Goal: Transaction & Acquisition: Purchase product/service

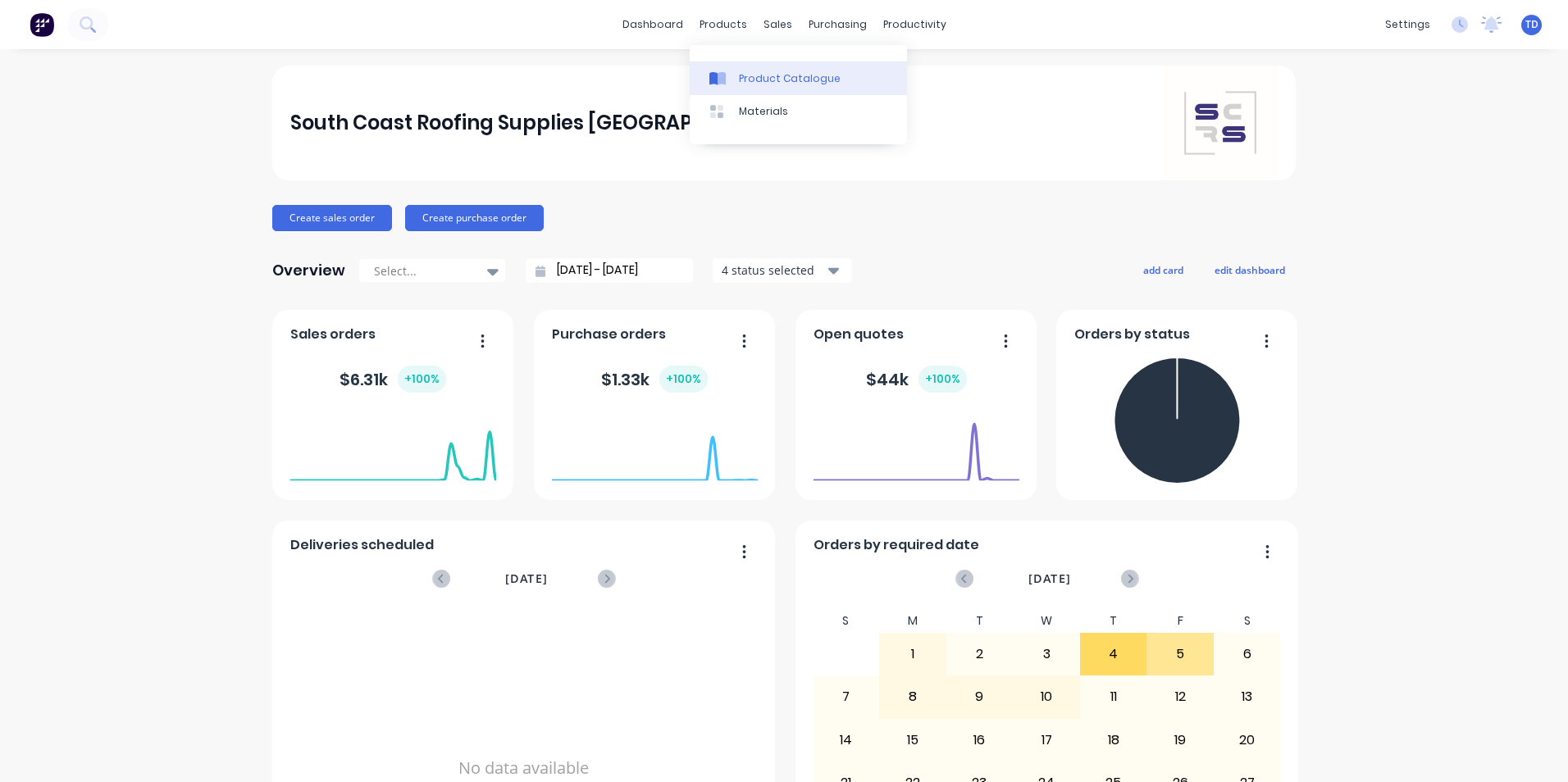
click at [744, 80] on div "Product Catalogue" at bounding box center [790, 79] width 102 height 15
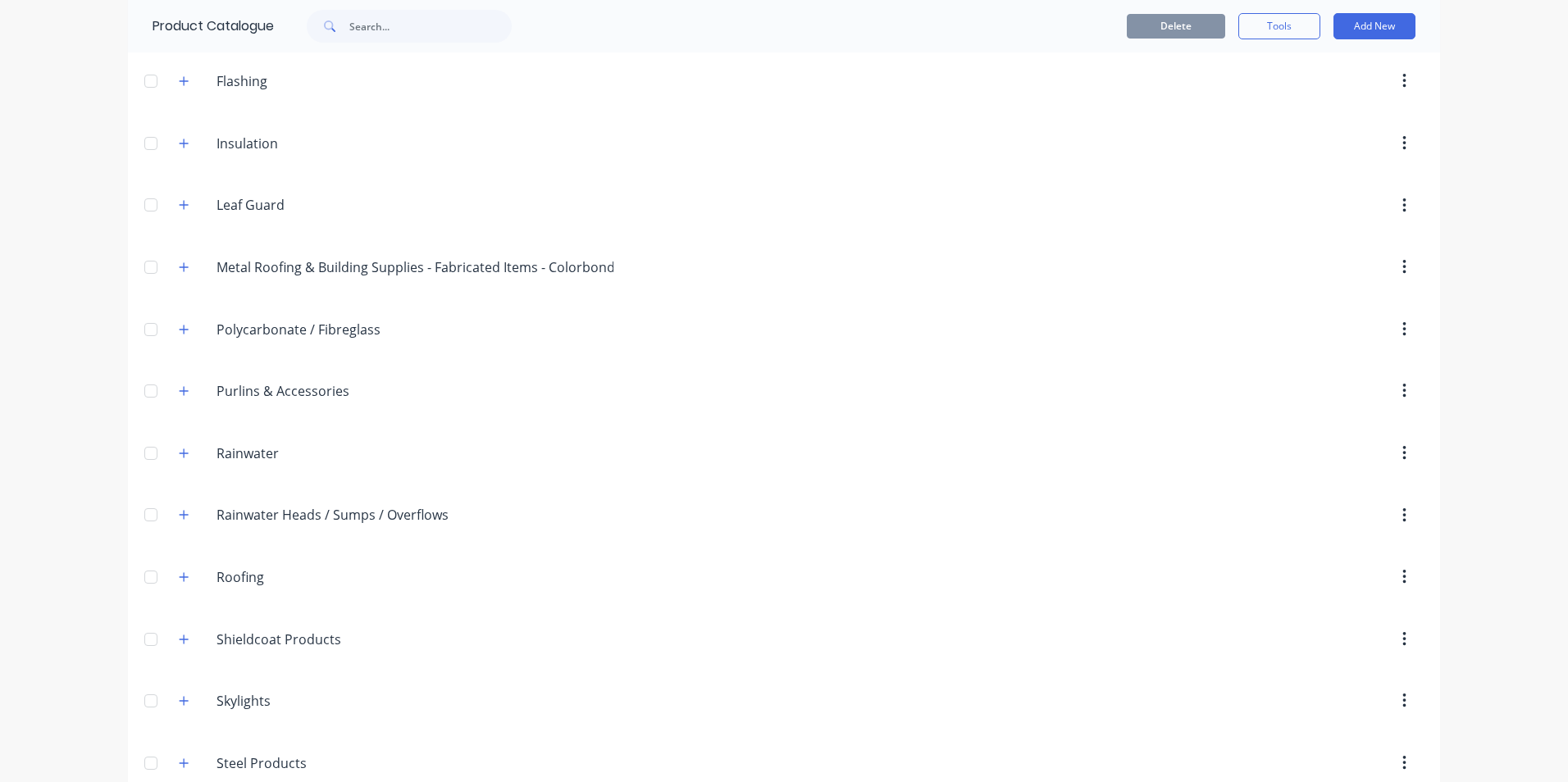
scroll to position [492, 0]
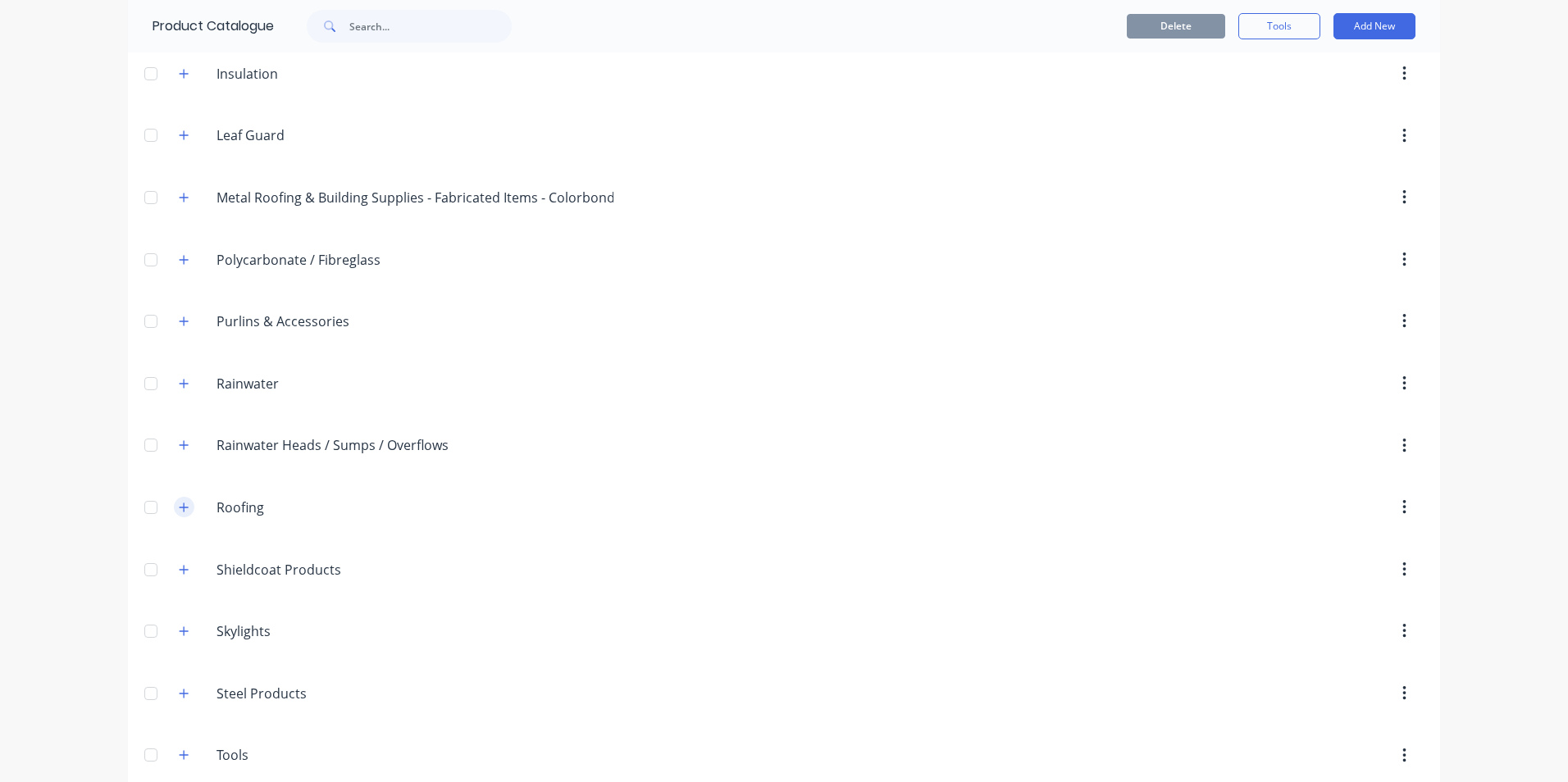
click at [179, 511] on icon "button" at bounding box center [184, 507] width 10 height 11
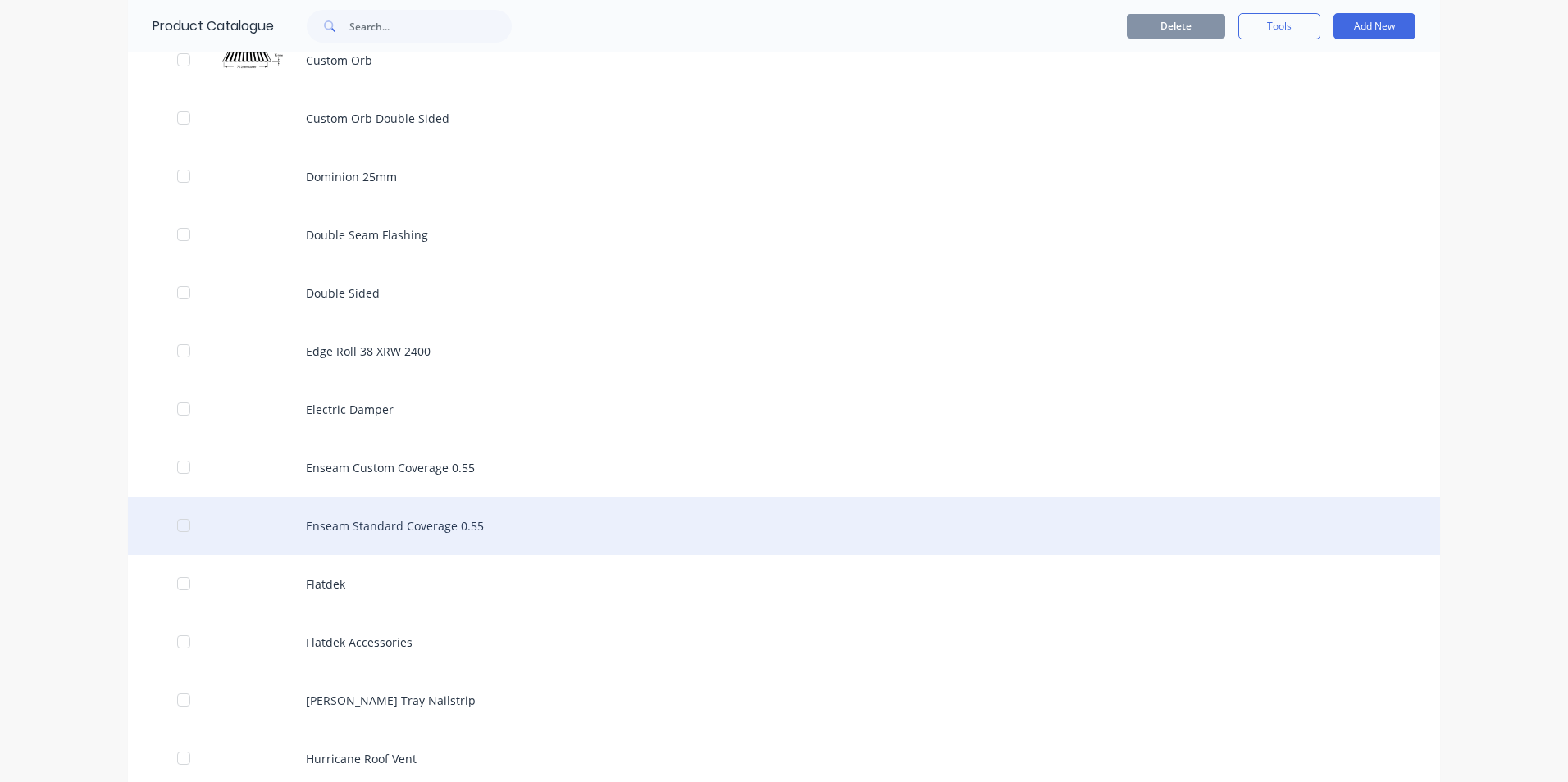
scroll to position [1558, 0]
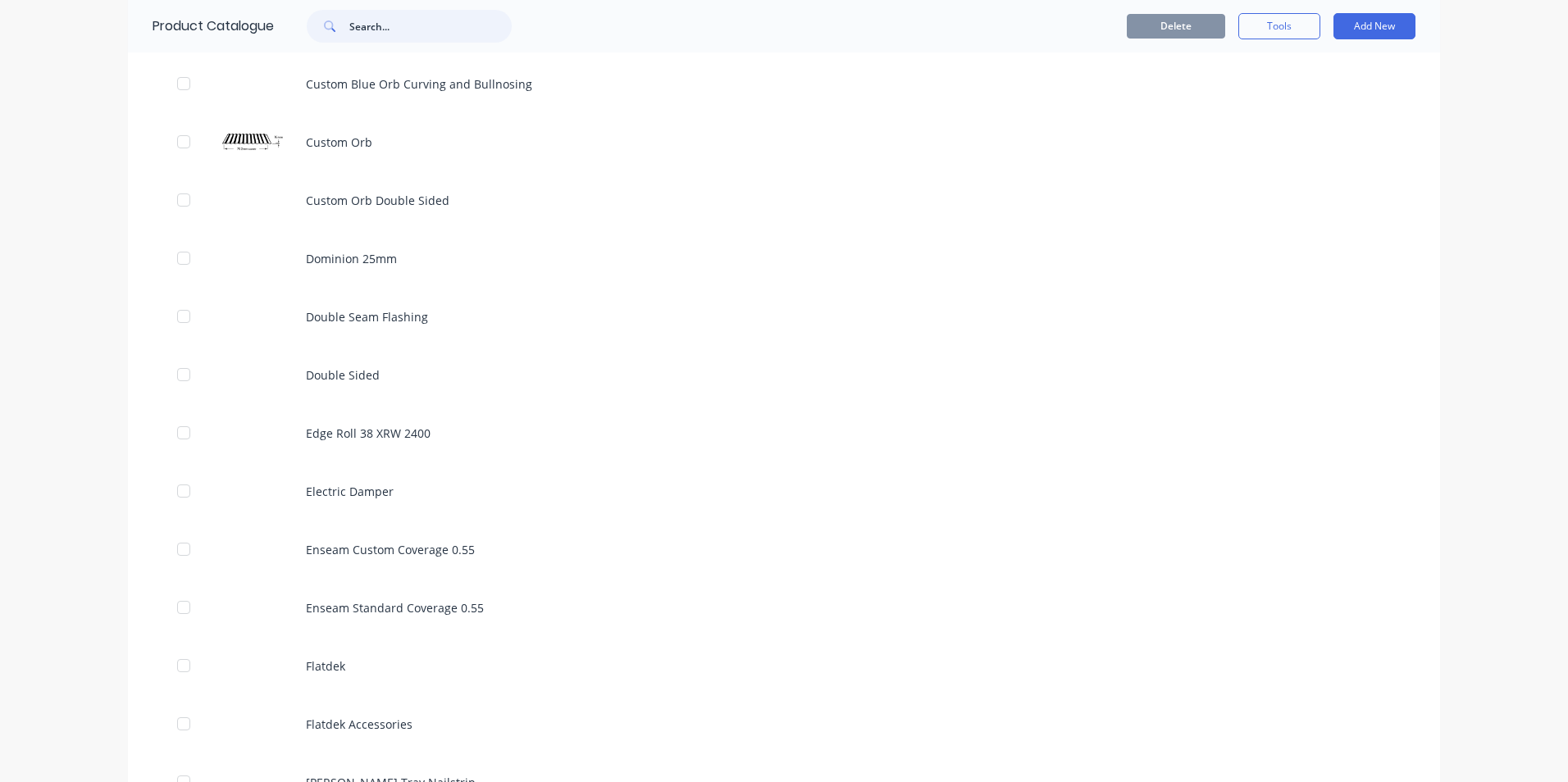
click at [379, 20] on input "text" at bounding box center [431, 26] width 162 height 33
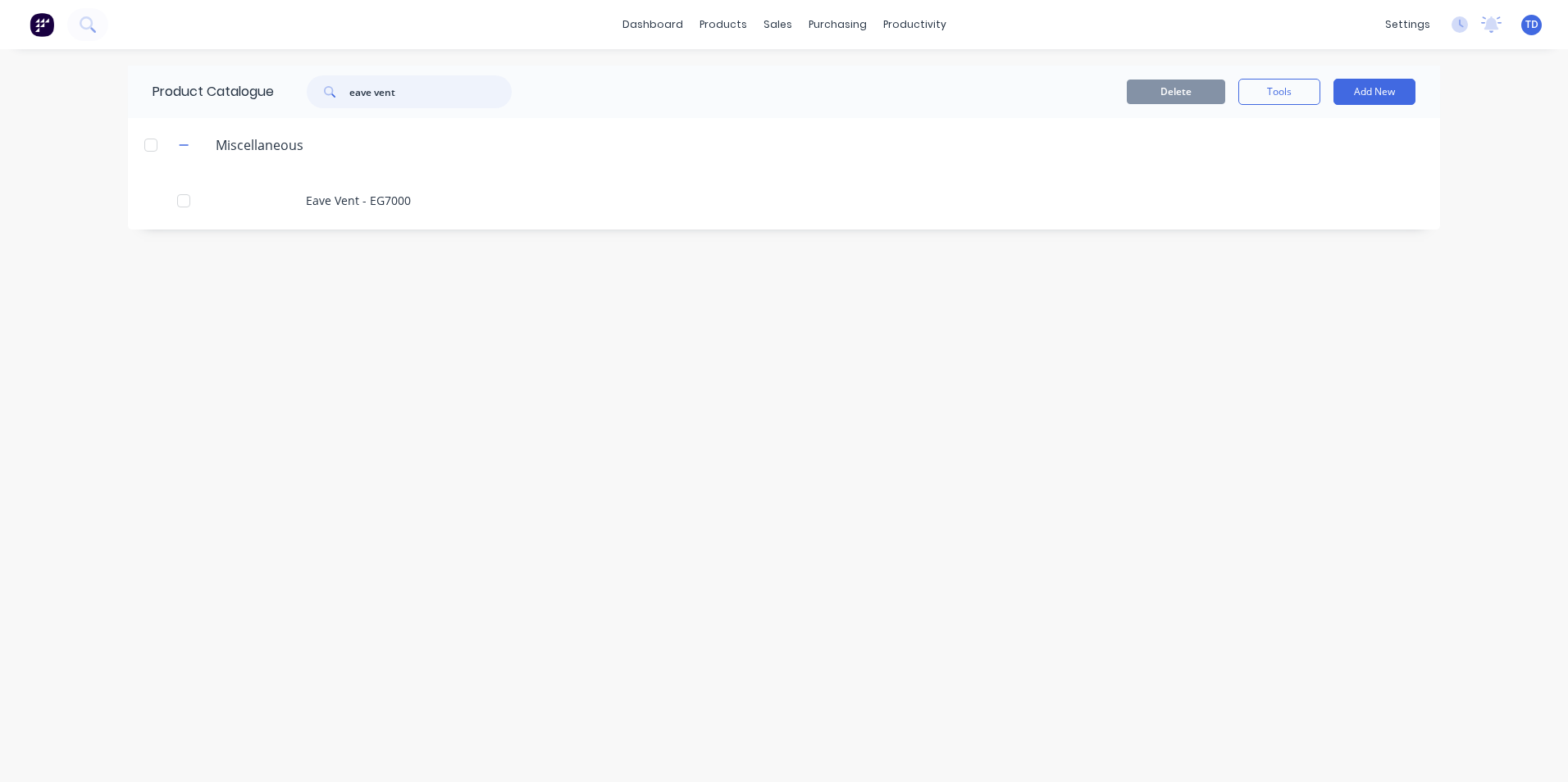
type input "eave vent"
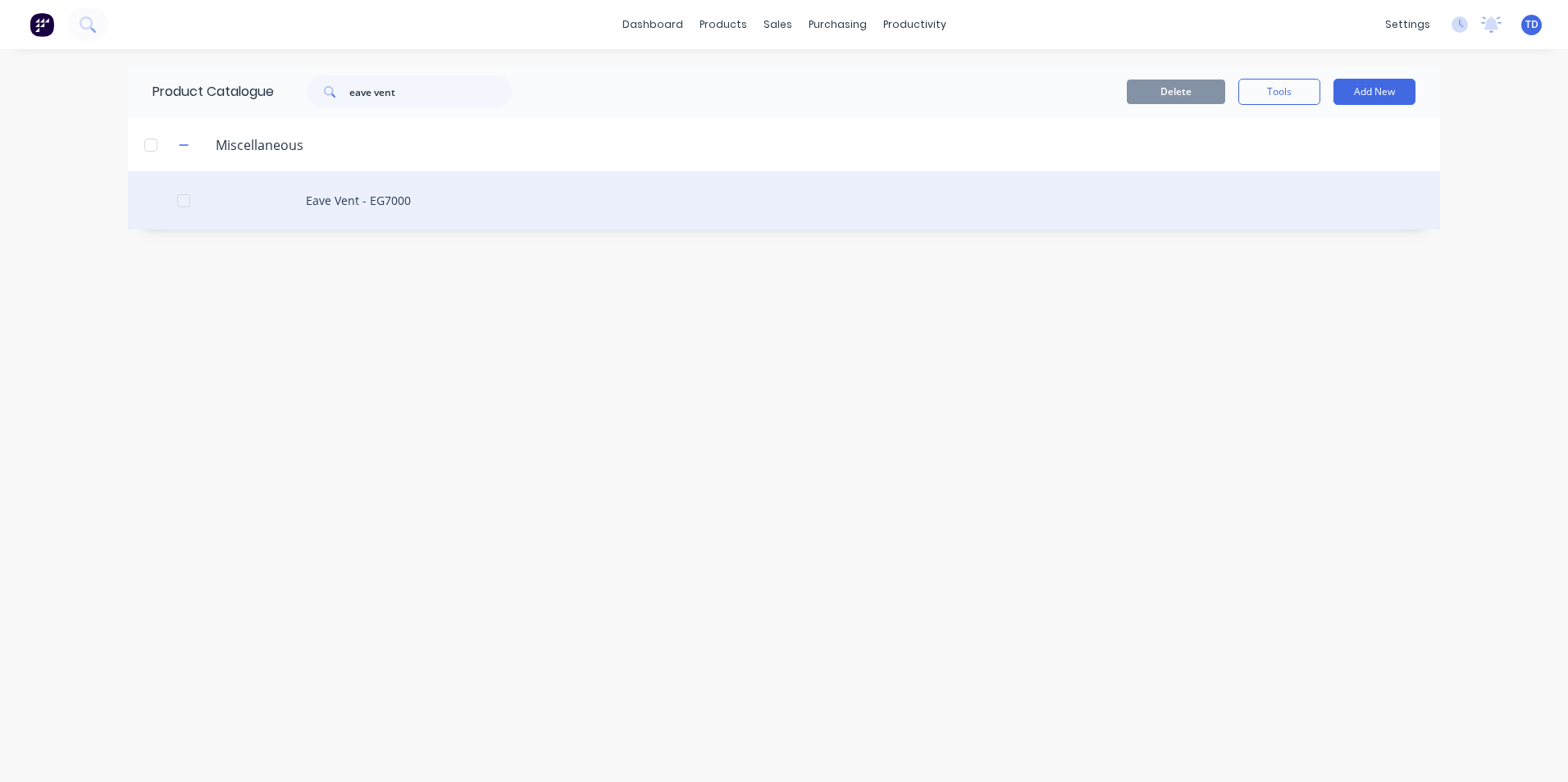
click at [380, 195] on div "Eave Vent - EG7000" at bounding box center [784, 200] width 1313 height 58
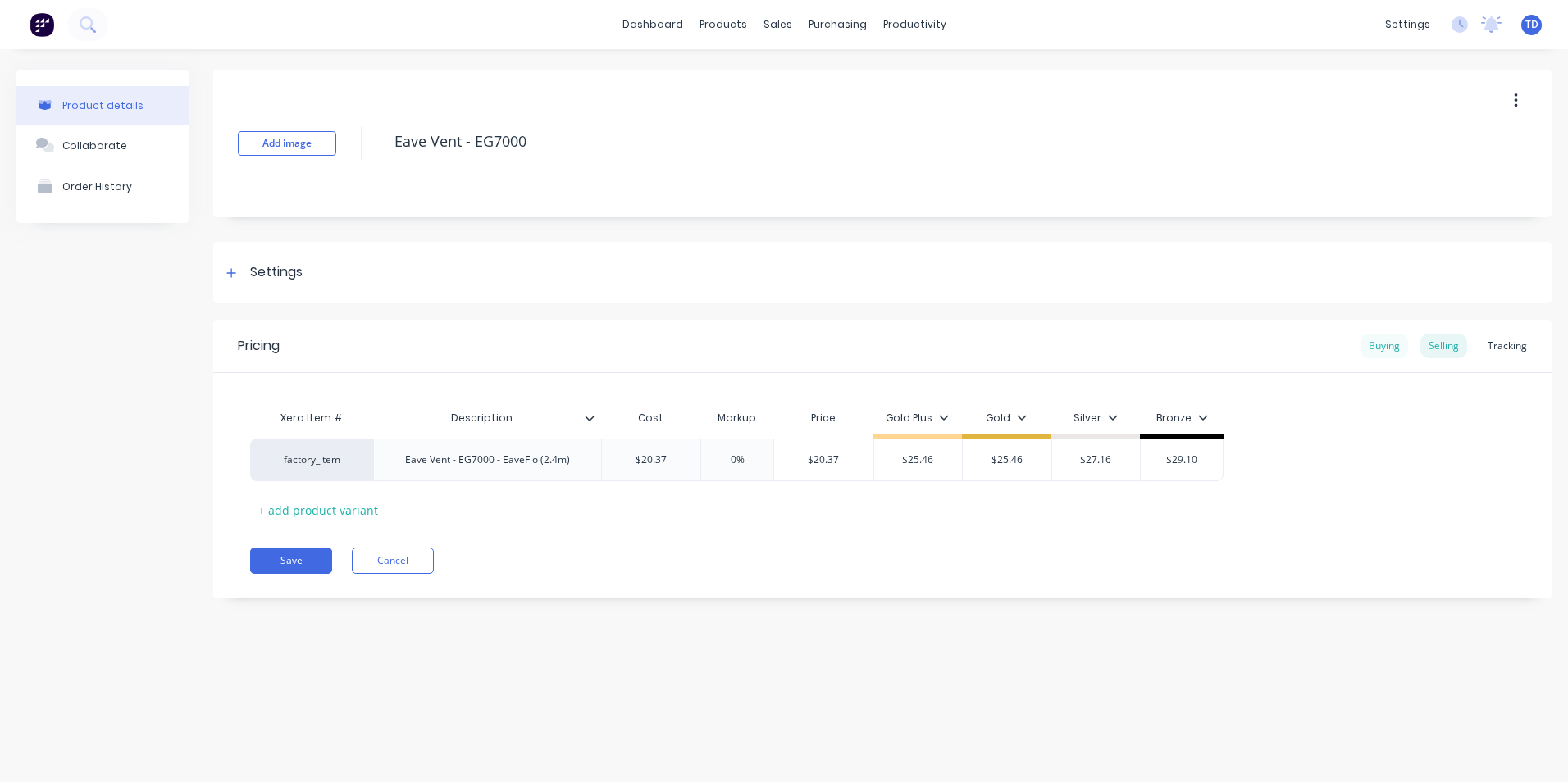
click at [1379, 349] on div "Buying" at bounding box center [1384, 346] width 48 height 24
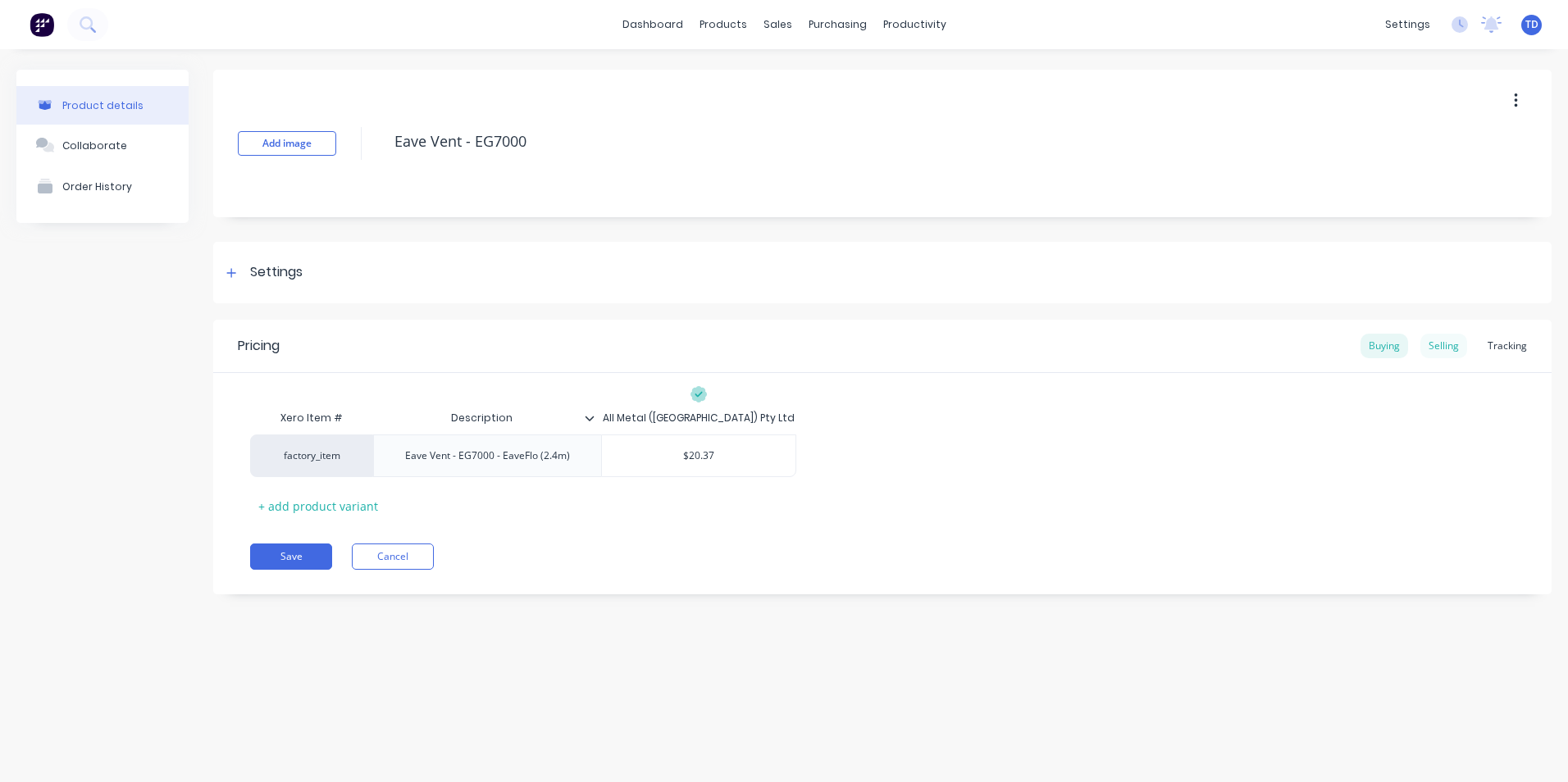
click at [1443, 349] on div "Selling" at bounding box center [1444, 346] width 47 height 24
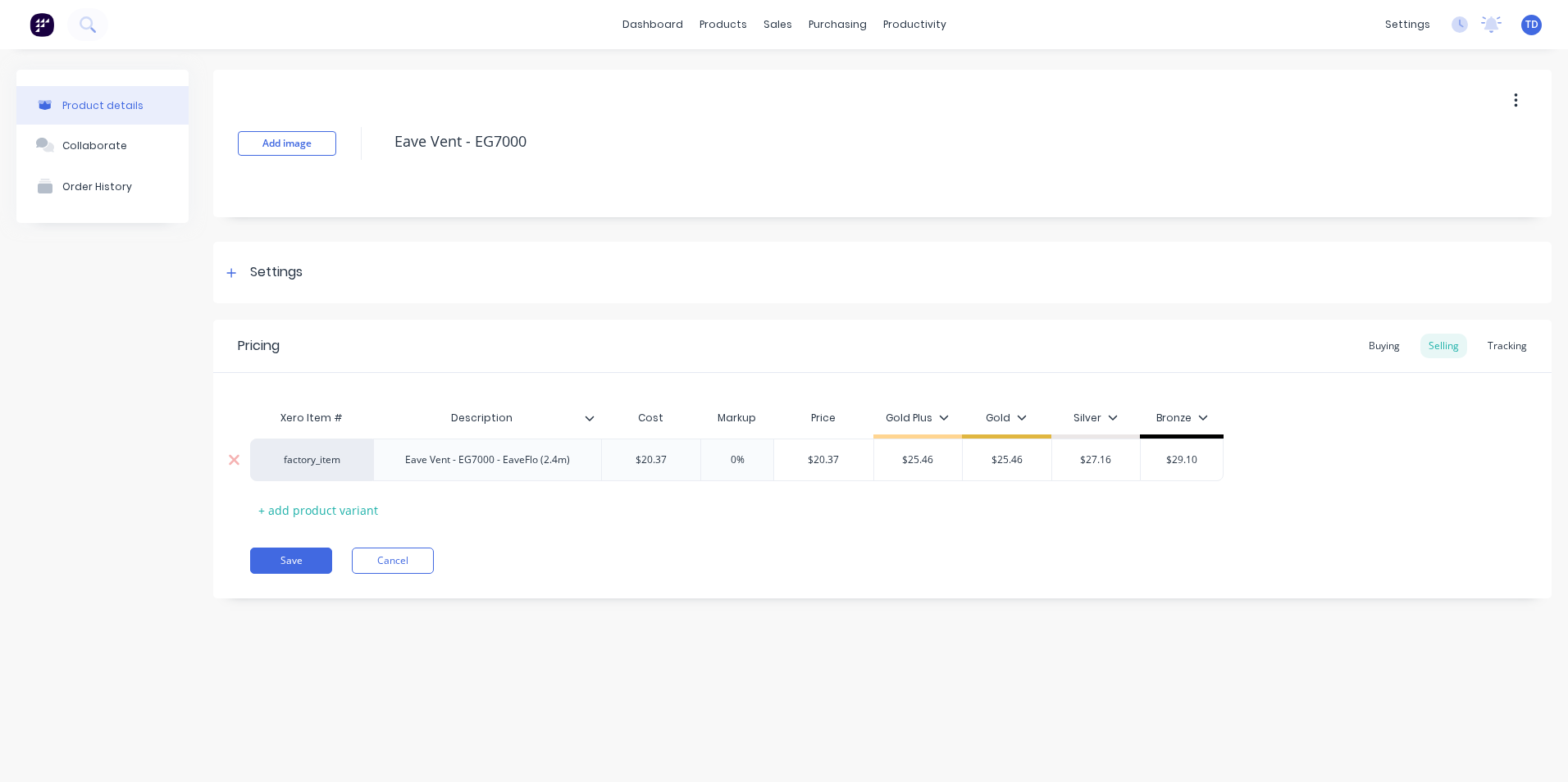
type input "$20.37"
click at [839, 453] on input "$20.37" at bounding box center [824, 460] width 99 height 15
type input "0%"
type textarea "x"
type input "2"
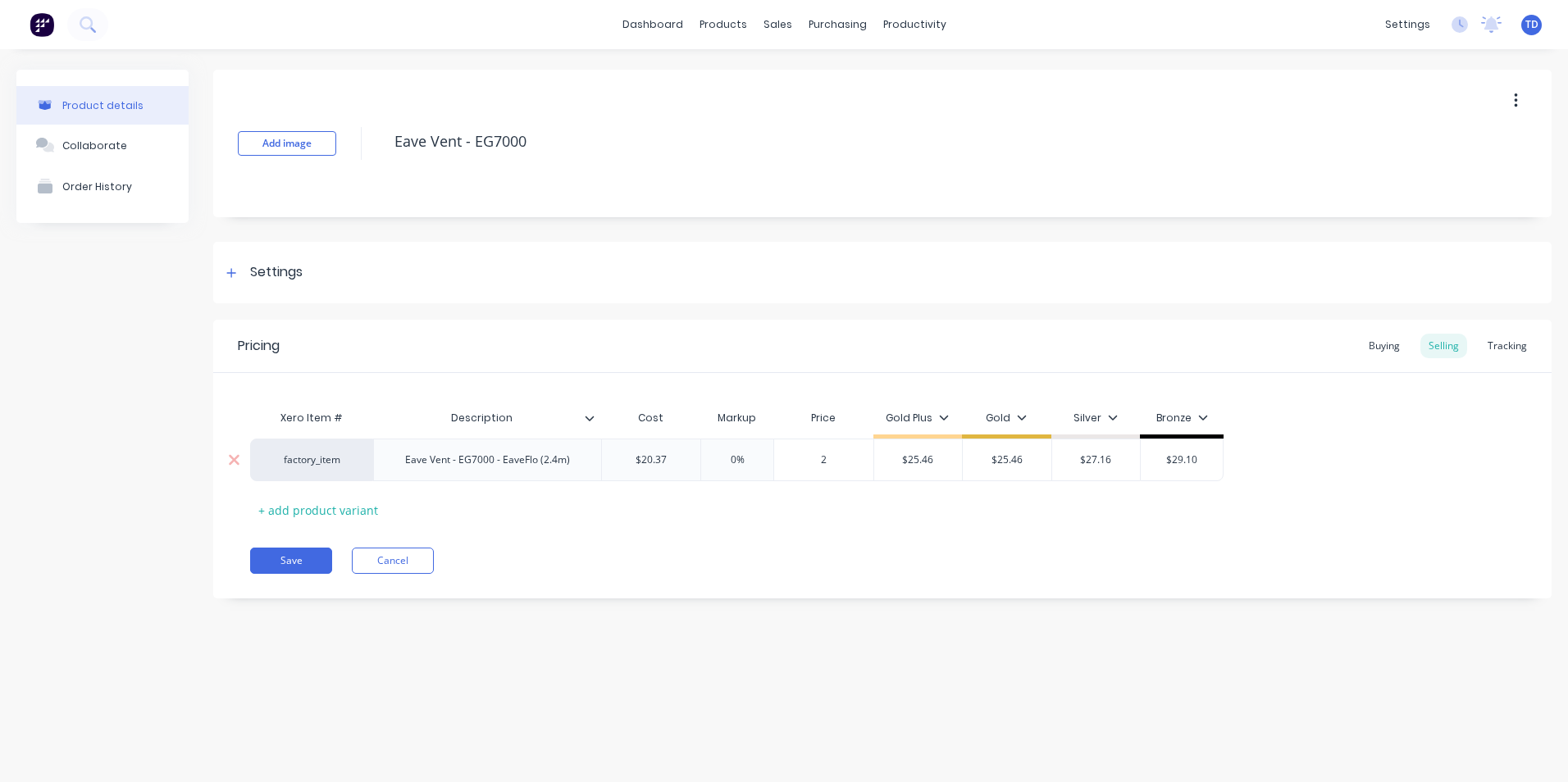
type textarea "x"
type input "25."
type textarea "x"
type input "25.4"
type textarea "x"
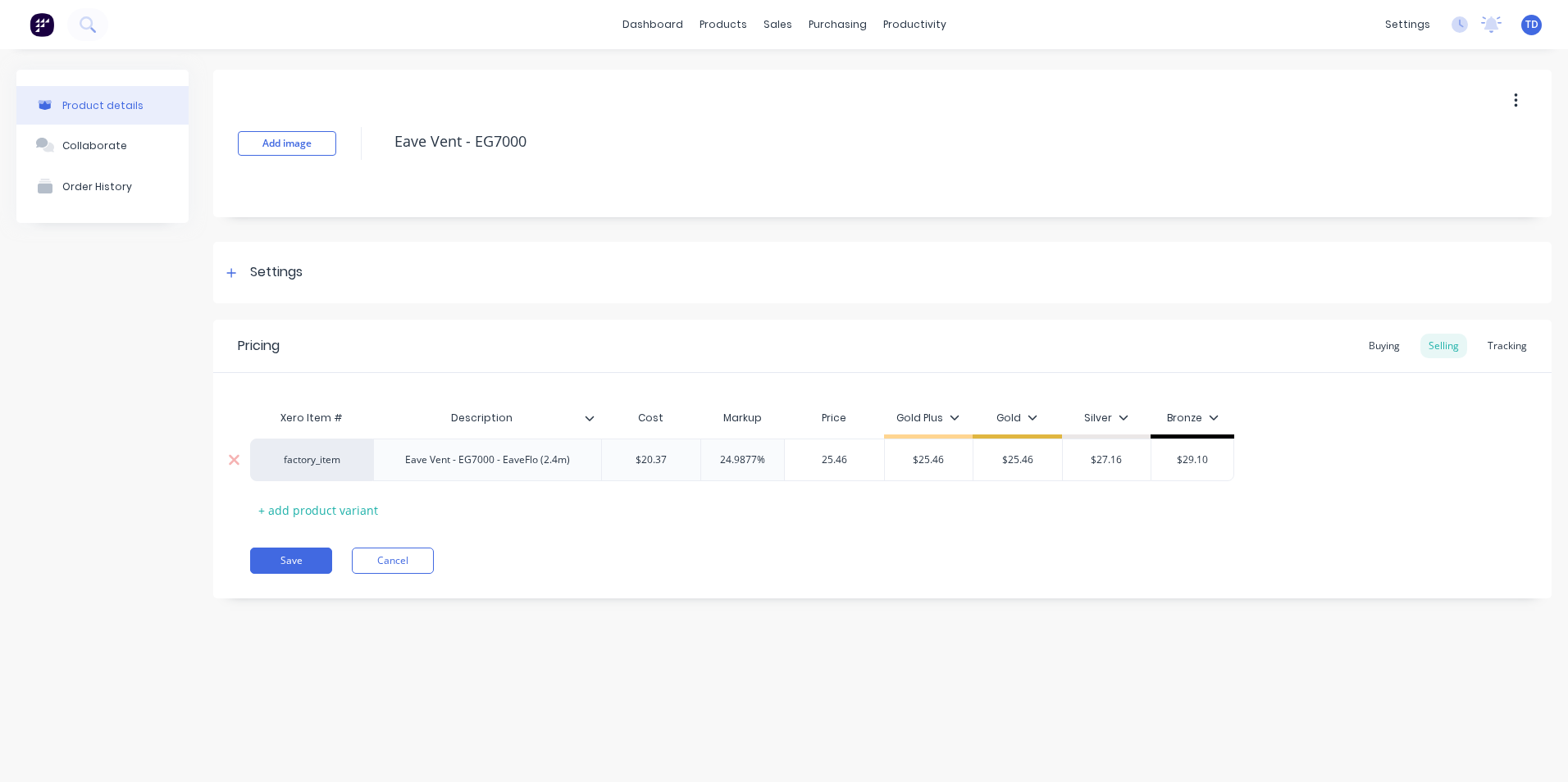
type input "25.46"
type input "$25.46"
click at [274, 559] on button "Save" at bounding box center [291, 561] width 82 height 26
type textarea "x"
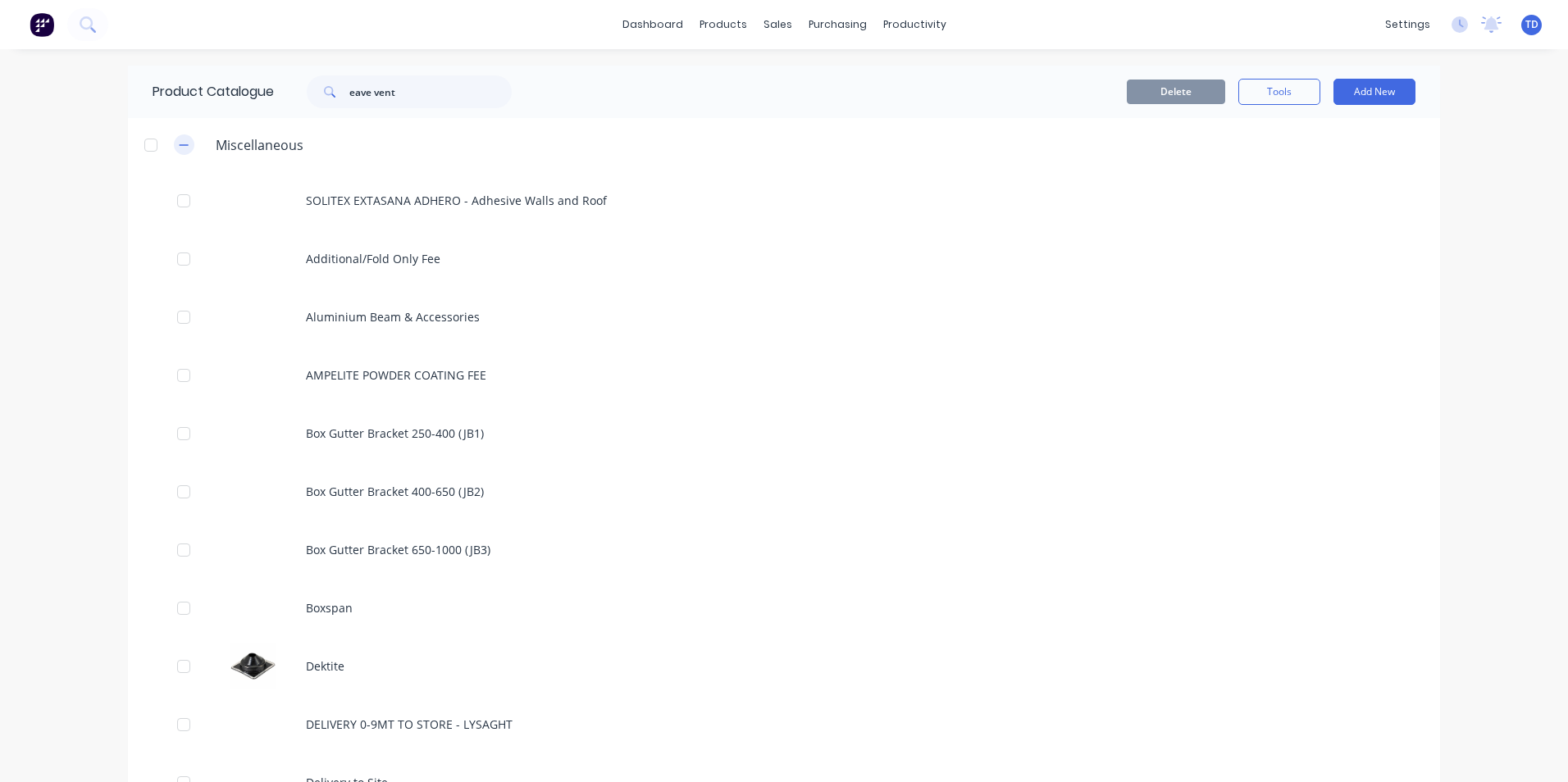
click at [184, 148] on button "button" at bounding box center [185, 144] width 21 height 21
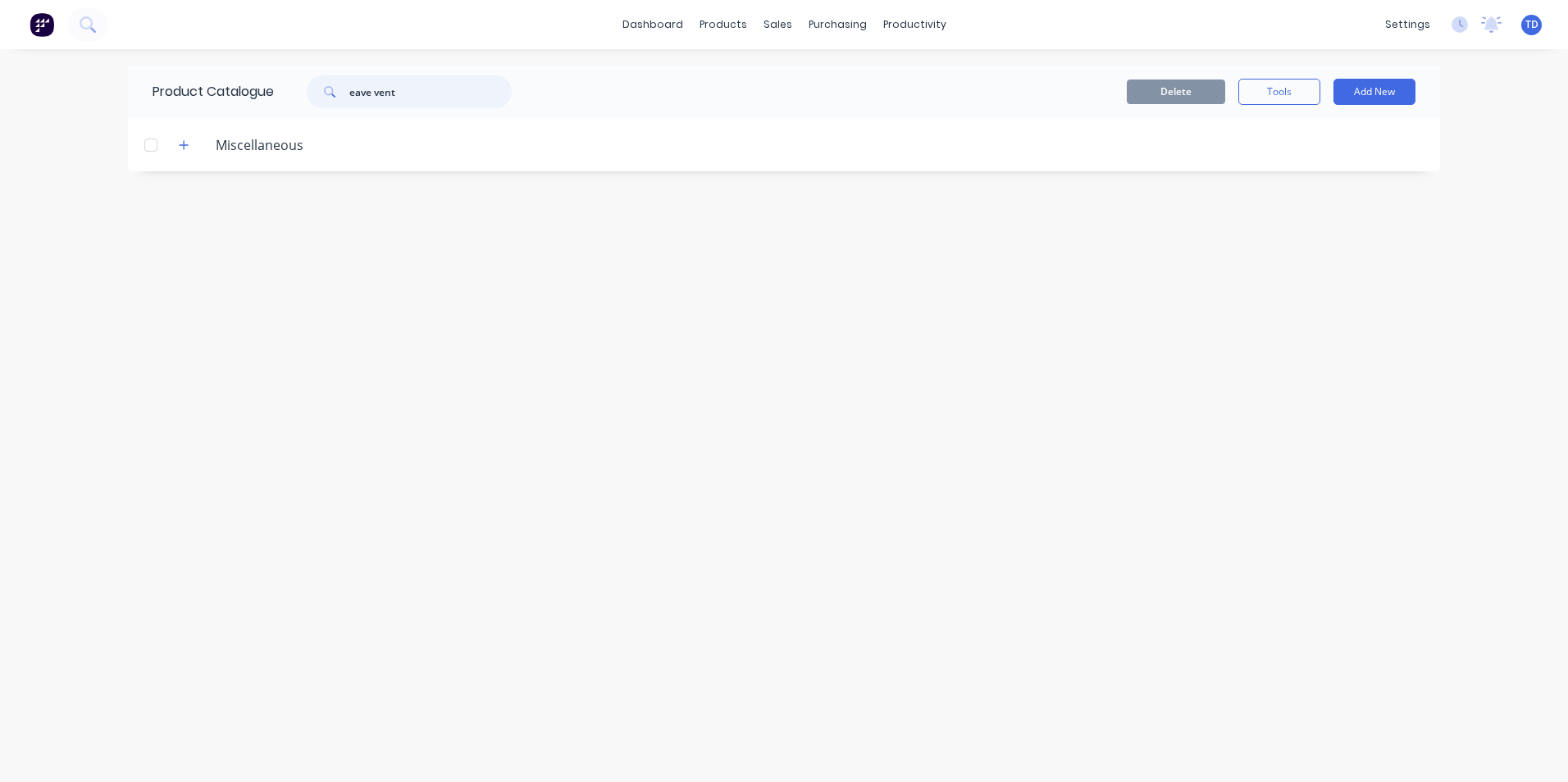
click at [399, 92] on input "eave vent" at bounding box center [431, 91] width 162 height 33
type input "e"
click at [179, 199] on icon "button" at bounding box center [184, 199] width 10 height 11
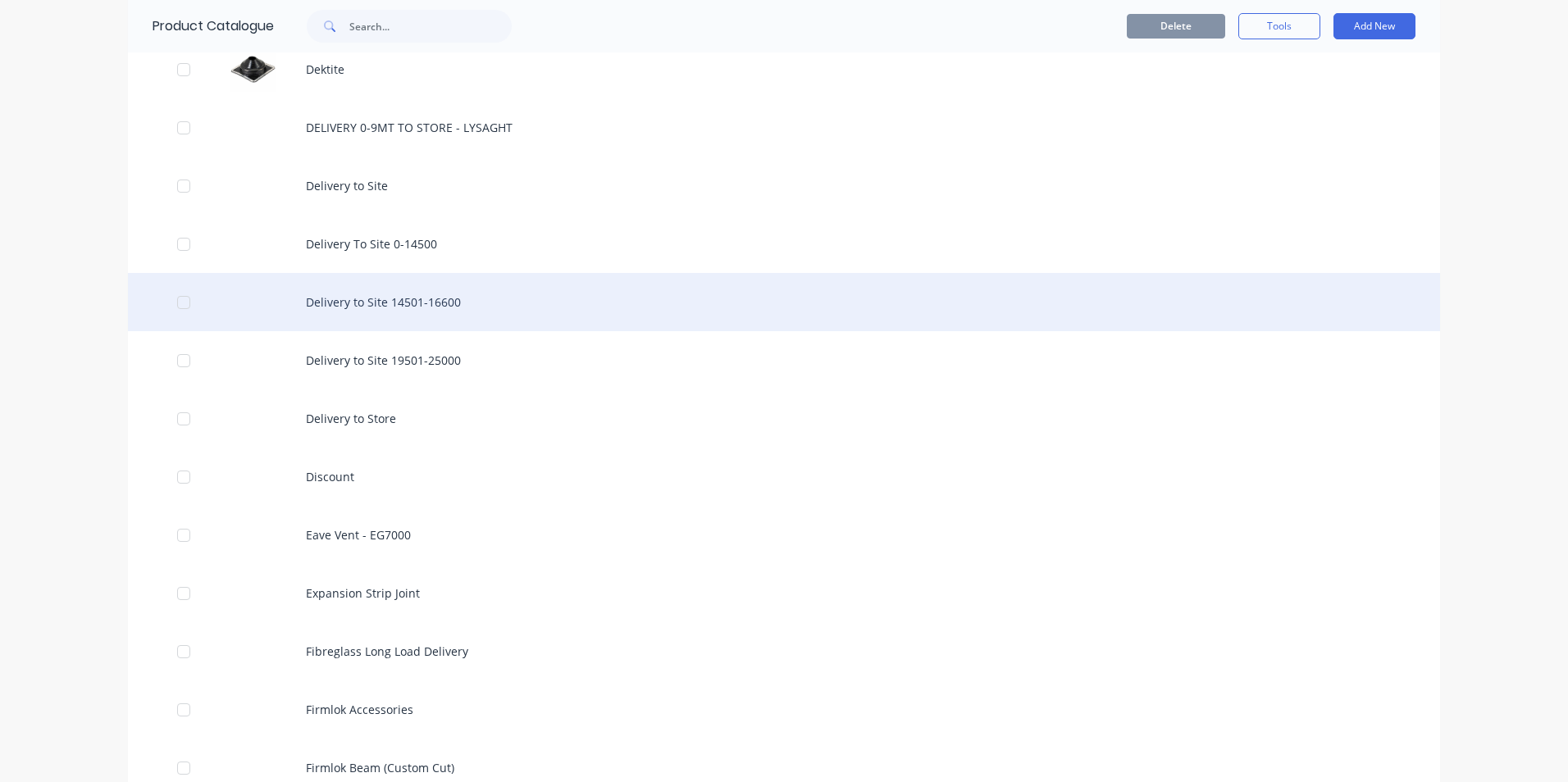
scroll to position [656, 0]
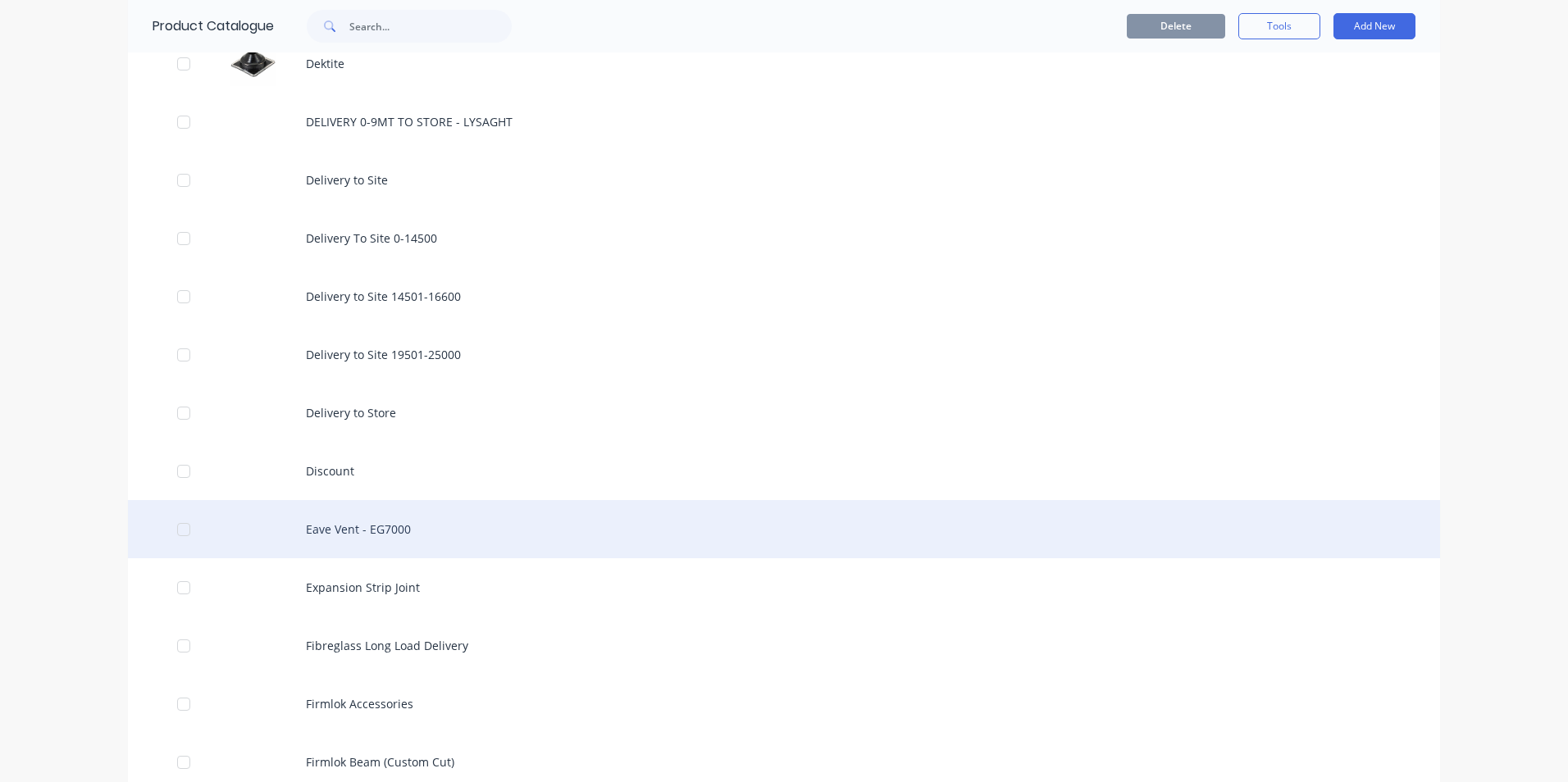
click at [374, 522] on div "Eave Vent - EG7000" at bounding box center [784, 529] width 1313 height 58
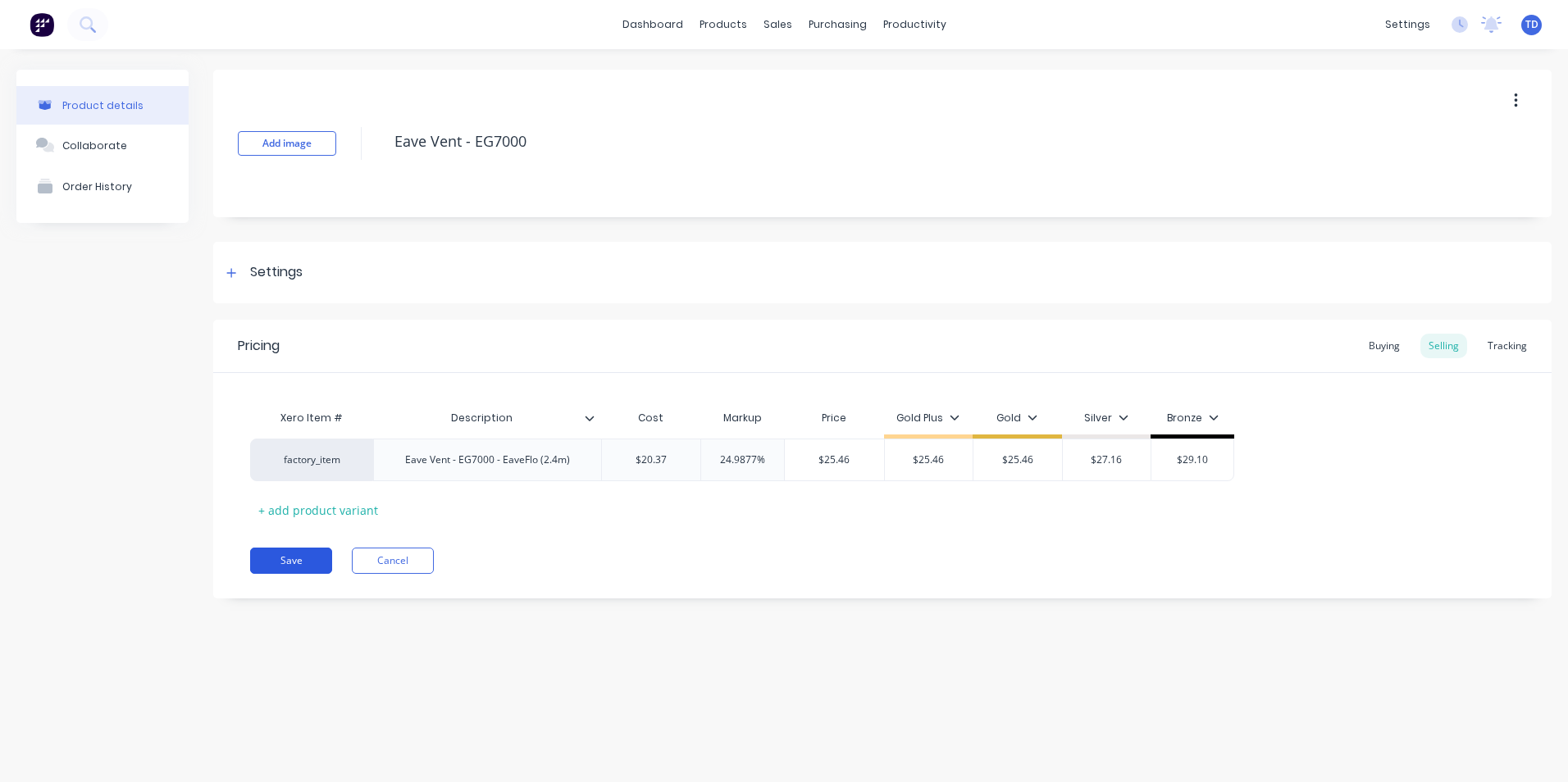
click at [300, 555] on button "Save" at bounding box center [291, 561] width 82 height 26
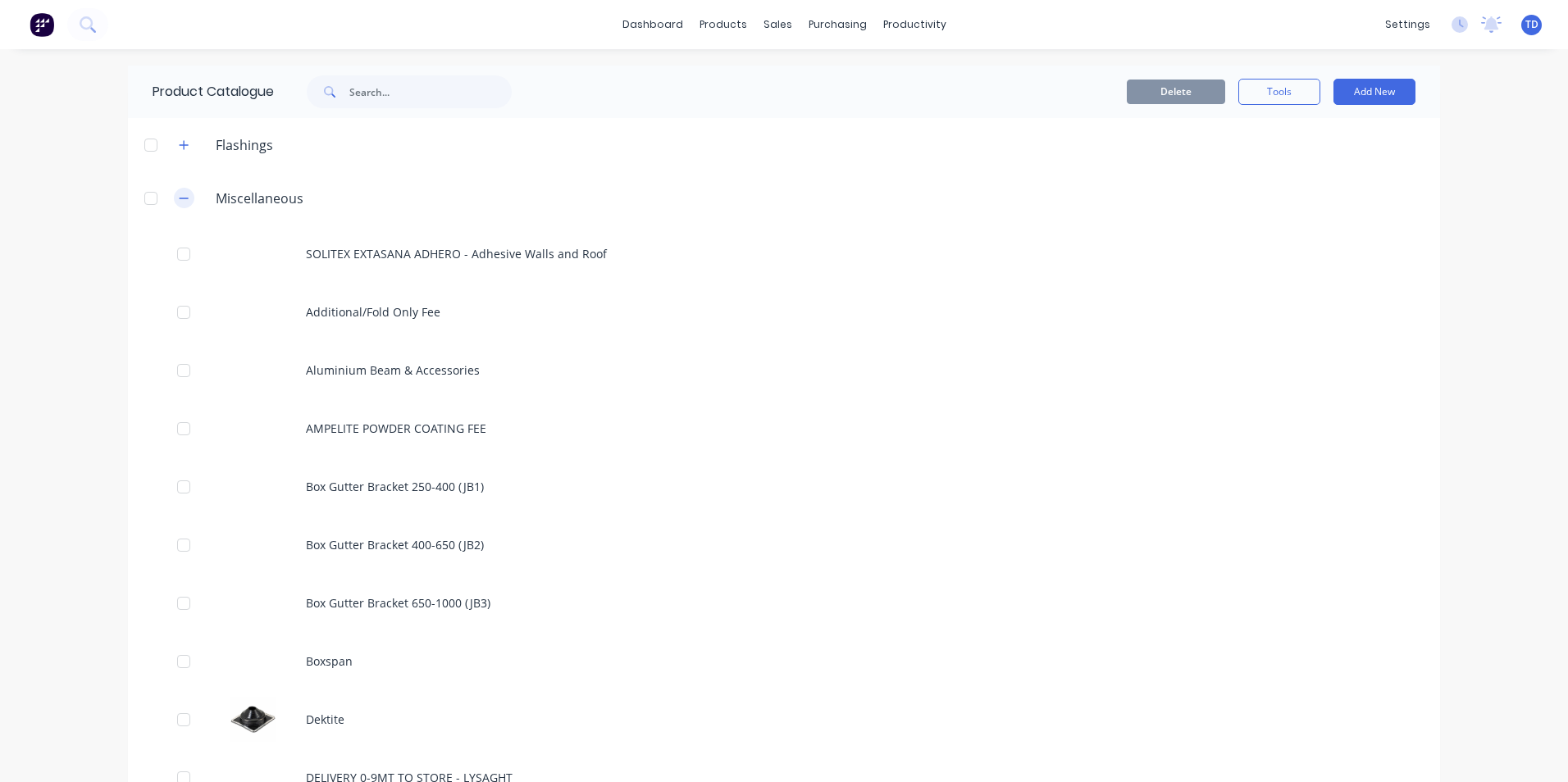
click at [181, 195] on icon "button" at bounding box center [184, 199] width 10 height 11
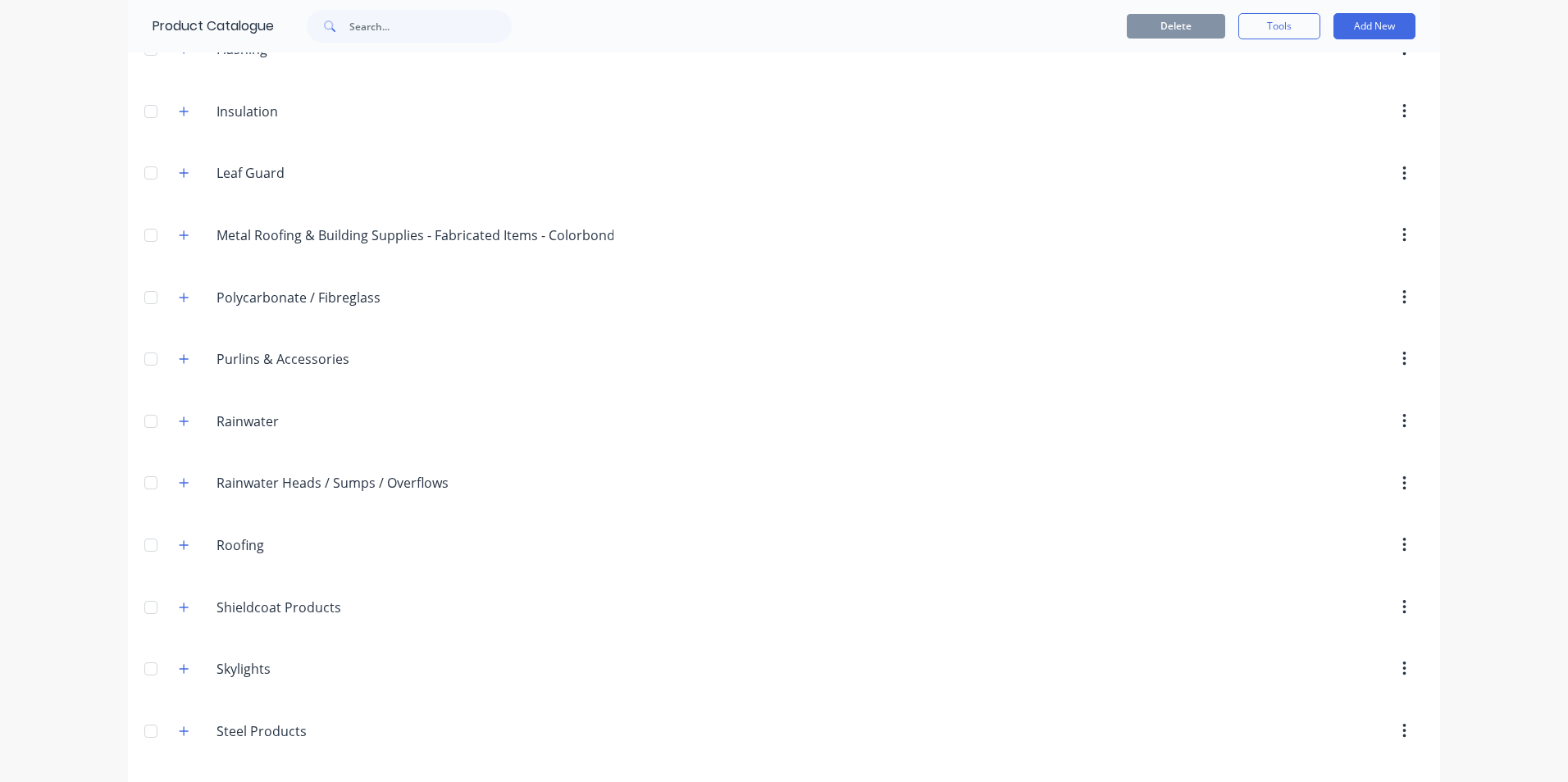
scroll to position [492, 0]
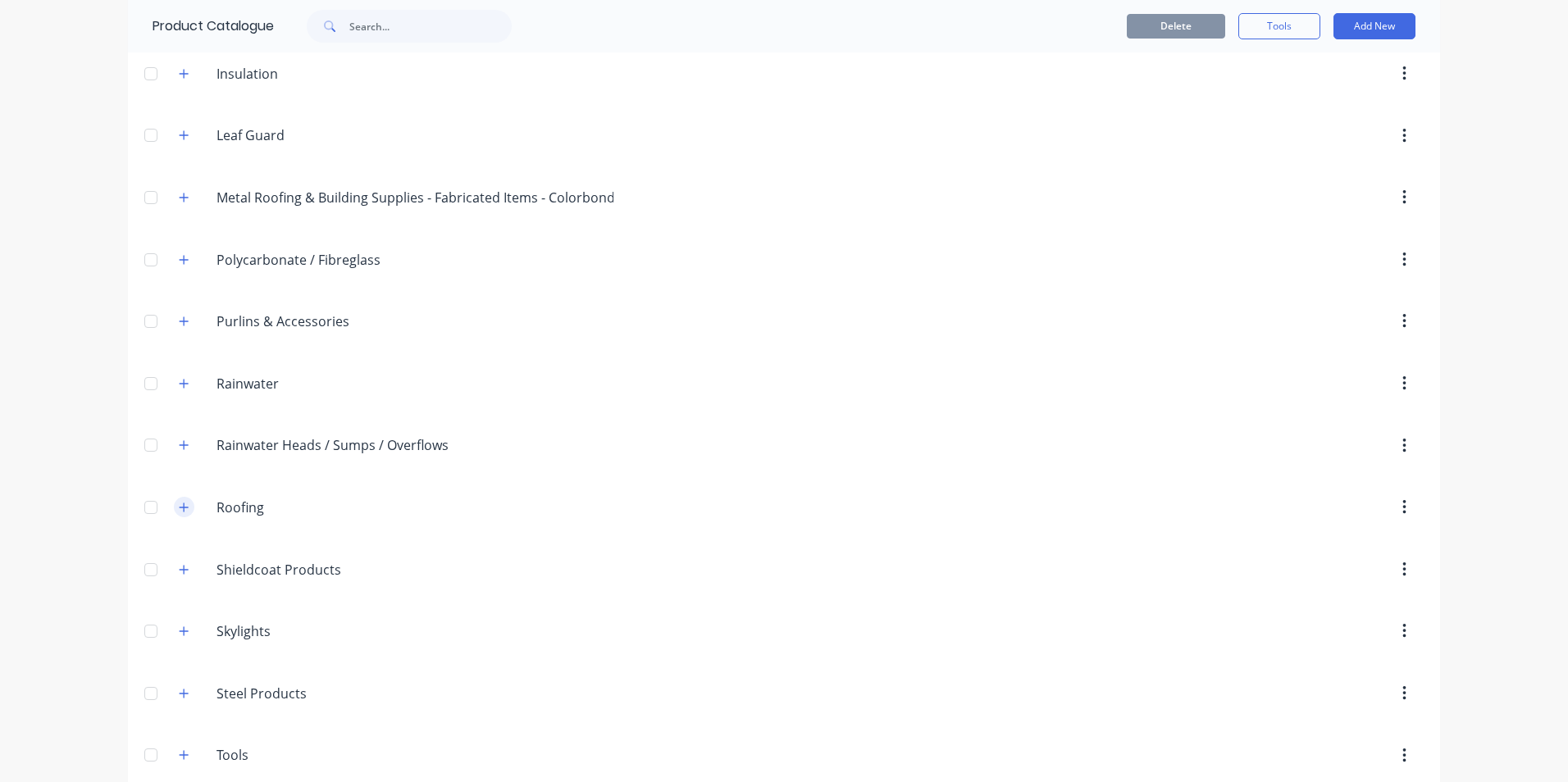
click at [174, 508] on button "button" at bounding box center [185, 507] width 21 height 21
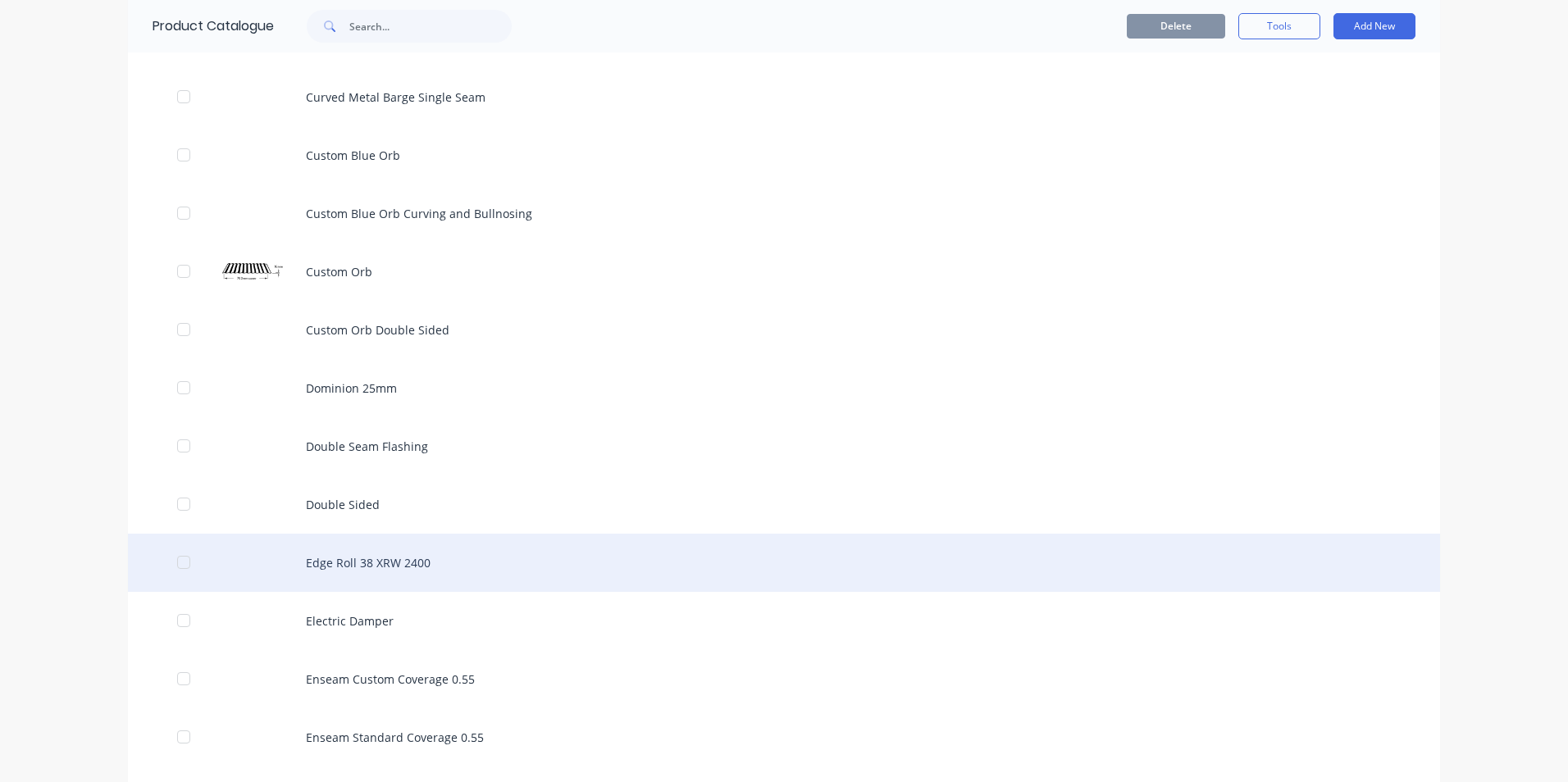
scroll to position [1476, 0]
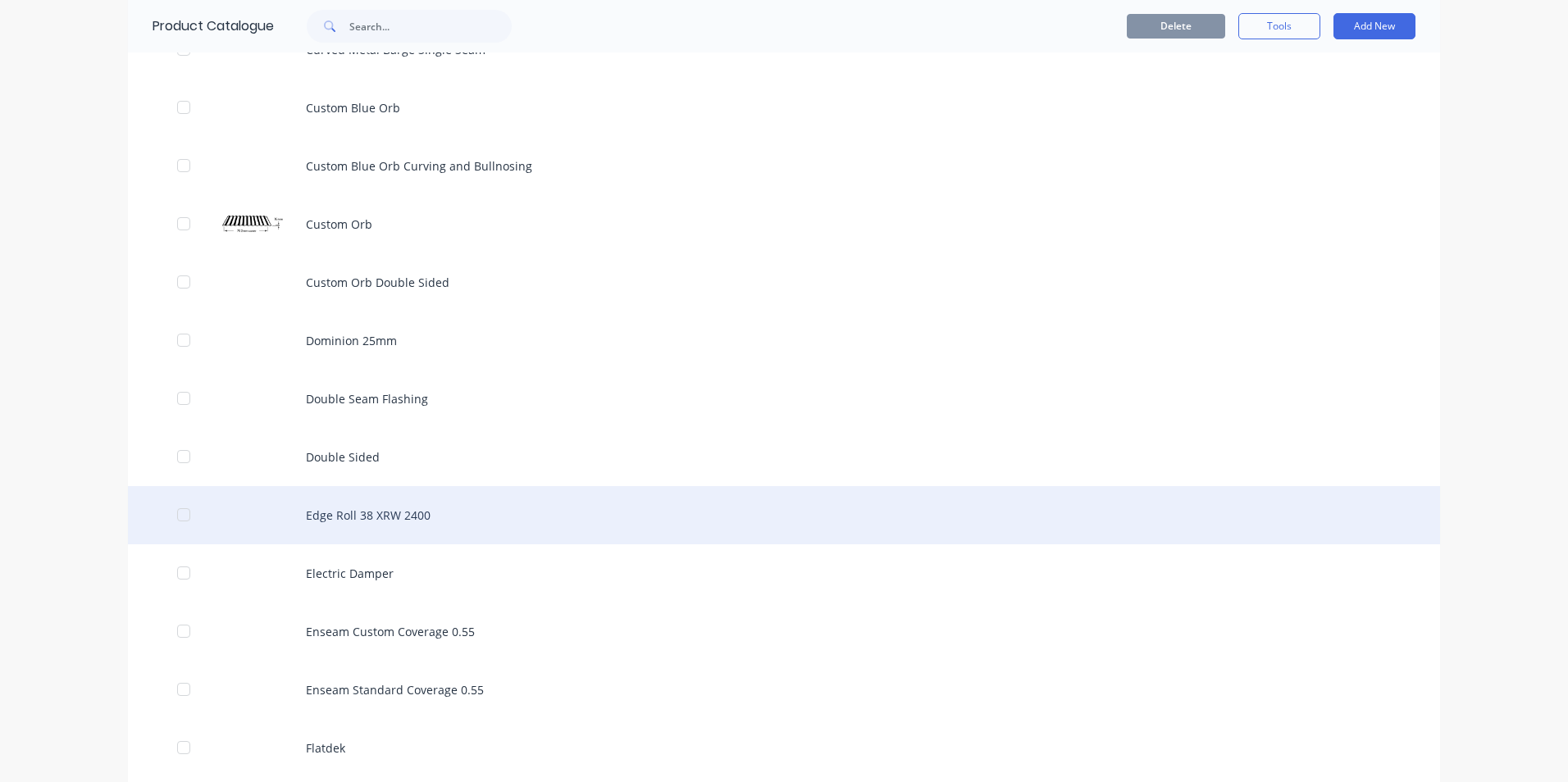
click at [350, 517] on div "Edge Roll 38 XRW 2400" at bounding box center [784, 515] width 1313 height 58
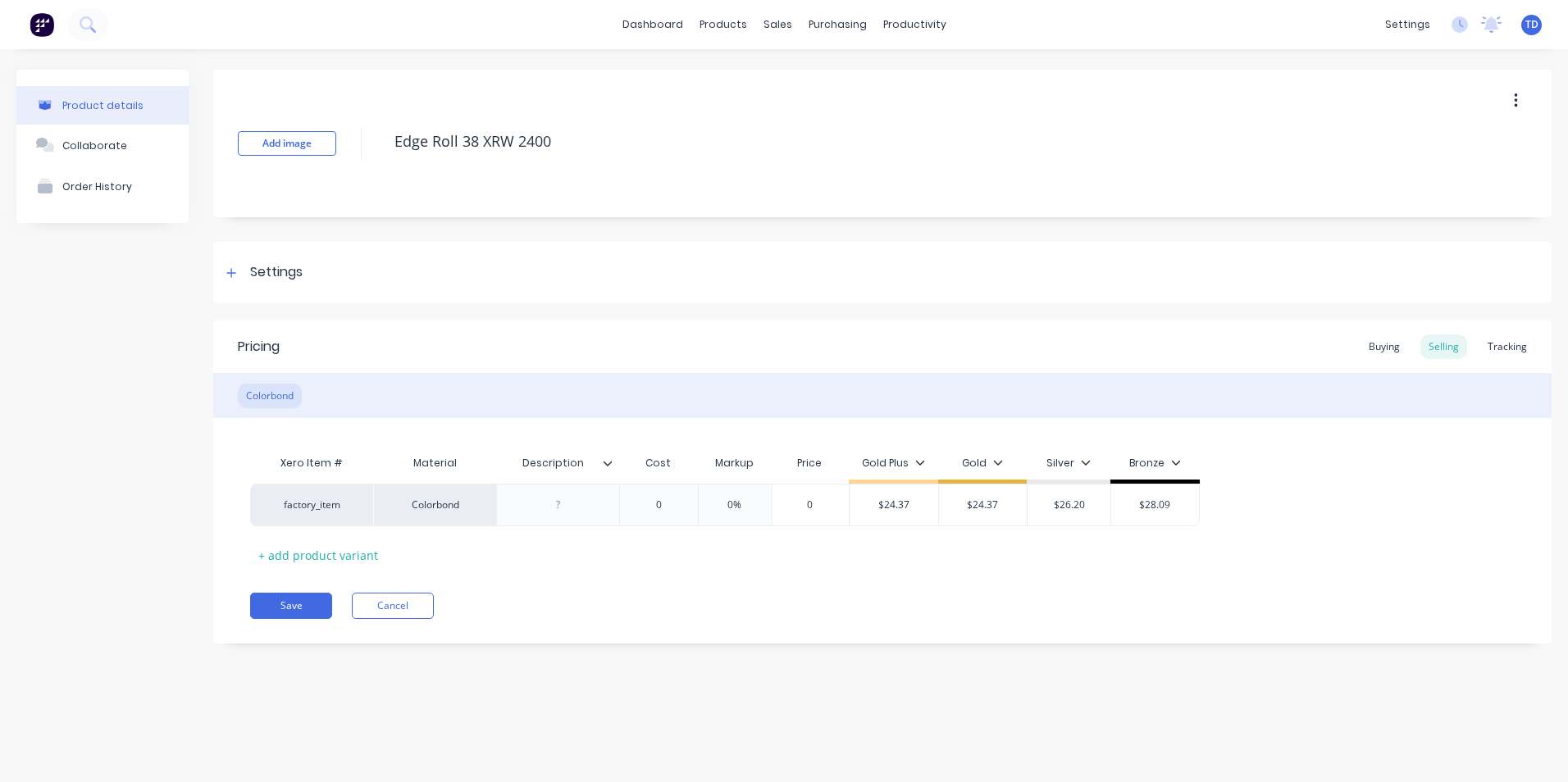
type textarea "x"
click at [1382, 351] on div "Buying" at bounding box center [1384, 347] width 48 height 24
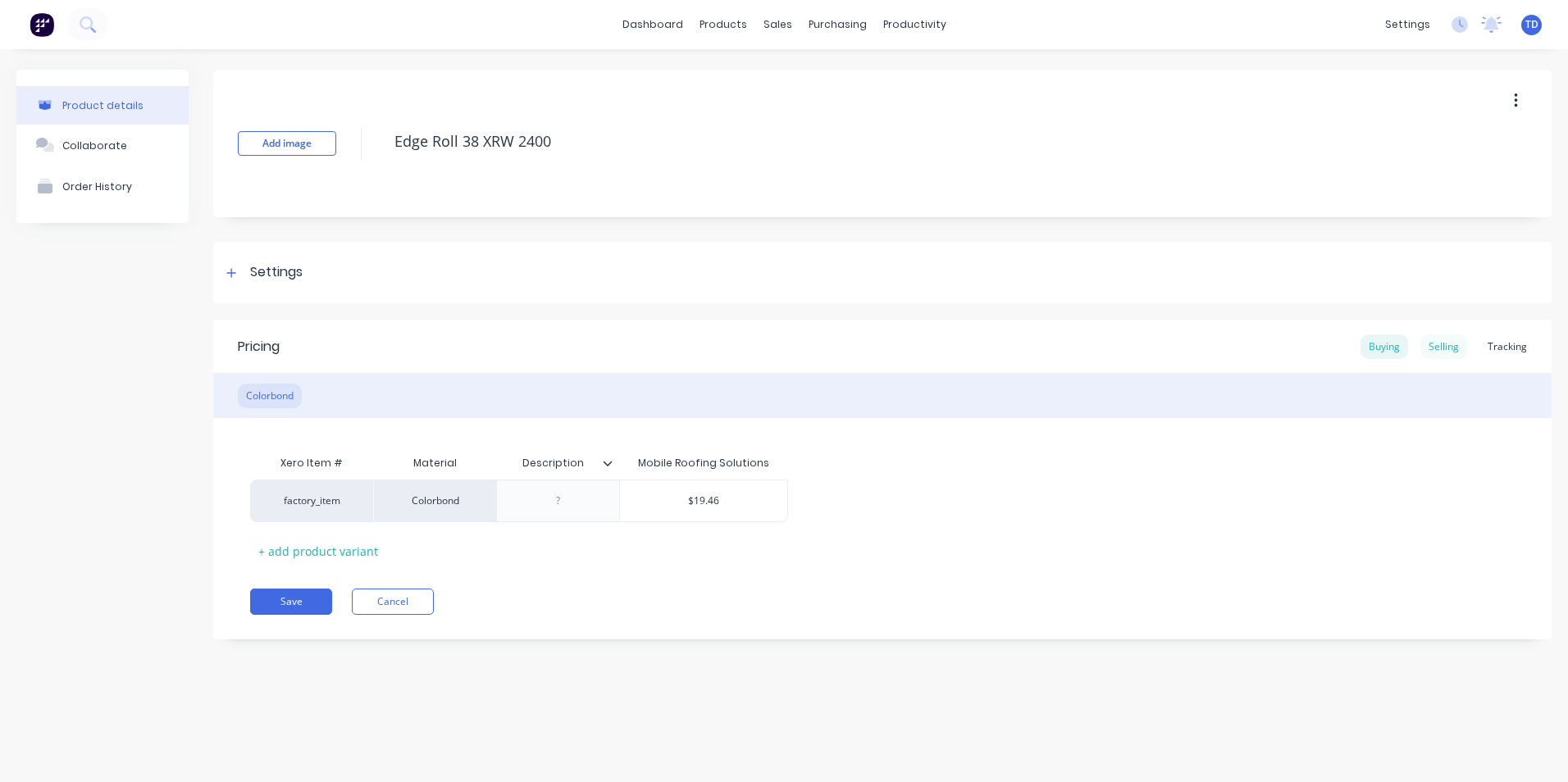
drag, startPoint x: 1452, startPoint y: 345, endPoint x: 1441, endPoint y: 346, distance: 11.0
click at [1452, 345] on div "Selling" at bounding box center [1444, 347] width 47 height 24
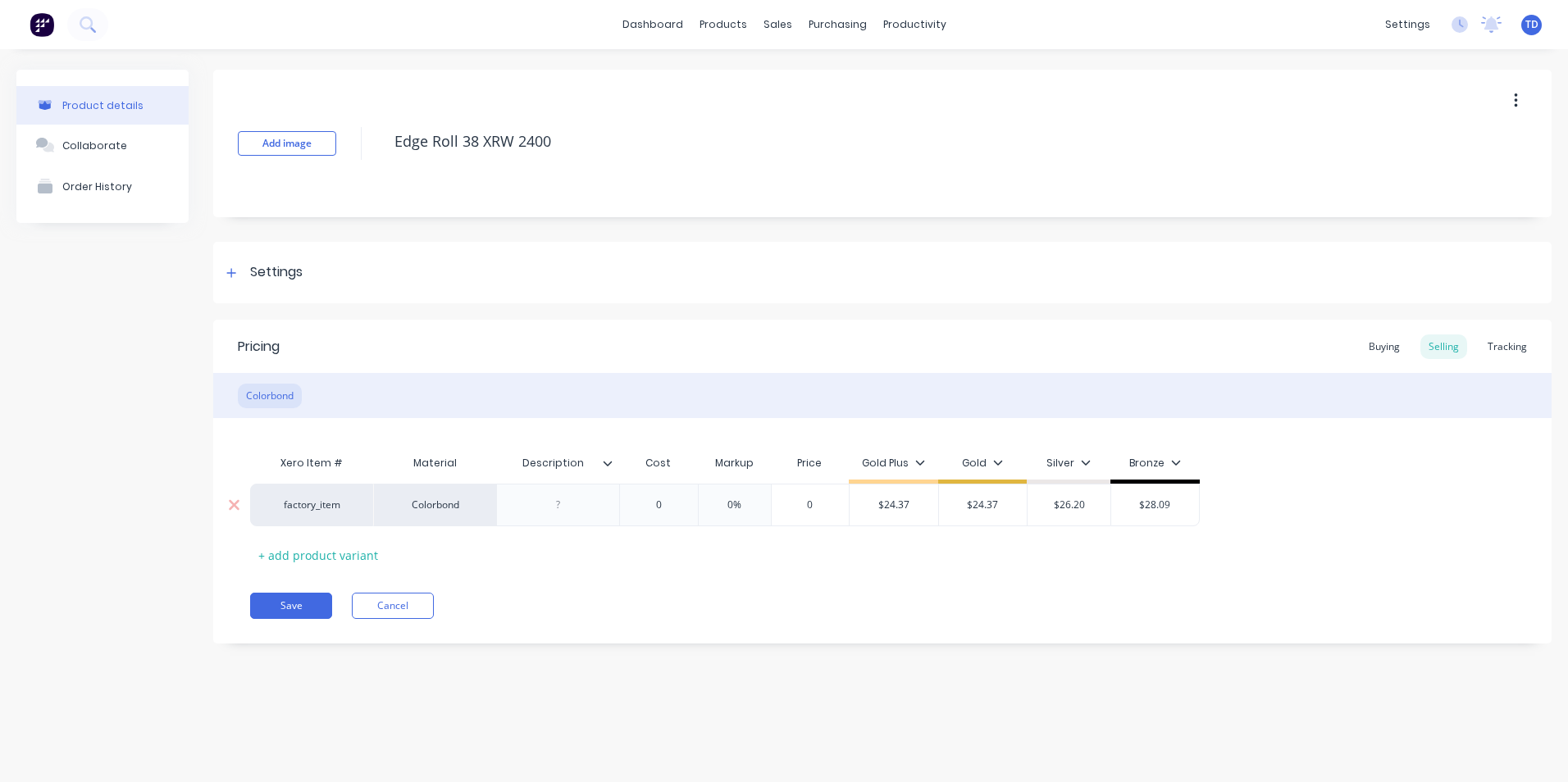
type input "0"
click at [669, 509] on input "0" at bounding box center [659, 505] width 82 height 15
type textarea "x"
type input "1"
type textarea "x"
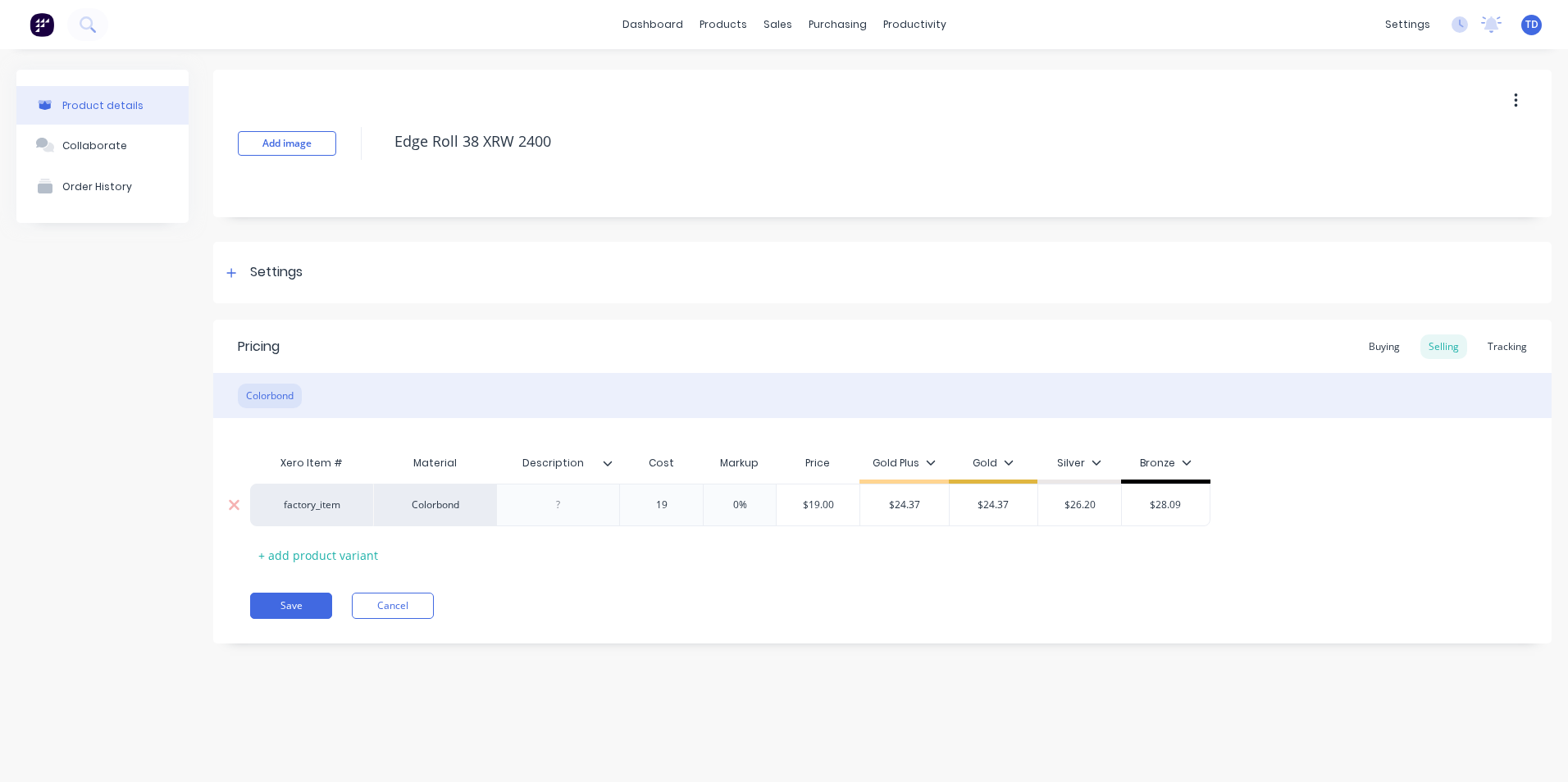
type input "19."
type textarea "x"
type input "19.4"
type textarea "x"
type input "19.46"
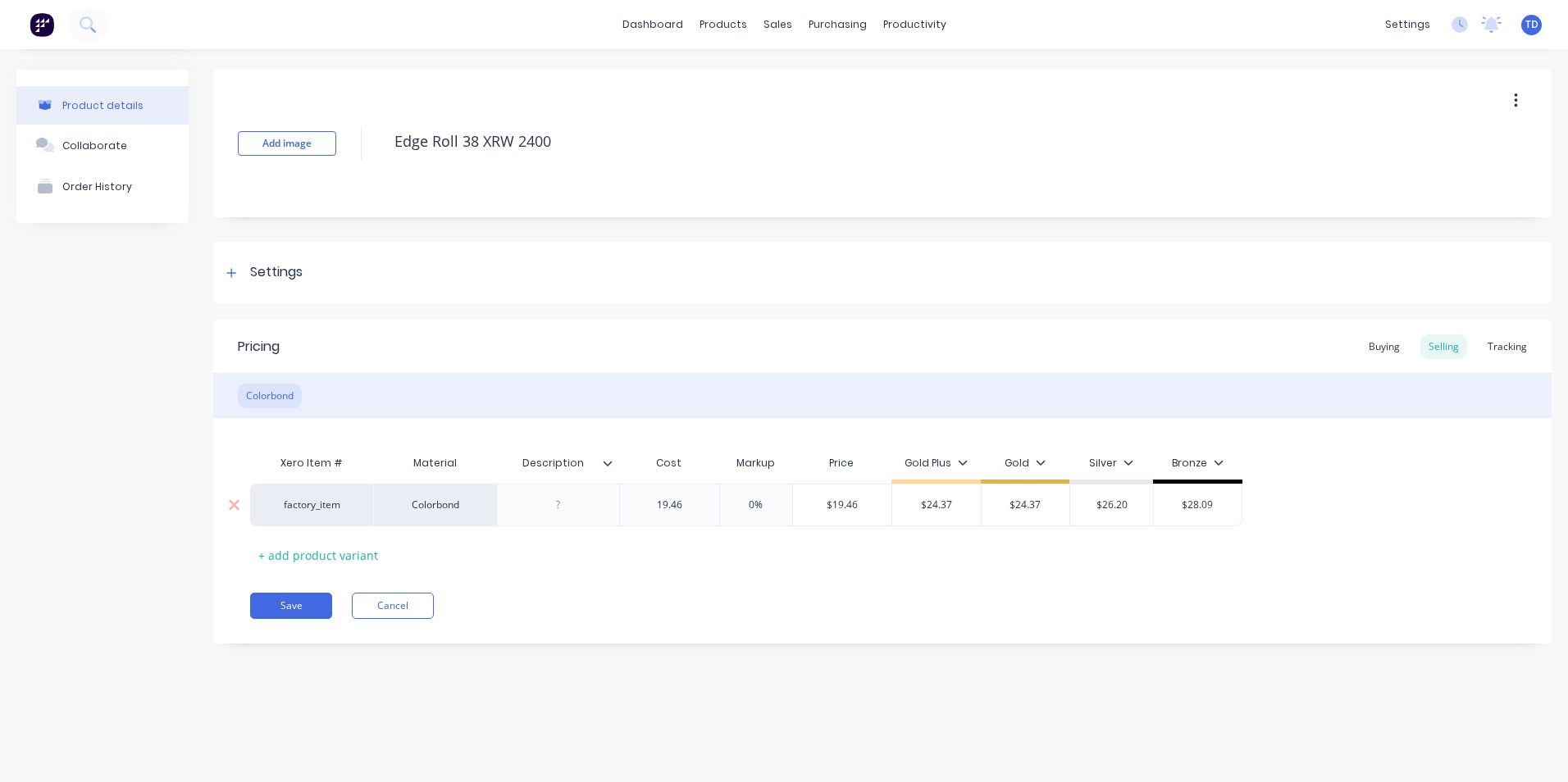
type input "0%"
type input "$19.46"
type textarea "x"
type input "2"
type textarea "x"
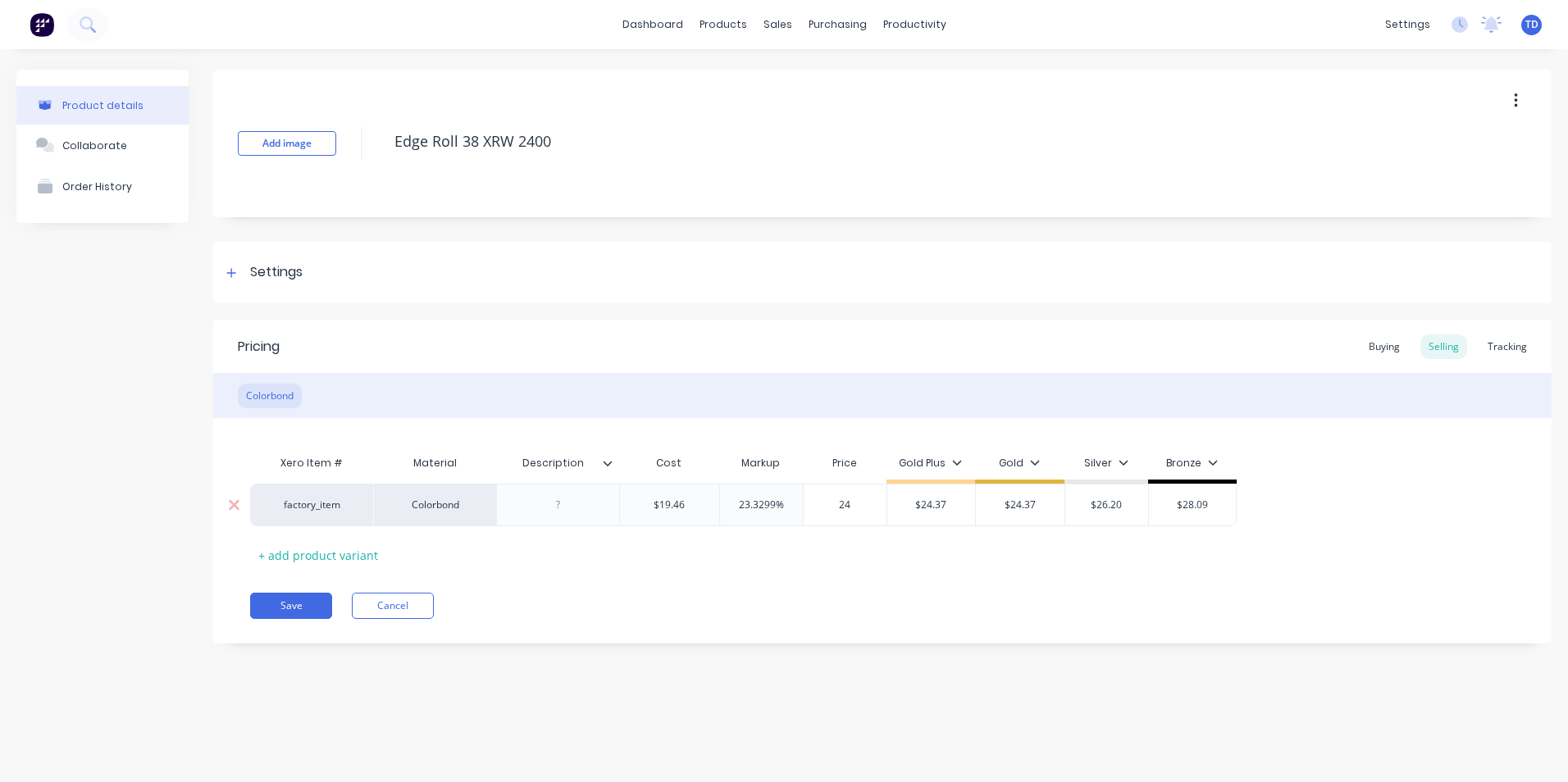
type input "24."
type textarea "x"
type input "24.3"
type textarea "x"
type input "24.37"
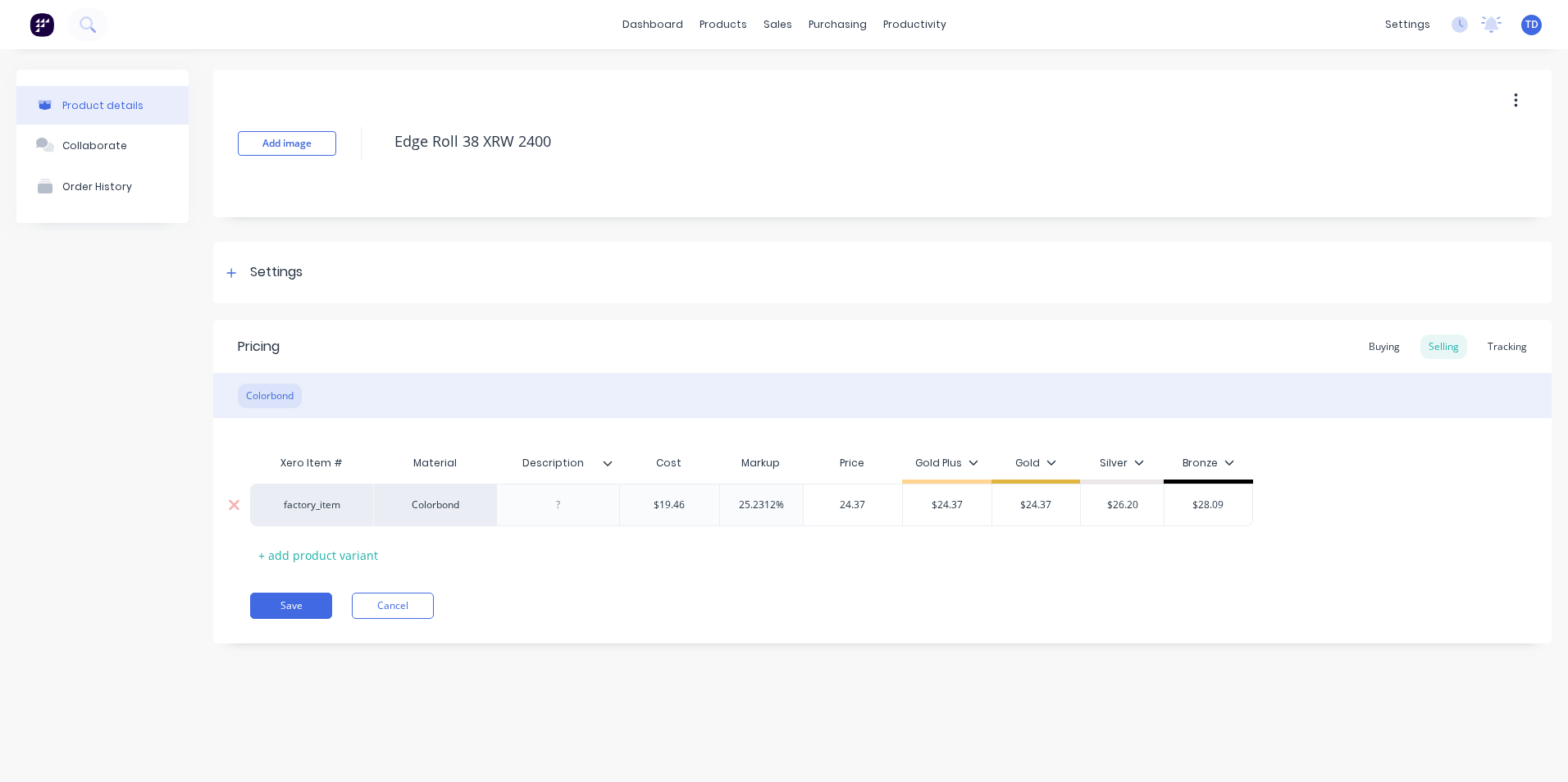
type input "$24.37"
click at [228, 268] on icon at bounding box center [231, 273] width 10 height 11
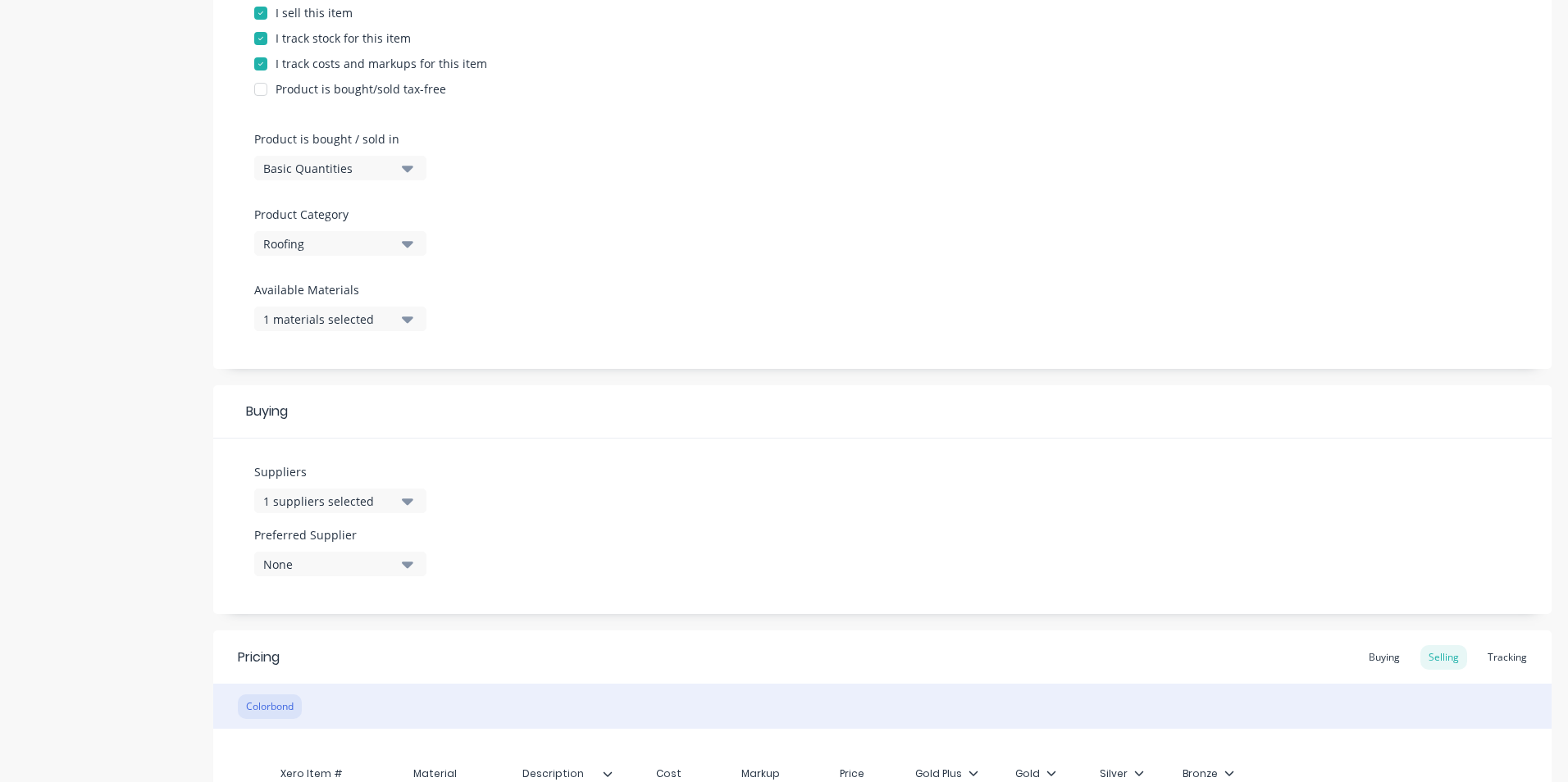
scroll to position [410, 0]
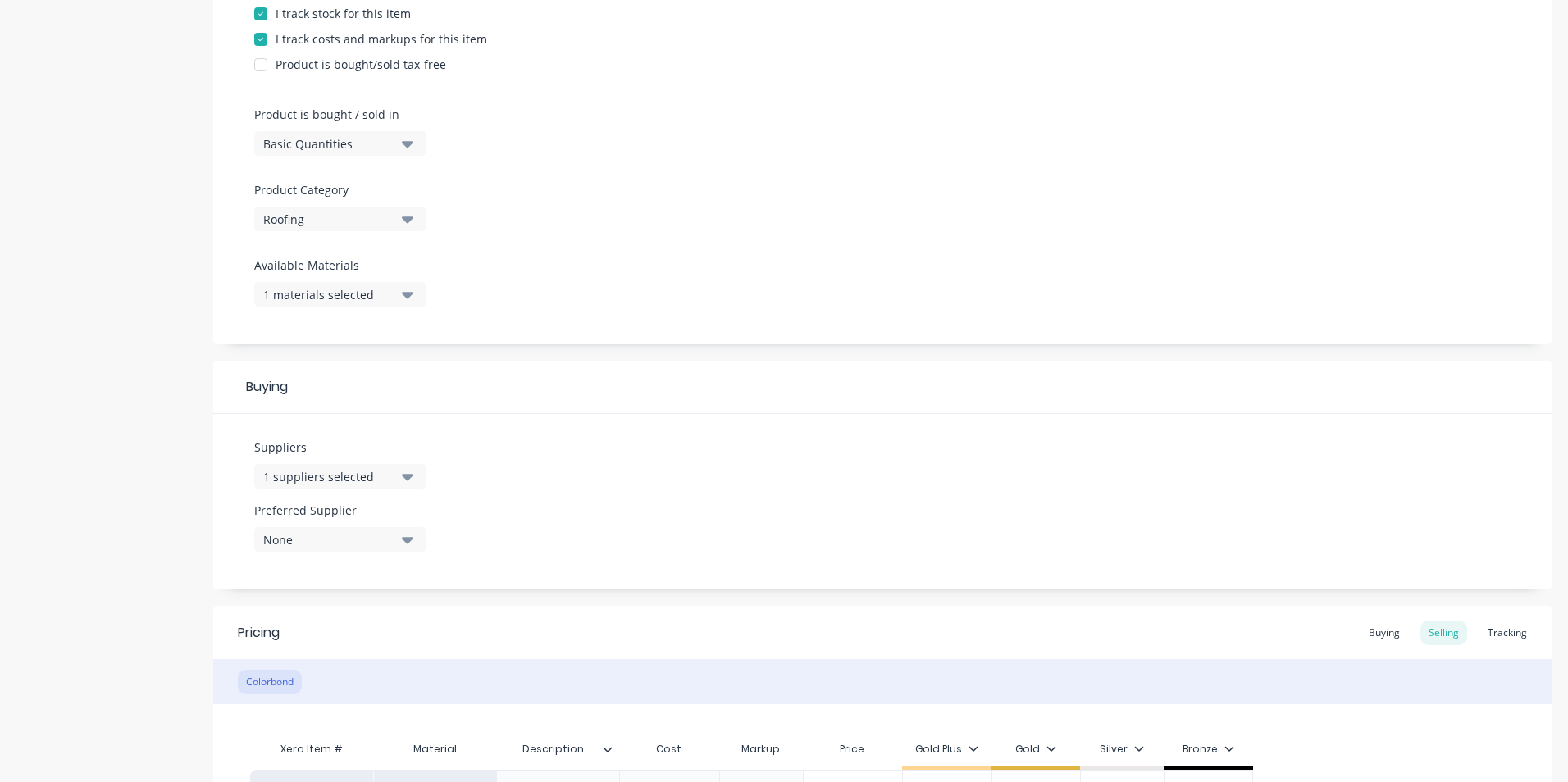
click at [348, 304] on button "1 materials selected" at bounding box center [340, 295] width 172 height 24
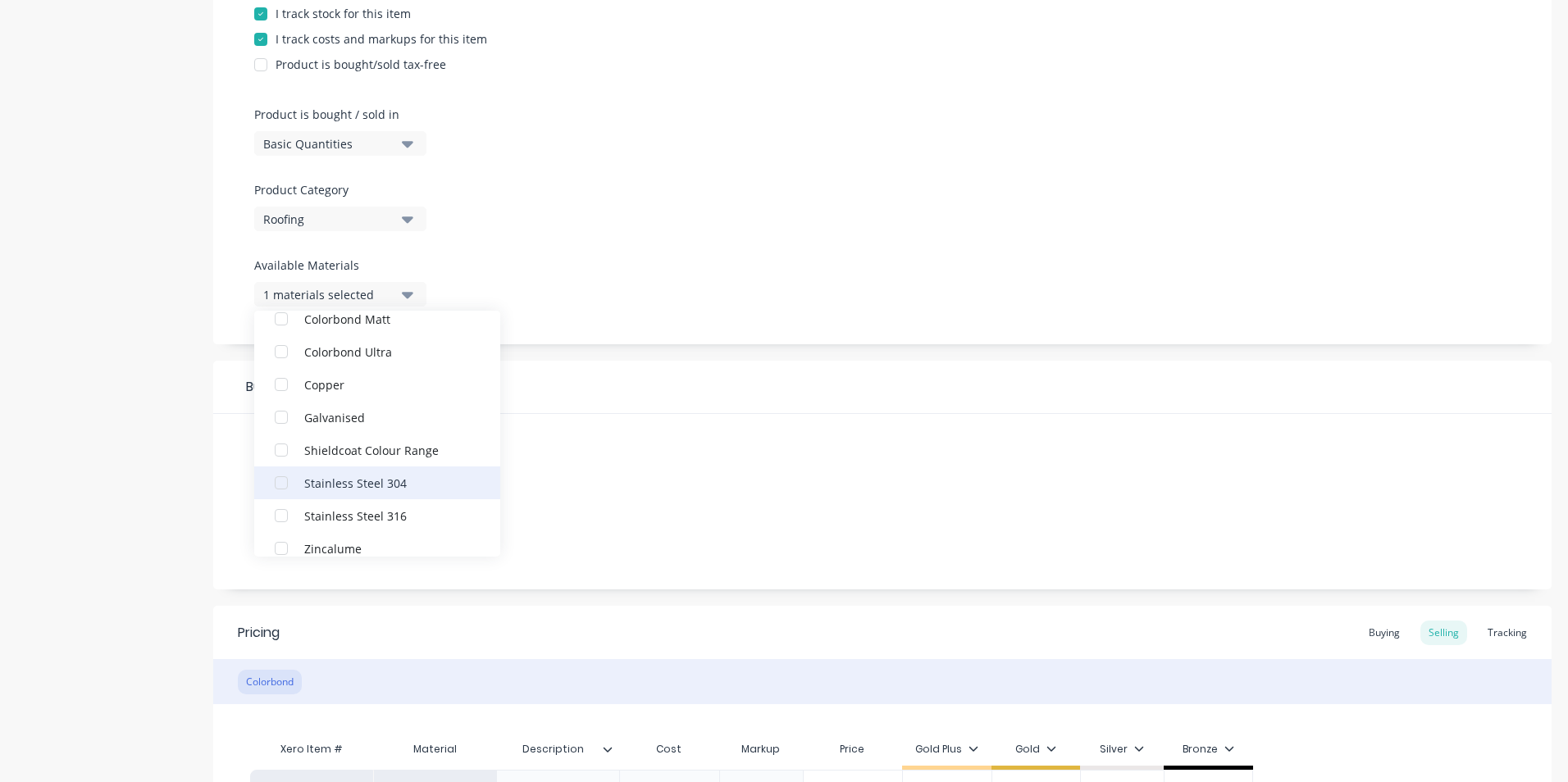
scroll to position [181, 0]
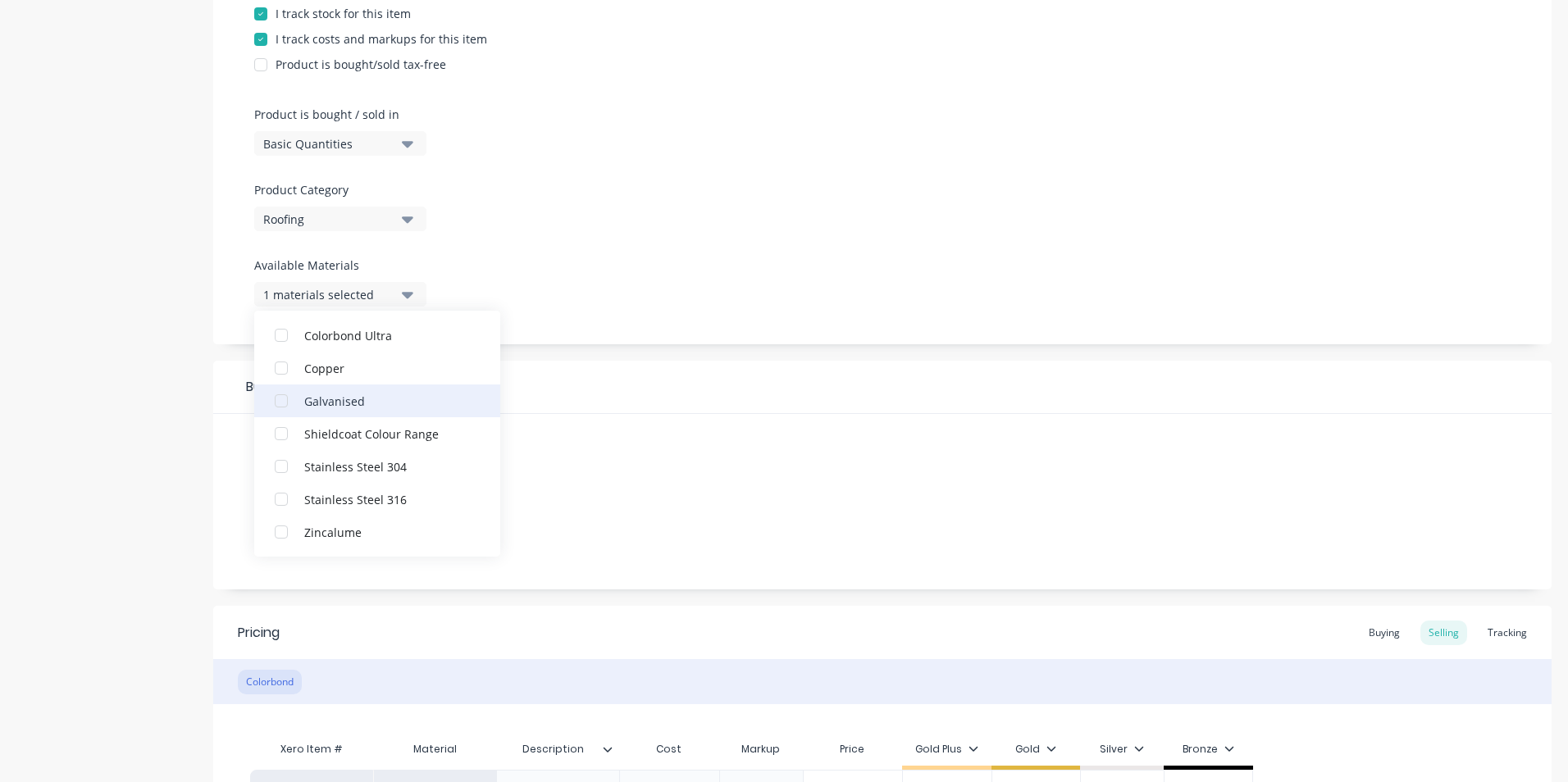
click at [285, 402] on div "button" at bounding box center [281, 401] width 33 height 33
click at [282, 531] on div "button" at bounding box center [281, 531] width 33 height 33
type textarea "x"
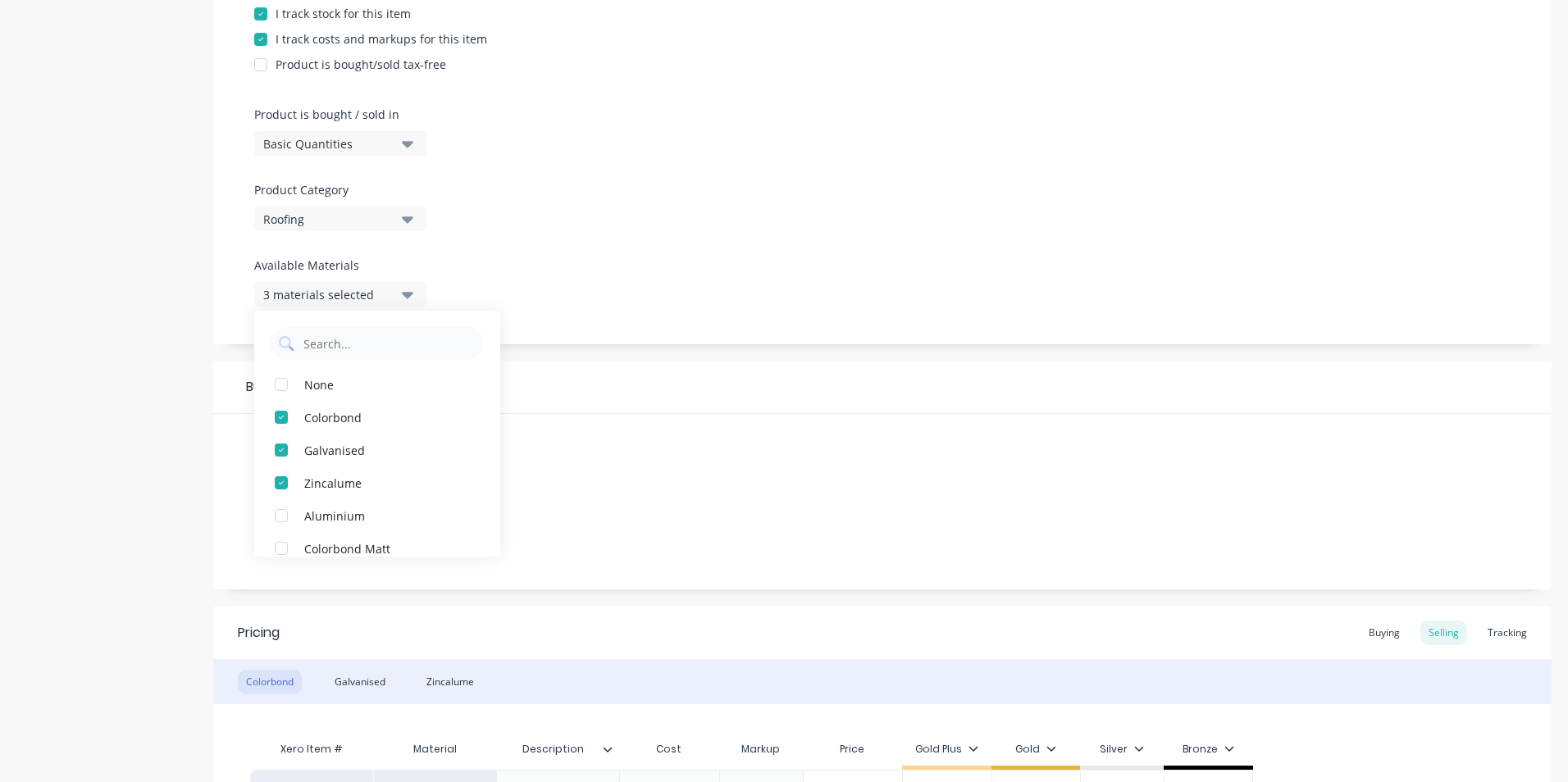
click at [621, 449] on div "Suppliers 1 suppliers selected Preferred Supplier None" at bounding box center [883, 501] width 1339 height 175
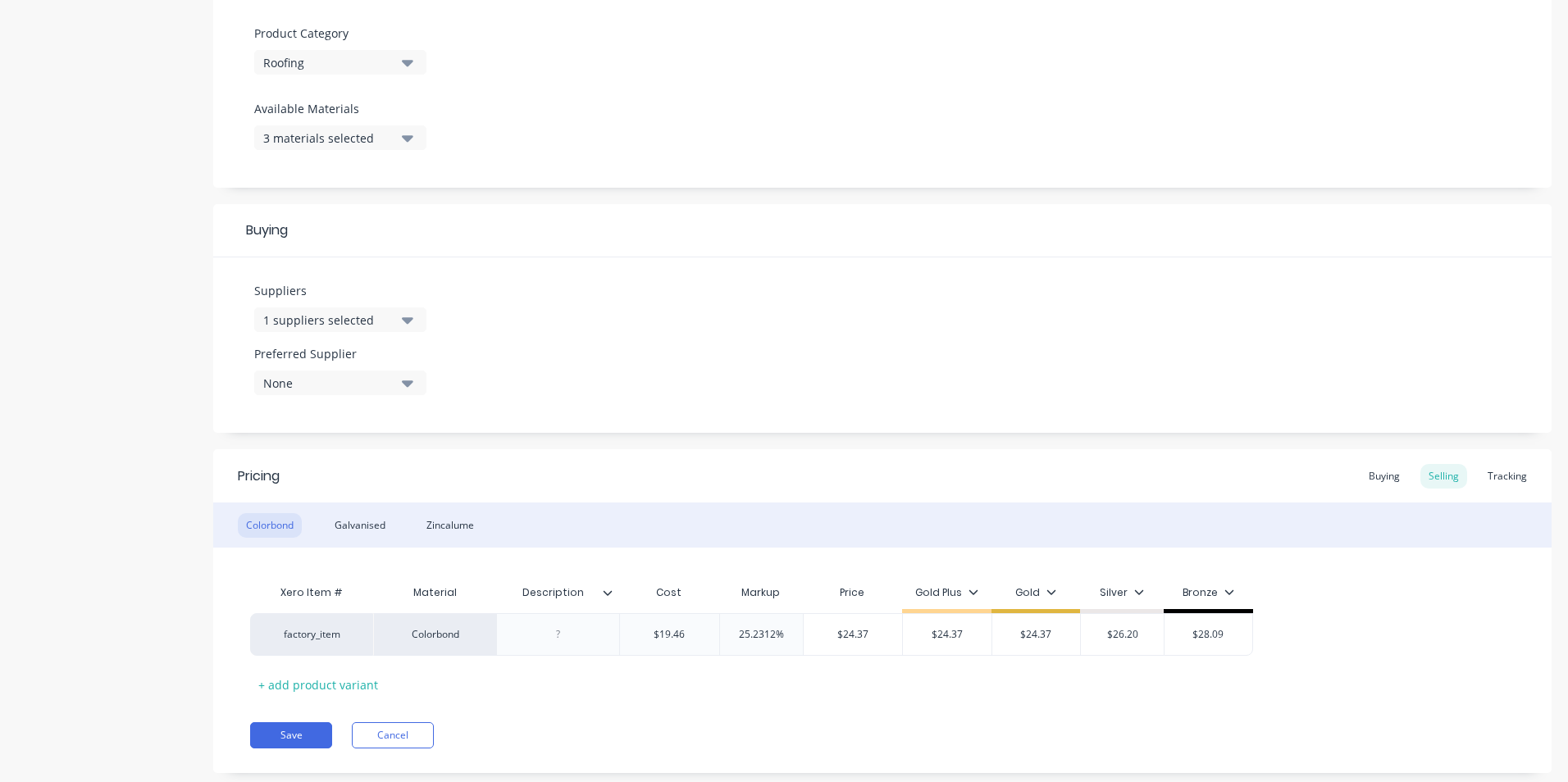
scroll to position [574, 0]
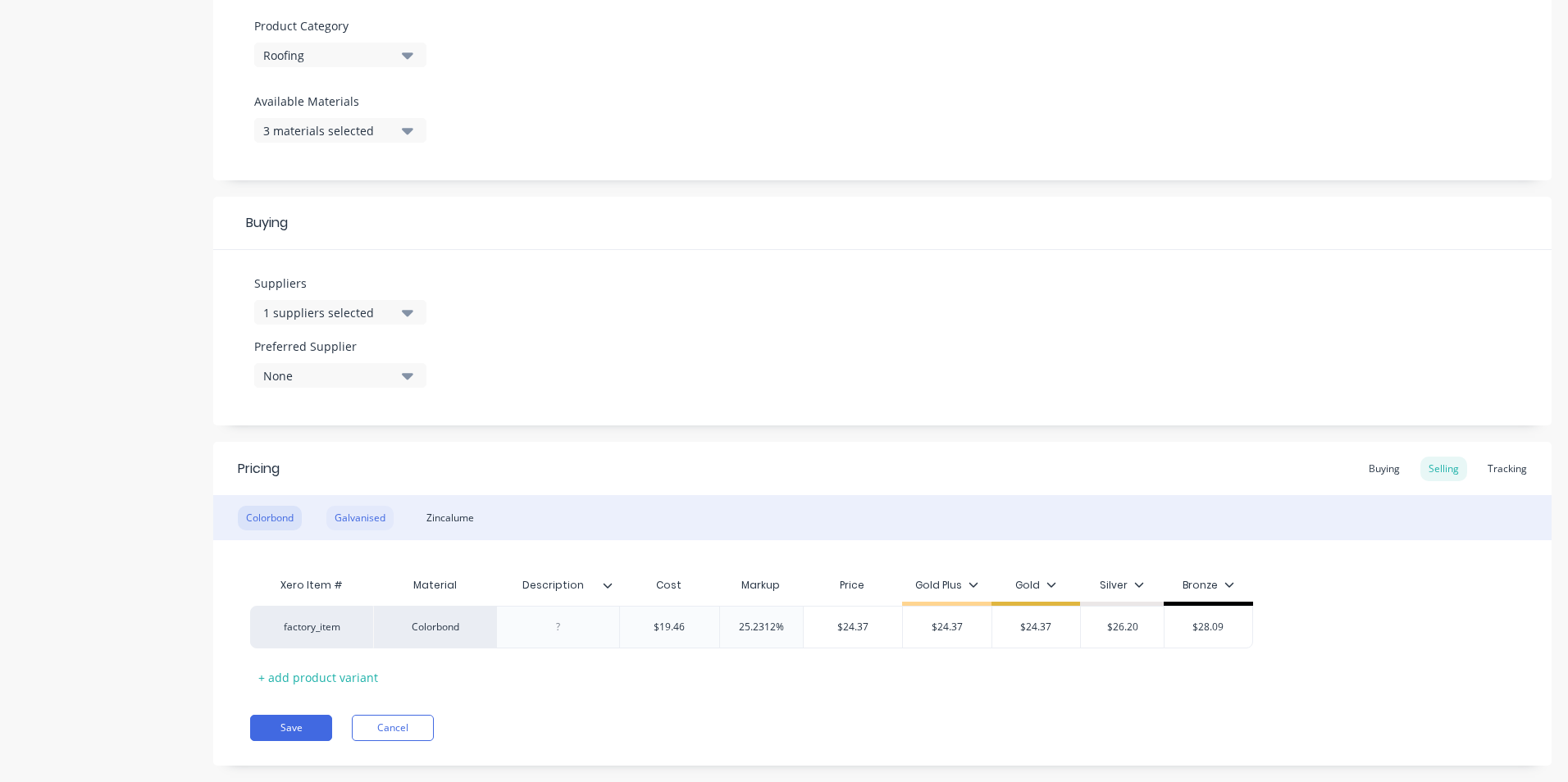
click at [377, 515] on div "Galvanised" at bounding box center [360, 518] width 67 height 24
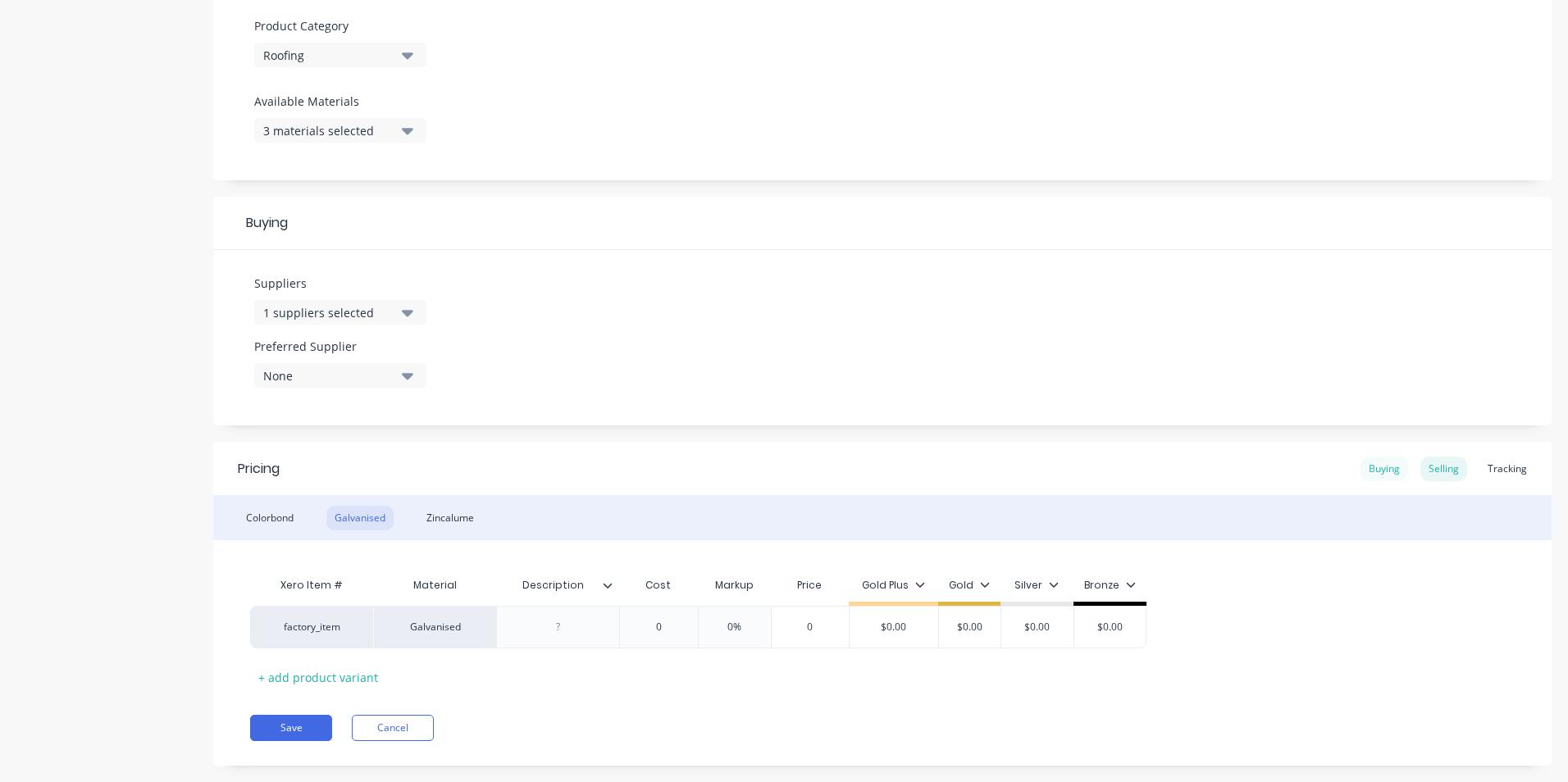
click at [1379, 467] on div "Buying" at bounding box center [1384, 469] width 48 height 24
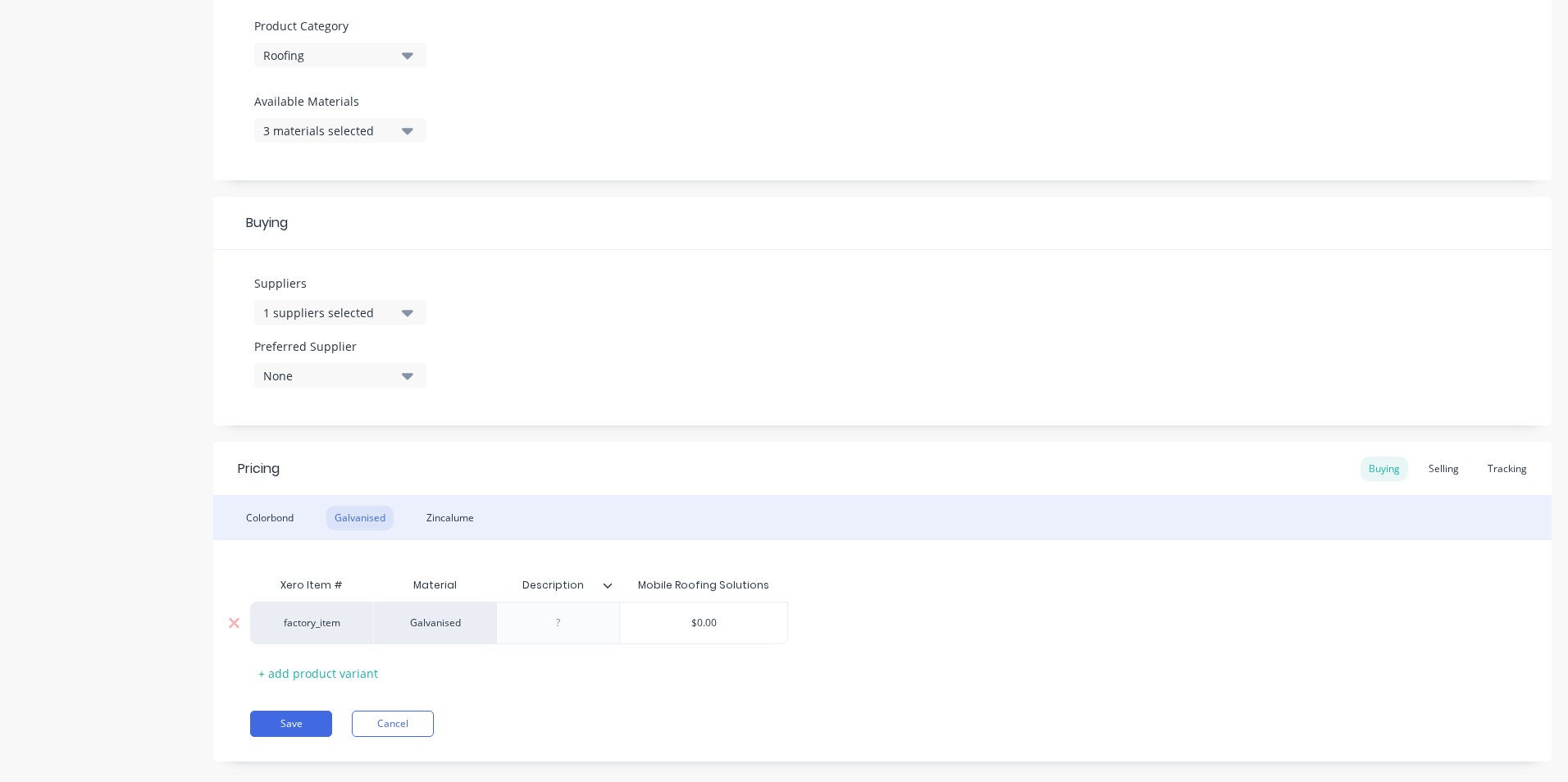
type input "$0.00"
click at [732, 616] on input "$0.00" at bounding box center [703, 624] width 167 height 15
type textarea "x"
type input "2"
type textarea "x"
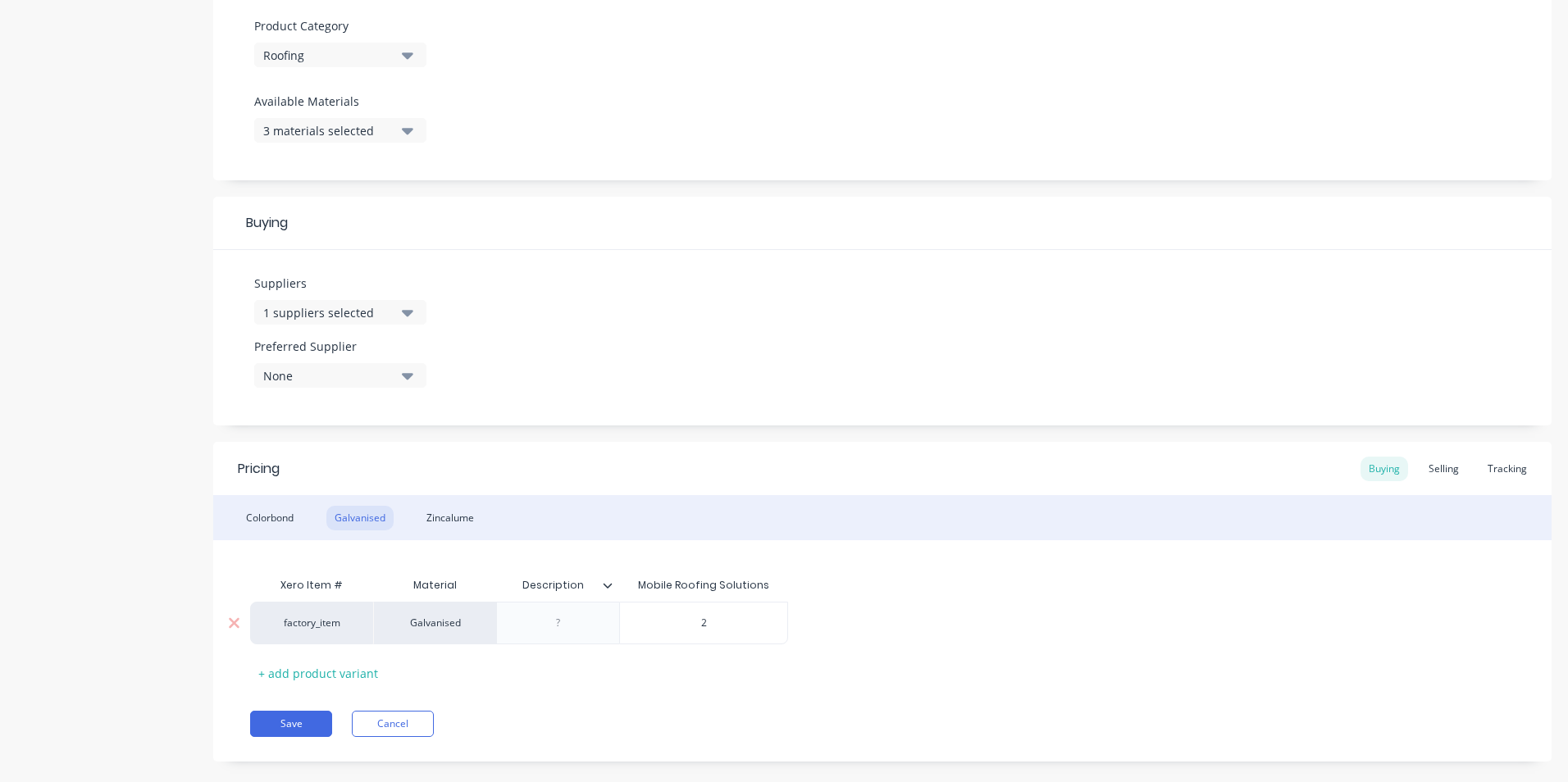
type input "28"
type textarea "x"
type input "28."
type textarea "x"
type input "28.3"
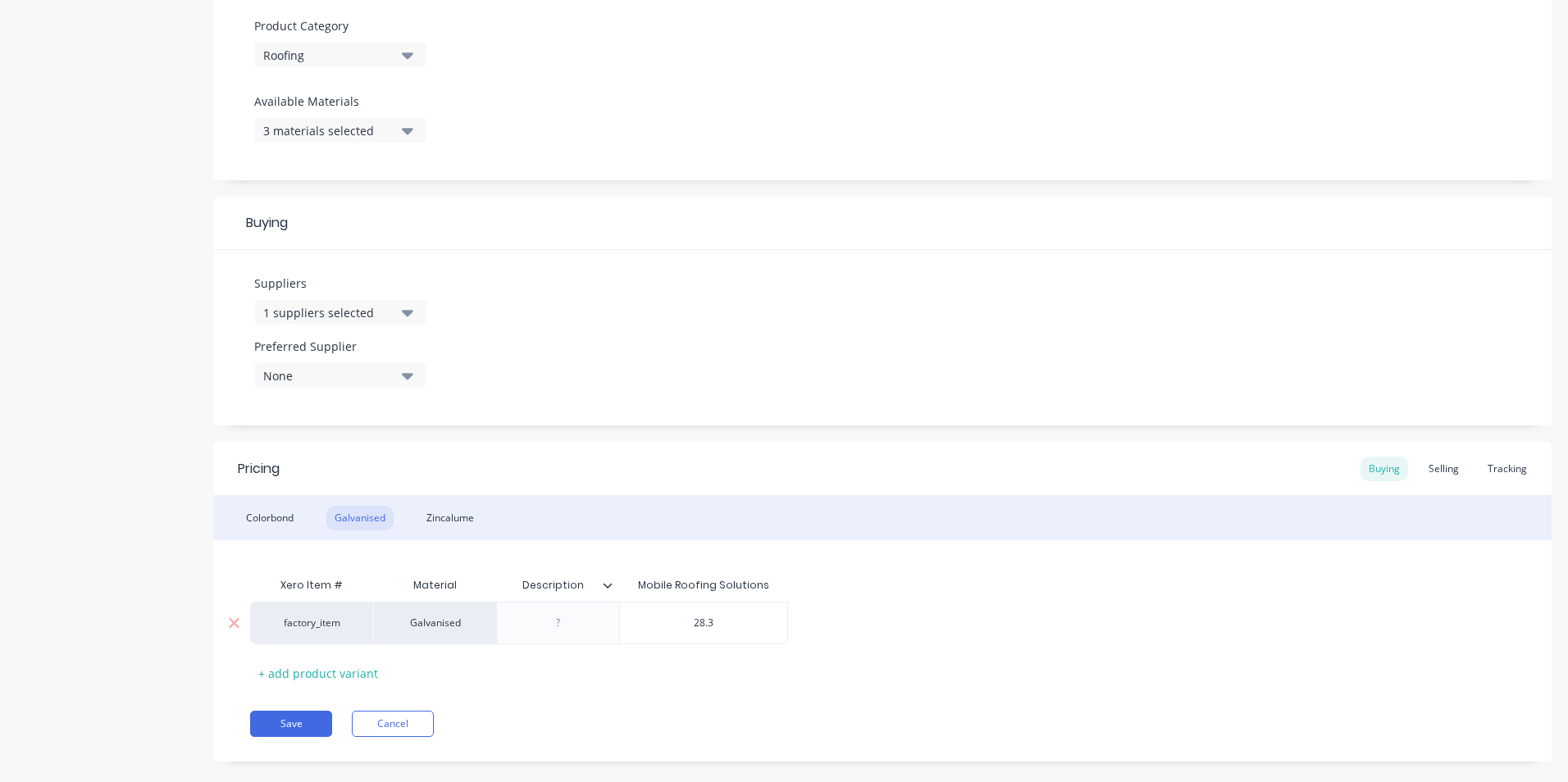
type textarea "x"
type input "28.38"
click at [1431, 473] on div "Selling" at bounding box center [1444, 469] width 47 height 24
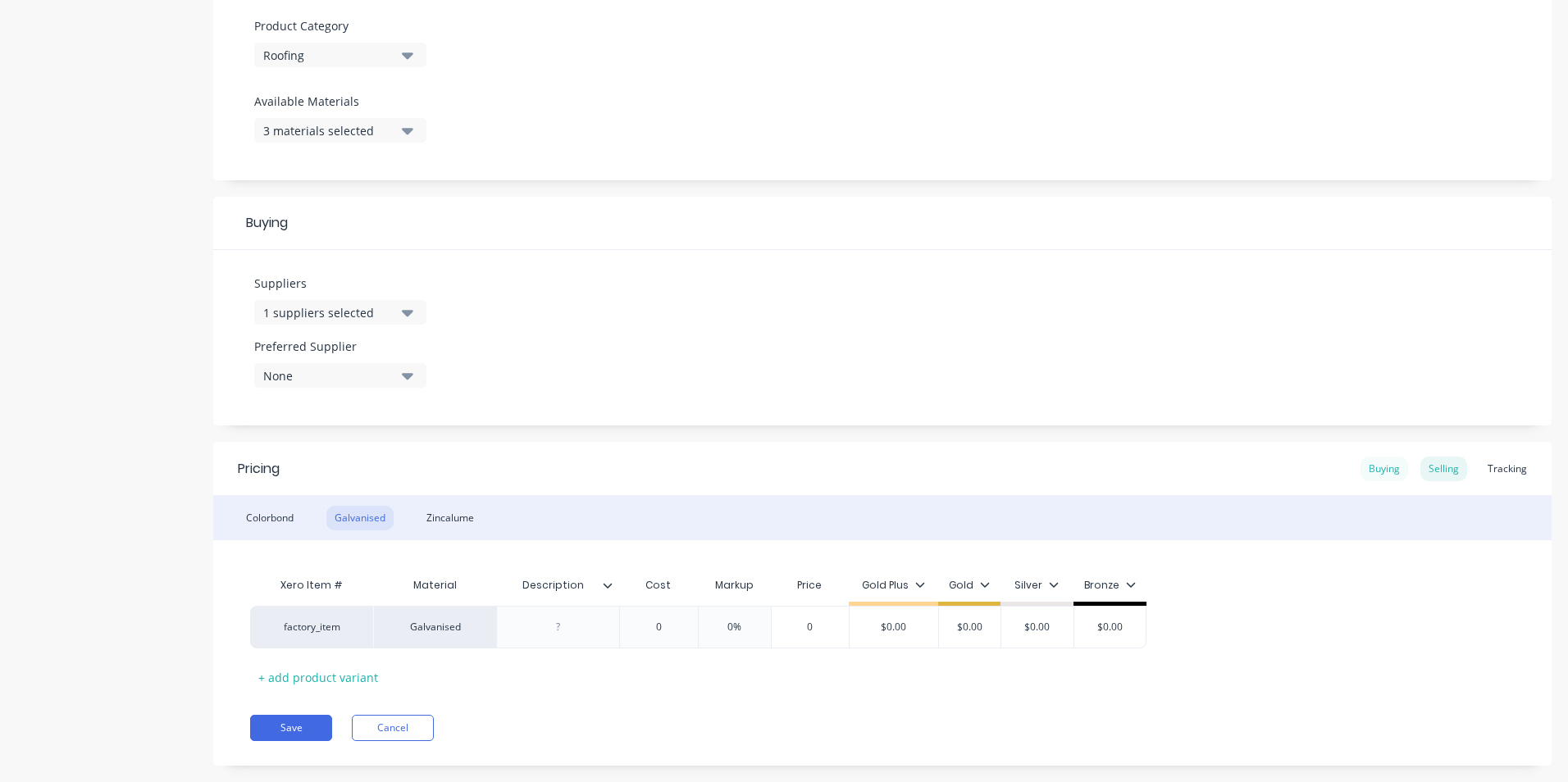
click at [1375, 468] on div "Buying" at bounding box center [1384, 469] width 48 height 24
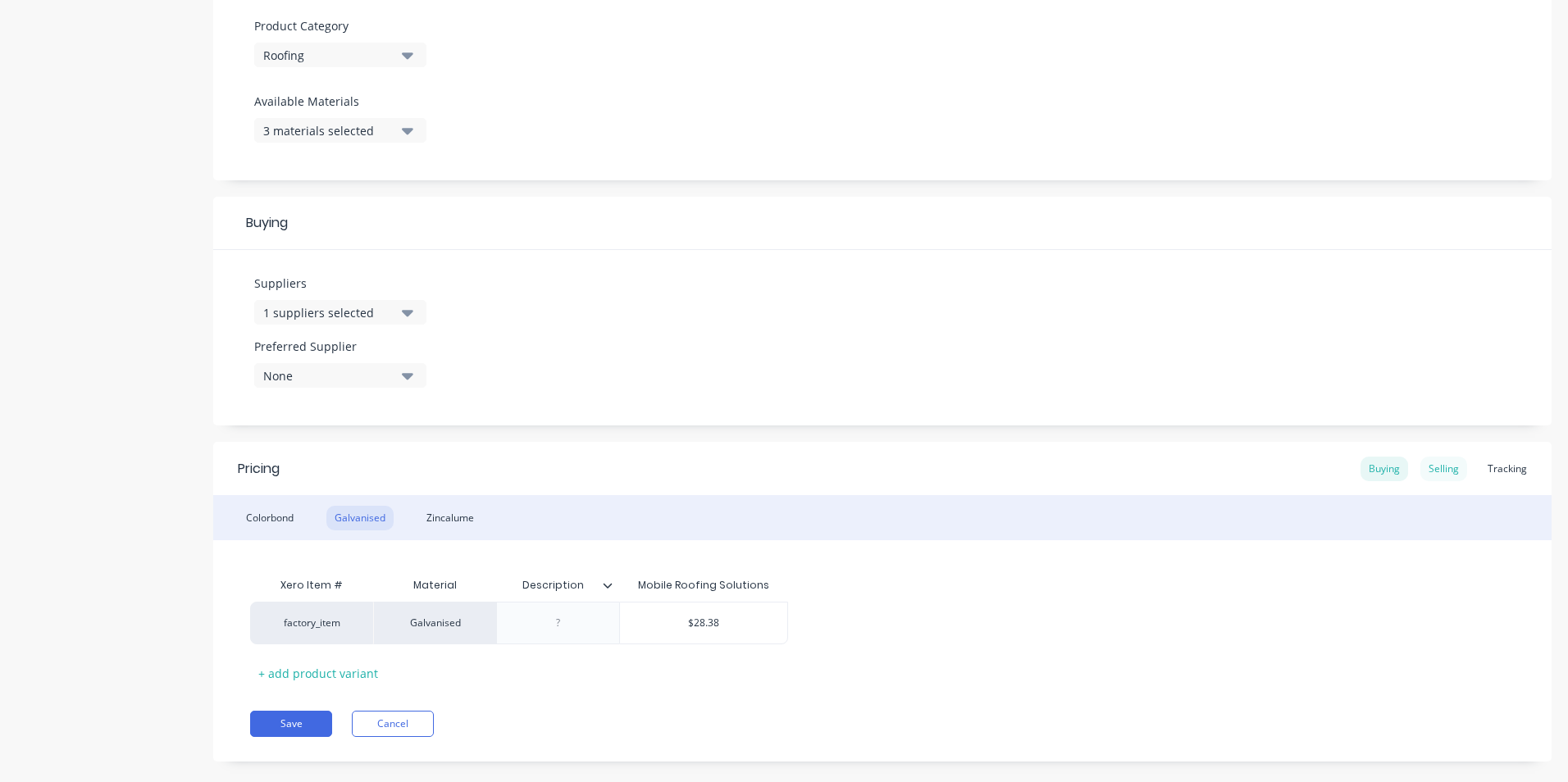
click at [1430, 460] on div "Selling" at bounding box center [1444, 469] width 47 height 24
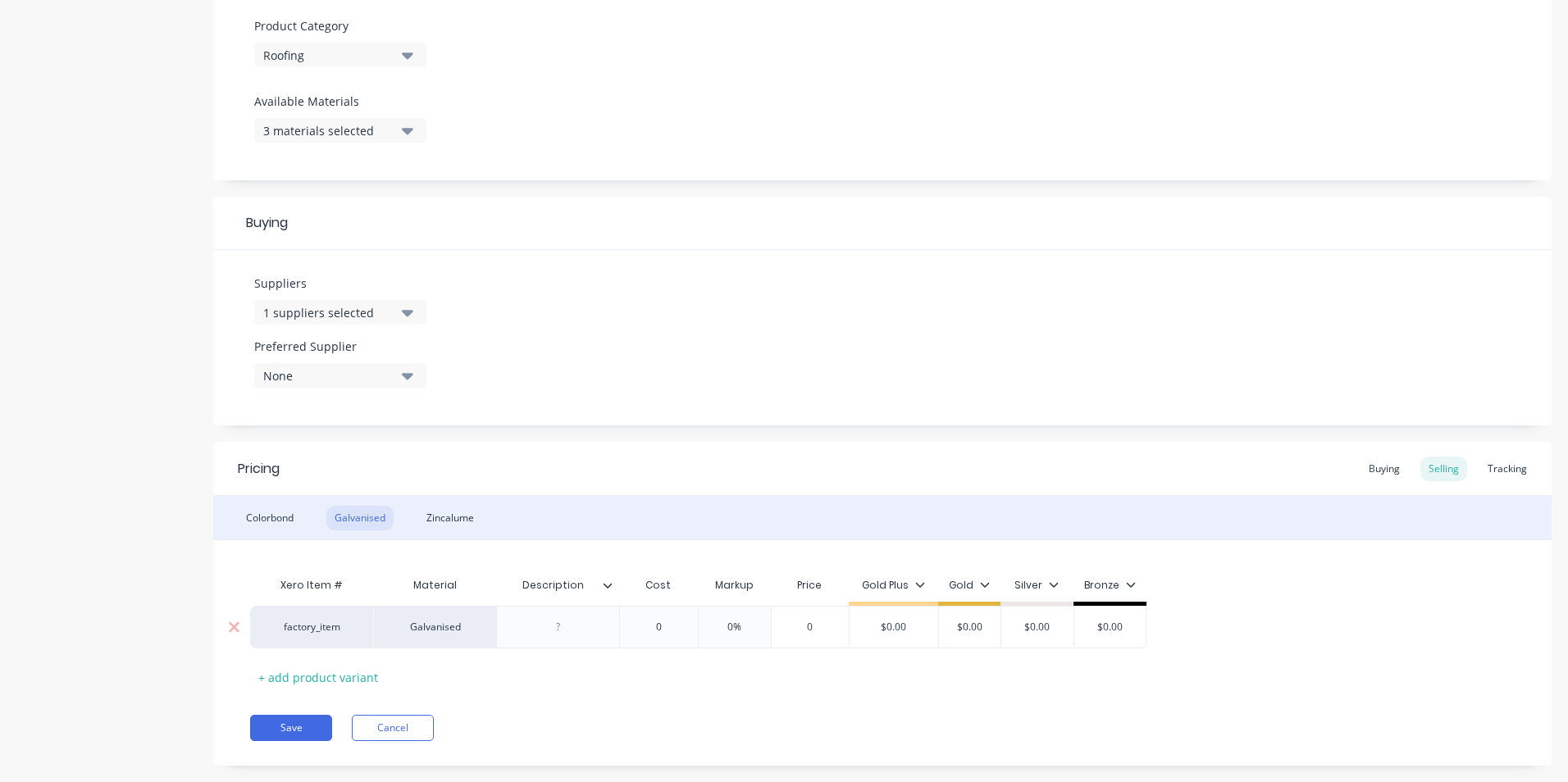
type input "0"
click at [667, 624] on input "0" at bounding box center [659, 627] width 82 height 15
type textarea "x"
type input "2"
type textarea "x"
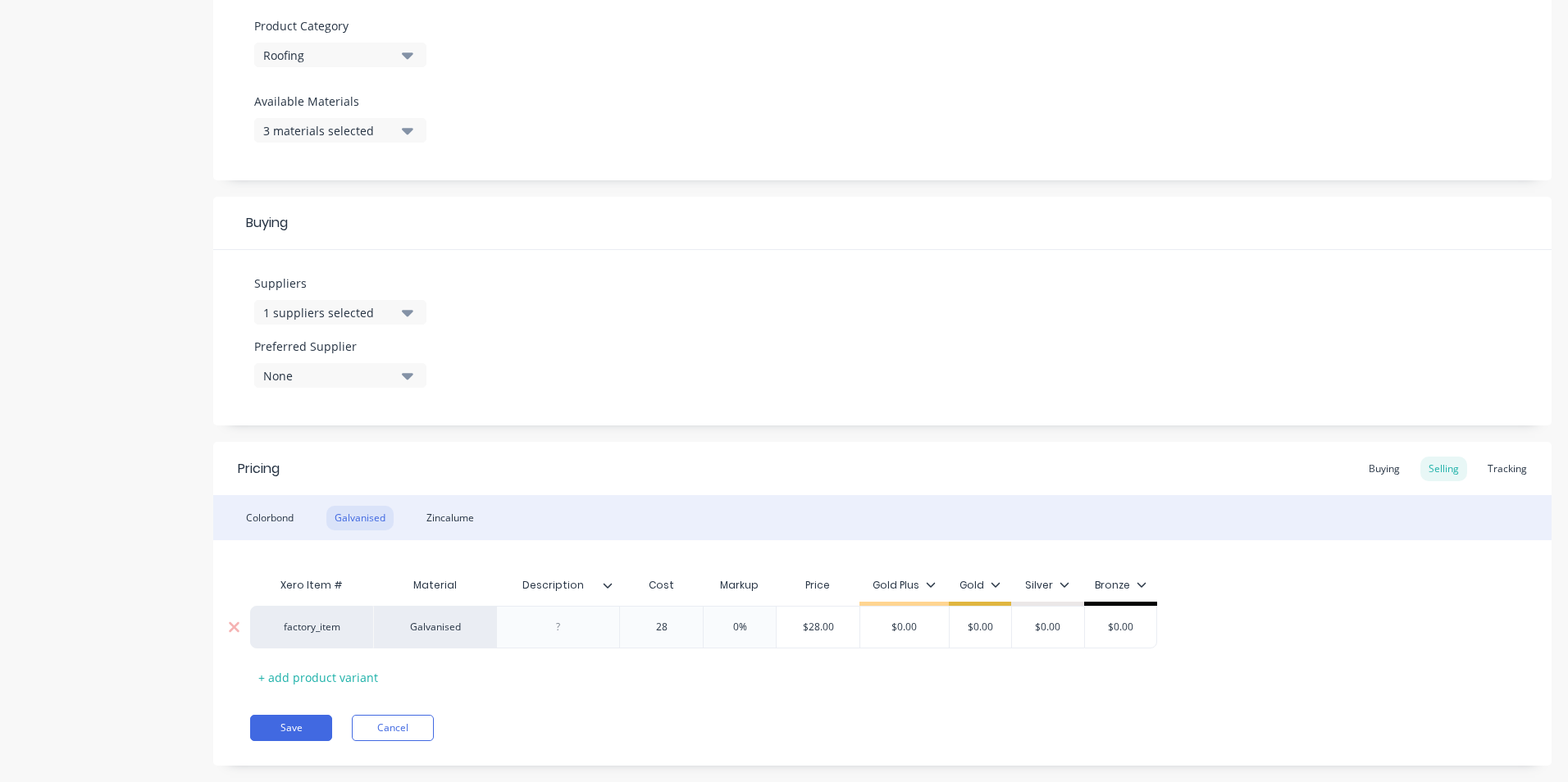
type input "28."
type textarea "x"
type input "28.3"
type textarea "x"
type input "28.38"
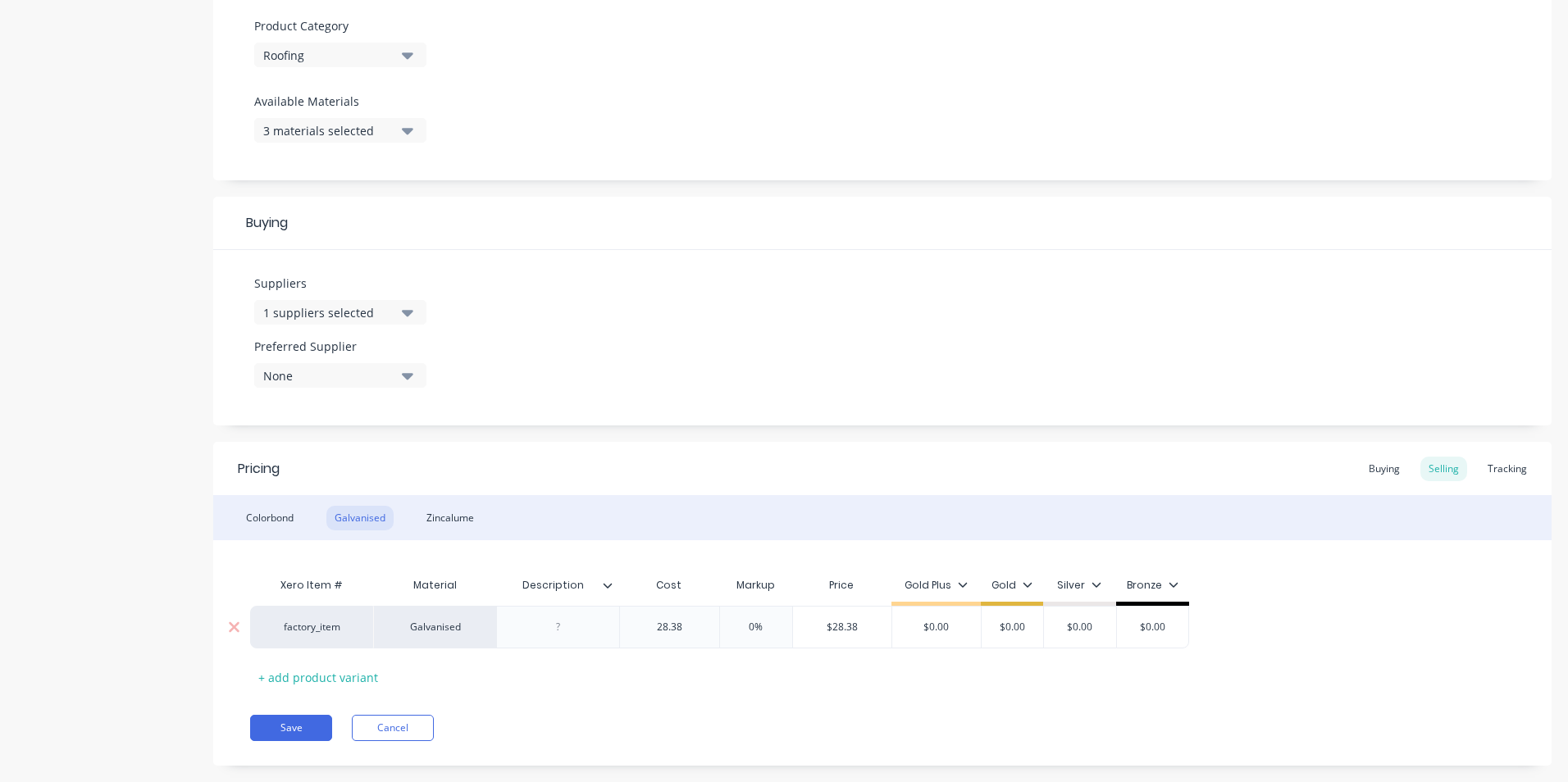
type input "0%"
type input "$28.38"
type textarea "x"
type input "4"
type textarea "x"
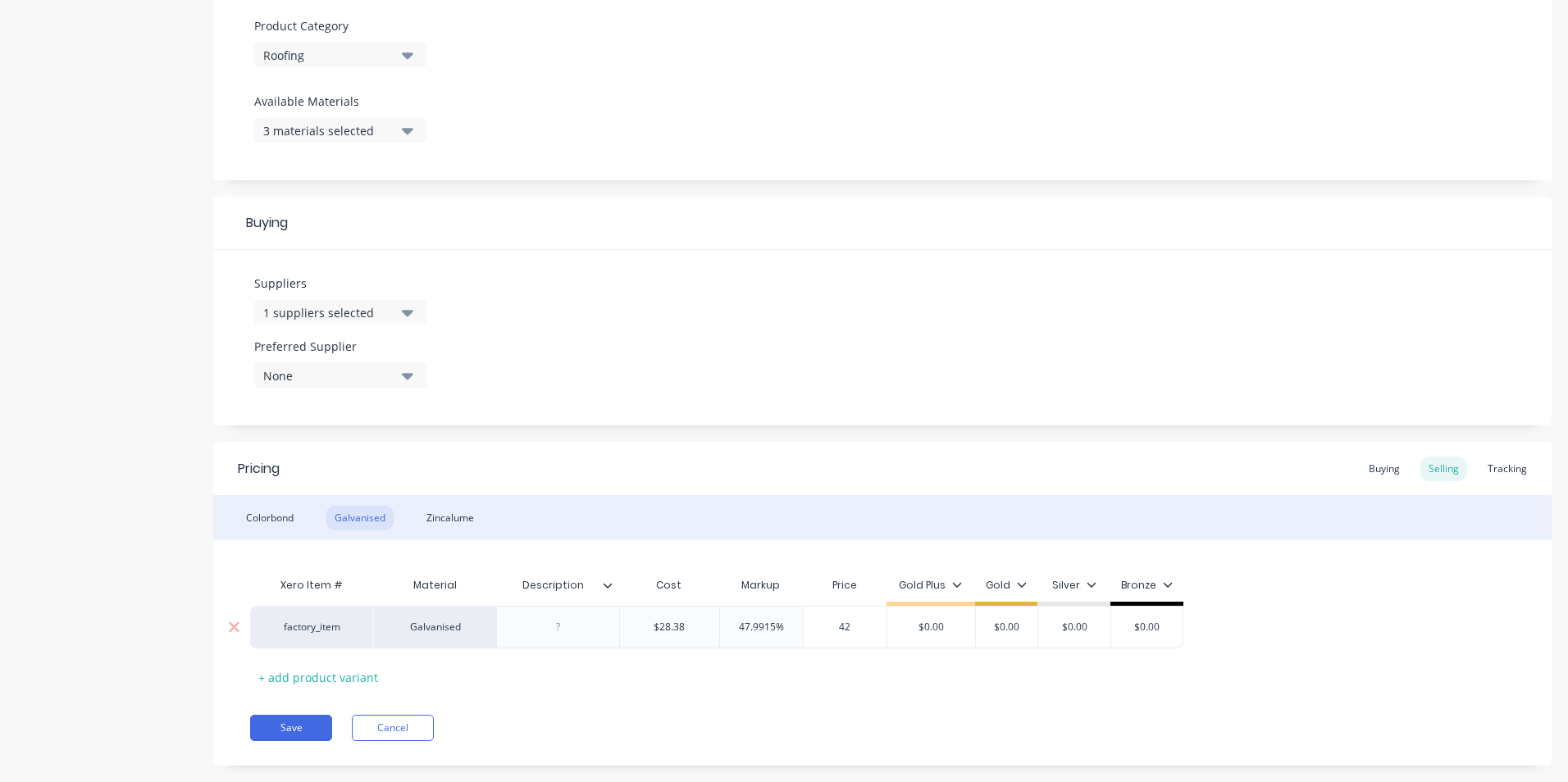
type input "42."
type textarea "x"
type input "42.6"
type input "$0.00"
type textarea "x"
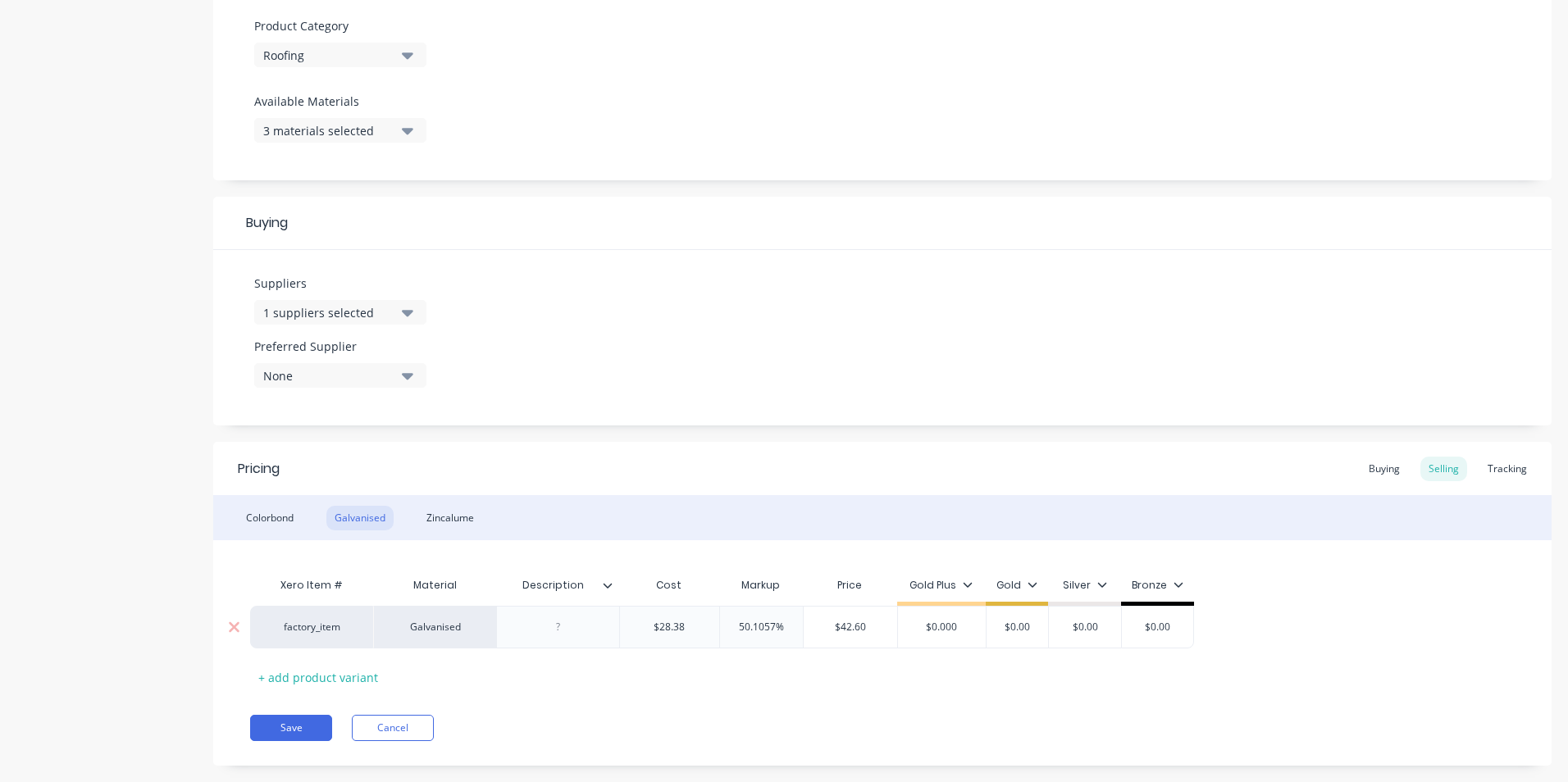
type input "$0.000"
type input "$42.60"
type input "$0.00"
type textarea "x"
type input "3"
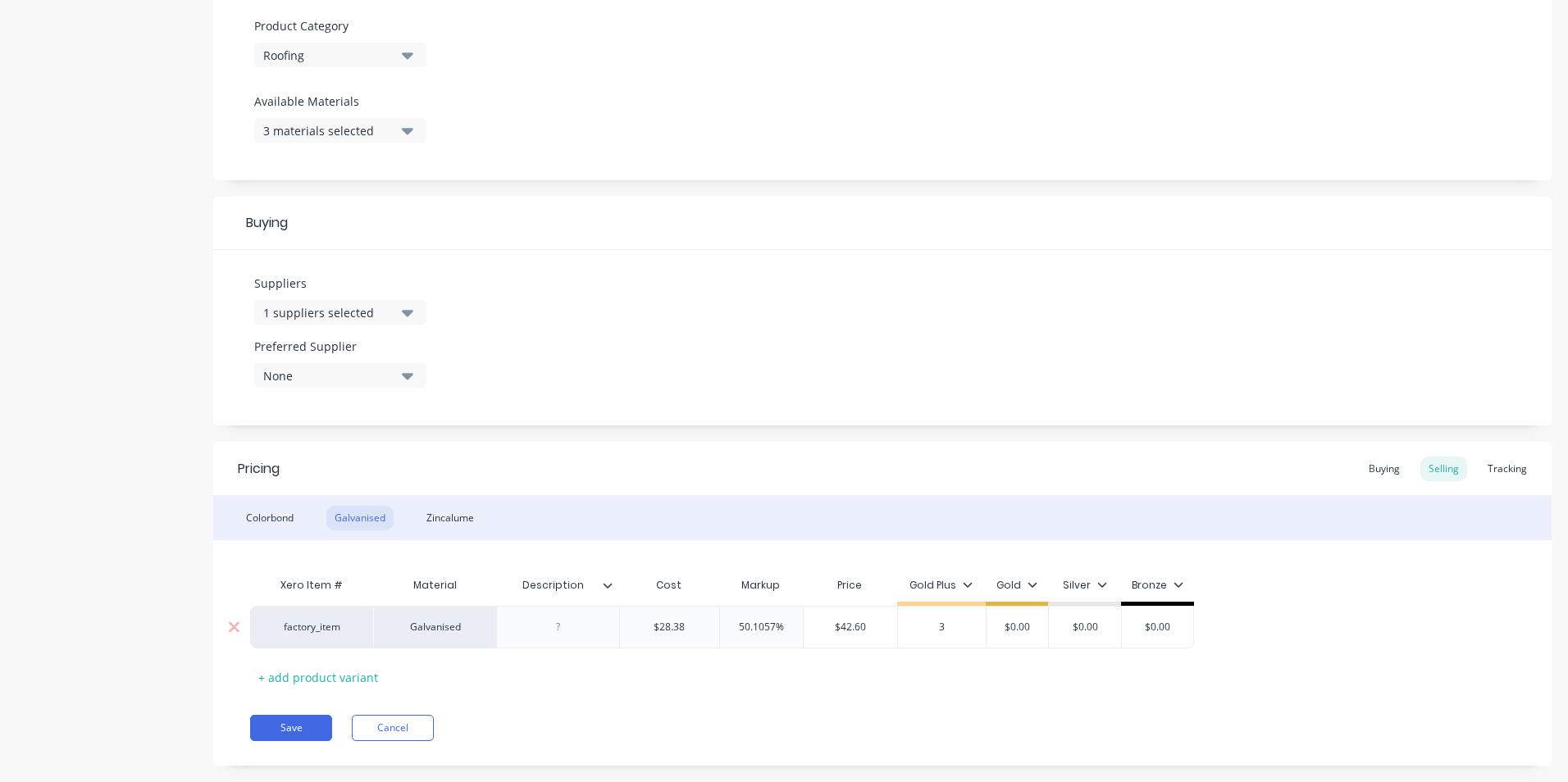
type textarea "x"
type input "39"
type textarea "x"
type input "39."
type textarea "x"
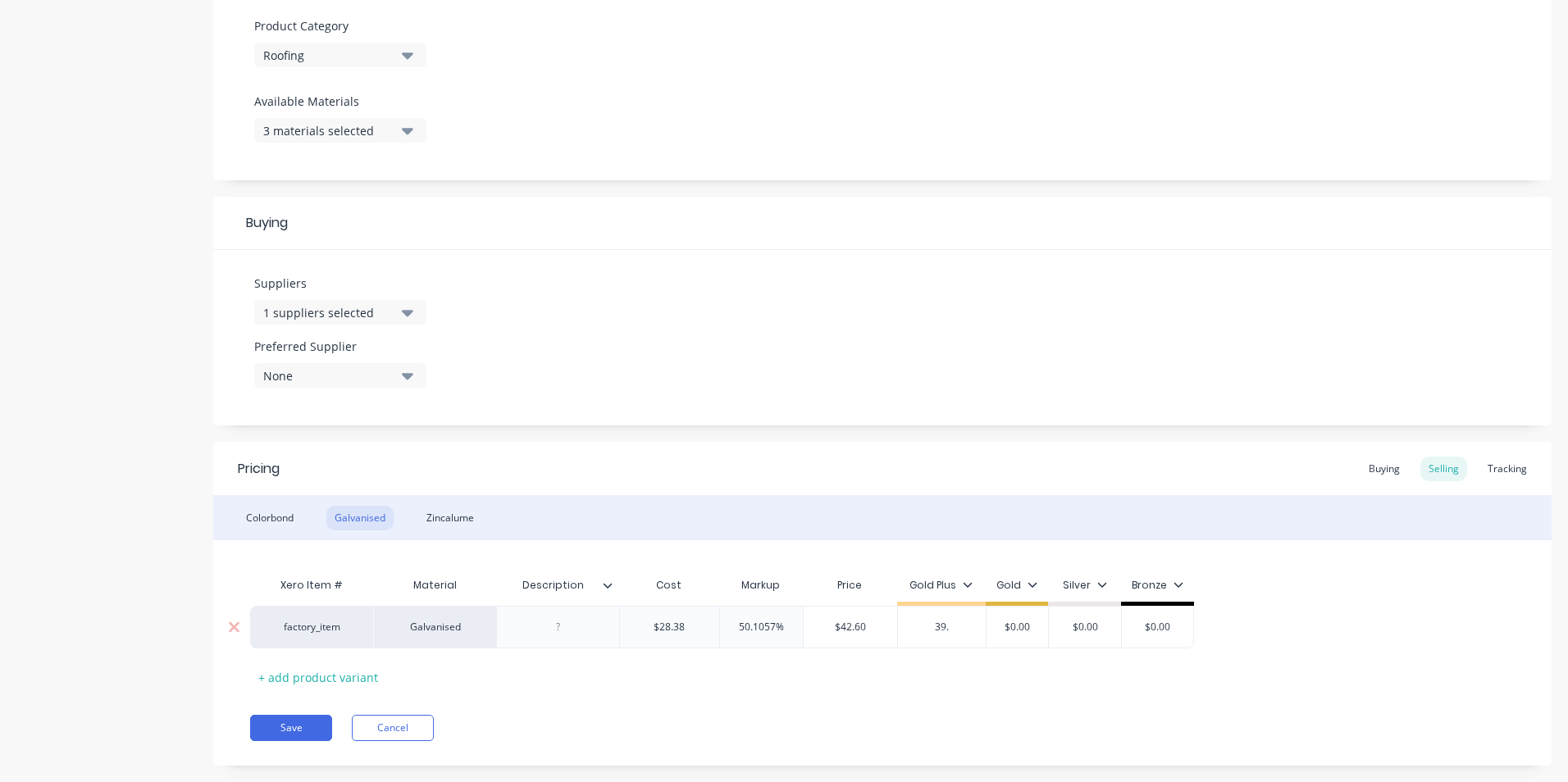
type input "39.8"
type textarea "x"
type input "39.80"
type input "$0.00"
type input "$39.80"
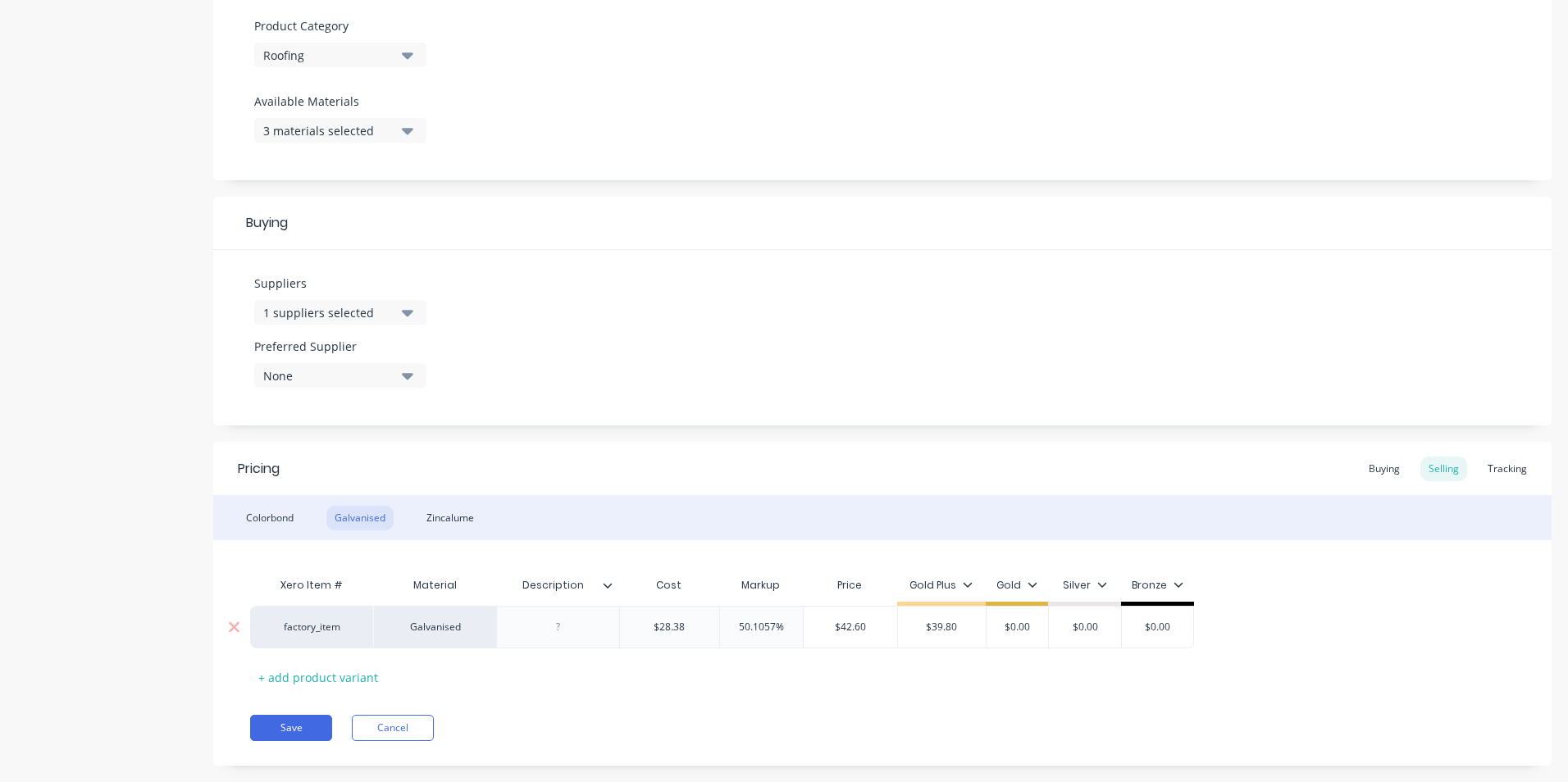
type textarea "x"
type input "4"
type textarea "x"
type input "42"
type textarea "x"
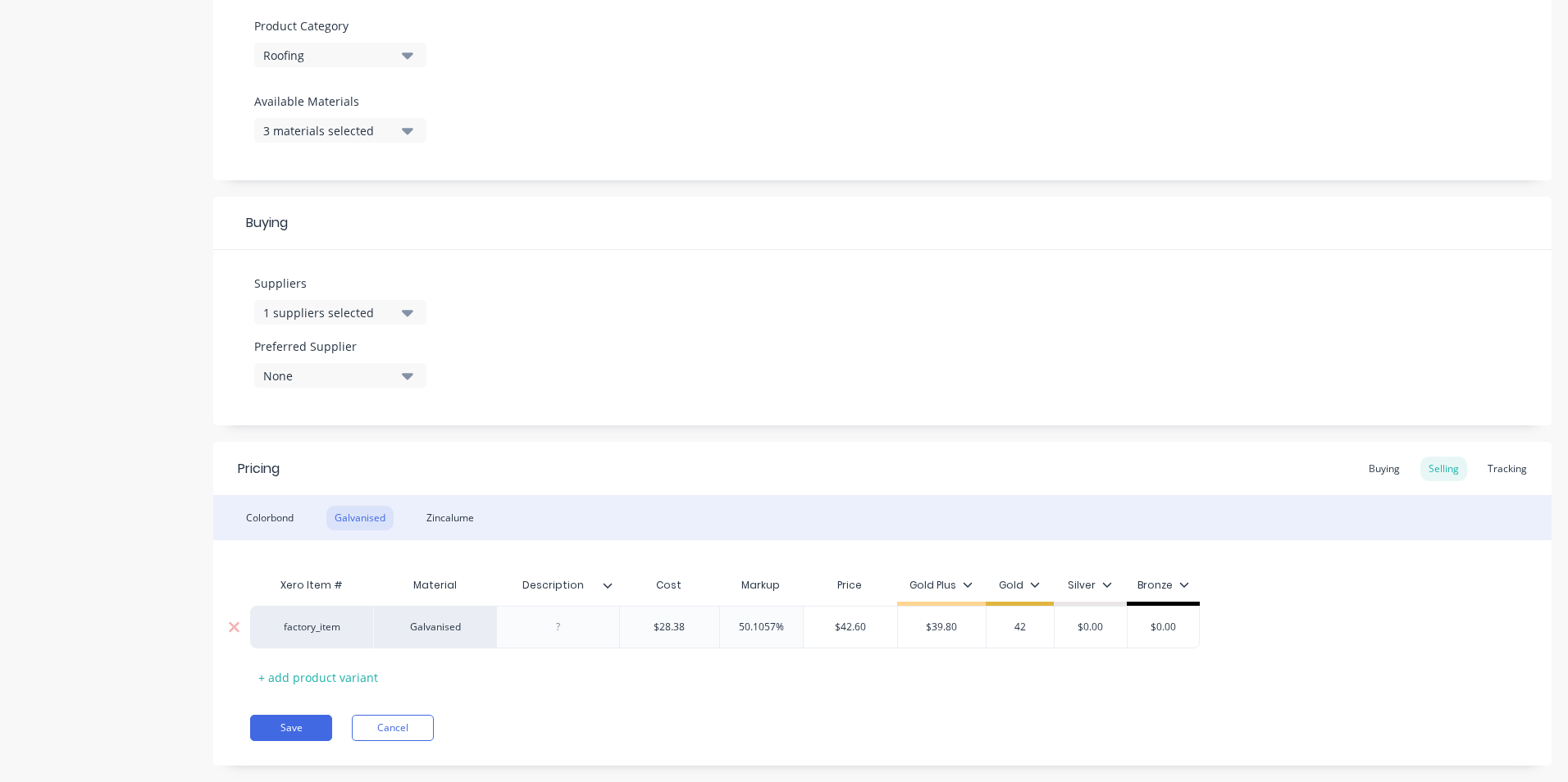
type input "42."
type textarea "x"
type input "42.6"
type textarea "x"
type input "42.60"
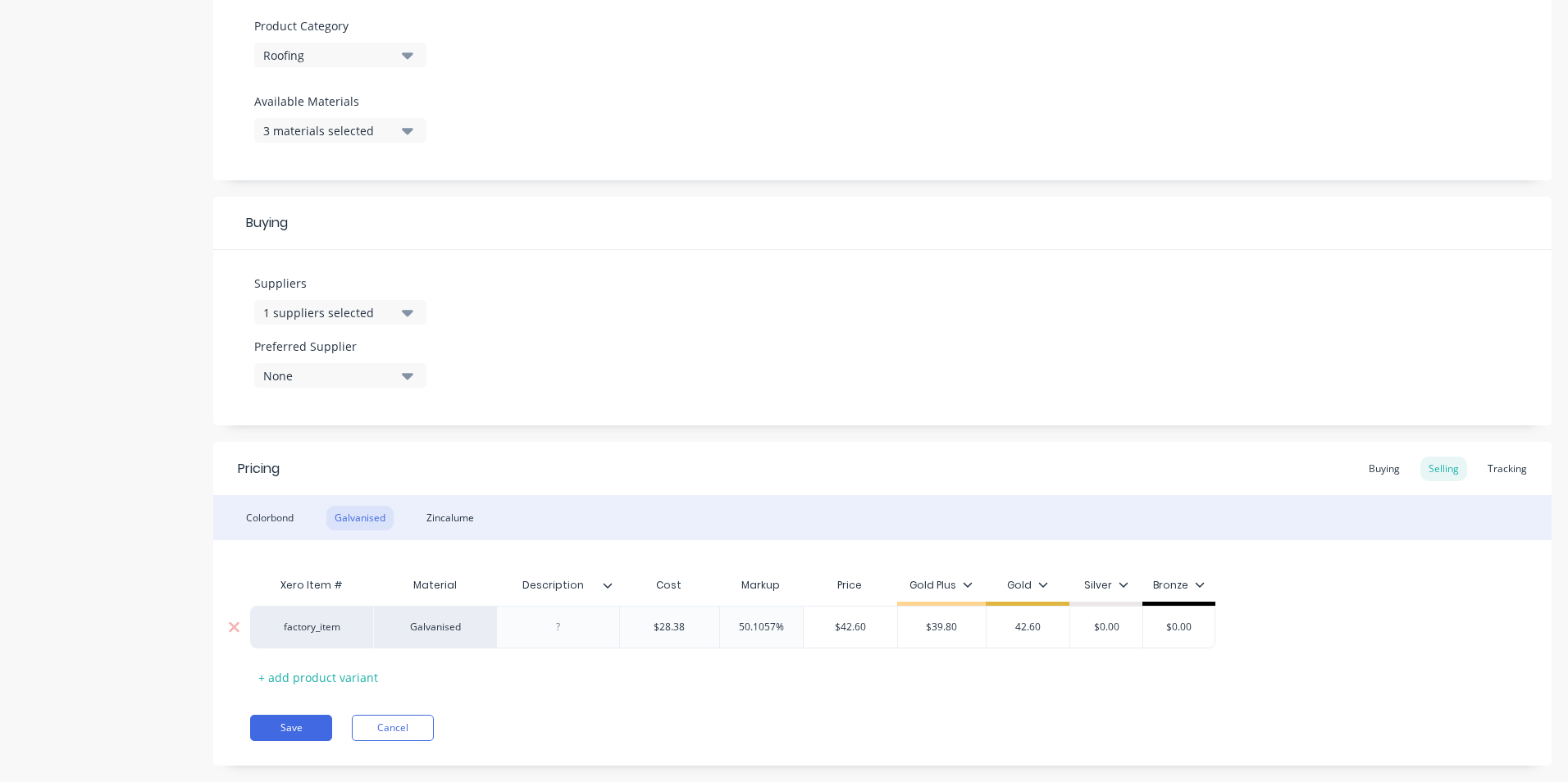
type input "$0.00"
type input "$42.60"
type textarea "x"
type input "4"
type textarea "x"
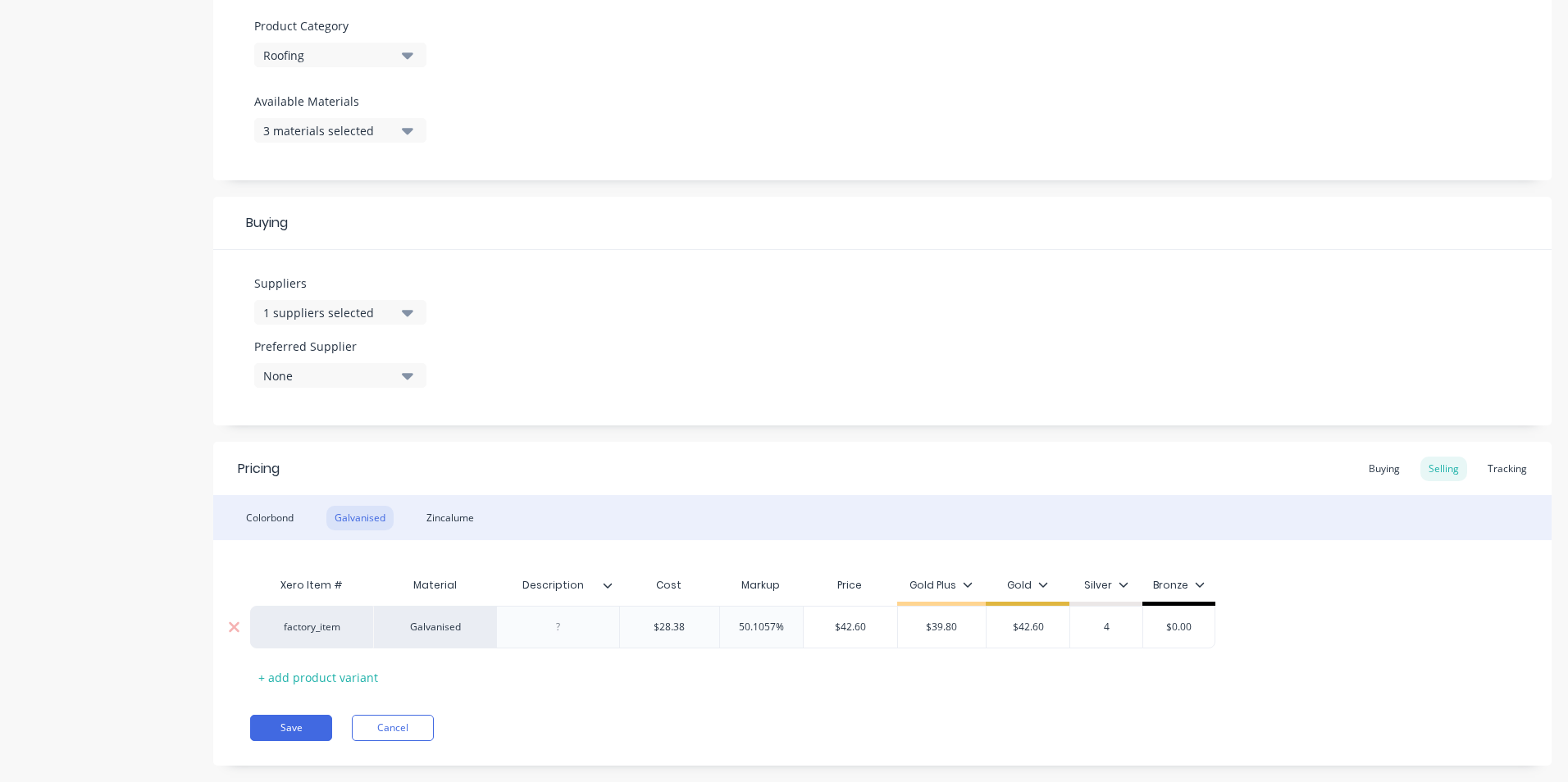
type input "45"
type textarea "x"
type input "45."
type textarea "x"
type input "45.5"
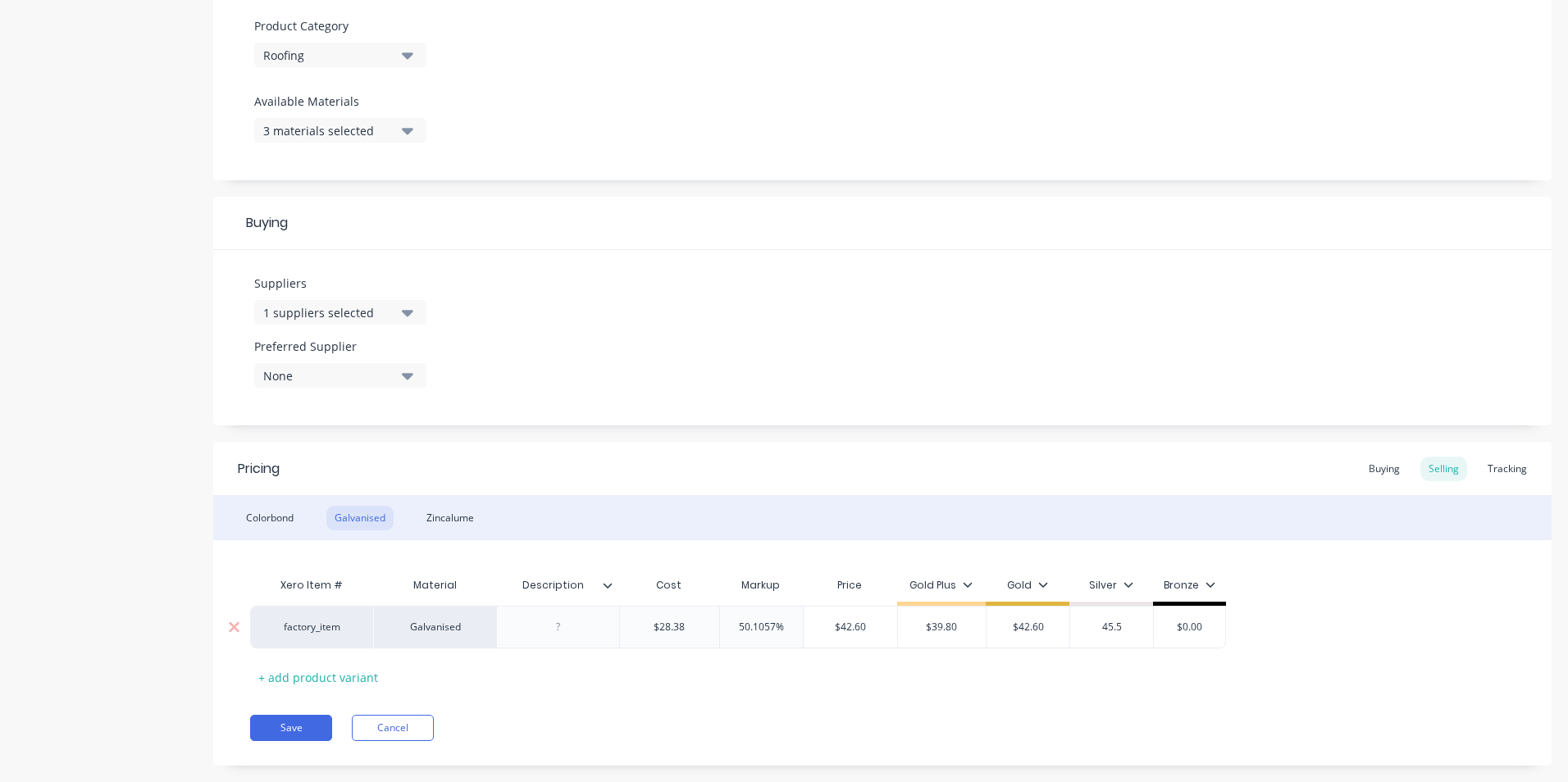
type textarea "x"
type input "45.50"
type input "$0.00"
type input "$45.50"
type textarea "x"
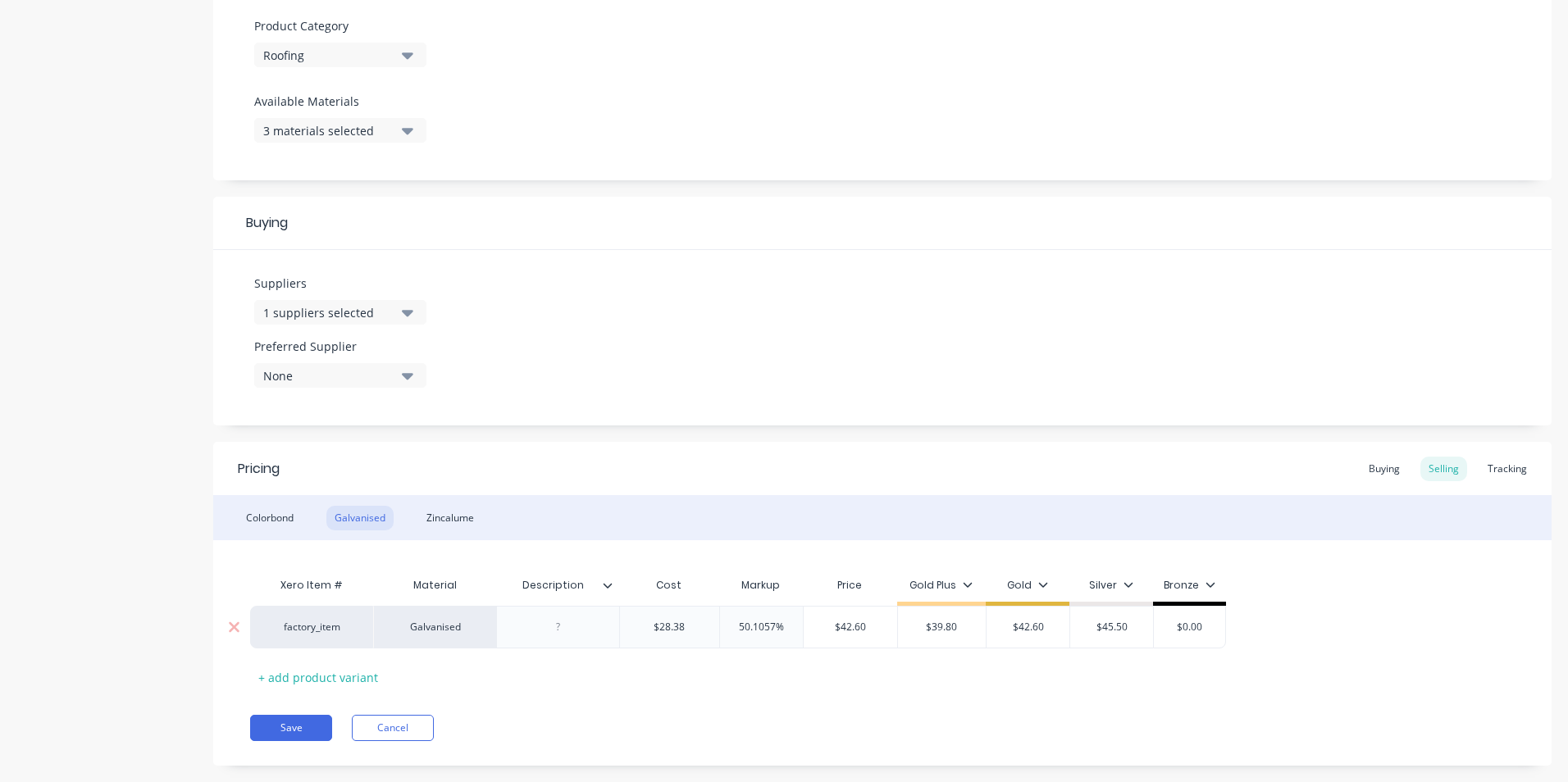
type input "4"
type textarea "x"
type input "48"
type textarea "x"
type input "48."
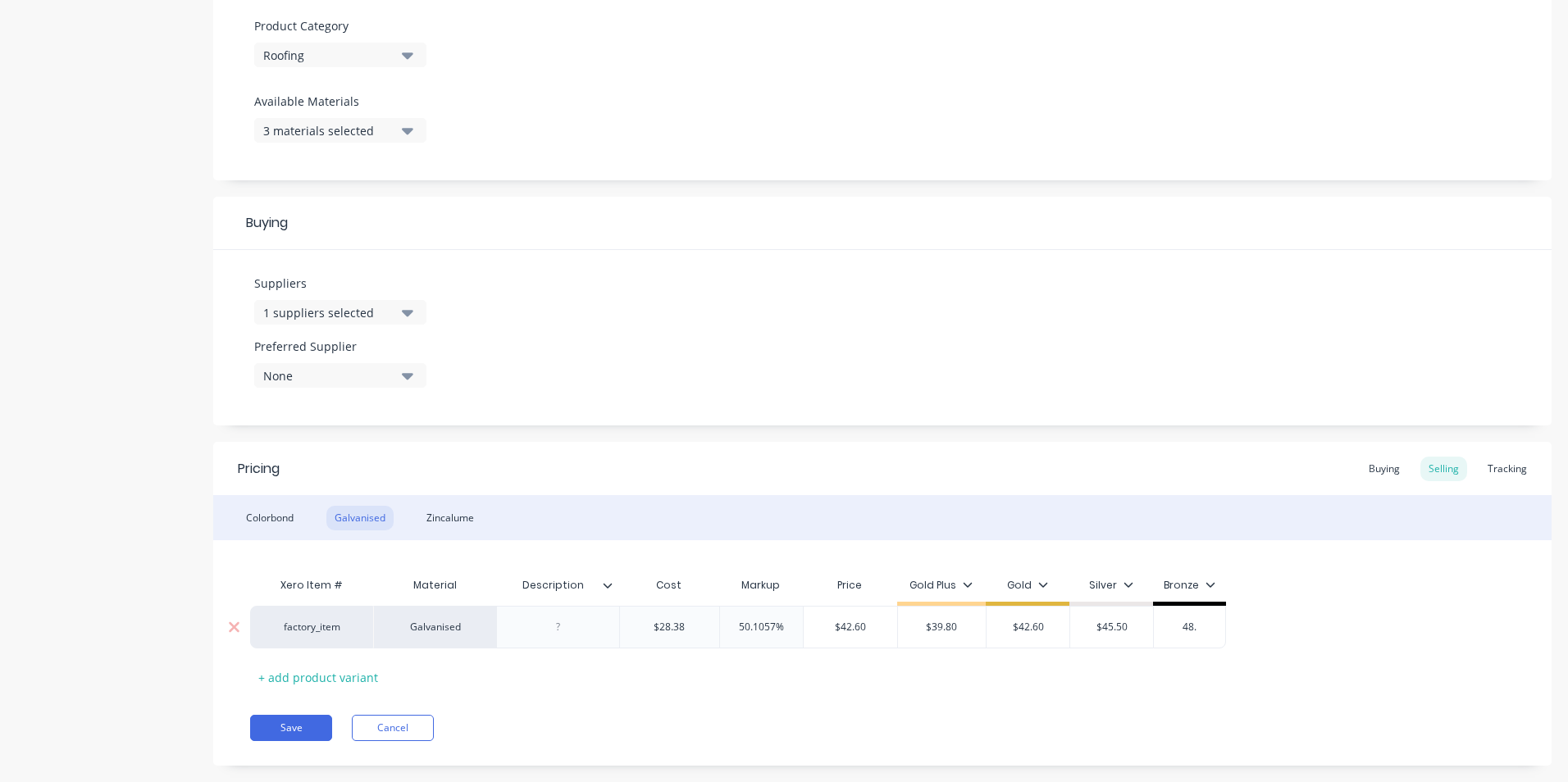
type textarea "x"
type input "48.3"
type textarea "x"
type input "48.30"
click at [454, 522] on div "Zincalume" at bounding box center [450, 518] width 64 height 24
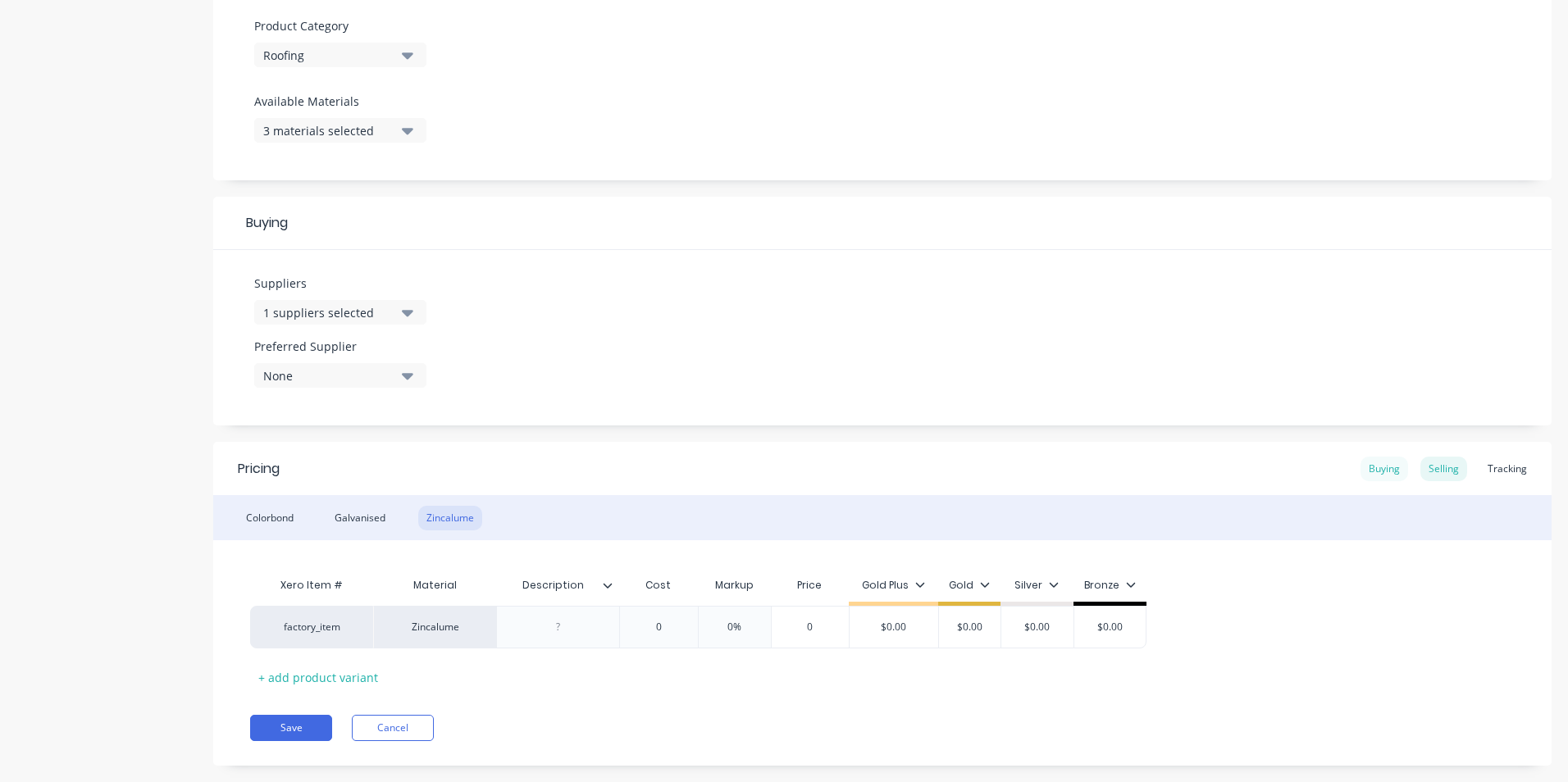
click at [1371, 467] on div "Buying" at bounding box center [1384, 469] width 48 height 24
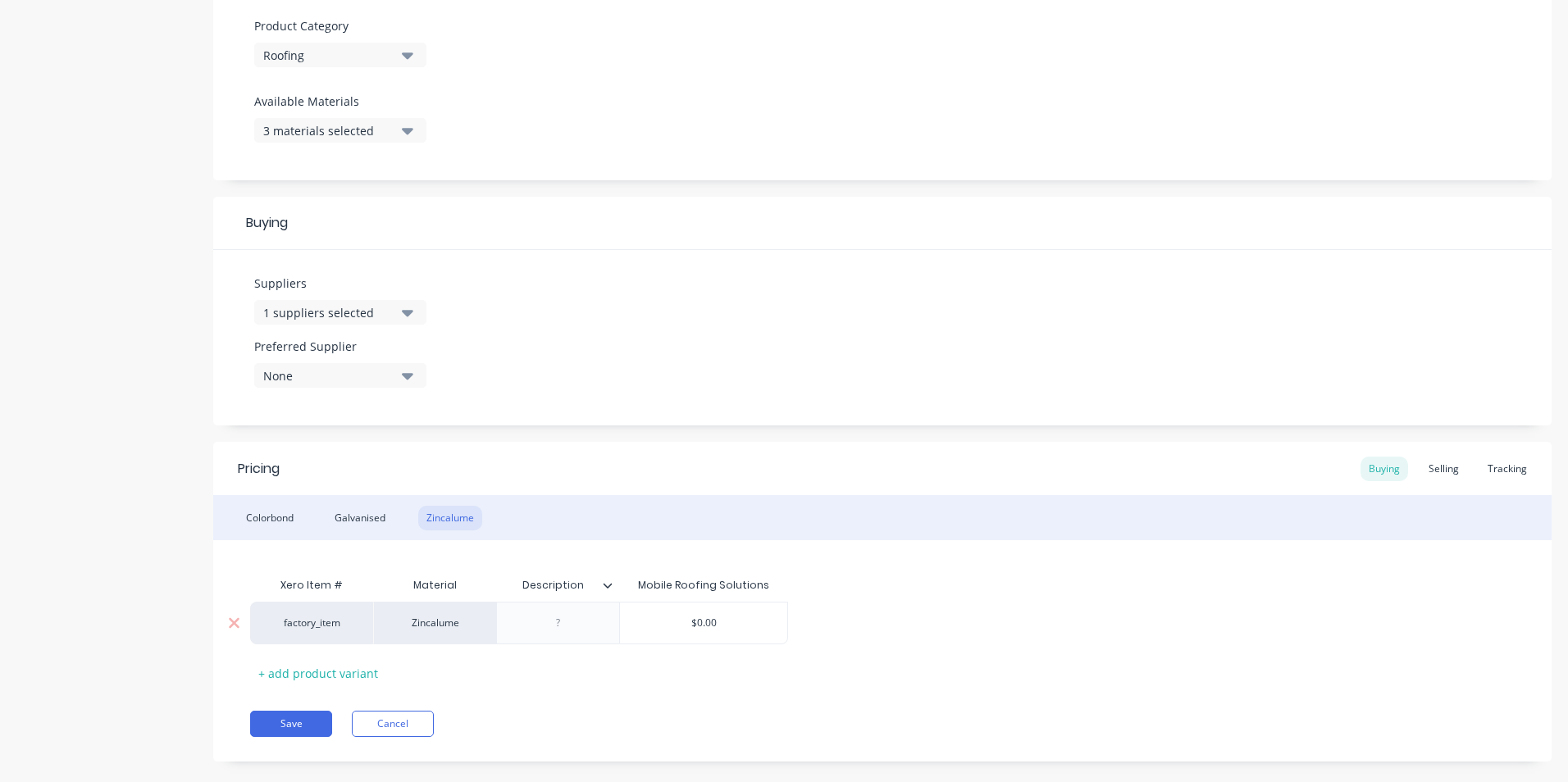
type input "$0.00"
click at [739, 618] on input "$0.00" at bounding box center [703, 624] width 167 height 15
type textarea "x"
type input "2"
type textarea "x"
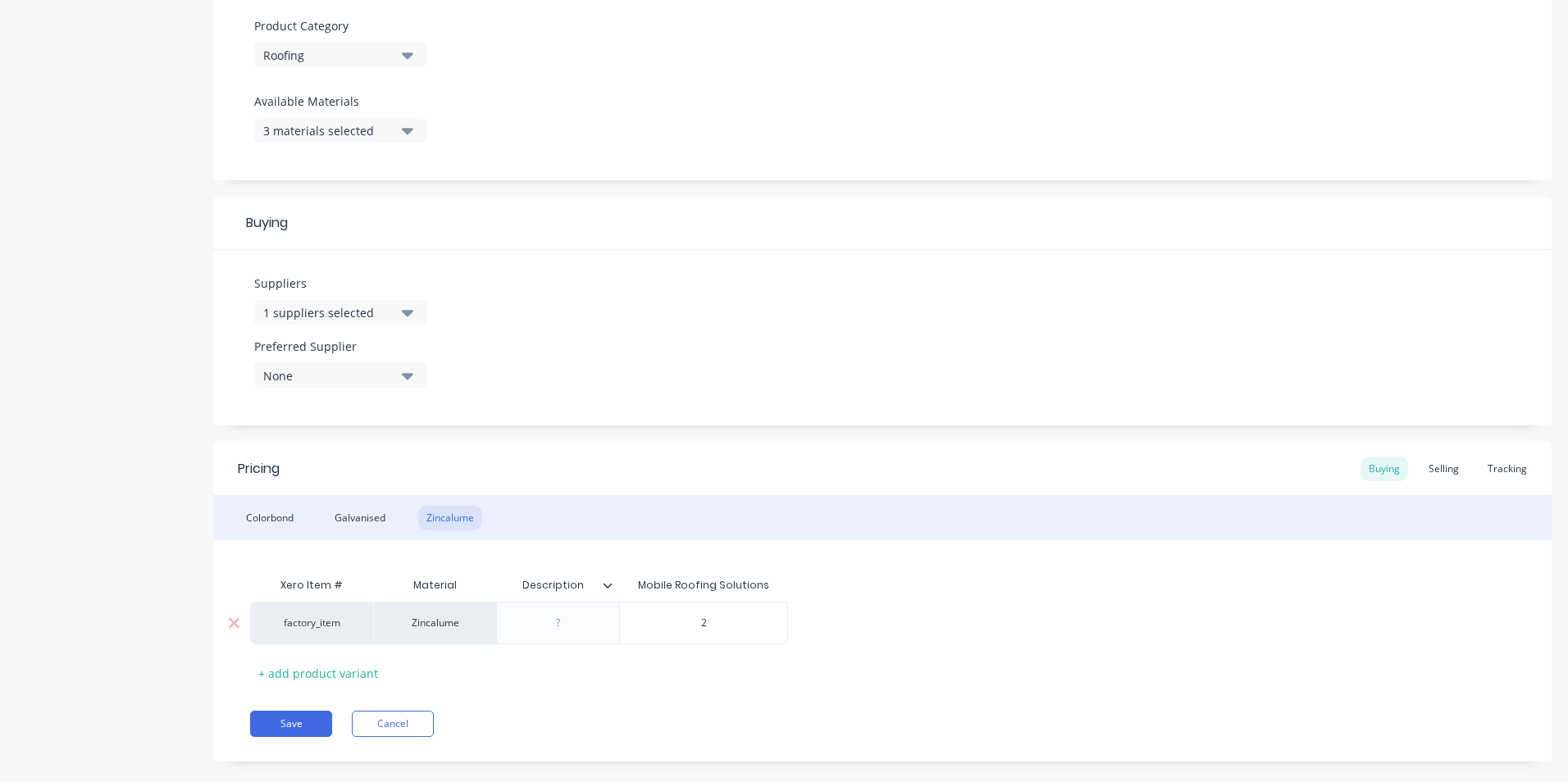
type input "26"
type textarea "x"
type input "26."
type textarea "x"
type input "26.0"
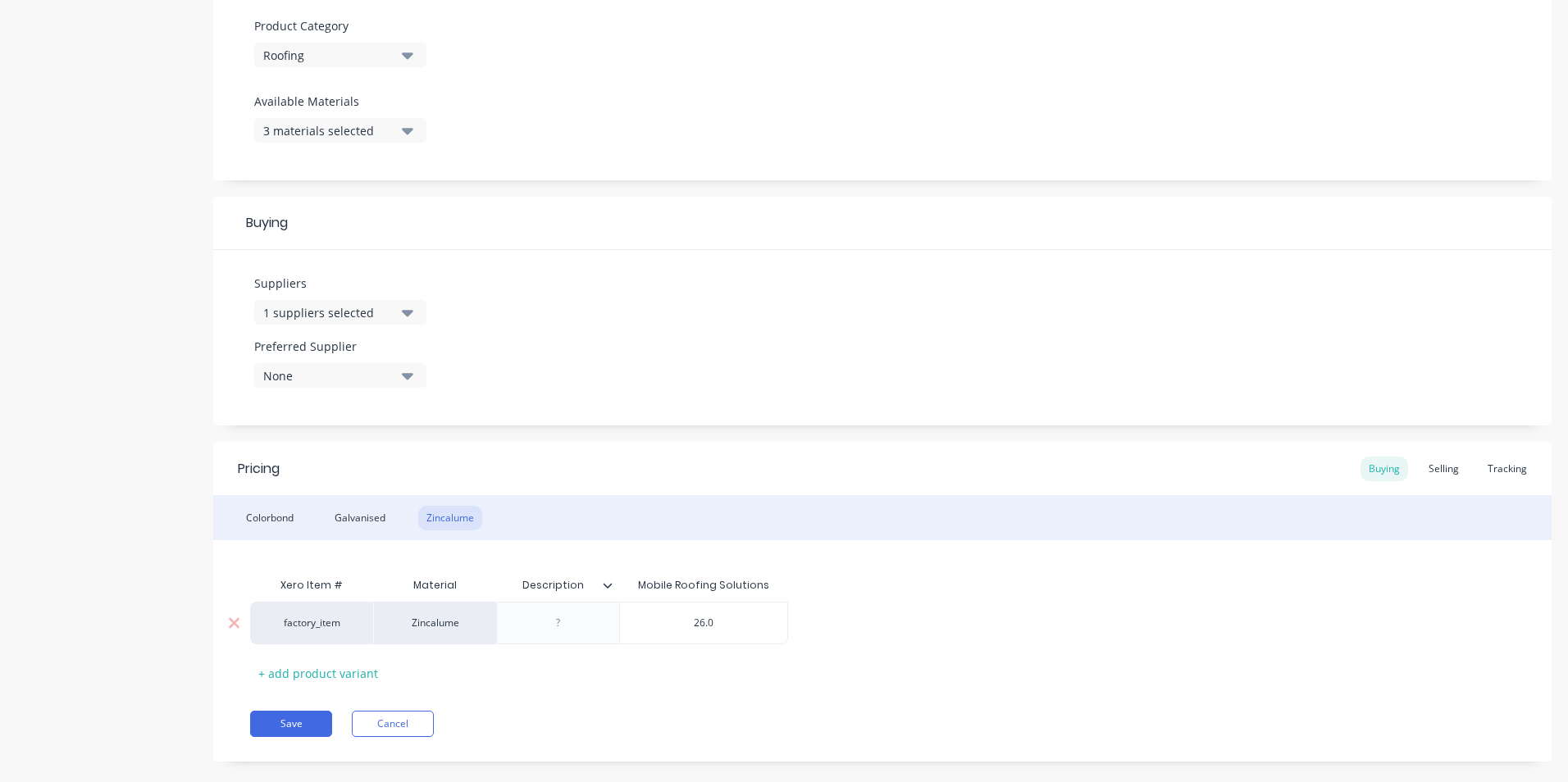
type textarea "x"
type input "26.02"
click at [1445, 465] on div "Selling" at bounding box center [1444, 469] width 47 height 24
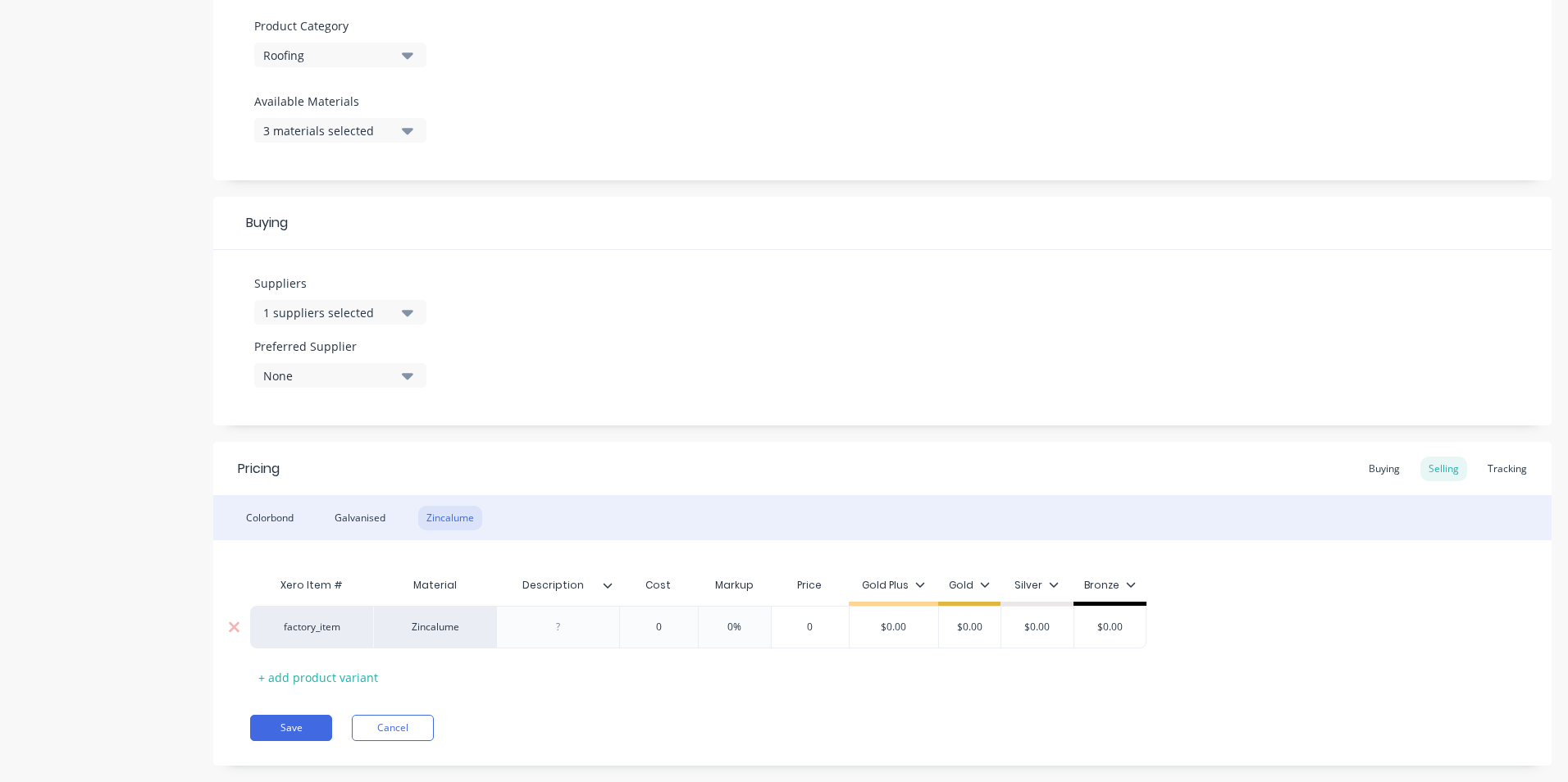
click at [676, 635] on div "0" at bounding box center [659, 627] width 82 height 41
type input "0"
type textarea "x"
type input "2"
type textarea "x"
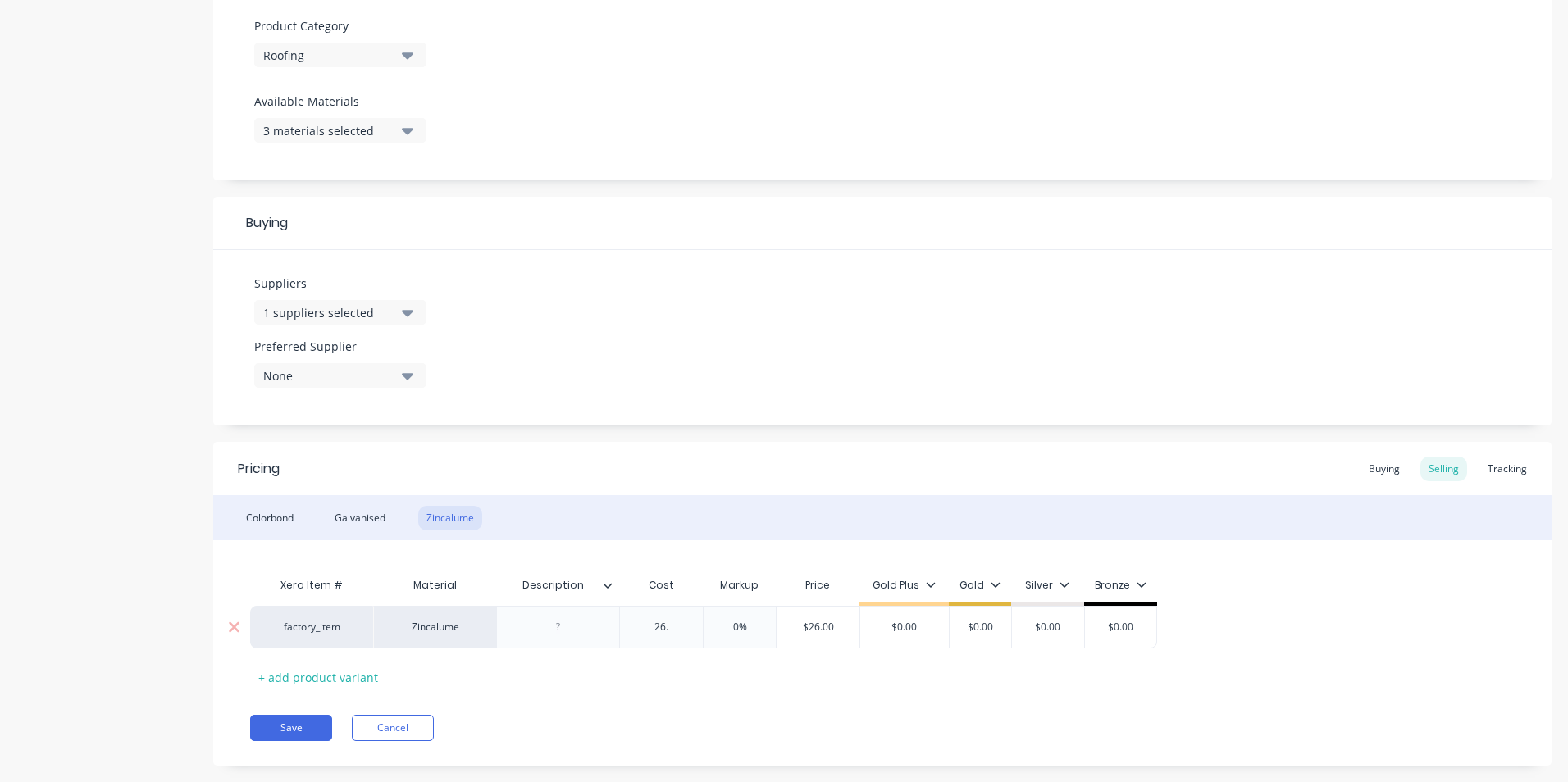
type input "26.0"
type textarea "x"
type input "26.02"
type input "0%"
type input "$26.02"
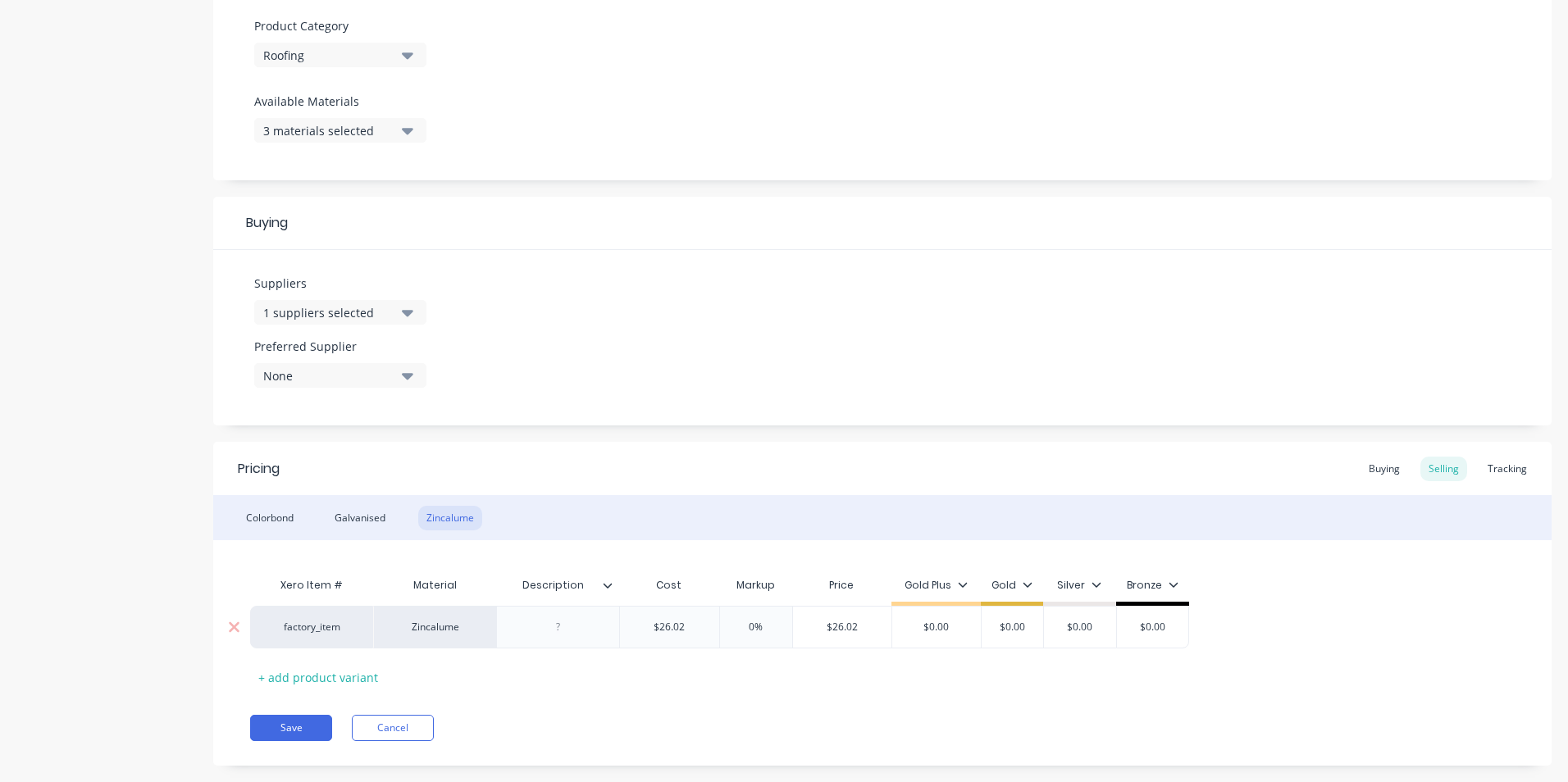
type textarea "x"
type input "3"
type textarea "x"
type input "36."
type textarea "x"
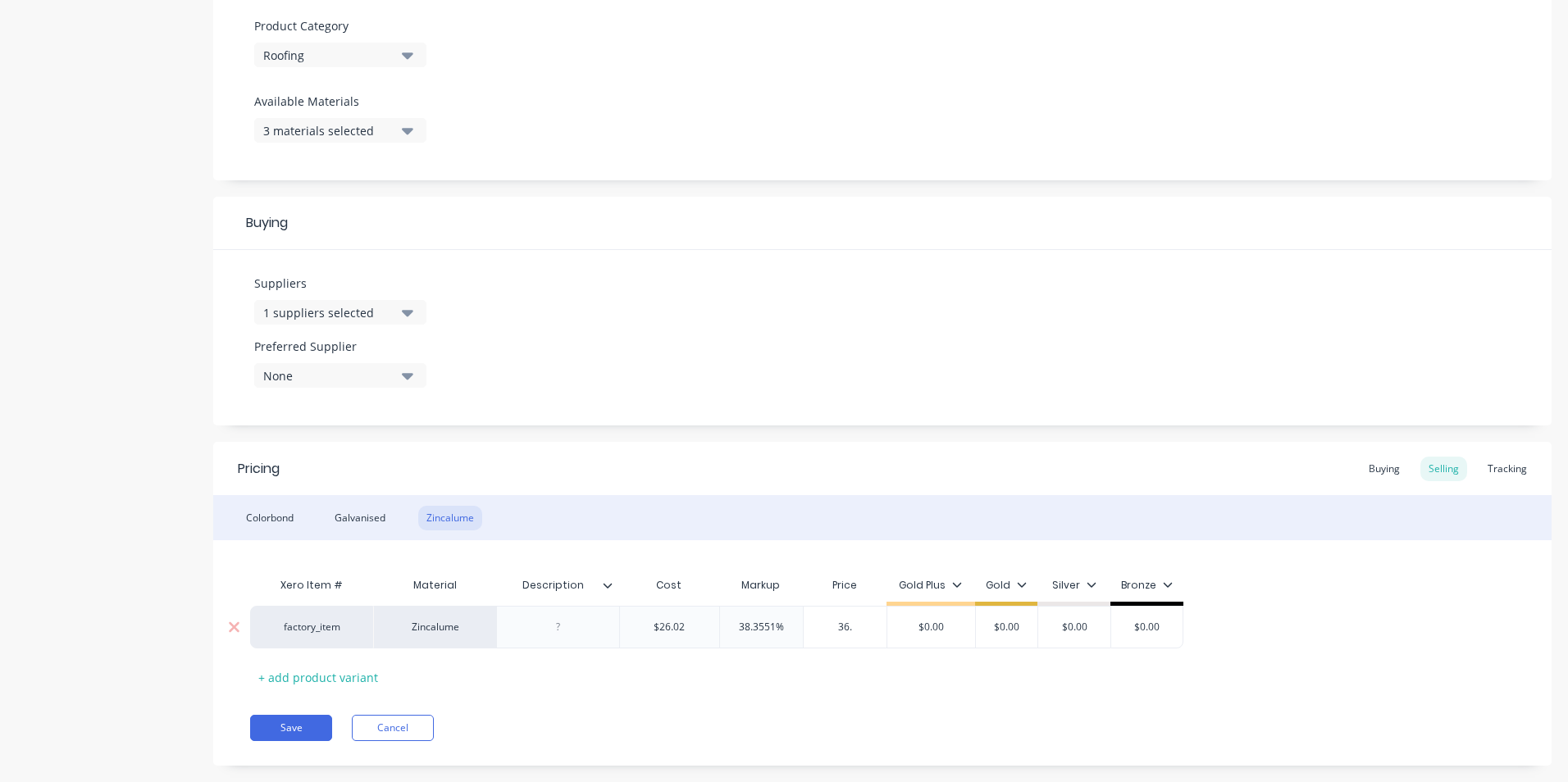
type input "36.8"
type textarea "x"
type input "36.83"
type input "$0.00"
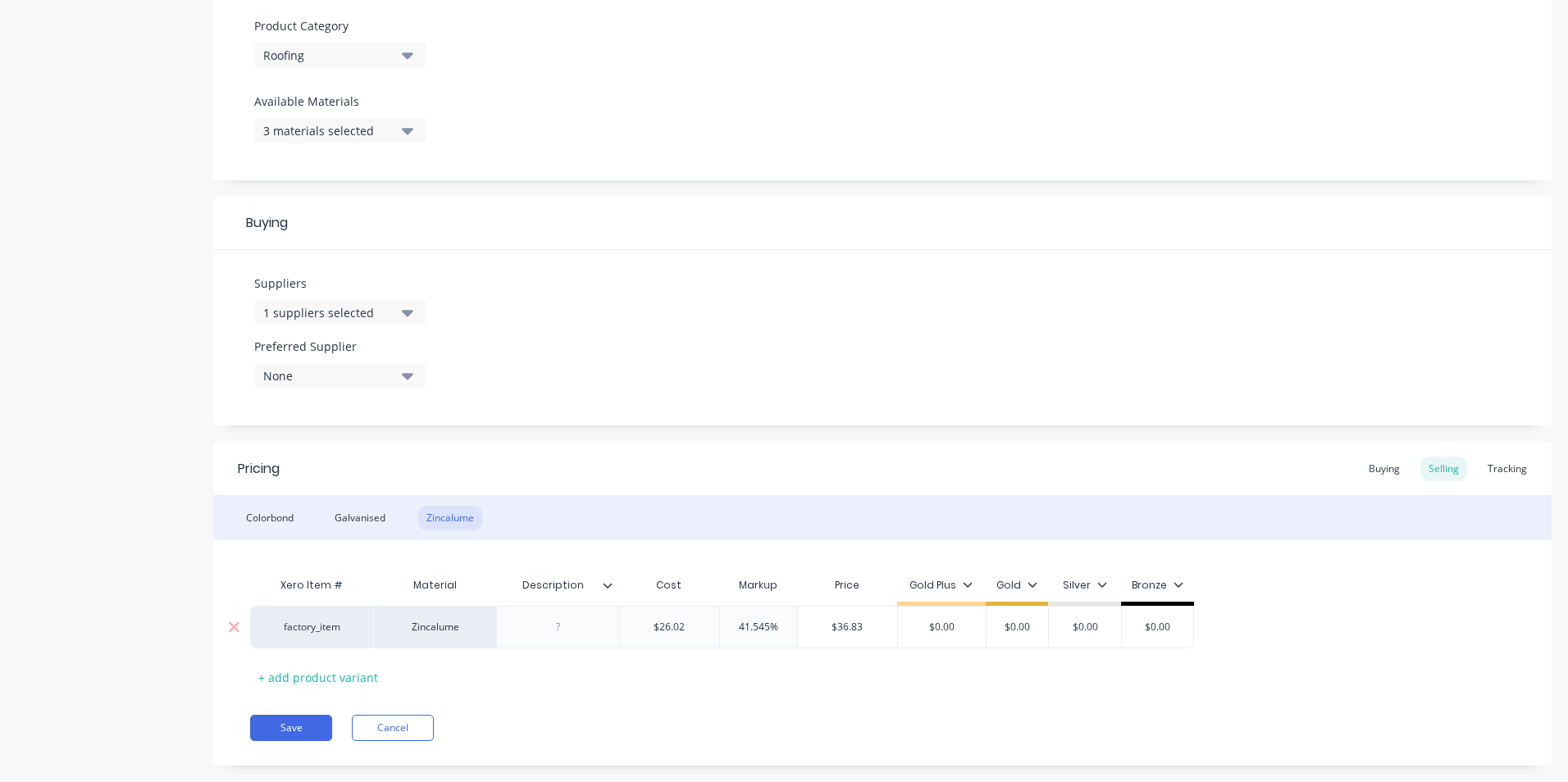
type textarea "x"
type input "3"
type textarea "x"
type input "36"
type textarea "x"
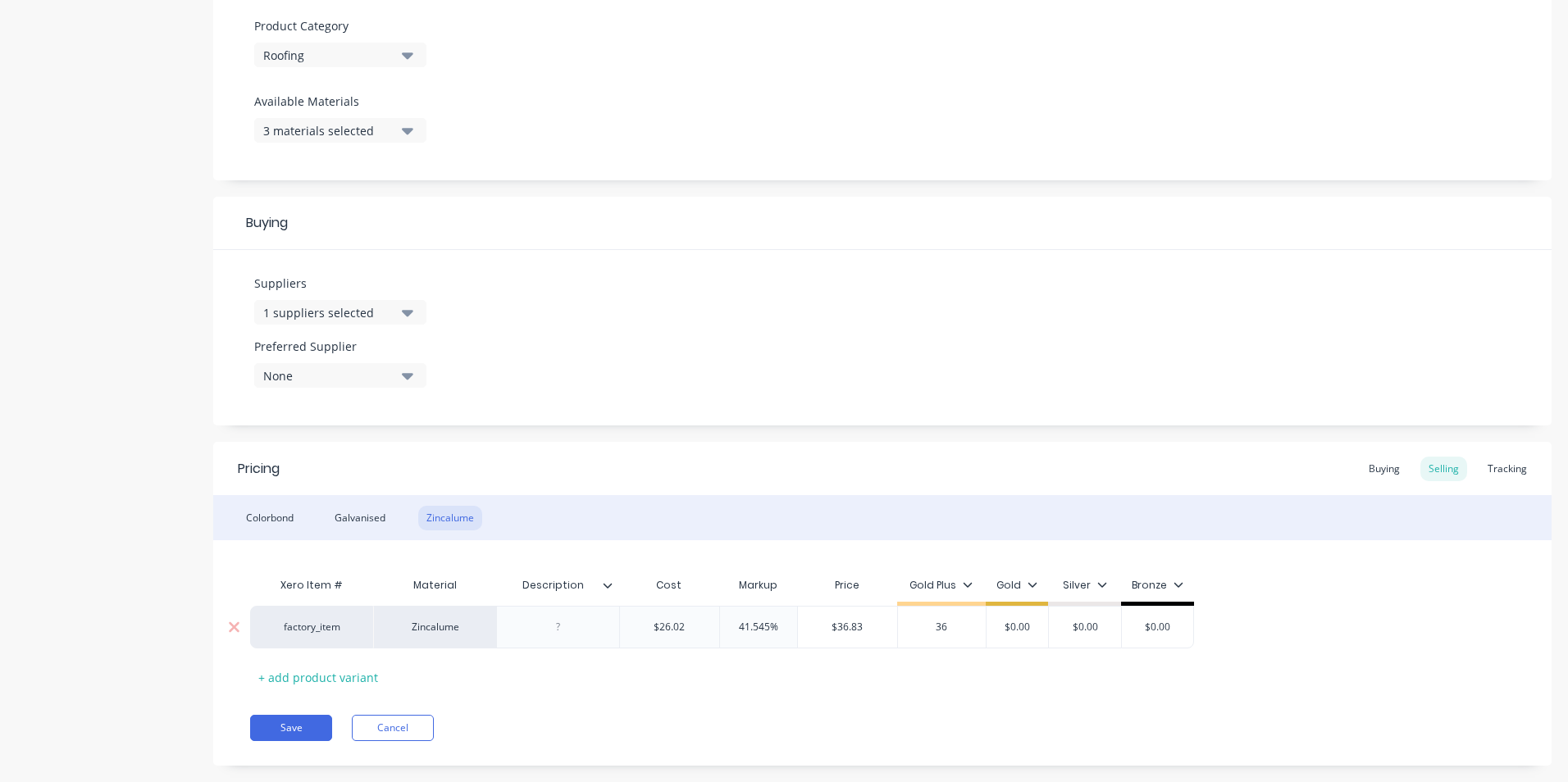
type input "36."
type textarea "x"
type input "36.8"
type textarea "x"
type input "$36.83"
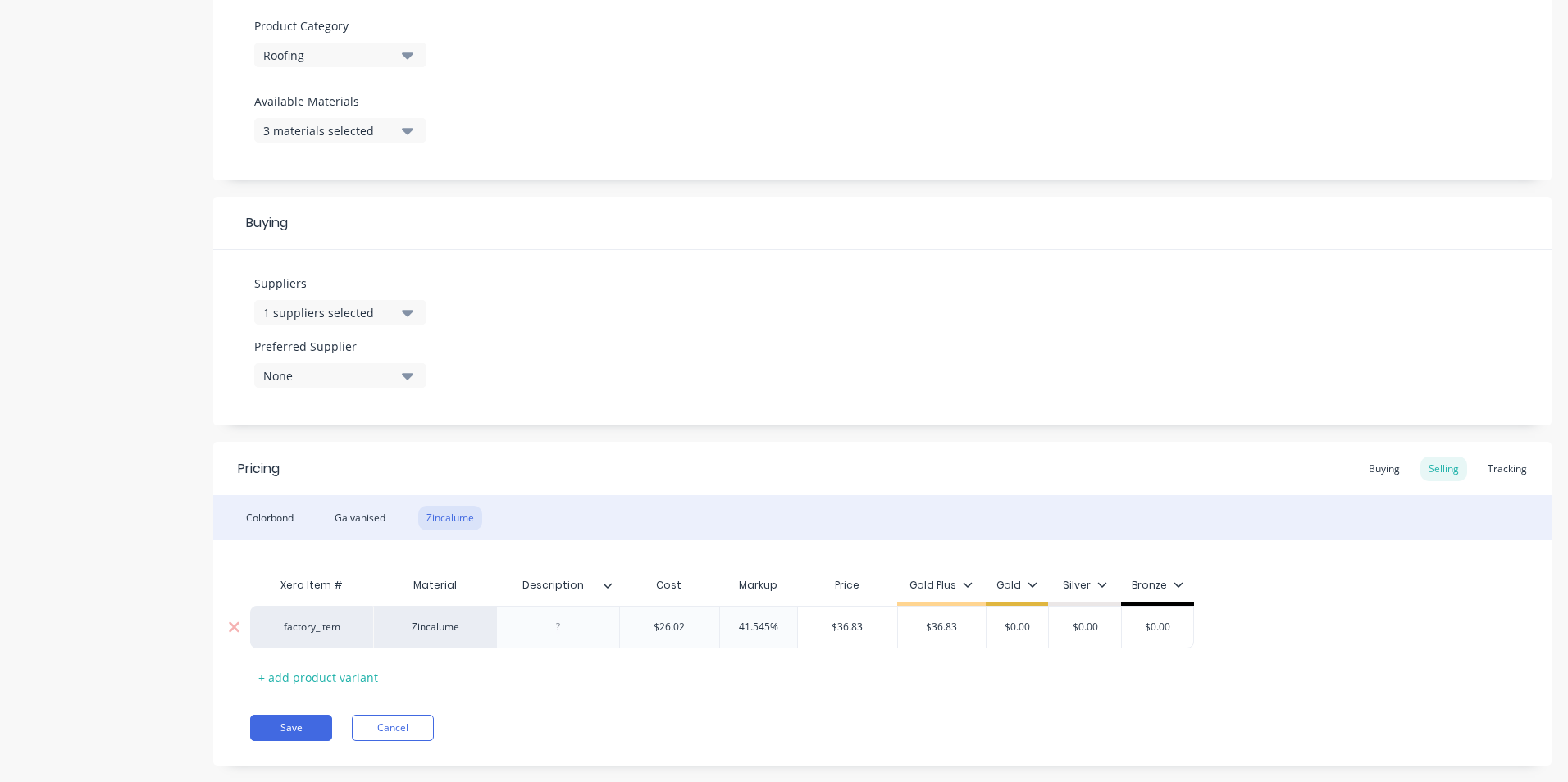
type textarea "x"
type input "3"
type textarea "x"
type input "36"
type textarea "x"
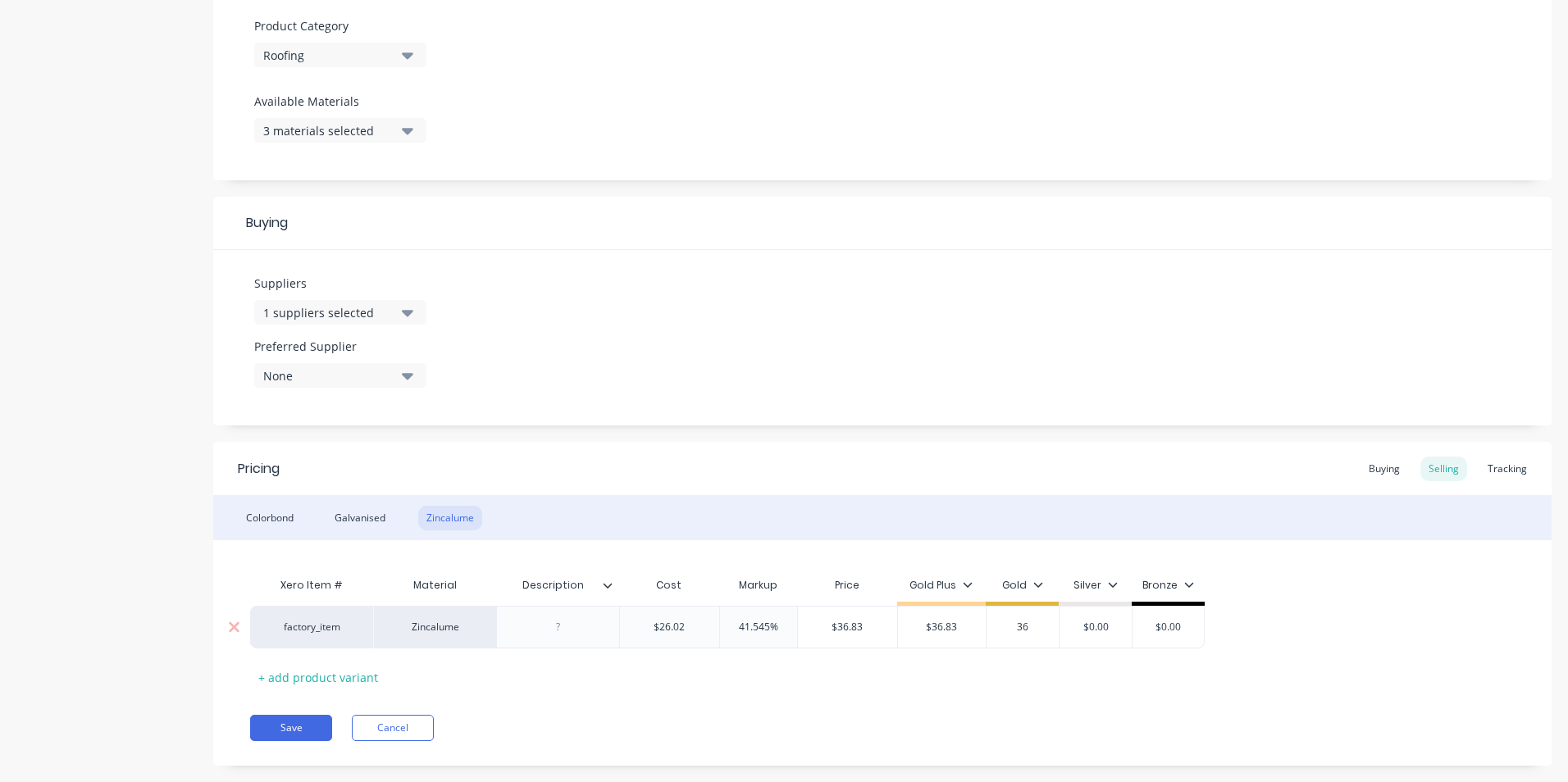
type input "36."
type textarea "x"
type input "36.8"
type textarea "x"
type input "36.83"
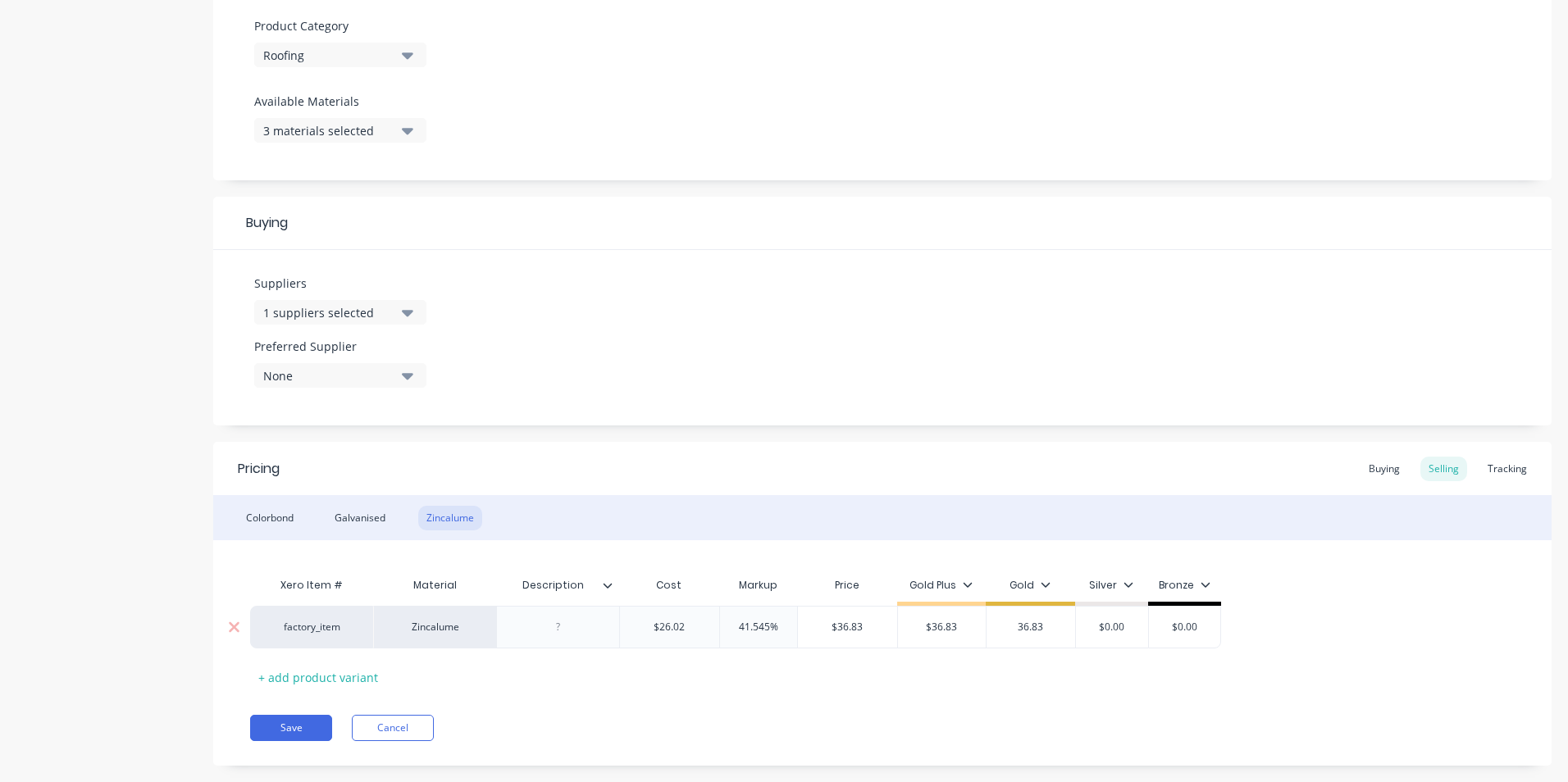
type input "$0.00"
type textarea "x"
type input "3"
type textarea "x"
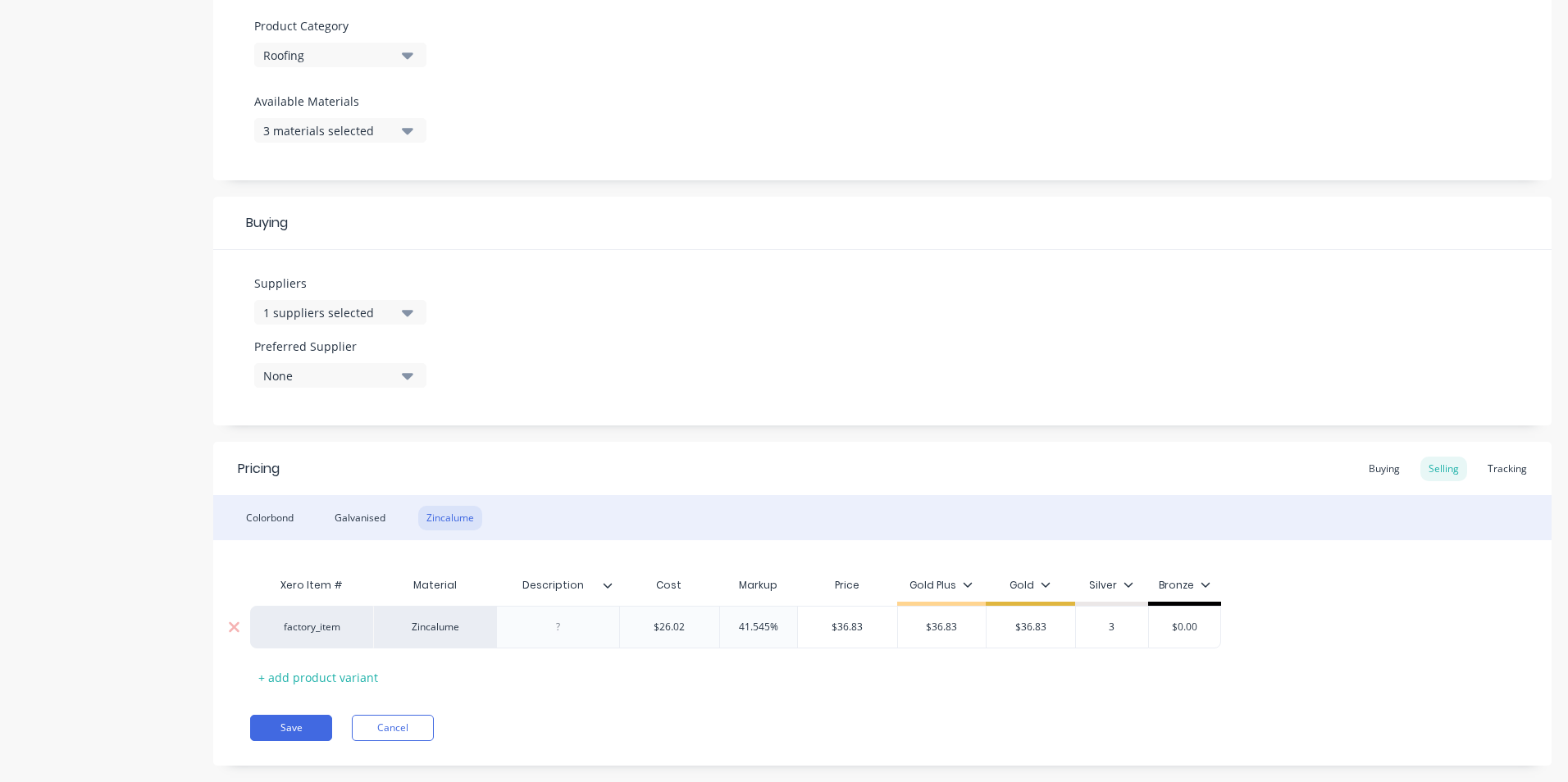
type input "39"
type textarea "x"
type input "39."
type textarea "x"
type input "39.2"
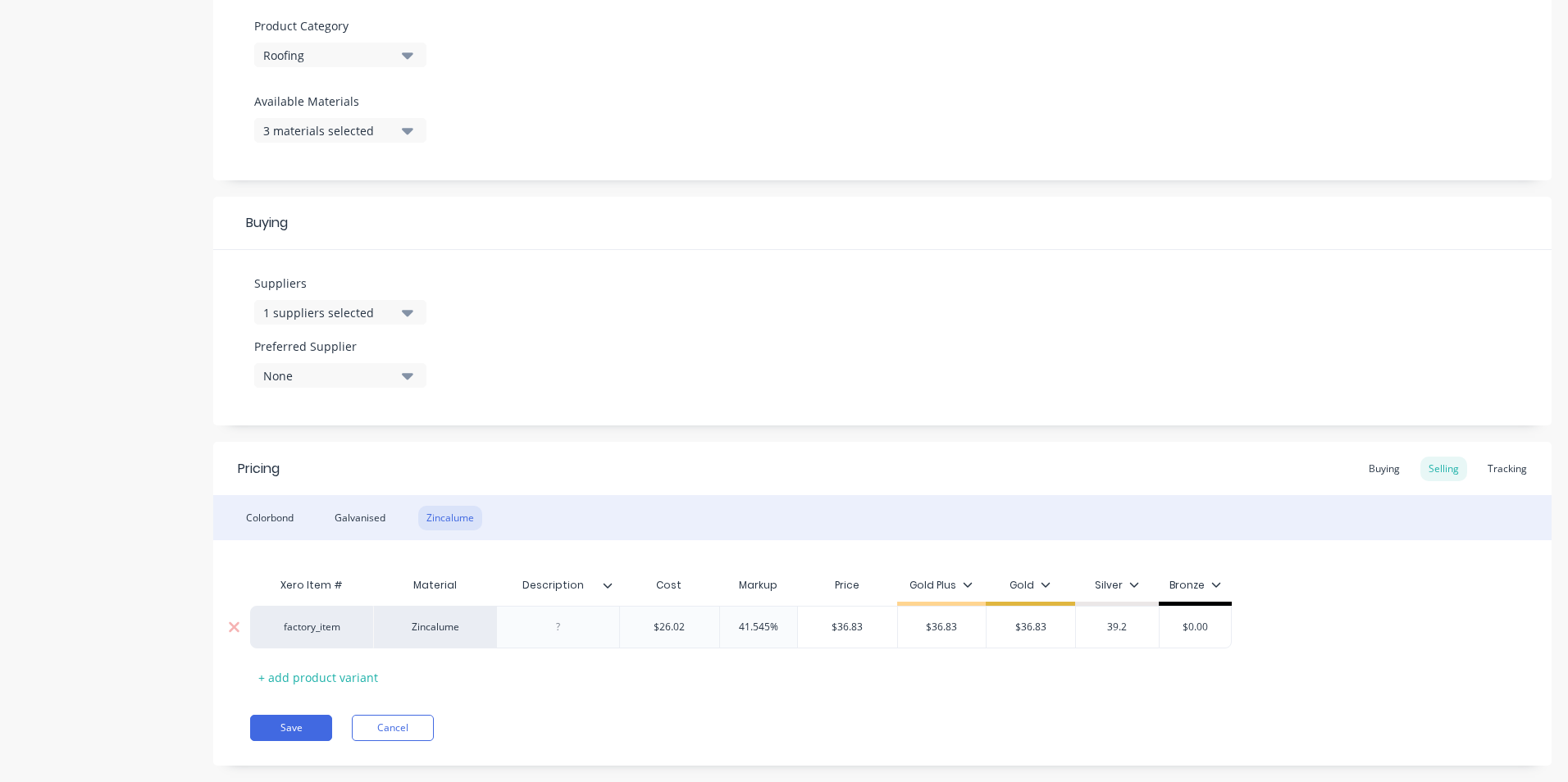
type textarea "x"
type input "$39.29"
type textarea "x"
type input "4"
type textarea "x"
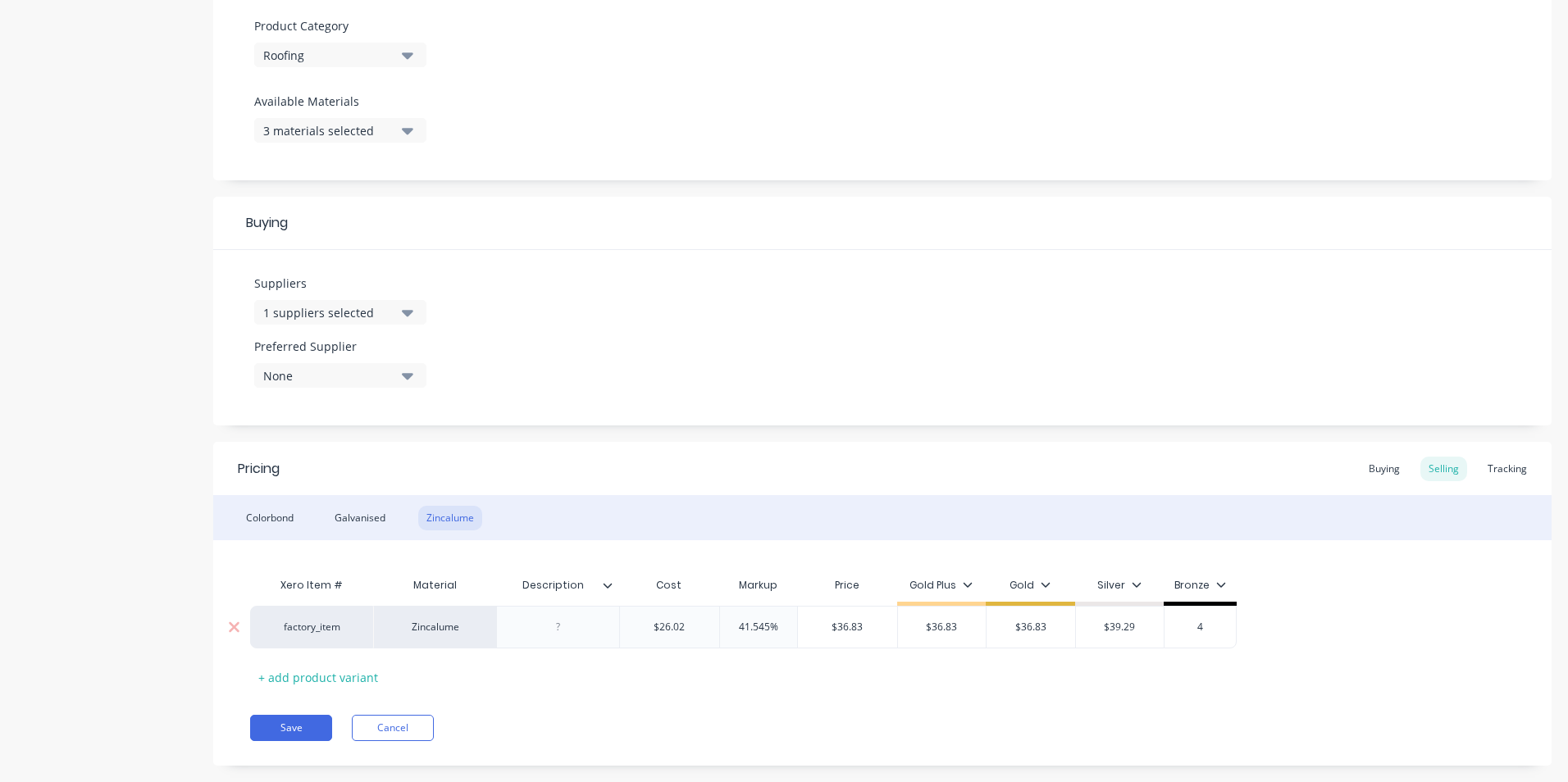
type input "41"
type textarea "x"
type input "41."
type textarea "x"
type input "41.7"
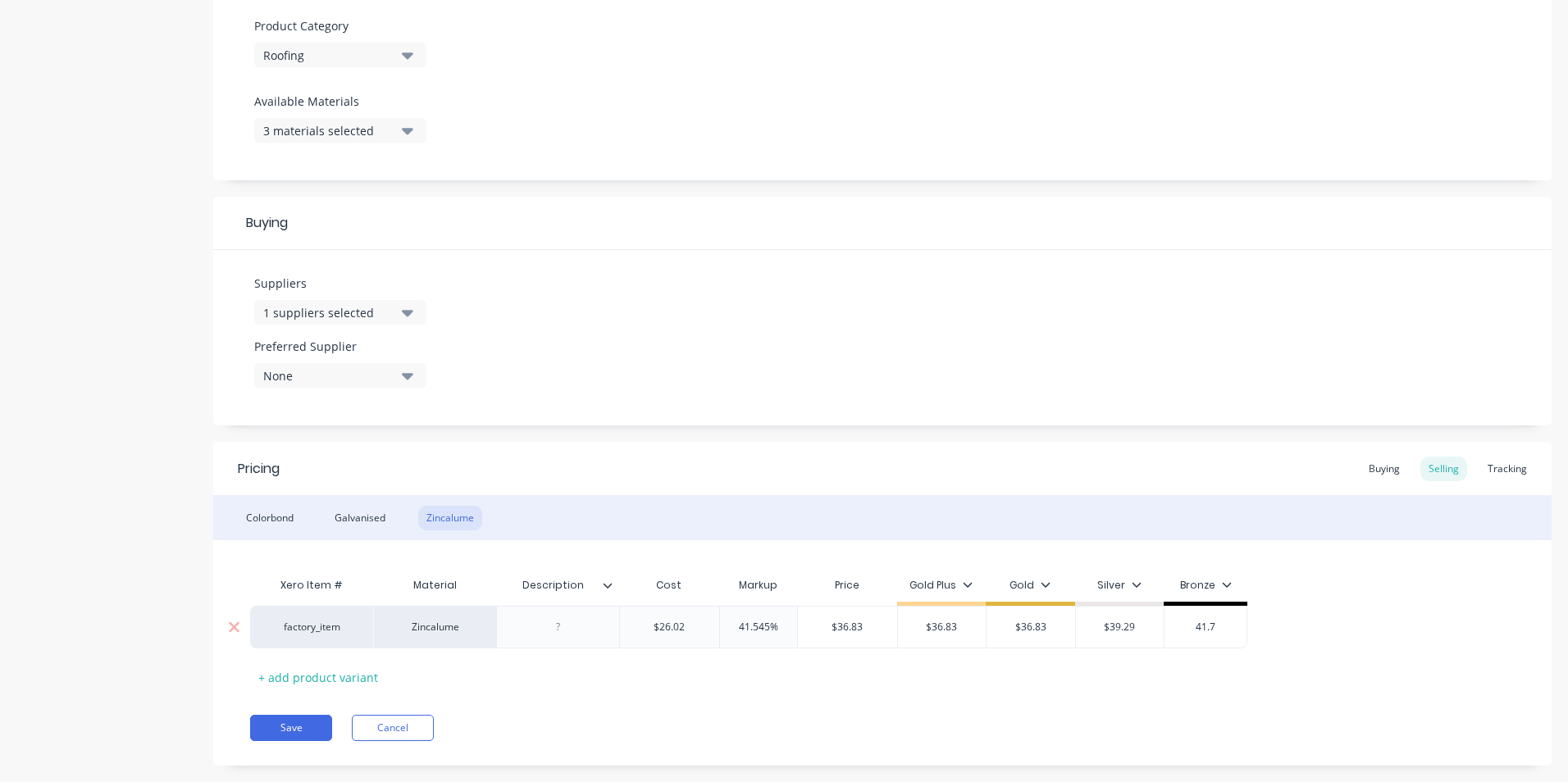
type textarea "x"
type input "41.74"
click at [291, 732] on button "Save" at bounding box center [291, 728] width 82 height 26
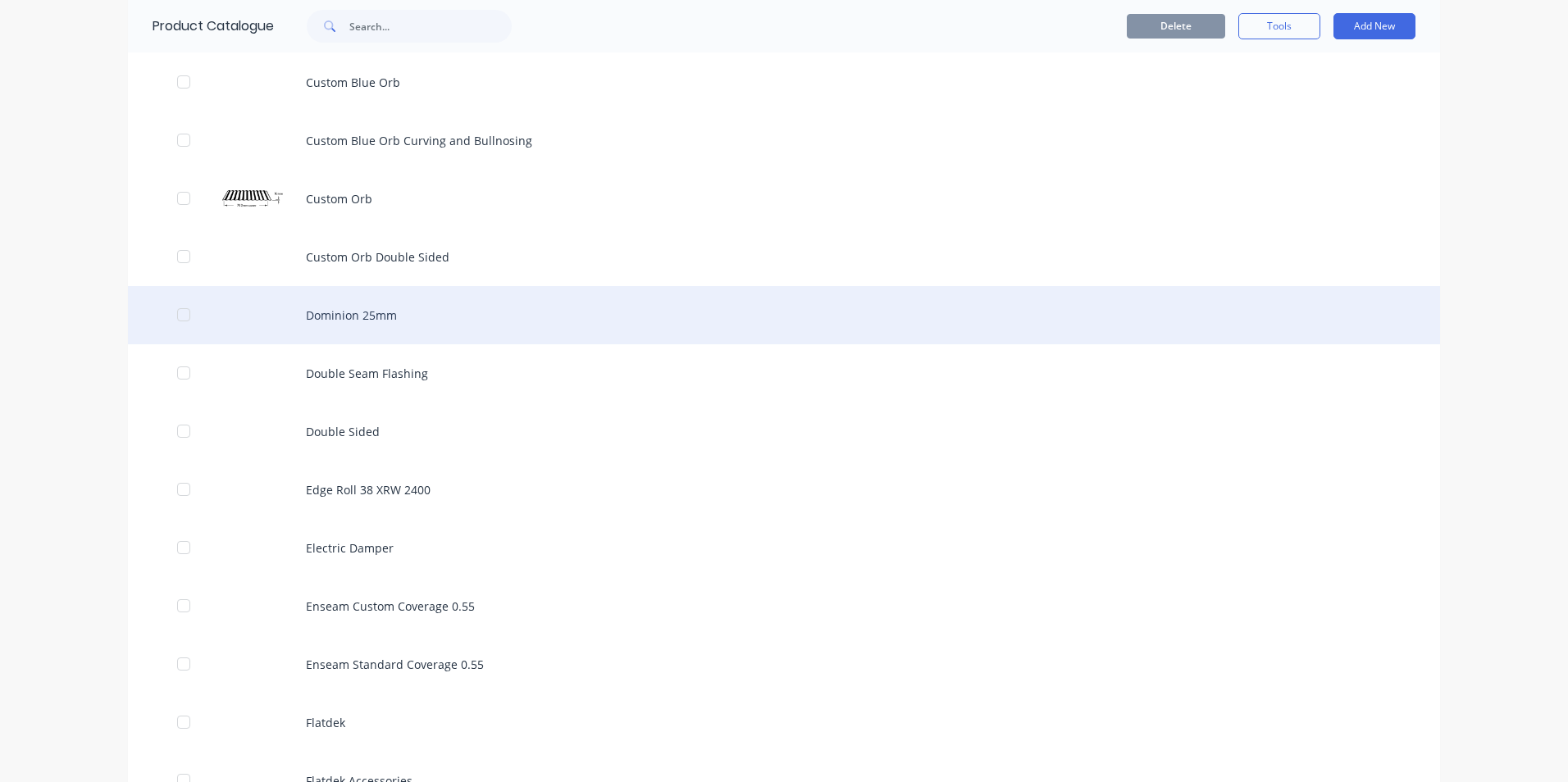
scroll to position [1558, 0]
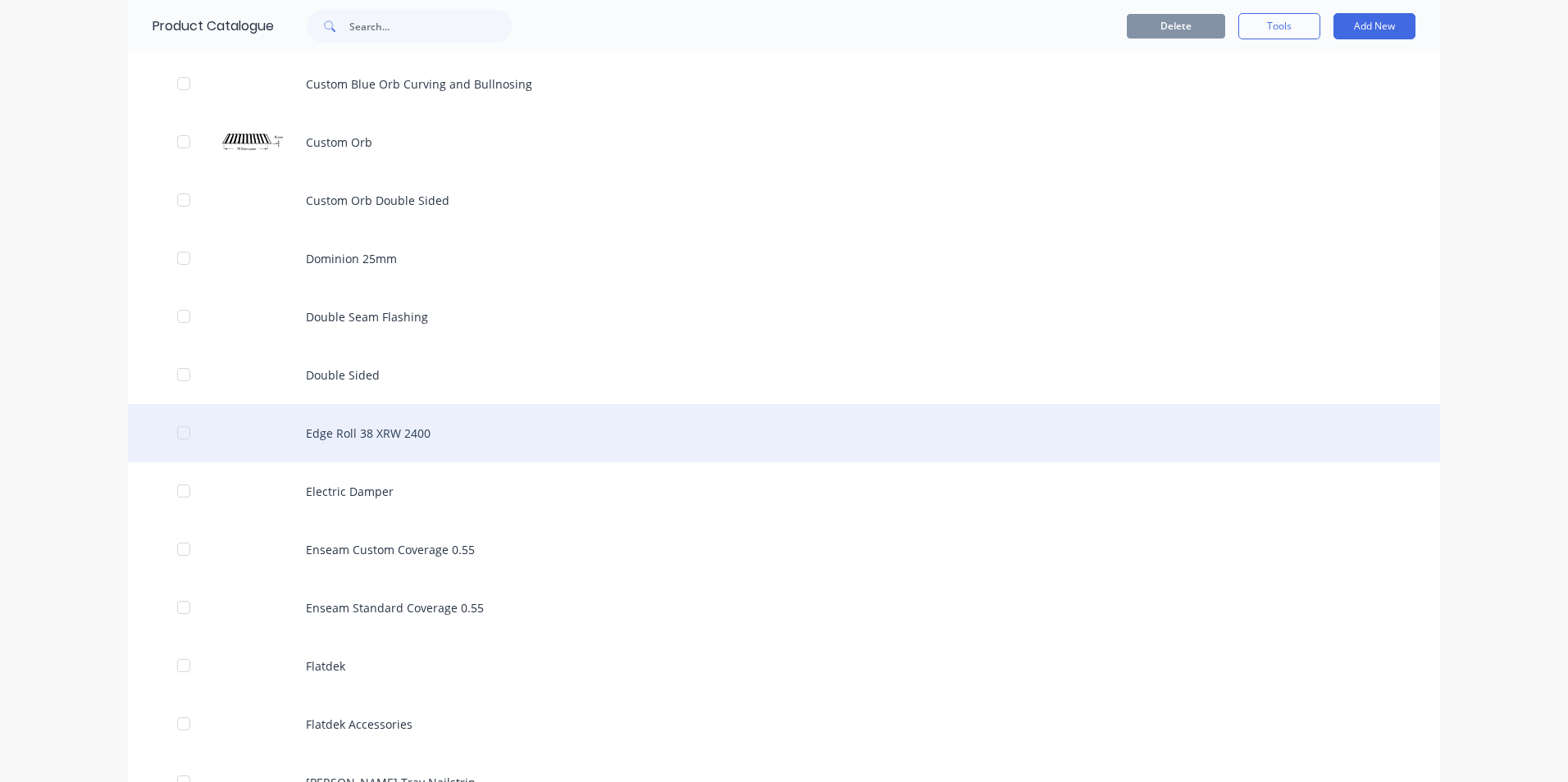
click at [384, 439] on div "Edge Roll 38 XRW 2400" at bounding box center [784, 433] width 1313 height 58
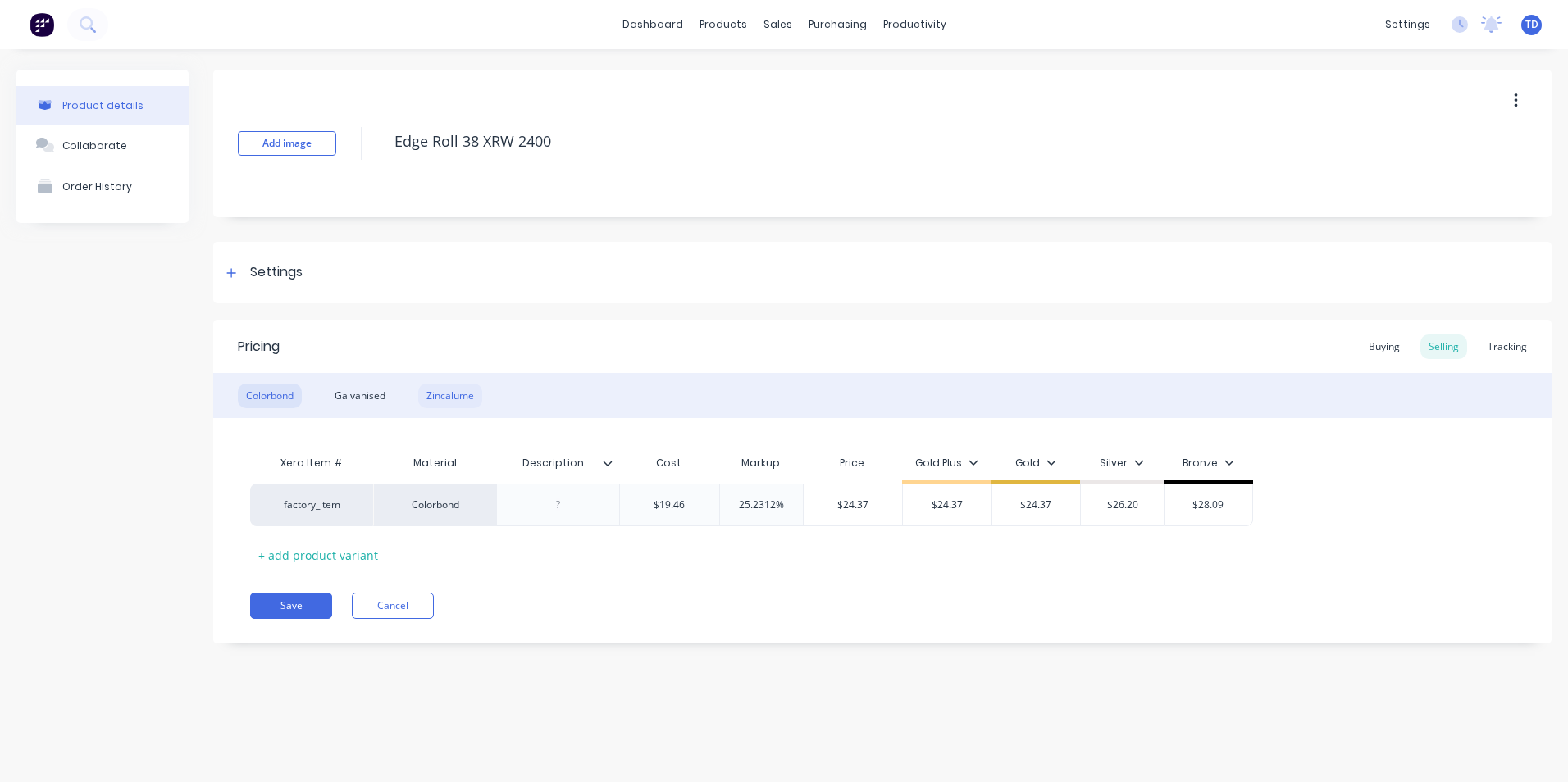
click at [446, 394] on div "Zincalume" at bounding box center [450, 396] width 64 height 24
click at [296, 597] on button "Save" at bounding box center [291, 606] width 82 height 26
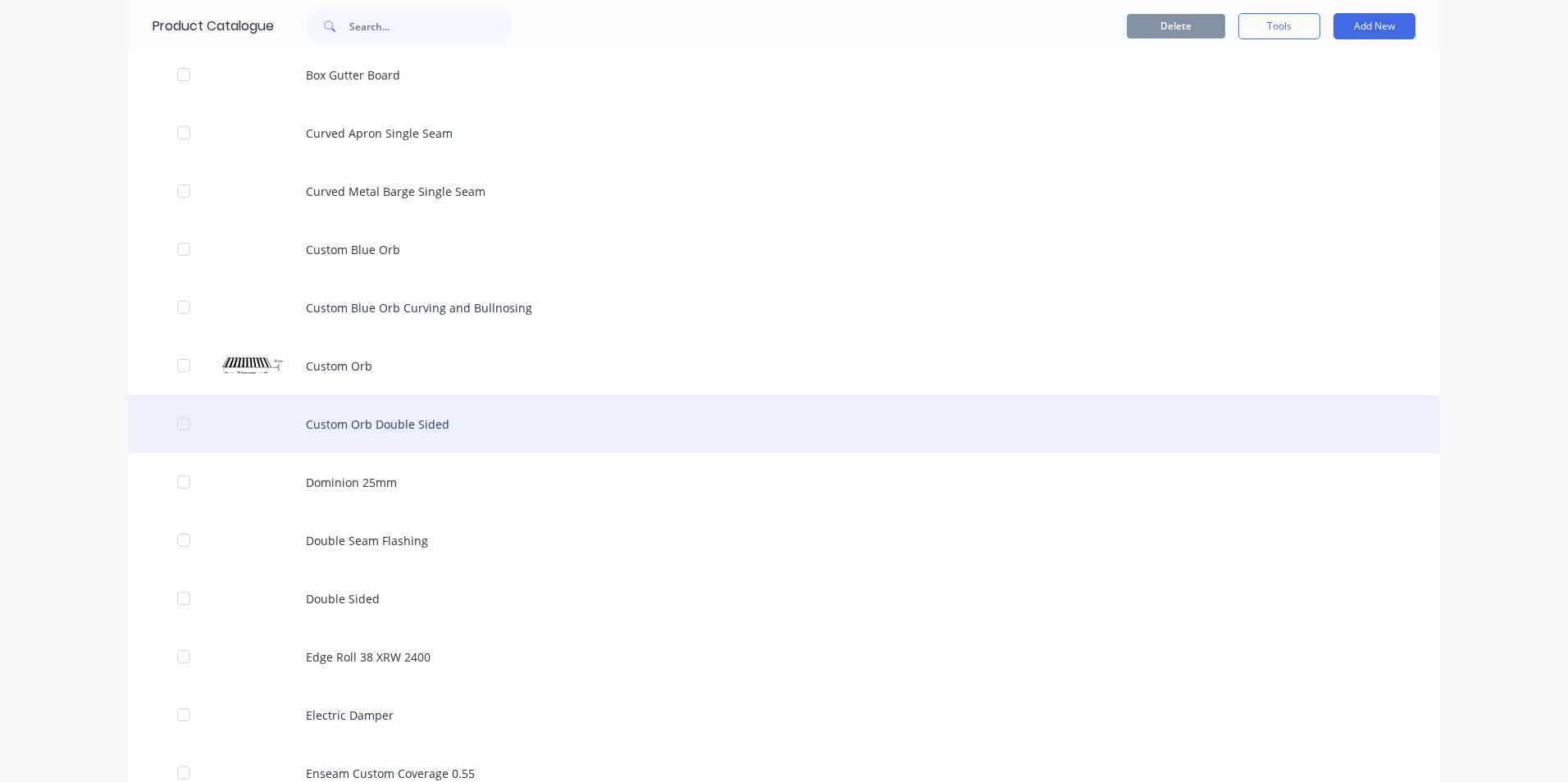
scroll to position [1640, 0]
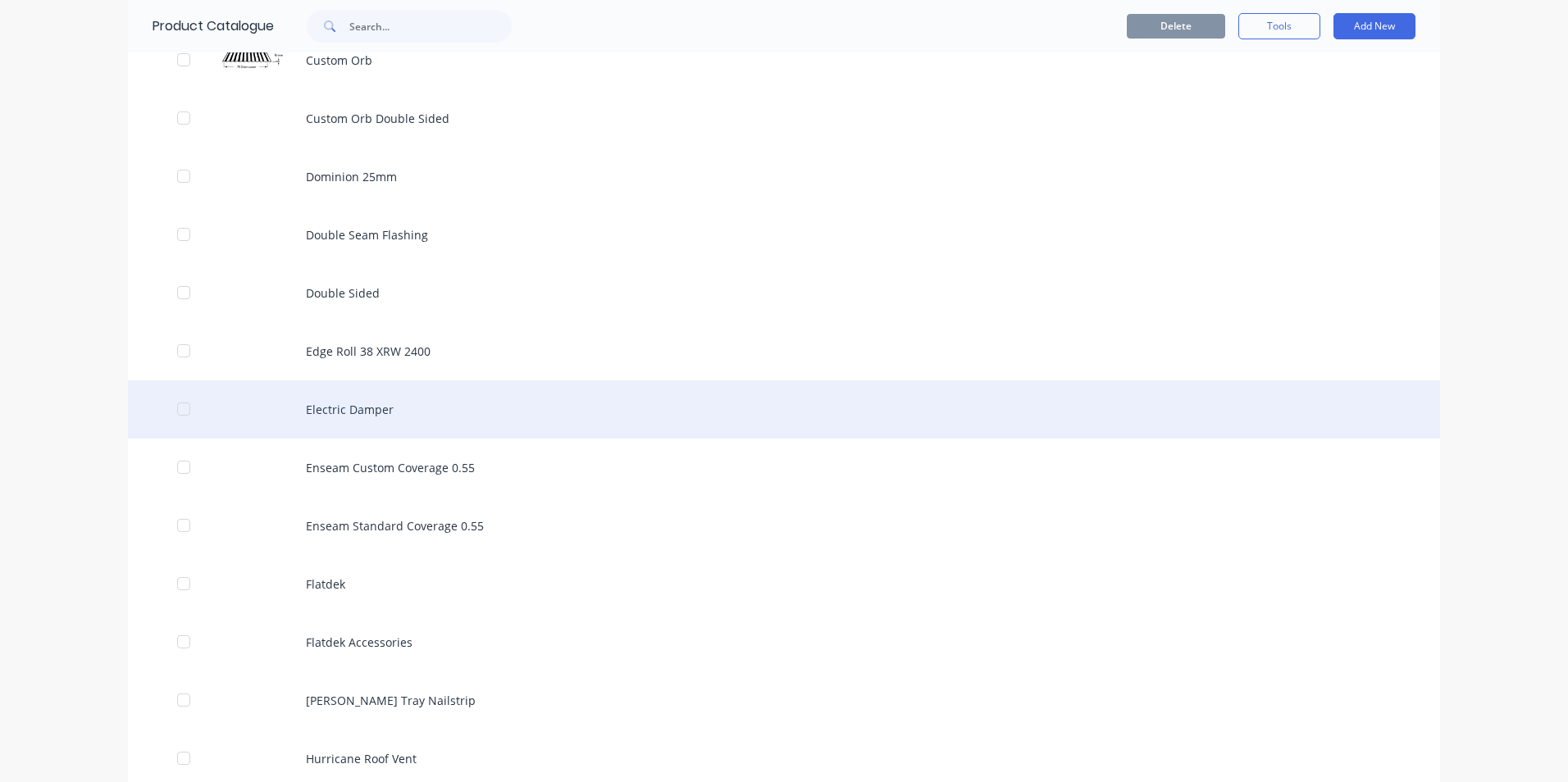
click at [363, 414] on div "Electric Damper" at bounding box center [784, 409] width 1313 height 58
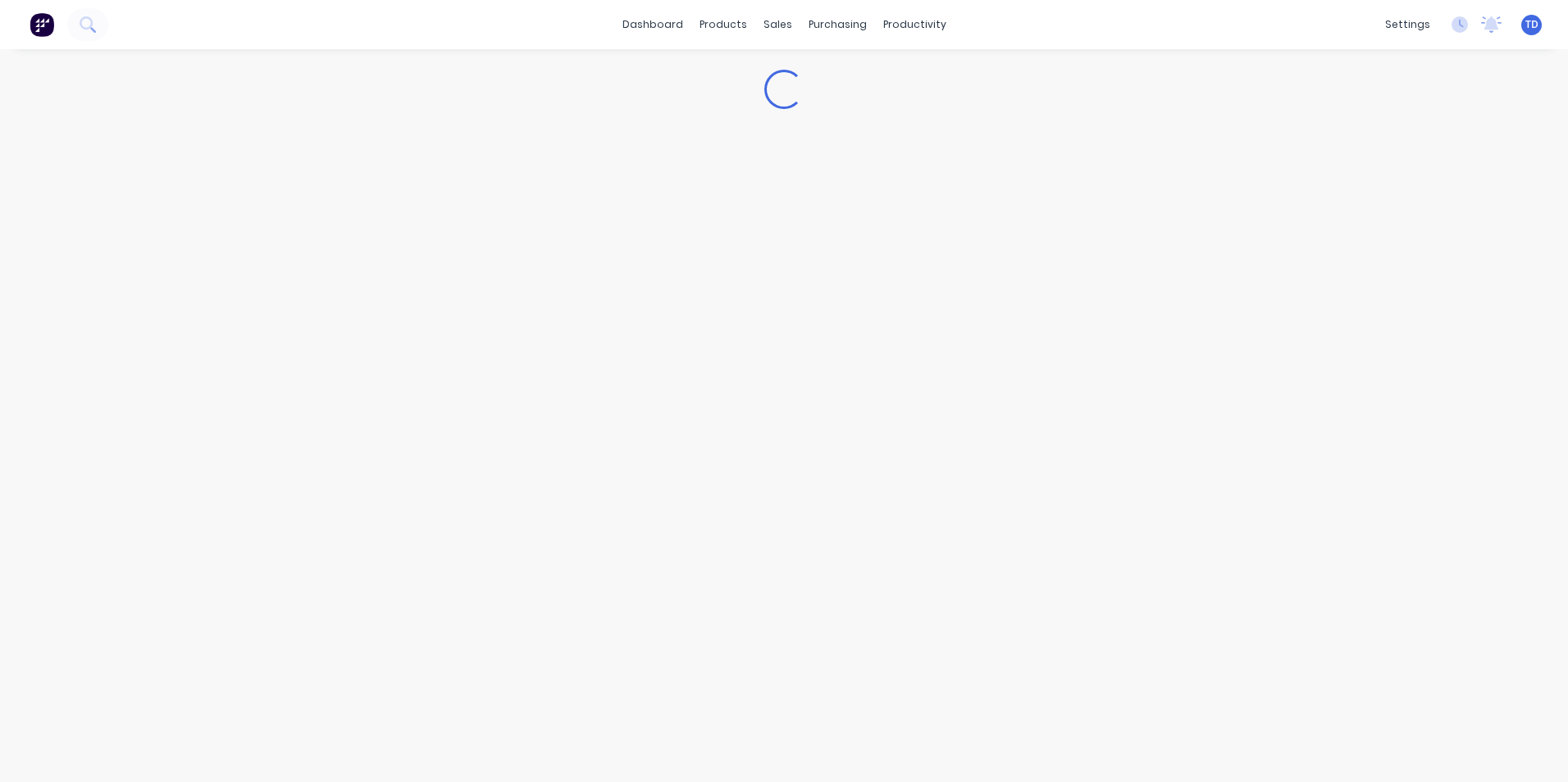
type textarea "x"
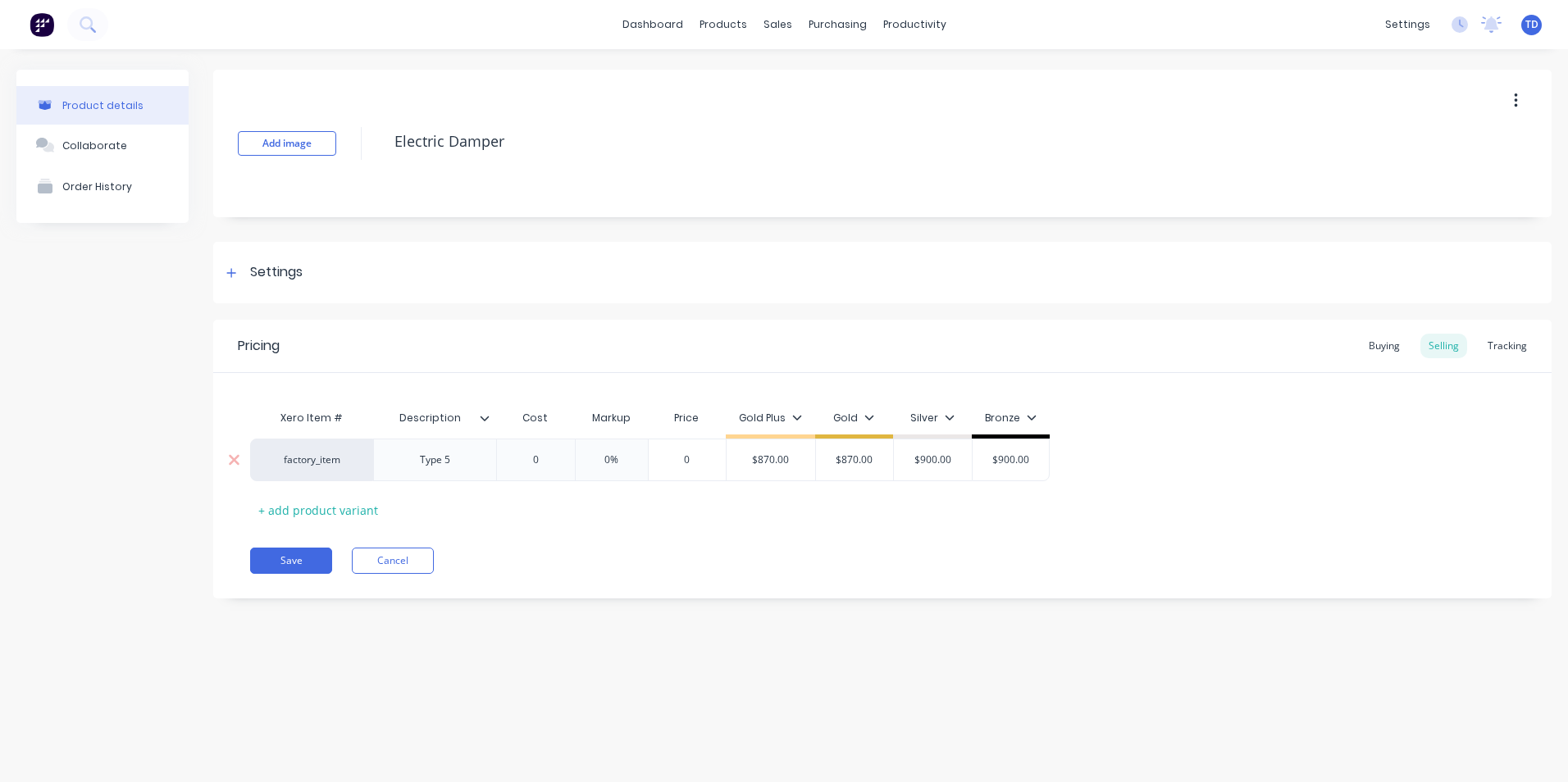
click at [553, 447] on div "0" at bounding box center [536, 460] width 82 height 41
type input "0"
type textarea "x"
type input "6"
type textarea "x"
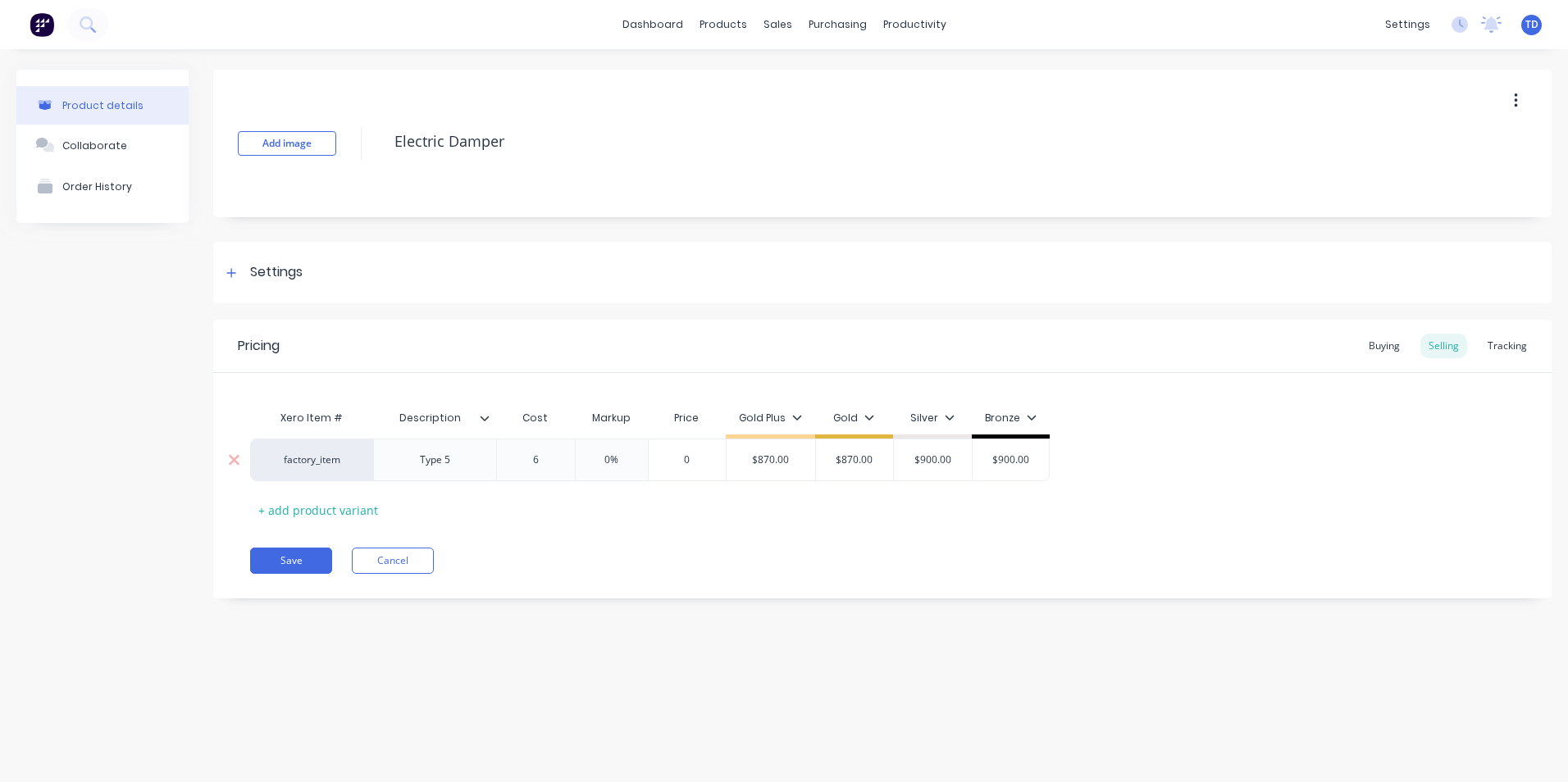
type input "66"
type textarea "x"
type input "664."
type textarea "x"
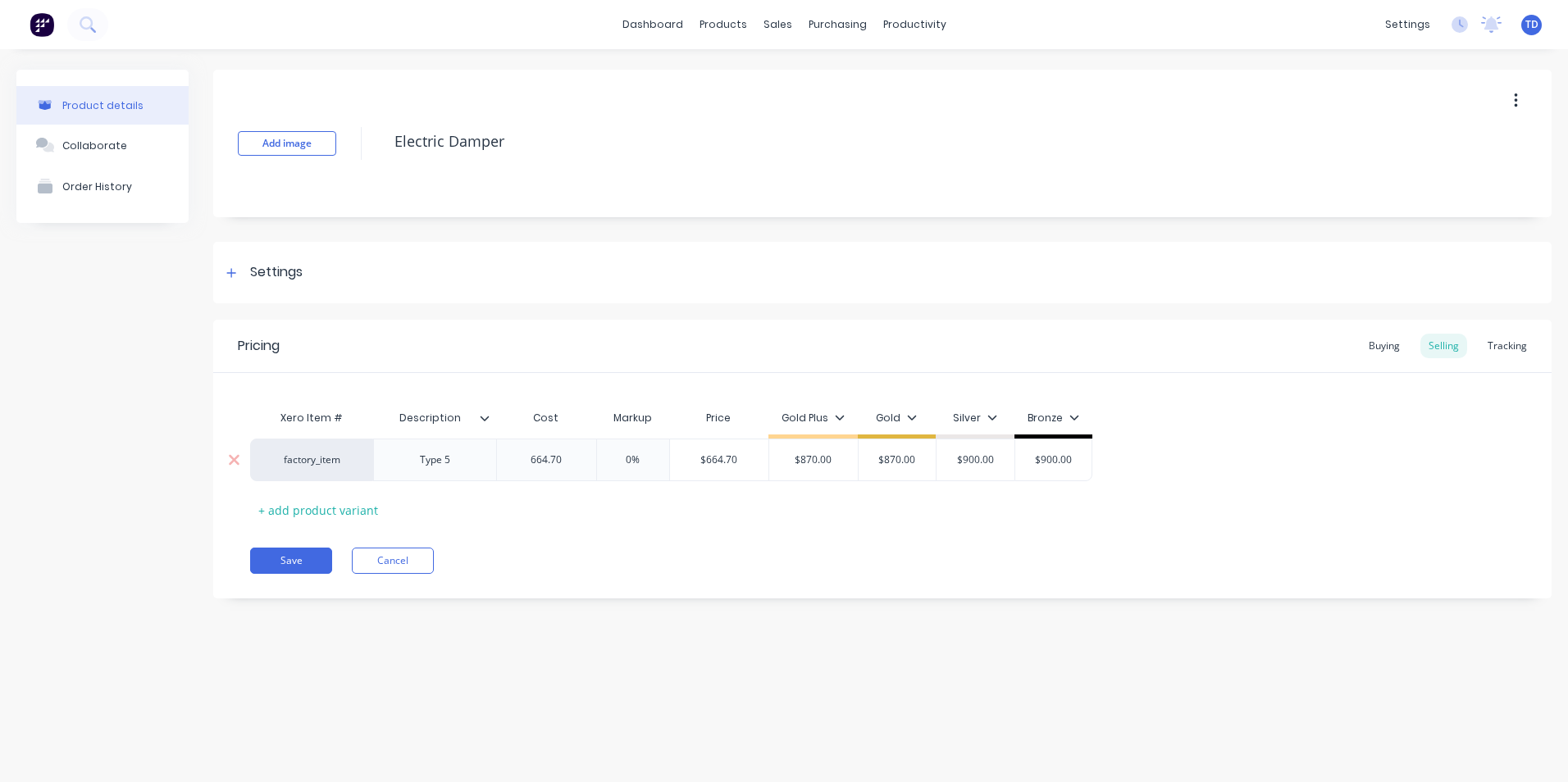
type input "664.70"
type input "0%"
click at [269, 560] on button "Save" at bounding box center [291, 561] width 82 height 26
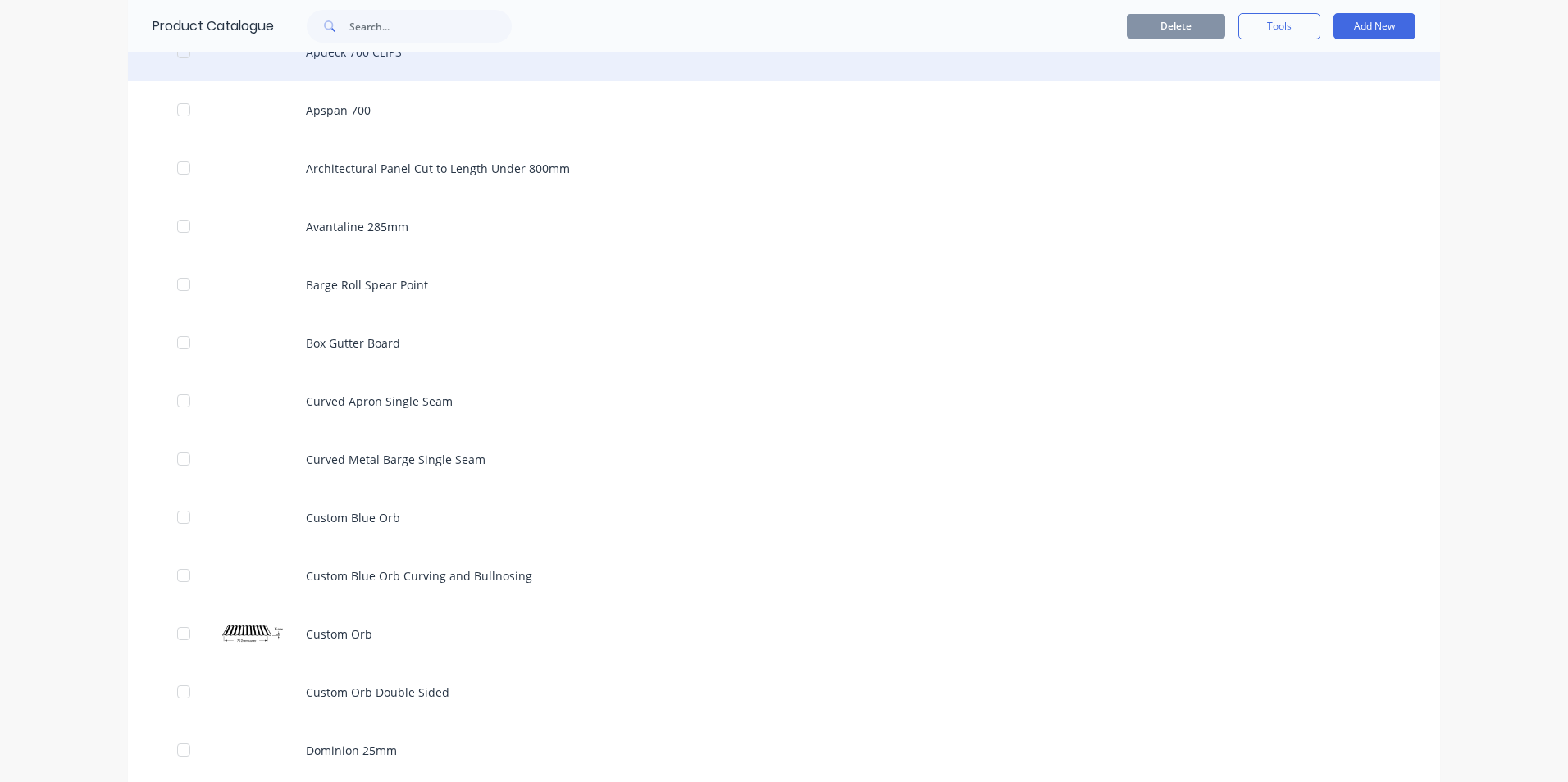
scroll to position [1558, 0]
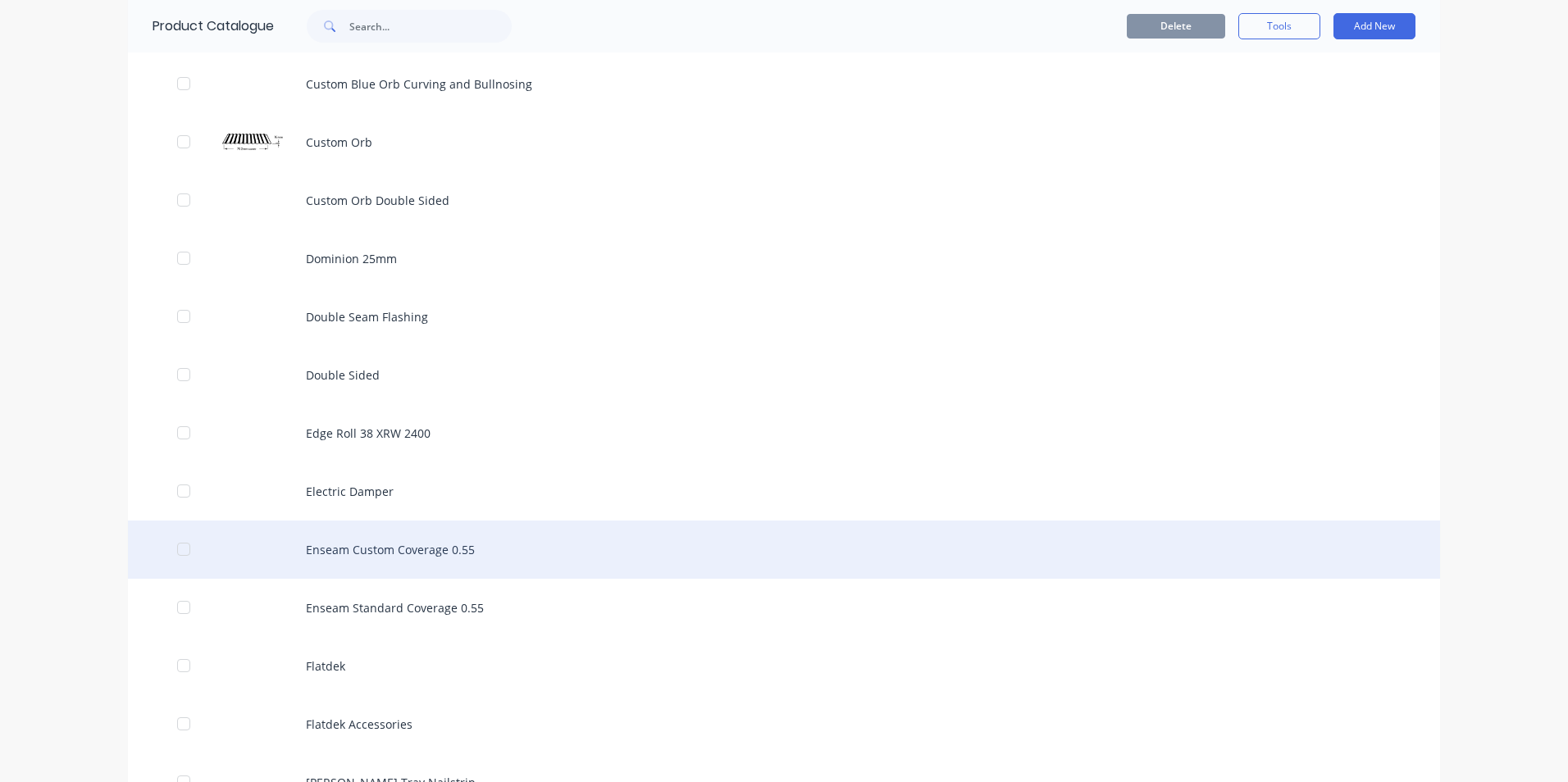
click at [363, 548] on div "Enseam Custom Coverage 0.55" at bounding box center [784, 550] width 1313 height 58
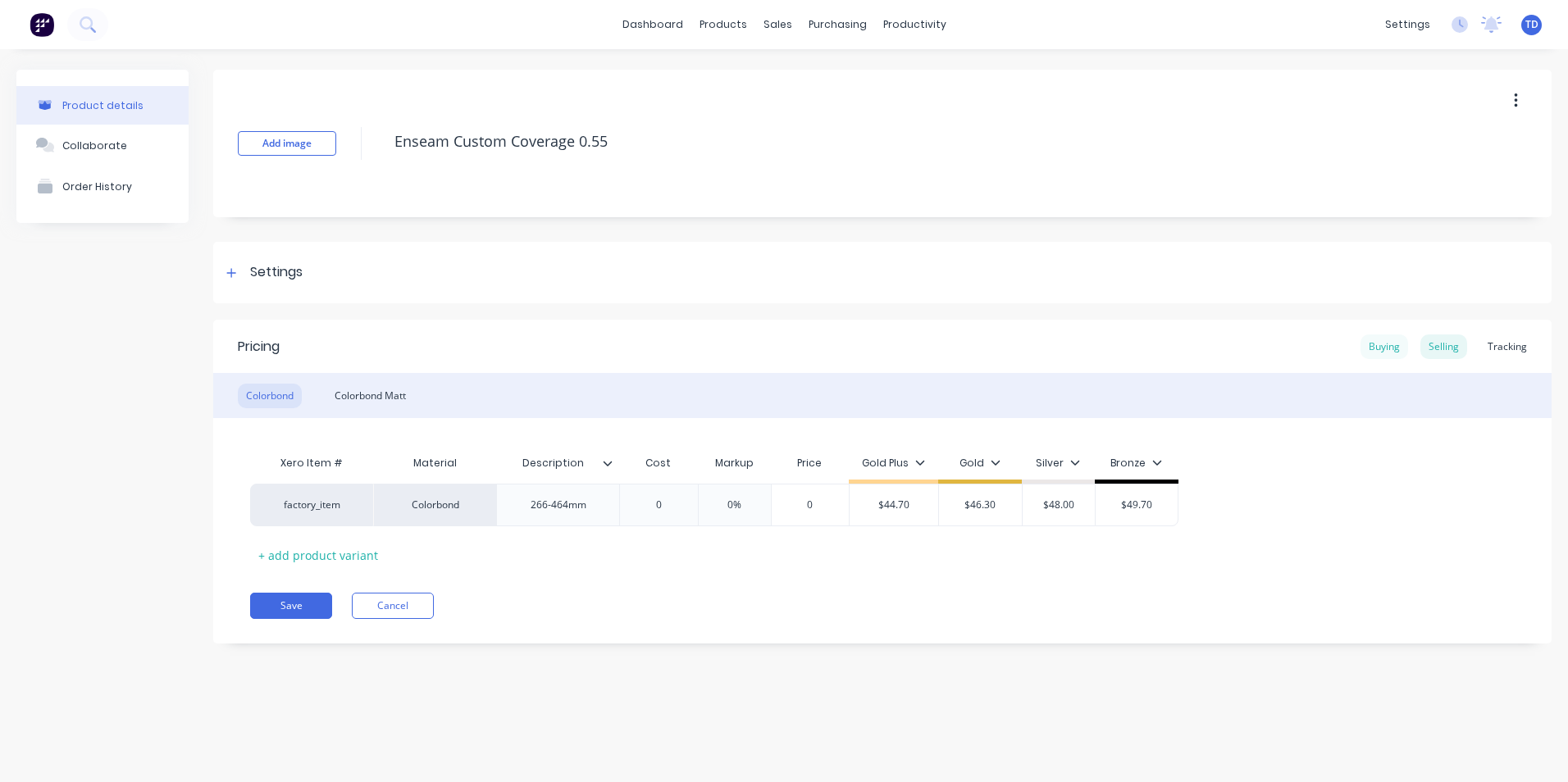
click at [1395, 351] on div "Buying" at bounding box center [1384, 347] width 48 height 24
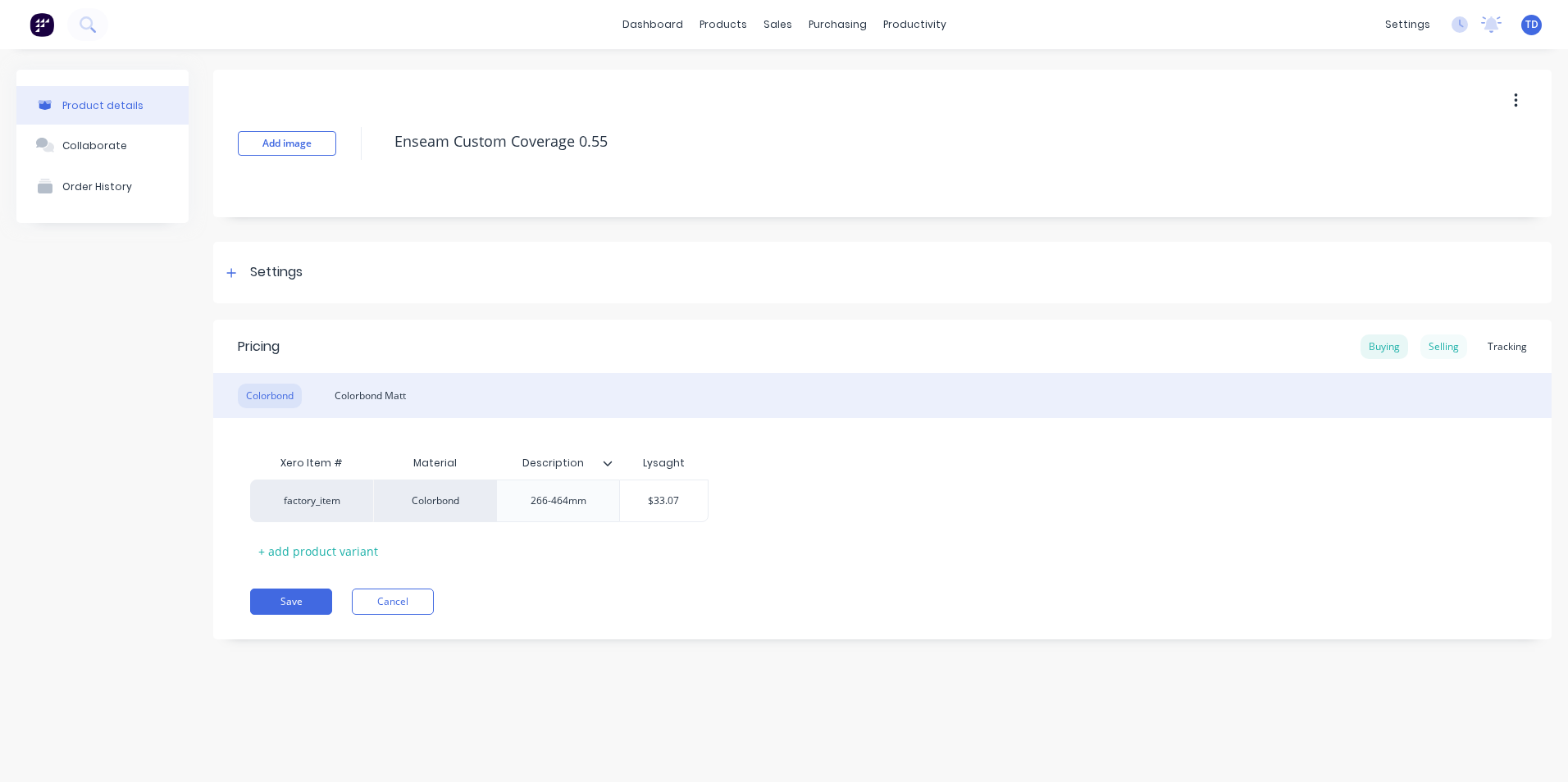
click at [1443, 353] on div "Selling" at bounding box center [1444, 347] width 47 height 24
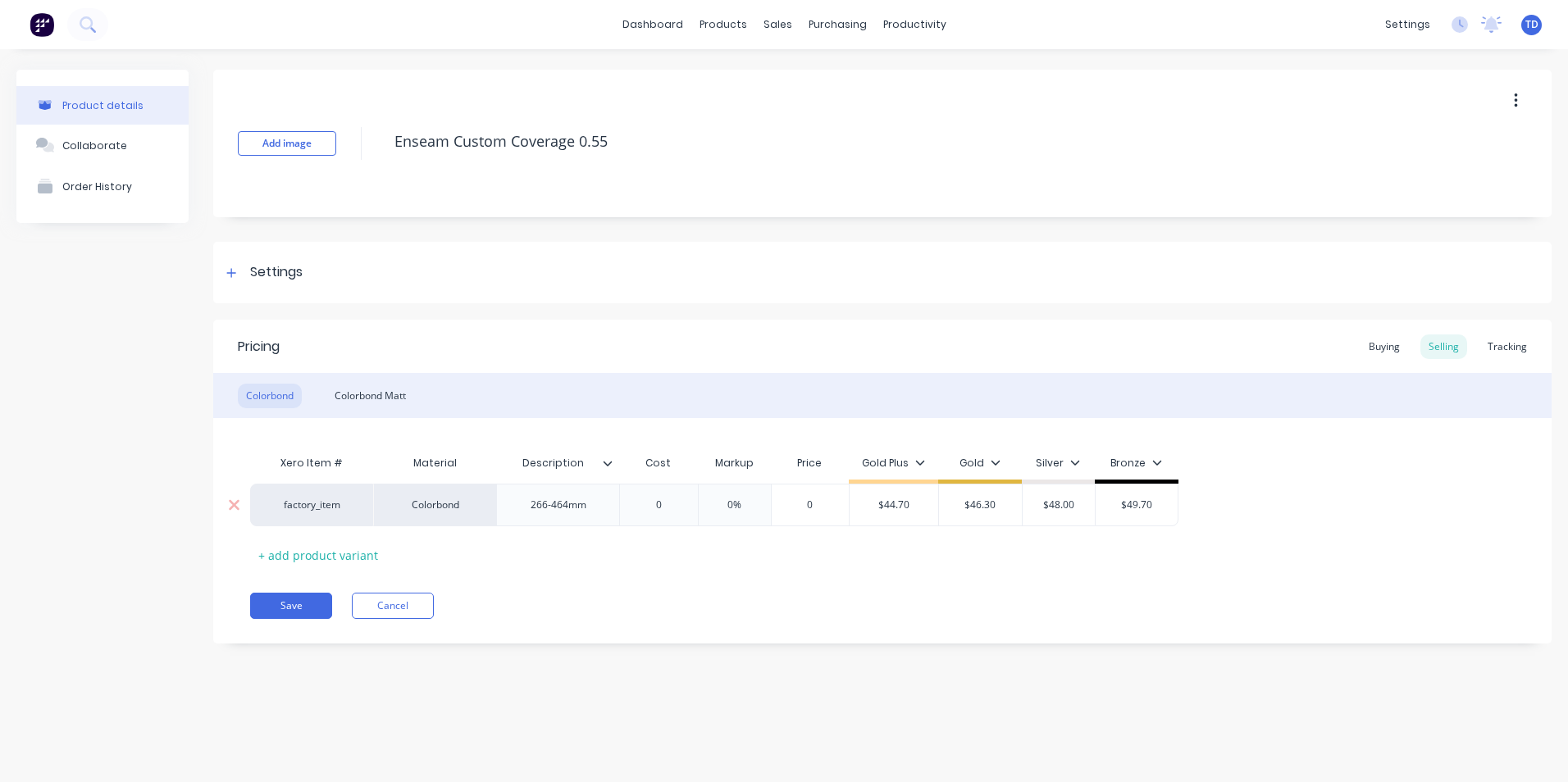
click at [683, 511] on input "0" at bounding box center [659, 505] width 82 height 15
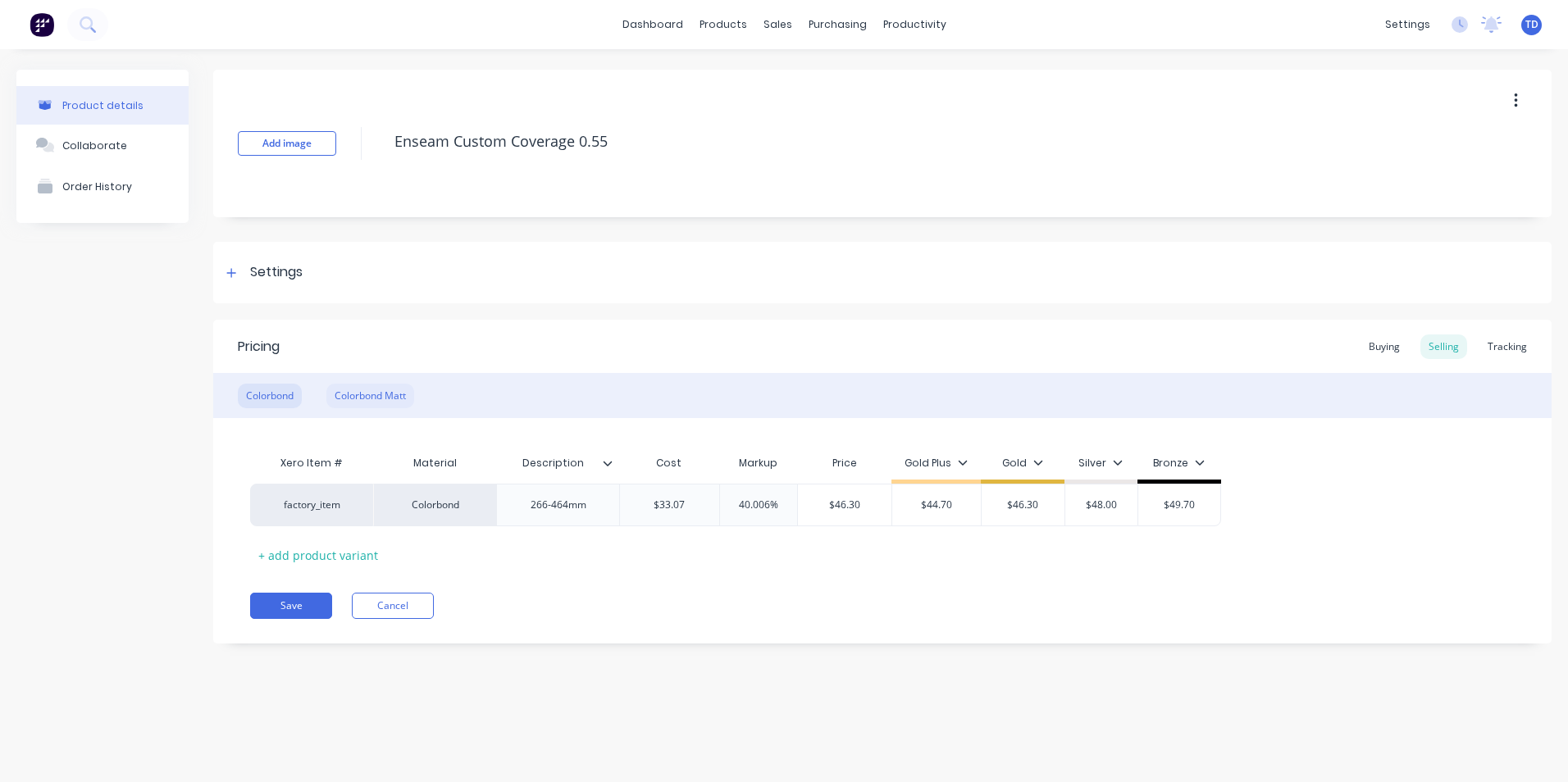
click at [404, 406] on div "Colorbond Matt" at bounding box center [370, 396] width 88 height 24
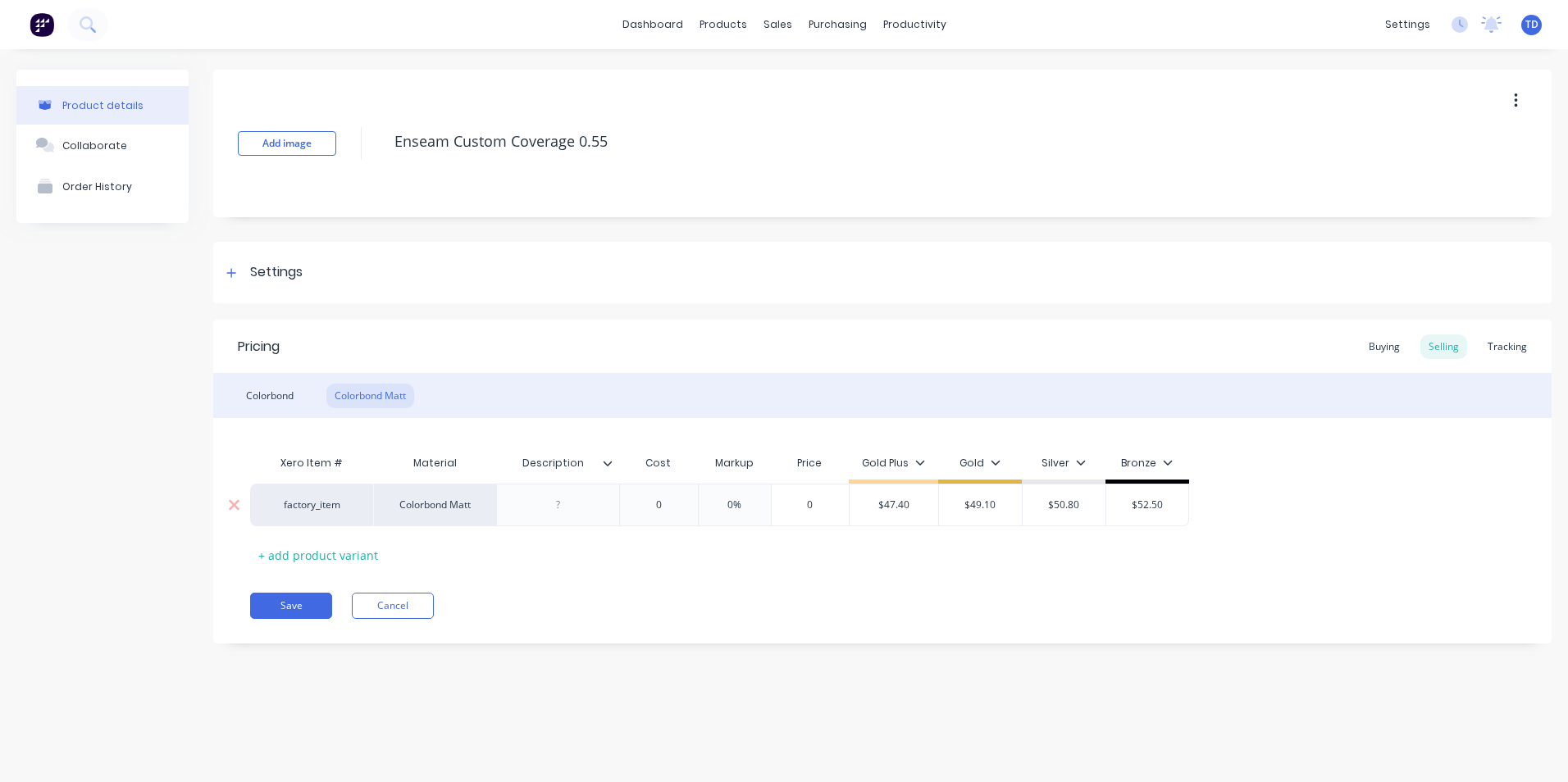
click at [683, 503] on input "0" at bounding box center [659, 505] width 82 height 15
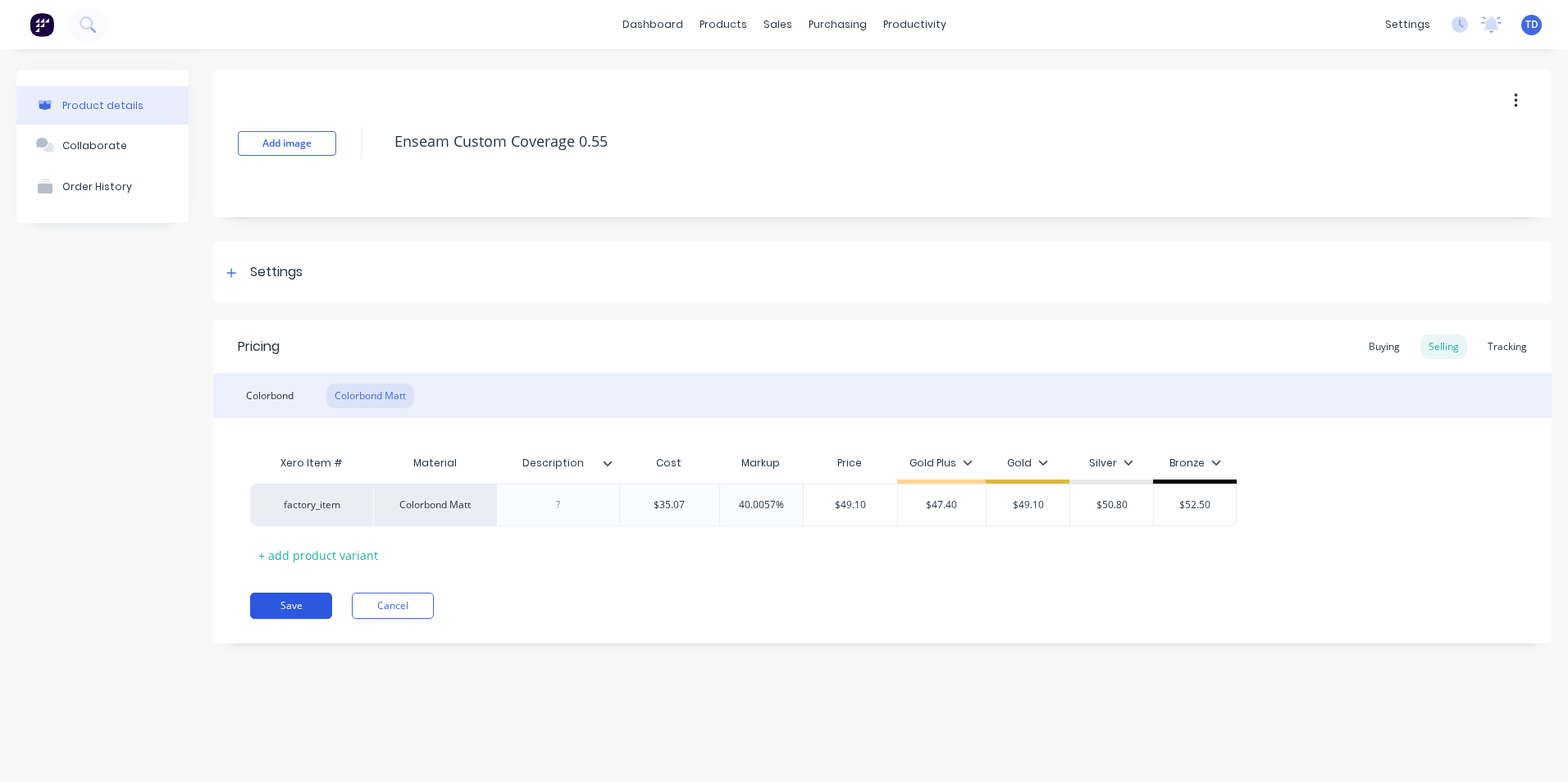
click at [304, 603] on button "Save" at bounding box center [291, 606] width 82 height 26
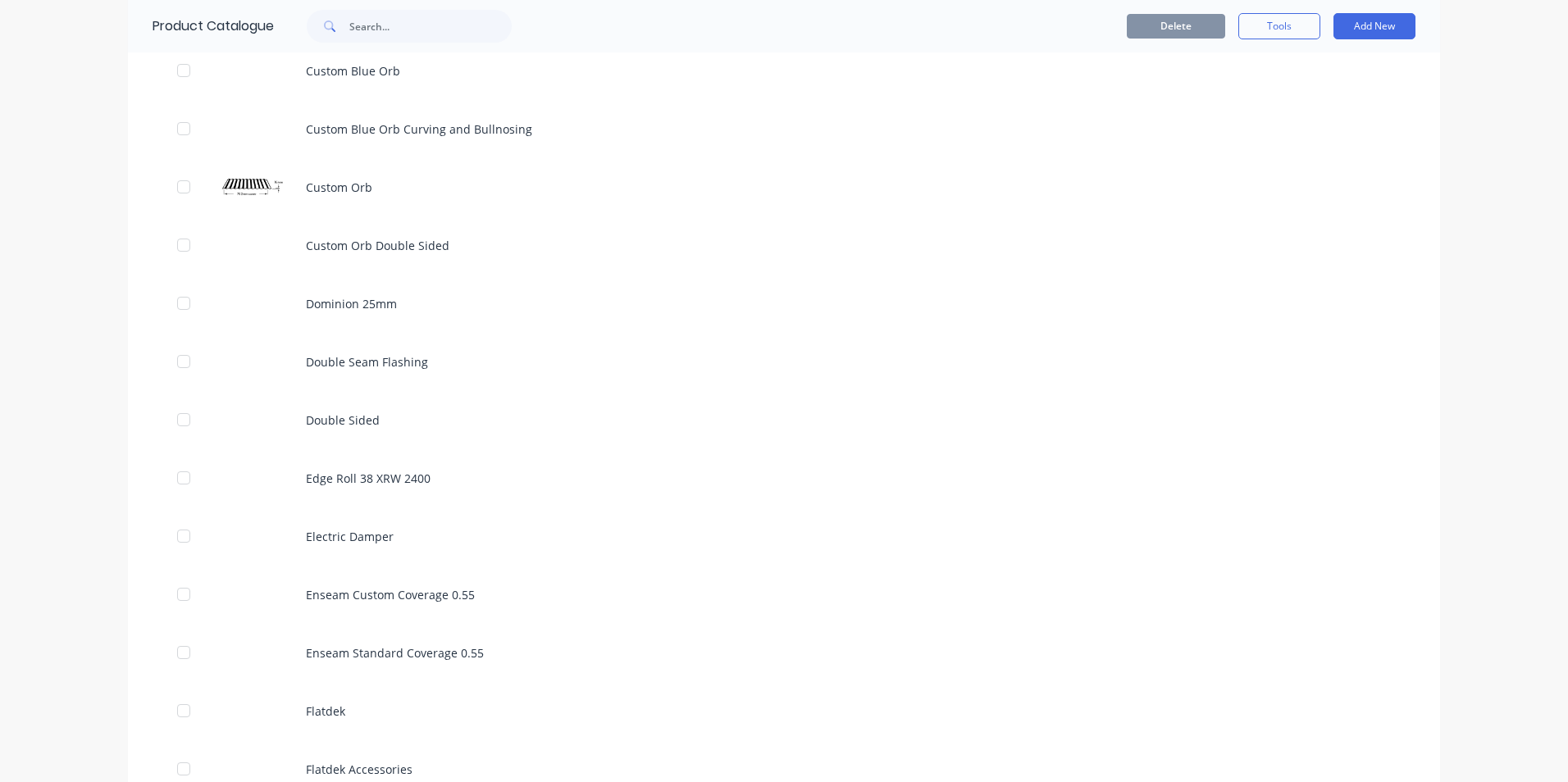
scroll to position [1558, 0]
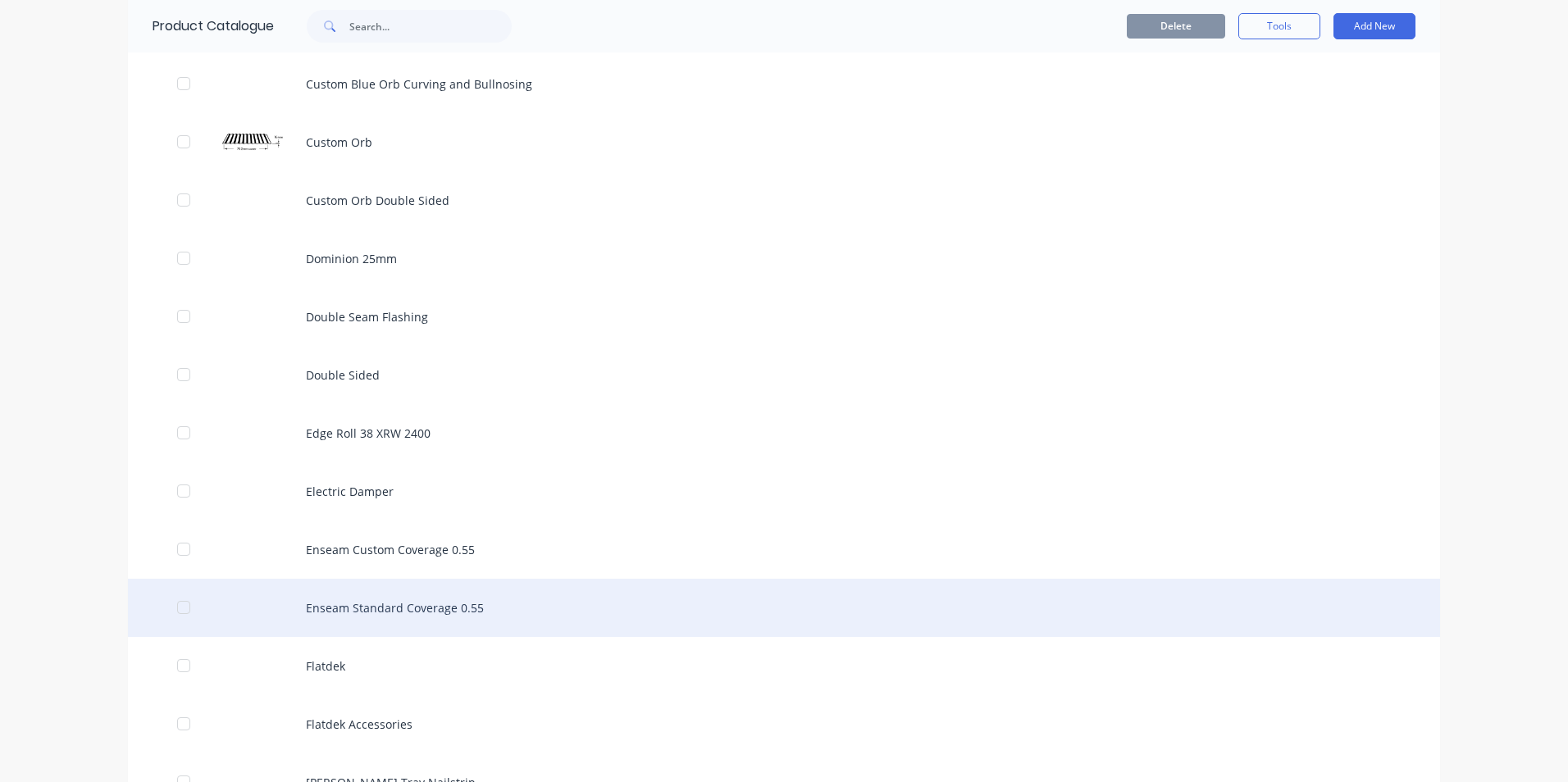
click at [337, 611] on div "Enseam Standard Coverage 0.55" at bounding box center [784, 608] width 1313 height 58
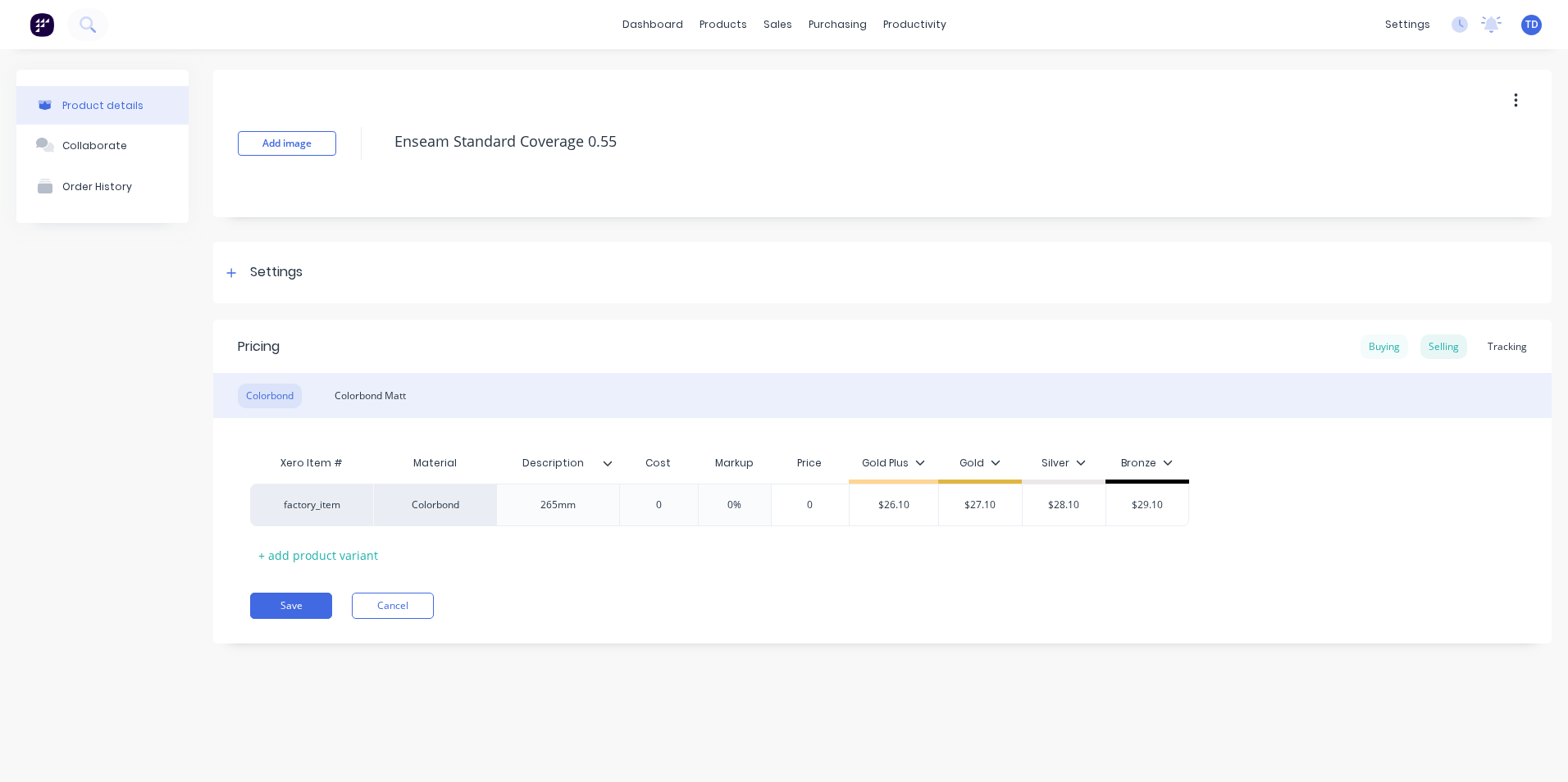
click at [1382, 346] on div "Buying" at bounding box center [1384, 347] width 48 height 24
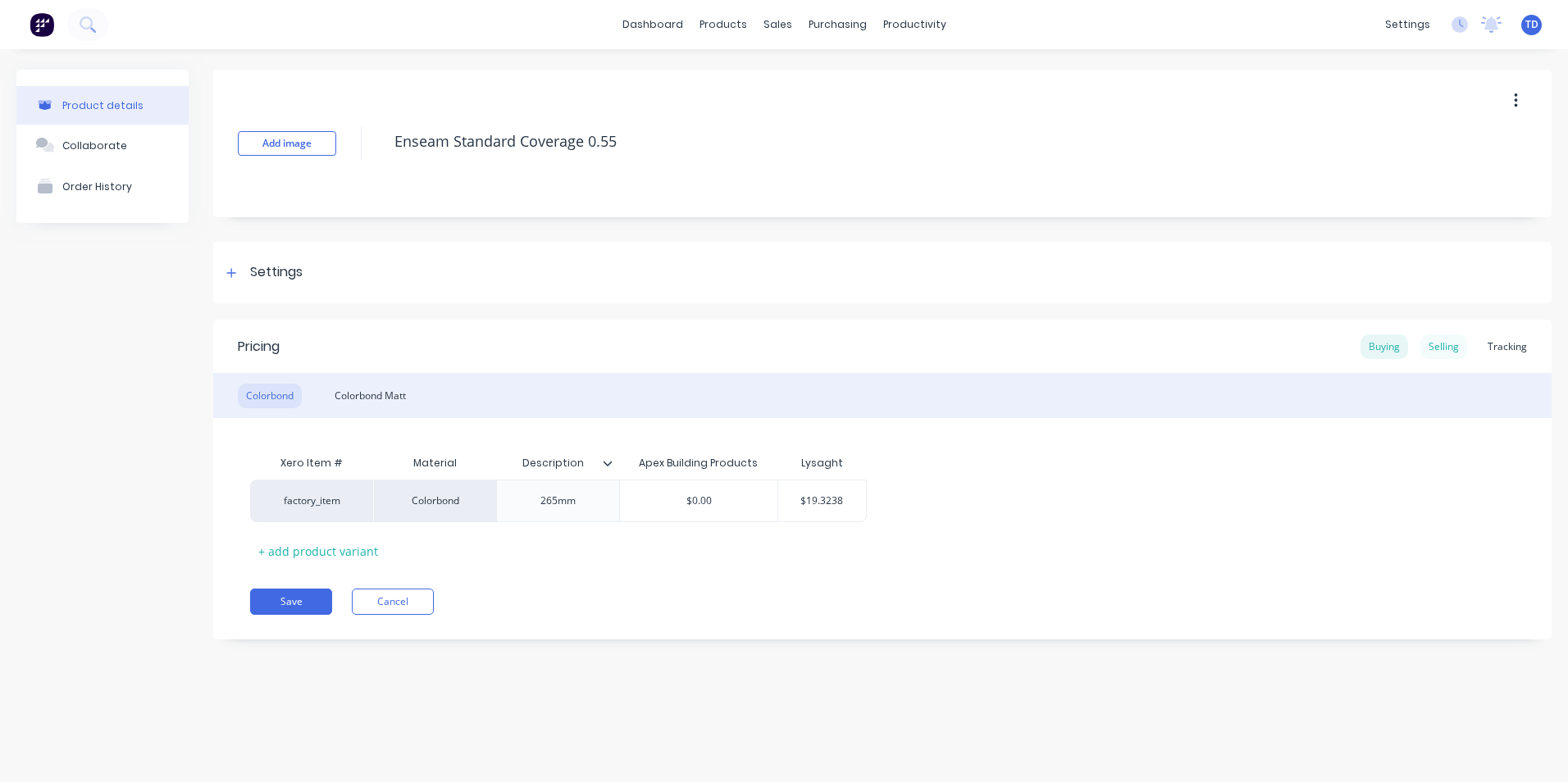
click at [1438, 351] on div "Selling" at bounding box center [1444, 347] width 47 height 24
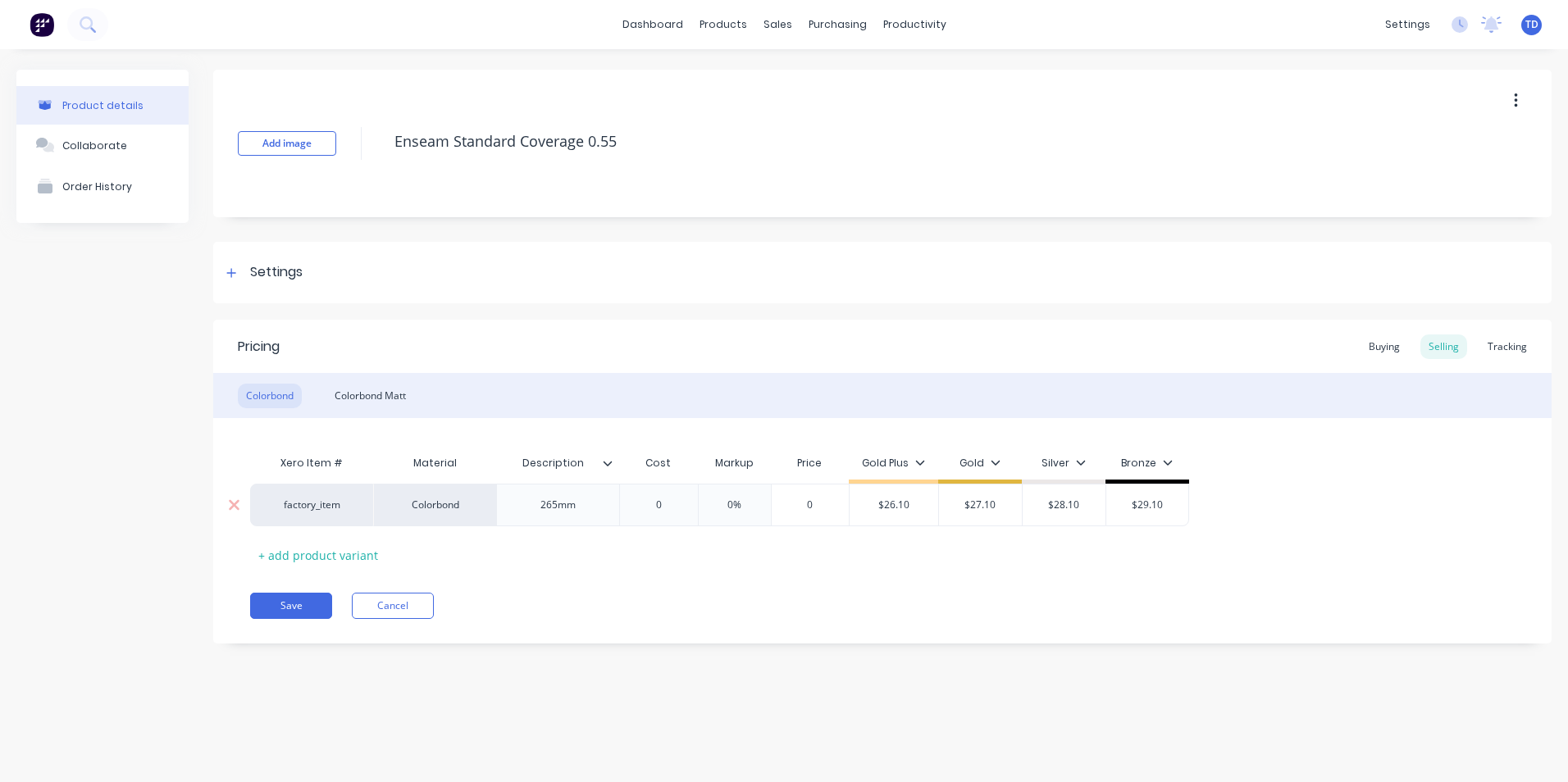
click at [680, 501] on input "0" at bounding box center [659, 505] width 82 height 15
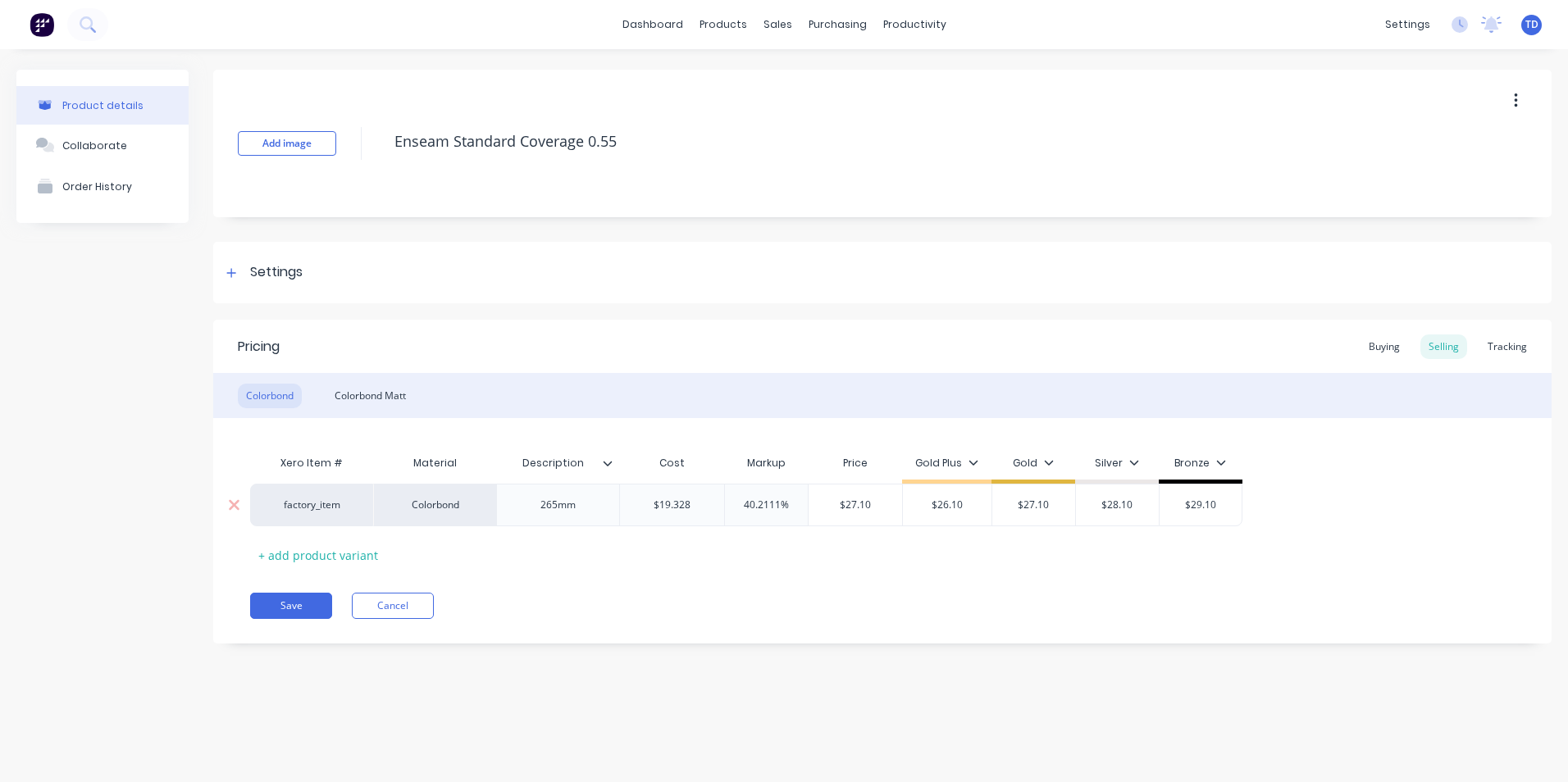
click at [684, 504] on input "$19.328" at bounding box center [672, 505] width 104 height 15
click at [364, 398] on div "Colorbond Matt" at bounding box center [370, 396] width 88 height 24
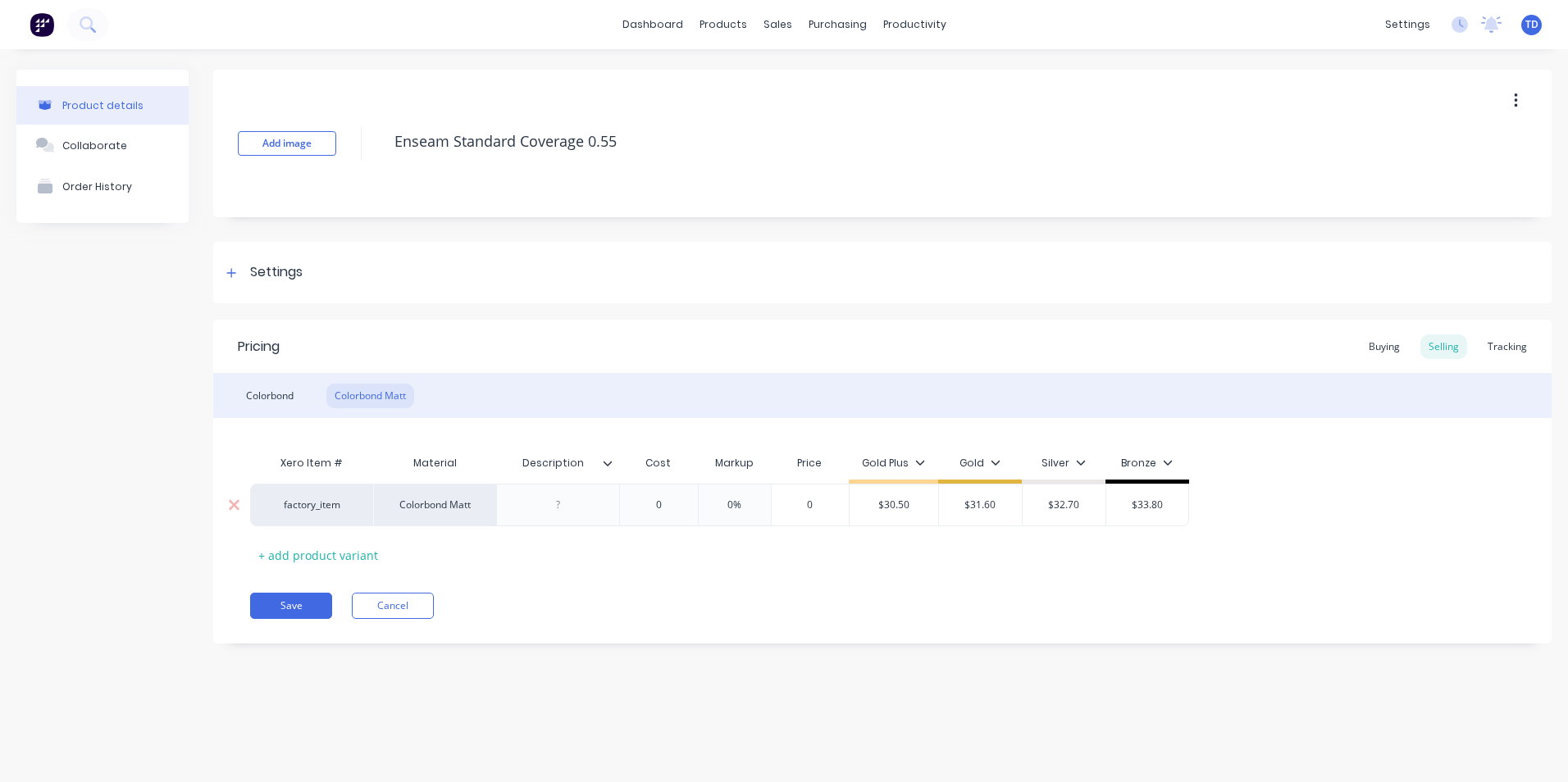
click at [665, 492] on div "0" at bounding box center [659, 505] width 82 height 41
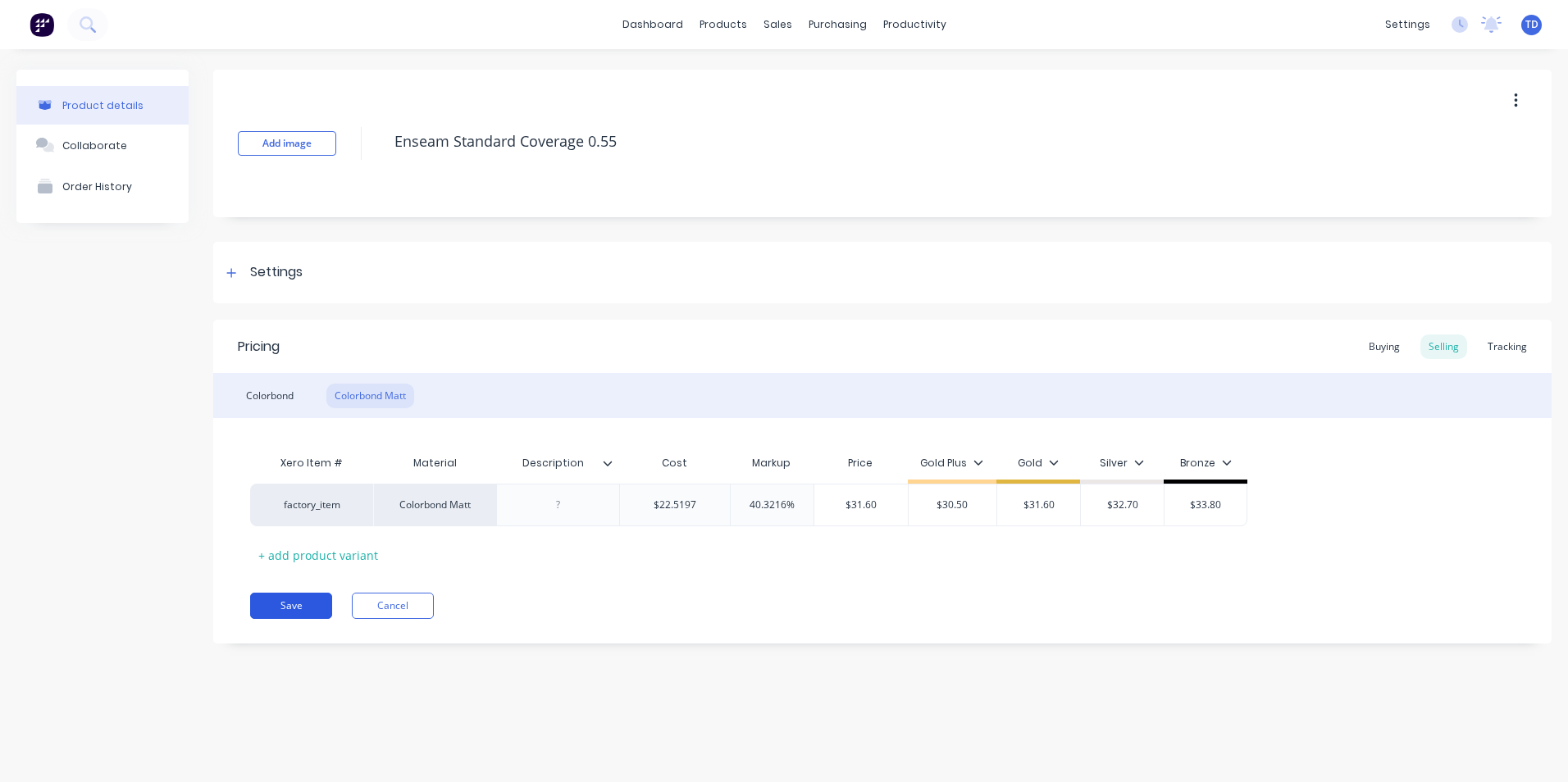
click at [293, 602] on button "Save" at bounding box center [291, 606] width 82 height 26
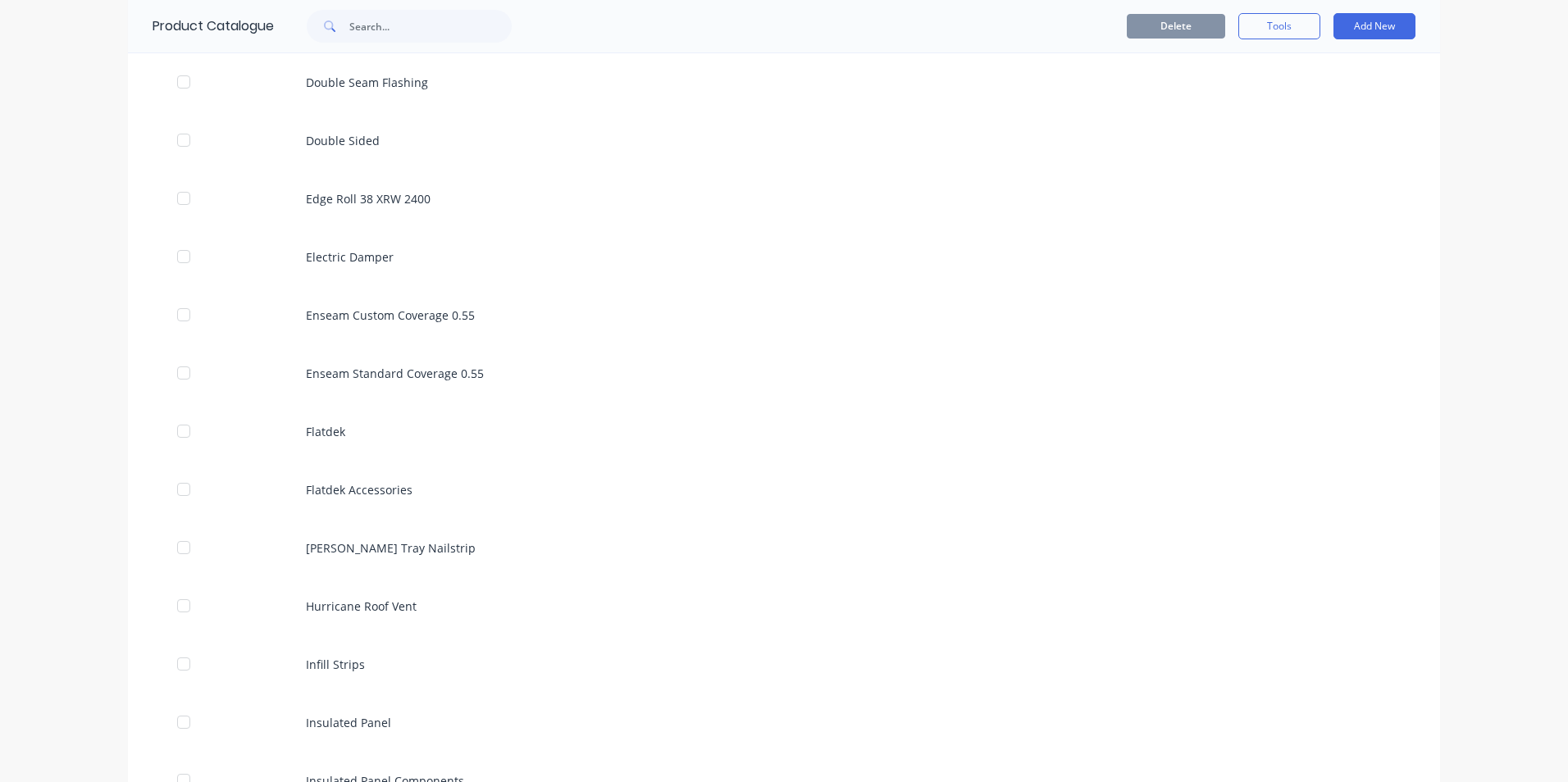
scroll to position [1804, 0]
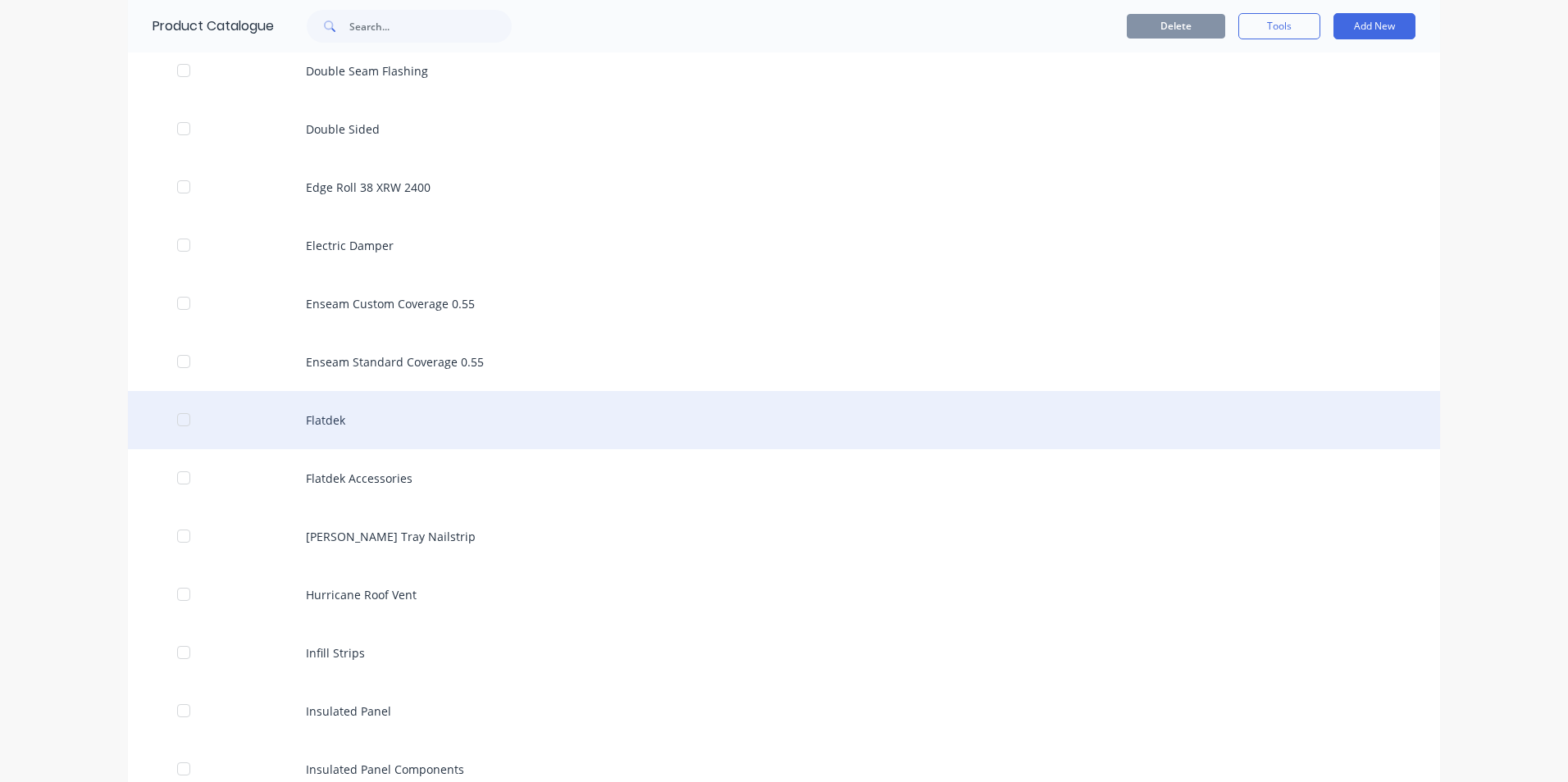
click at [304, 427] on div "Flatdek" at bounding box center [784, 420] width 1313 height 58
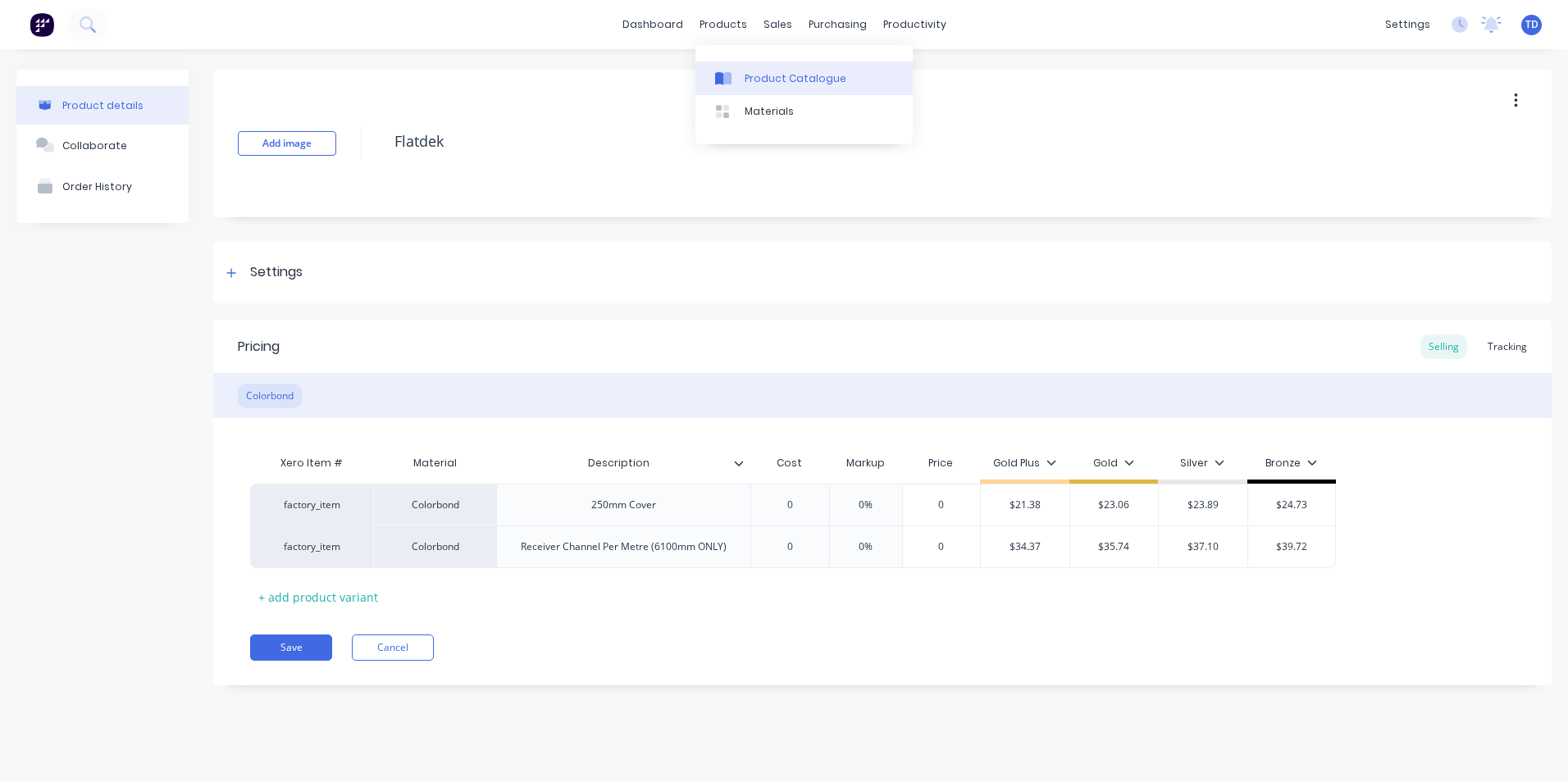
click at [754, 73] on div "Product Catalogue" at bounding box center [795, 79] width 102 height 15
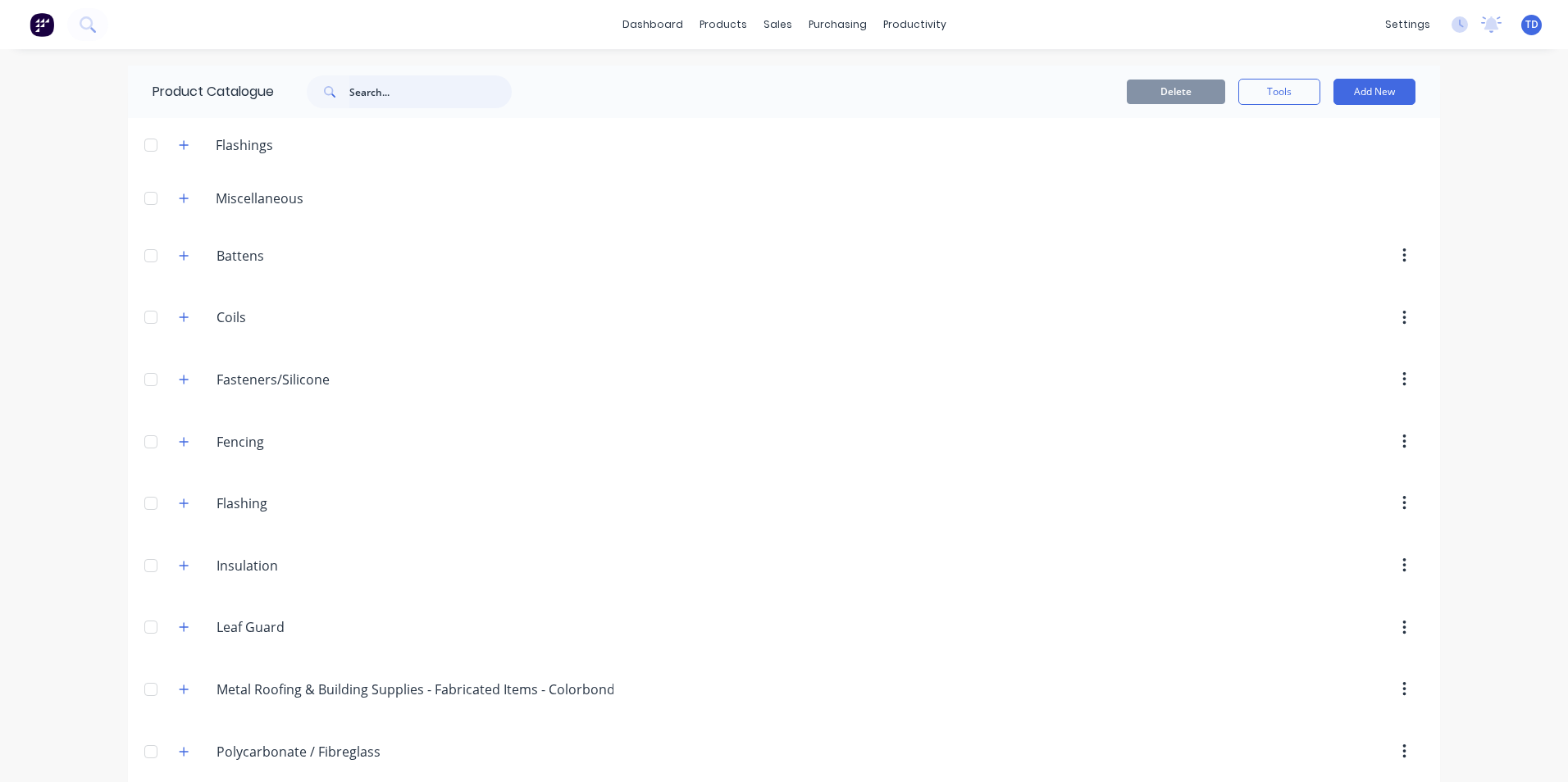
click at [399, 95] on input "text" at bounding box center [431, 91] width 162 height 33
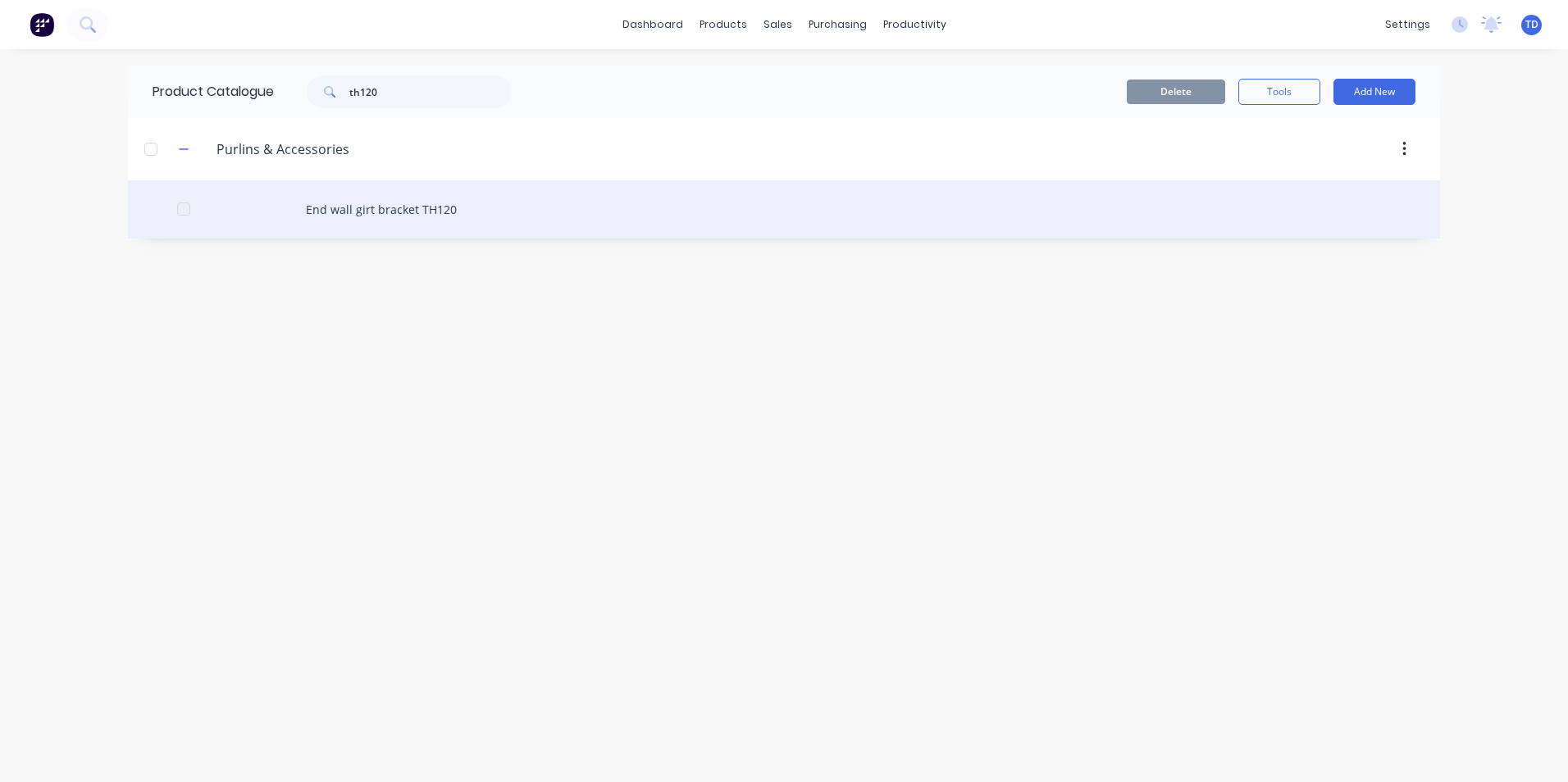
click at [400, 209] on div "End wall girt bracket TH120" at bounding box center [784, 210] width 1313 height 58
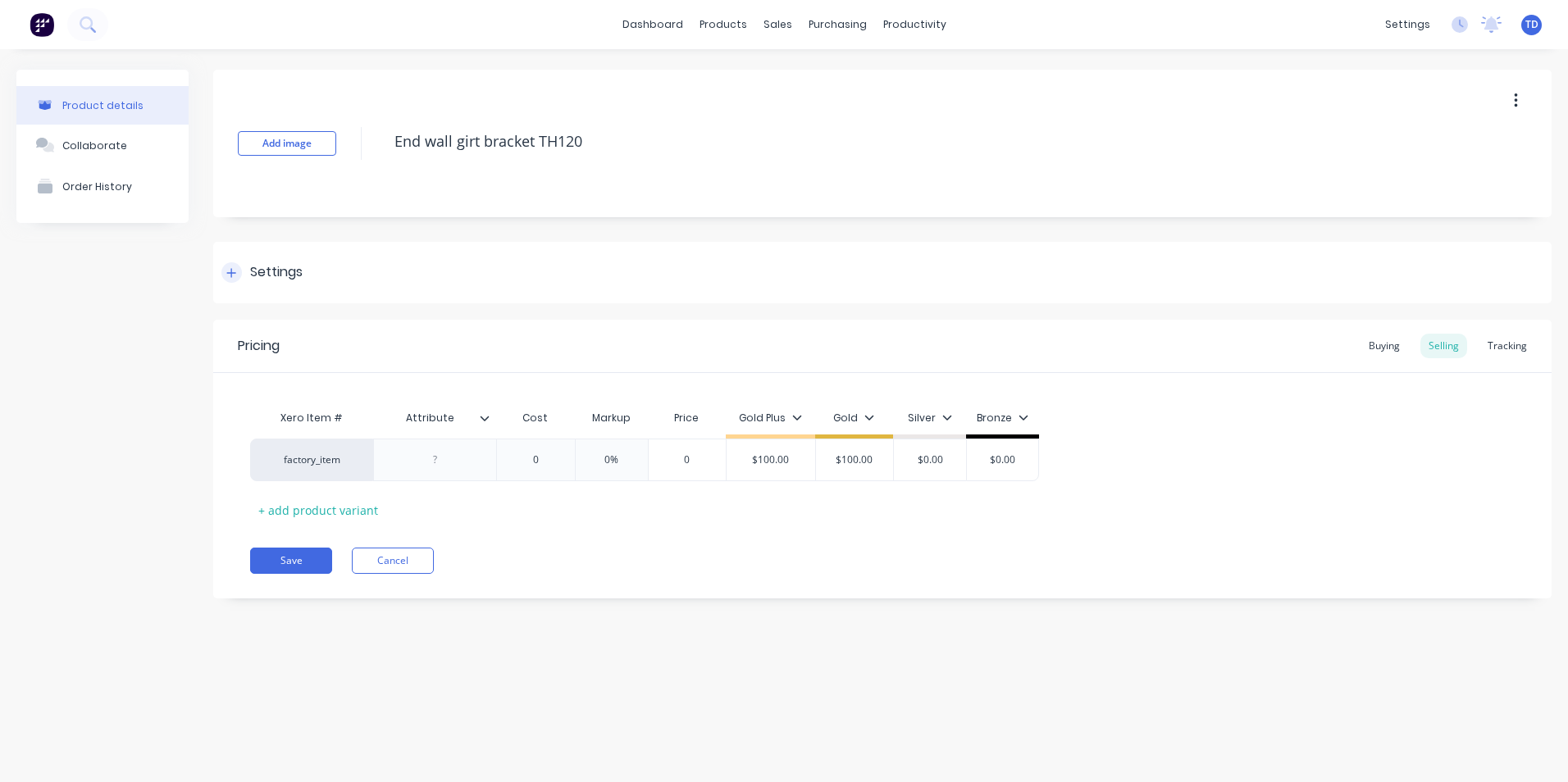
click at [235, 269] on icon at bounding box center [231, 273] width 10 height 11
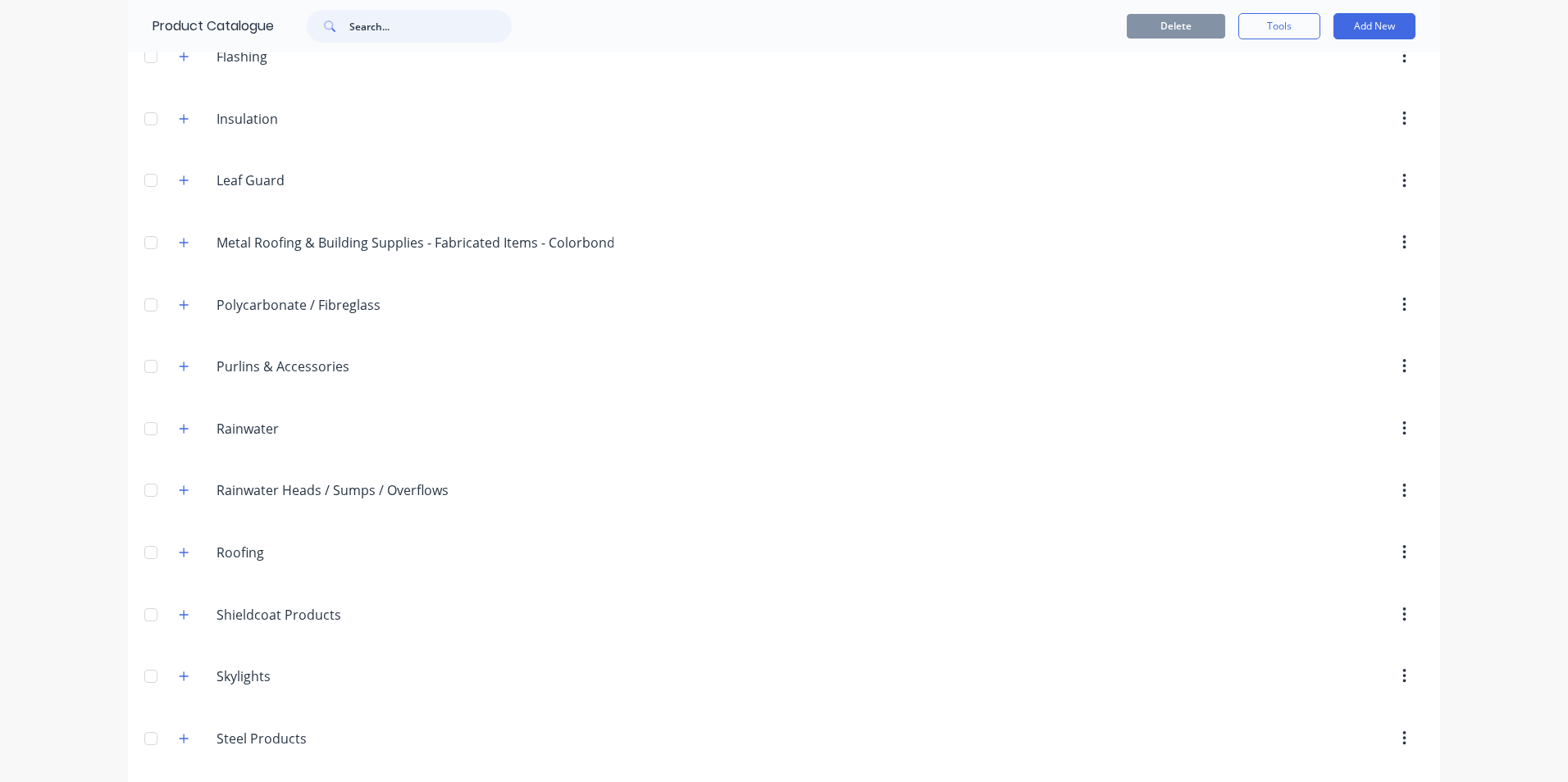
scroll to position [513, 0]
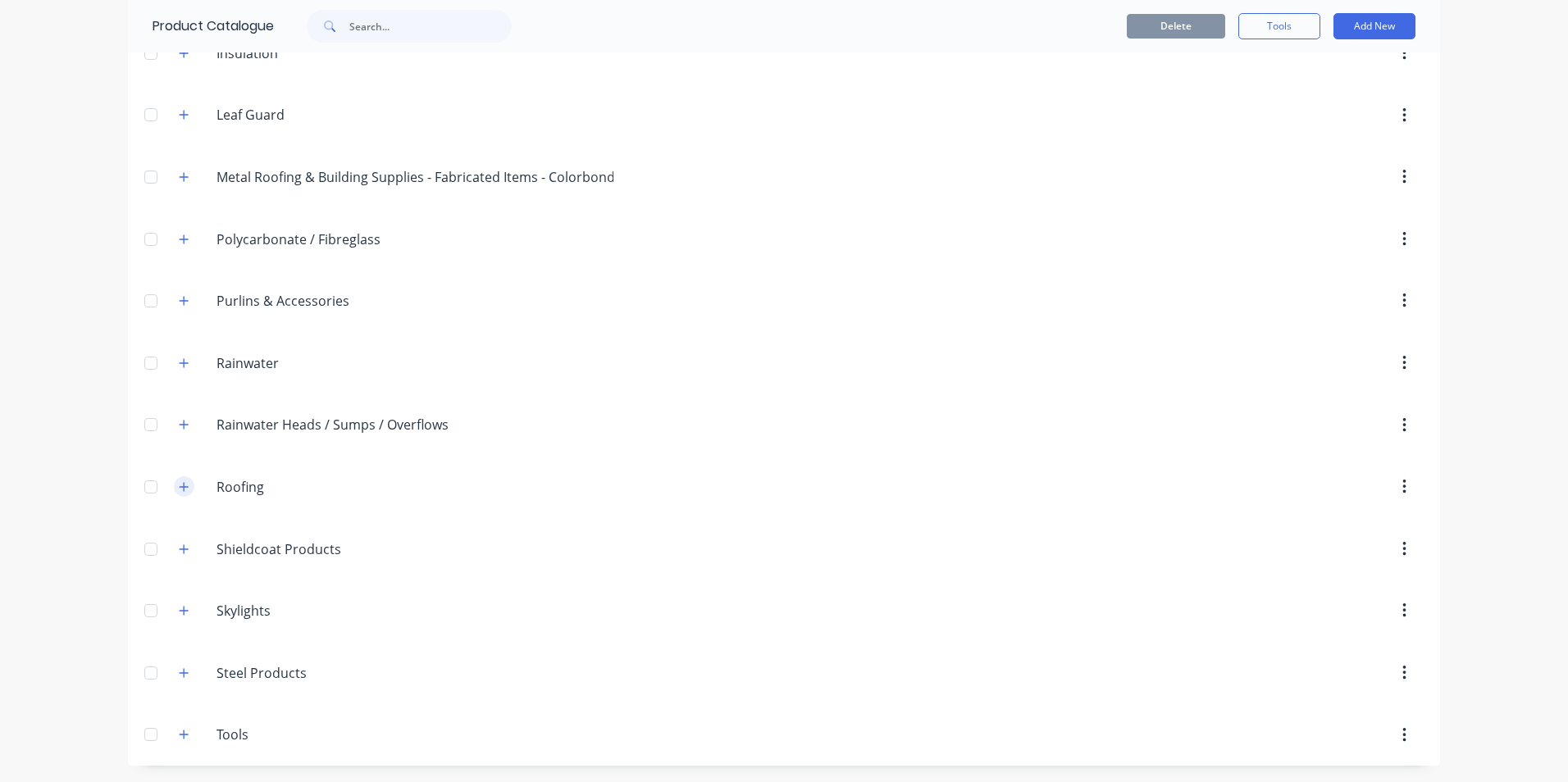
click at [179, 490] on icon "button" at bounding box center [184, 487] width 10 height 11
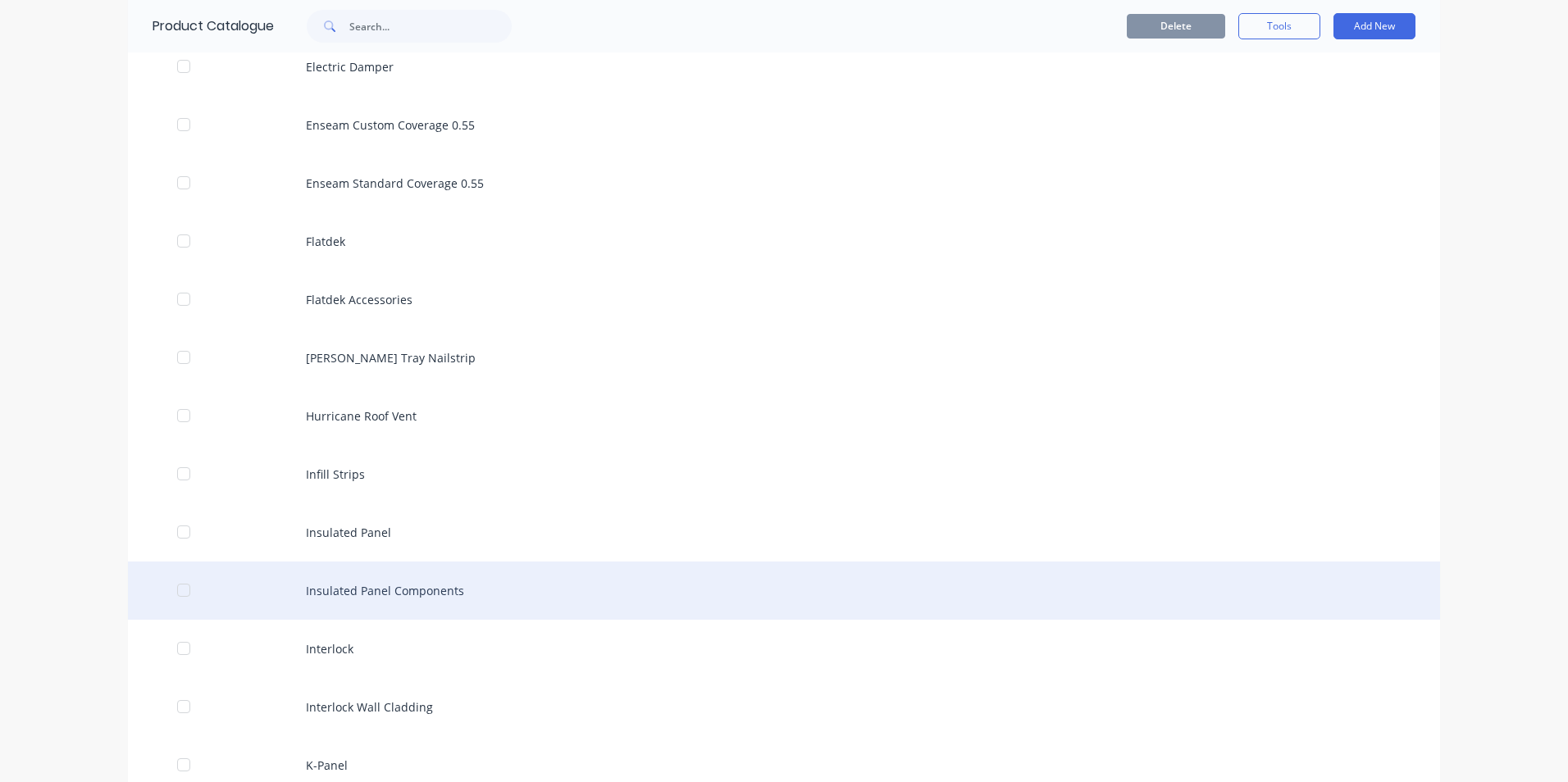
scroll to position [1907, 0]
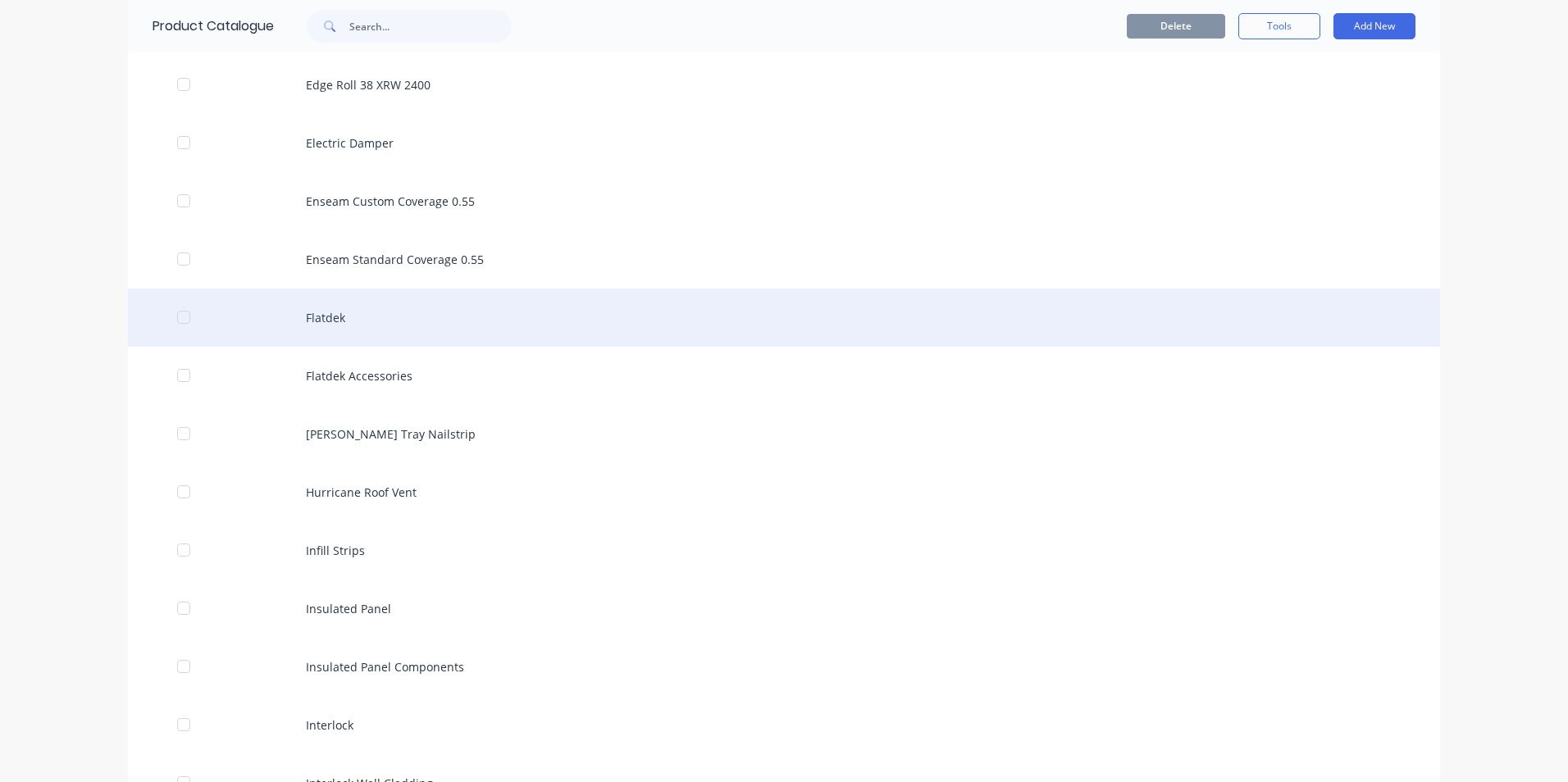
click at [359, 320] on div "Flatdek" at bounding box center [784, 318] width 1313 height 58
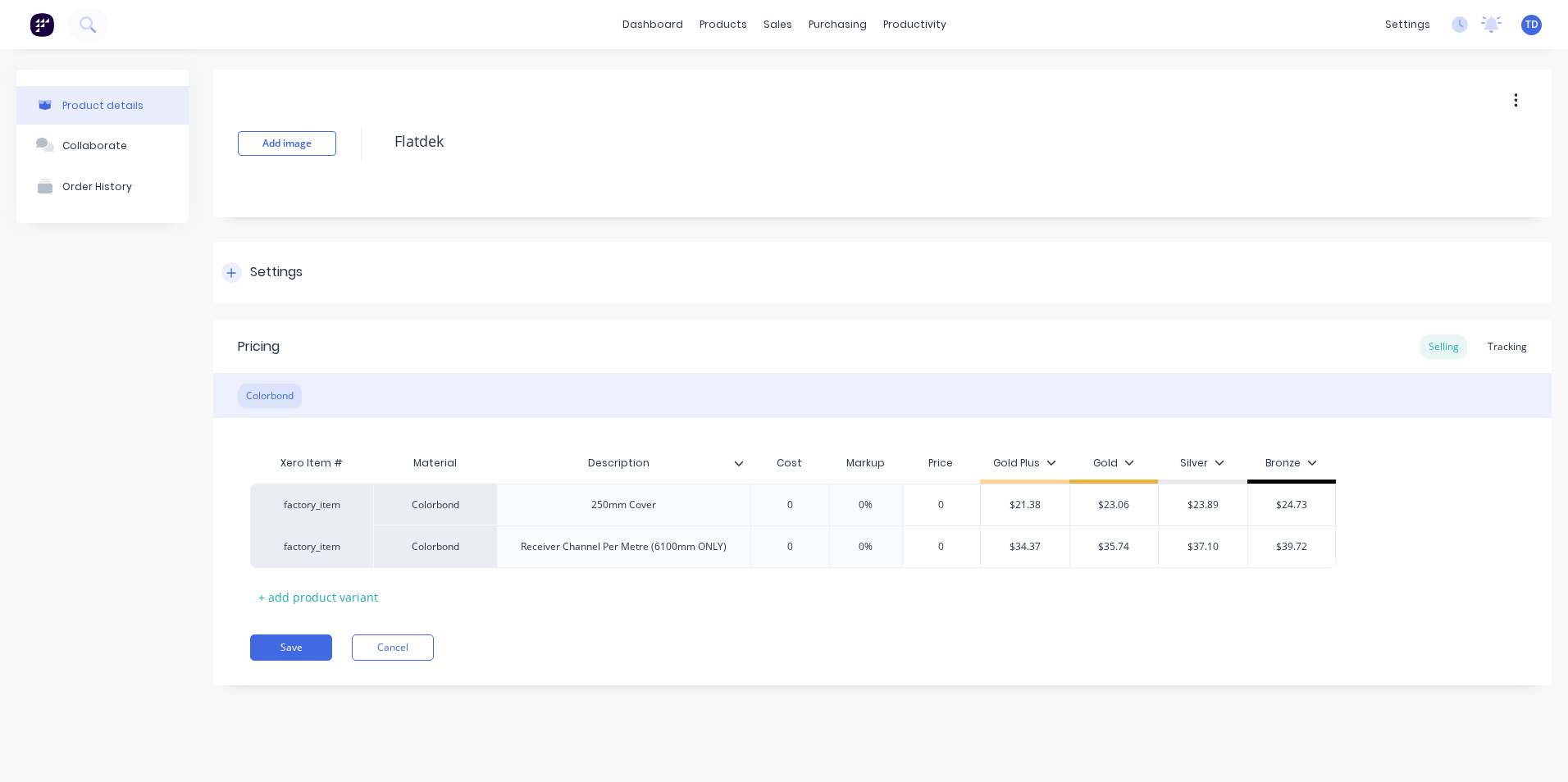
click at [229, 272] on icon at bounding box center [232, 273] width 9 height 9
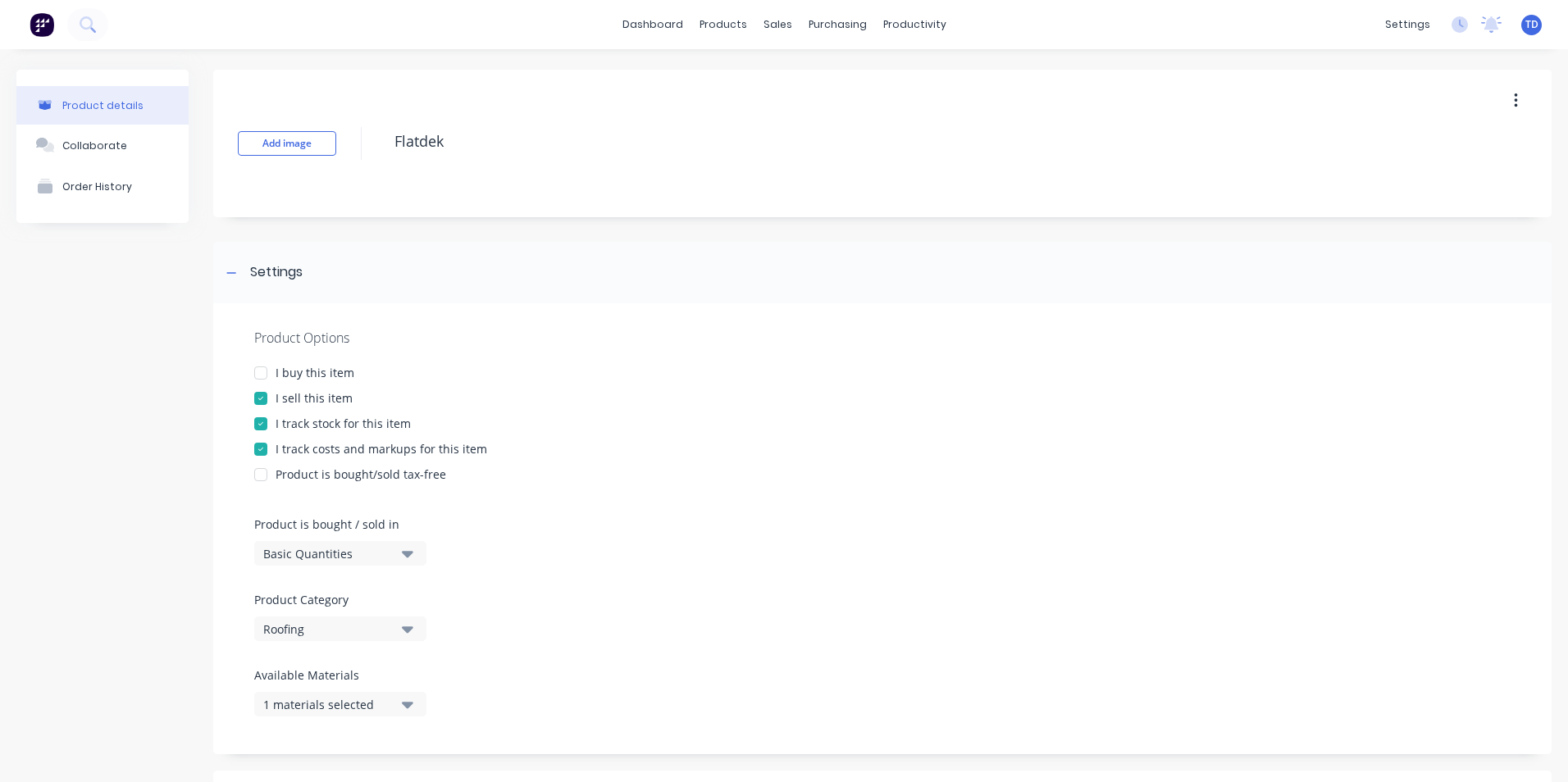
click at [256, 371] on div at bounding box center [260, 373] width 33 height 33
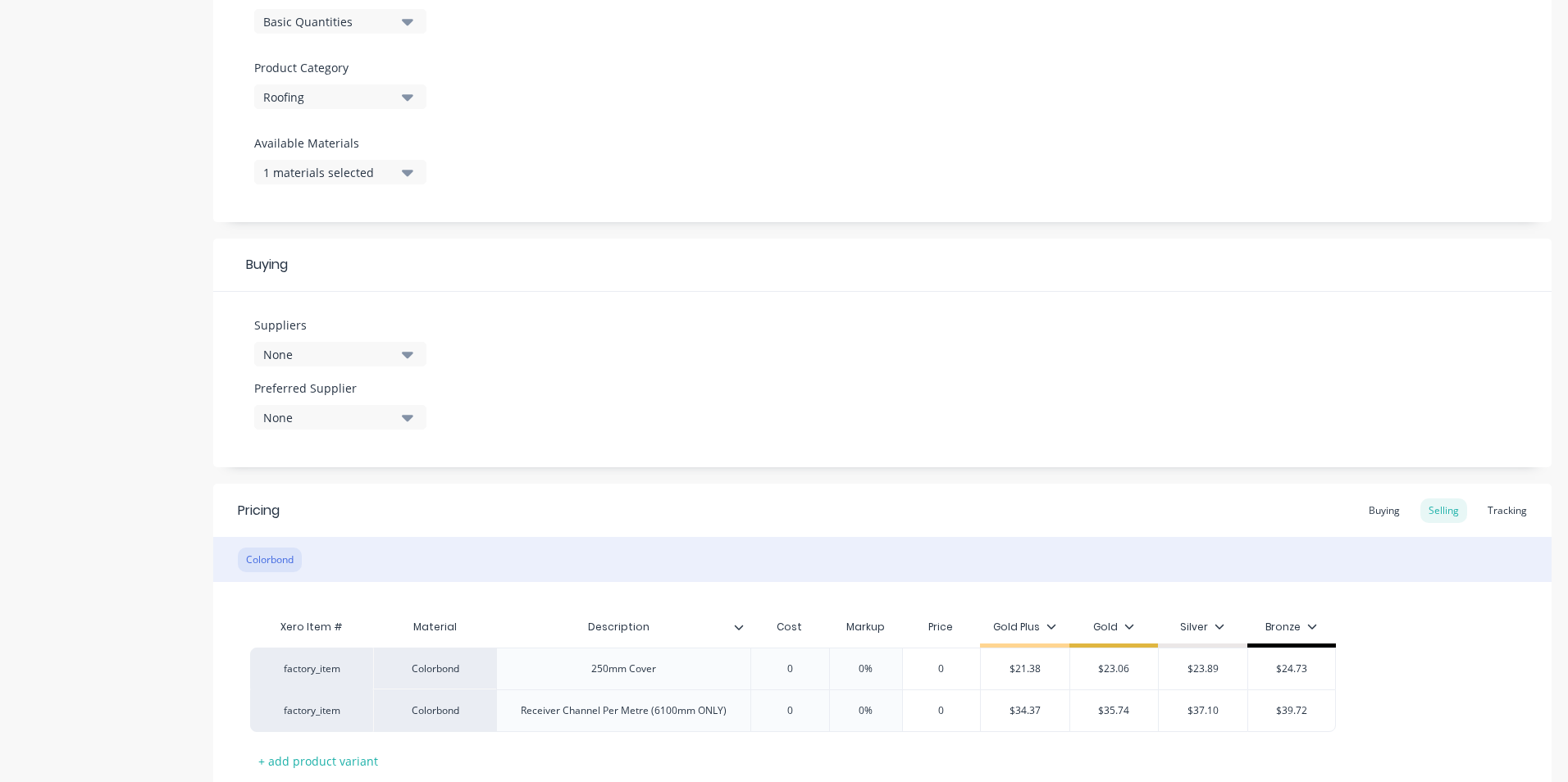
scroll to position [574, 0]
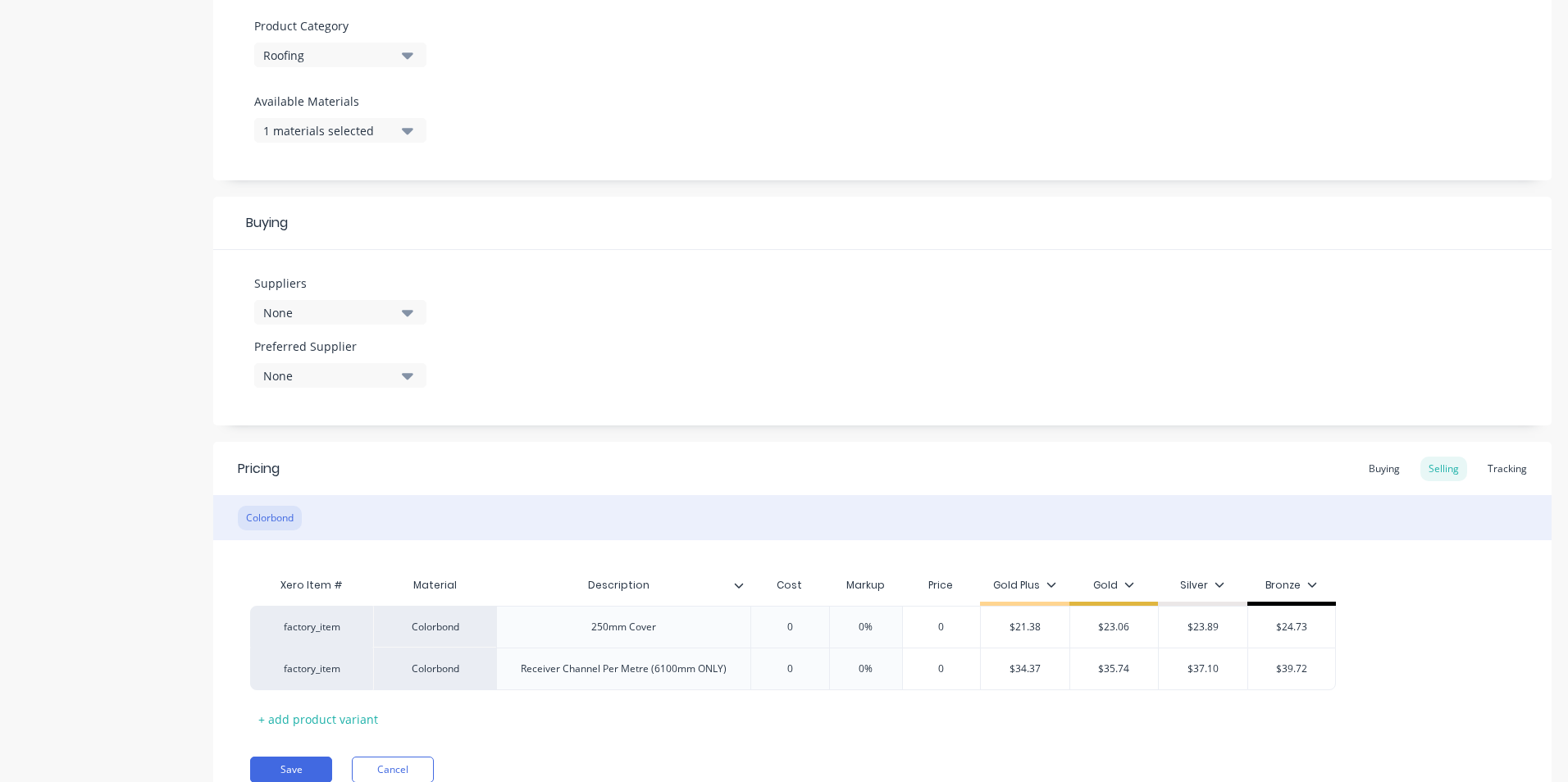
click at [403, 313] on icon "button" at bounding box center [407, 312] width 11 height 18
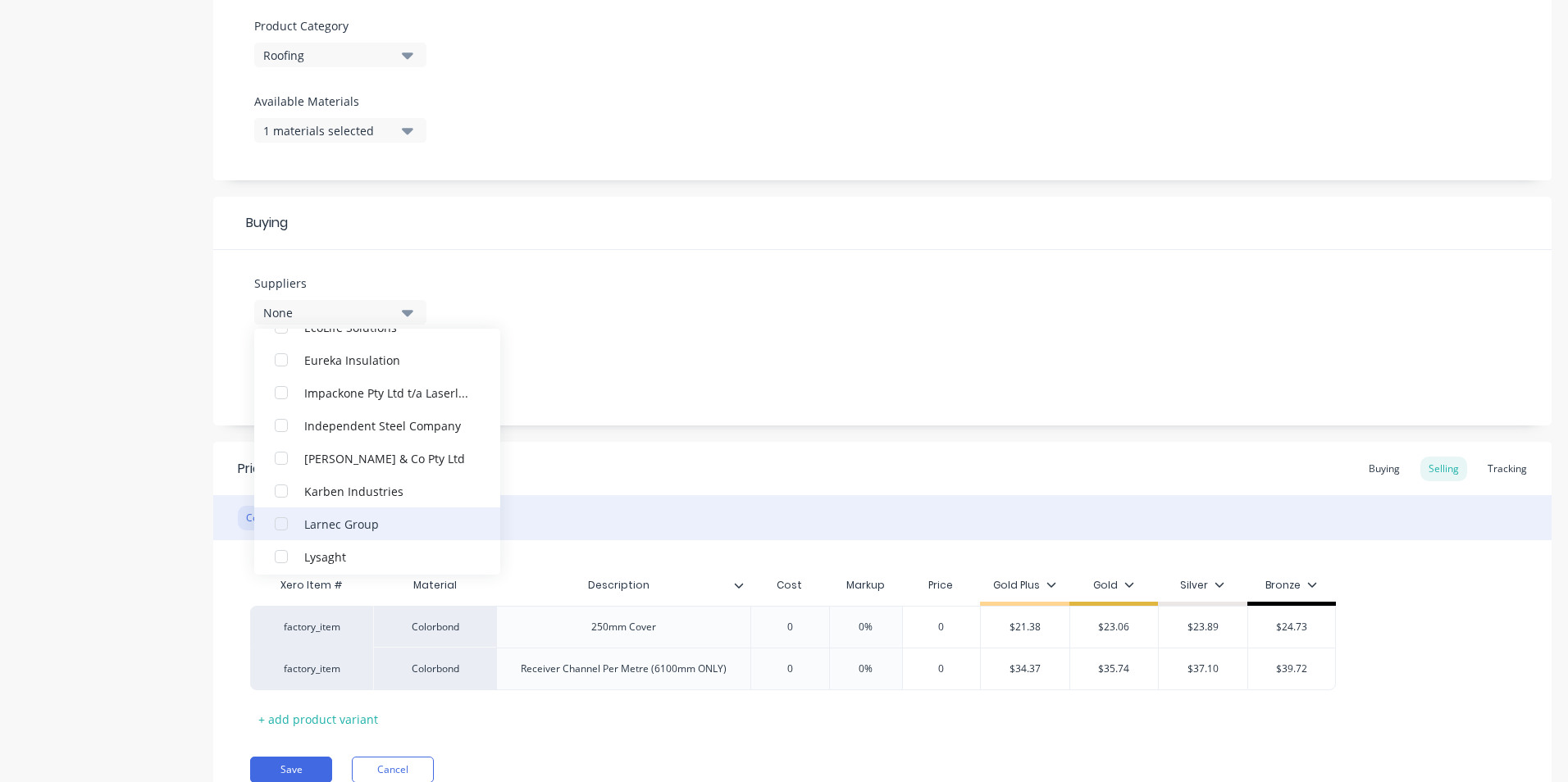
scroll to position [738, 0]
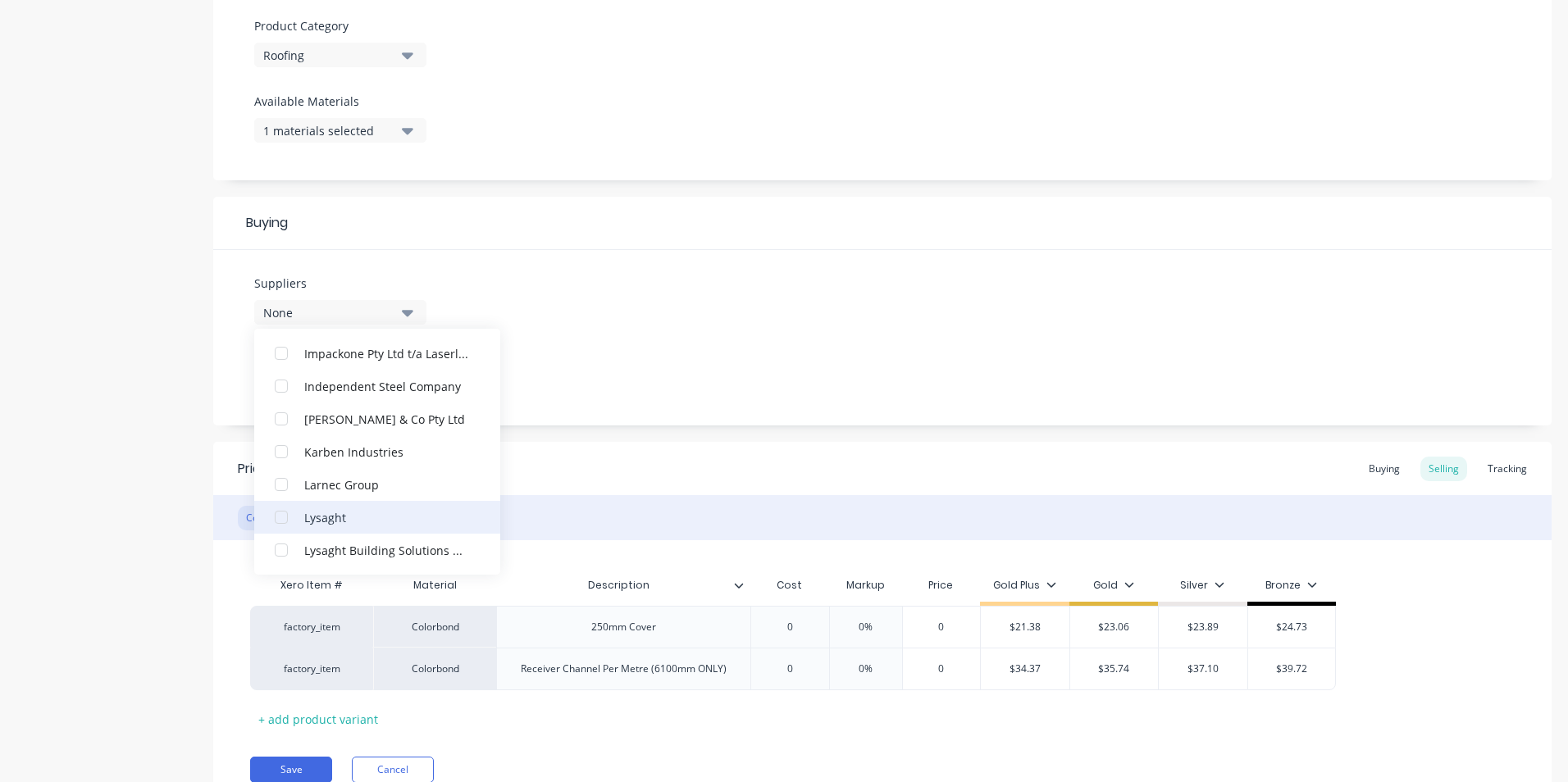
click at [277, 520] on div "button" at bounding box center [281, 517] width 33 height 33
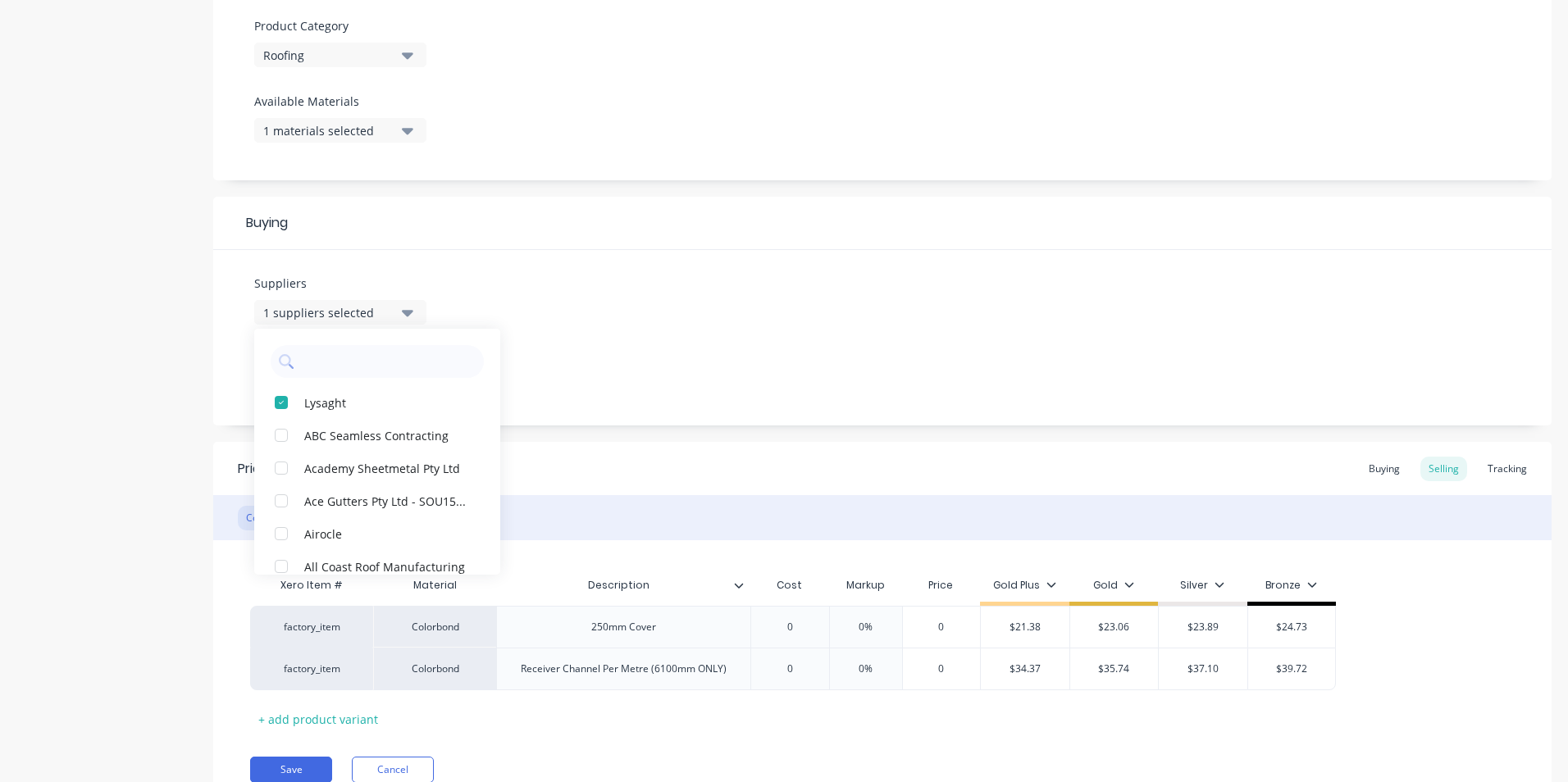
click at [635, 386] on div "Suppliers 1 suppliers selected Lysaght ABC Seamless Contracting Academy Sheetme…" at bounding box center [883, 337] width 1339 height 175
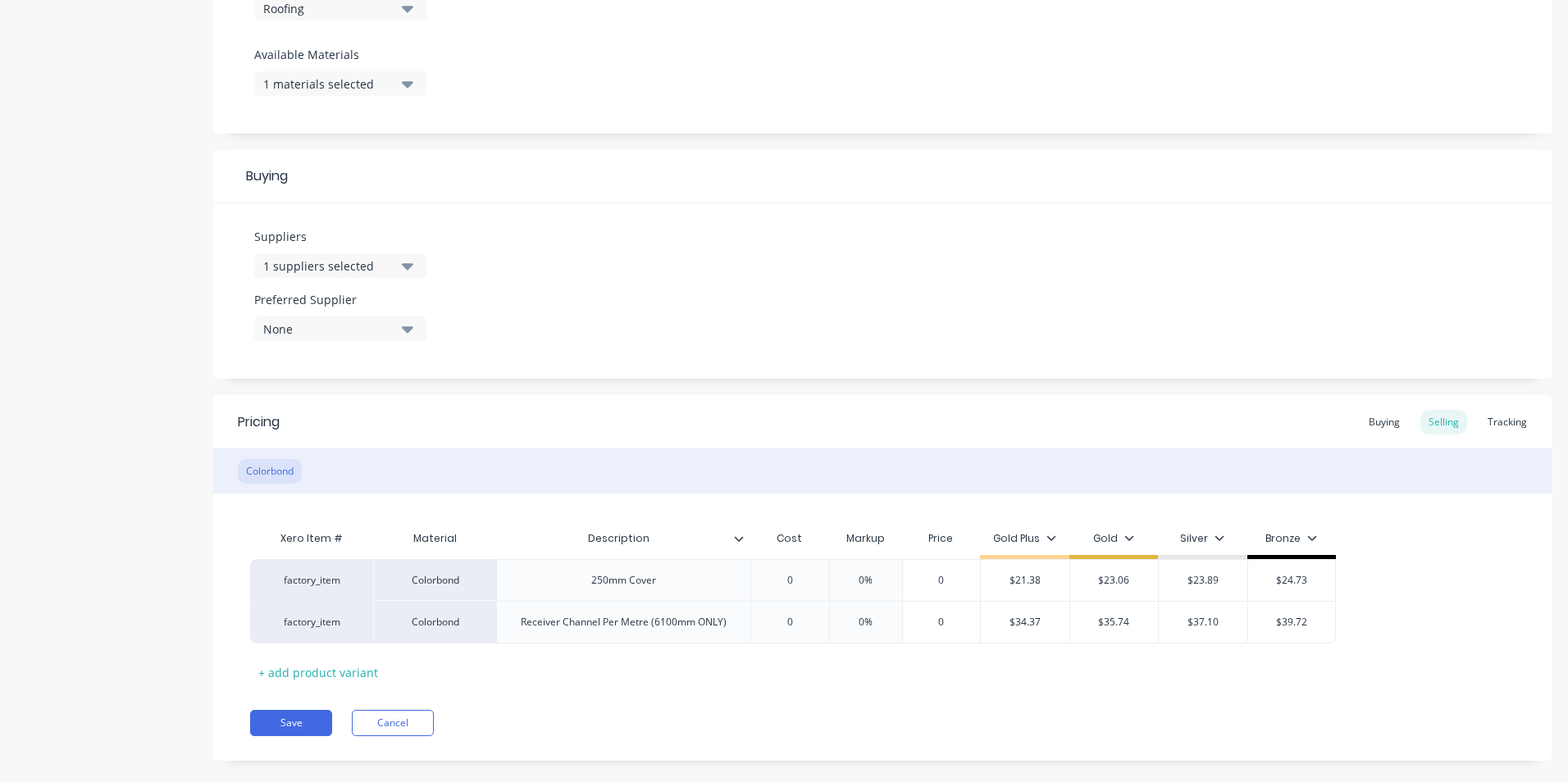
scroll to position [645, 0]
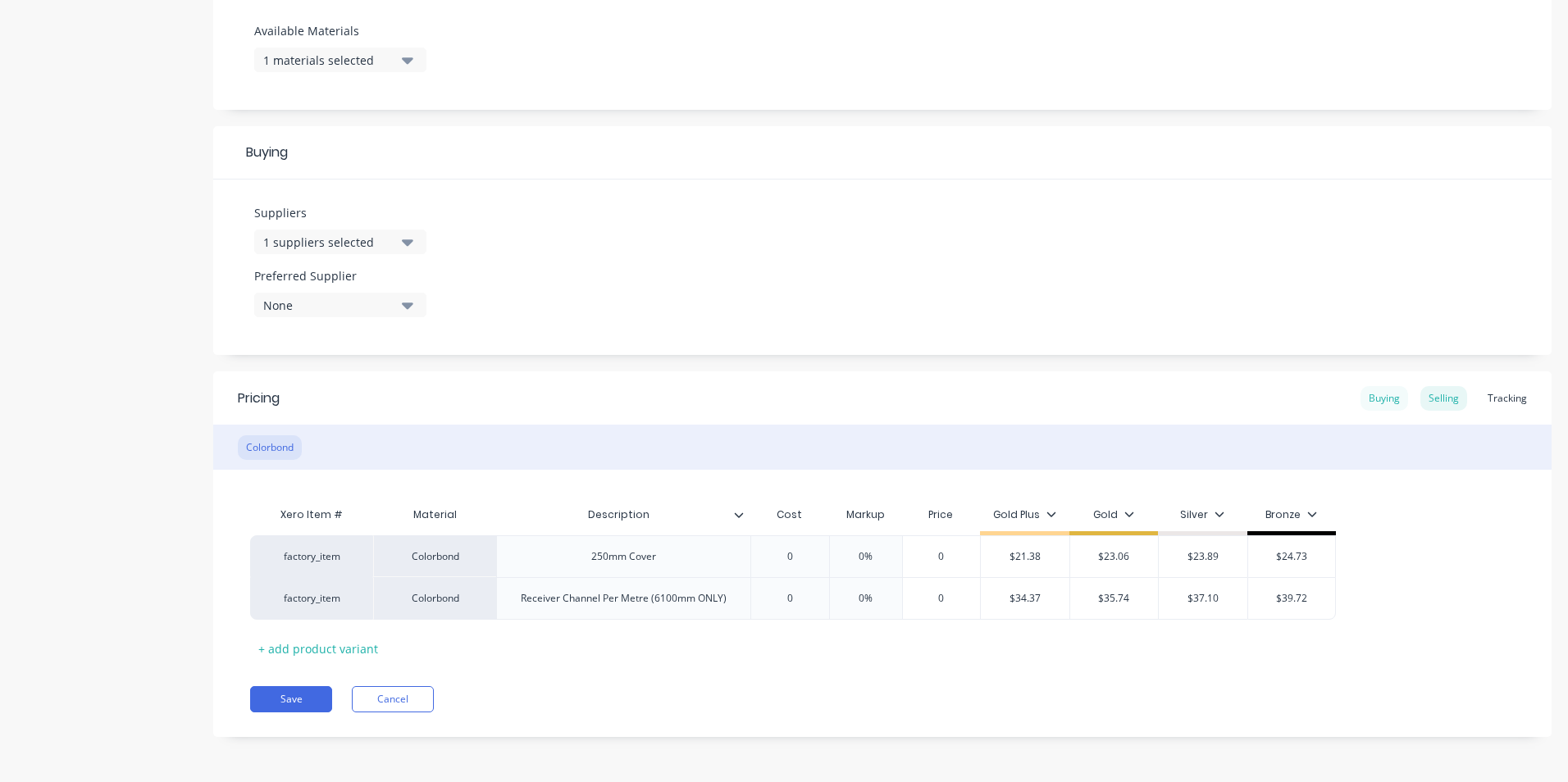
click at [1374, 392] on div "Buying" at bounding box center [1384, 398] width 48 height 24
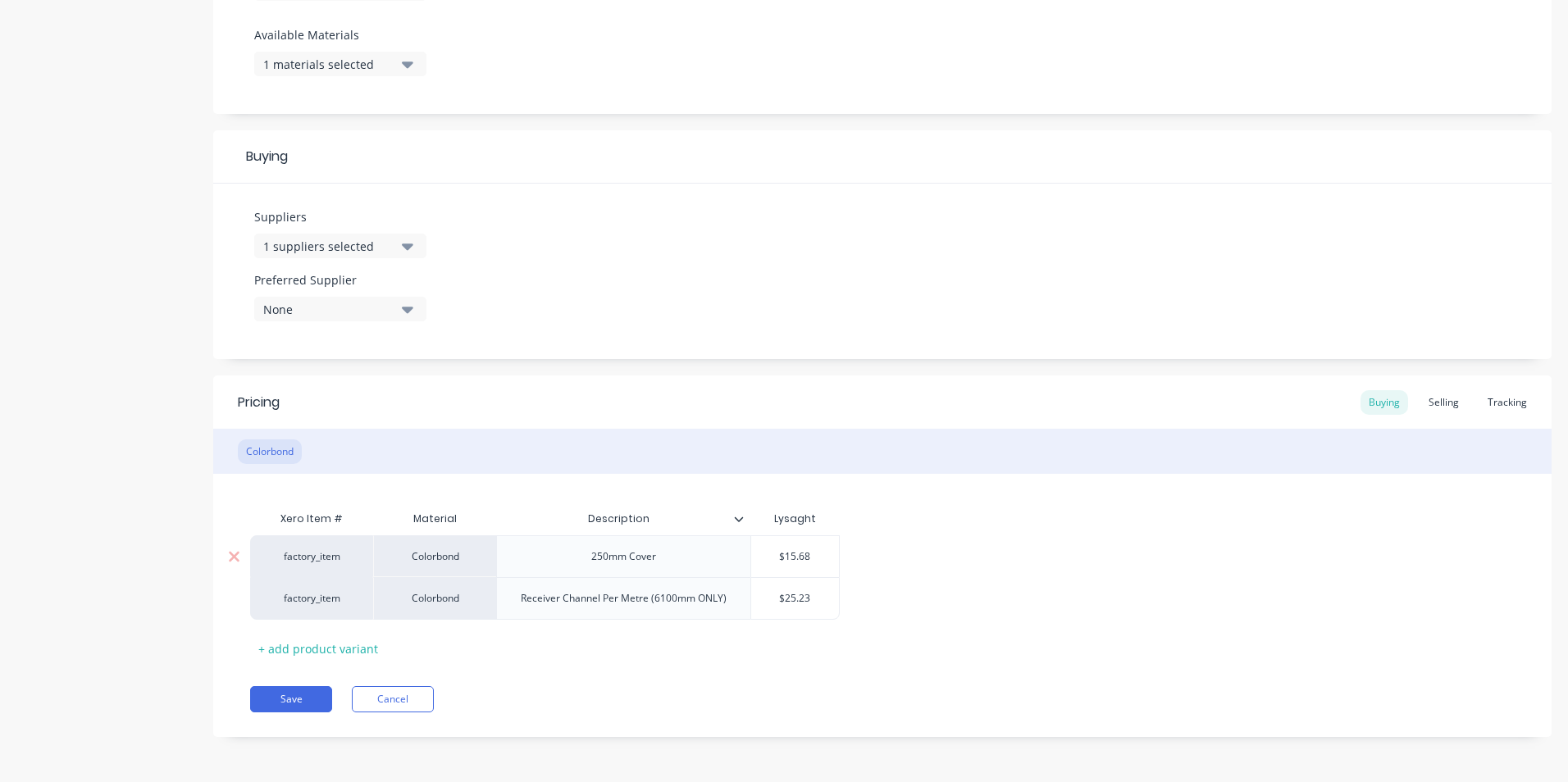
click at [818, 553] on input "$15.68" at bounding box center [795, 557] width 88 height 15
click at [1429, 408] on div "Selling" at bounding box center [1444, 403] width 47 height 24
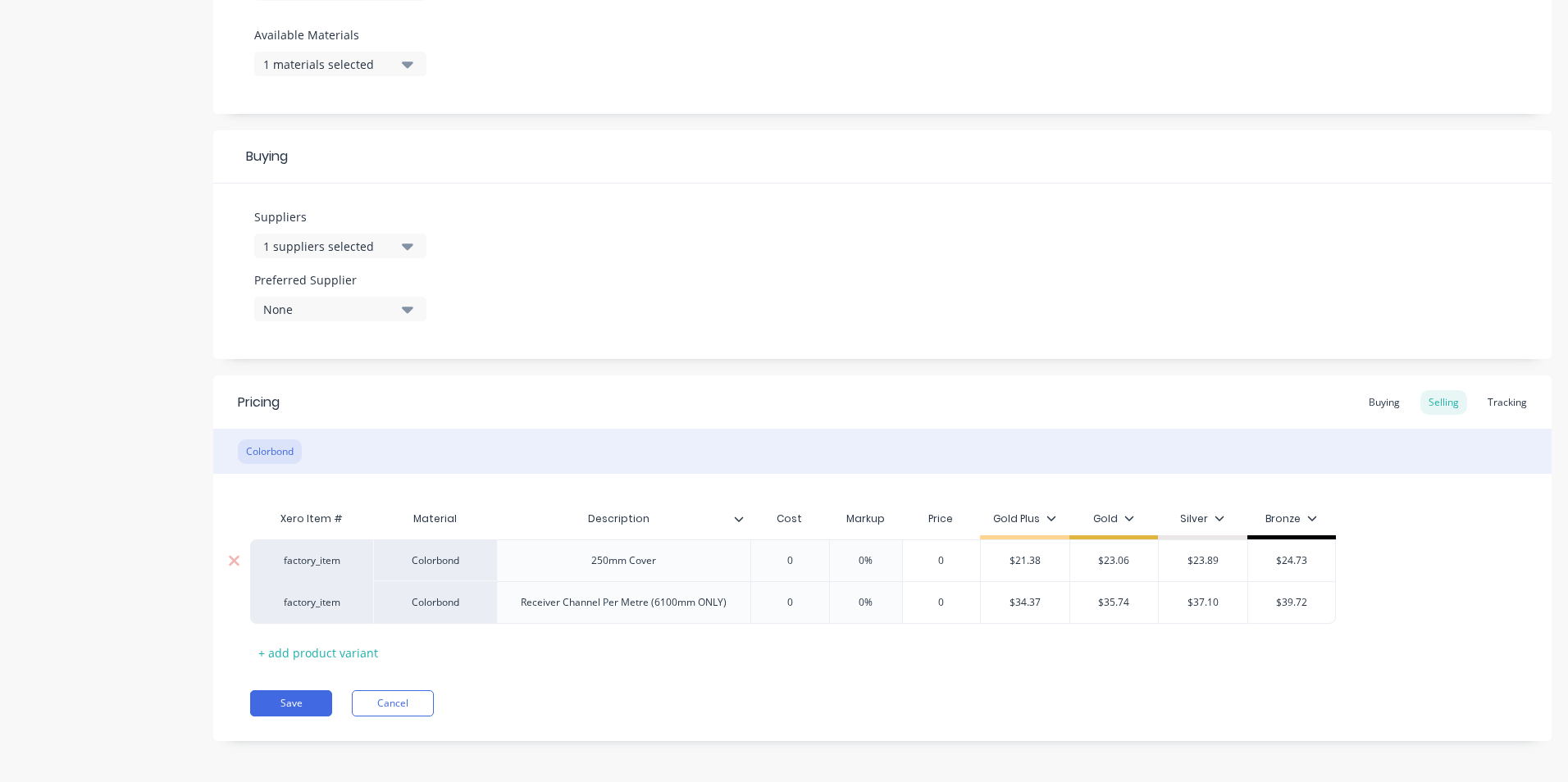
click at [801, 554] on input "0" at bounding box center [790, 561] width 82 height 15
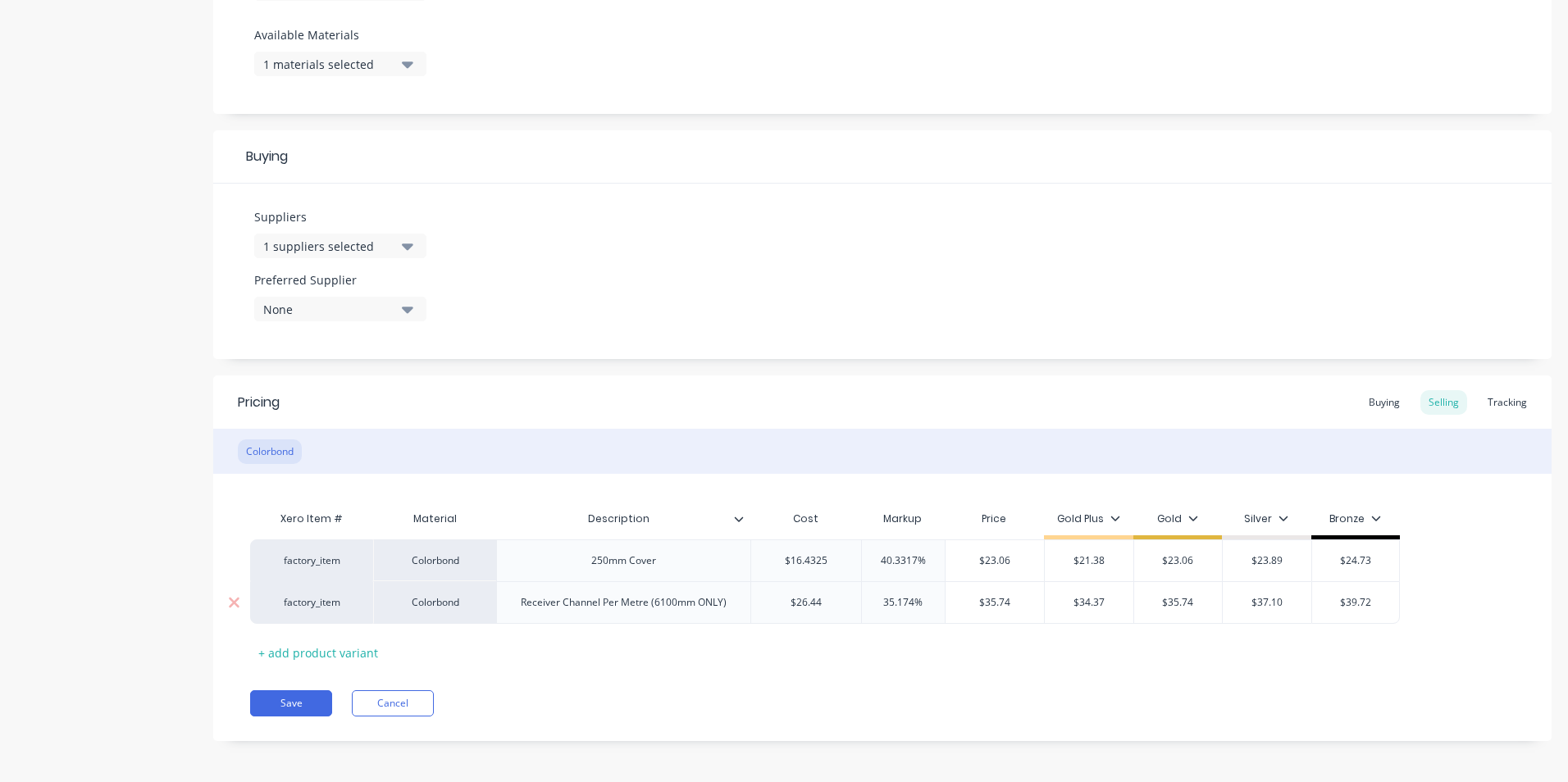
click at [1009, 603] on input "$35.74" at bounding box center [996, 603] width 99 height 15
click at [1018, 561] on input "$23.06" at bounding box center [996, 561] width 99 height 15
click at [816, 665] on div "Xero Item # Material Description Cost Markup Price Gold Plus Gold Silver Bronze…" at bounding box center [882, 583] width 1265 height 163
click at [306, 697] on button "Save" at bounding box center [291, 704] width 82 height 26
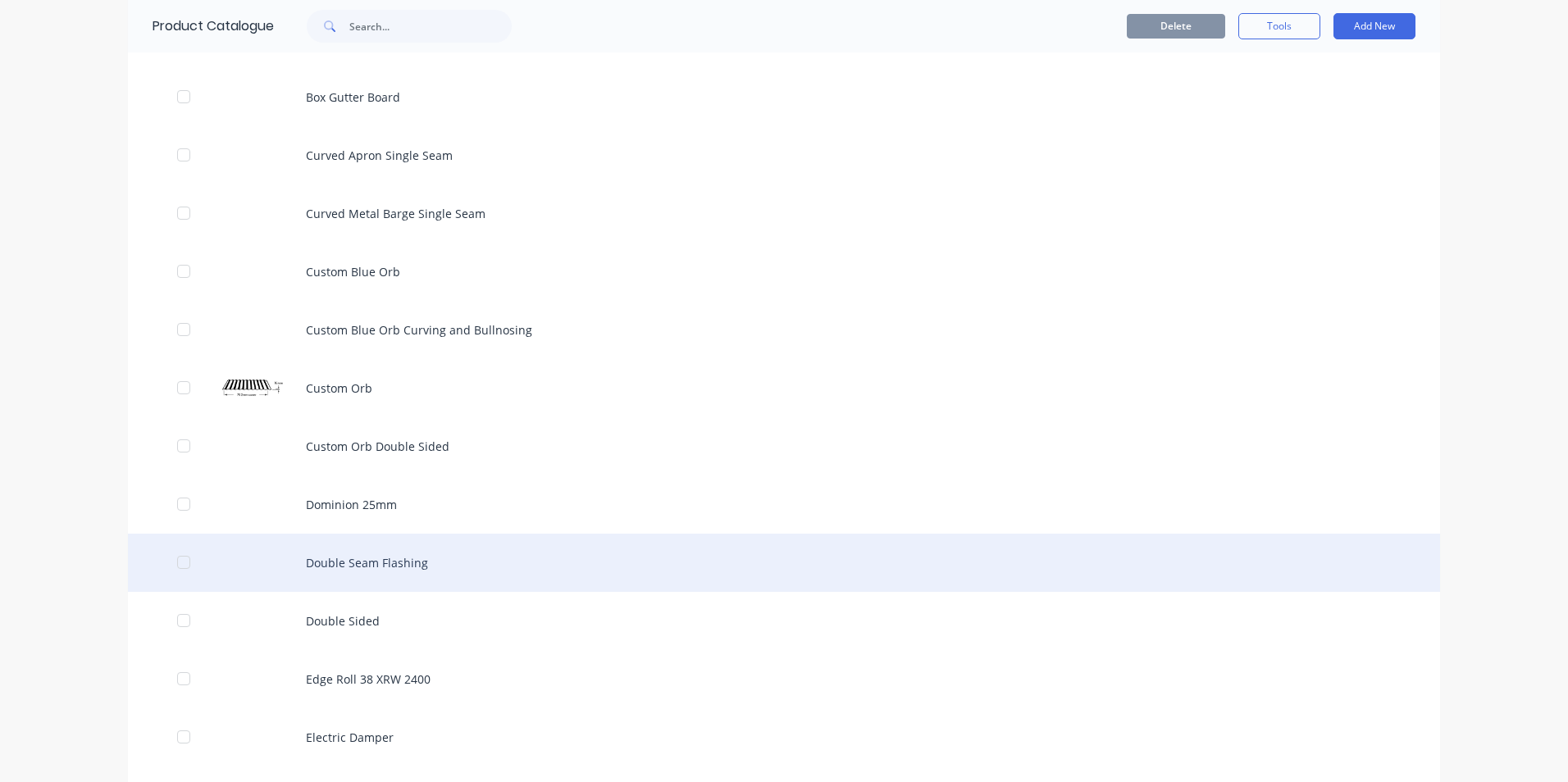
scroll to position [1886, 0]
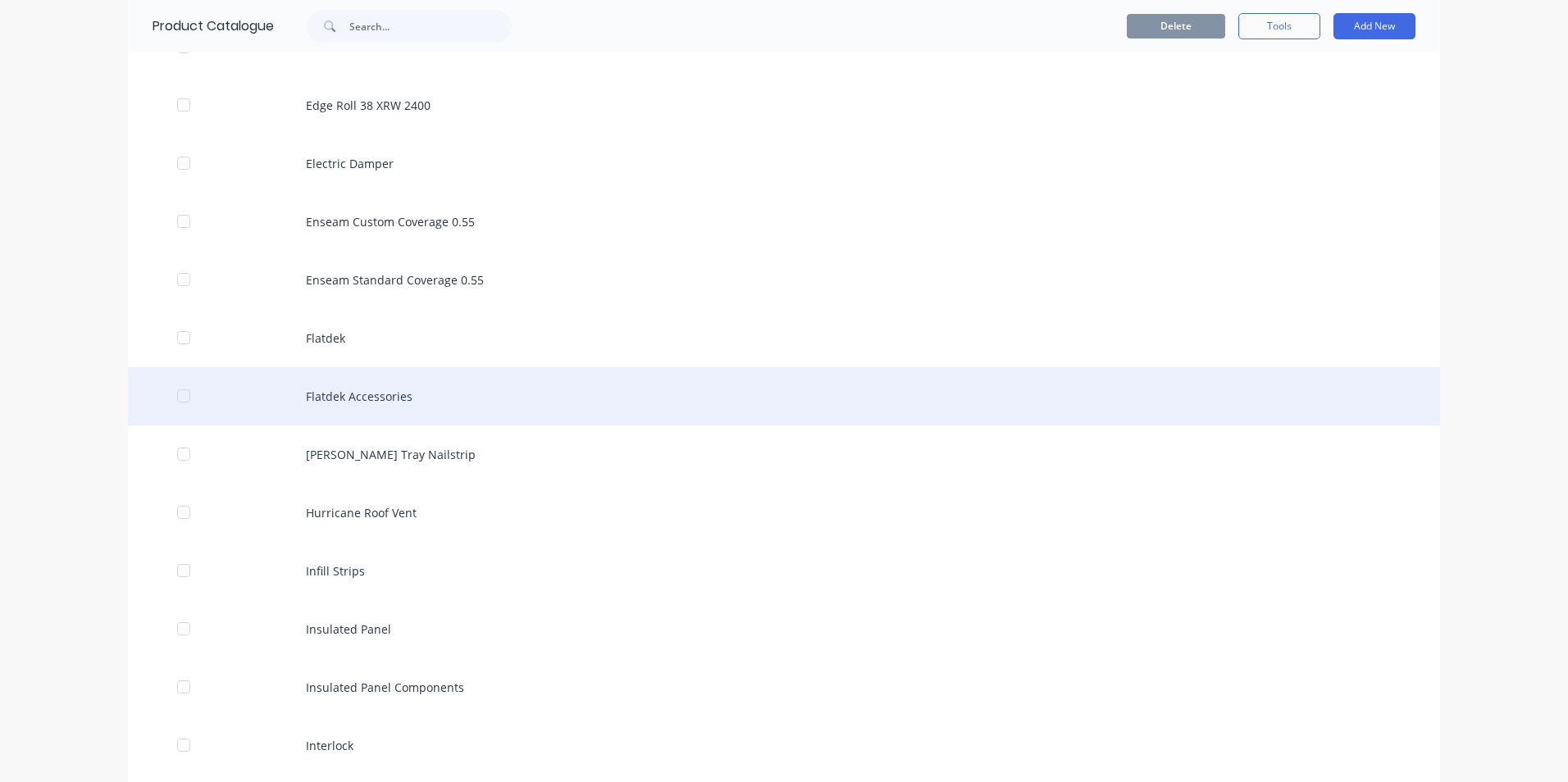
click at [372, 406] on div "Flatdek Accessories" at bounding box center [784, 396] width 1313 height 58
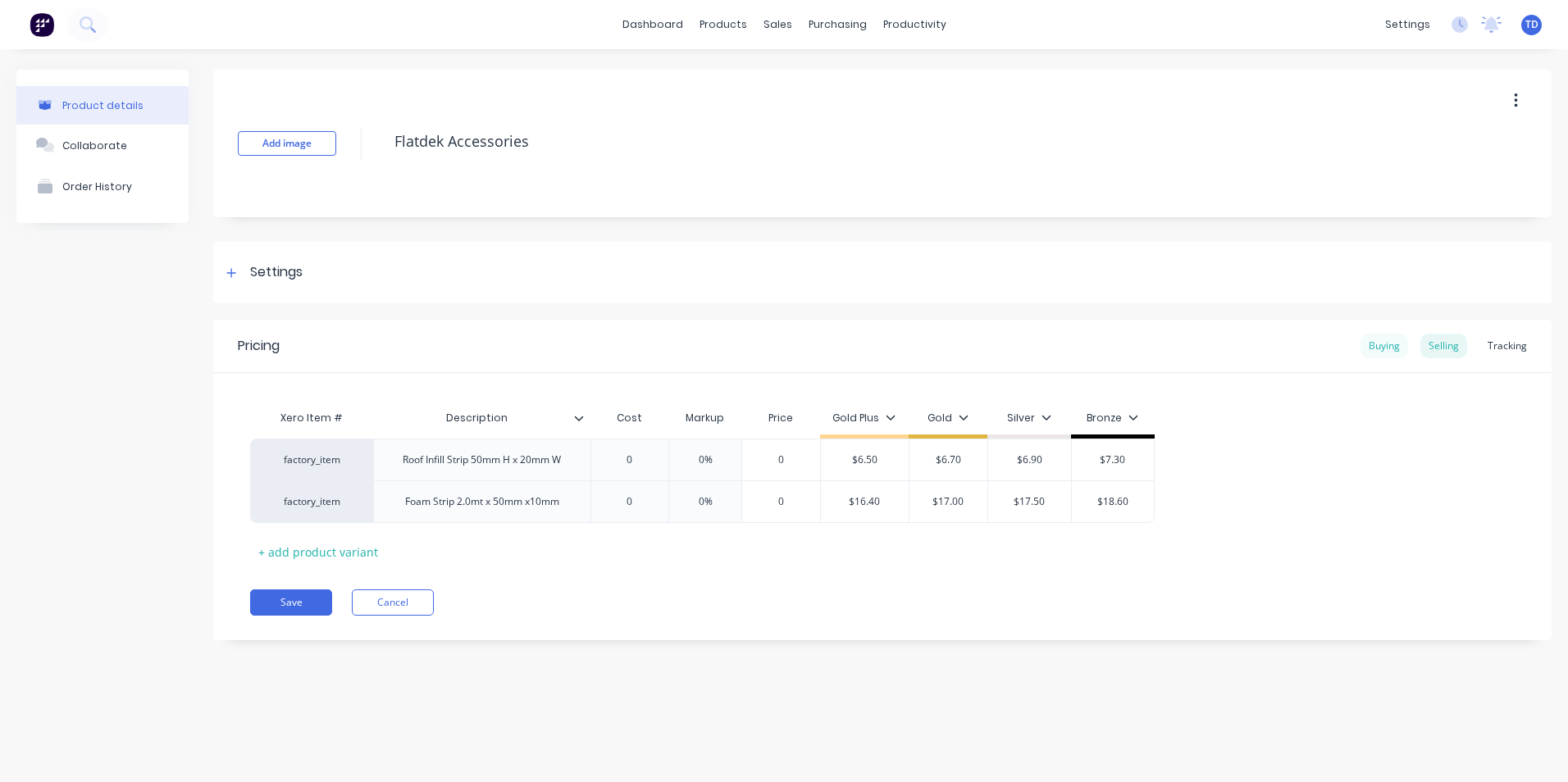
click at [1377, 345] on div "Buying" at bounding box center [1384, 346] width 48 height 24
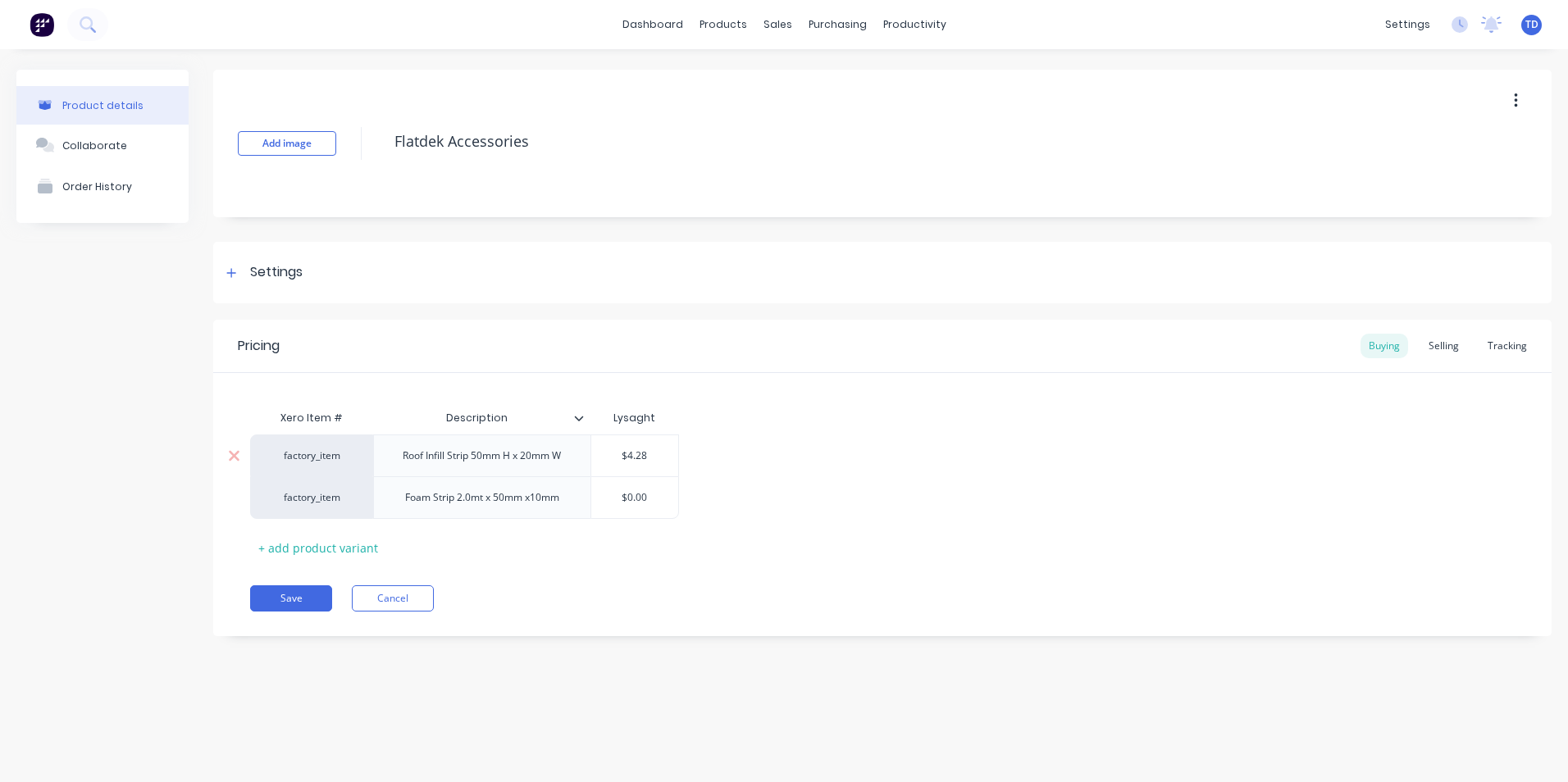
click at [661, 440] on div "$4.28" at bounding box center [635, 456] width 88 height 41
click at [1439, 345] on div "Selling" at bounding box center [1444, 346] width 47 height 24
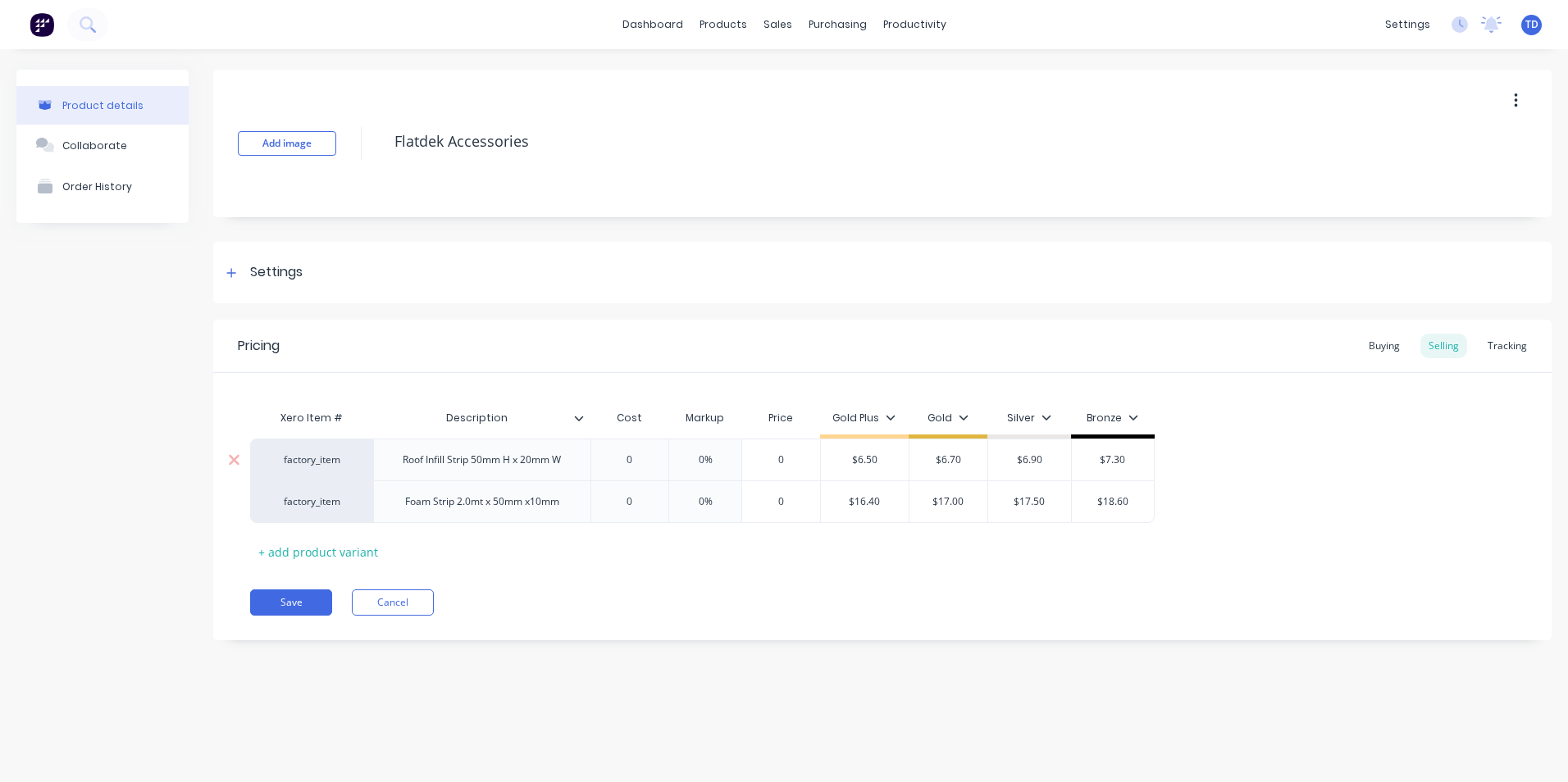
click at [661, 460] on input "0" at bounding box center [630, 460] width 82 height 15
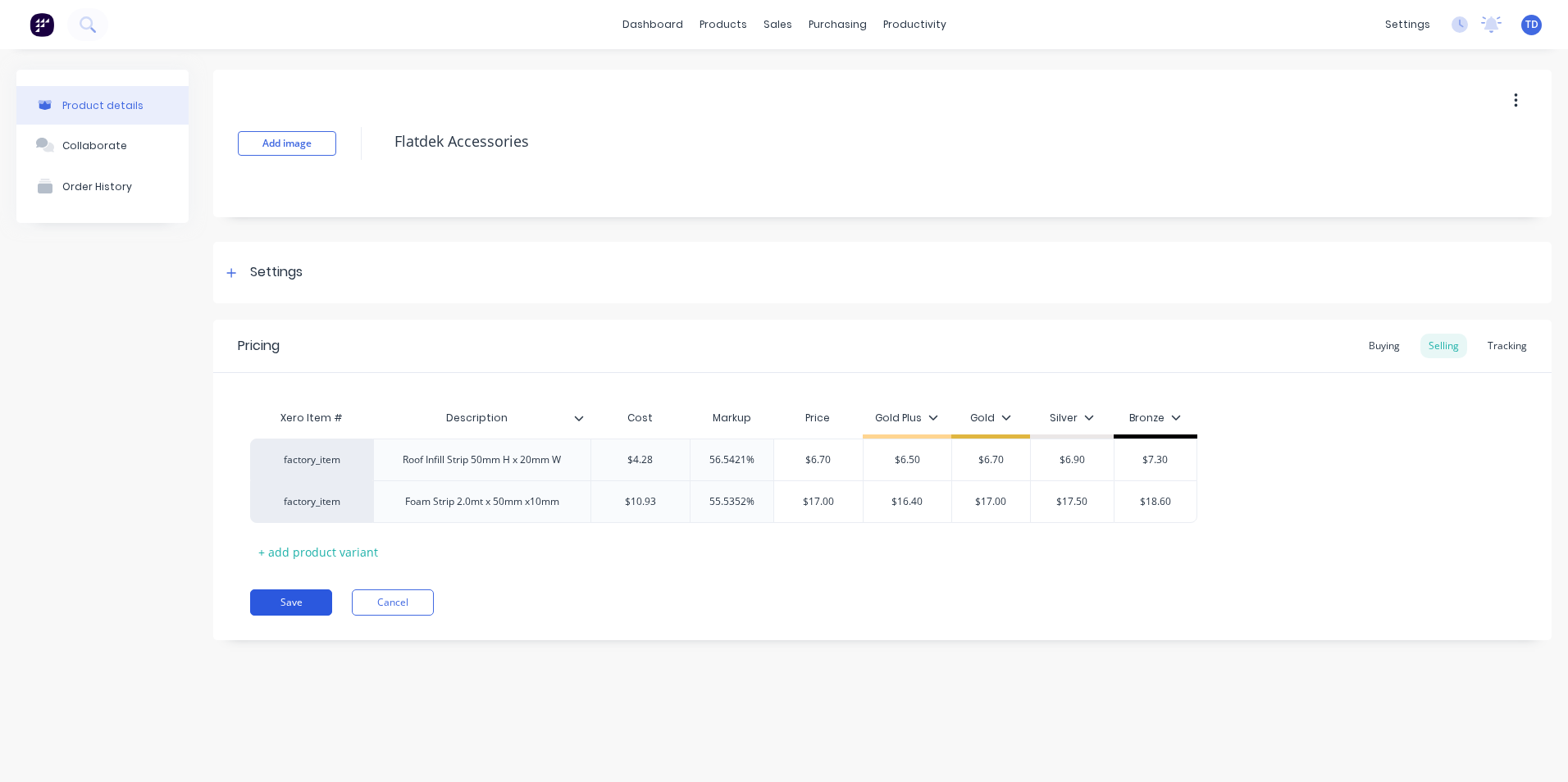
click at [294, 595] on button "Save" at bounding box center [291, 603] width 82 height 26
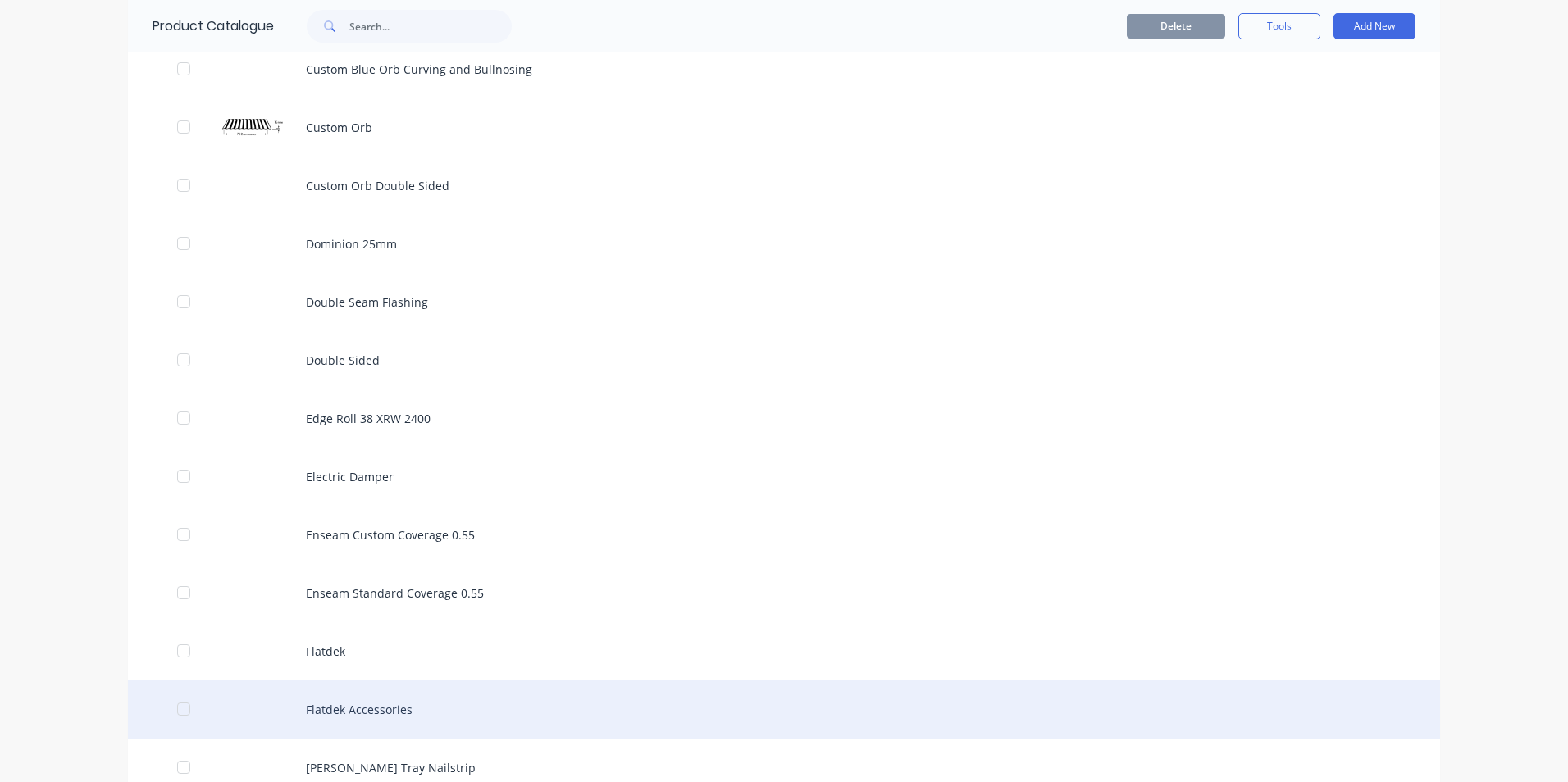
scroll to position [1804, 0]
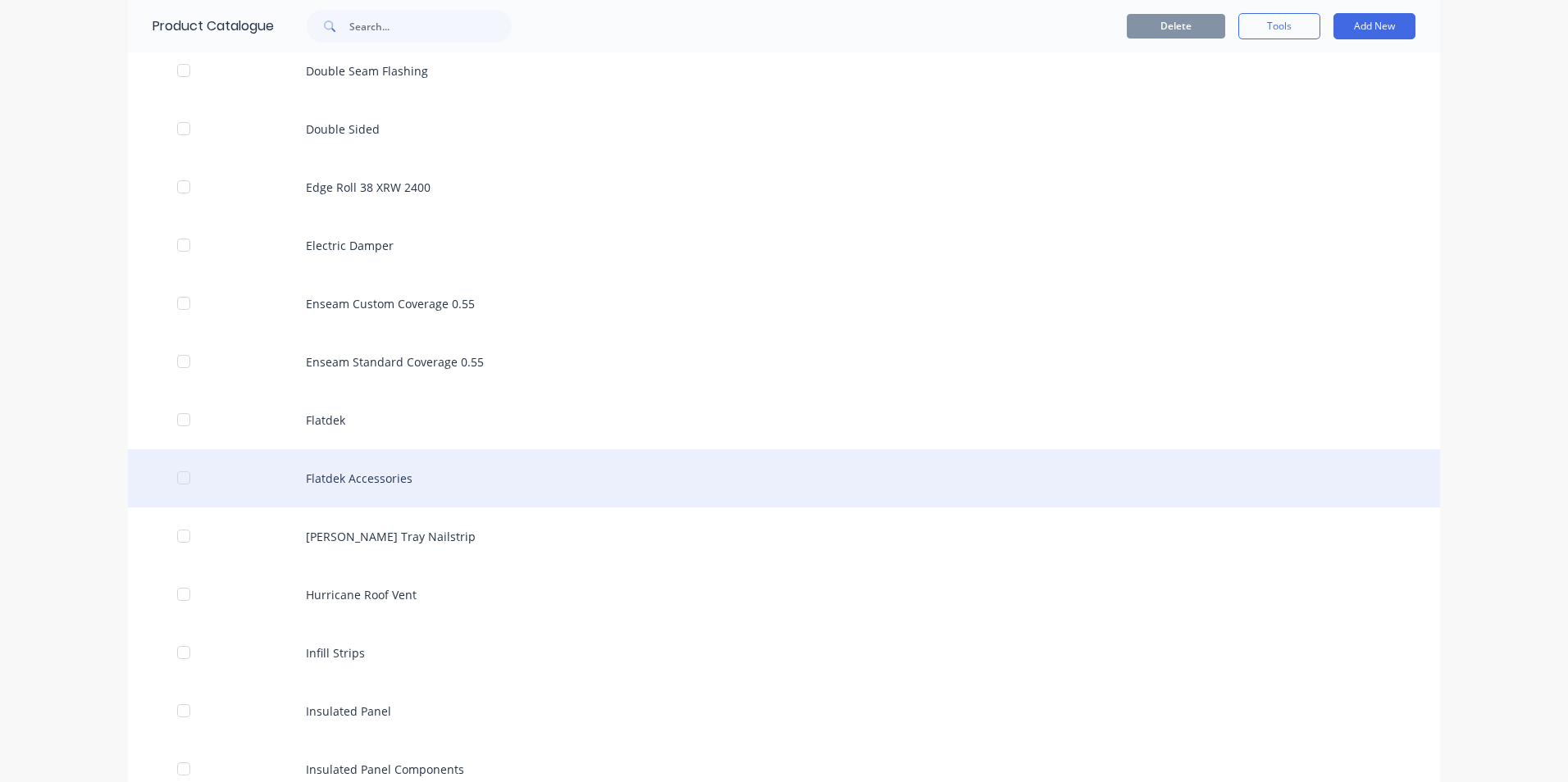
click at [320, 468] on div "Flatdek Accessories" at bounding box center [784, 478] width 1313 height 58
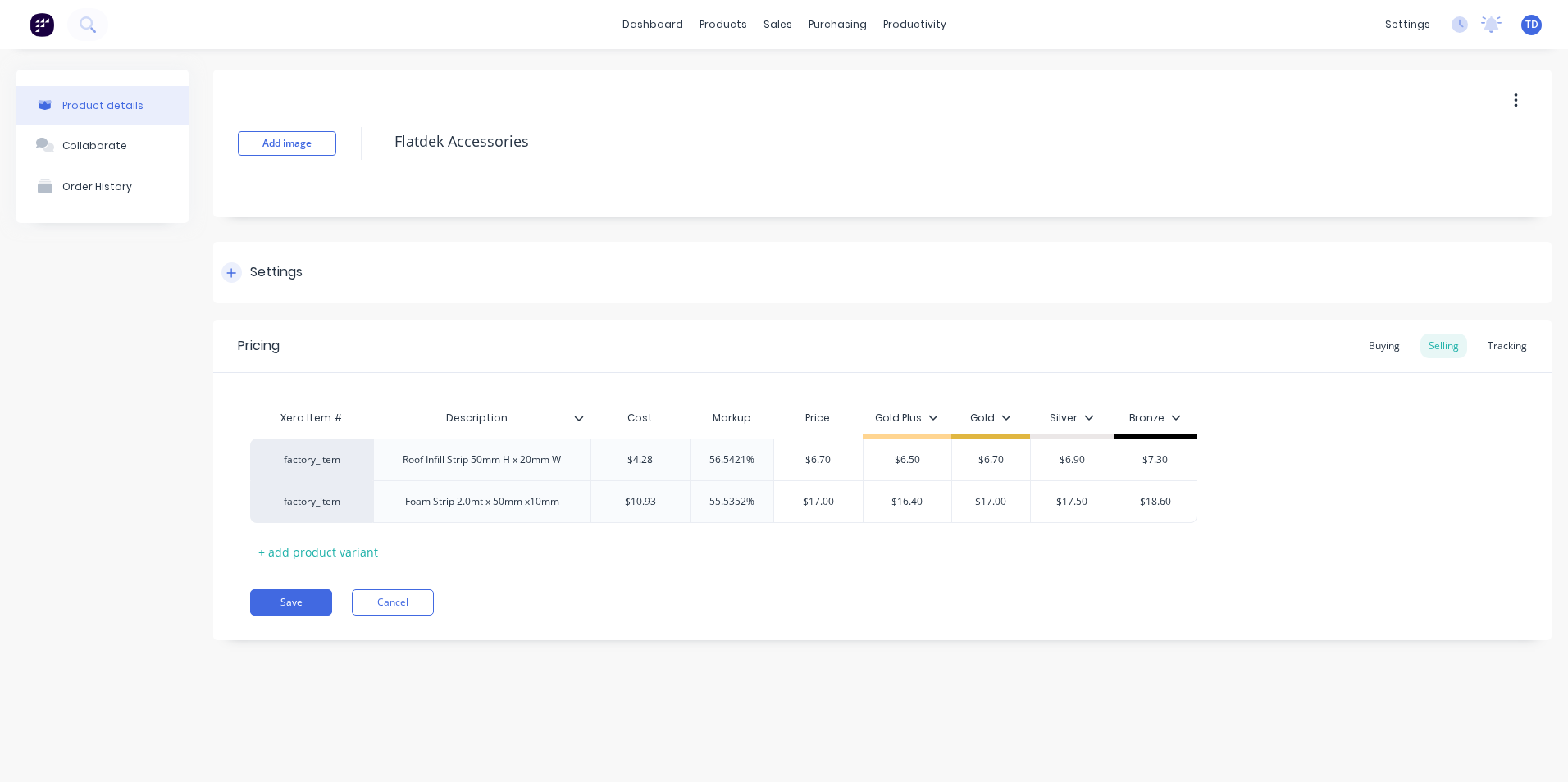
click at [224, 273] on div at bounding box center [232, 273] width 21 height 21
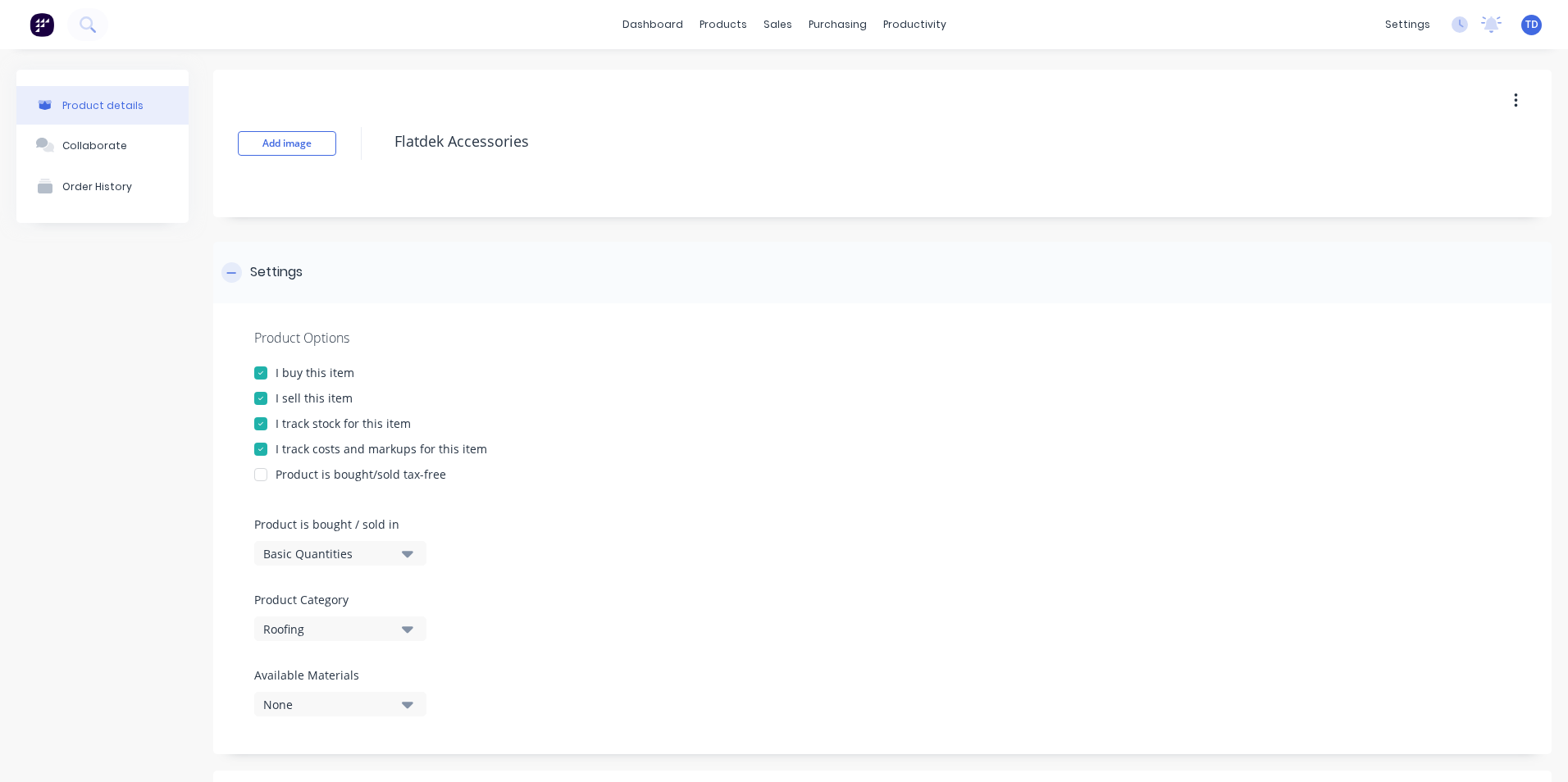
click at [224, 273] on div at bounding box center [232, 273] width 21 height 21
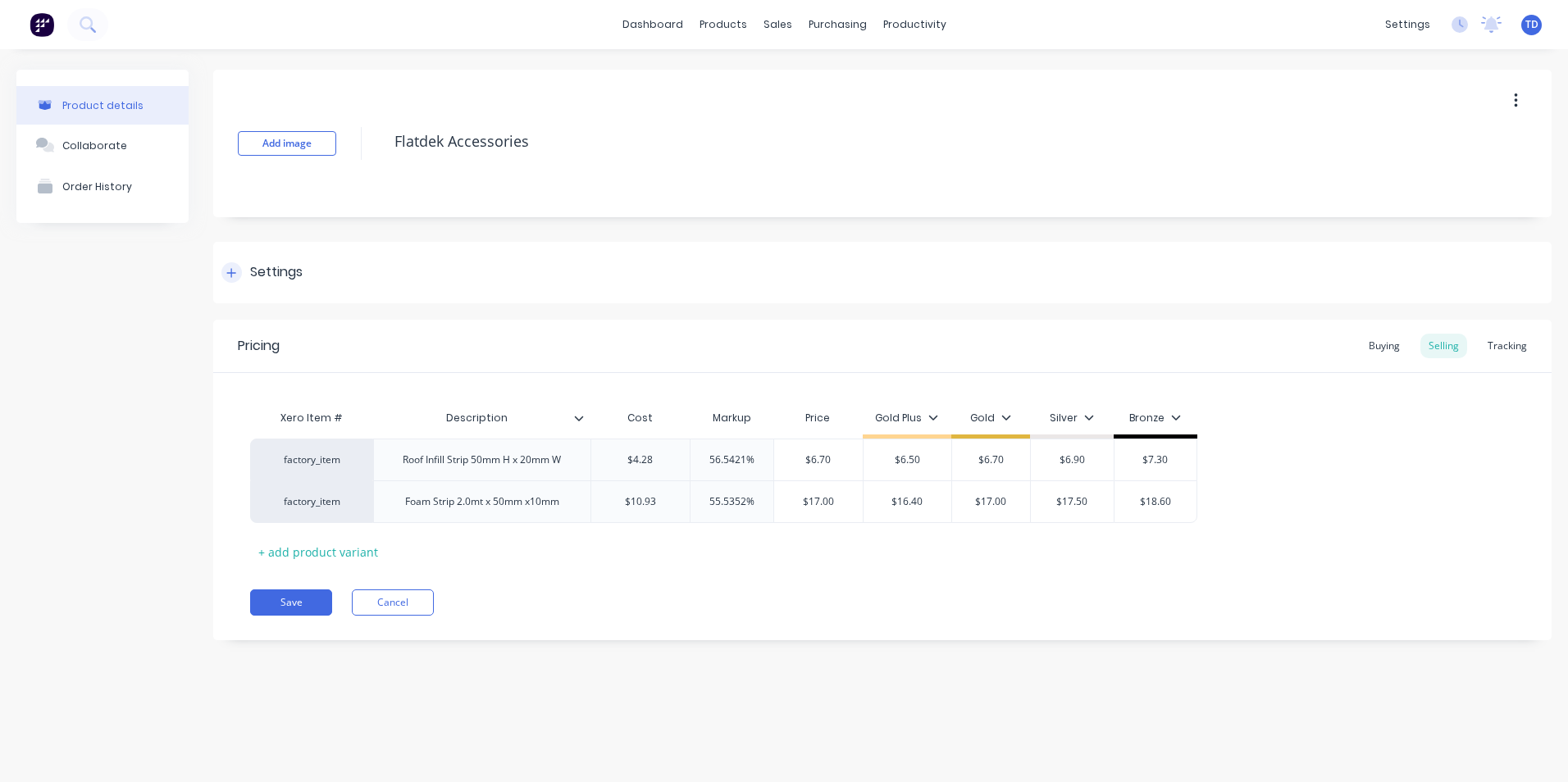
click at [224, 273] on div at bounding box center [232, 273] width 21 height 21
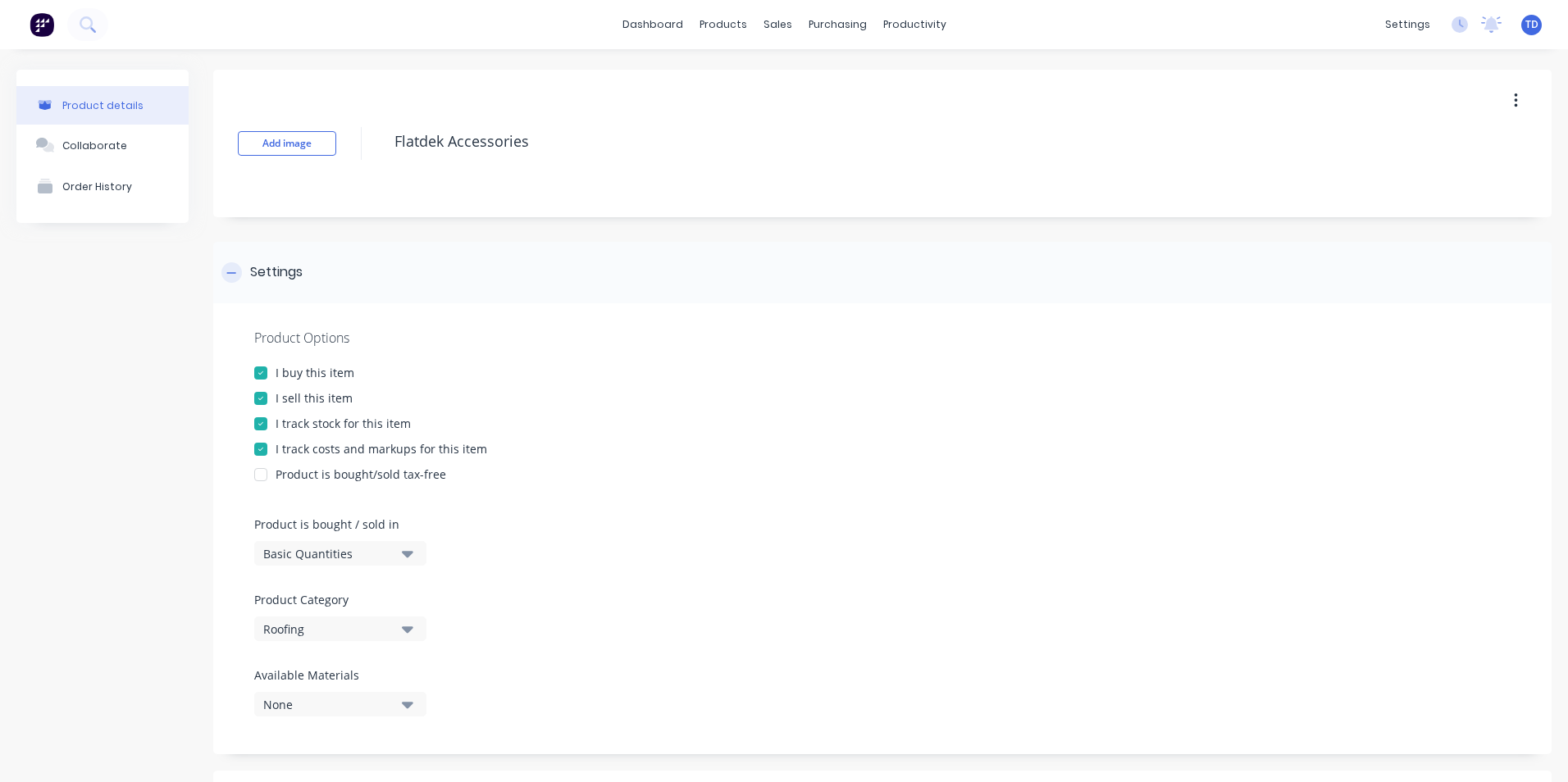
click at [235, 275] on icon at bounding box center [231, 273] width 10 height 11
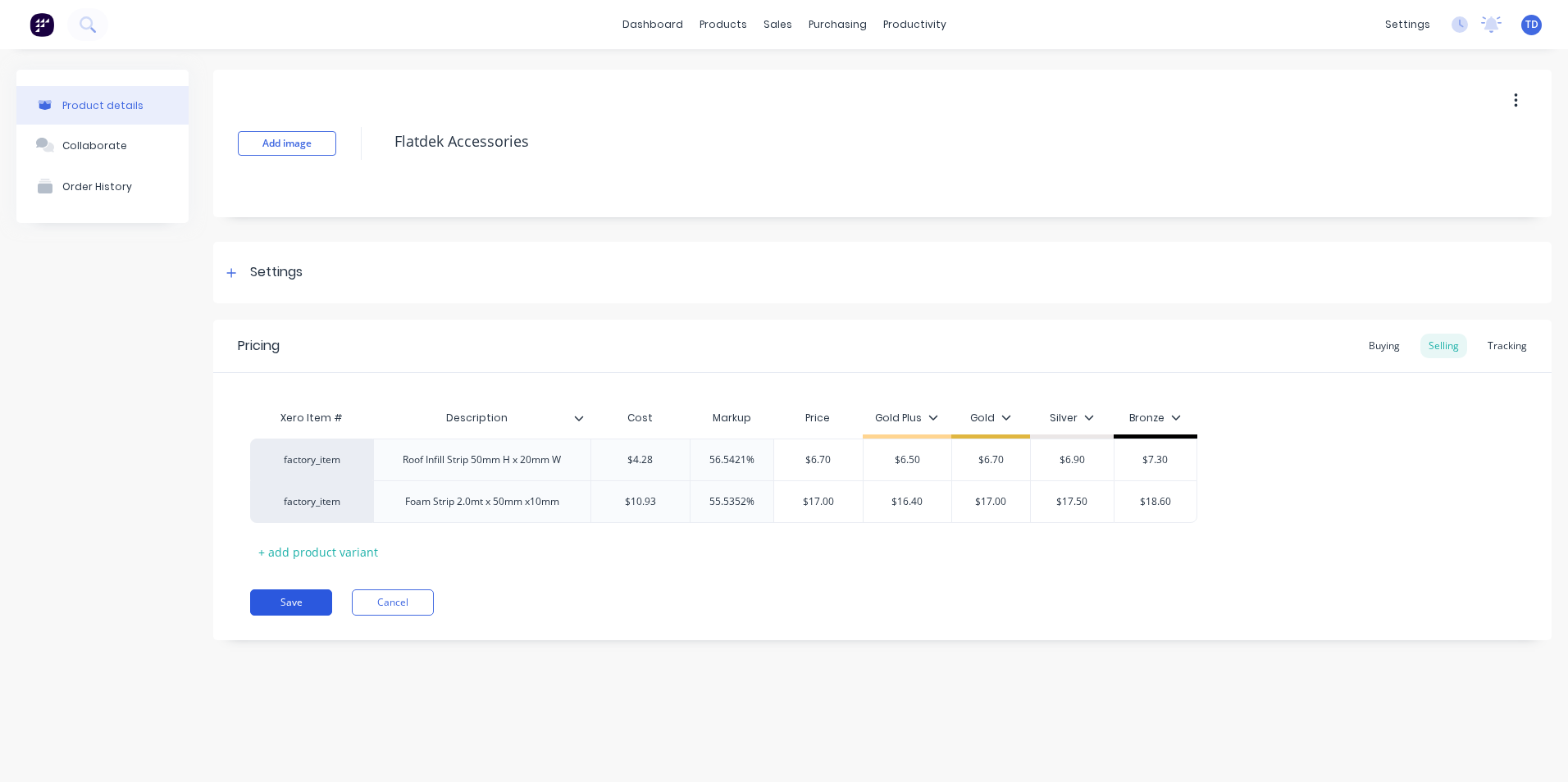
click at [307, 603] on button "Save" at bounding box center [291, 603] width 82 height 26
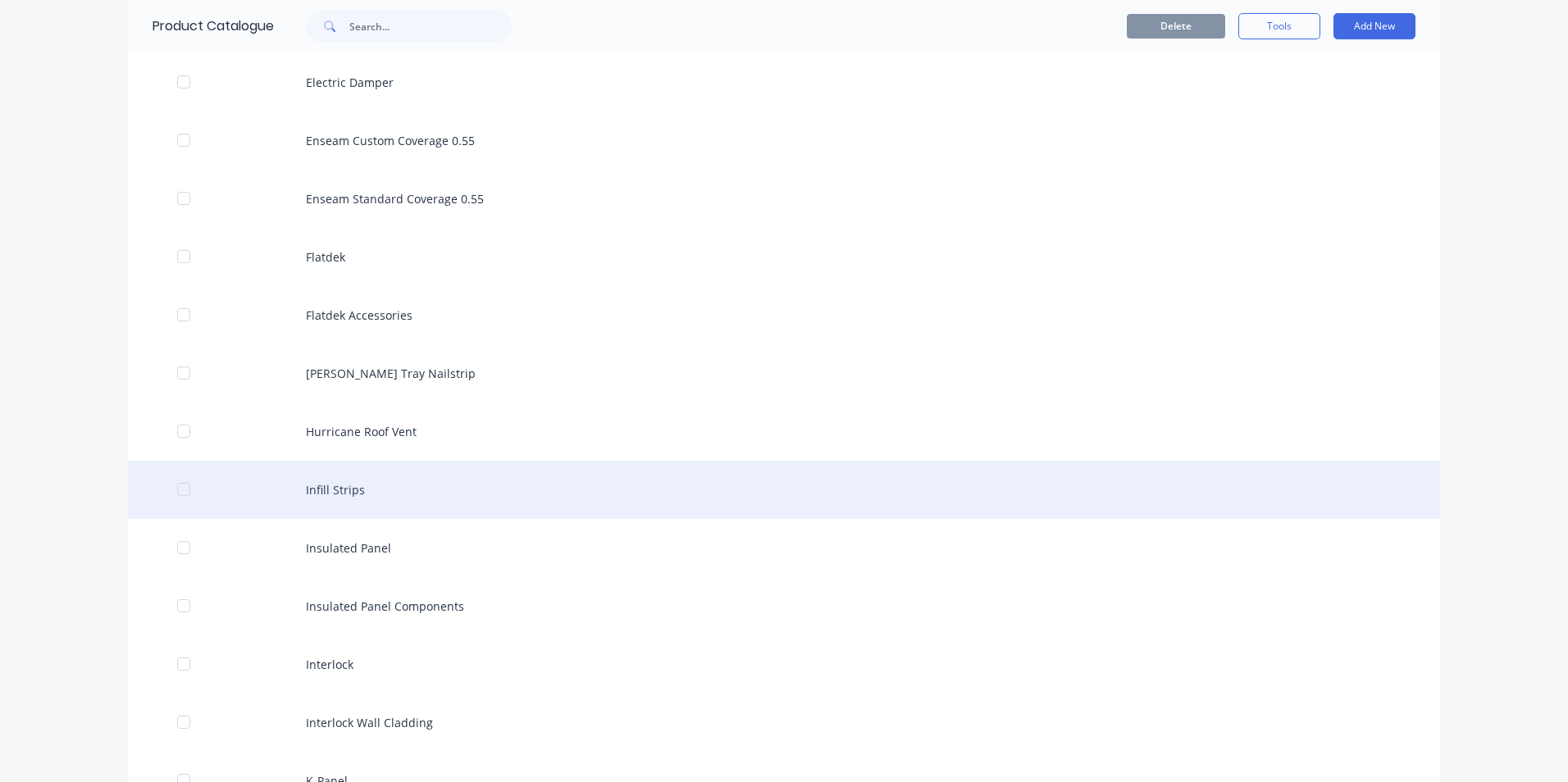
scroll to position [1969, 0]
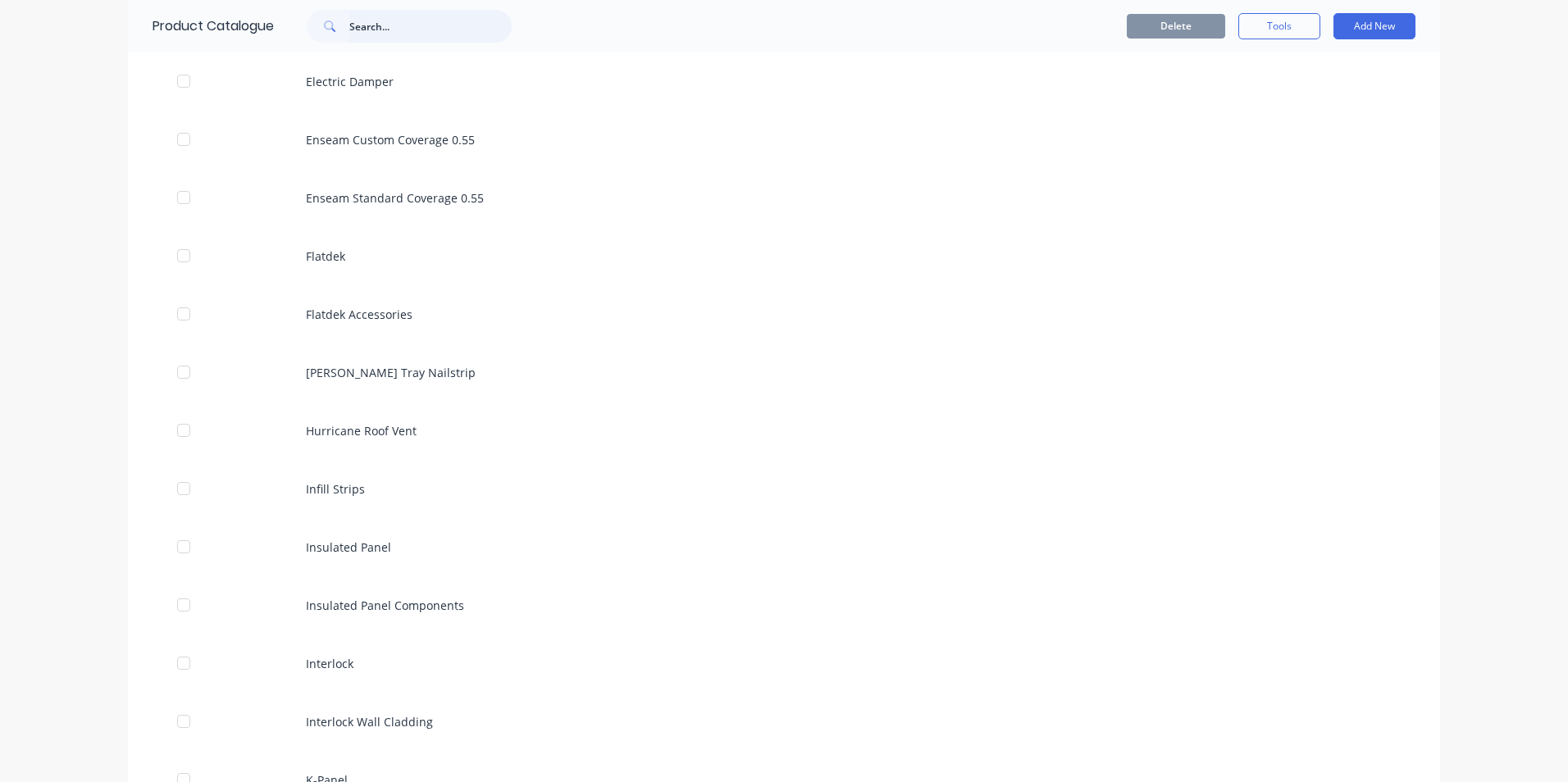
click at [375, 22] on input "text" at bounding box center [431, 26] width 162 height 33
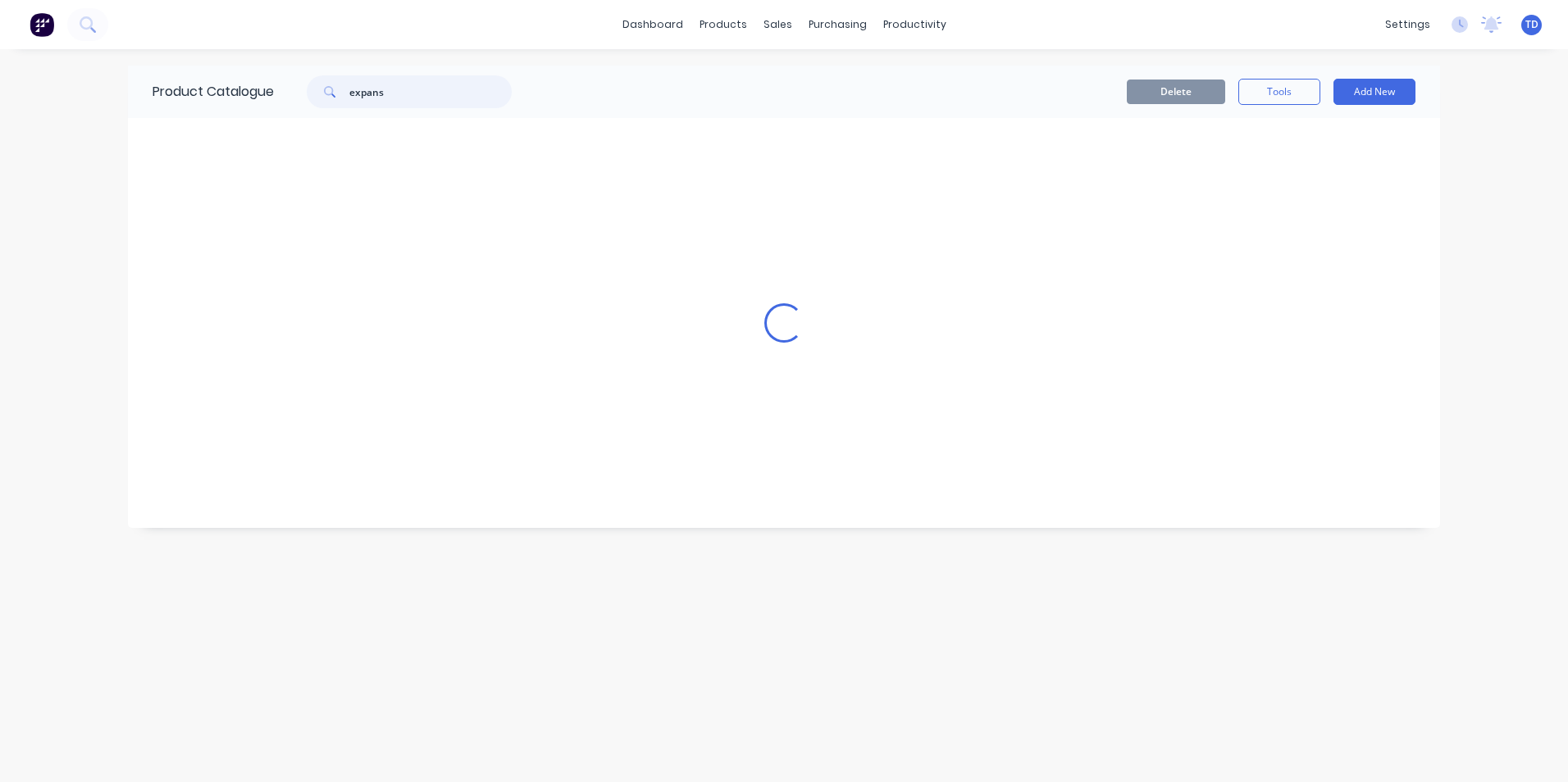
scroll to position [0, 0]
click at [426, 88] on input "fascia/115" at bounding box center [431, 91] width 162 height 33
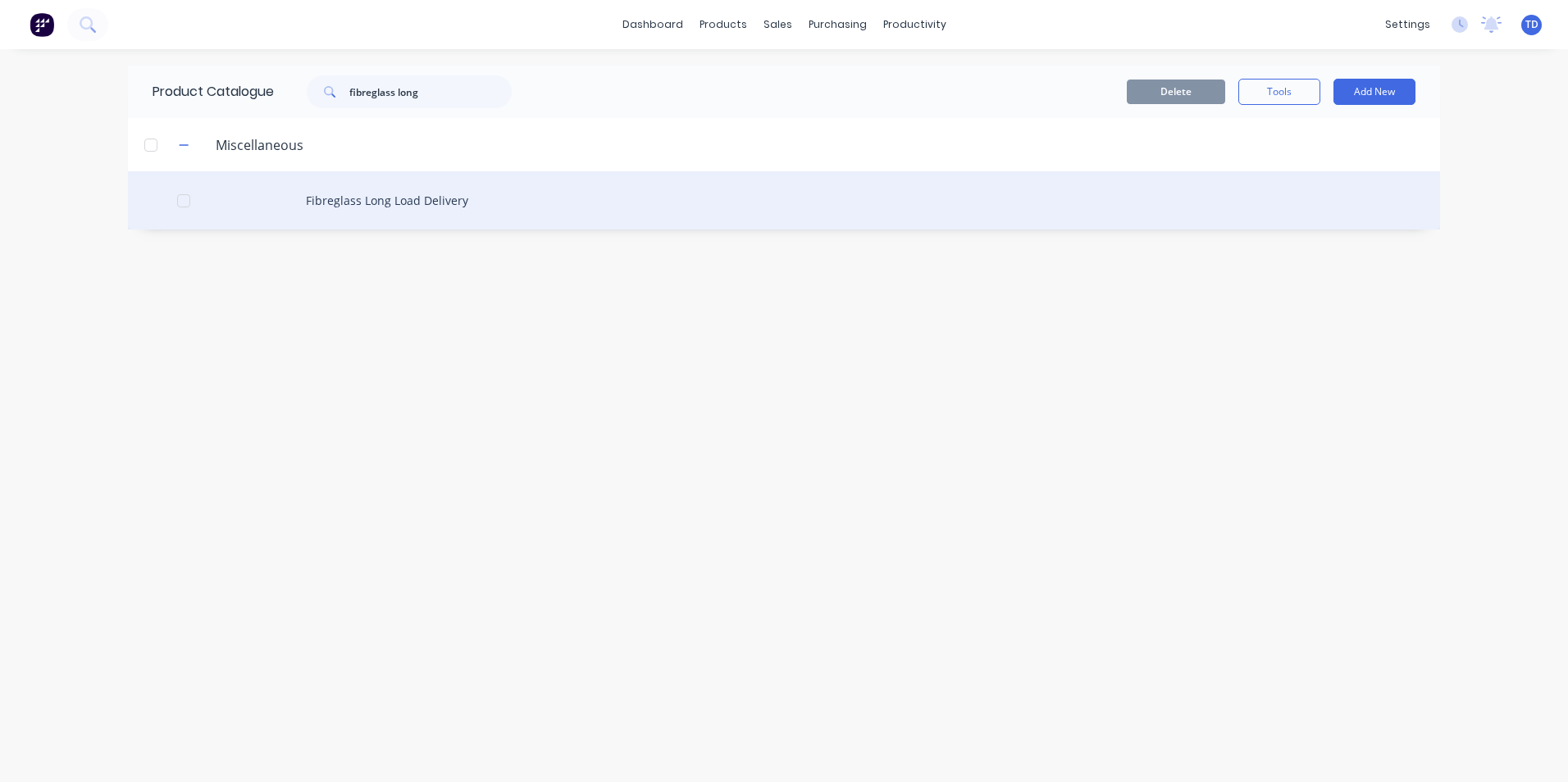
click at [401, 195] on div "Fibreglass Long Load Delivery" at bounding box center [784, 200] width 1313 height 58
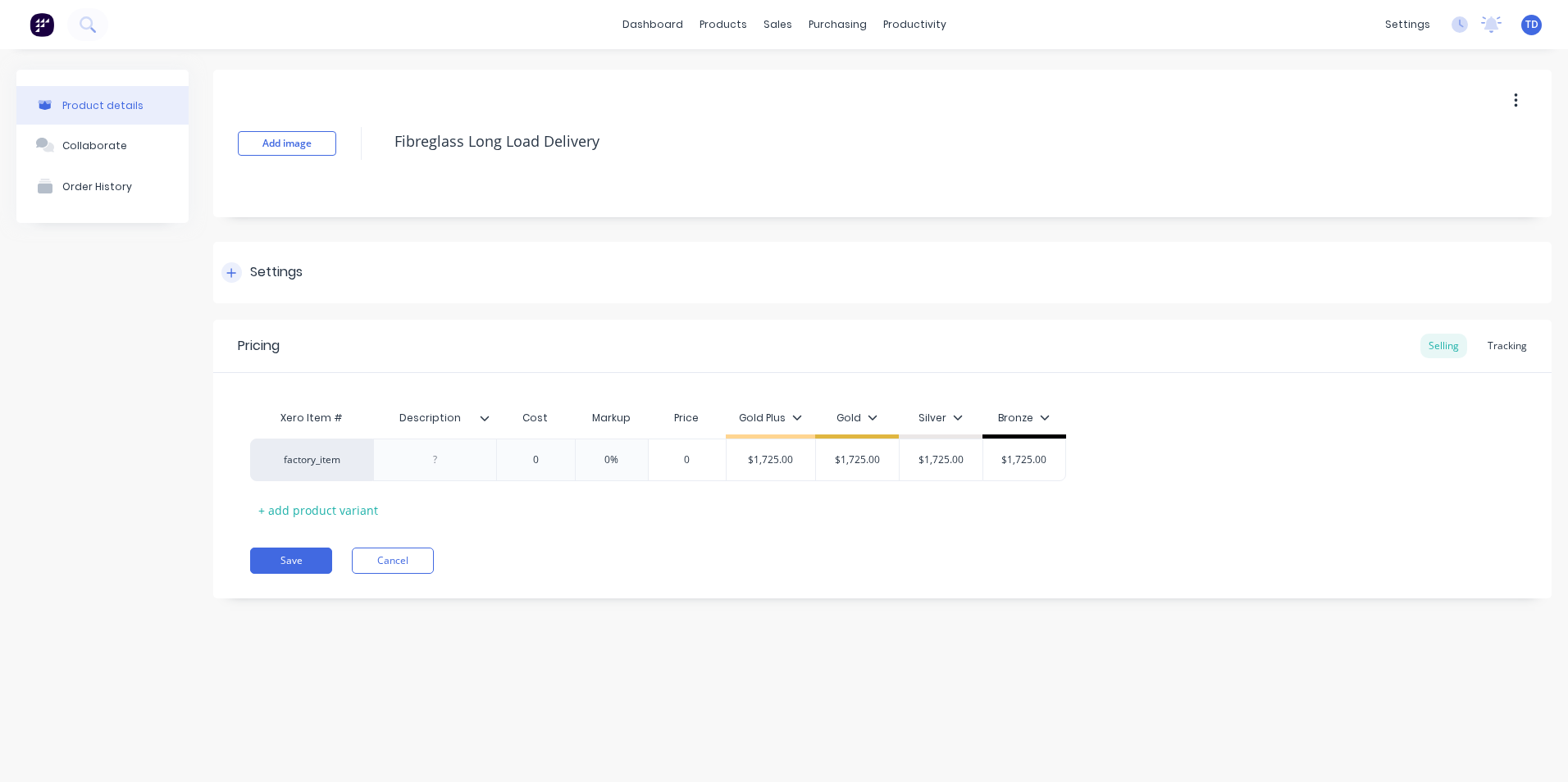
click at [229, 276] on icon at bounding box center [231, 273] width 10 height 11
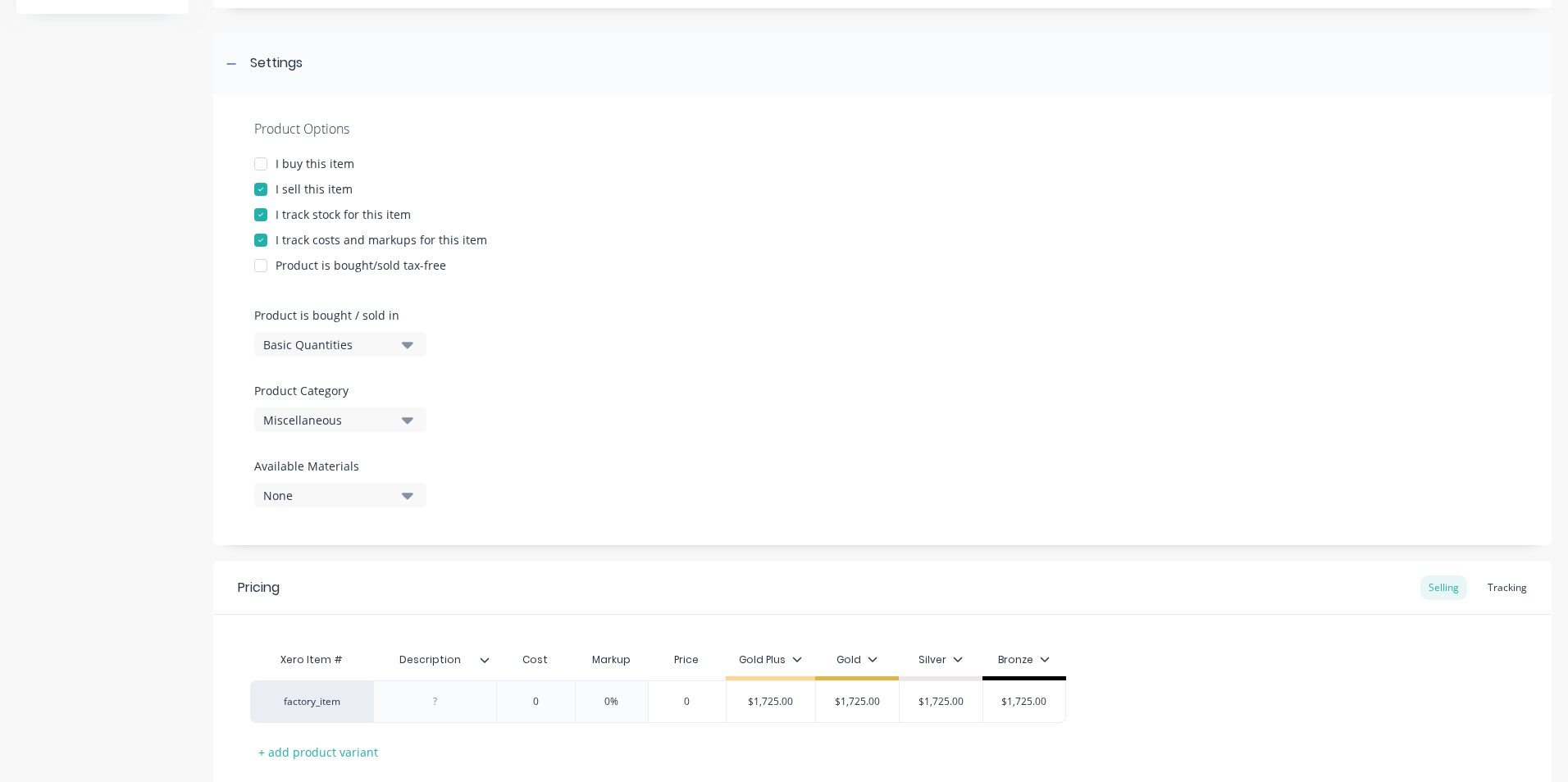
scroll to position [246, 0]
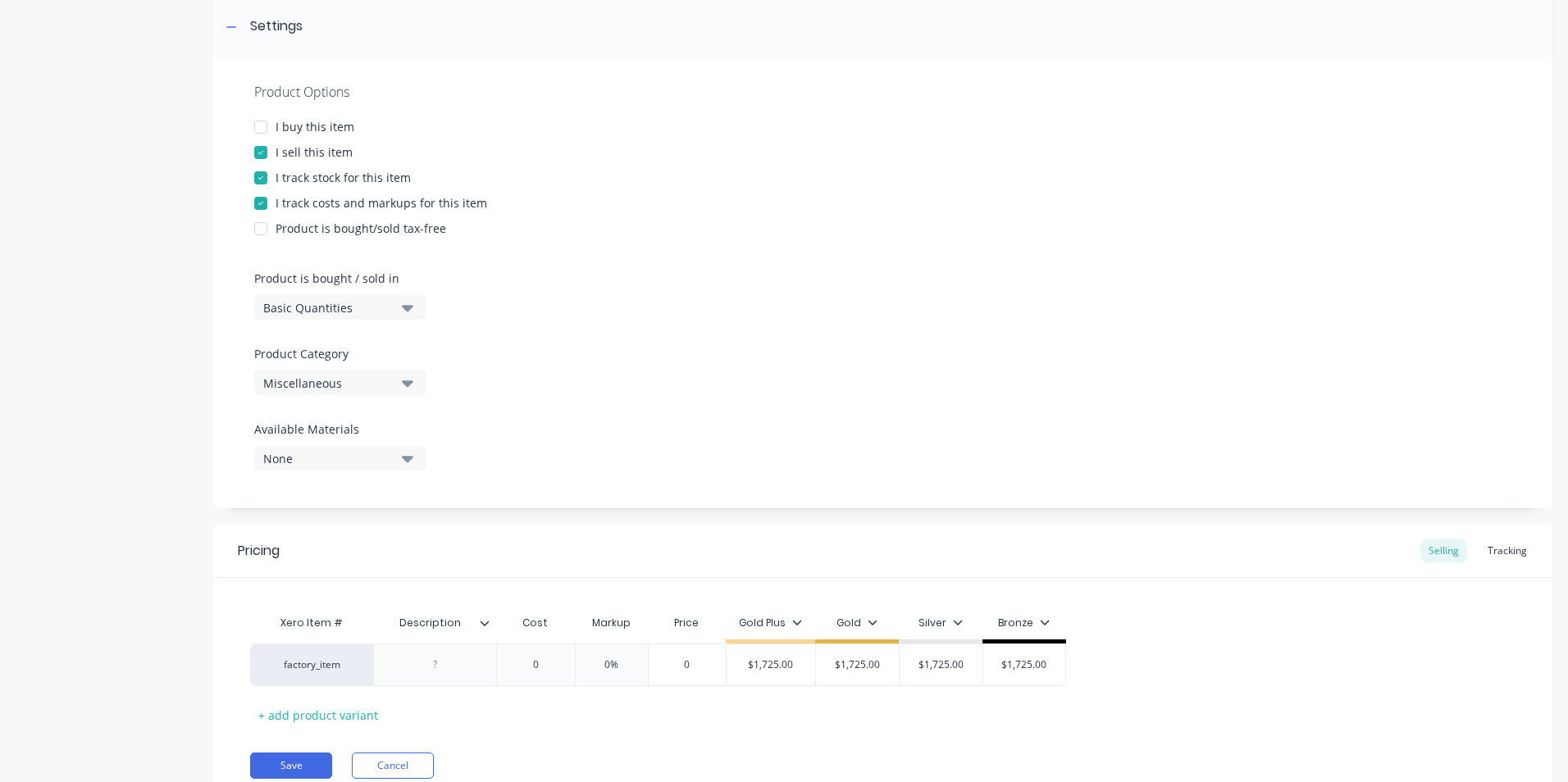
click at [263, 126] on div at bounding box center [260, 127] width 33 height 33
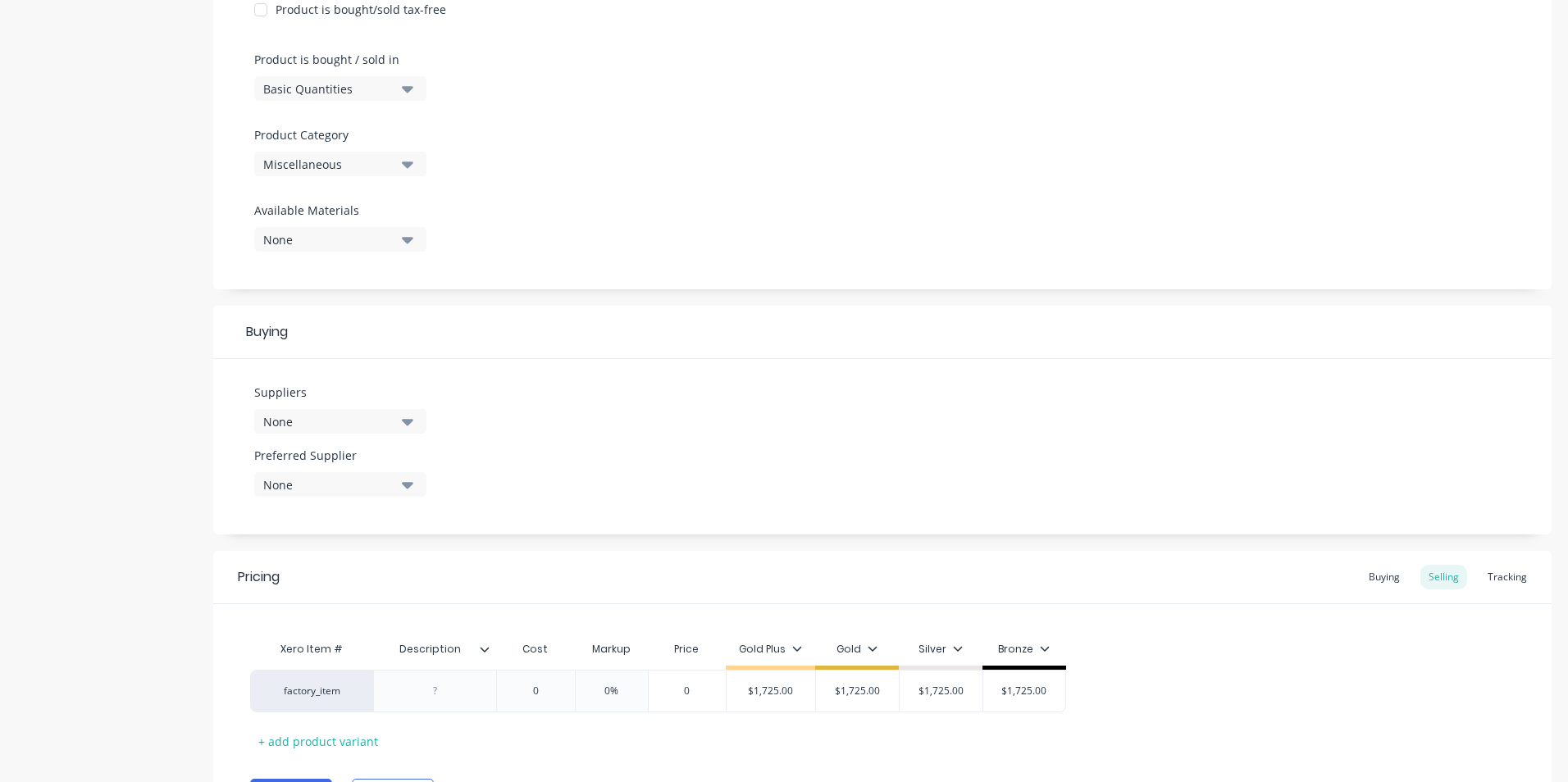
scroll to position [557, 0]
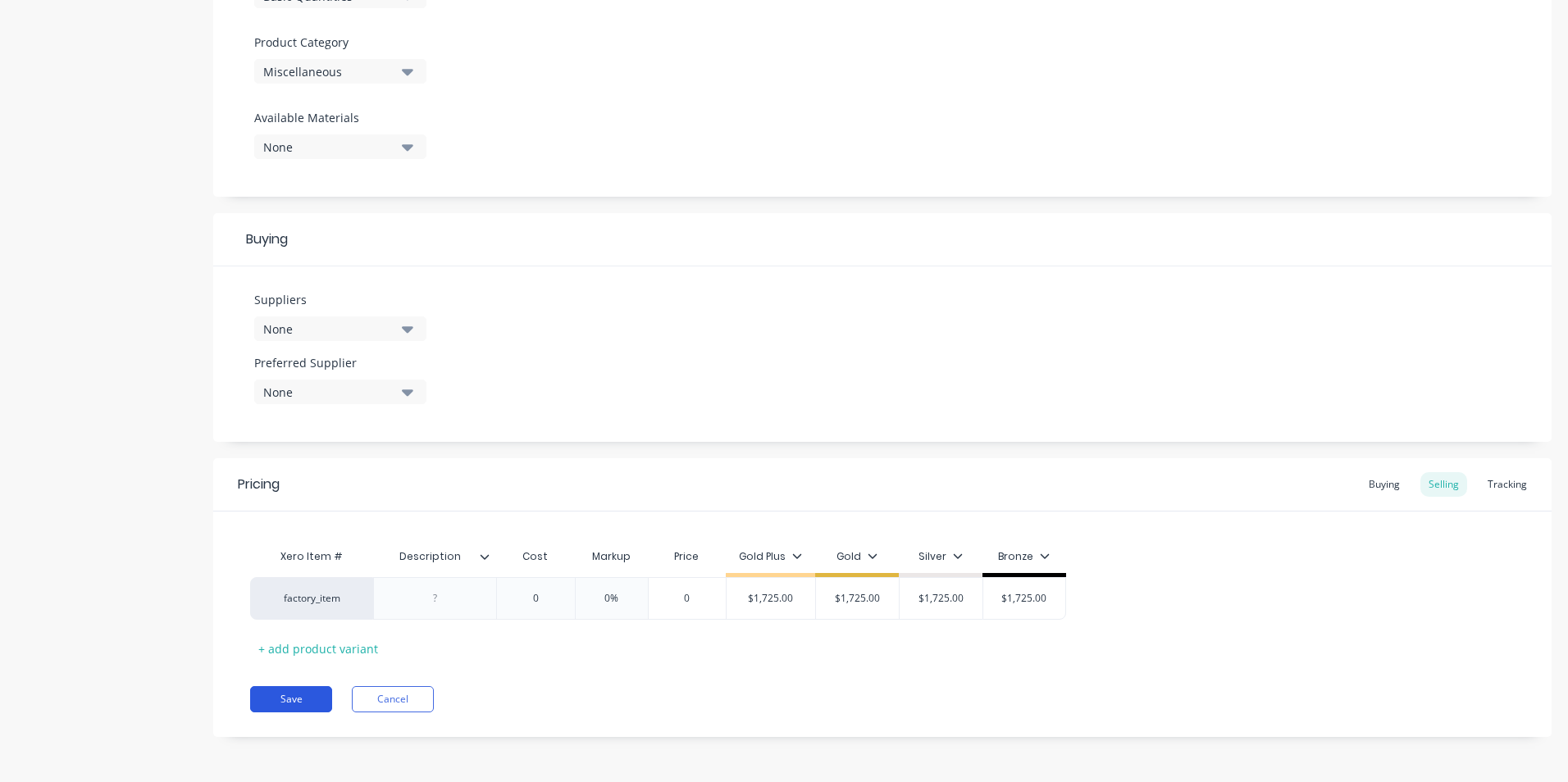
click at [293, 696] on button "Save" at bounding box center [291, 699] width 82 height 26
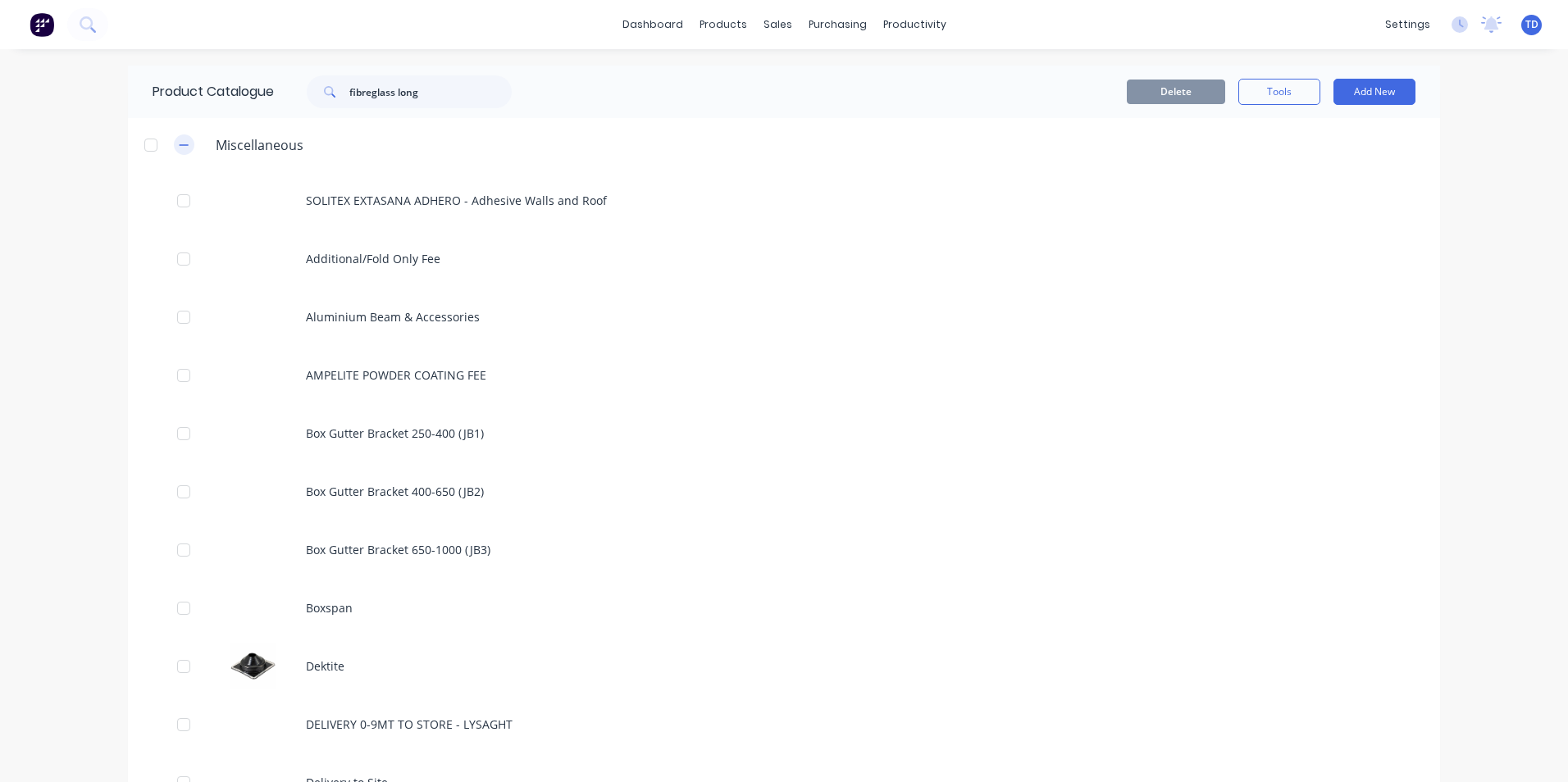
click at [186, 151] on button "button" at bounding box center [185, 144] width 21 height 21
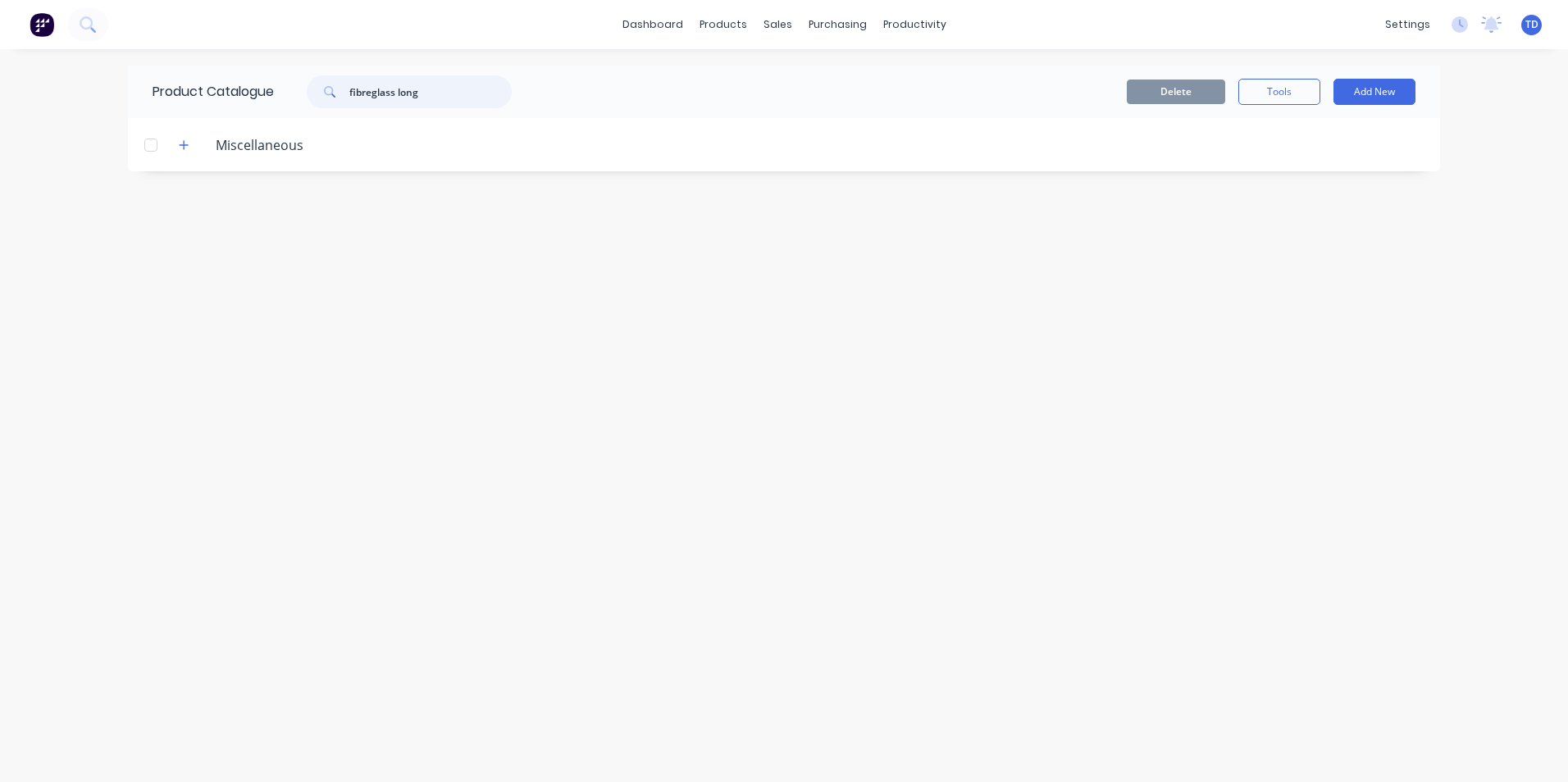
drag, startPoint x: 444, startPoint y: 97, endPoint x: 271, endPoint y: 74, distance: 174.5
click at [271, 74] on div "Product Catalogue fibreglass long" at bounding box center [340, 91] width 425 height 52
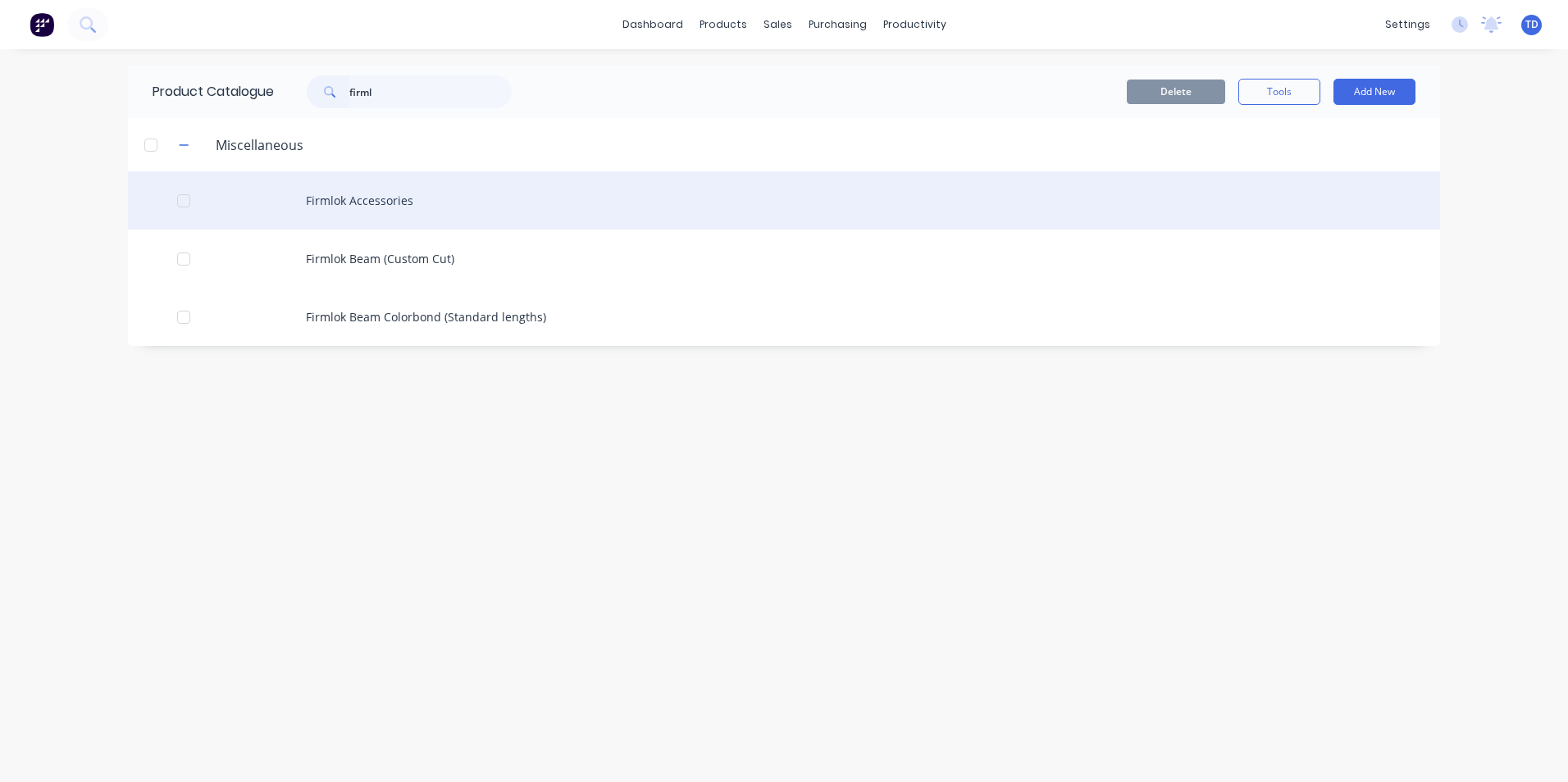
click at [310, 194] on div "Firmlok Accessories" at bounding box center [784, 200] width 1313 height 58
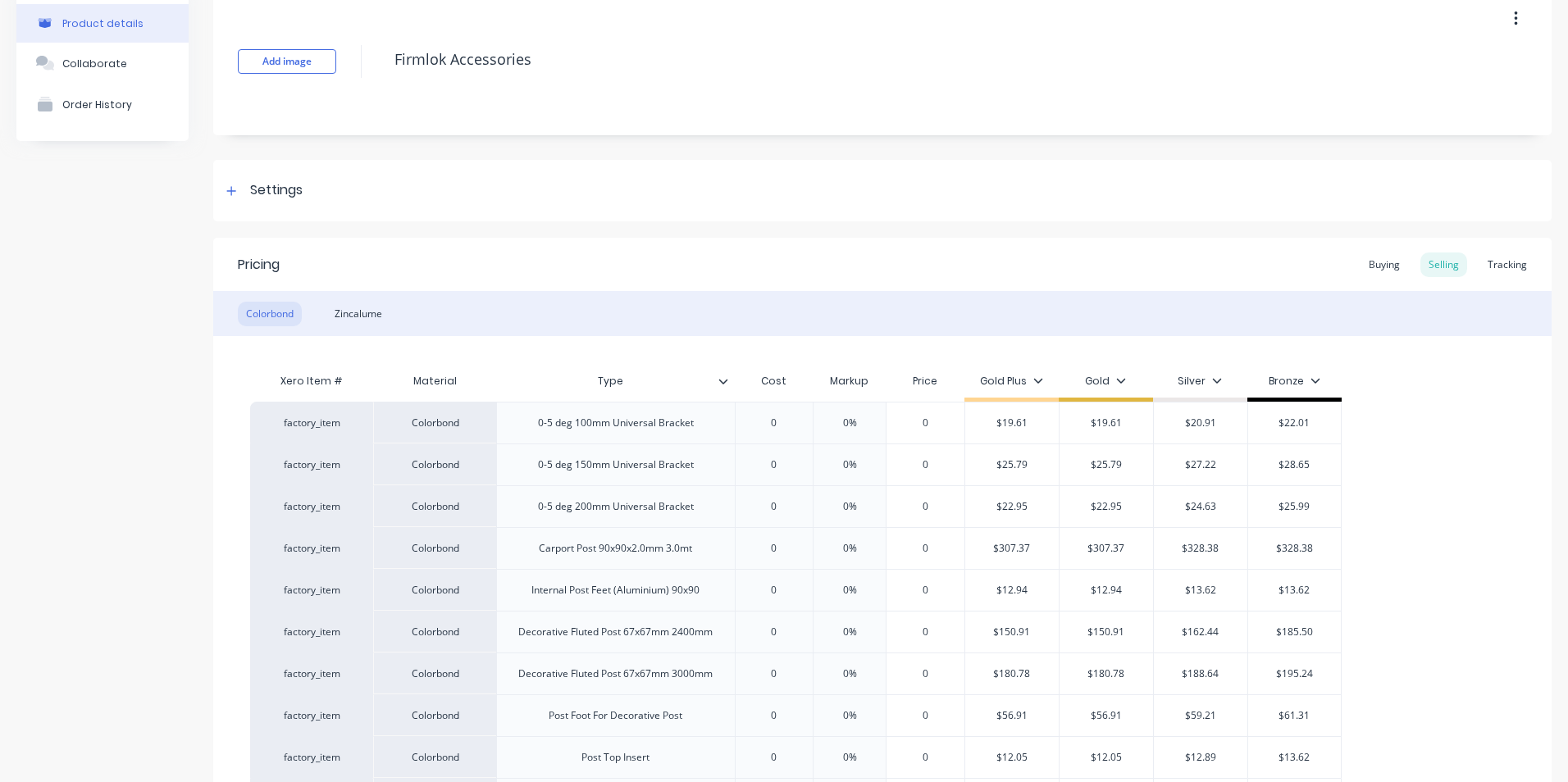
scroll to position [164, 0]
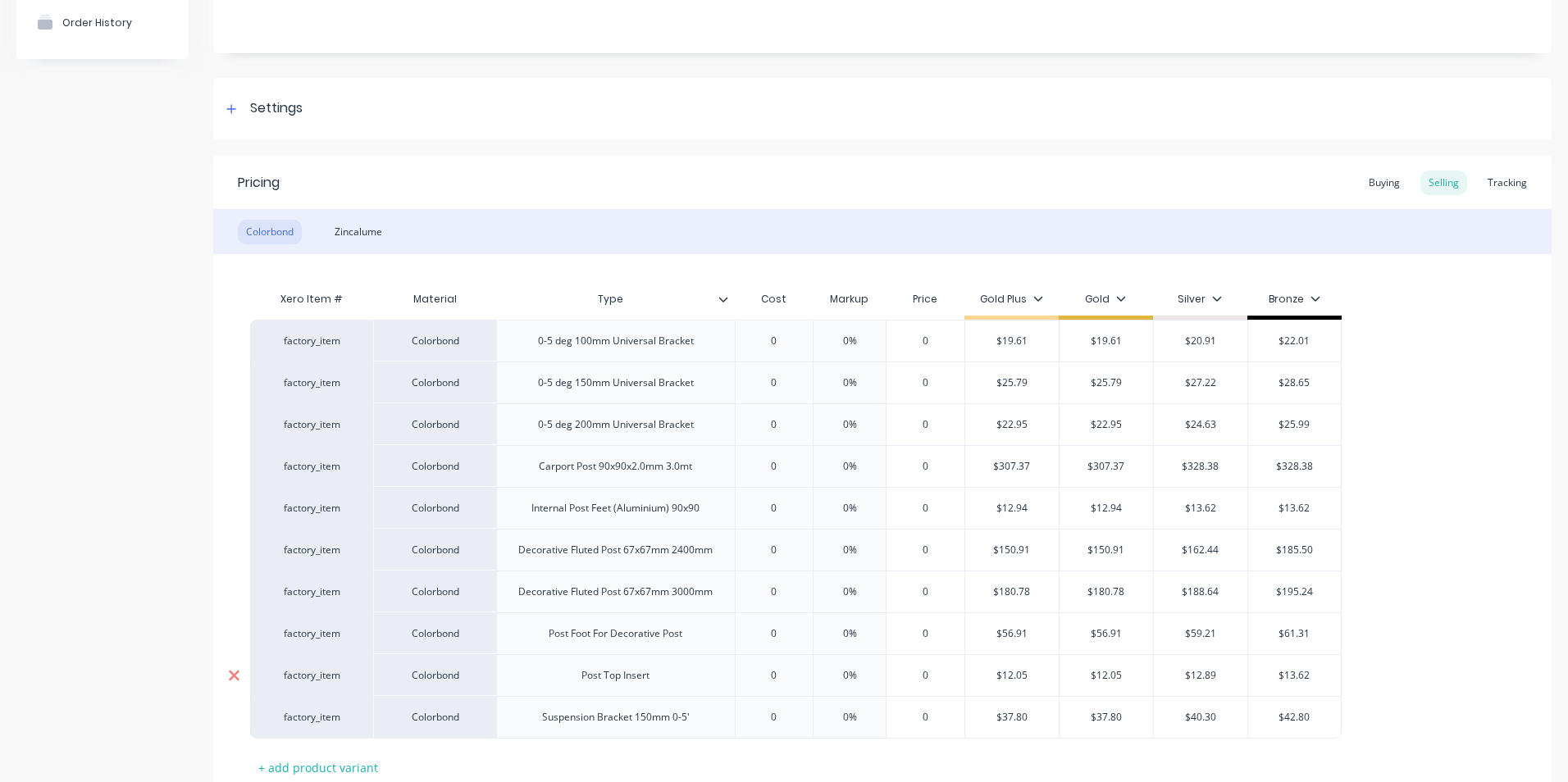
click at [231, 672] on icon at bounding box center [233, 675] width 10 height 10
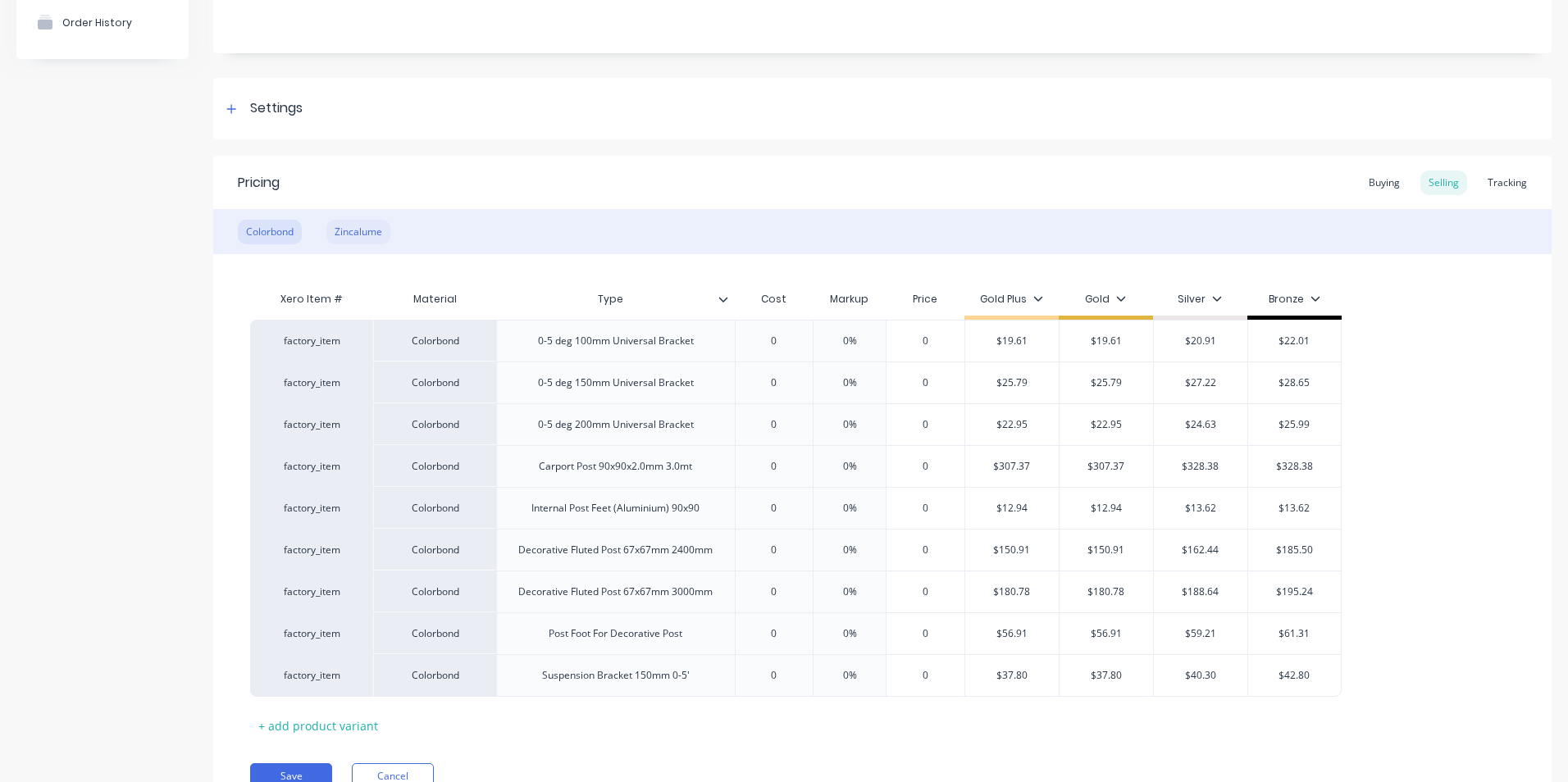
click at [371, 234] on div "Zincalume" at bounding box center [358, 232] width 64 height 24
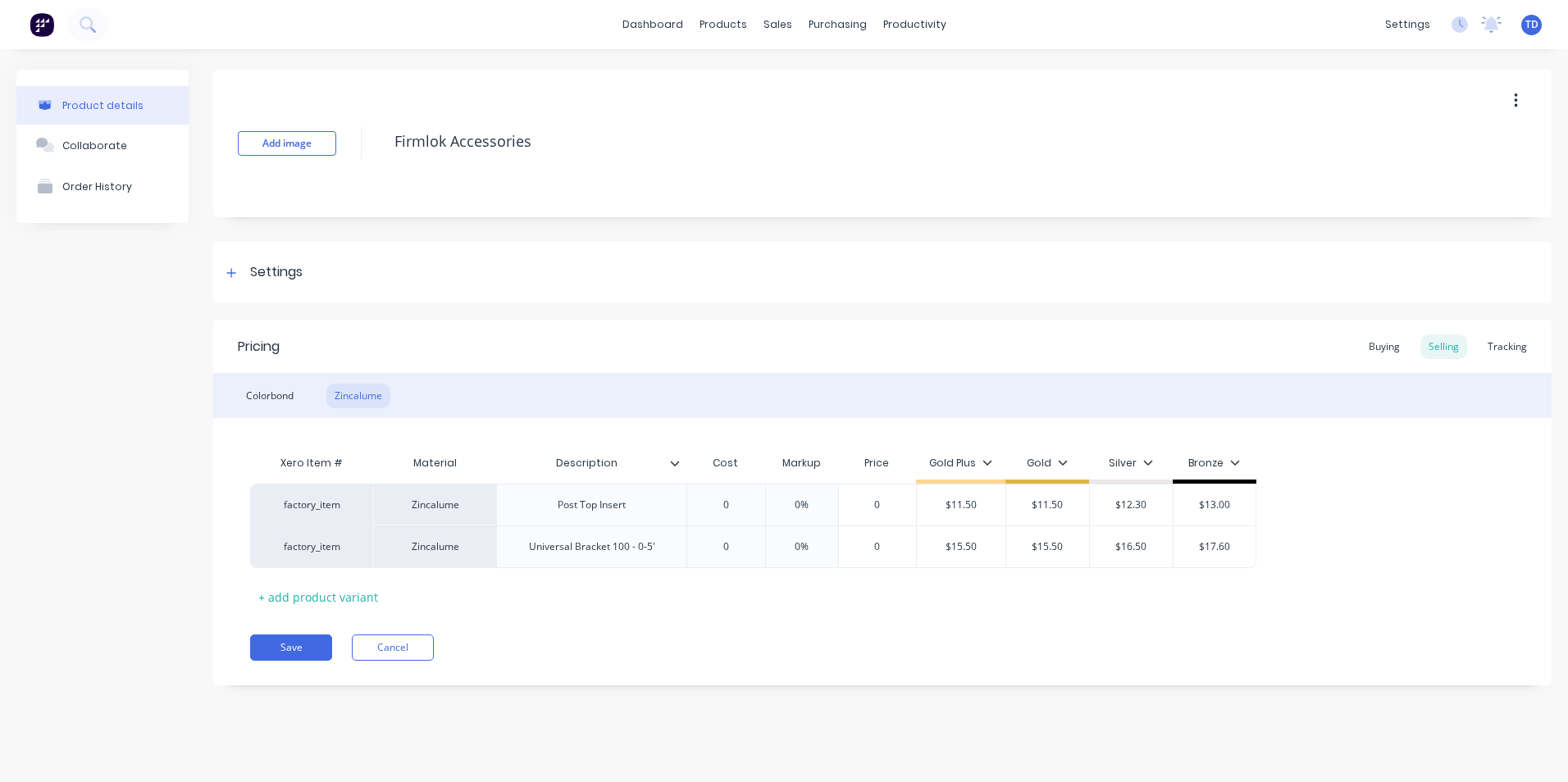
scroll to position [0, 0]
click at [1370, 349] on div "Buying" at bounding box center [1384, 347] width 48 height 24
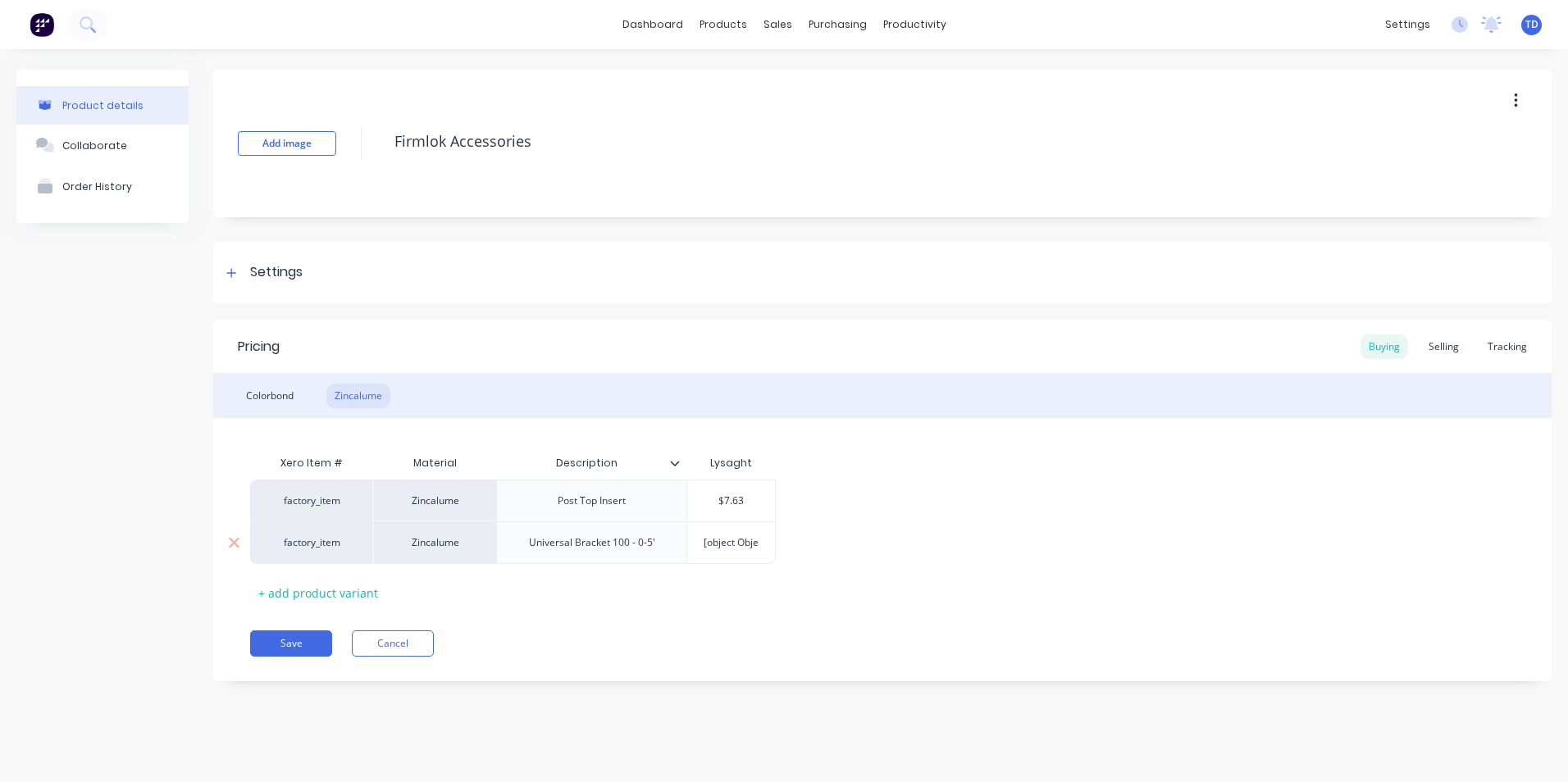
click at [733, 541] on input "[object Object]" at bounding box center [731, 543] width 88 height 15
click at [753, 541] on input "[object Object]" at bounding box center [731, 543] width 88 height 15
click at [282, 392] on div "Colorbond" at bounding box center [269, 396] width 64 height 24
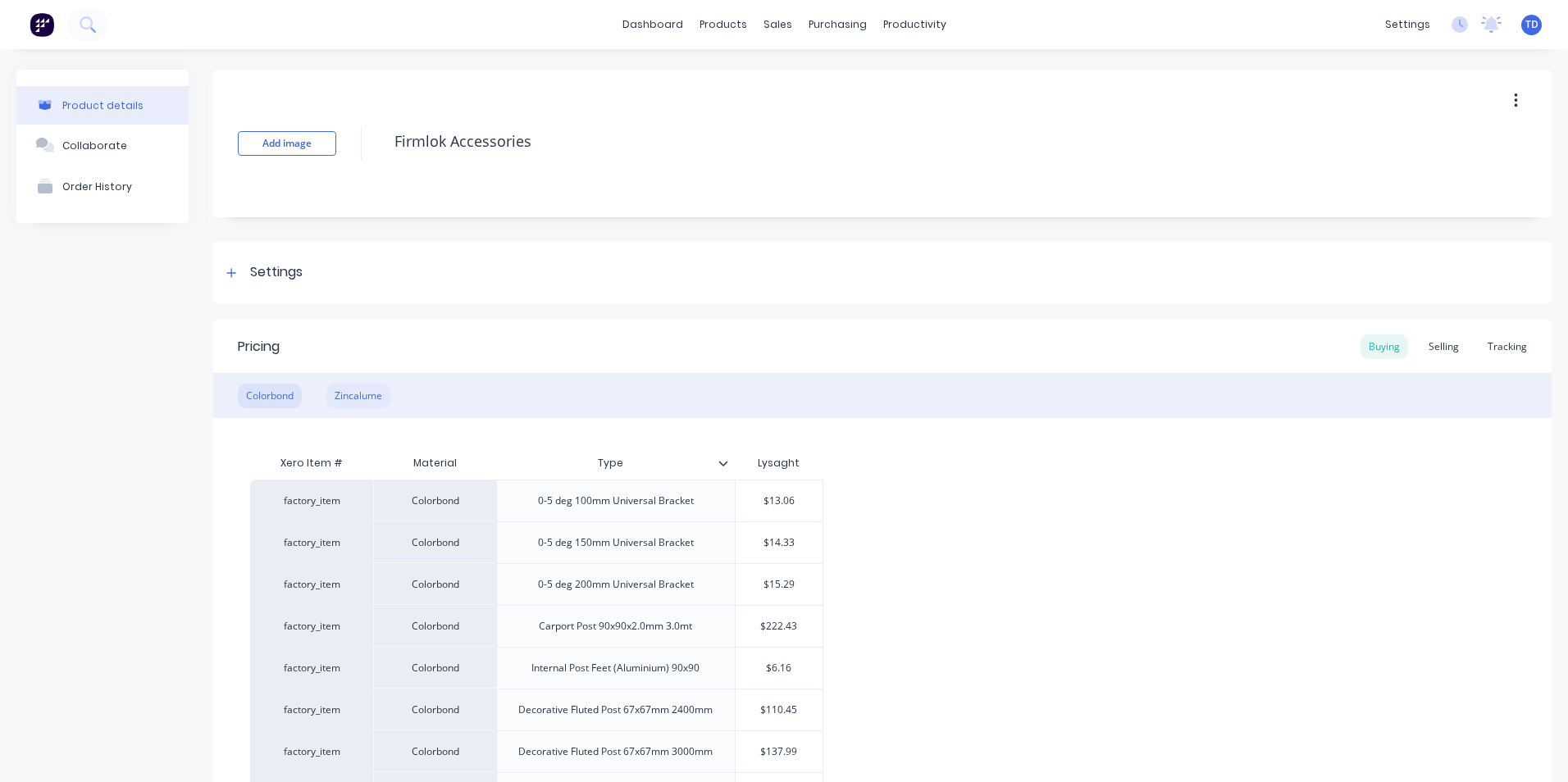
click at [363, 391] on div "Zincalume" at bounding box center [358, 396] width 64 height 24
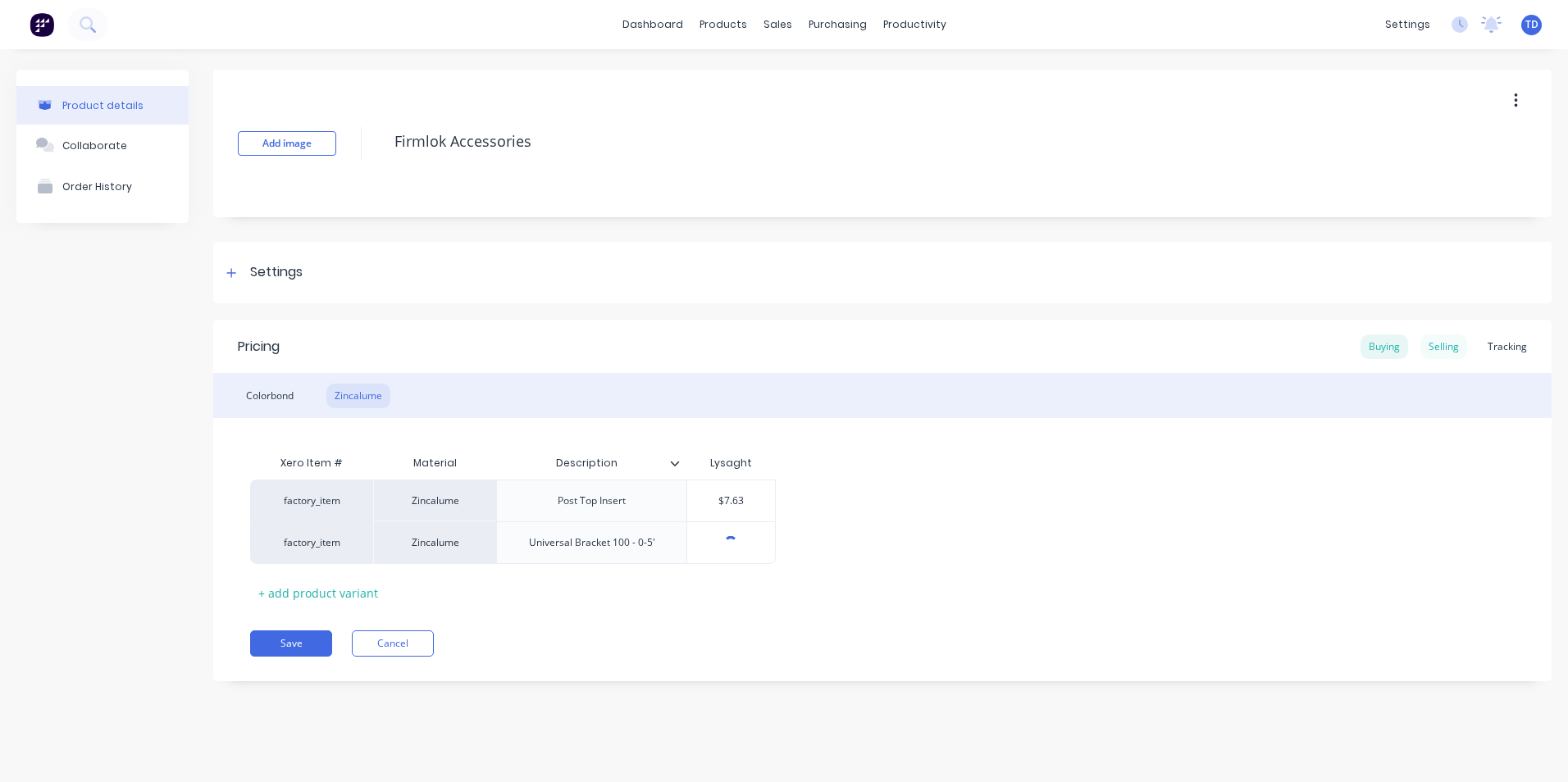
click at [1448, 345] on div "Selling" at bounding box center [1444, 347] width 47 height 24
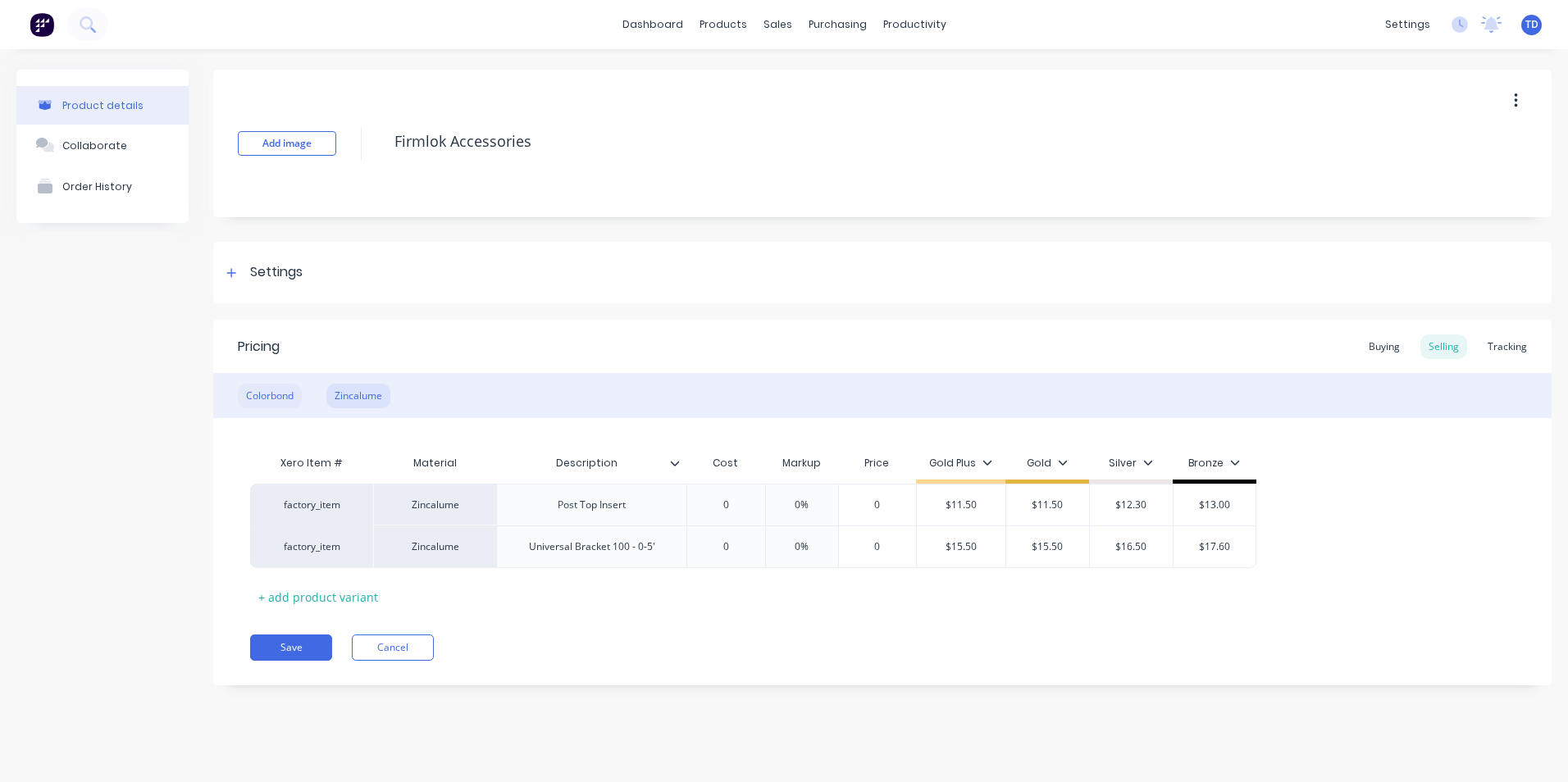
click at [252, 392] on div "Colorbond" at bounding box center [269, 396] width 64 height 24
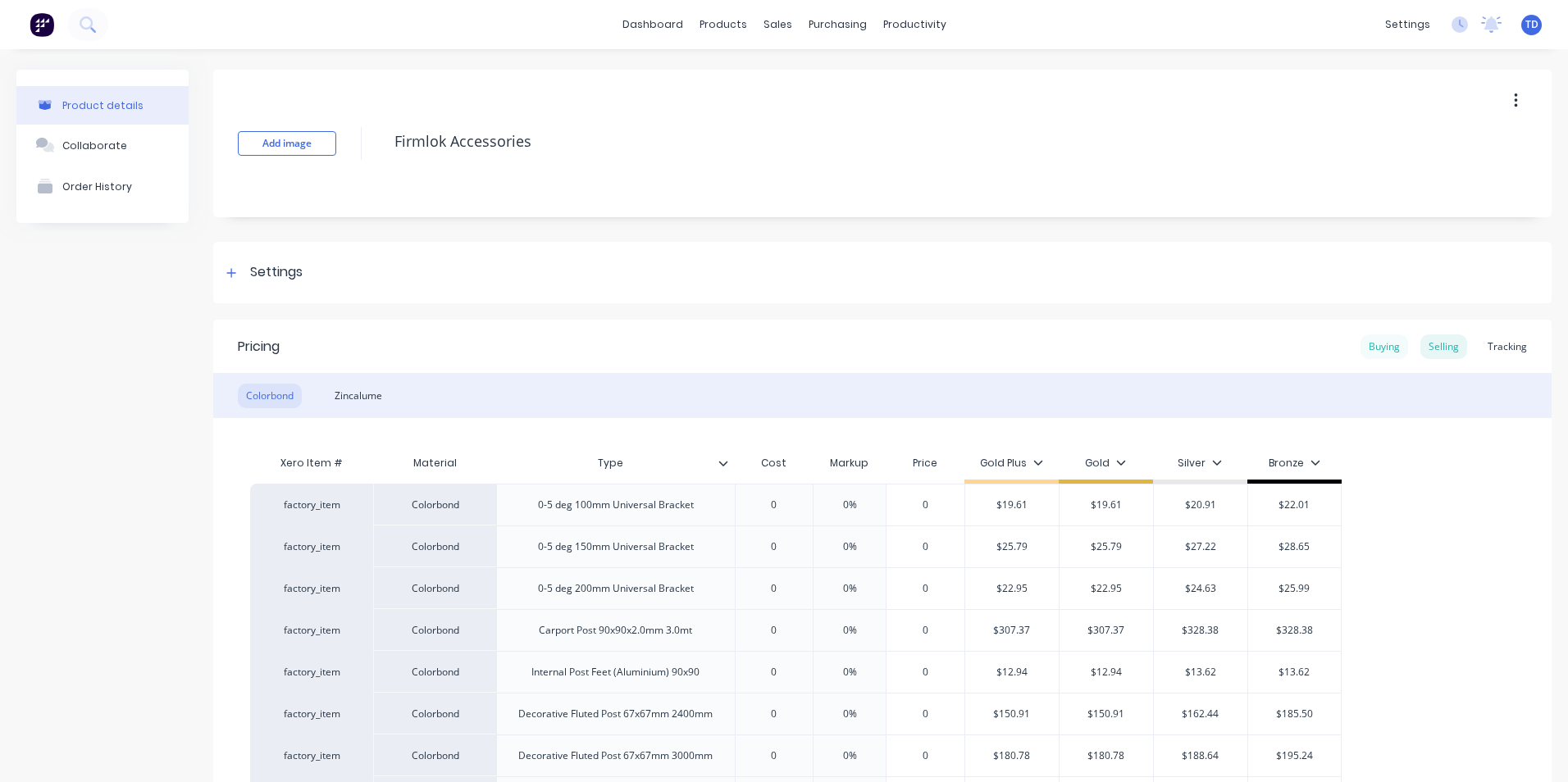
click at [1361, 352] on div "Buying" at bounding box center [1384, 347] width 48 height 24
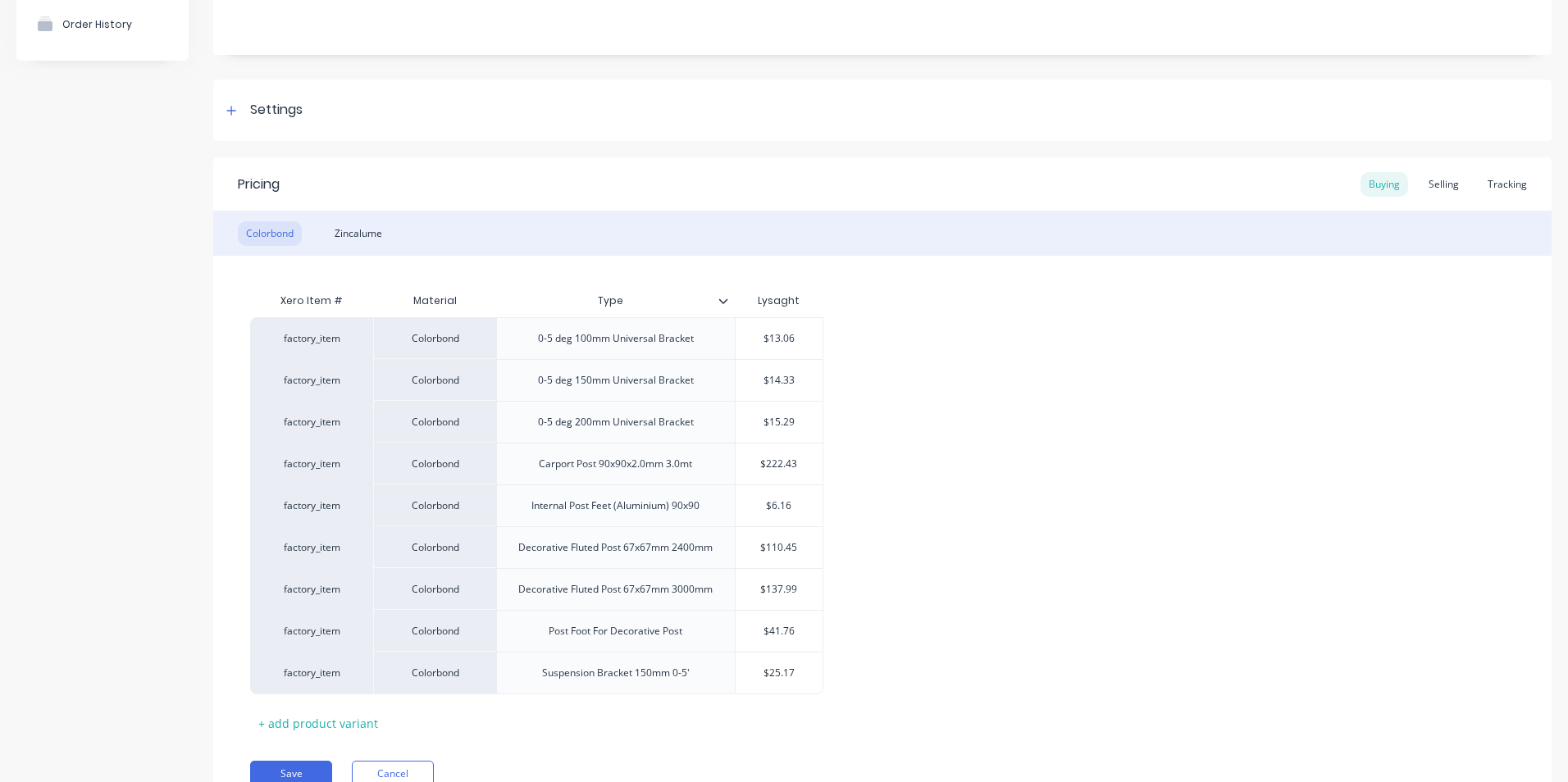
scroll to position [164, 0]
click at [351, 228] on div "Zincalume" at bounding box center [358, 232] width 64 height 24
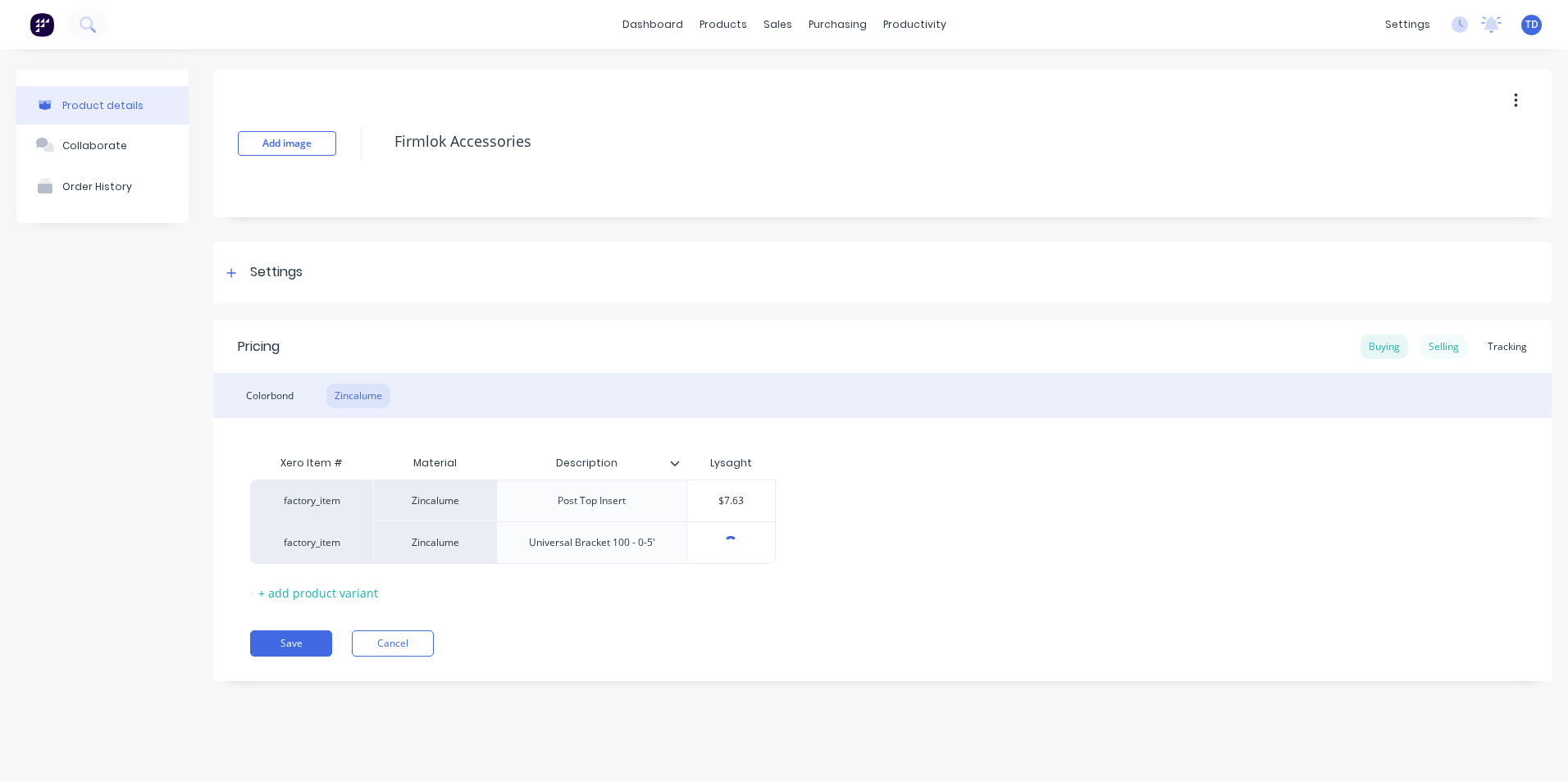
click at [1437, 336] on div "Selling" at bounding box center [1444, 347] width 47 height 24
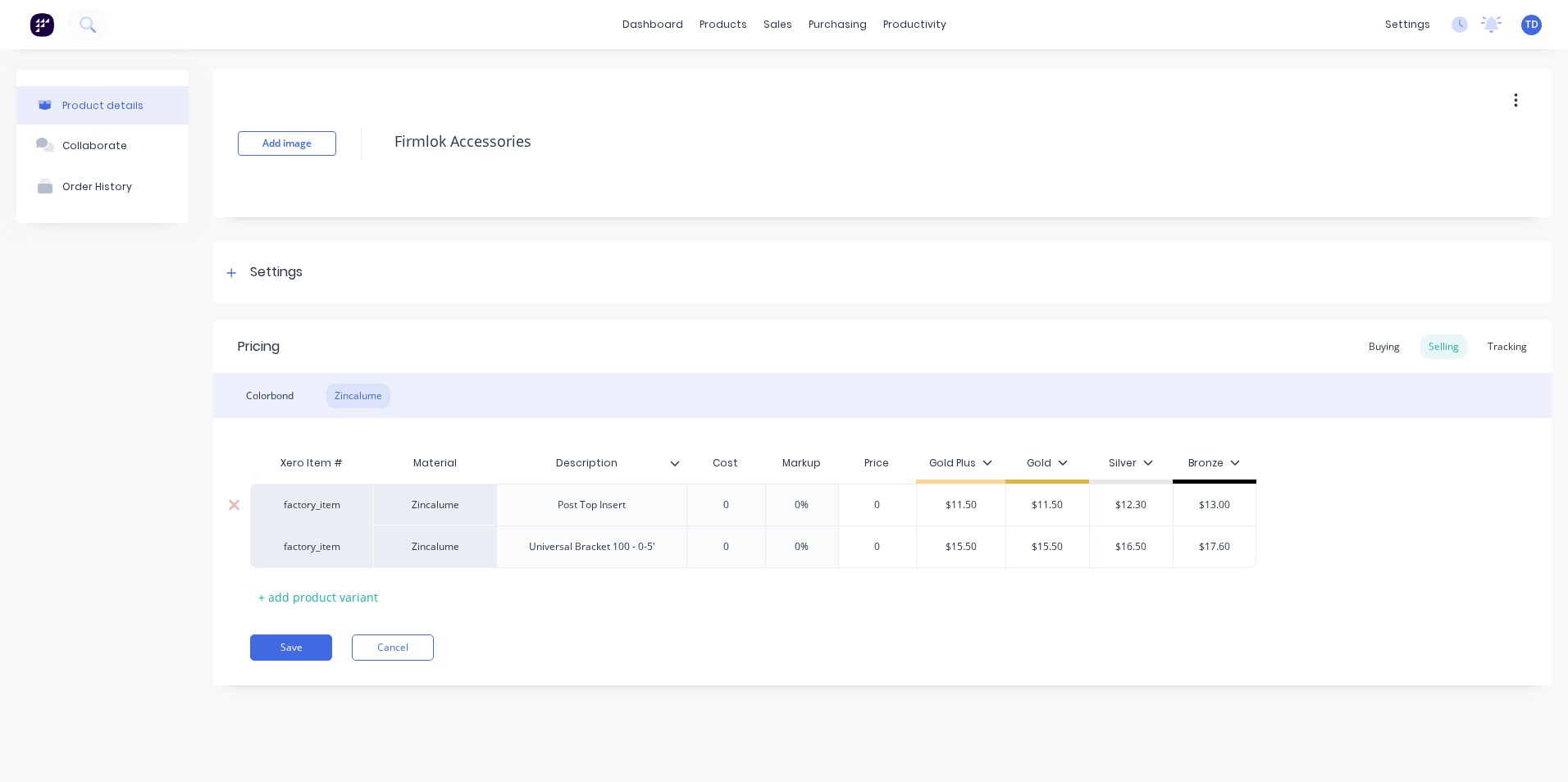
click at [732, 501] on input "0" at bounding box center [726, 505] width 82 height 15
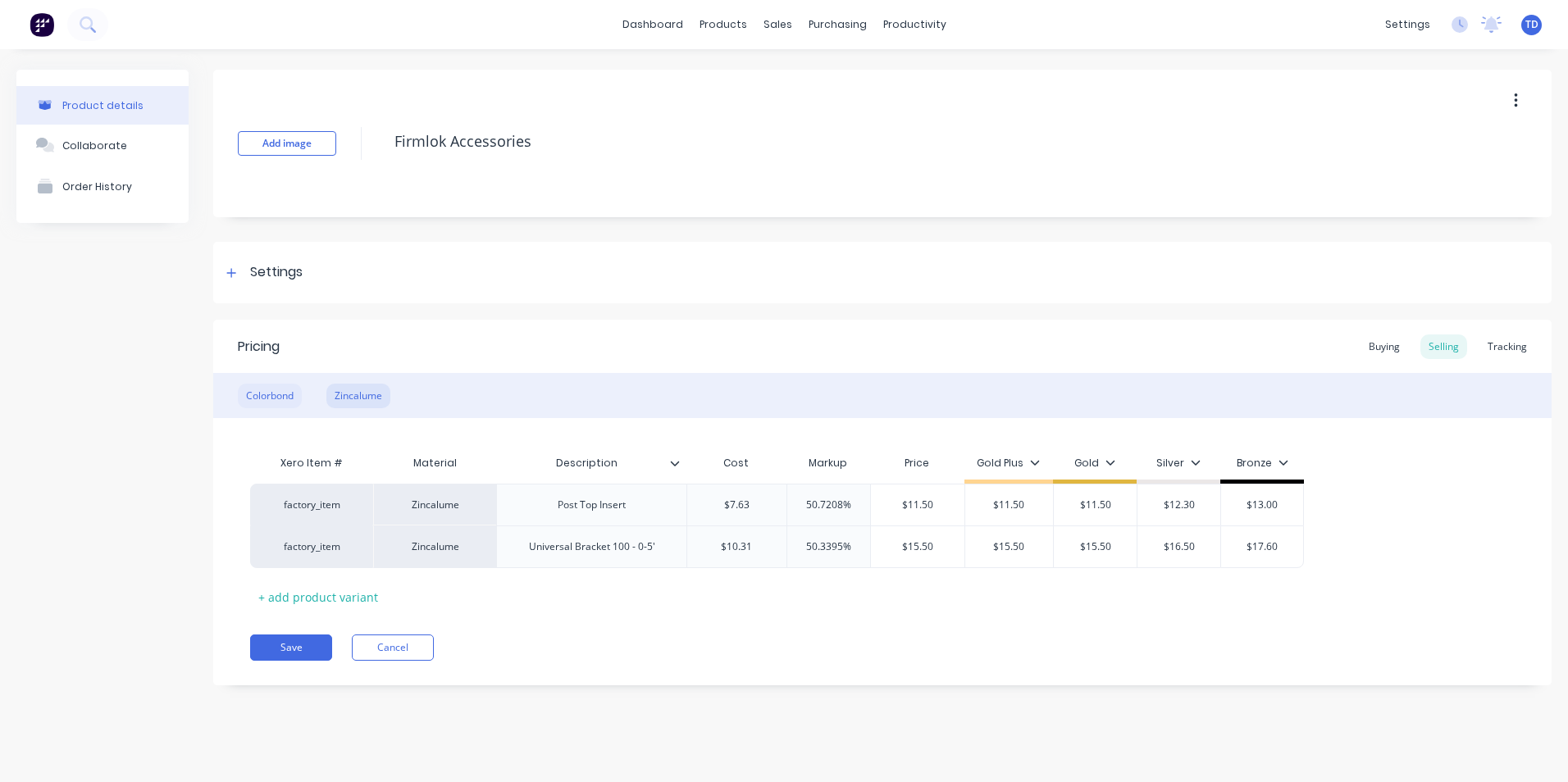
click at [289, 396] on div "Colorbond" at bounding box center [269, 396] width 64 height 24
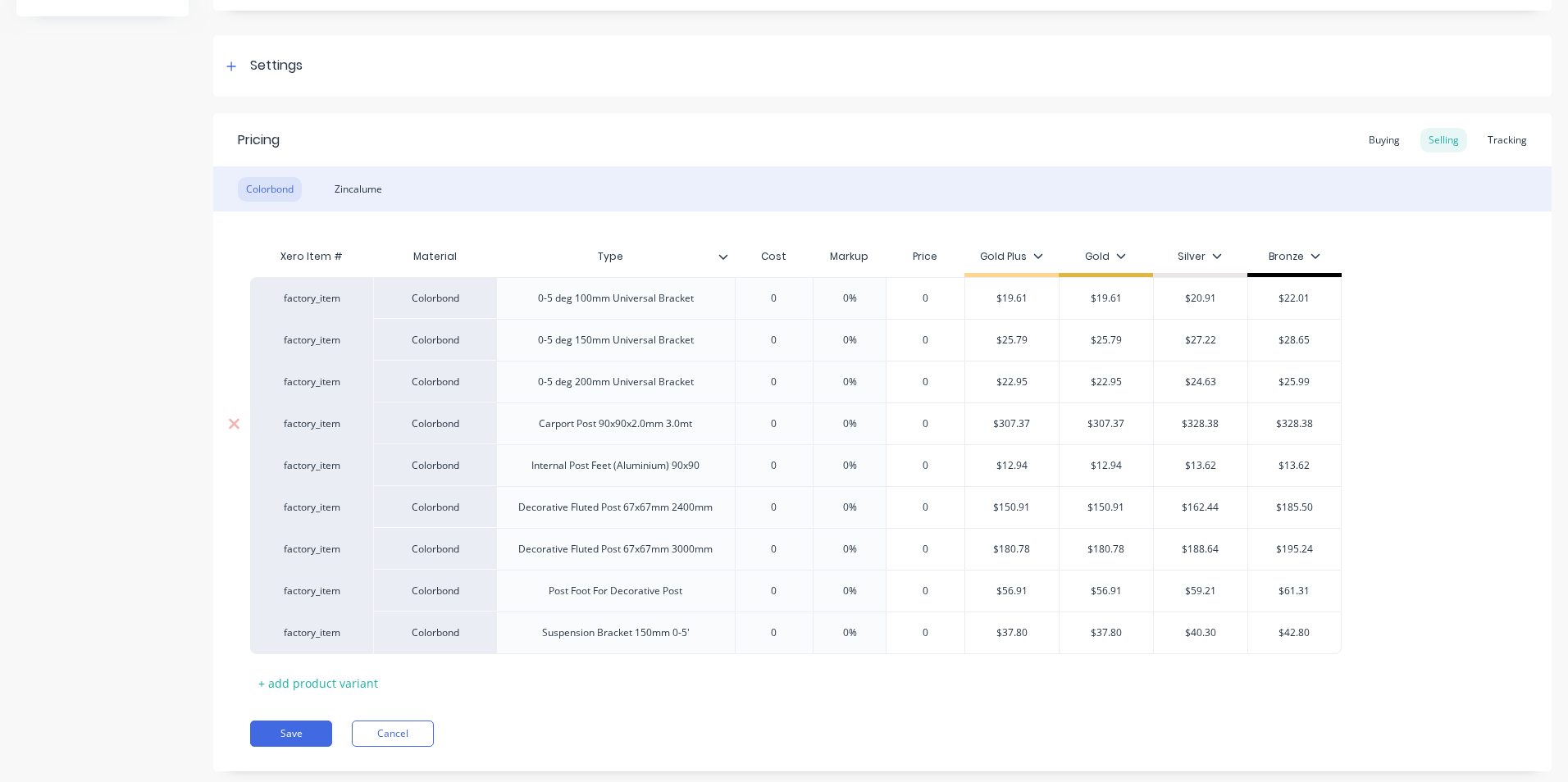
scroll to position [241, 0]
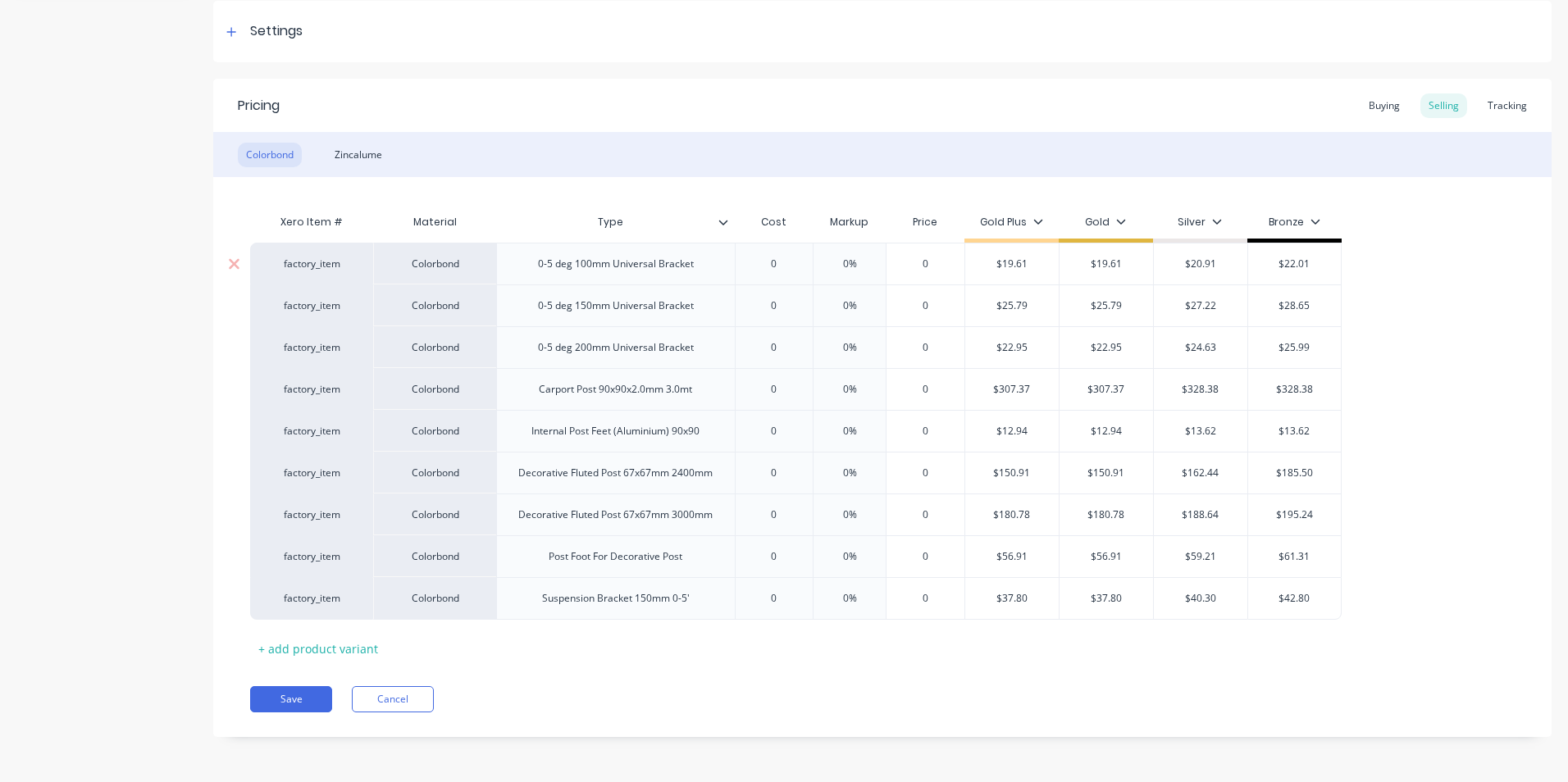
click at [785, 254] on div "0" at bounding box center [775, 264] width 82 height 41
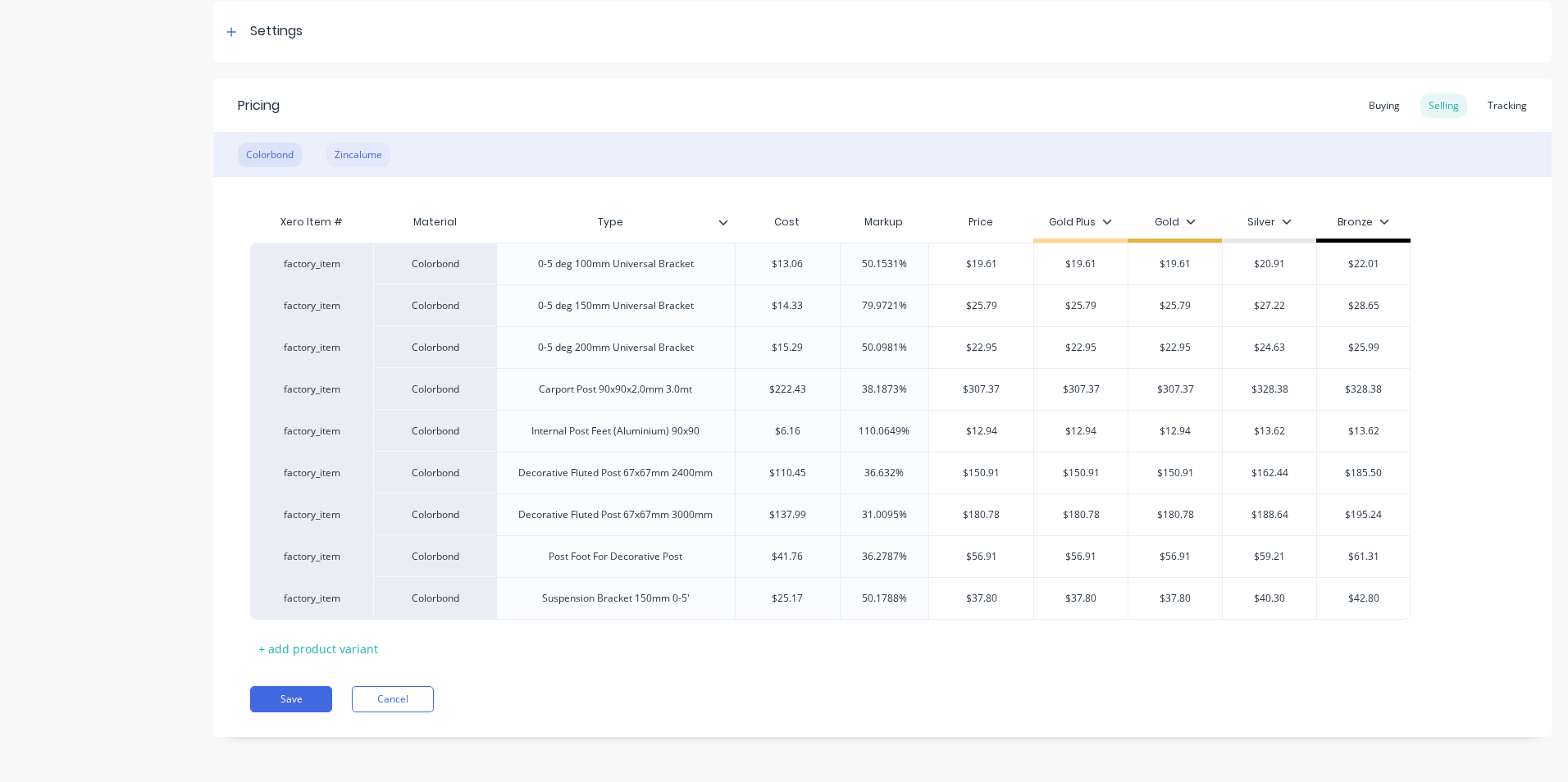
click at [351, 160] on div "Zincalume" at bounding box center [358, 155] width 64 height 24
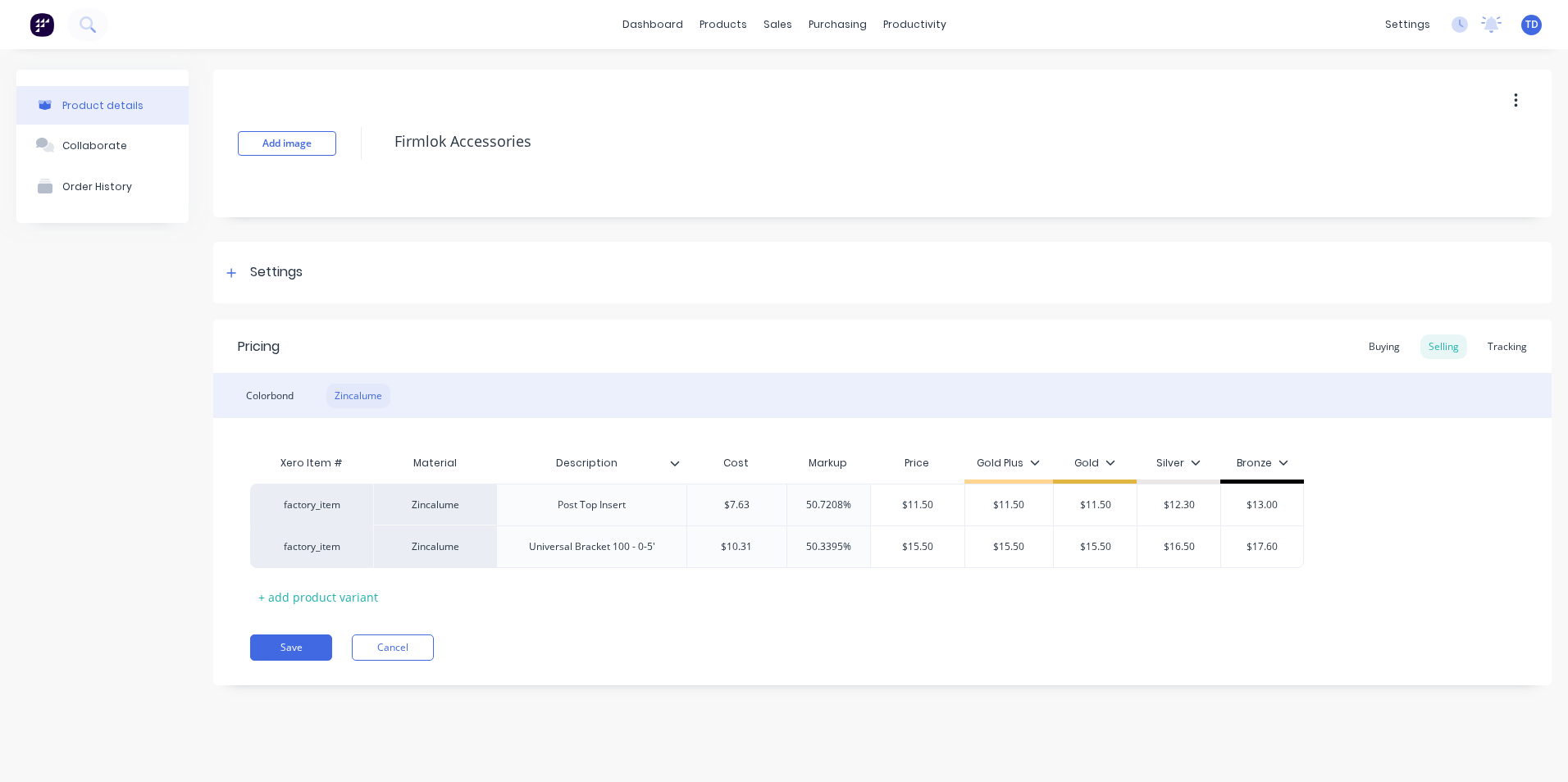
scroll to position [0, 0]
click at [303, 649] on button "Save" at bounding box center [291, 648] width 82 height 26
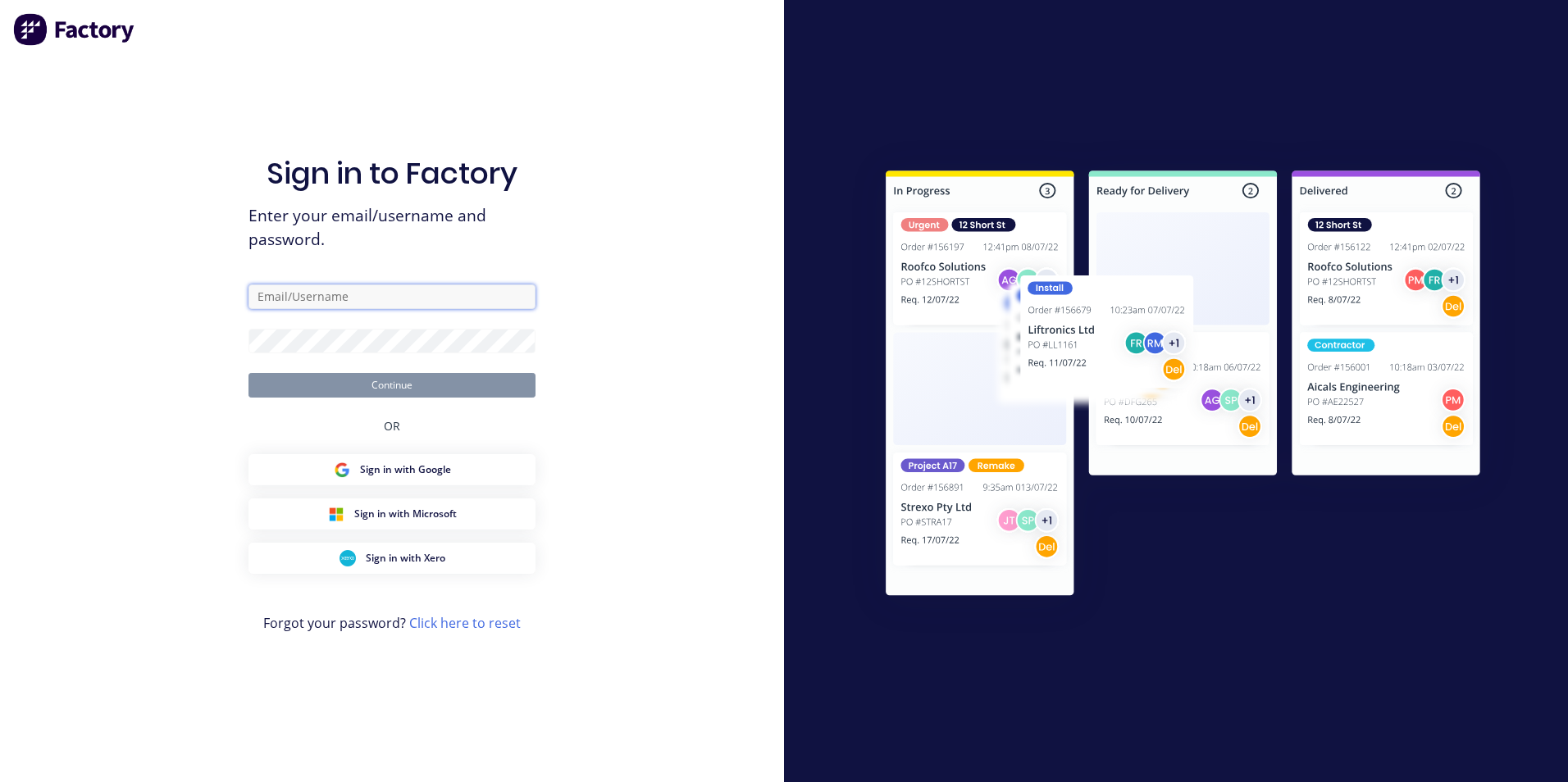
click at [378, 298] on input "text" at bounding box center [392, 296] width 287 height 24
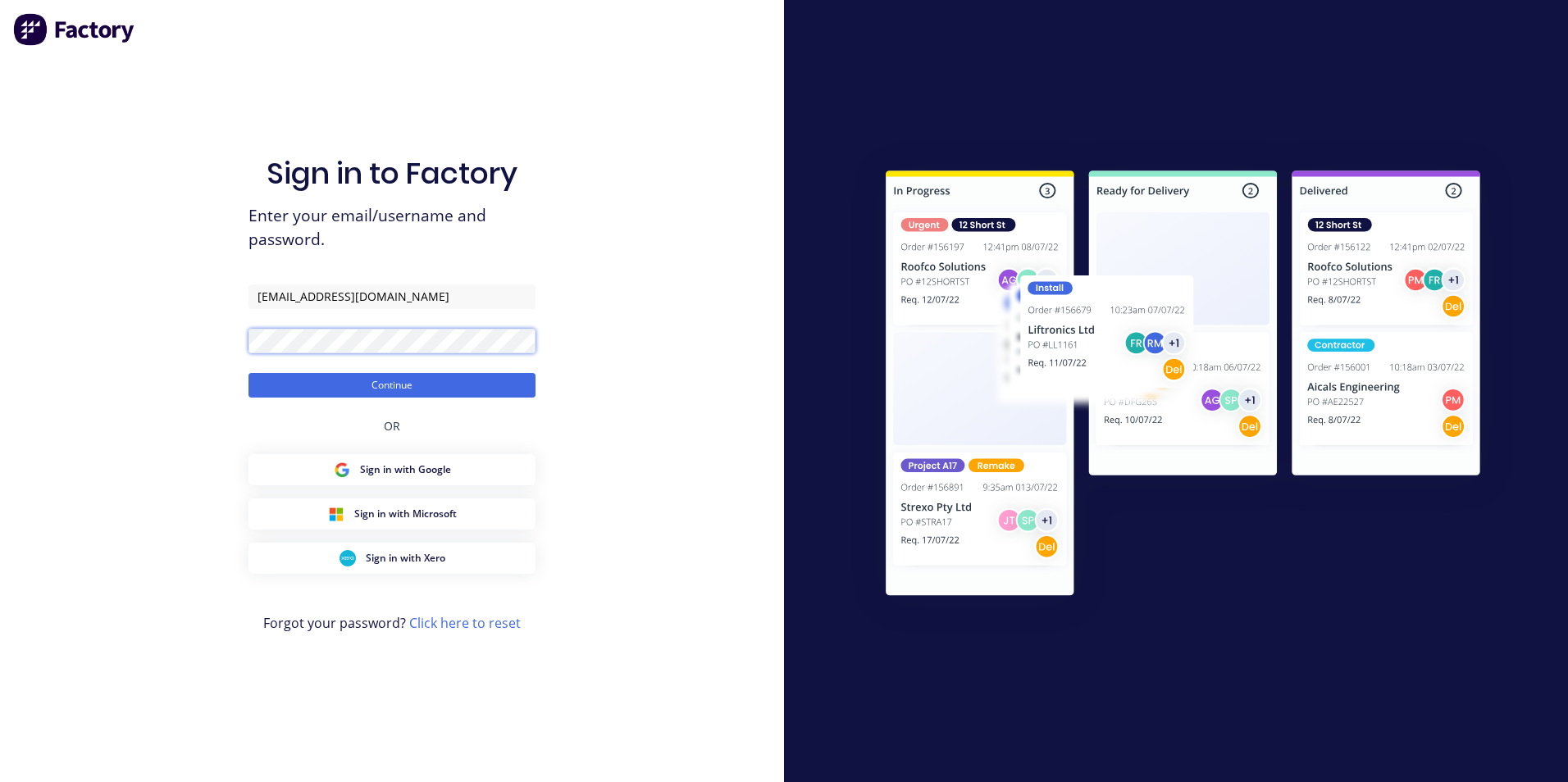
click at [249, 373] on button "Continue" at bounding box center [392, 385] width 287 height 24
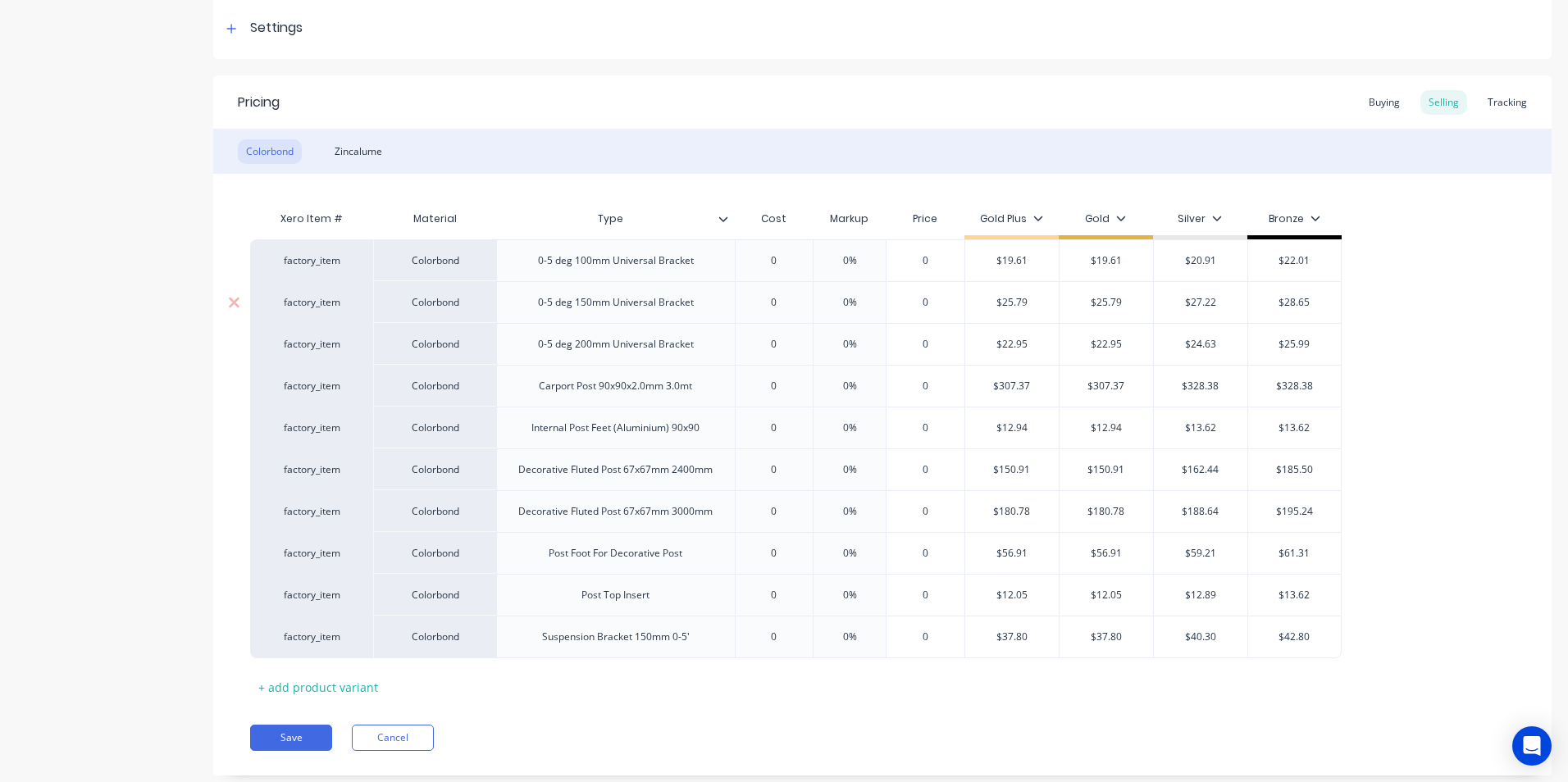
scroll to position [246, 0]
click at [784, 264] on input "0" at bounding box center [775, 259] width 82 height 15
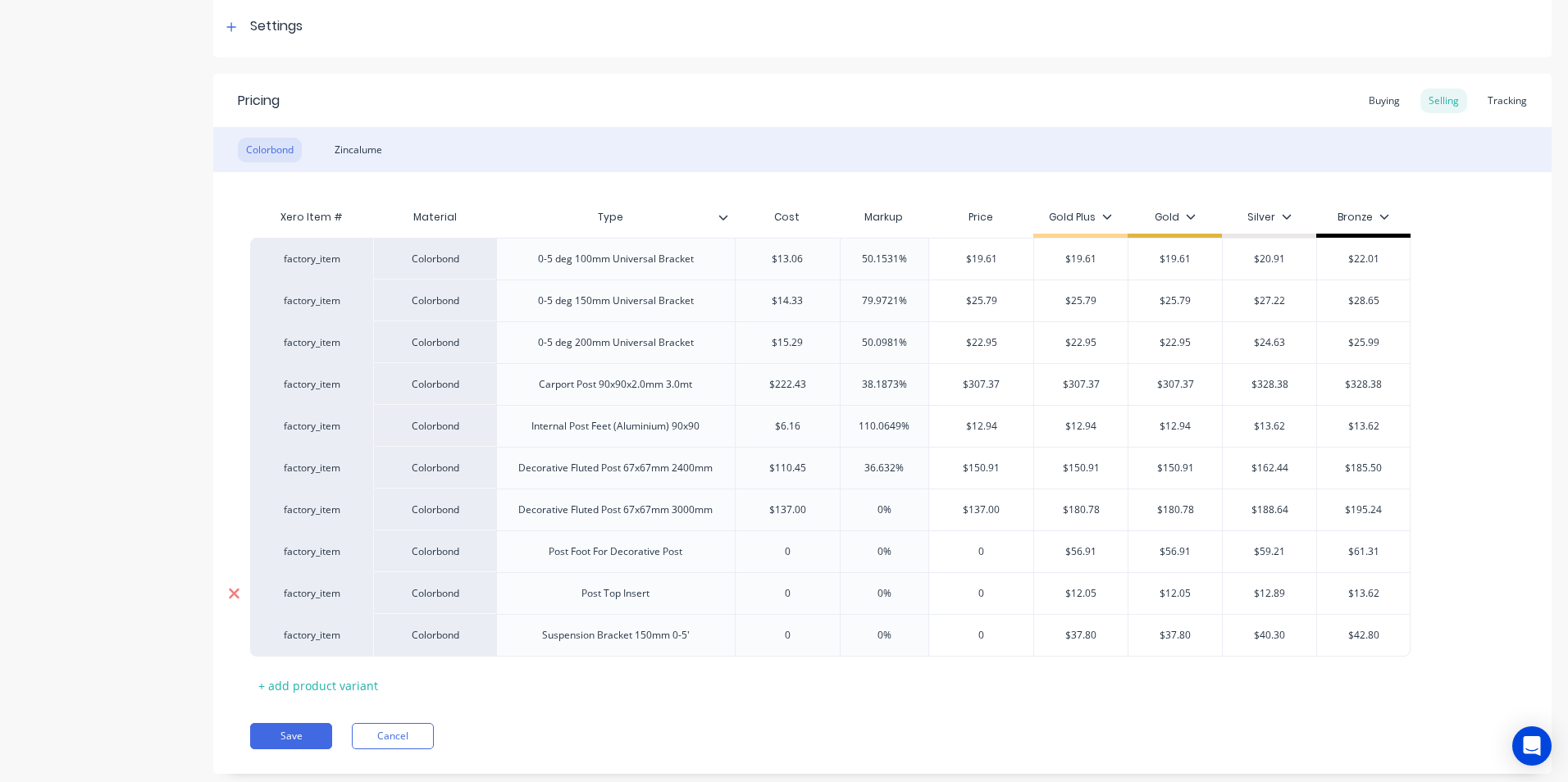
click at [234, 596] on icon at bounding box center [234, 594] width 12 height 17
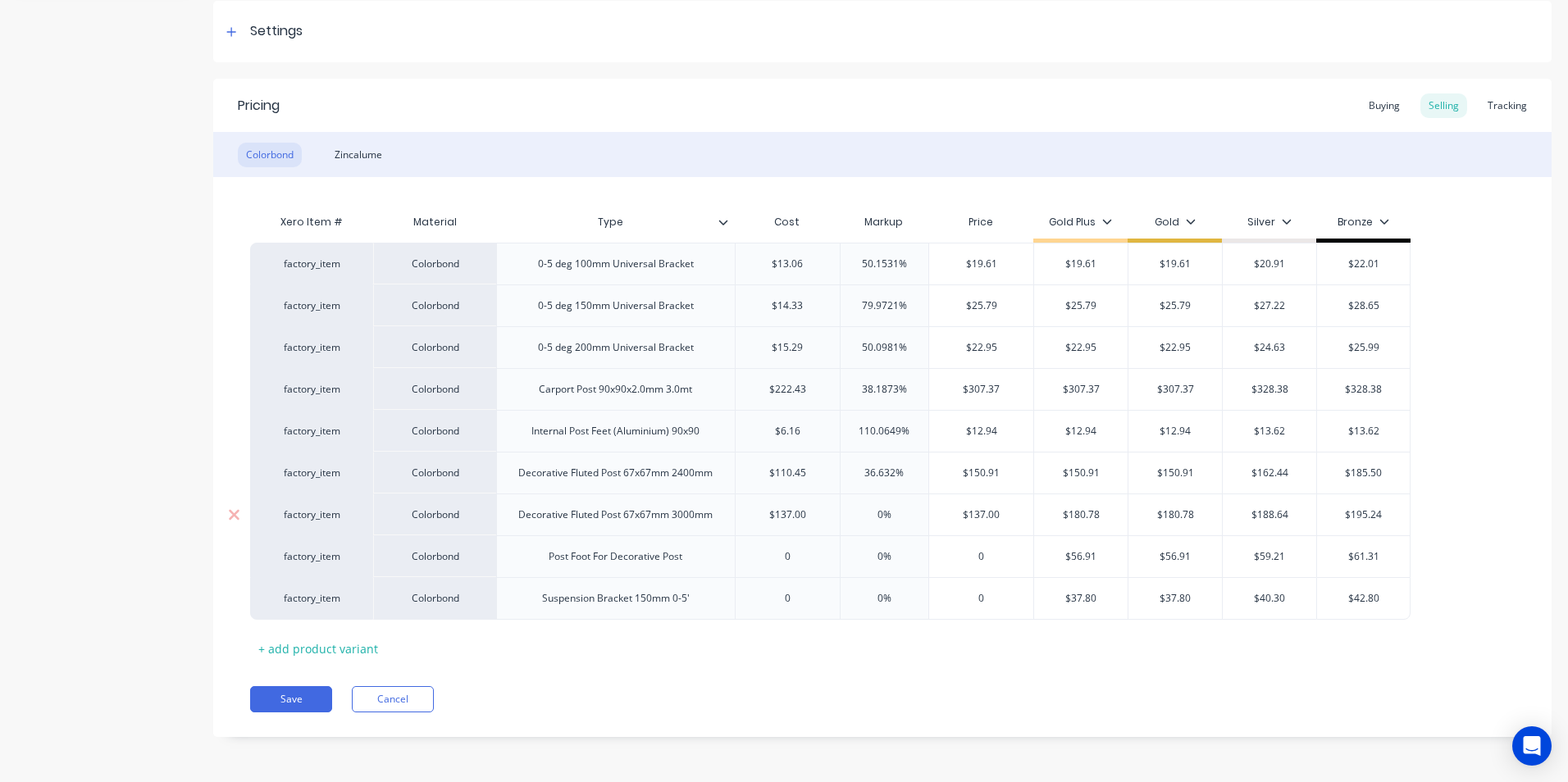
click at [921, 522] on div "0% 0%" at bounding box center [885, 515] width 89 height 41
click at [287, 701] on button "Save" at bounding box center [291, 699] width 82 height 26
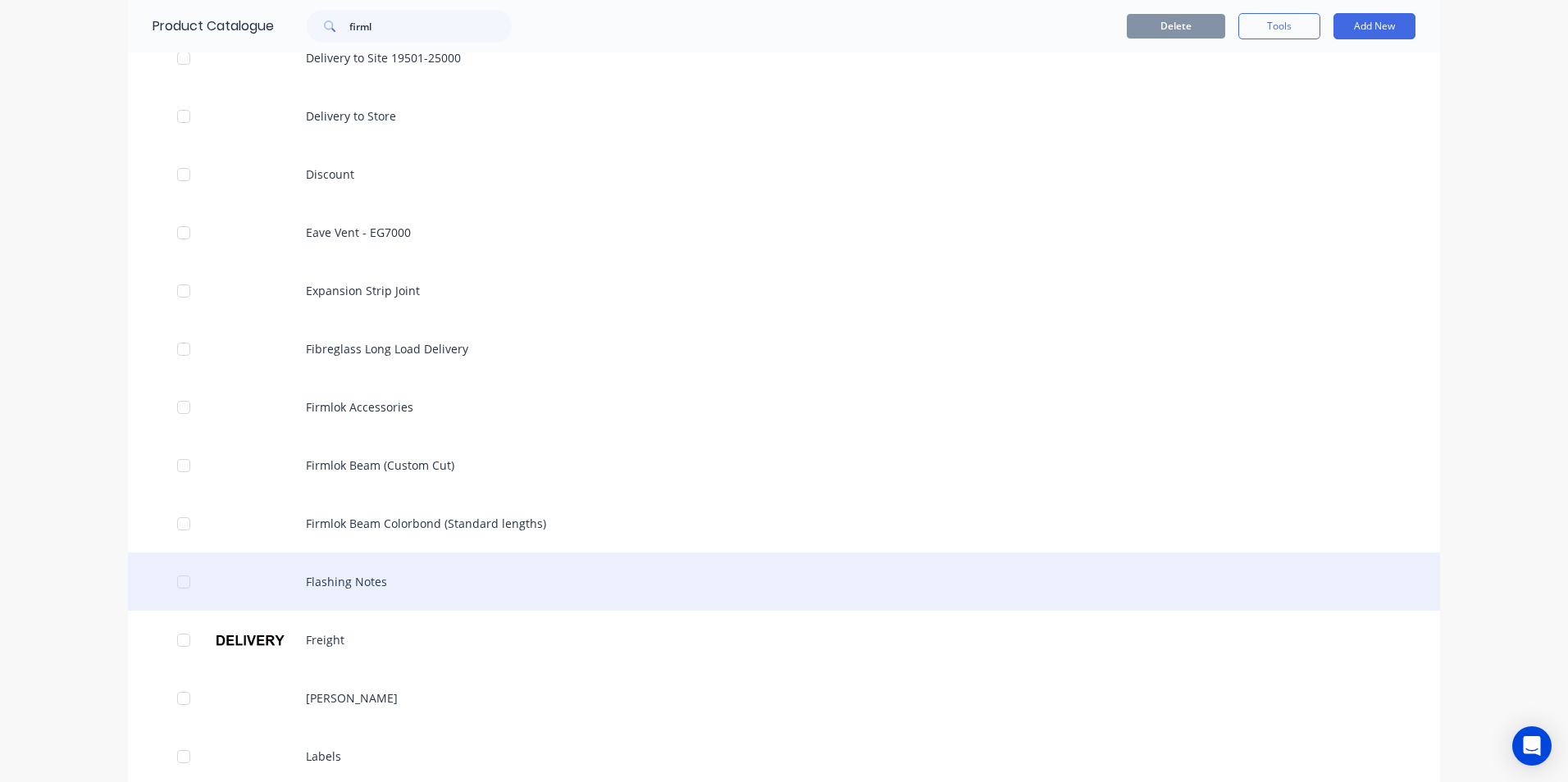
scroll to position [984, 0]
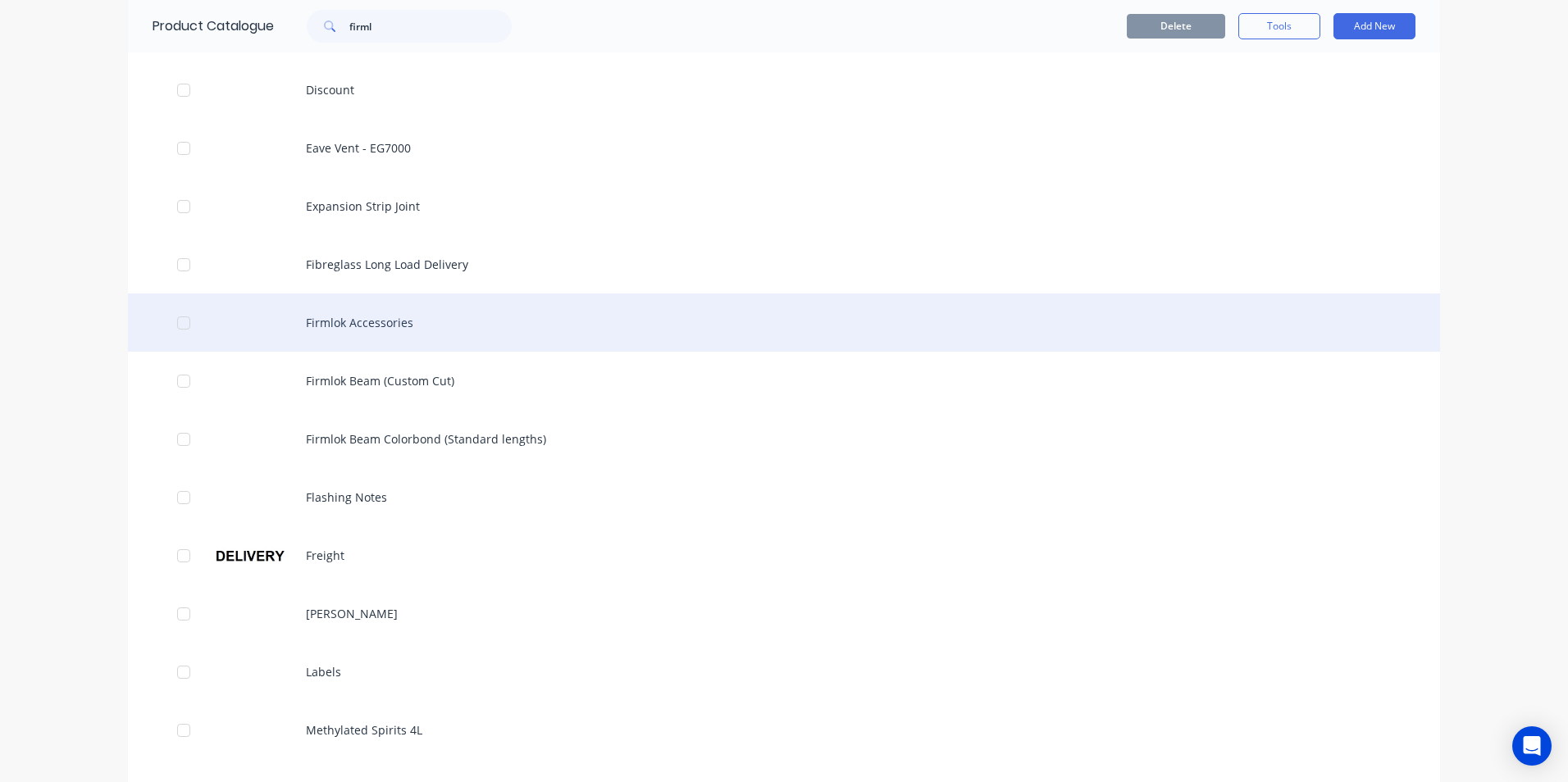
click at [382, 335] on div "Firmlok Accessories" at bounding box center [784, 322] width 1313 height 58
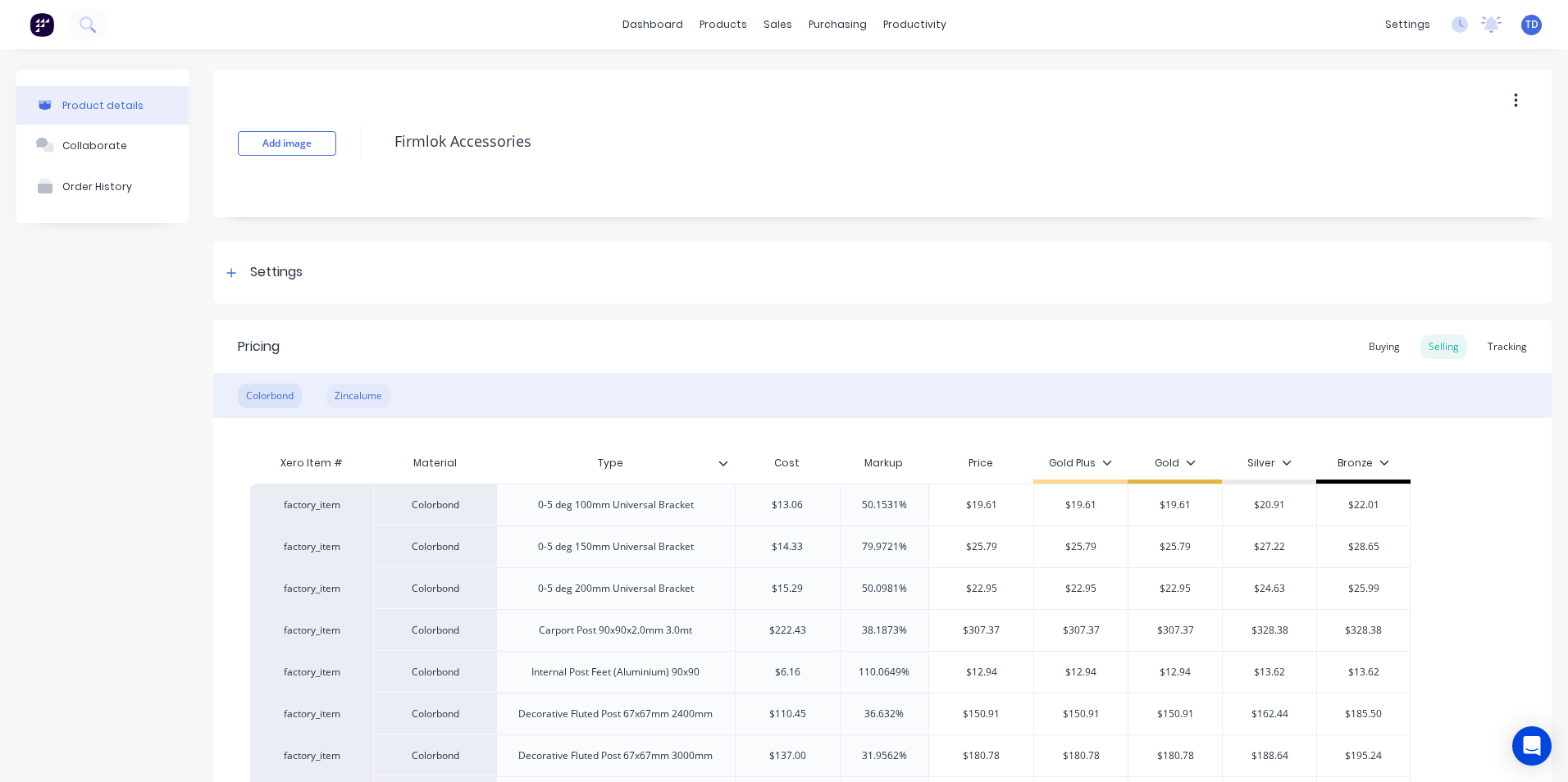
click at [357, 398] on div "Zincalume" at bounding box center [358, 396] width 64 height 24
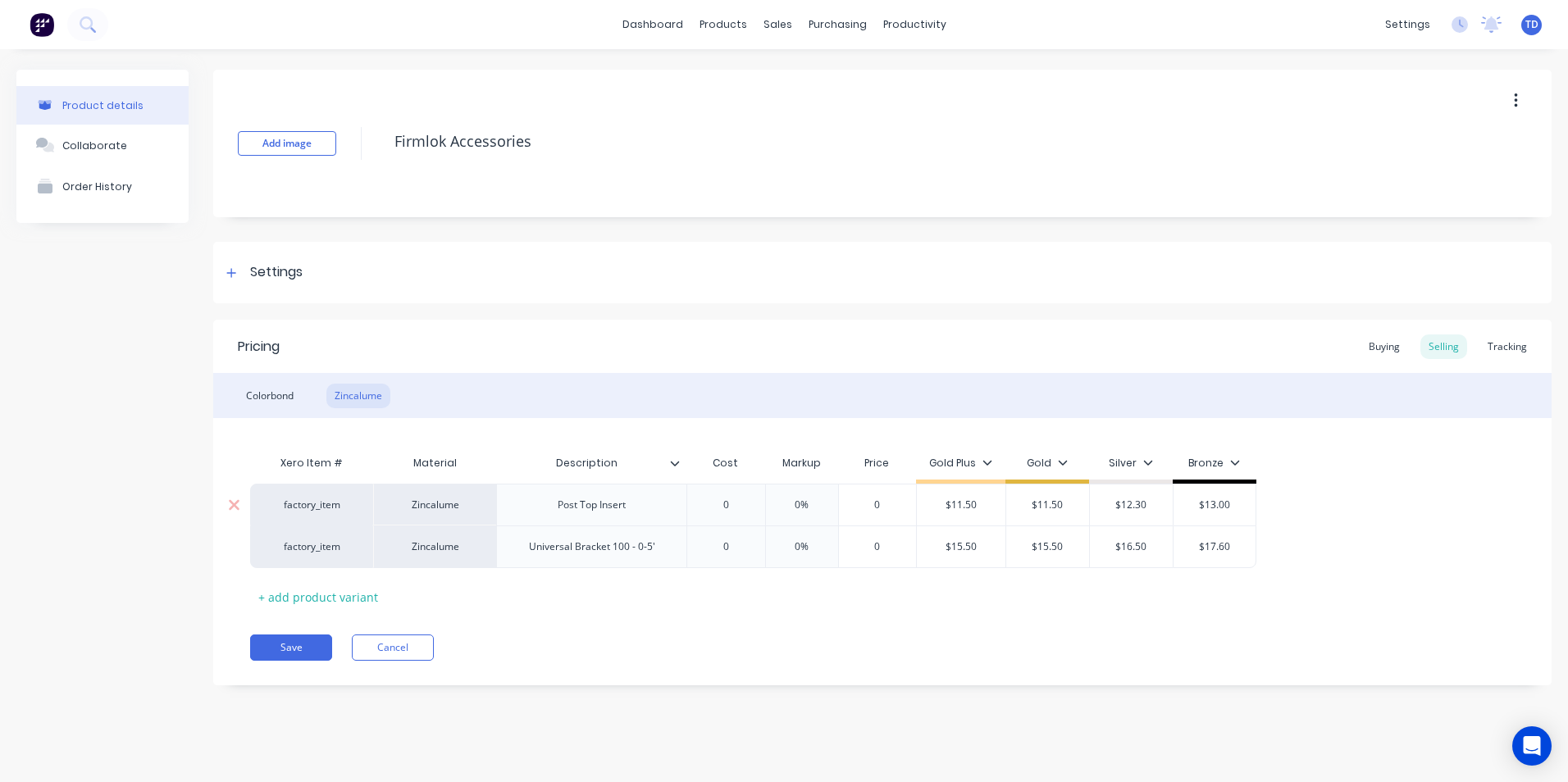
click at [730, 498] on input "0" at bounding box center [726, 505] width 82 height 15
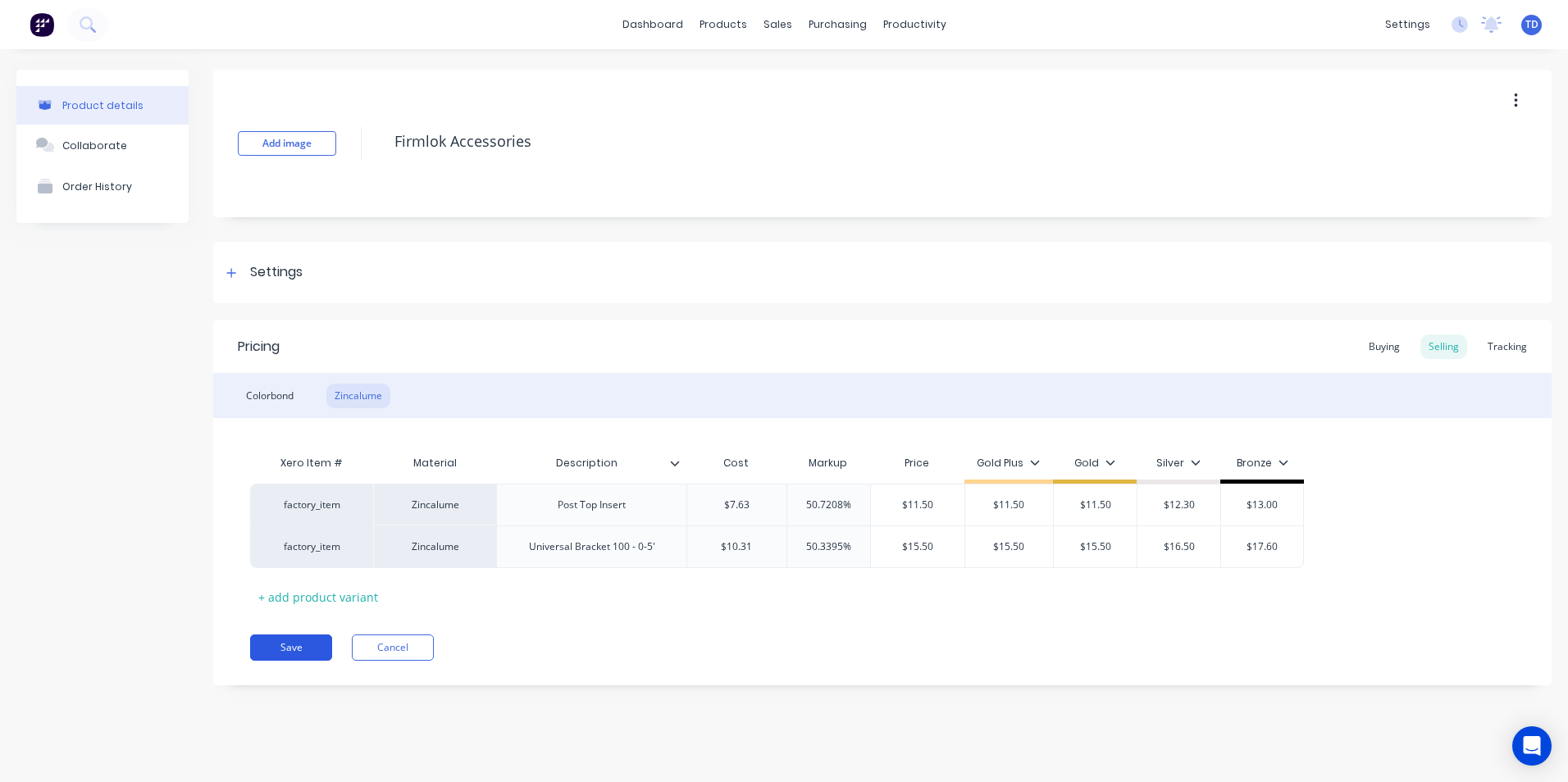
click at [303, 648] on button "Save" at bounding box center [291, 648] width 82 height 26
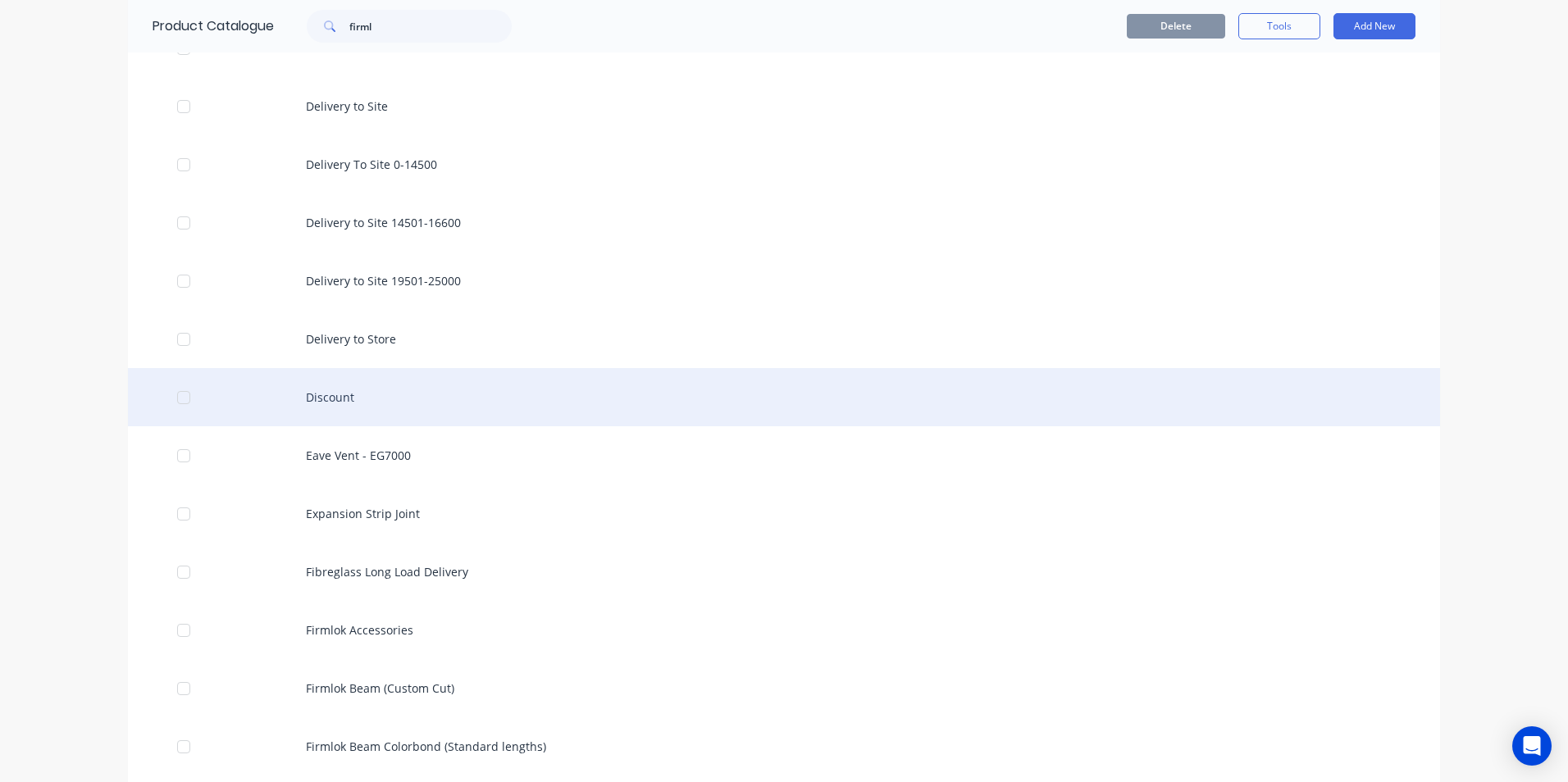
scroll to position [902, 0]
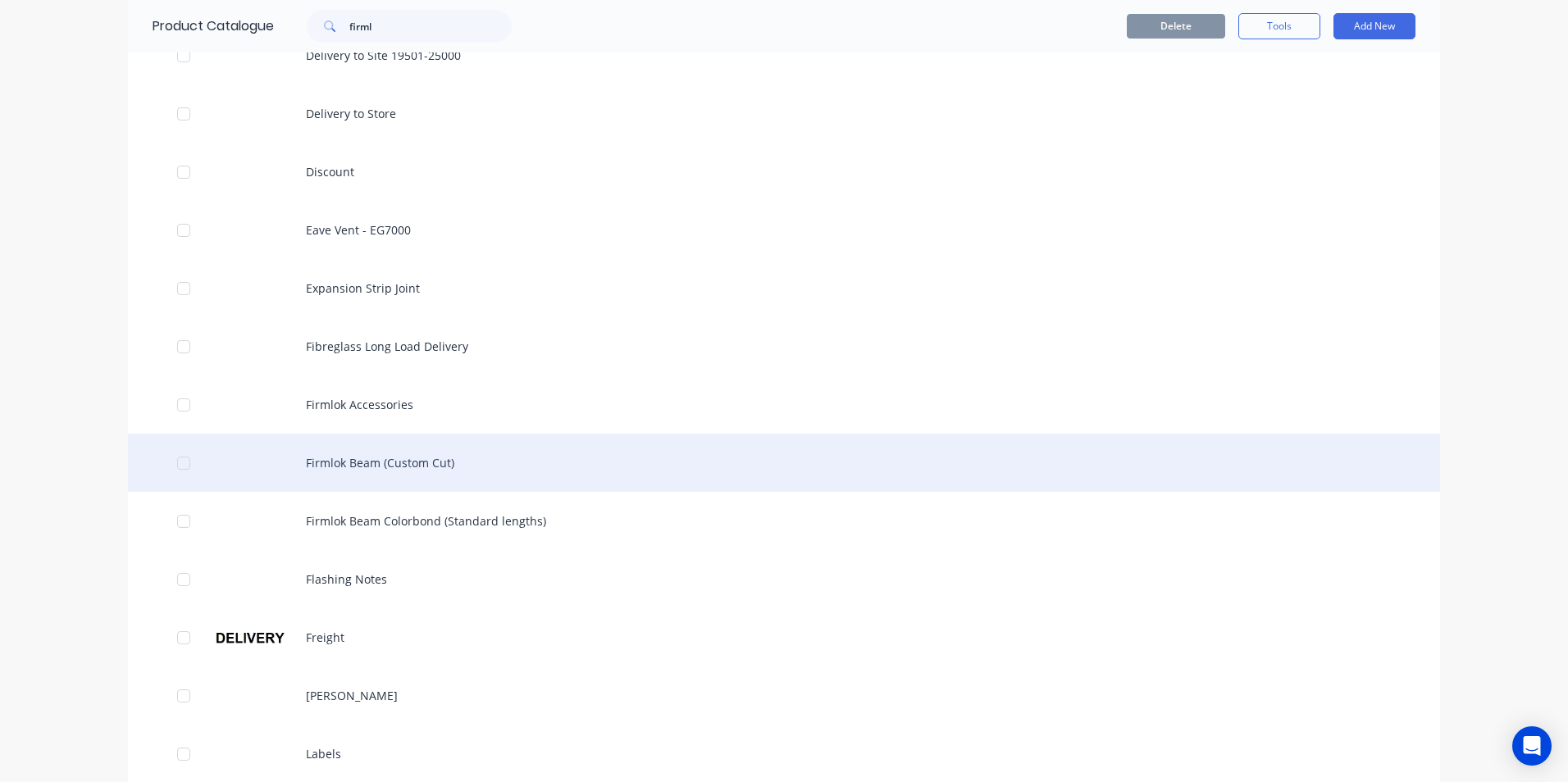
click at [380, 464] on div "Firmlok Beam (Custom Cut)" at bounding box center [784, 462] width 1313 height 58
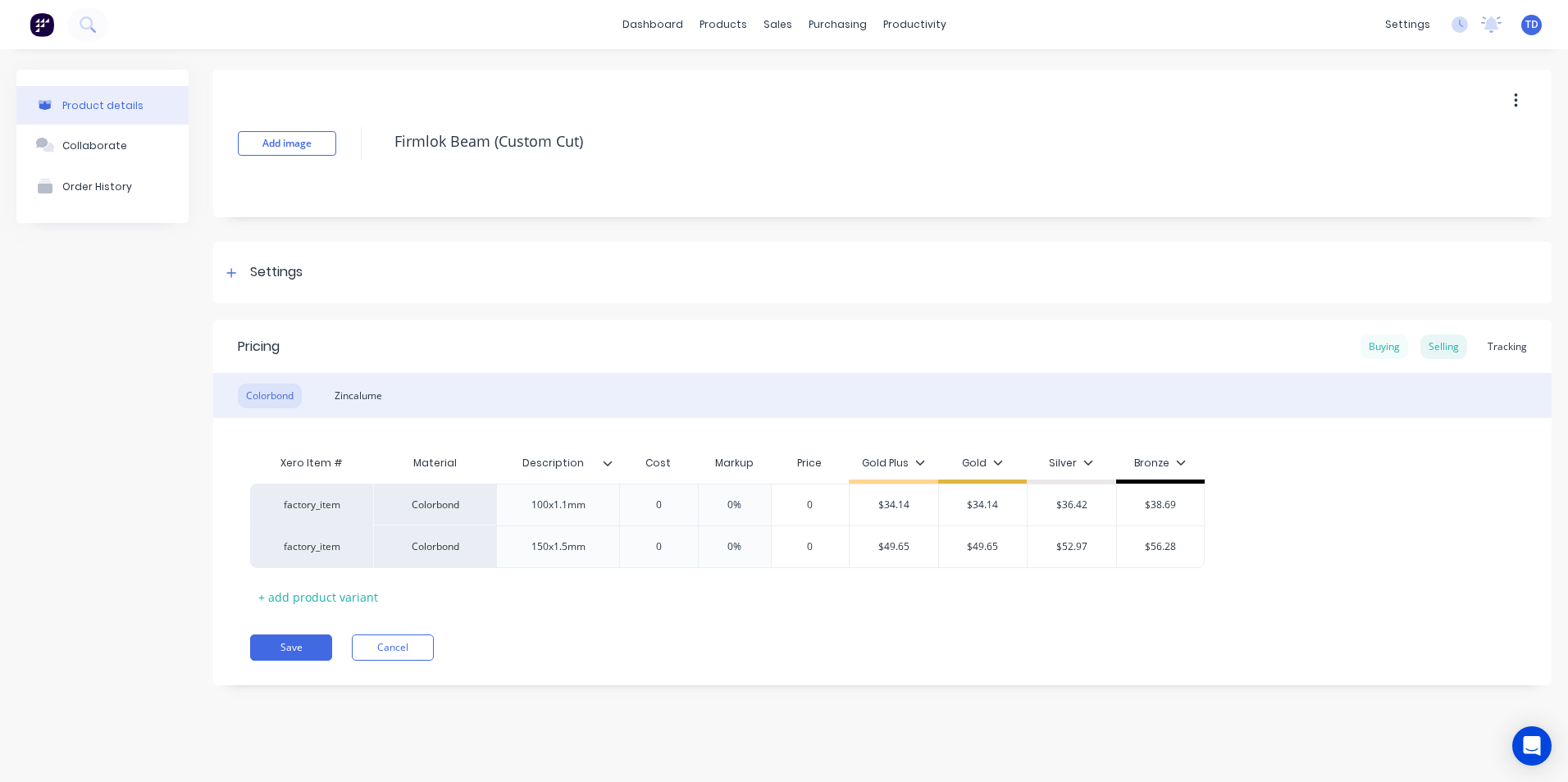
click at [1372, 342] on div "Buying" at bounding box center [1384, 347] width 48 height 24
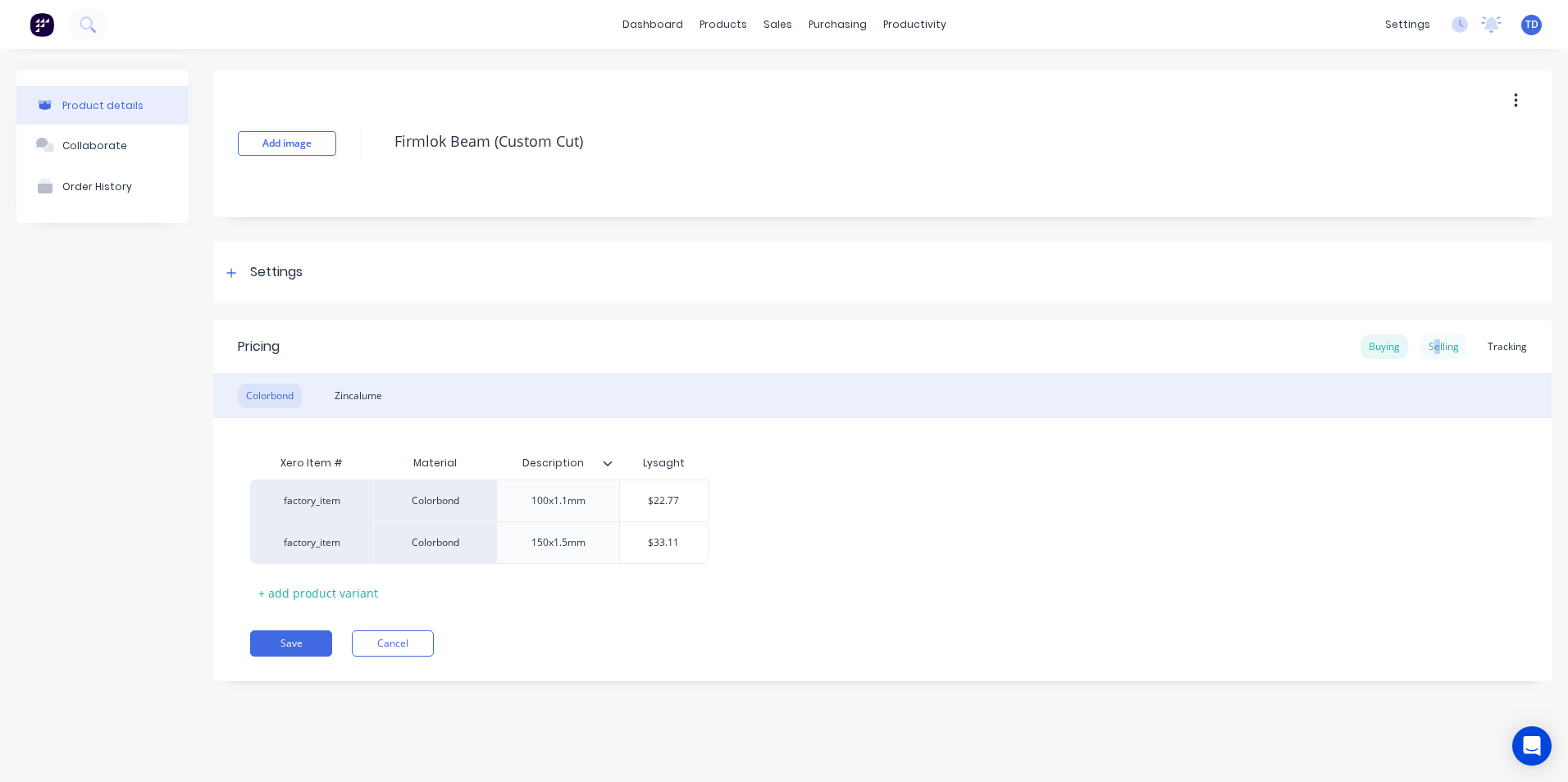
click at [1441, 344] on div "Selling" at bounding box center [1444, 347] width 47 height 24
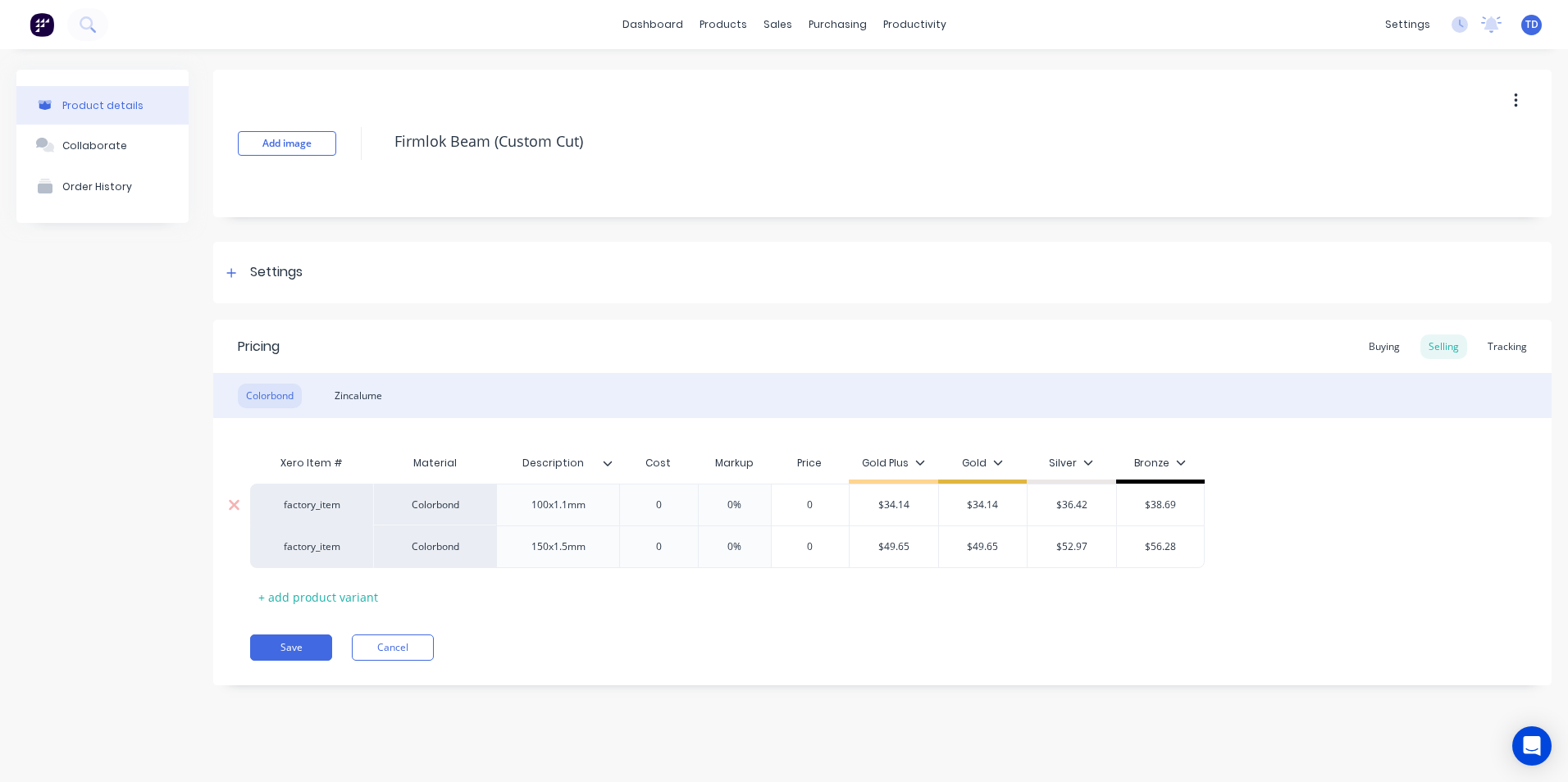
click at [677, 501] on input "0" at bounding box center [659, 505] width 82 height 15
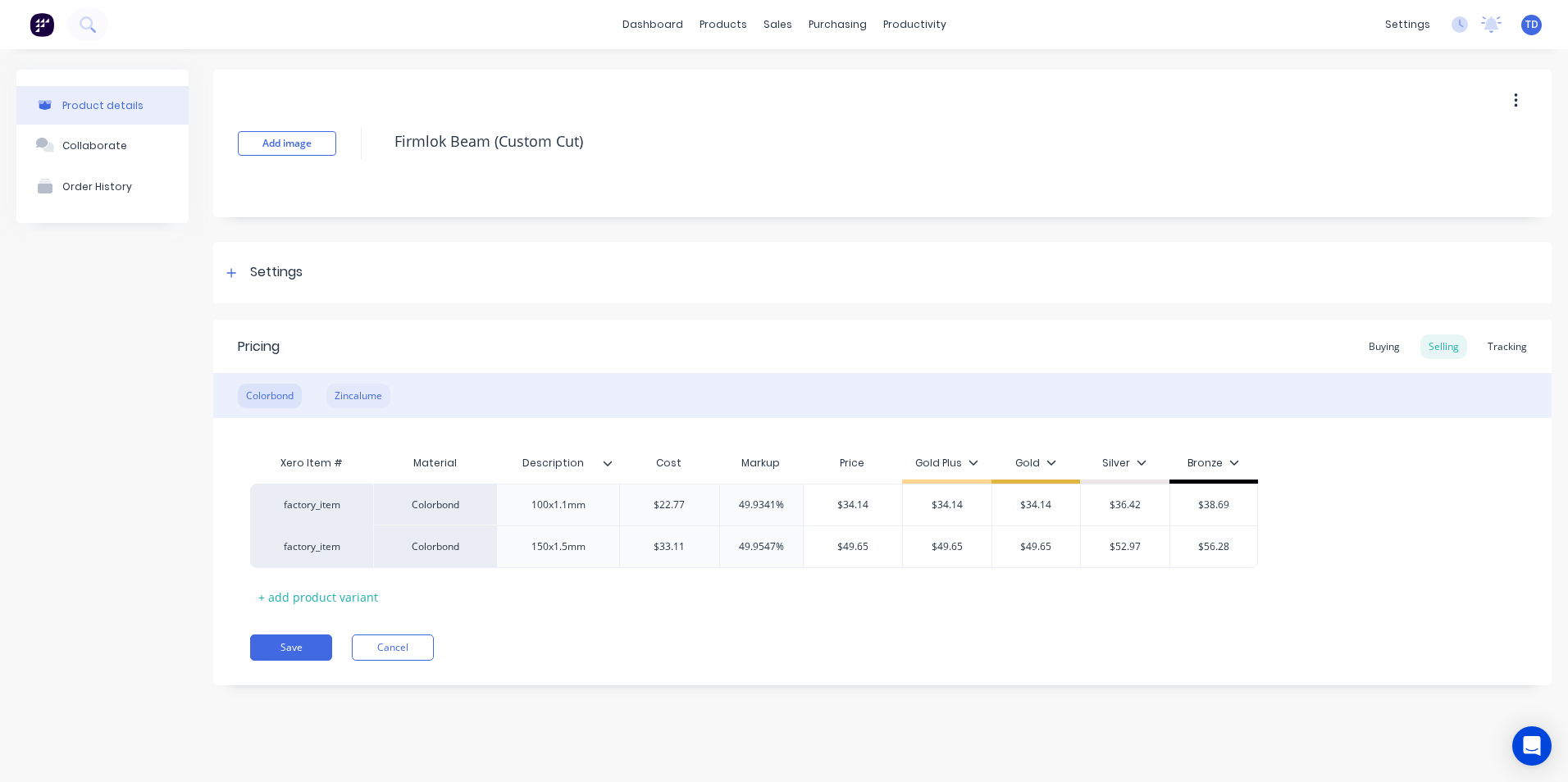
click at [340, 393] on div "Zincalume" at bounding box center [358, 396] width 64 height 24
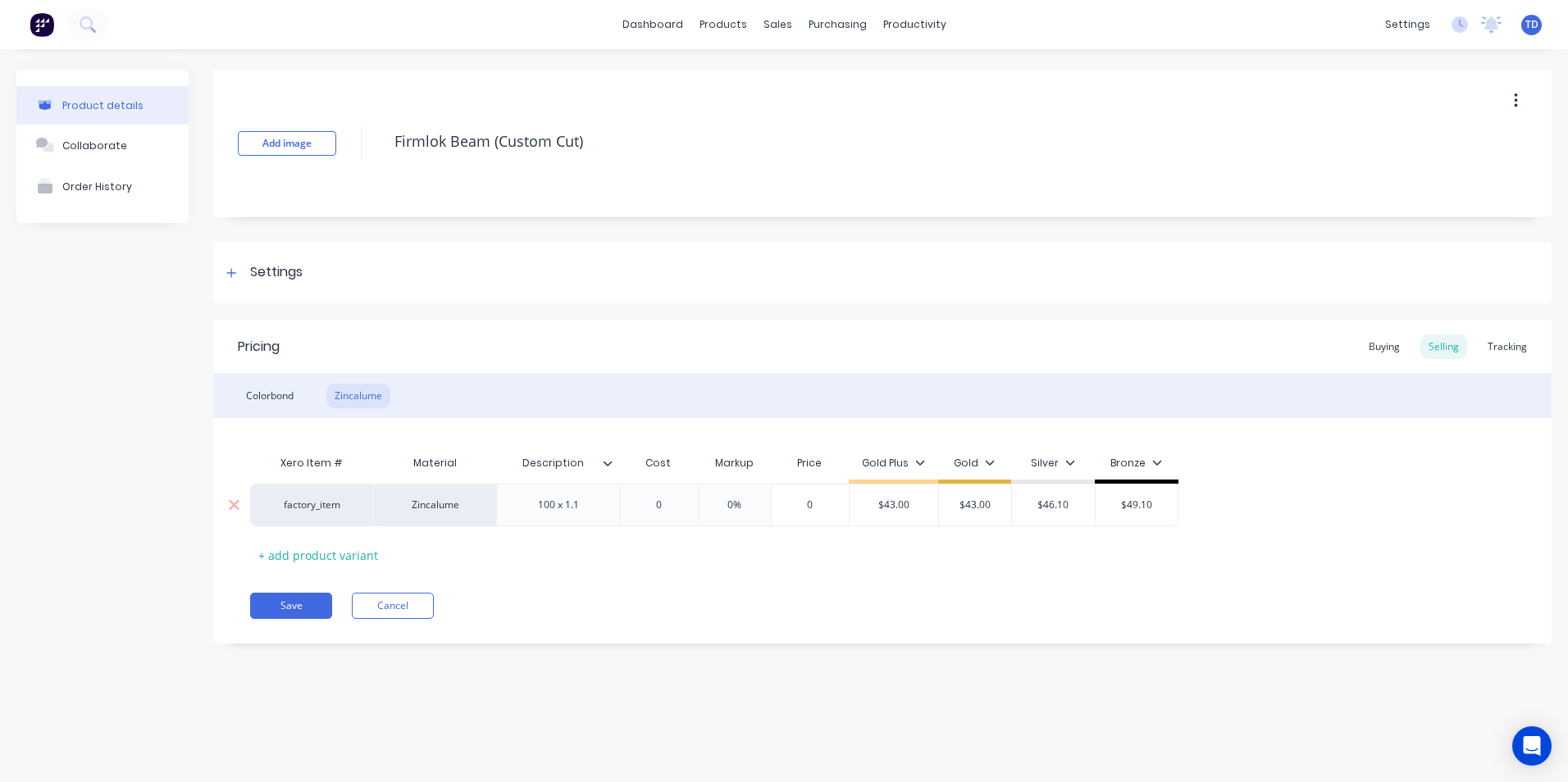
click at [701, 509] on input "0%" at bounding box center [735, 505] width 82 height 15
click at [686, 506] on input "0" at bounding box center [659, 505] width 82 height 15
click at [299, 595] on button "Save" at bounding box center [291, 606] width 82 height 26
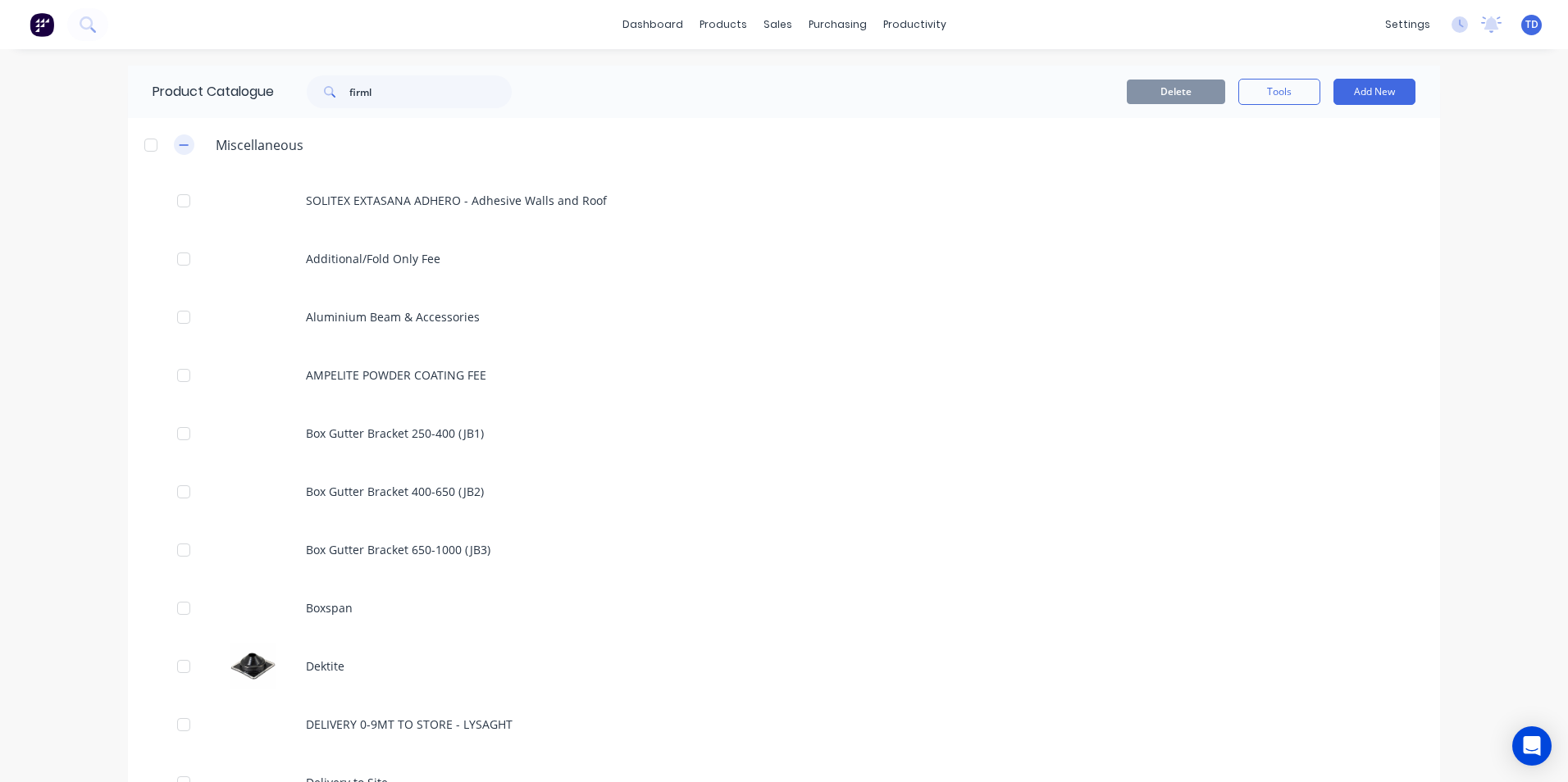
click at [180, 145] on icon "button" at bounding box center [185, 144] width 9 height 1
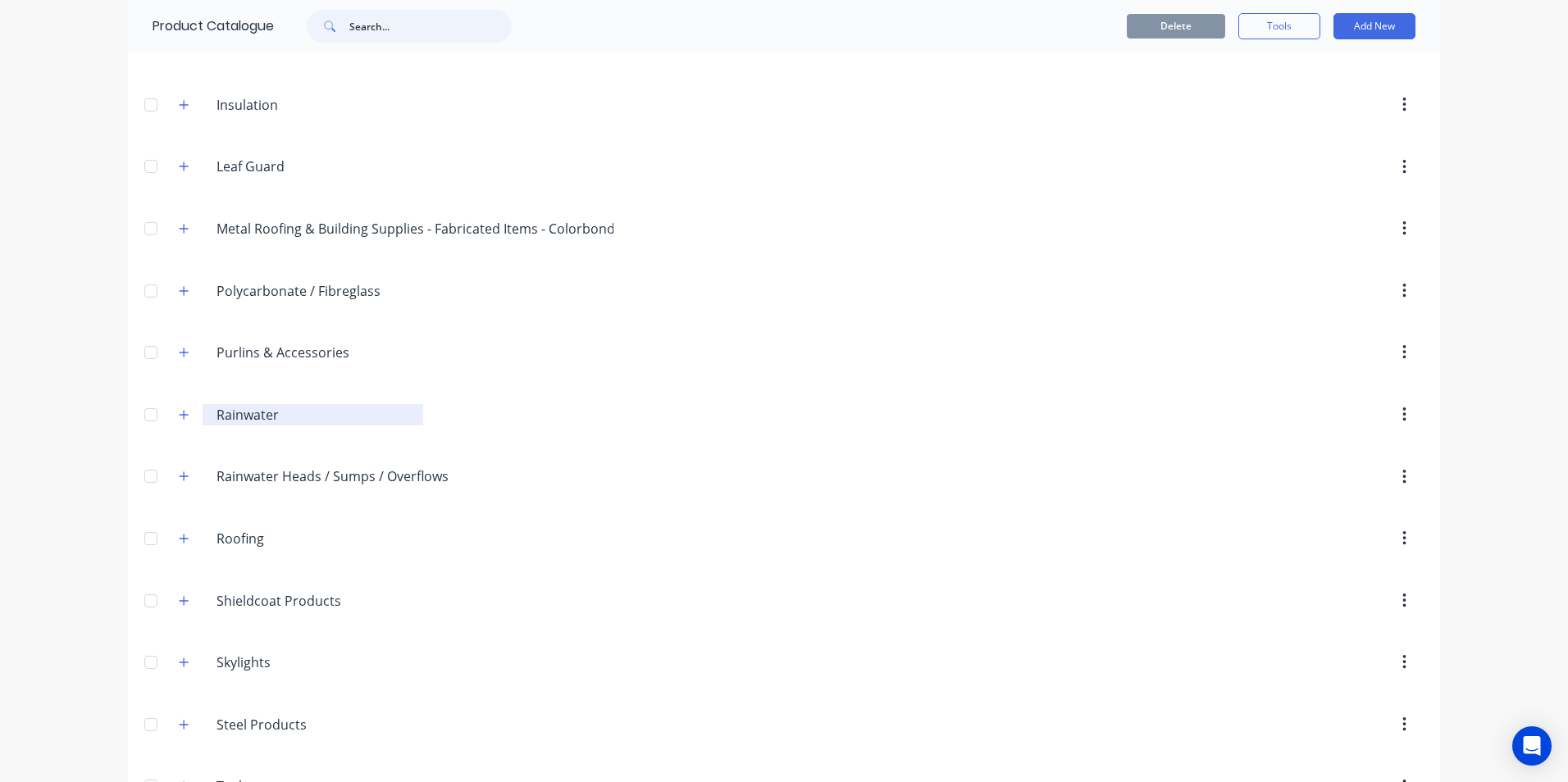
scroll to position [513, 0]
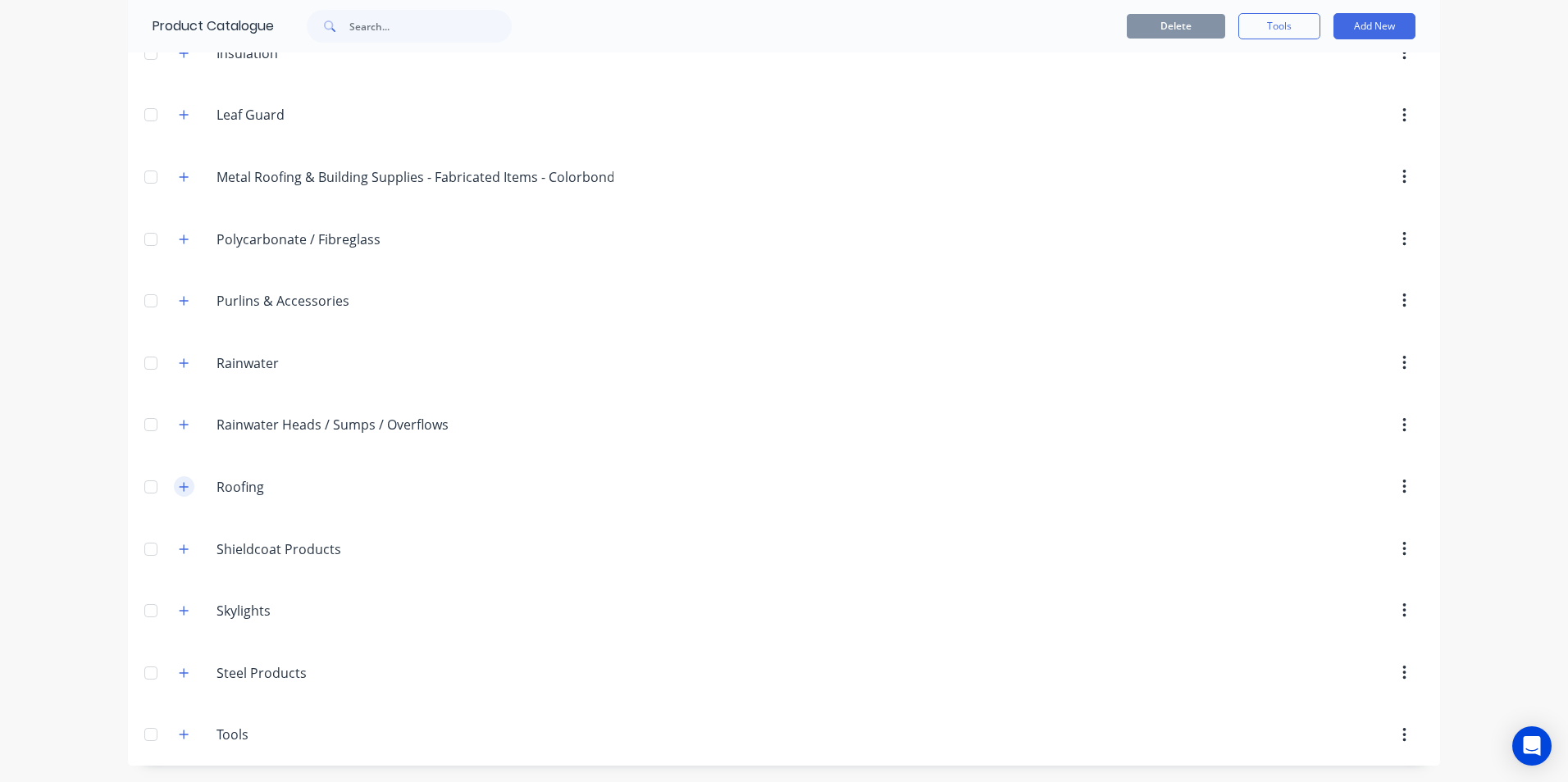
click at [181, 487] on icon "button" at bounding box center [184, 487] width 10 height 11
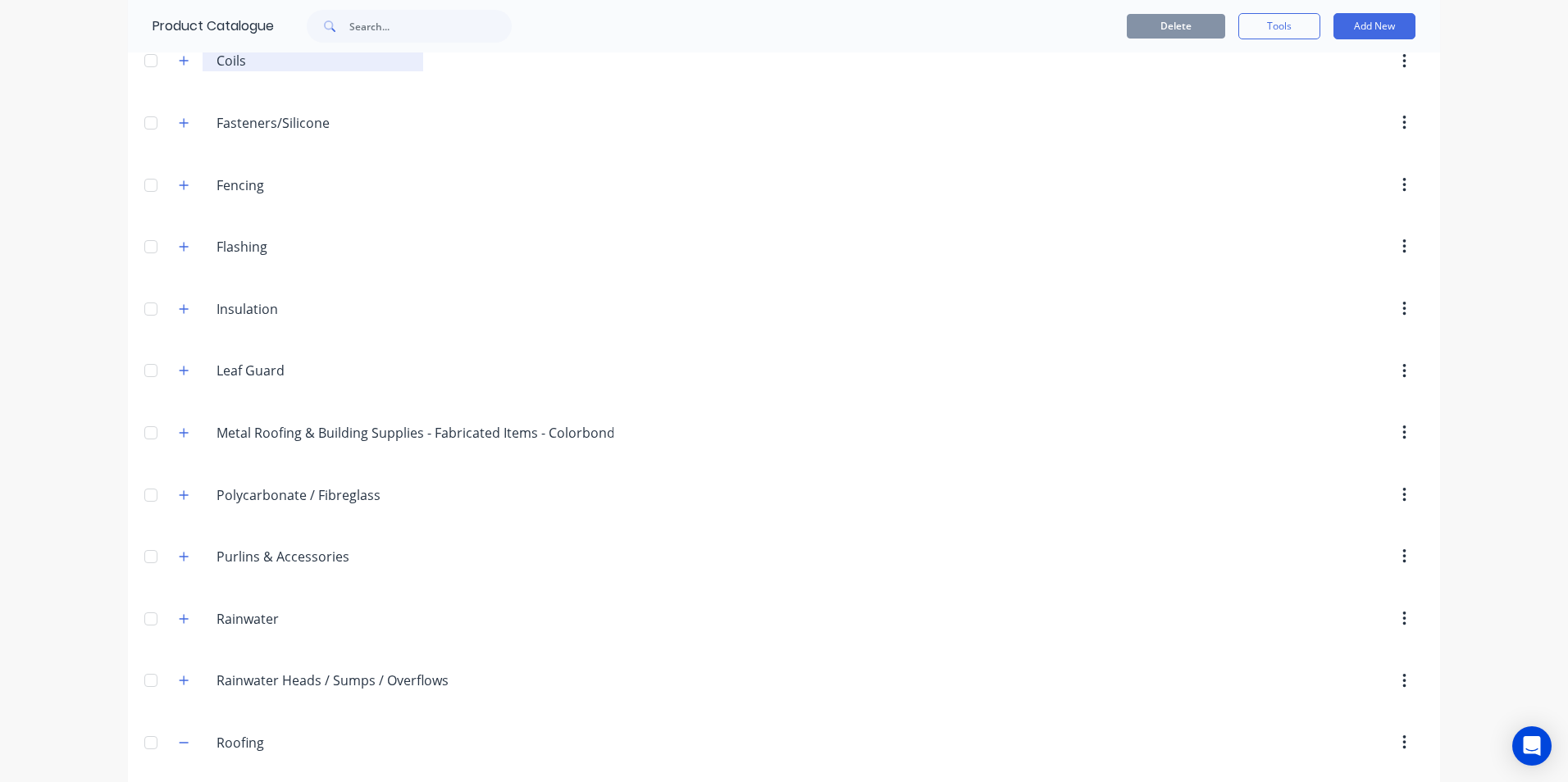
scroll to position [185, 0]
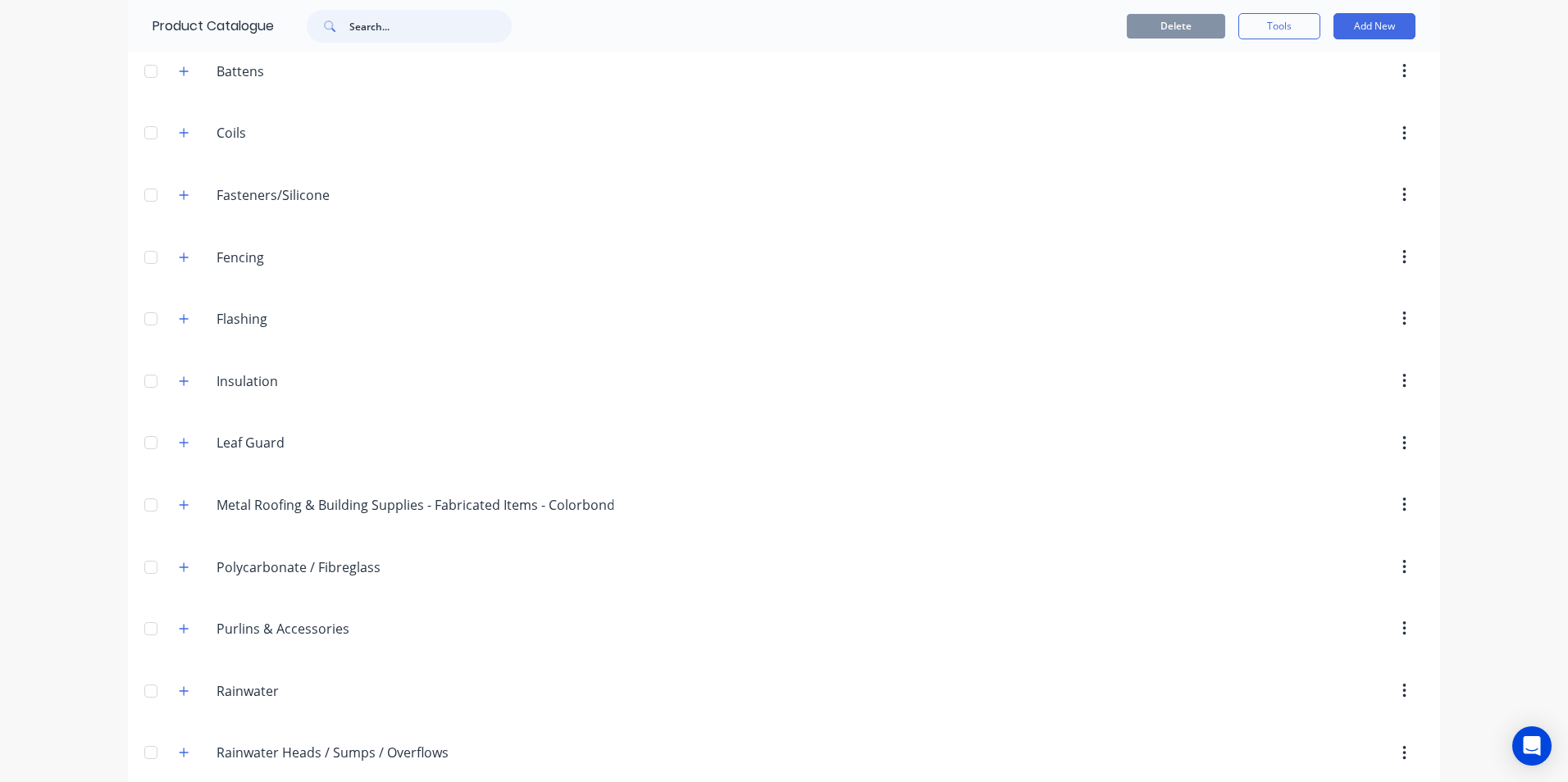
click at [371, 36] on input "text" at bounding box center [431, 26] width 162 height 33
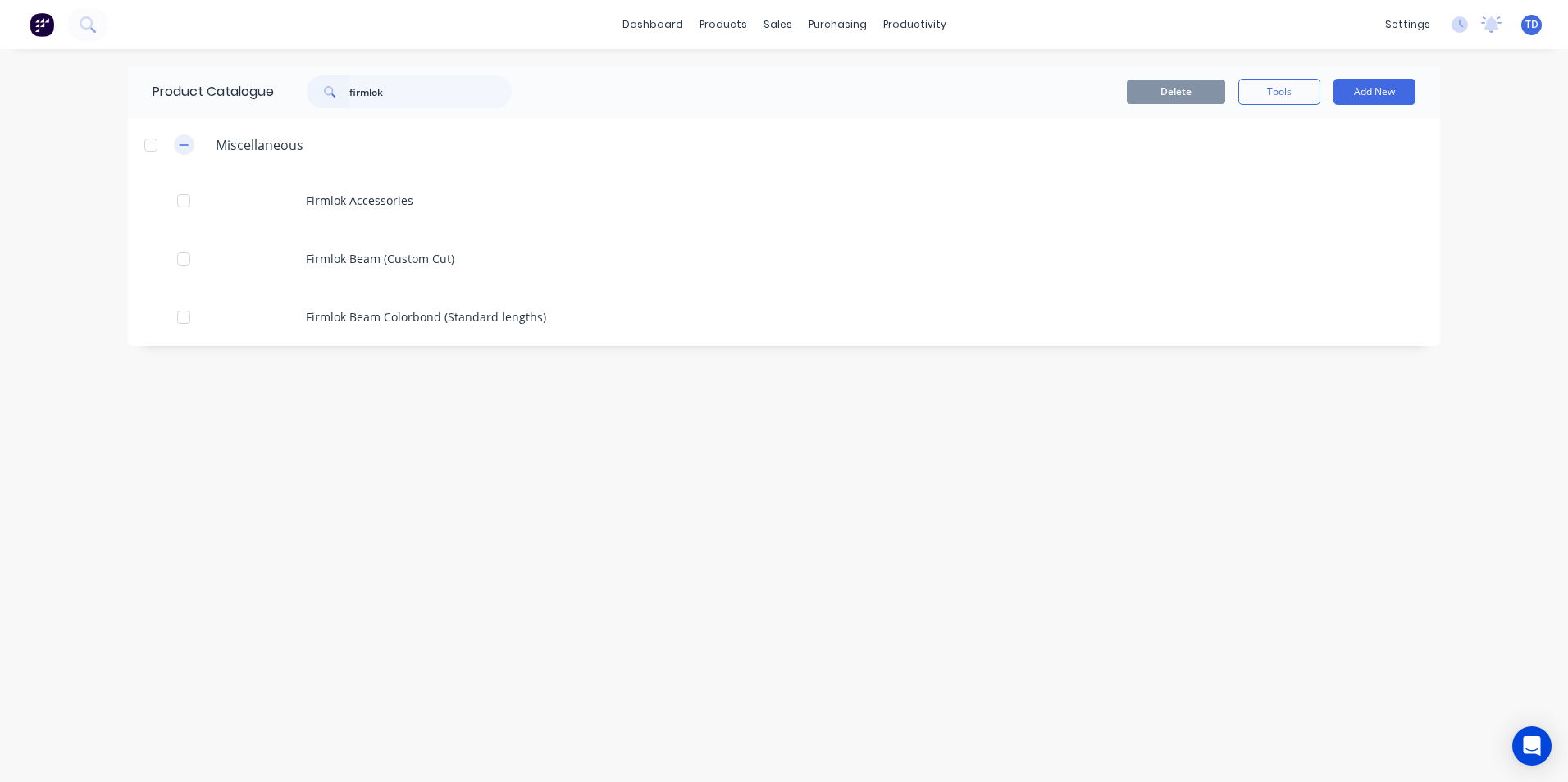
click at [186, 147] on icon "button" at bounding box center [184, 145] width 10 height 11
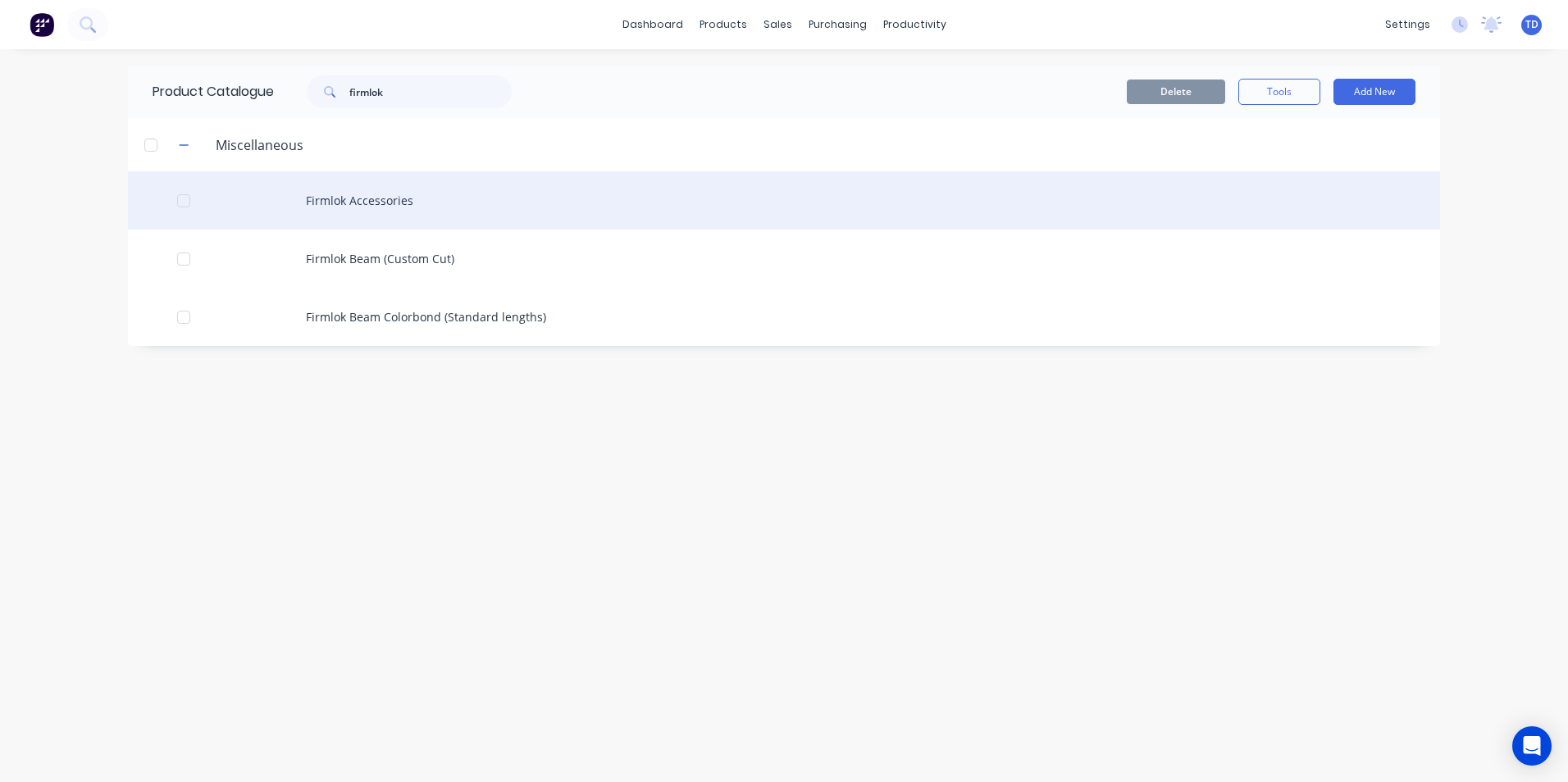
click at [334, 209] on div "Firmlok Accessories" at bounding box center [784, 200] width 1313 height 58
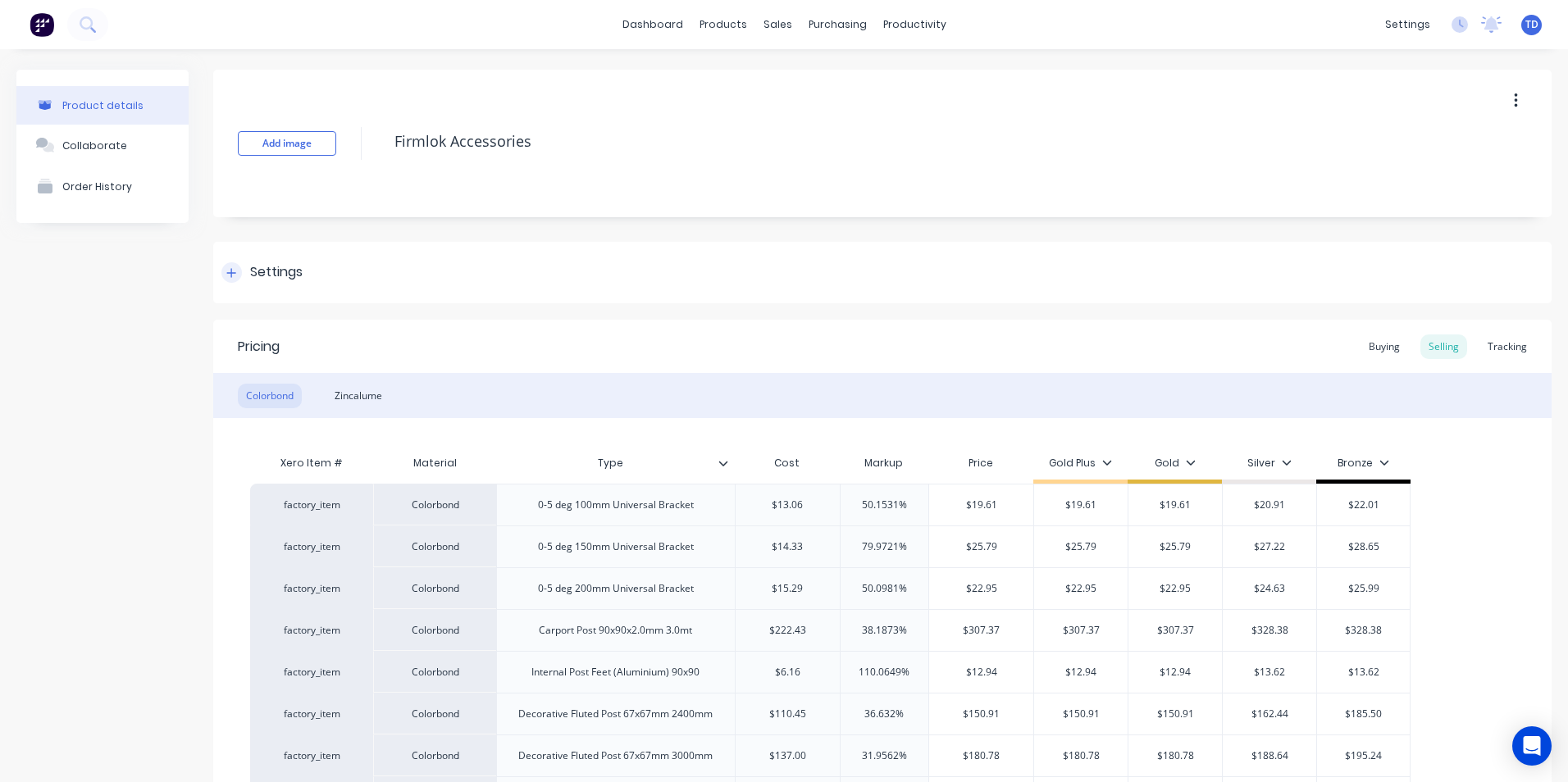
click at [226, 274] on div at bounding box center [232, 273] width 21 height 21
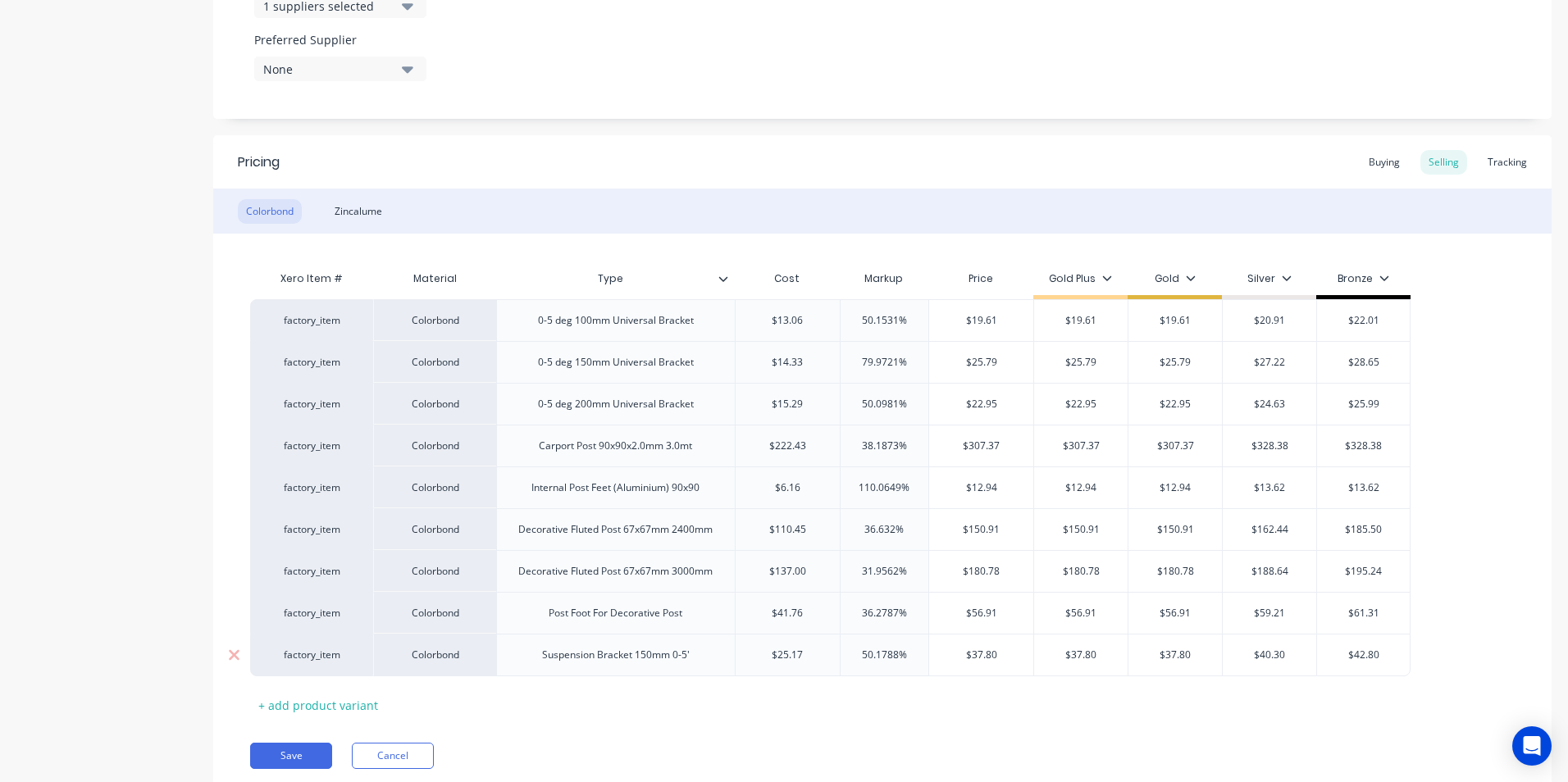
scroll to position [938, 0]
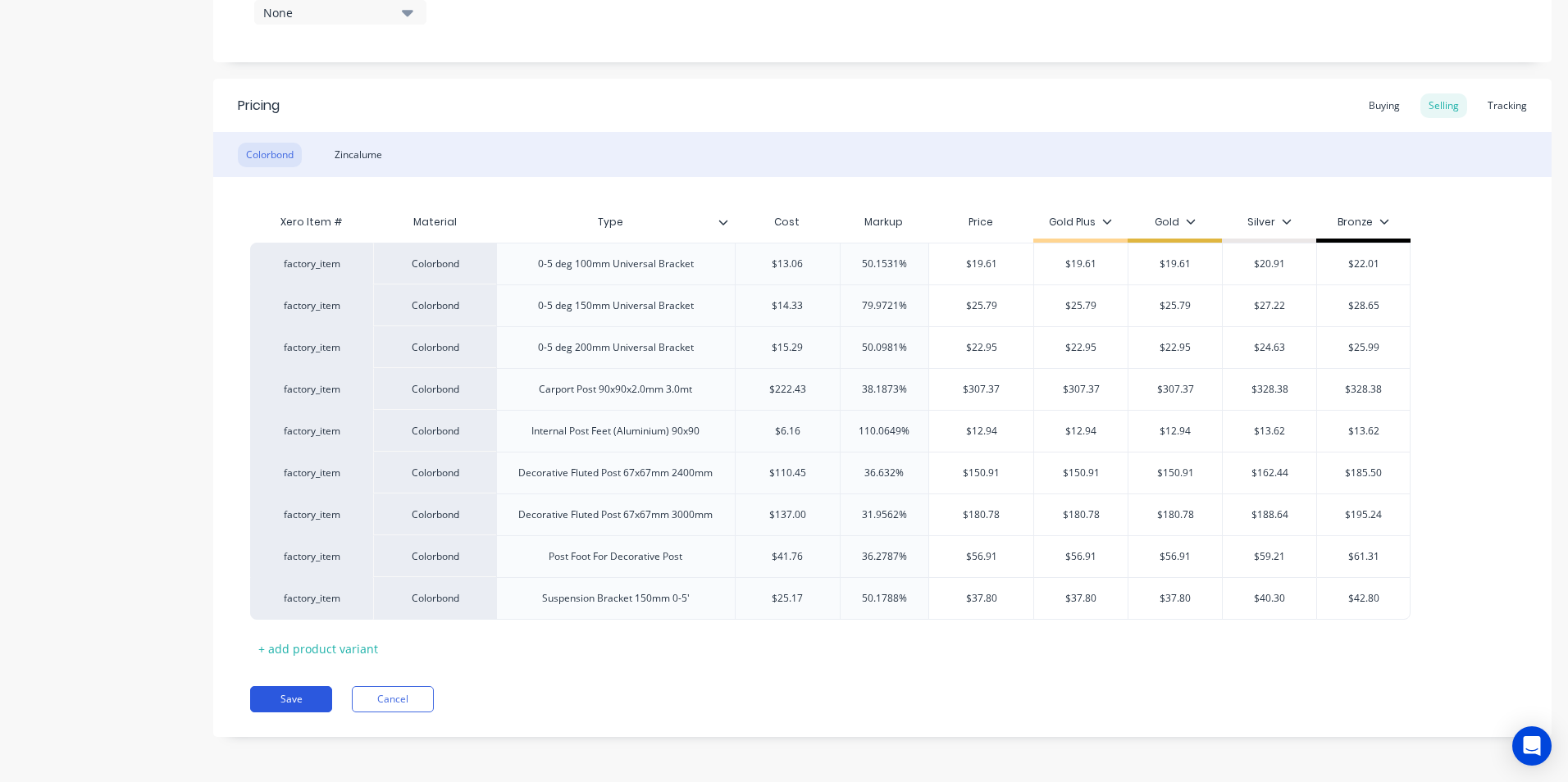
click at [292, 695] on button "Save" at bounding box center [291, 699] width 82 height 26
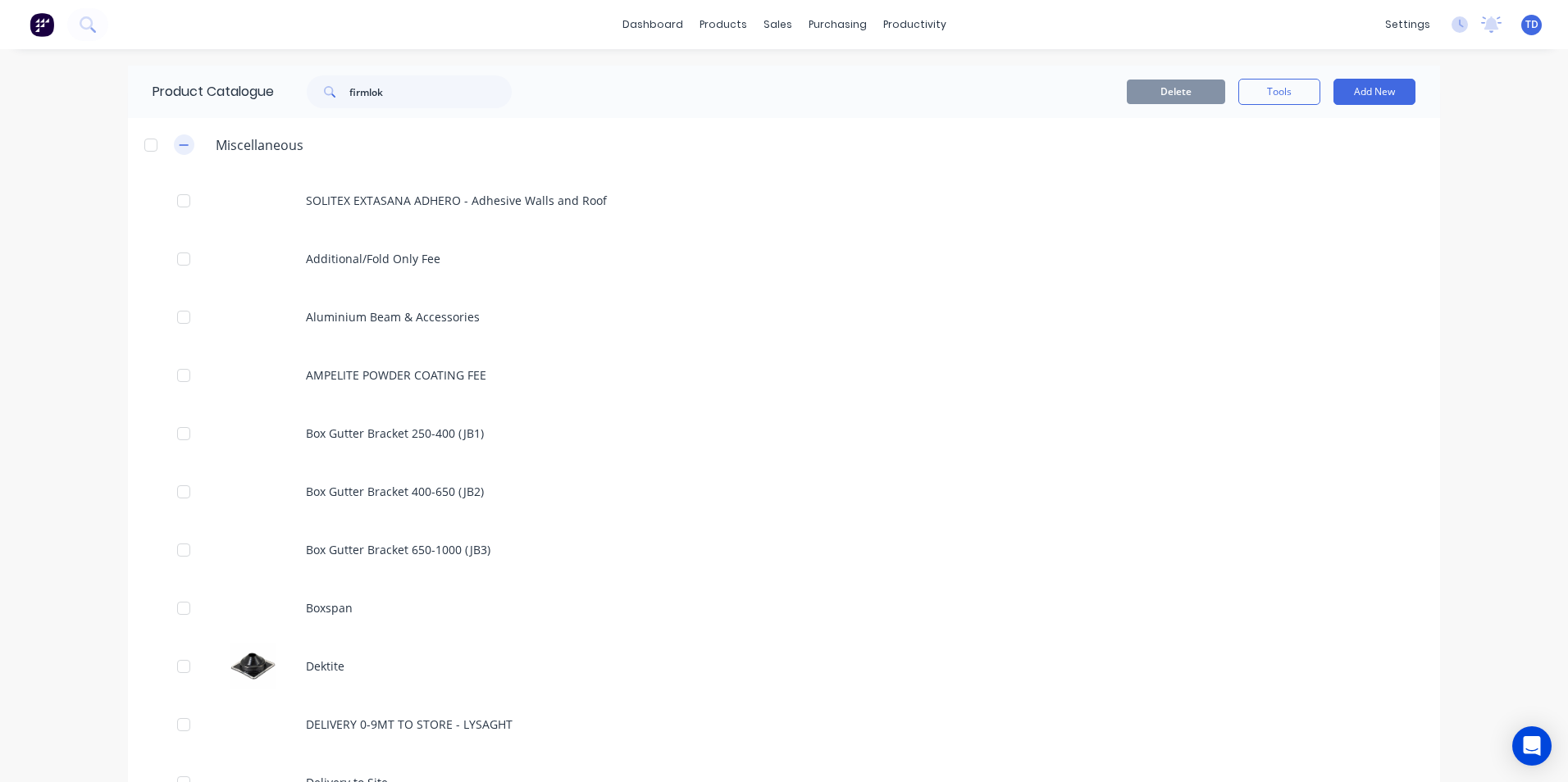
click at [179, 146] on icon "button" at bounding box center [184, 145] width 10 height 11
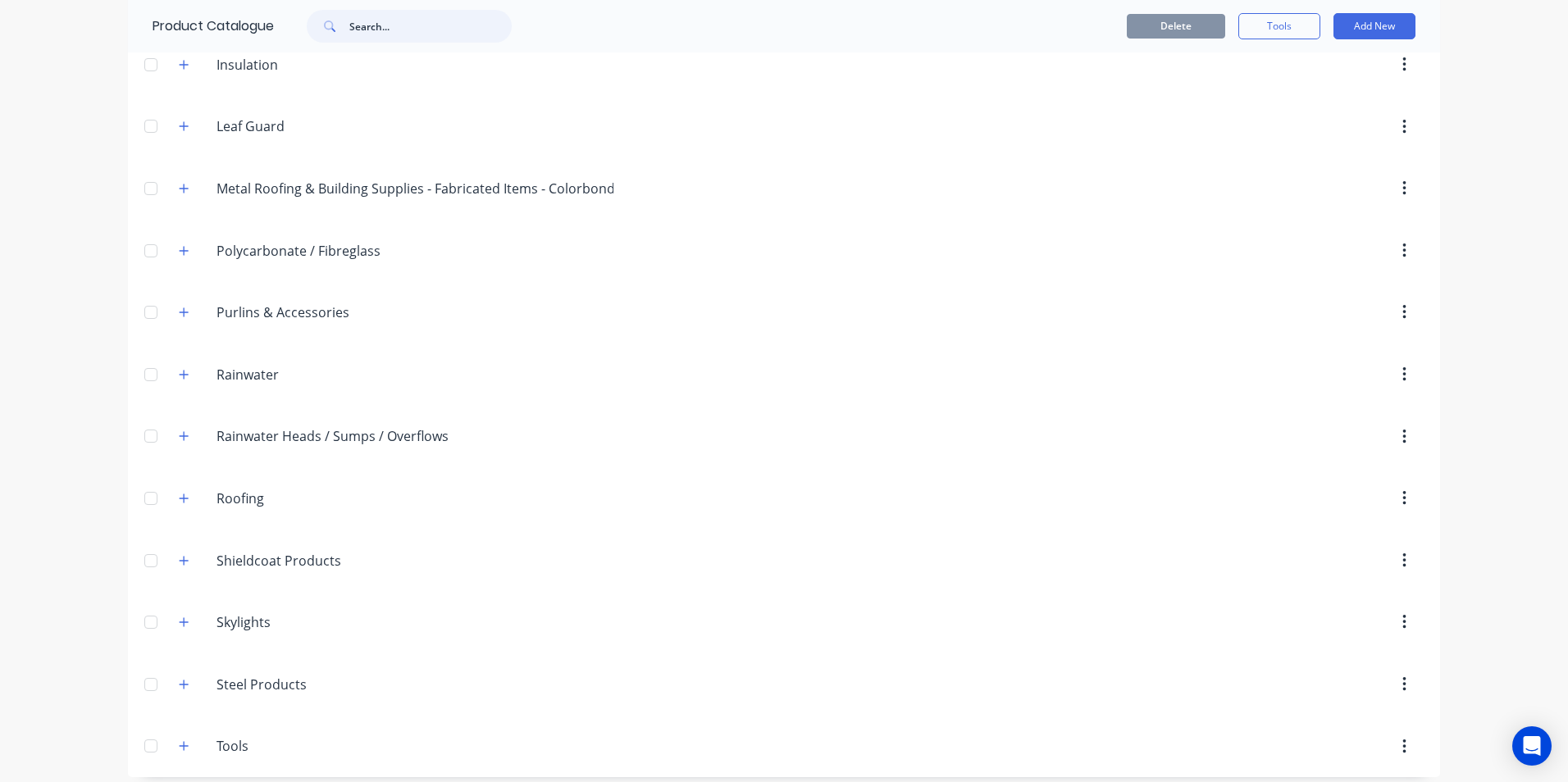
scroll to position [513, 0]
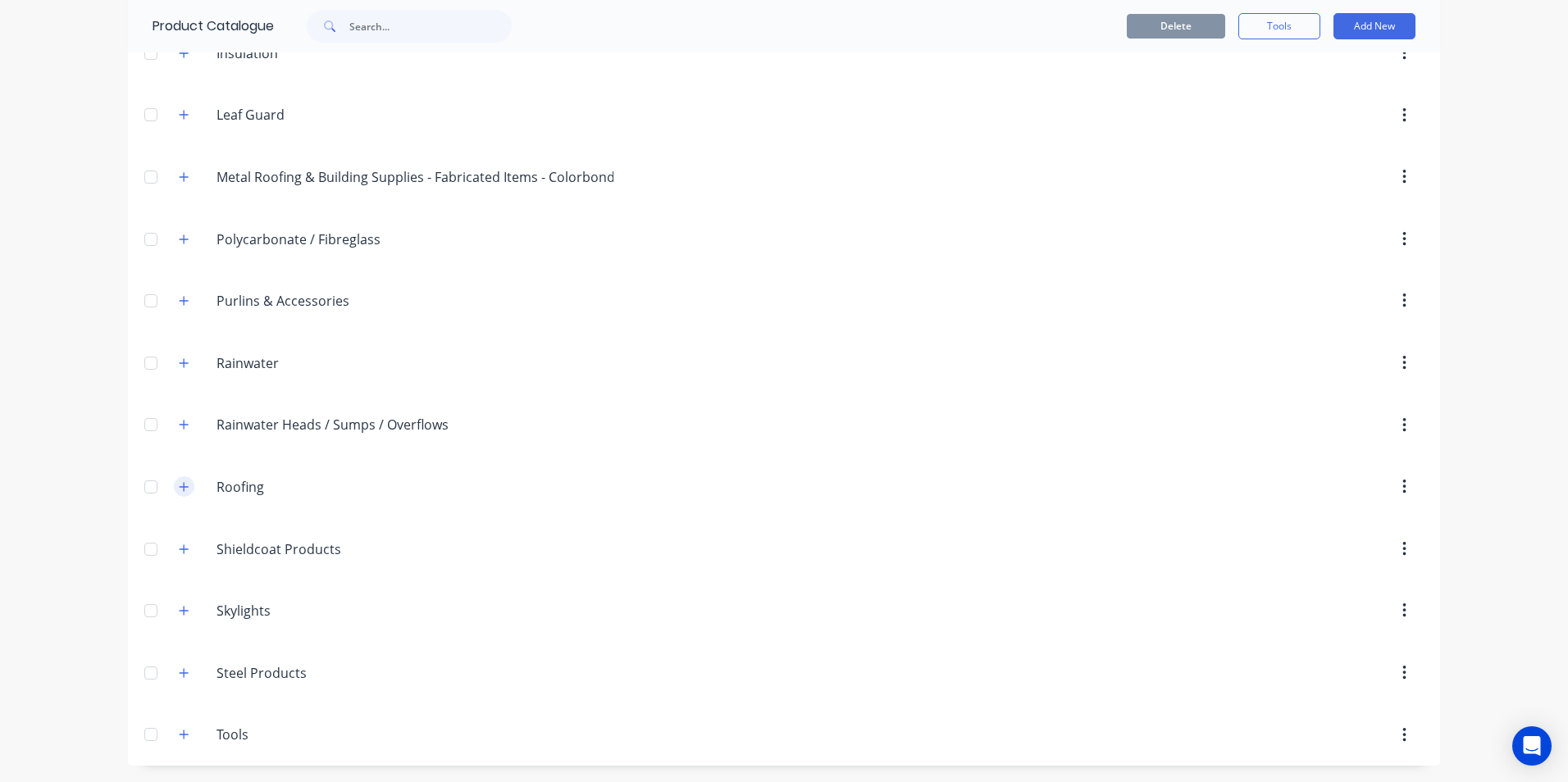
click at [179, 485] on icon "button" at bounding box center [184, 487] width 10 height 11
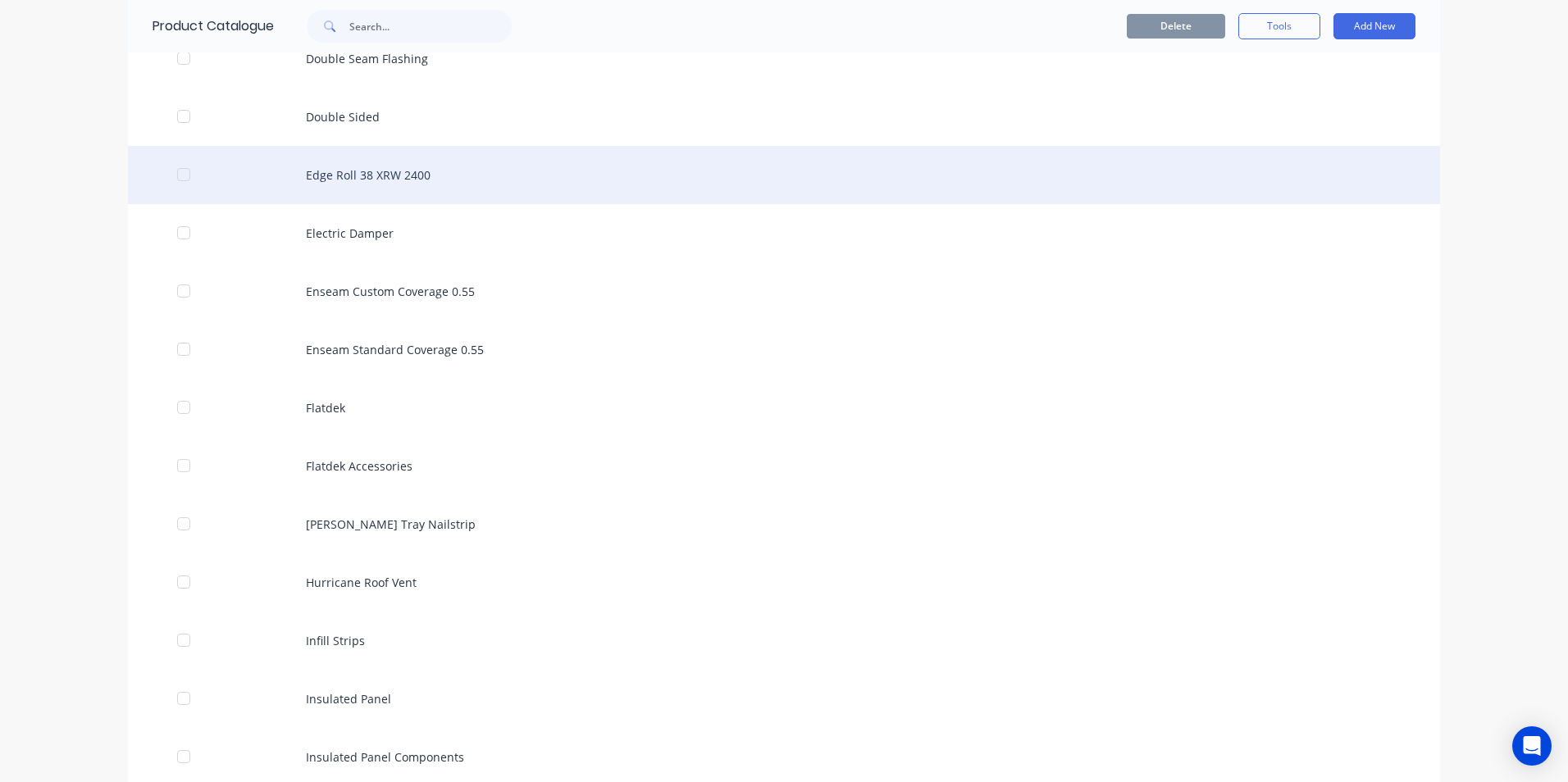
scroll to position [1825, 0]
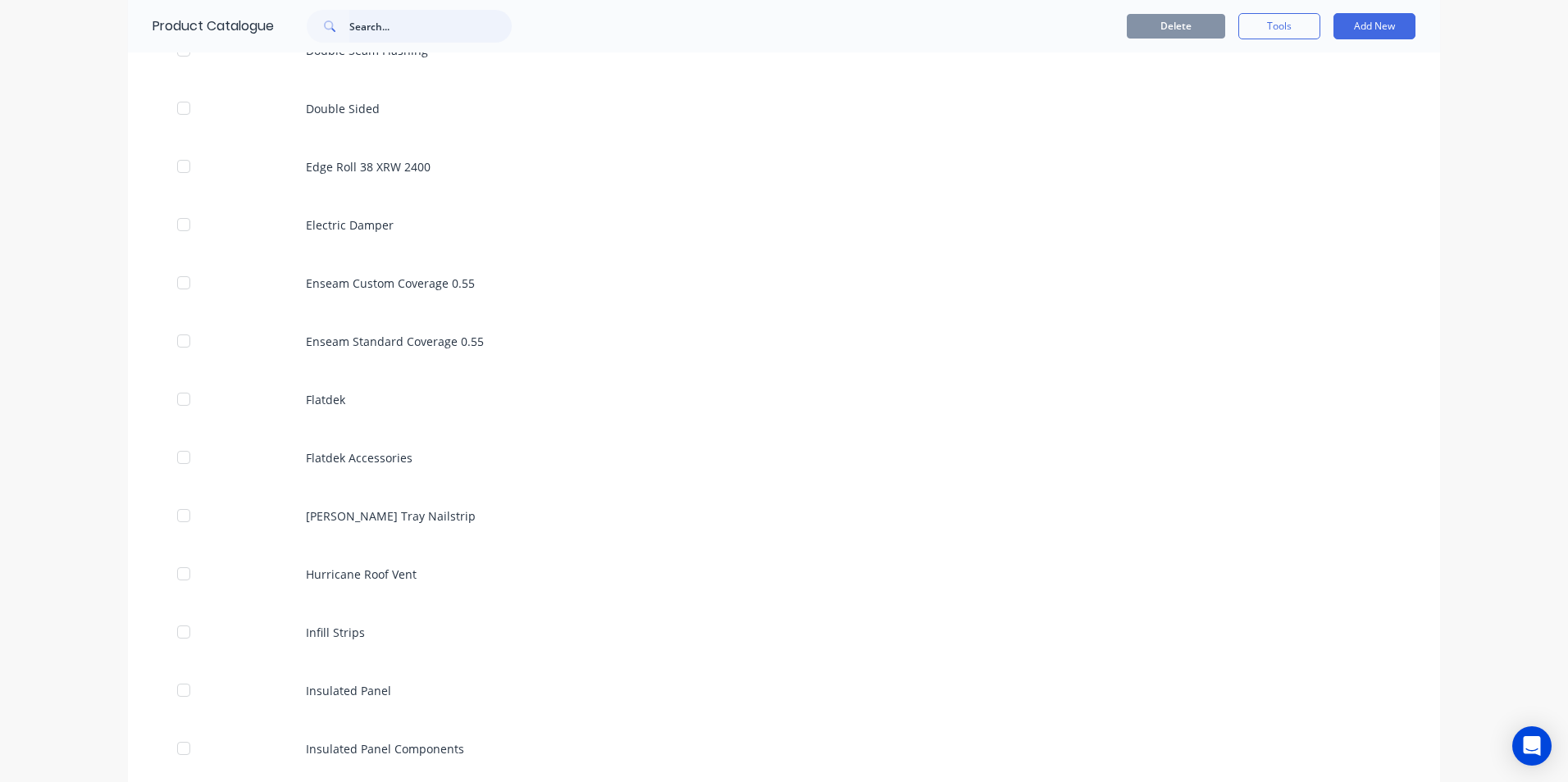
click at [416, 21] on input "text" at bounding box center [431, 26] width 162 height 33
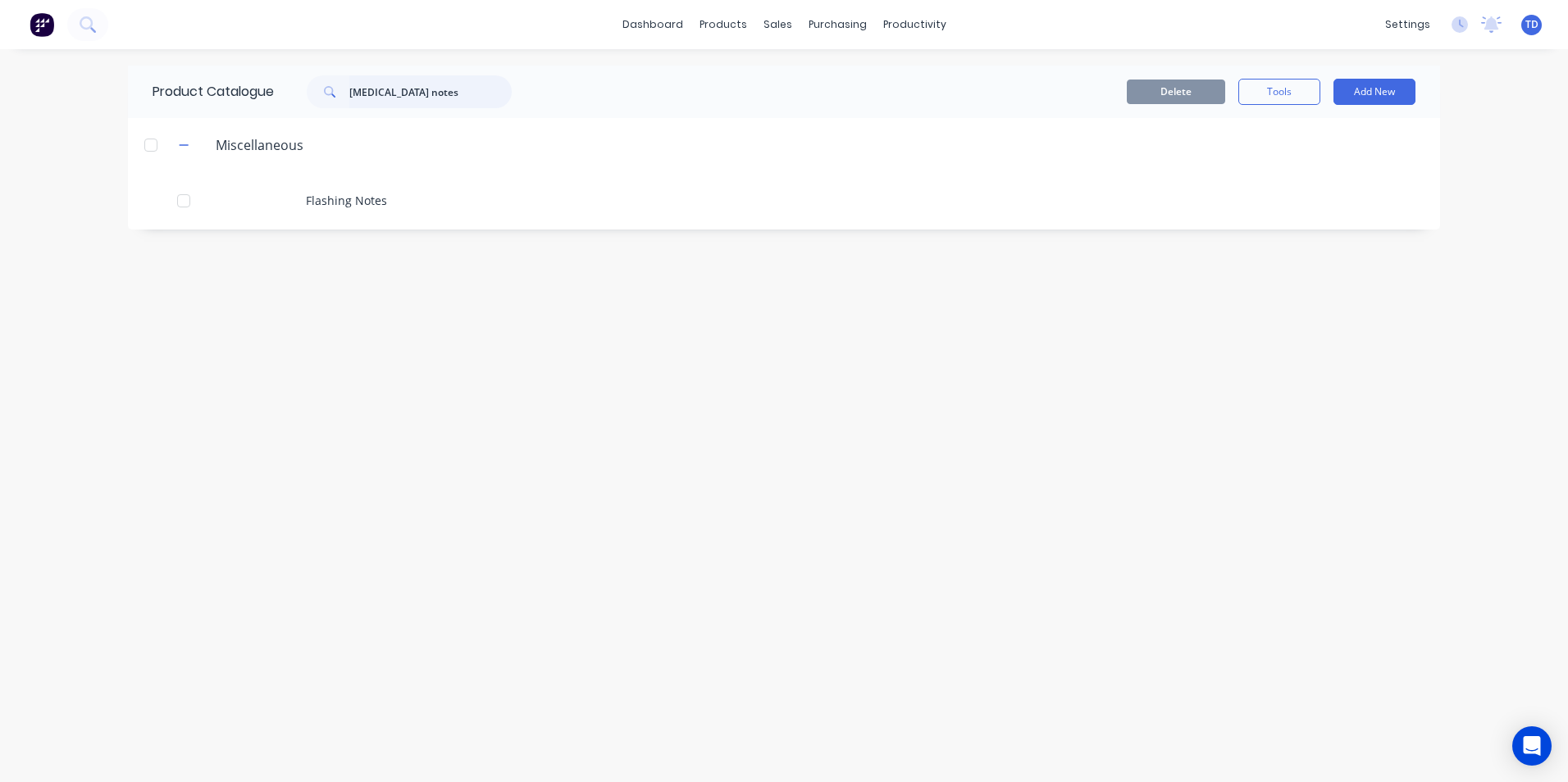
click at [455, 86] on input "[MEDICAL_DATA] notes" at bounding box center [431, 91] width 162 height 33
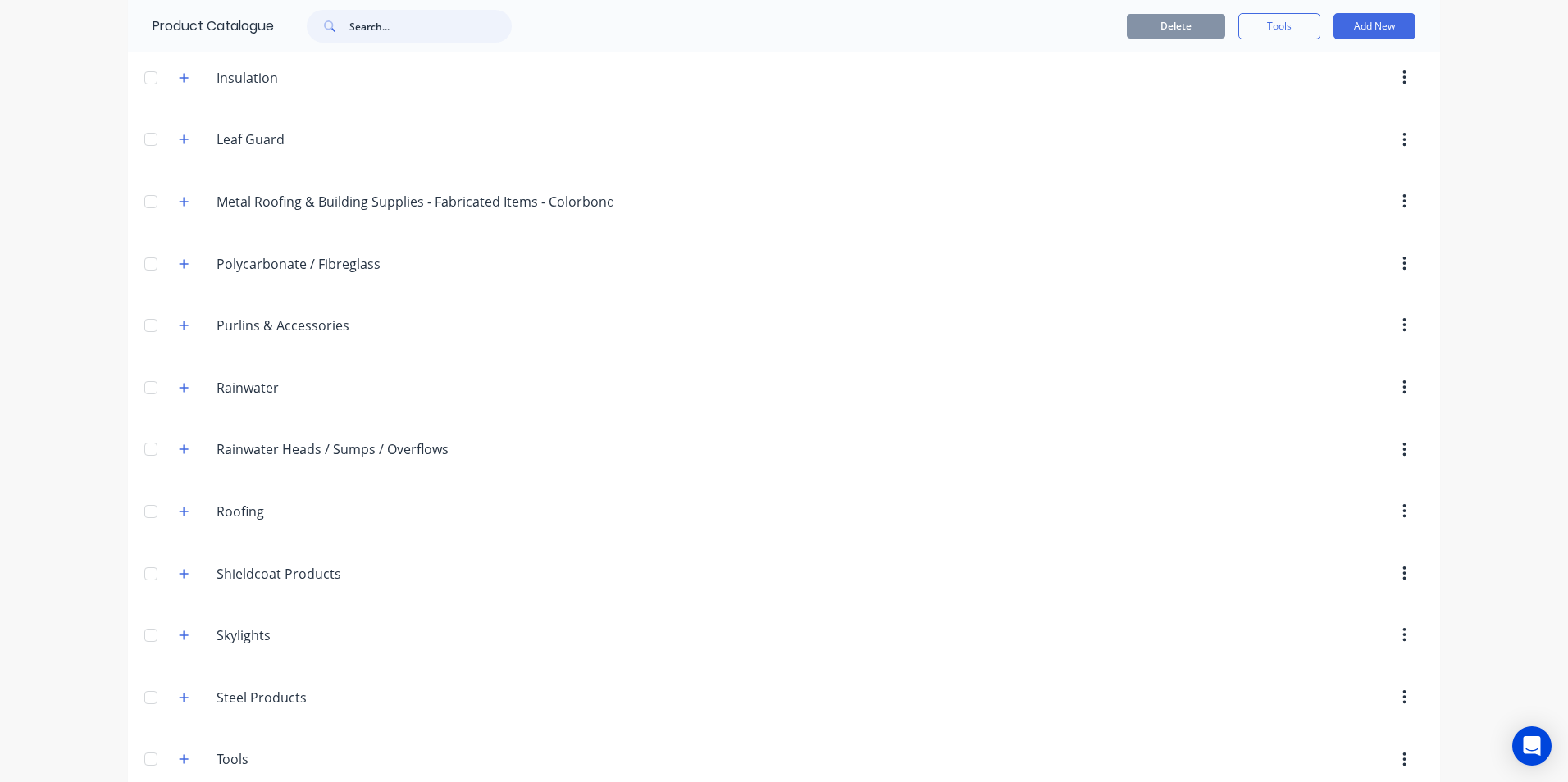
scroll to position [513, 0]
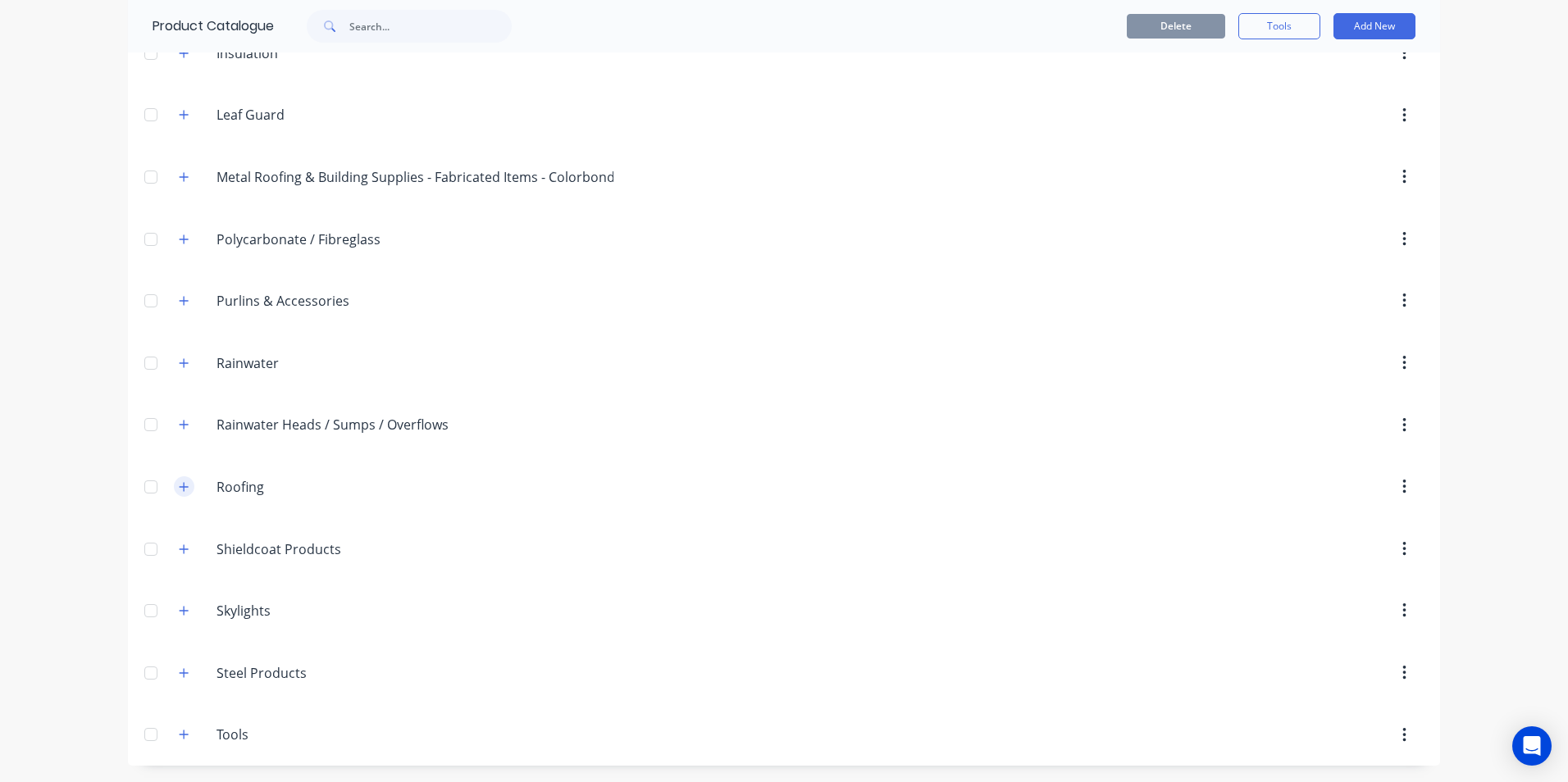
click at [186, 485] on button "button" at bounding box center [185, 487] width 21 height 21
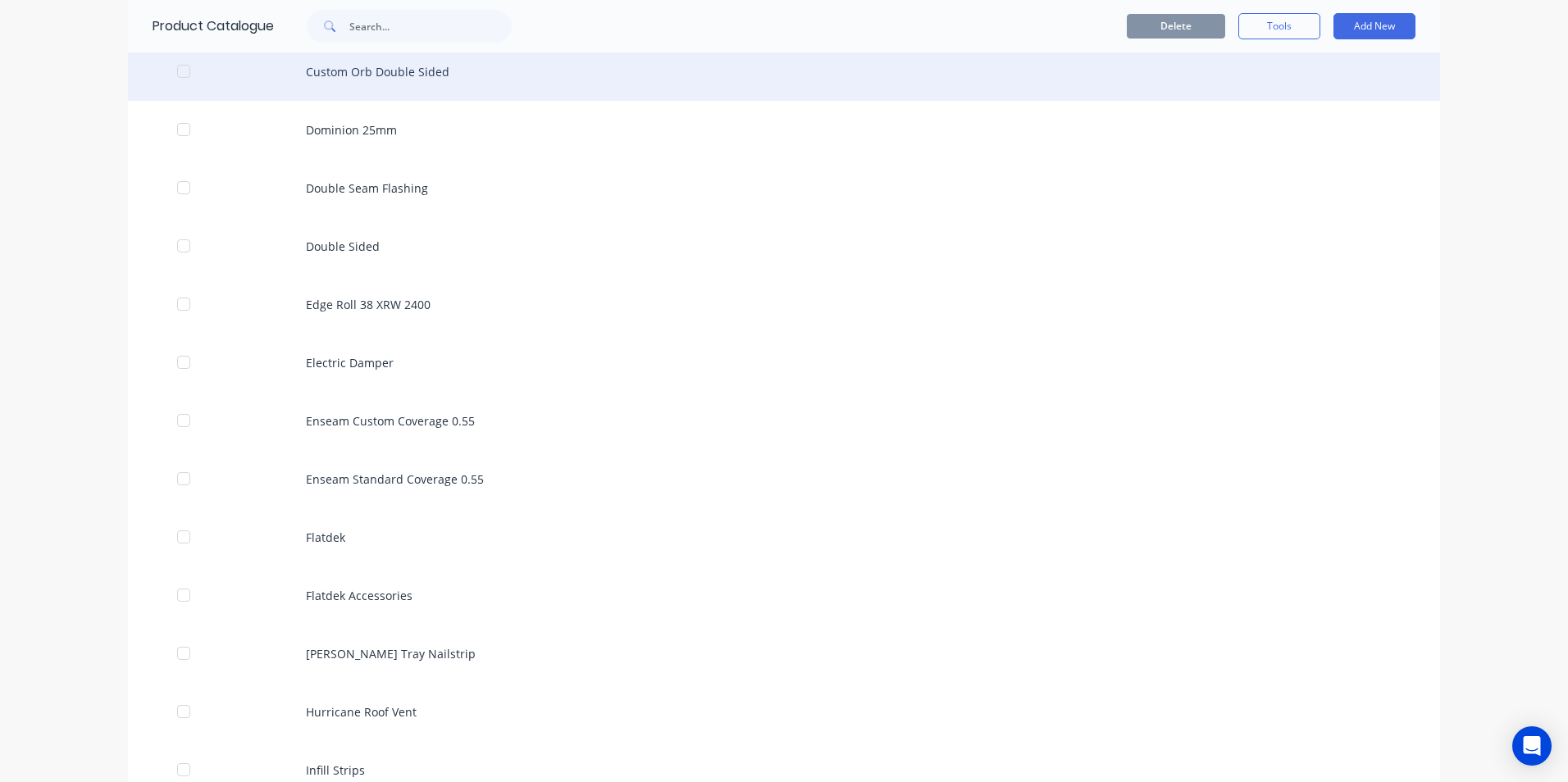
scroll to position [1661, 0]
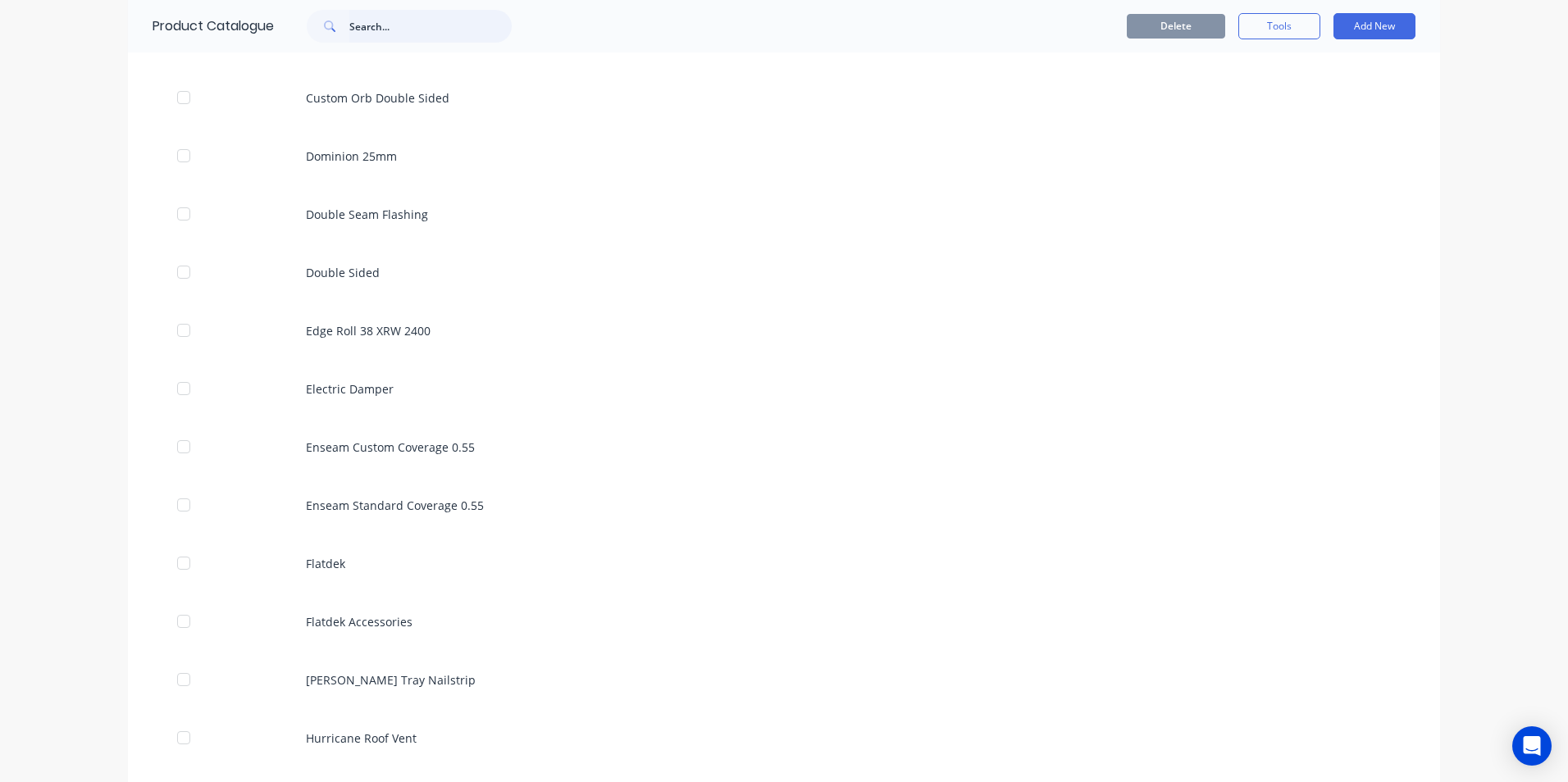
click at [403, 32] on input "text" at bounding box center [431, 26] width 162 height 33
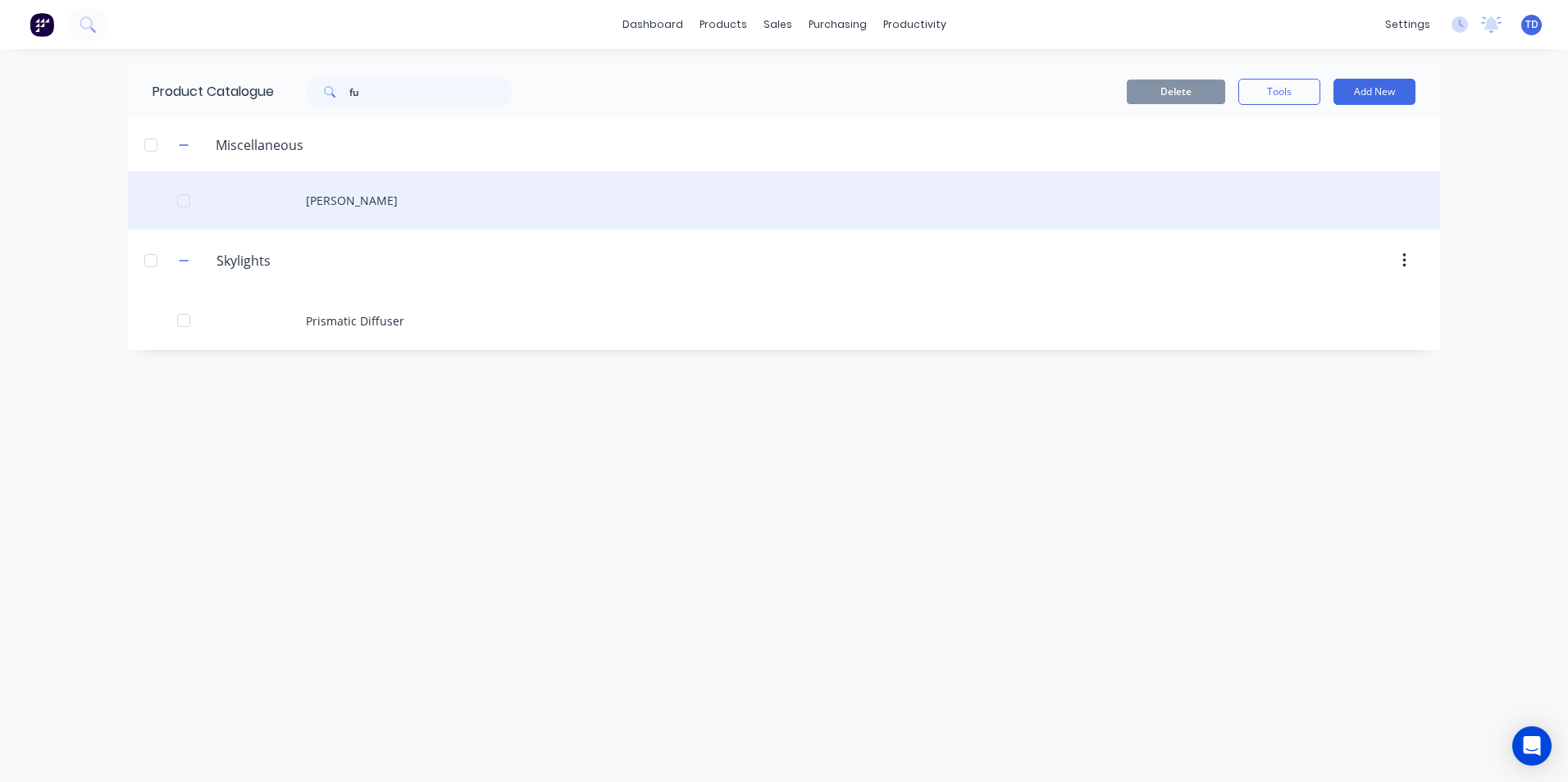
click at [337, 205] on div "[PERSON_NAME]" at bounding box center [784, 200] width 1313 height 58
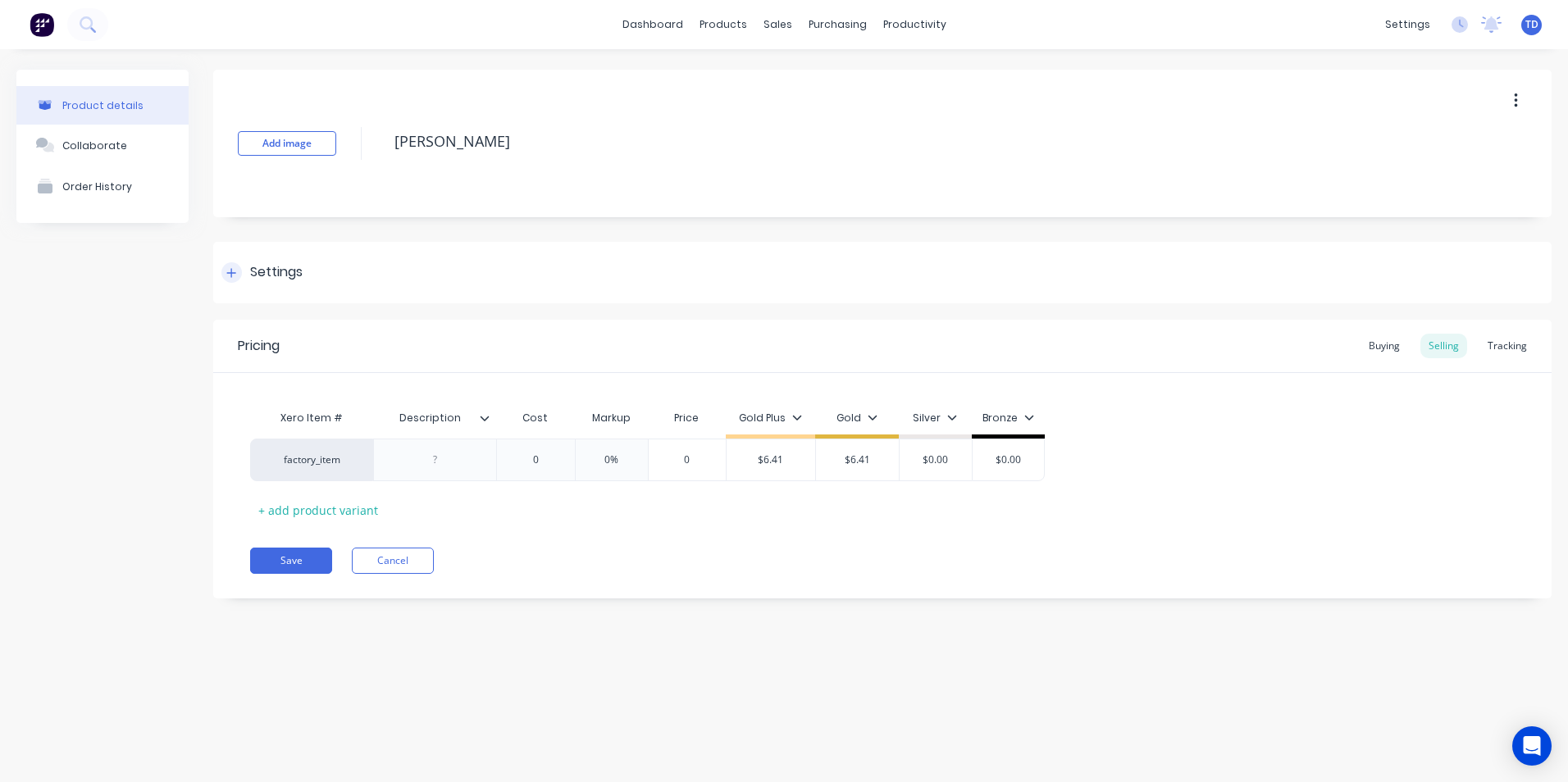
click at [239, 268] on div at bounding box center [232, 273] width 21 height 21
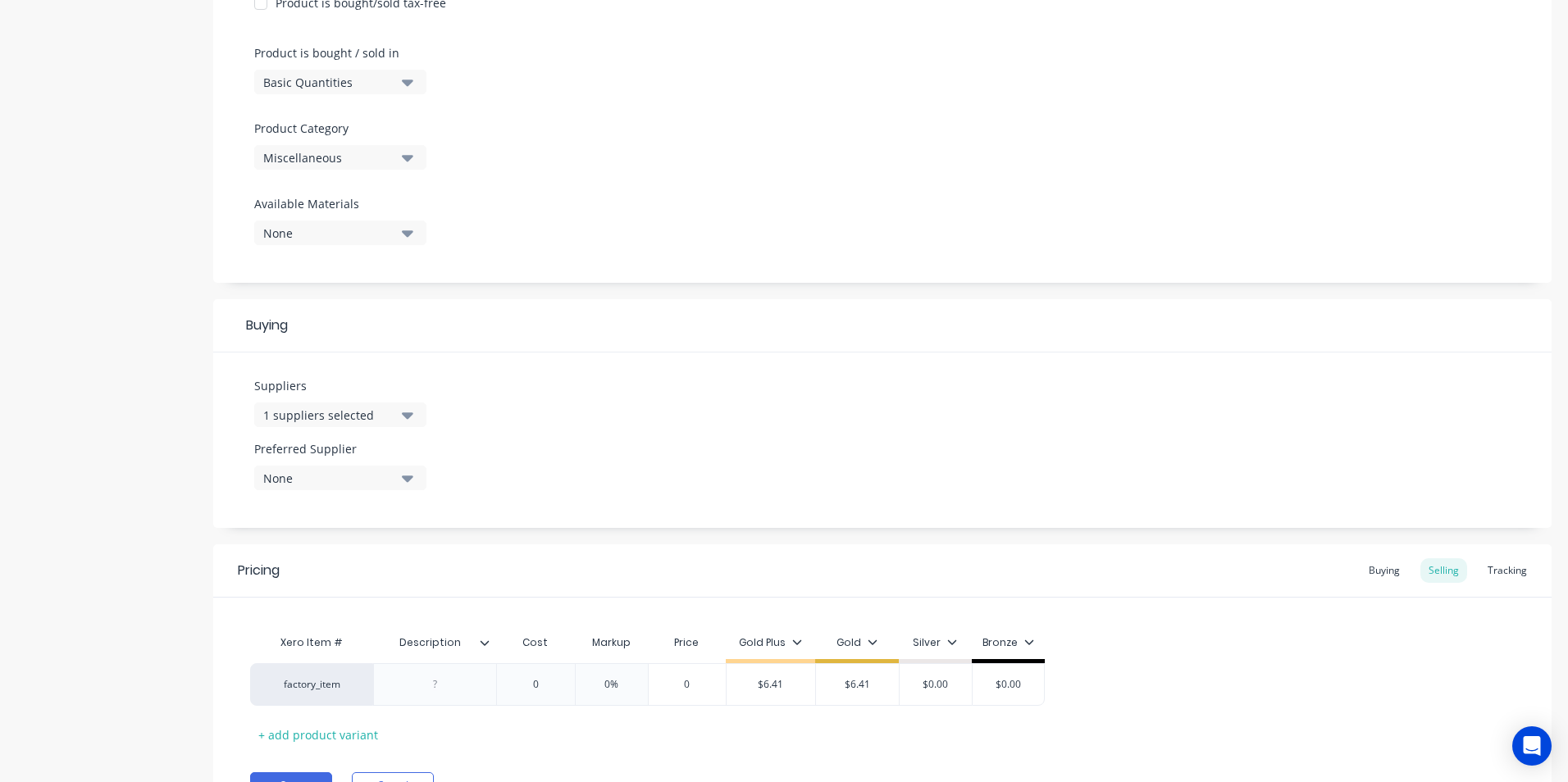
scroll to position [492, 0]
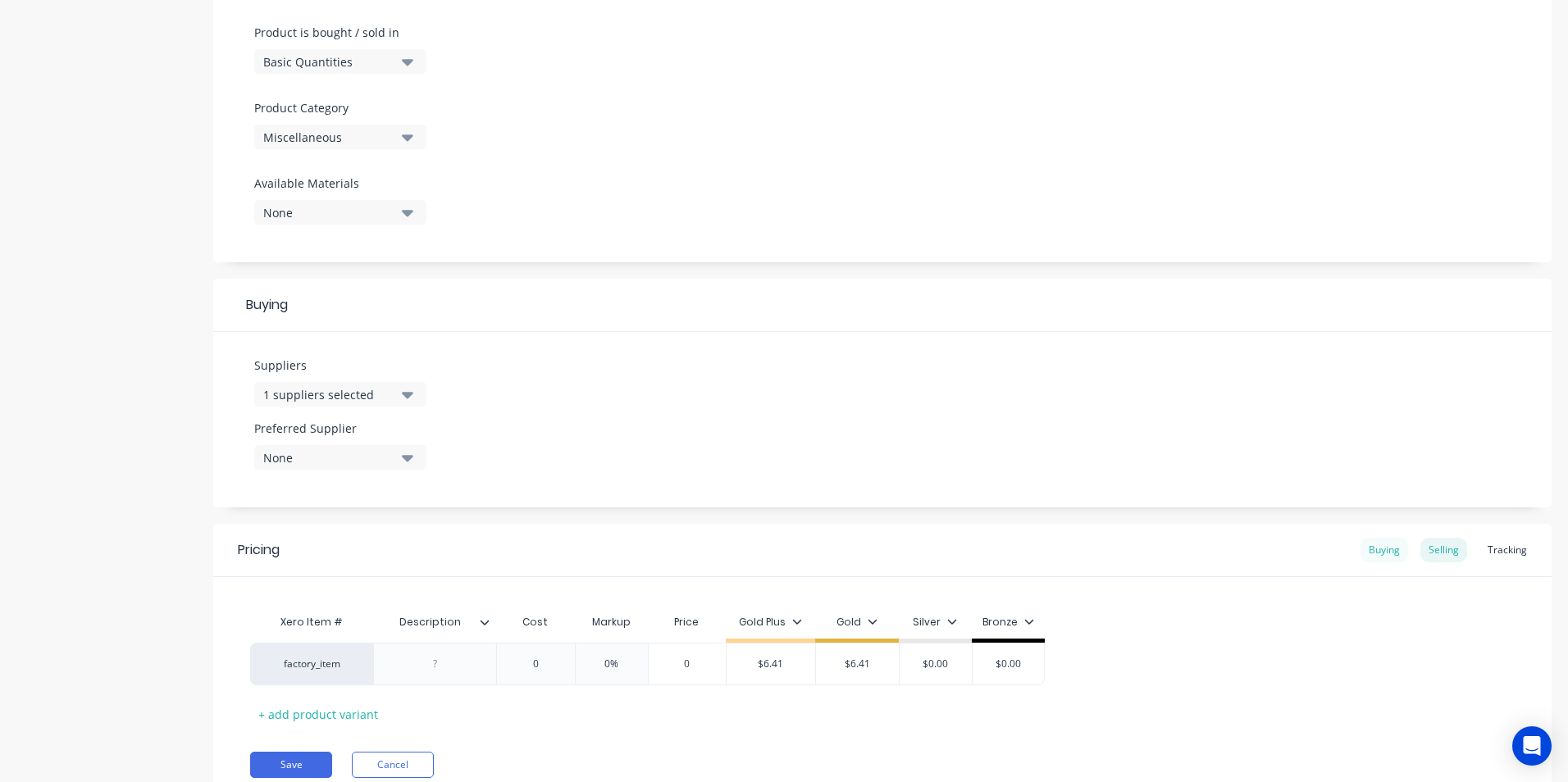
click at [1361, 544] on div "Buying" at bounding box center [1384, 550] width 48 height 24
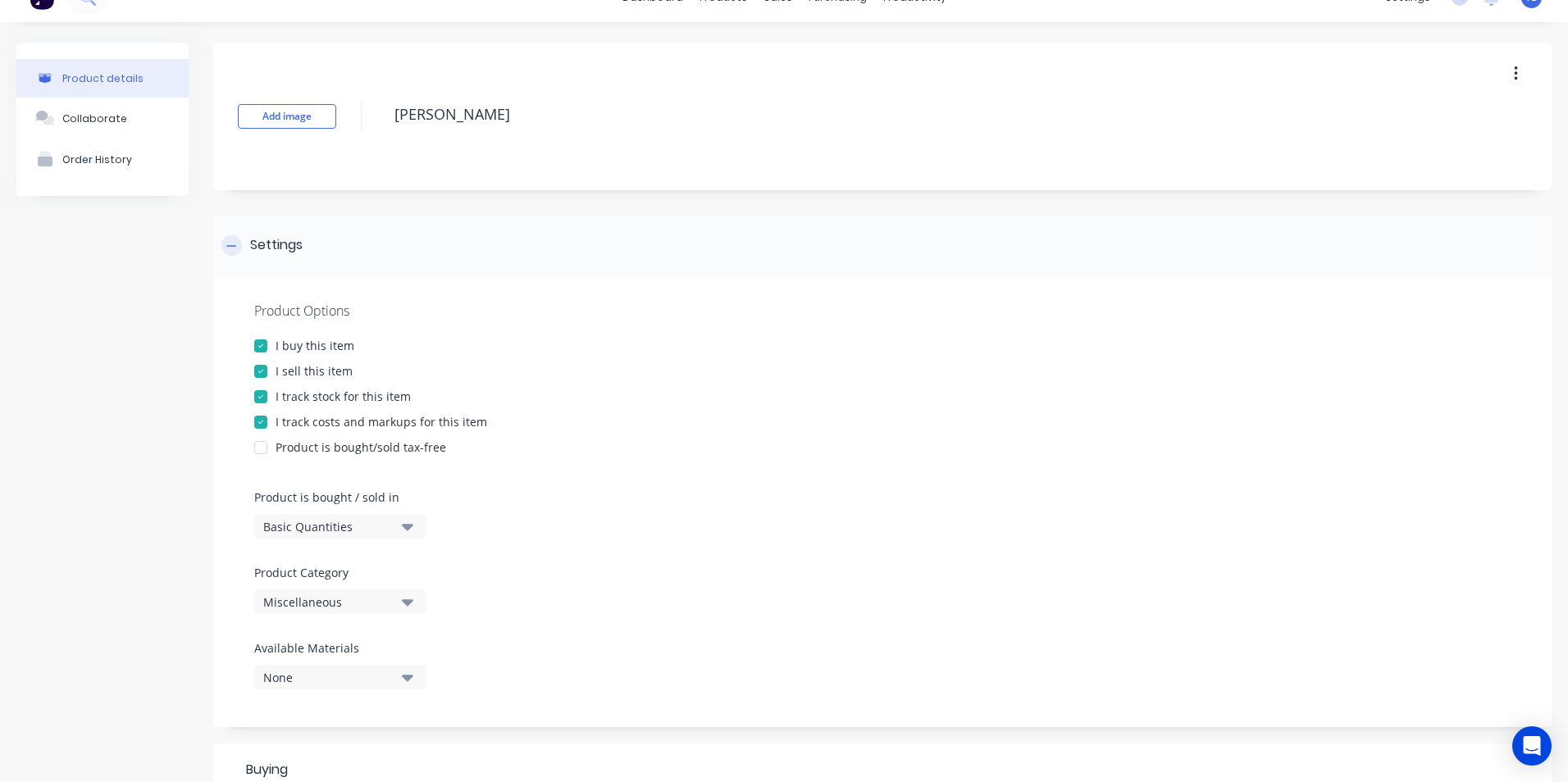
scroll to position [0, 0]
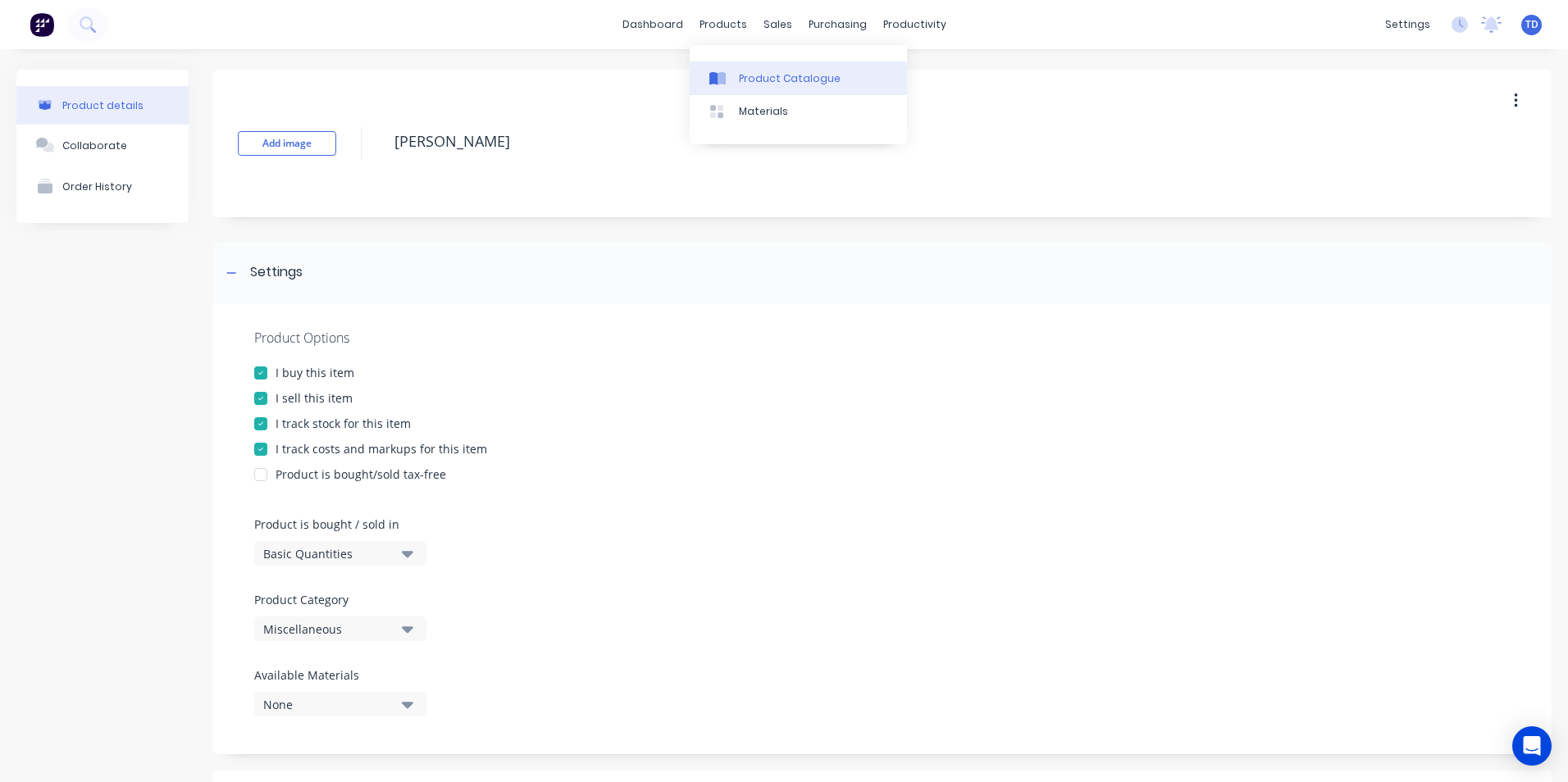
click at [739, 76] on div "Product Catalogue" at bounding box center [790, 79] width 102 height 15
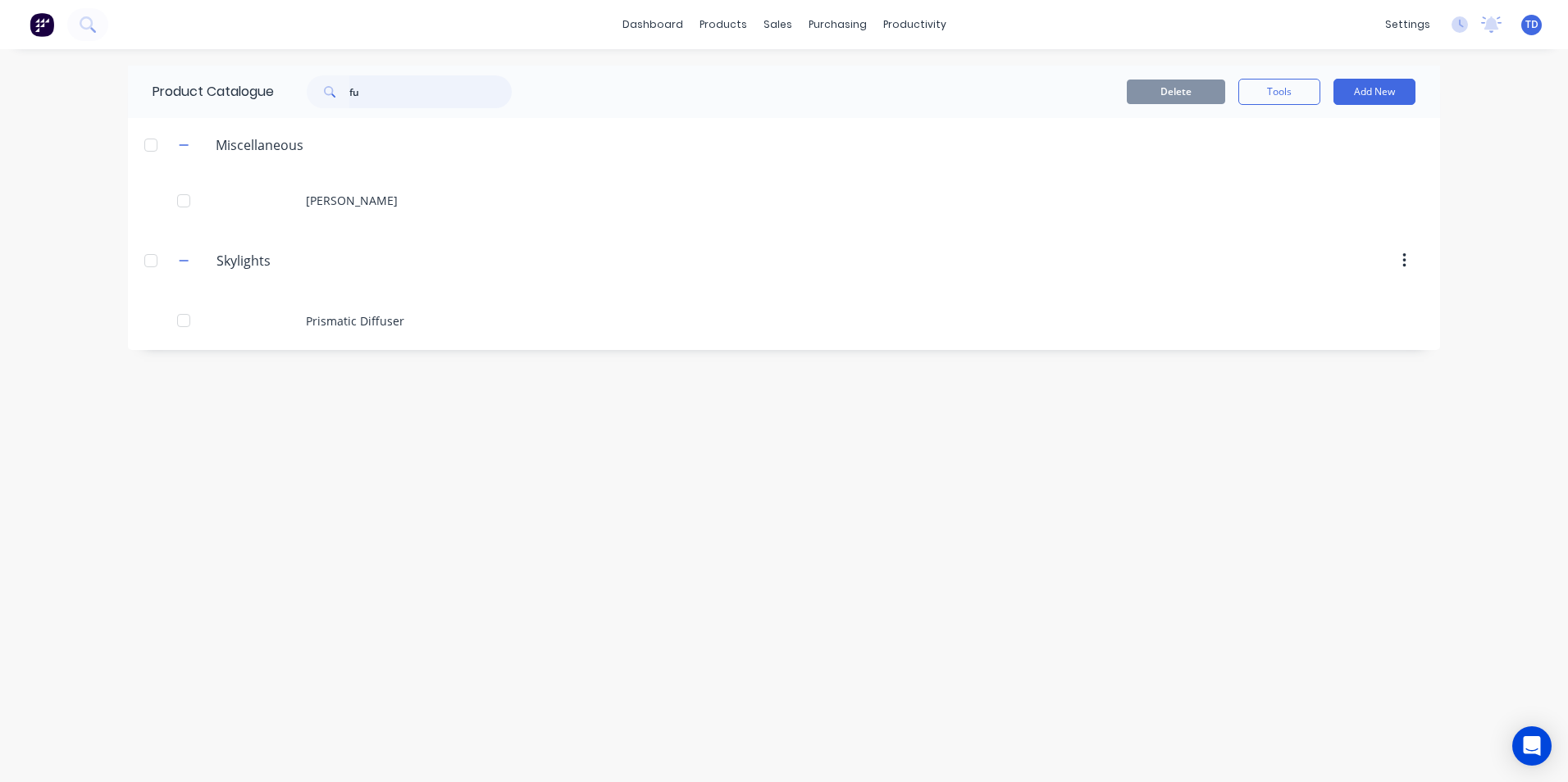
click at [397, 91] on input "fu" at bounding box center [431, 91] width 162 height 33
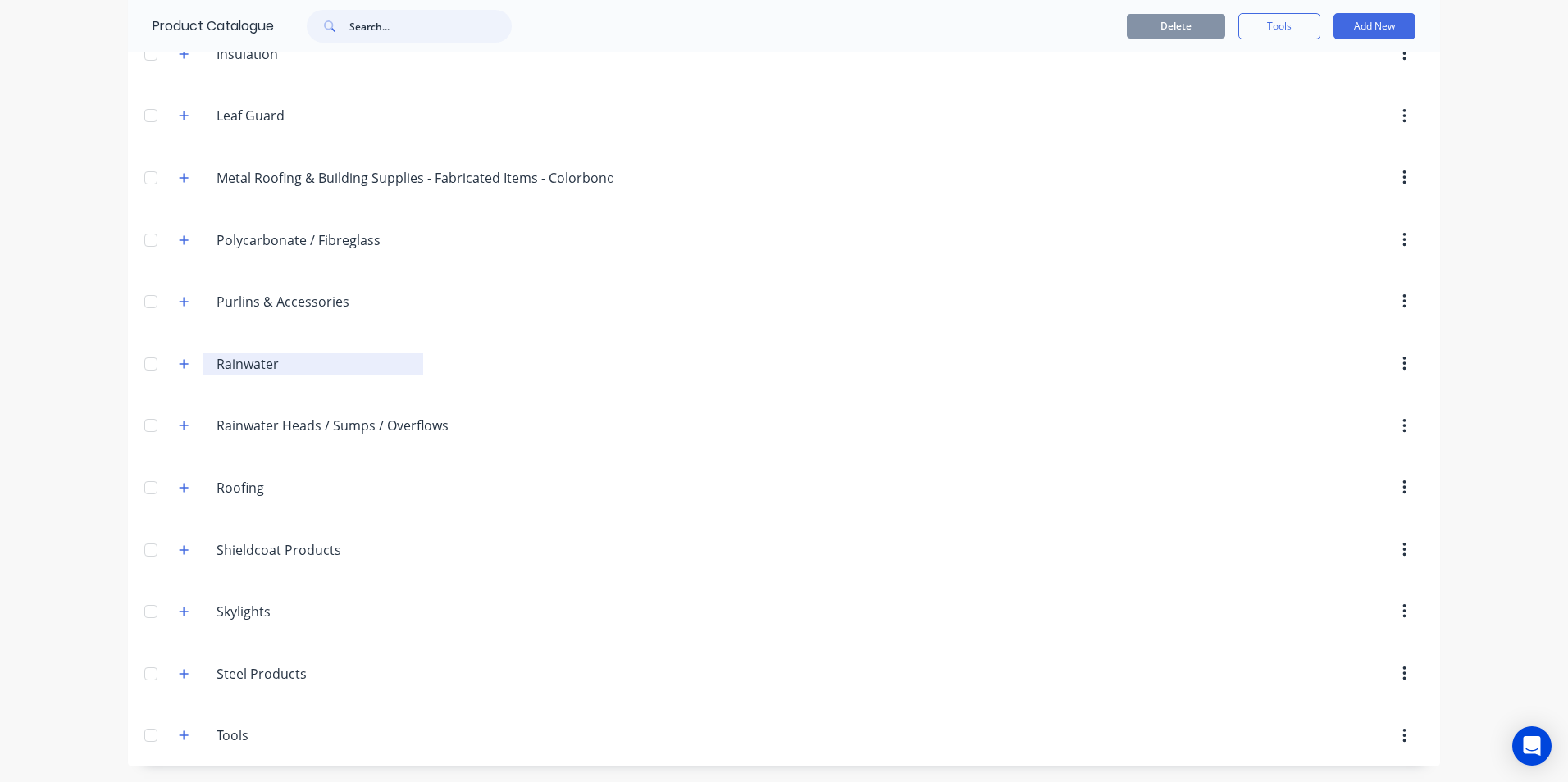
scroll to position [513, 0]
click at [181, 487] on icon "button" at bounding box center [185, 487] width 9 height 9
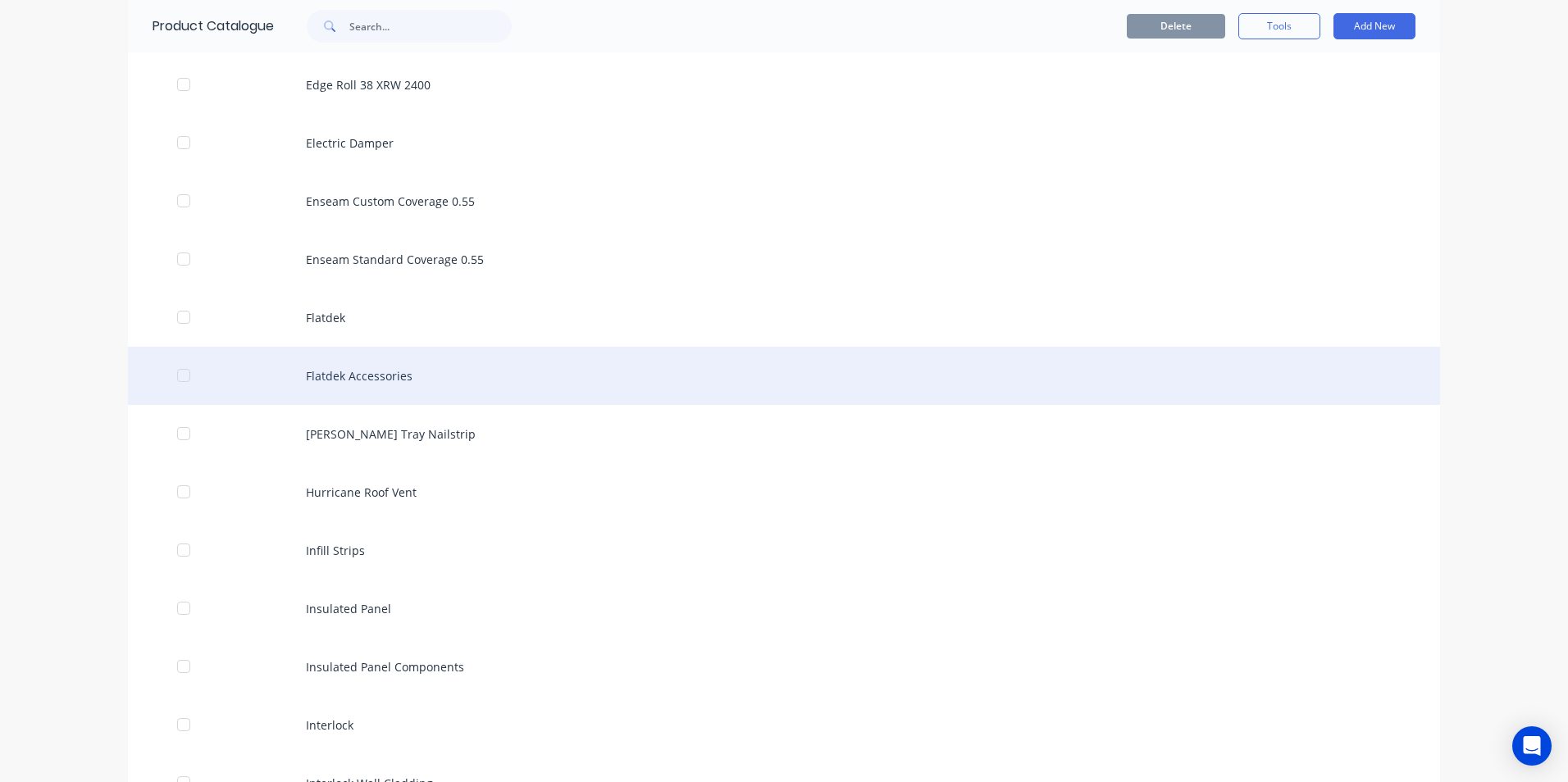
scroll to position [1989, 0]
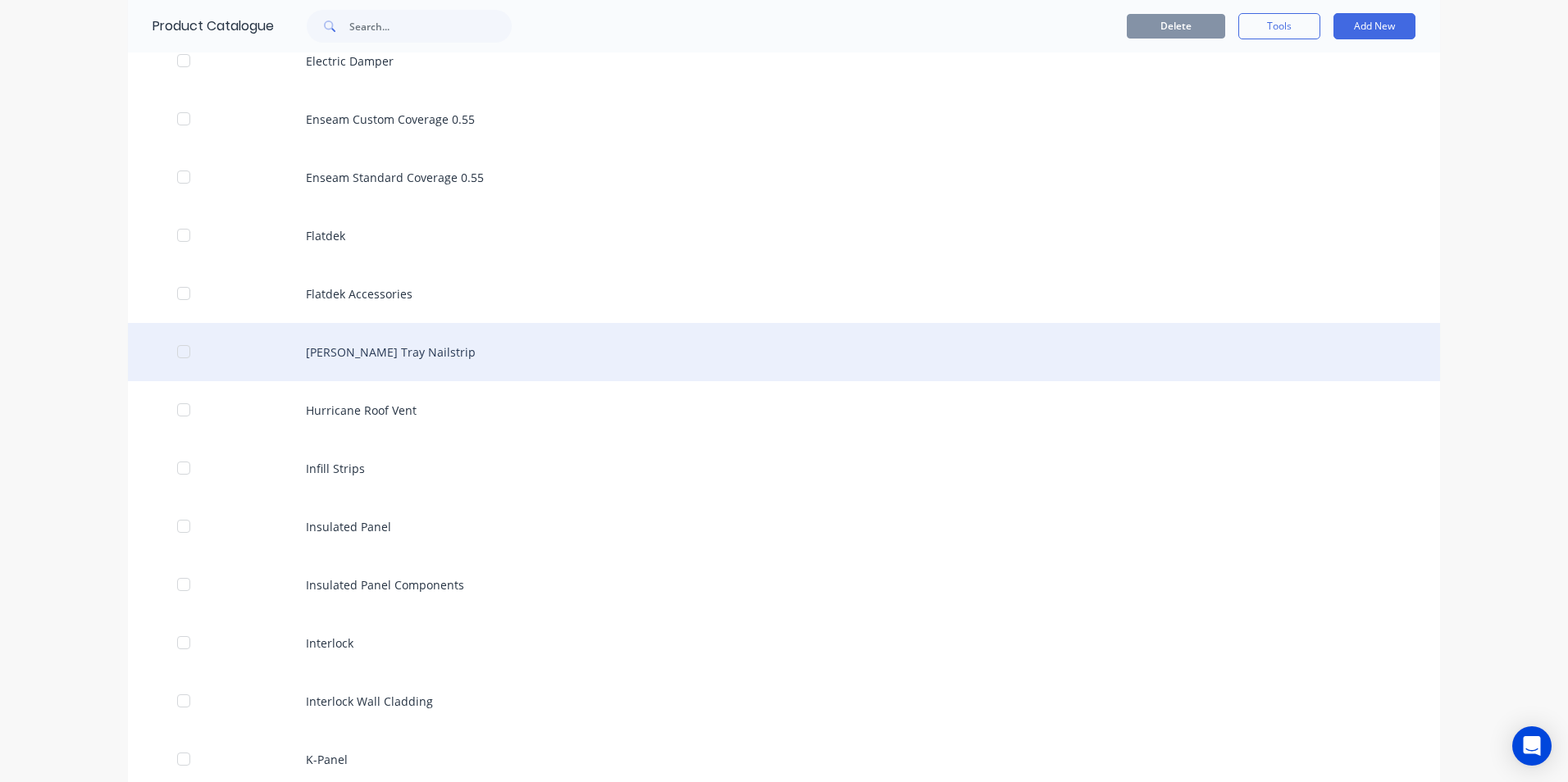
click at [526, 358] on div "[PERSON_NAME] Tray Nailstrip" at bounding box center [784, 352] width 1313 height 58
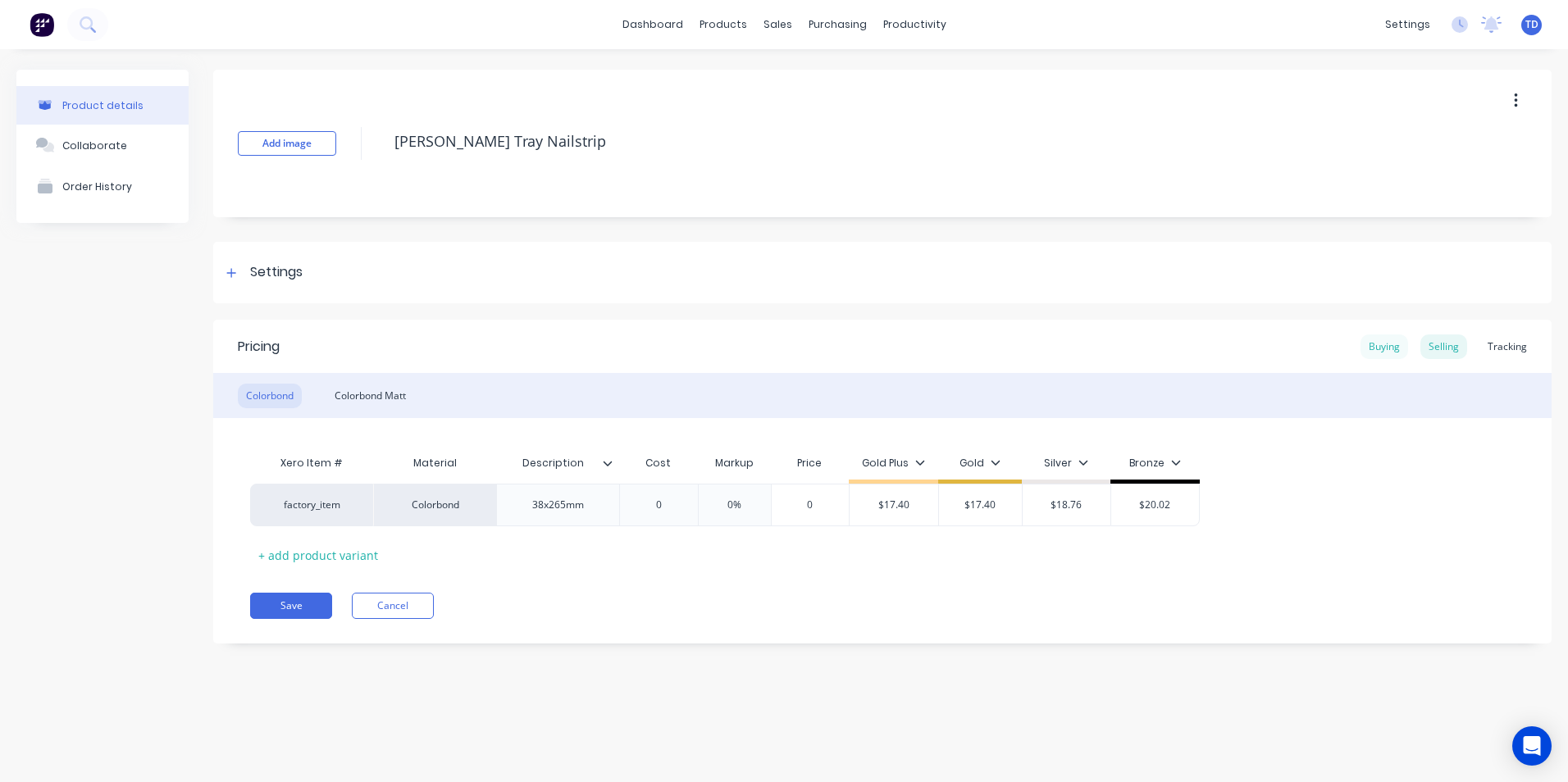
click at [1380, 352] on div "Buying" at bounding box center [1384, 347] width 48 height 24
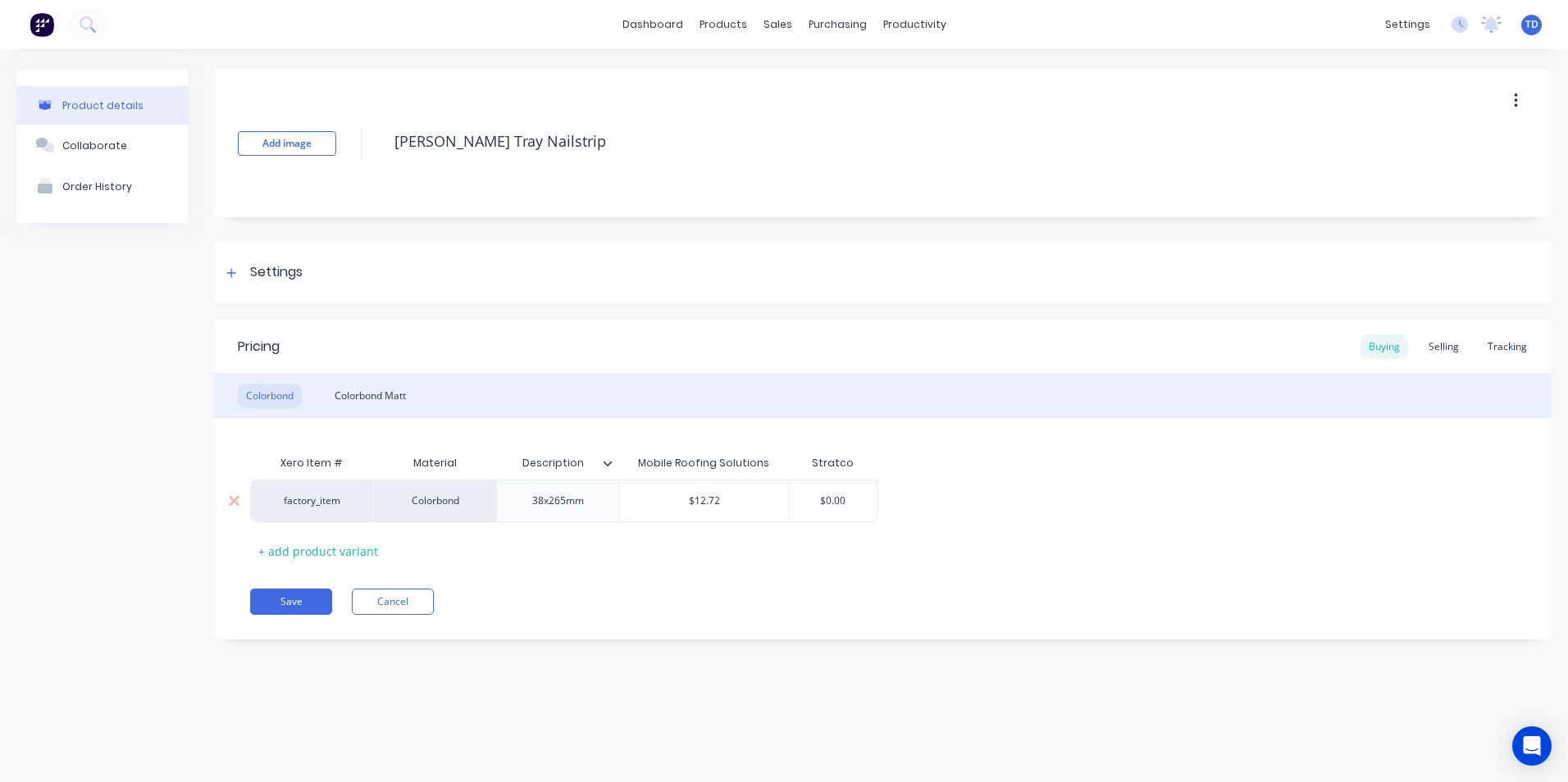
click at [854, 499] on input "$0.00" at bounding box center [832, 501] width 88 height 15
click at [1443, 343] on div "Selling" at bounding box center [1444, 347] width 47 height 24
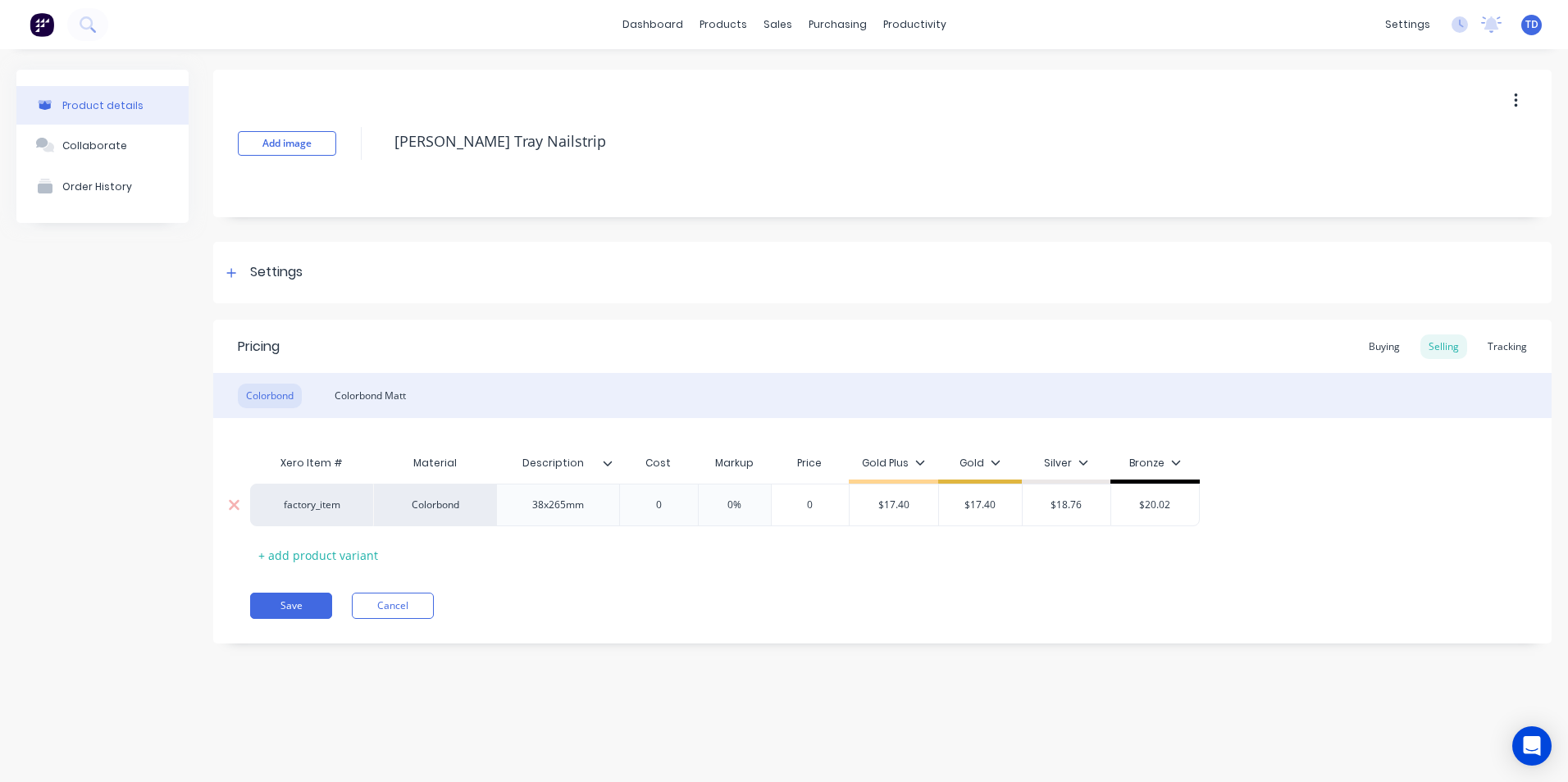
click at [669, 494] on div "0" at bounding box center [659, 505] width 82 height 41
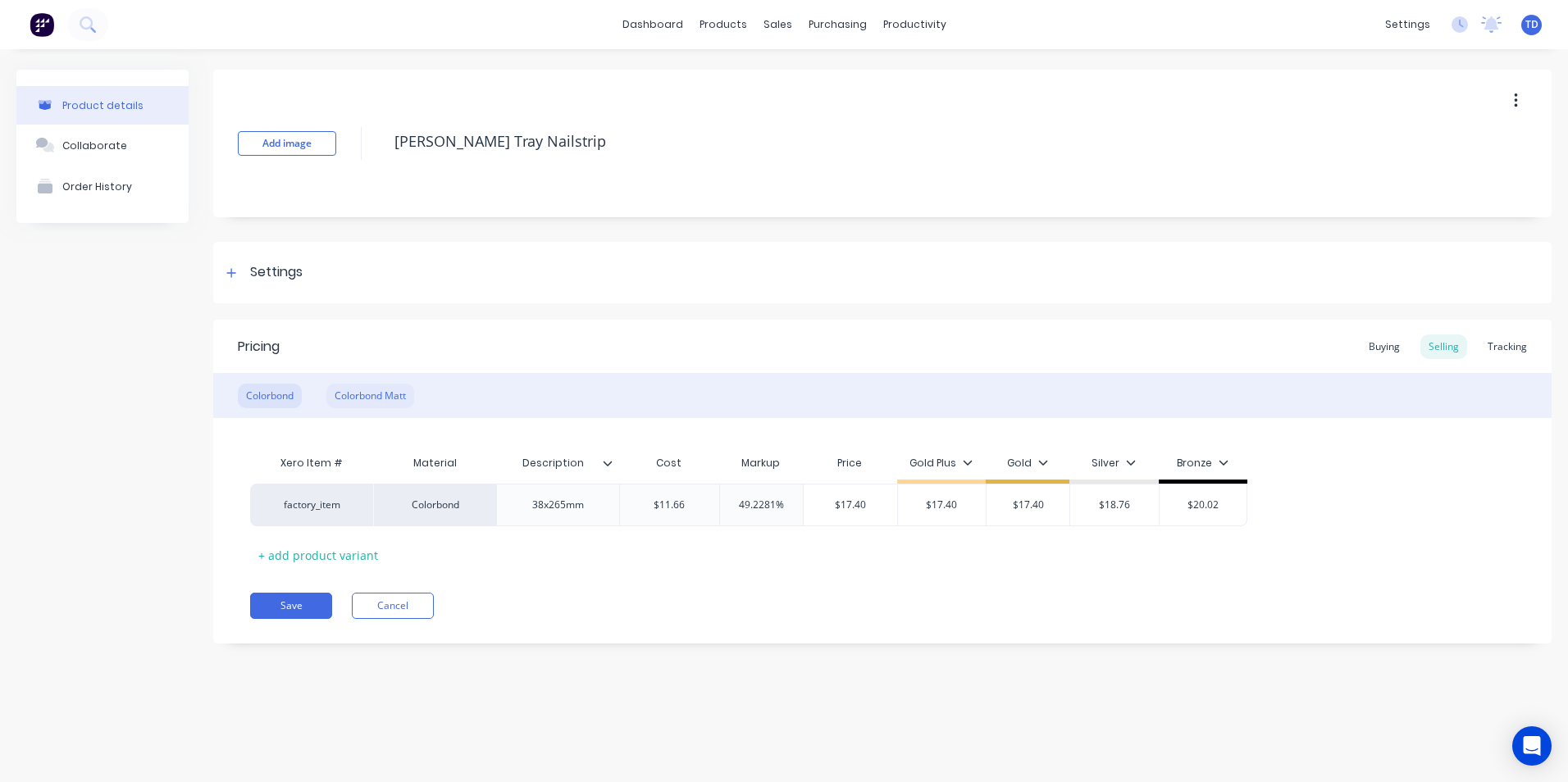
click at [384, 391] on div "Colorbond Matt" at bounding box center [370, 396] width 88 height 24
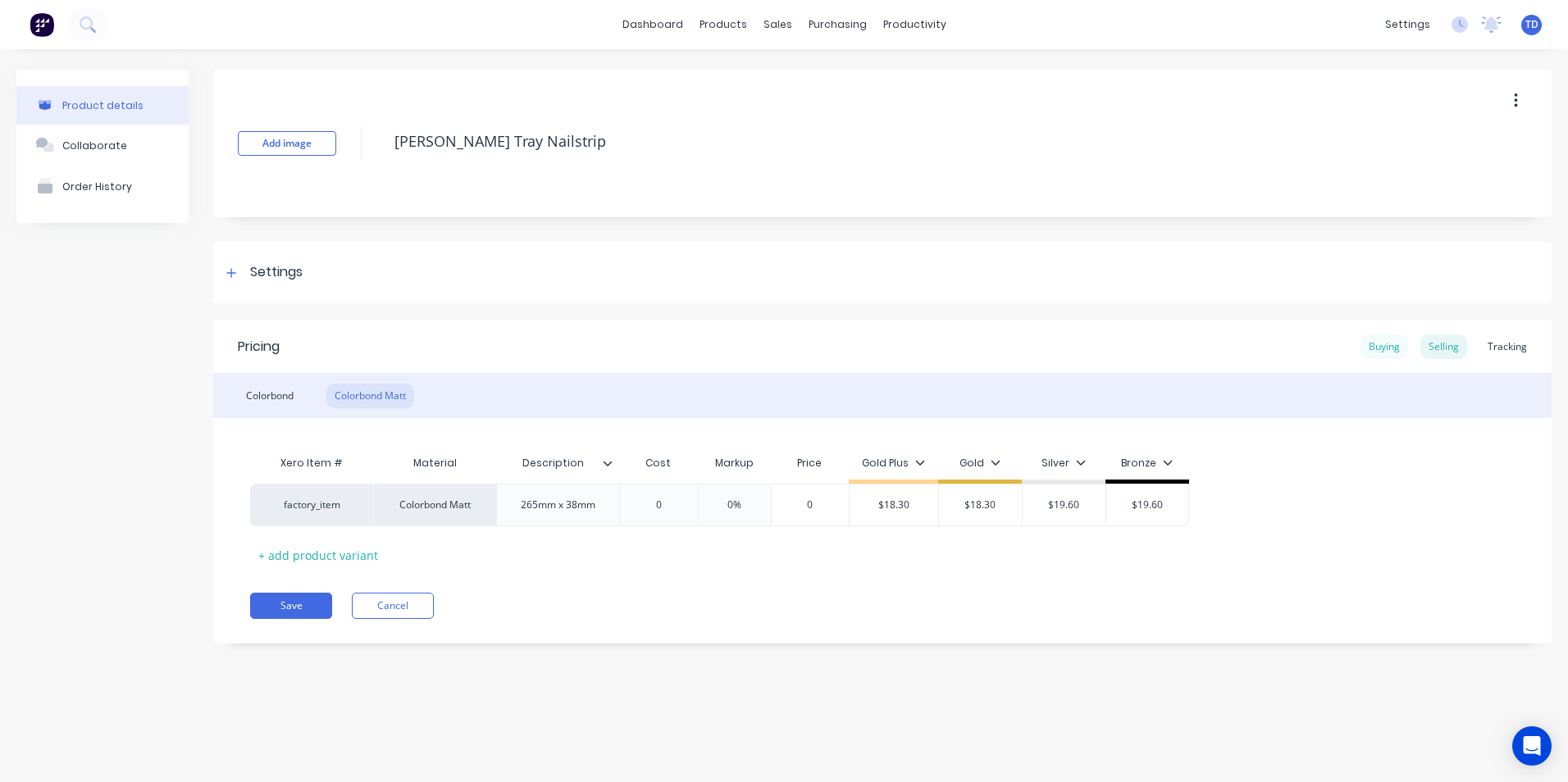
click at [1391, 347] on div "Buying" at bounding box center [1384, 347] width 48 height 24
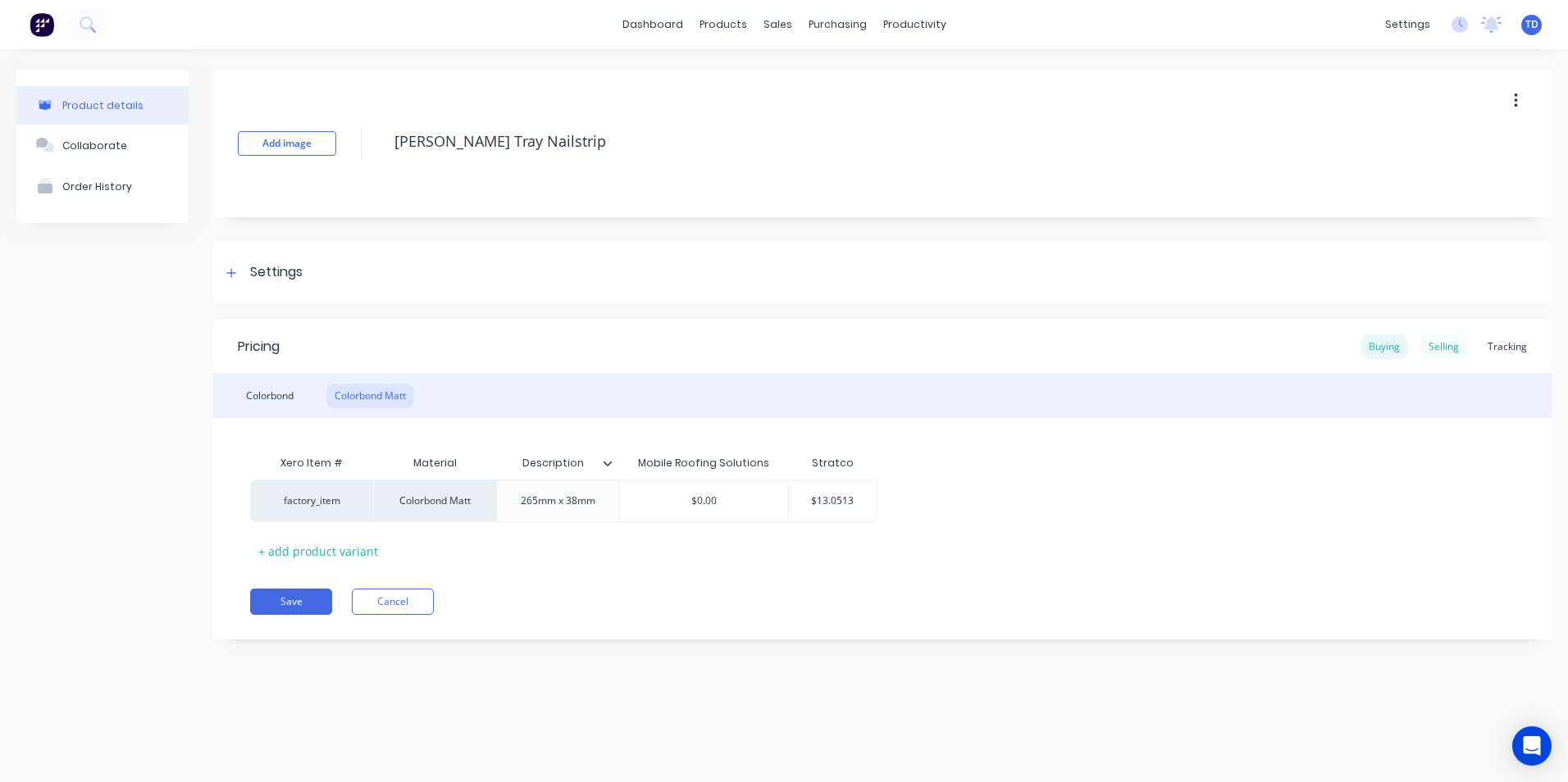
click at [1440, 350] on div "Selling" at bounding box center [1444, 347] width 47 height 24
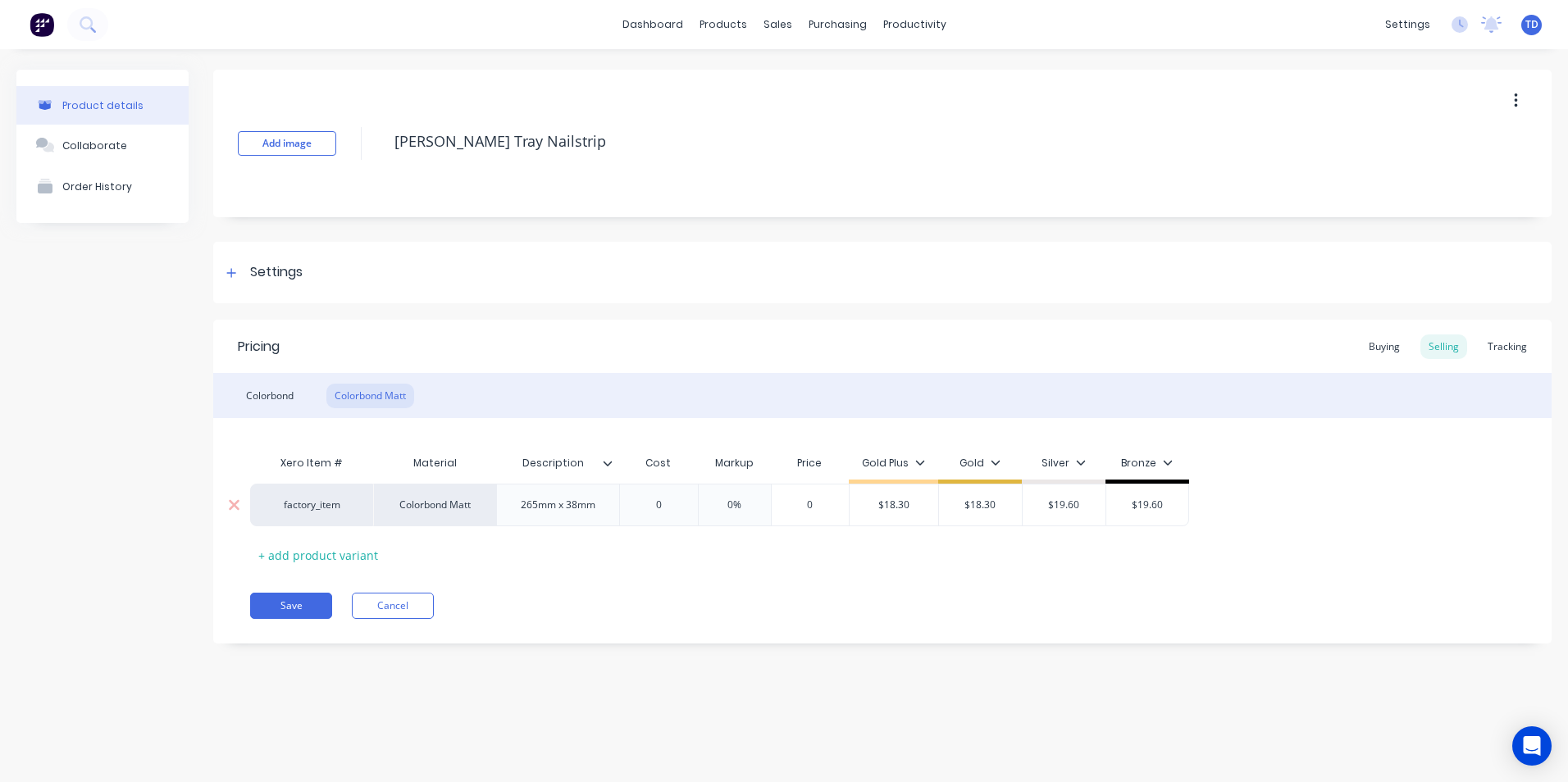
drag, startPoint x: 675, startPoint y: 504, endPoint x: 692, endPoint y: 514, distance: 19.7
click at [689, 512] on input "0" at bounding box center [659, 505] width 82 height 15
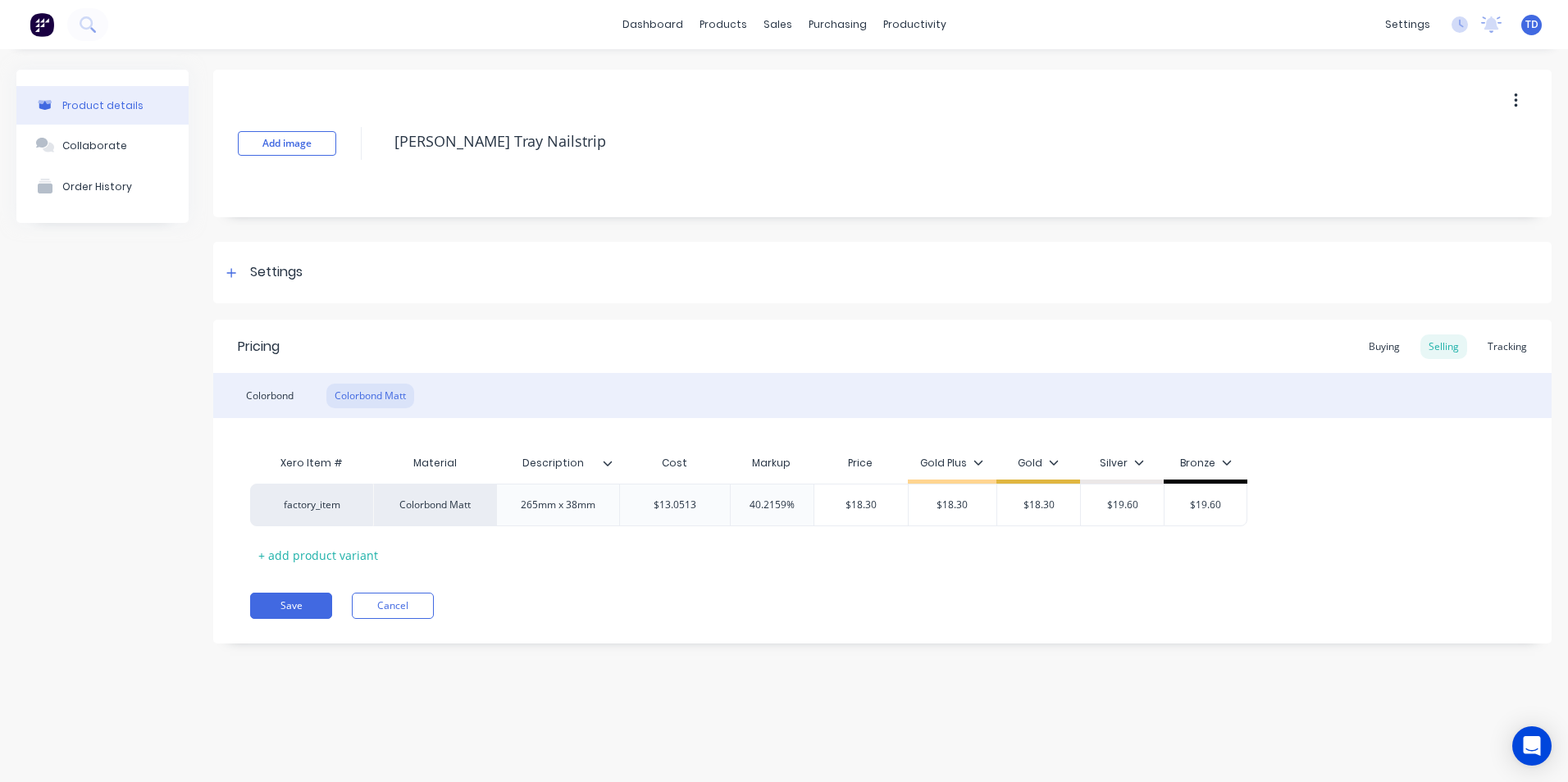
click at [873, 541] on div "Xero Item # Material Description Cost Markup Price Gold Plus Gold Silver Bronze…" at bounding box center [882, 508] width 1265 height 121
click at [1383, 344] on div "Buying" at bounding box center [1384, 347] width 48 height 24
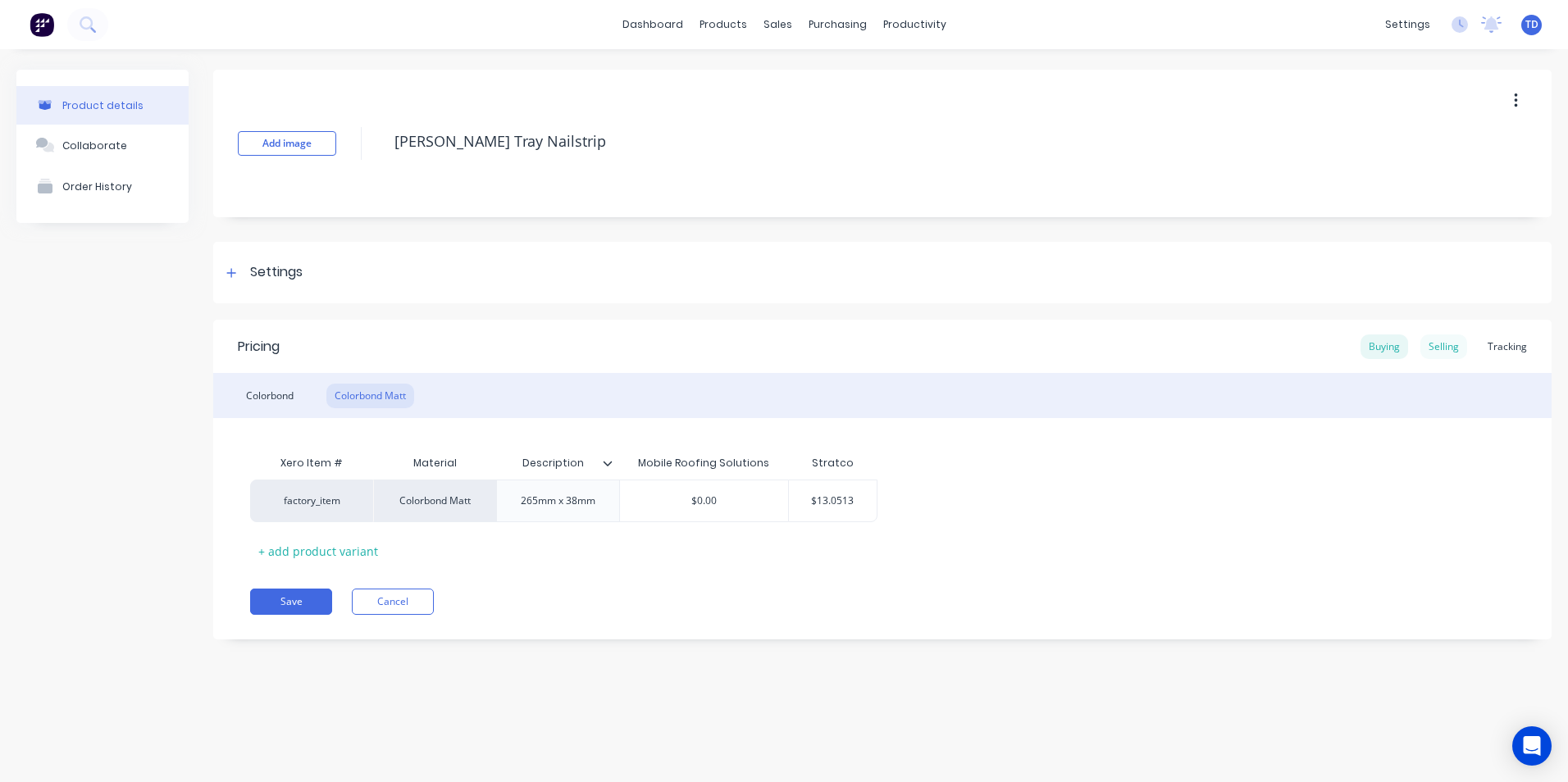
click at [1435, 348] on div "Selling" at bounding box center [1444, 347] width 47 height 24
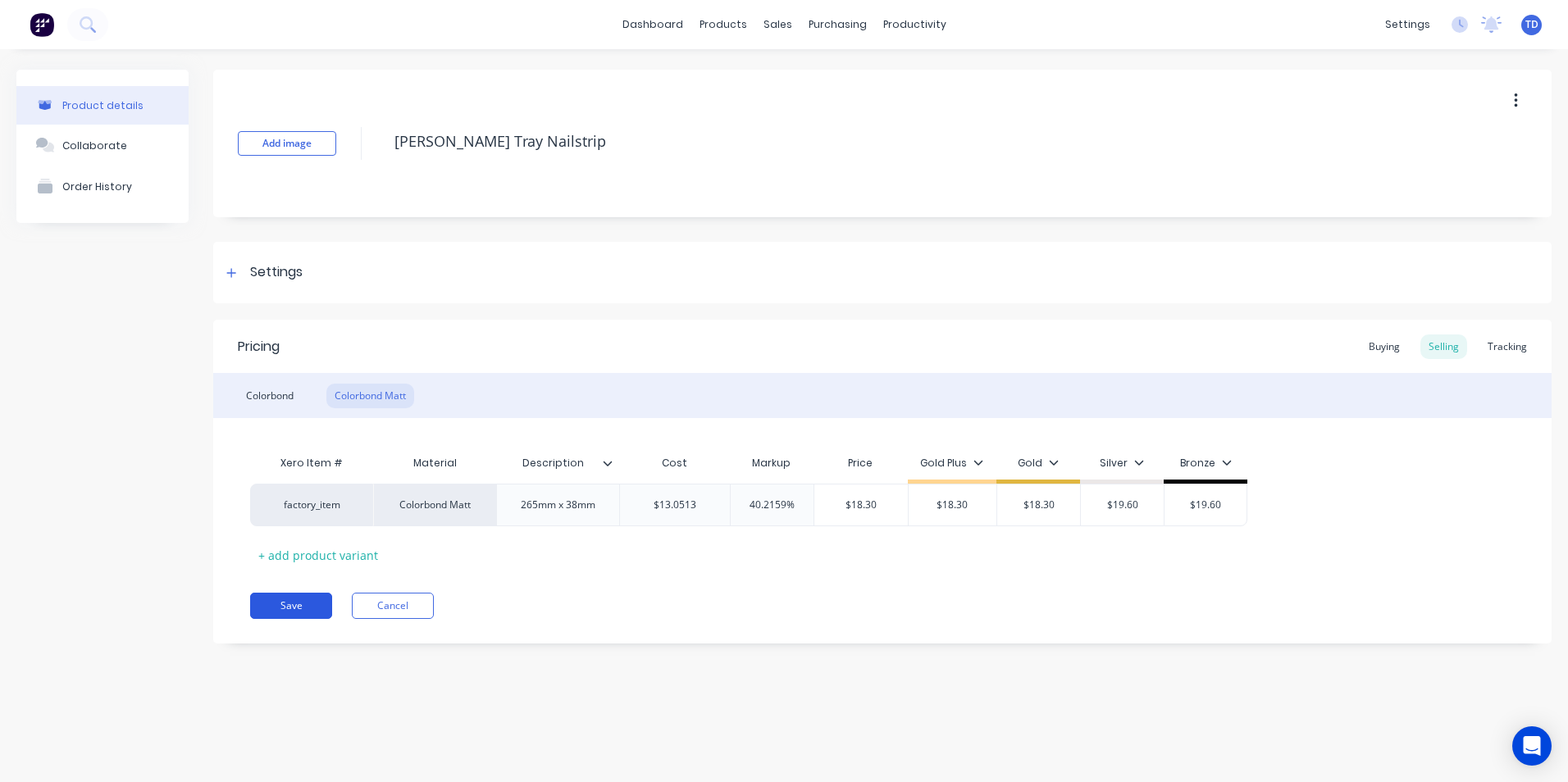
click at [290, 600] on button "Save" at bounding box center [291, 606] width 82 height 26
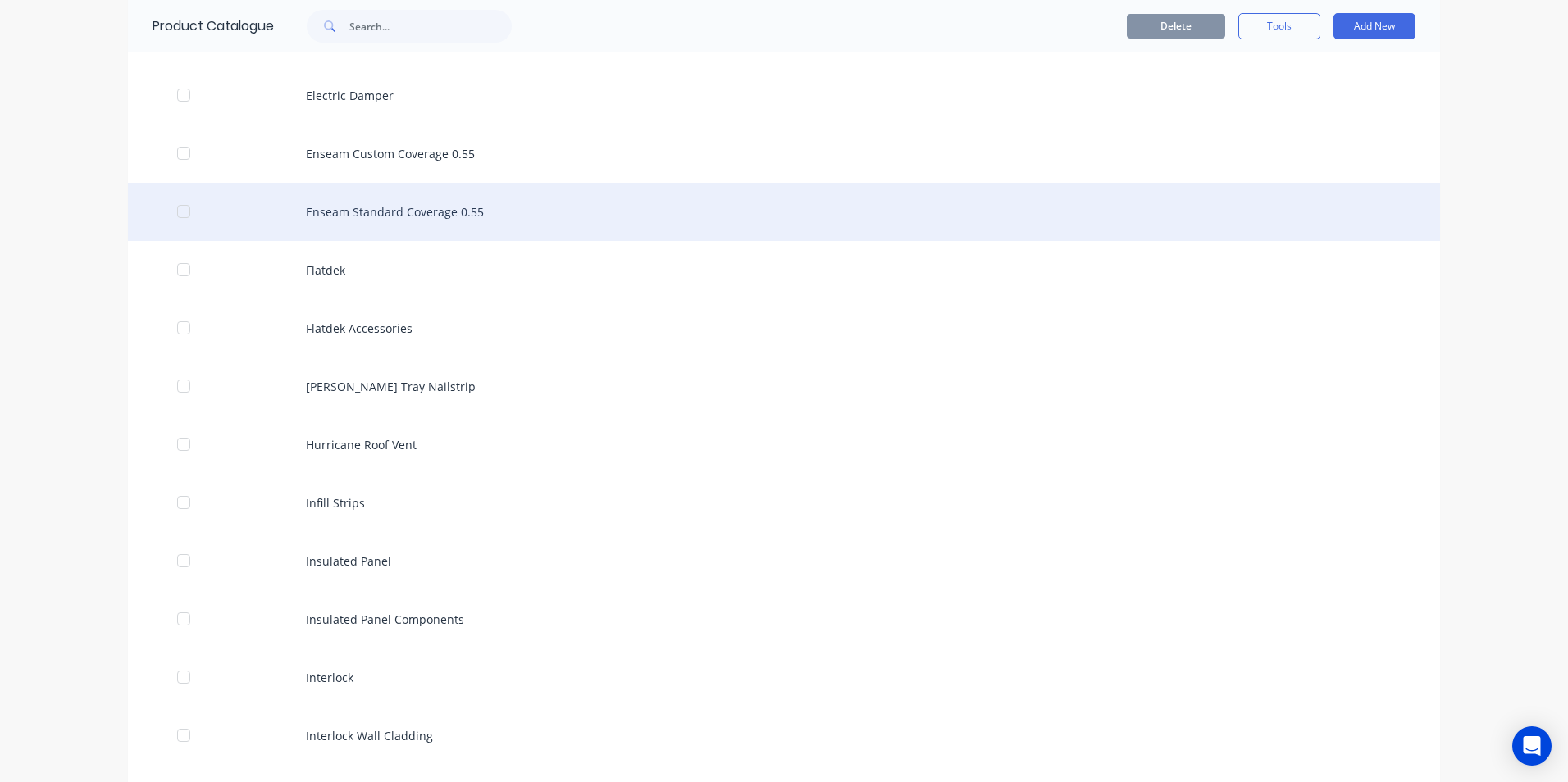
scroll to position [1969, 0]
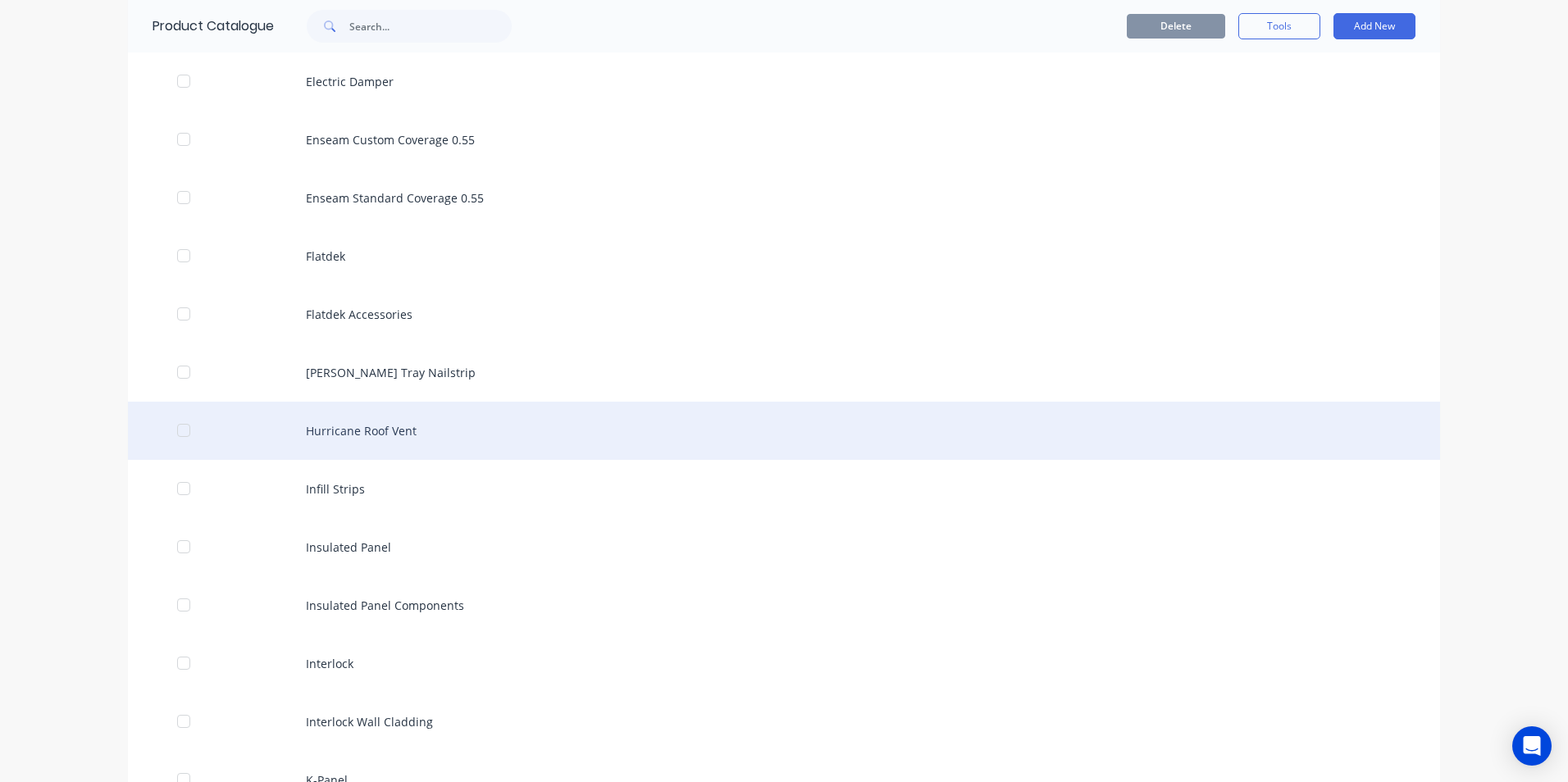
click at [383, 434] on div "Hurricane Roof Vent" at bounding box center [784, 431] width 1313 height 58
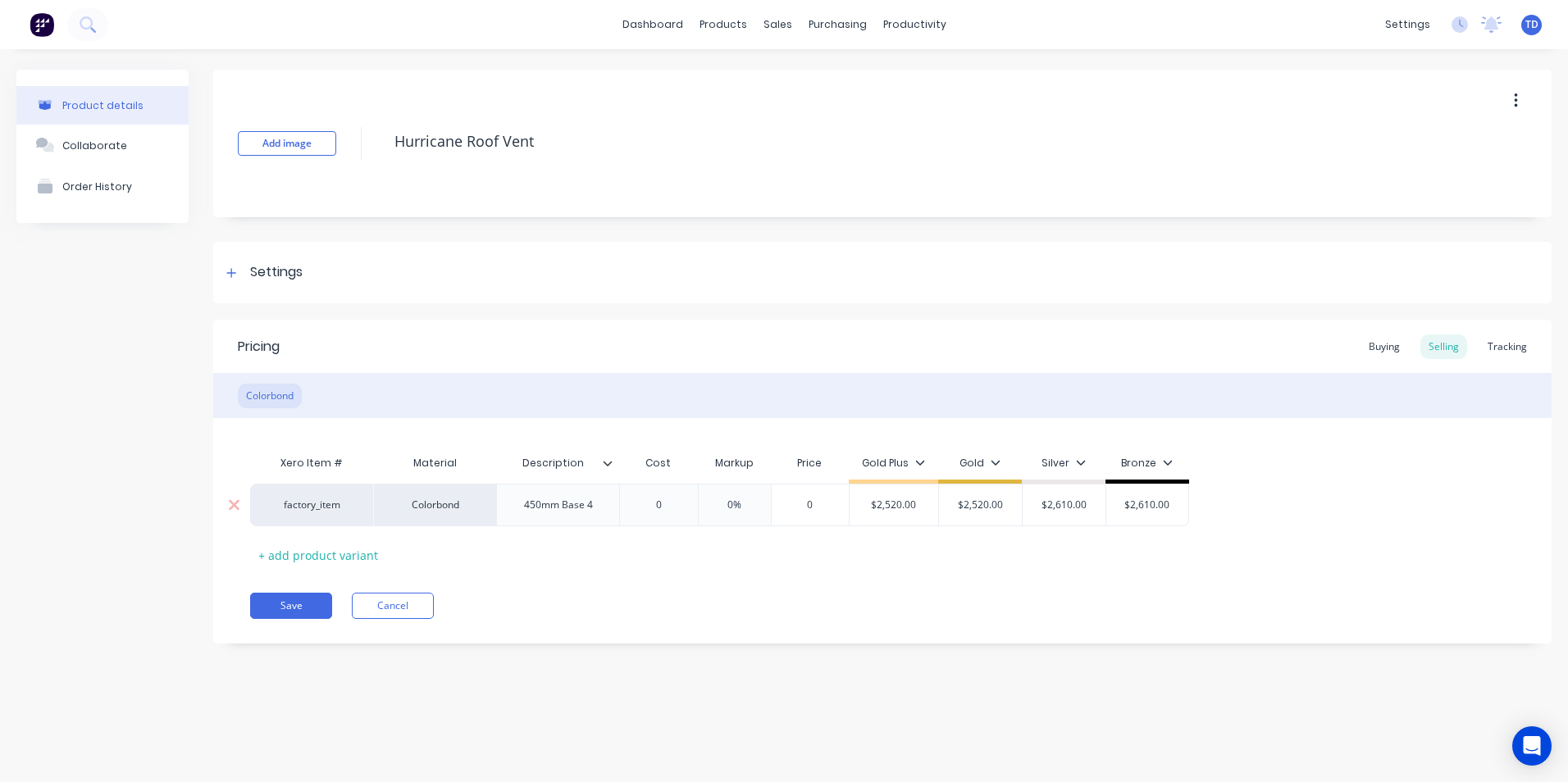
click at [666, 505] on input "0" at bounding box center [659, 505] width 82 height 15
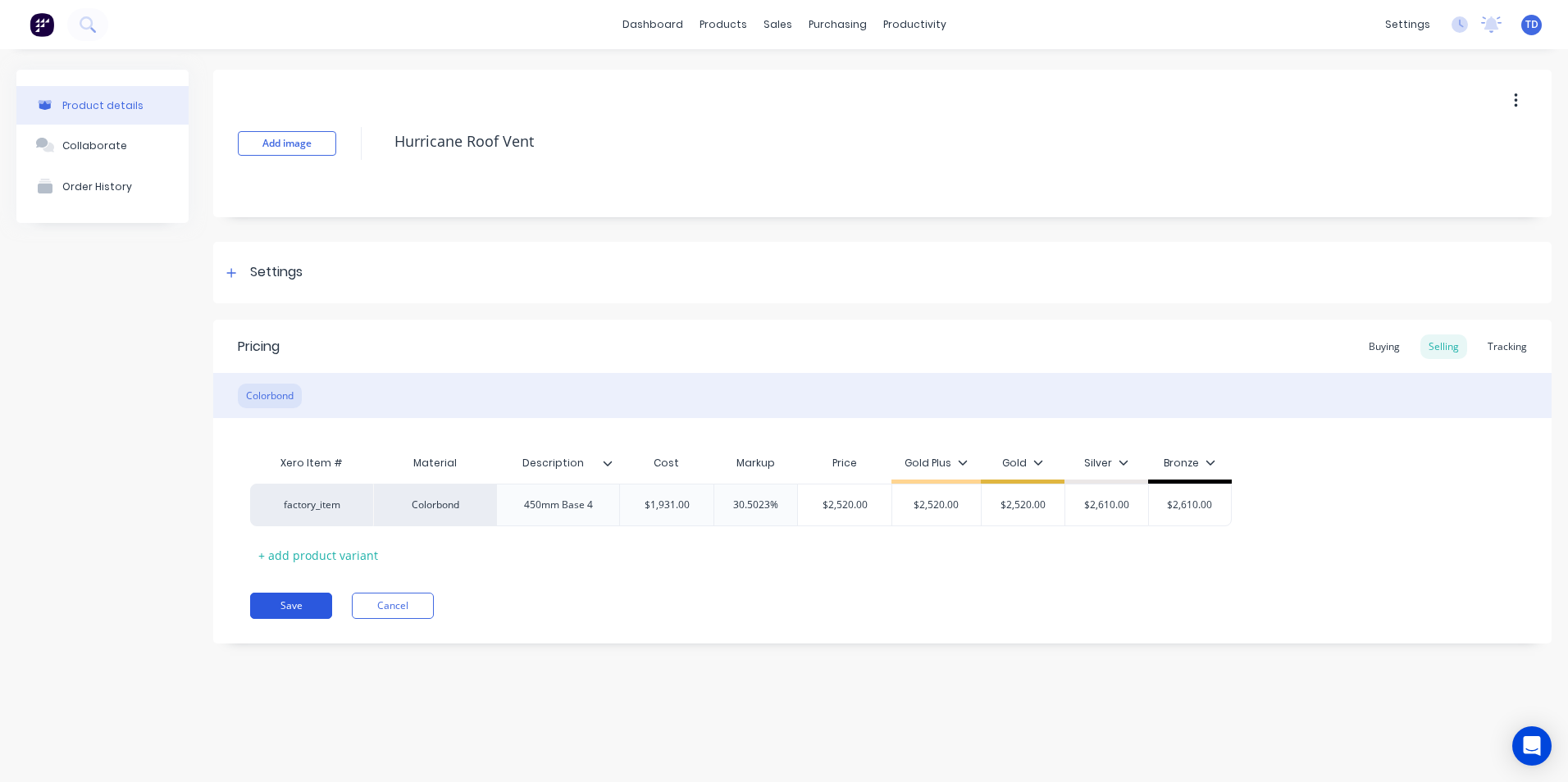
click at [283, 611] on button "Save" at bounding box center [291, 606] width 82 height 26
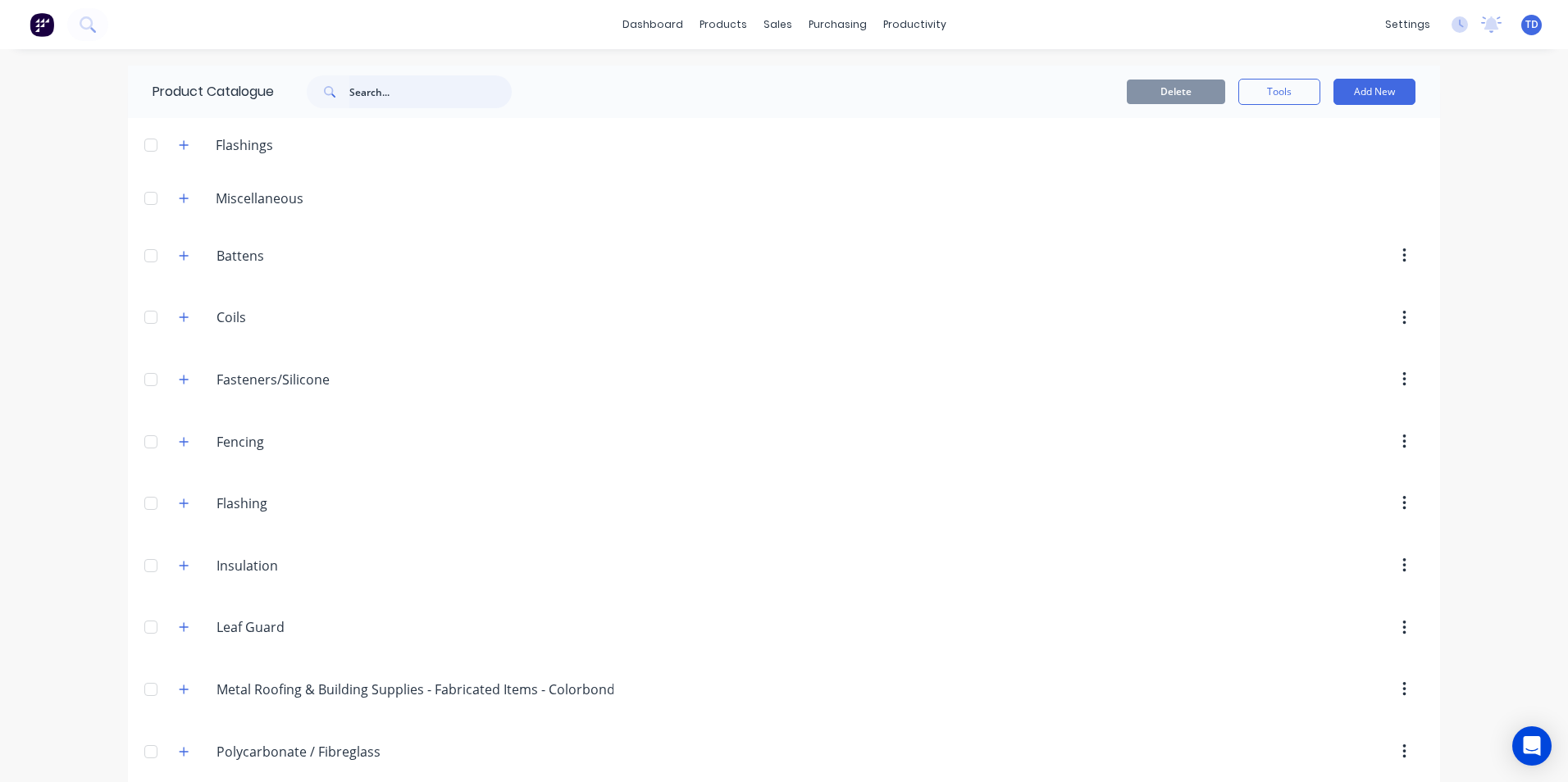
click at [379, 84] on input "text" at bounding box center [431, 91] width 162 height 33
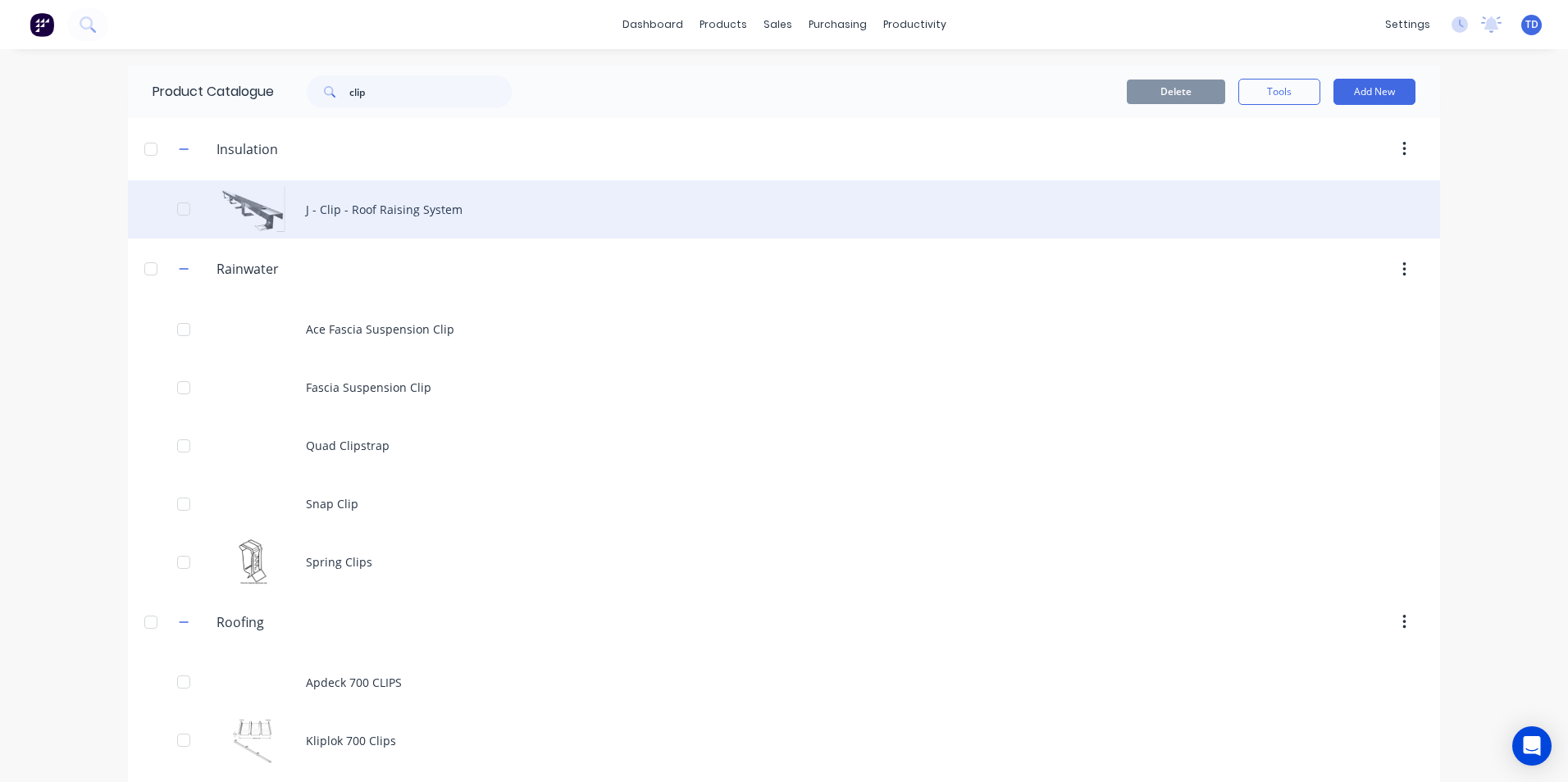
click at [405, 207] on div "J - Clip - Roof Raising System" at bounding box center [784, 210] width 1313 height 58
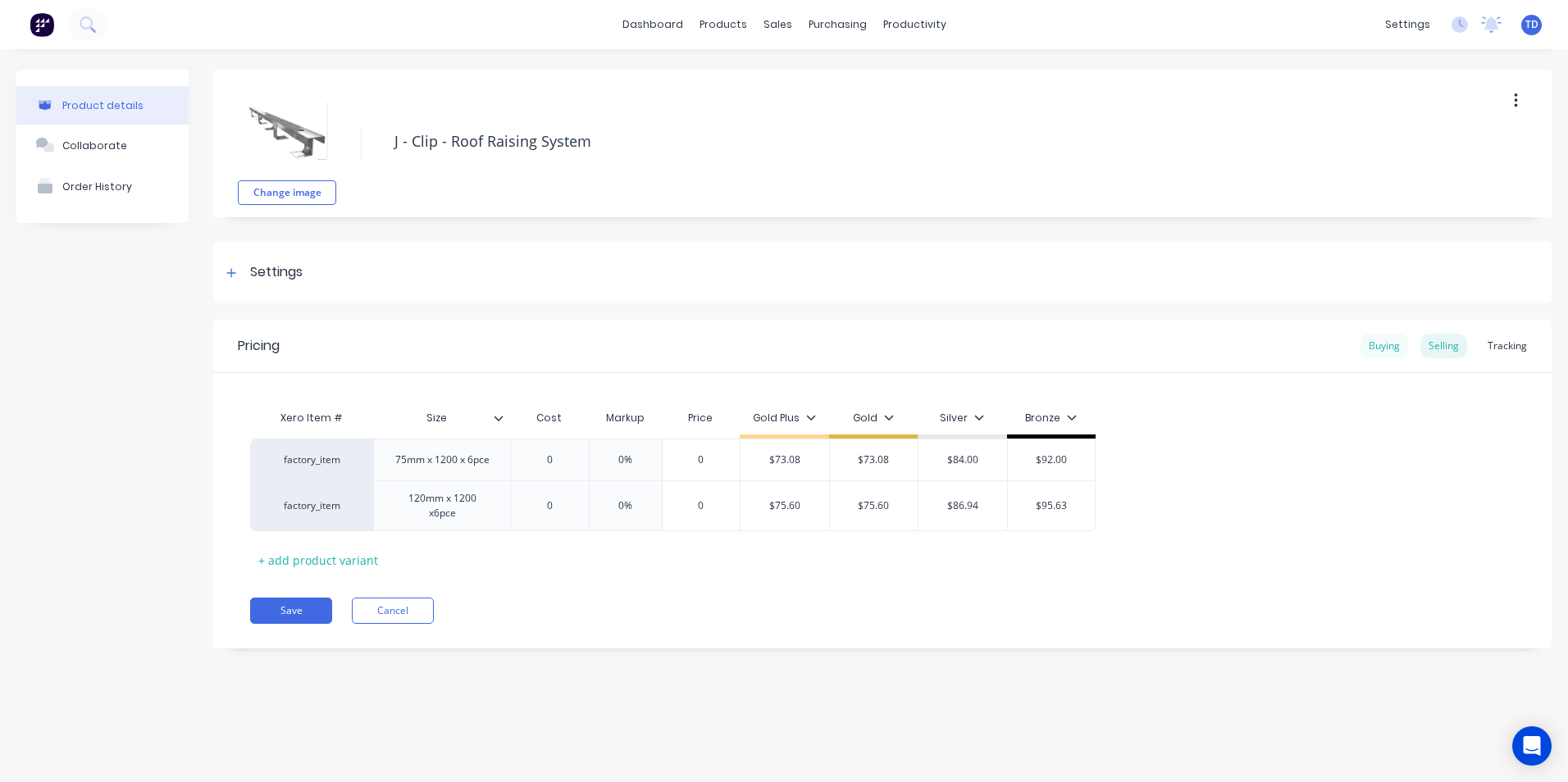
click at [1386, 349] on div "Buying" at bounding box center [1384, 346] width 48 height 24
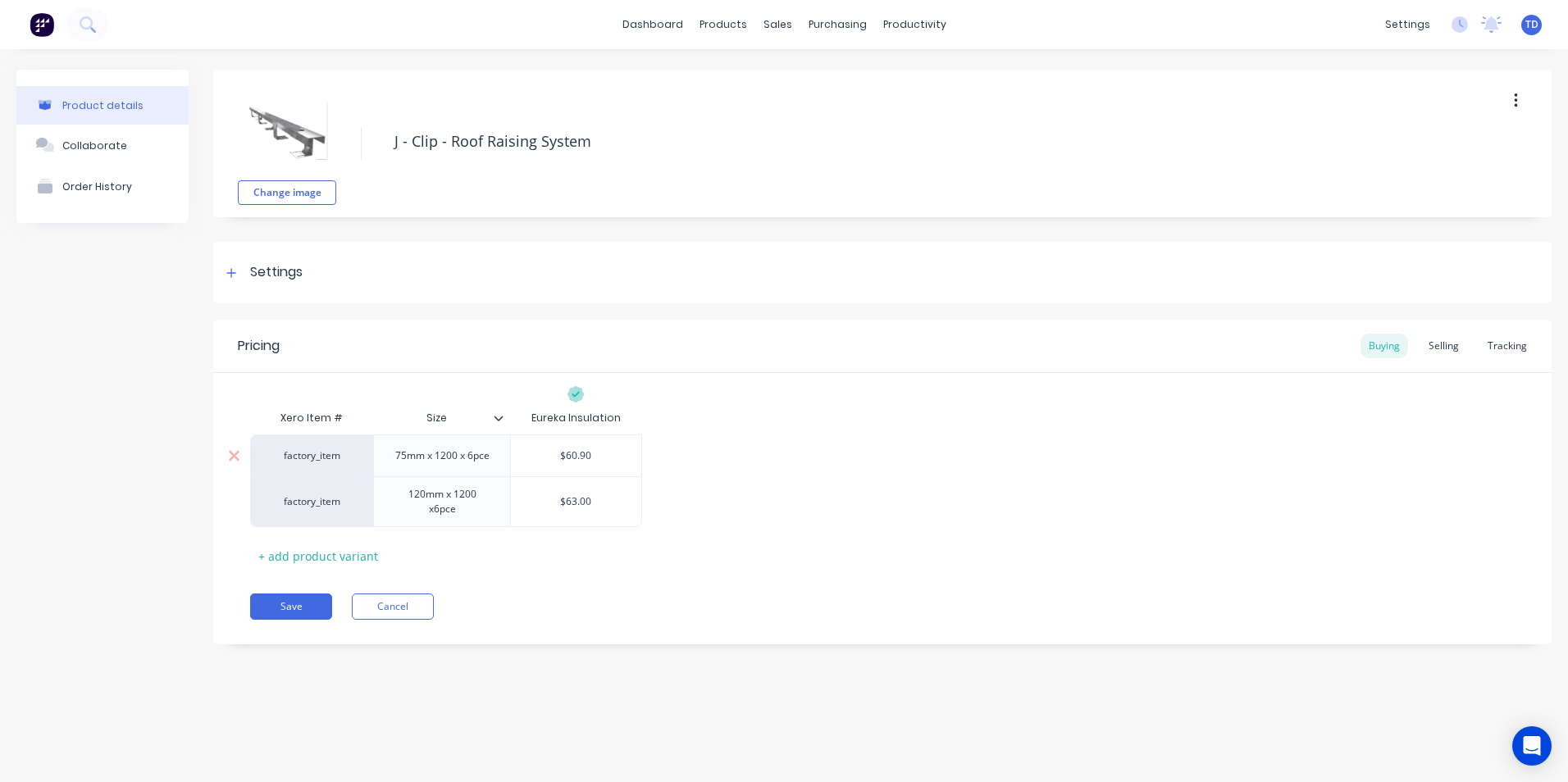
click at [606, 460] on input "$60.90" at bounding box center [576, 456] width 131 height 15
click at [1451, 345] on div "Selling" at bounding box center [1444, 346] width 47 height 24
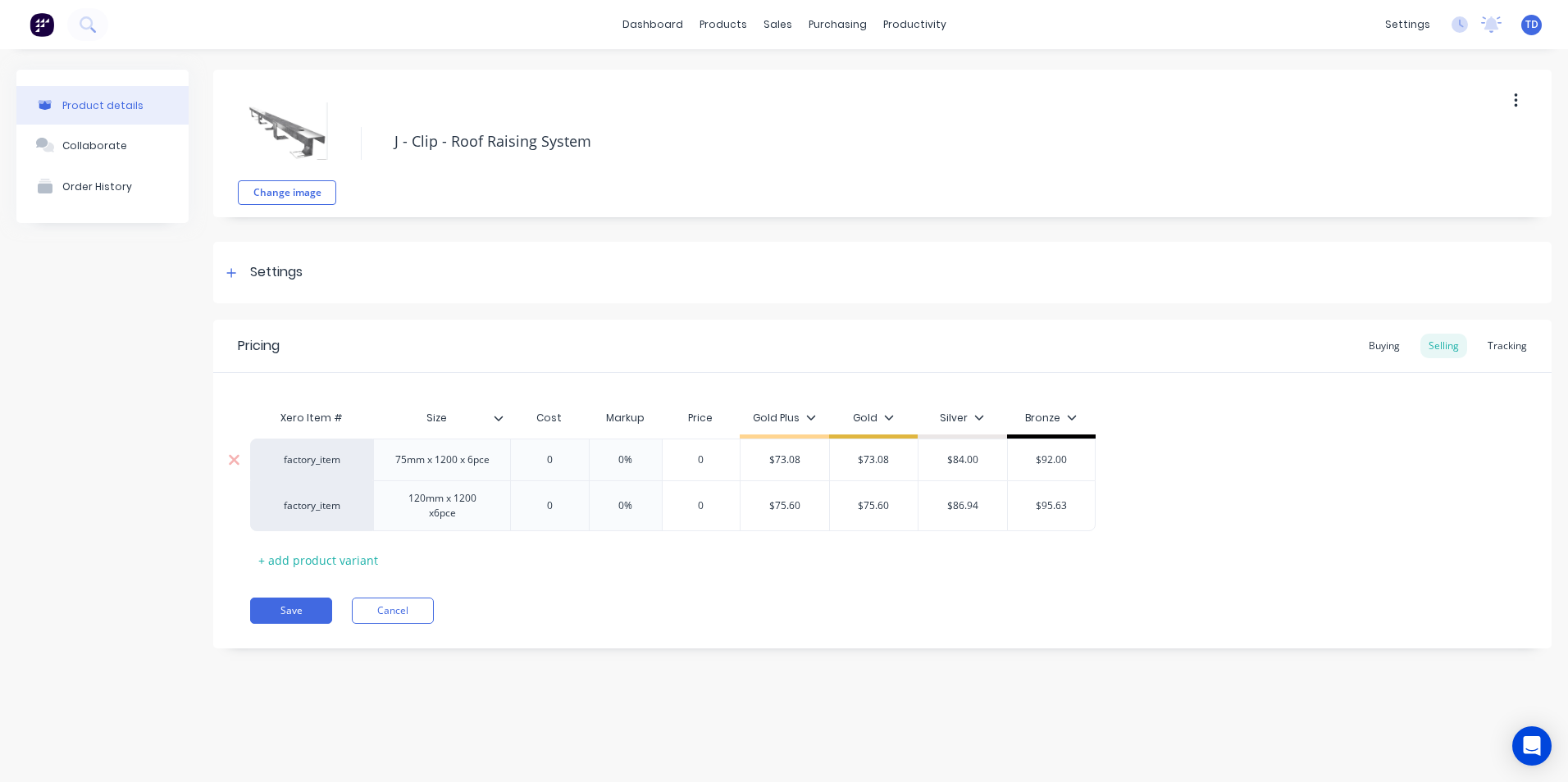
click at [577, 464] on input "0" at bounding box center [550, 460] width 82 height 15
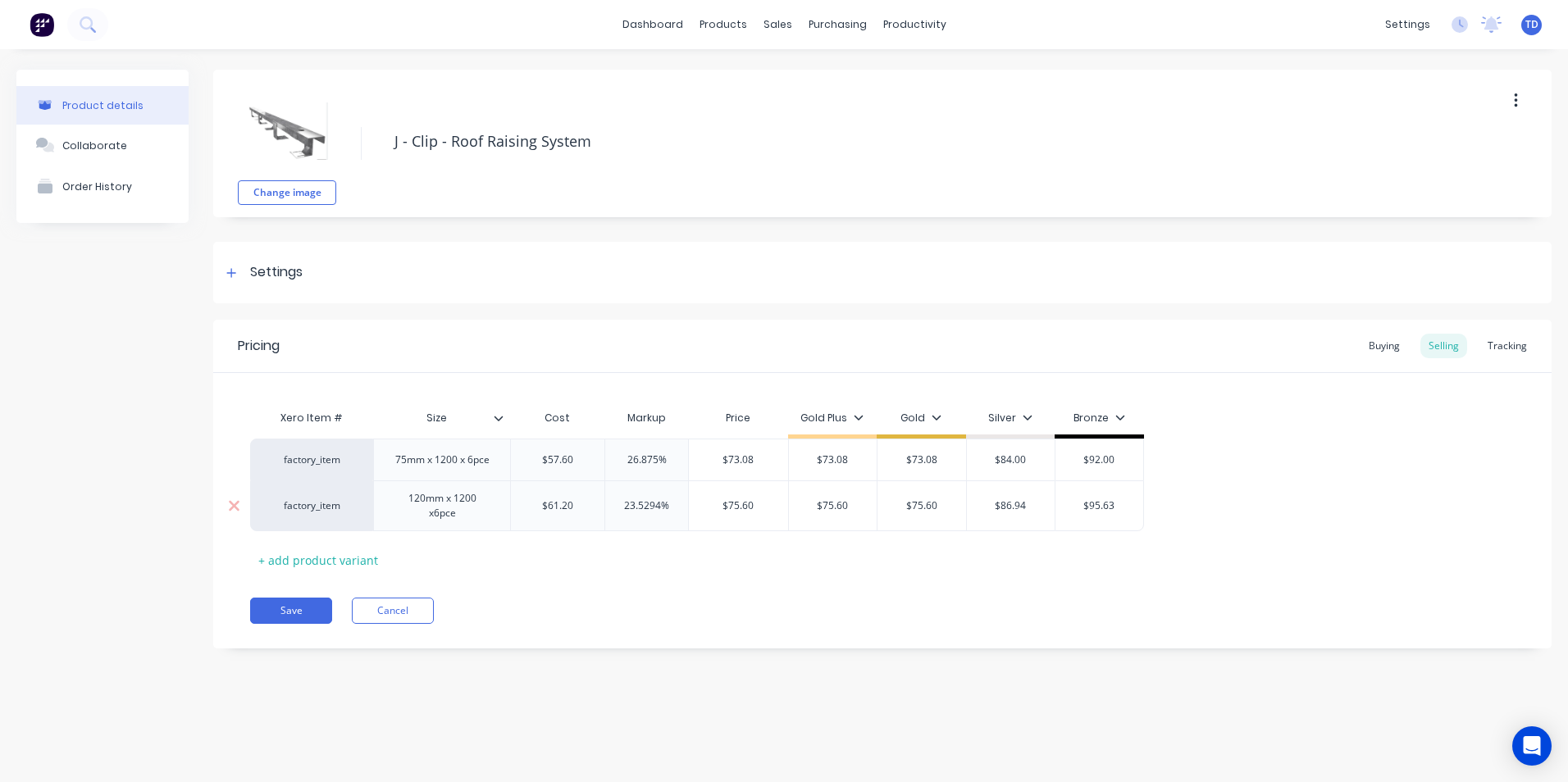
click at [440, 519] on div "120mm x 1200 x6pce" at bounding box center [442, 506] width 123 height 36
click at [282, 615] on button "Save" at bounding box center [291, 611] width 82 height 26
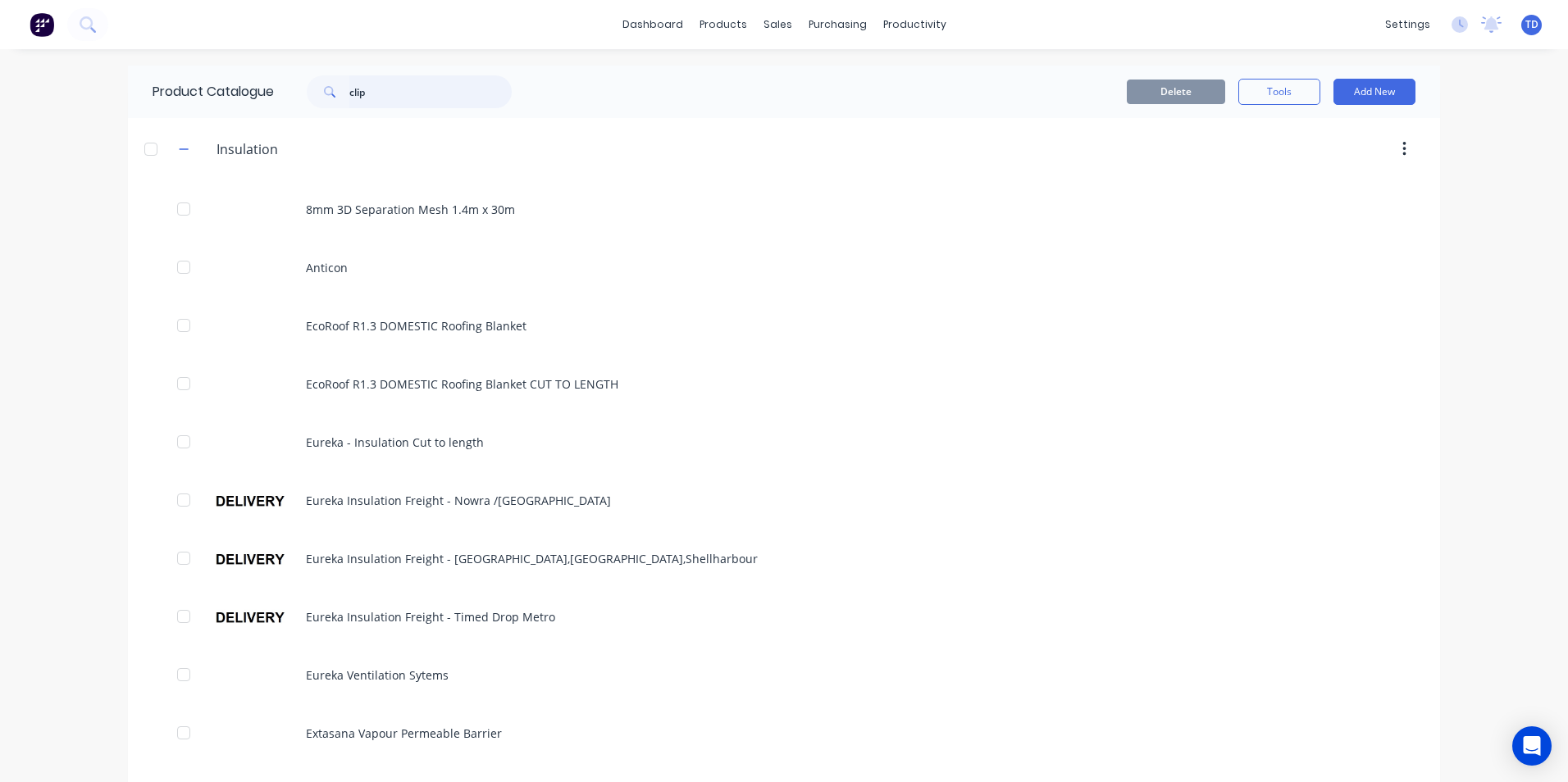
click at [413, 97] on input "clip" at bounding box center [431, 91] width 162 height 33
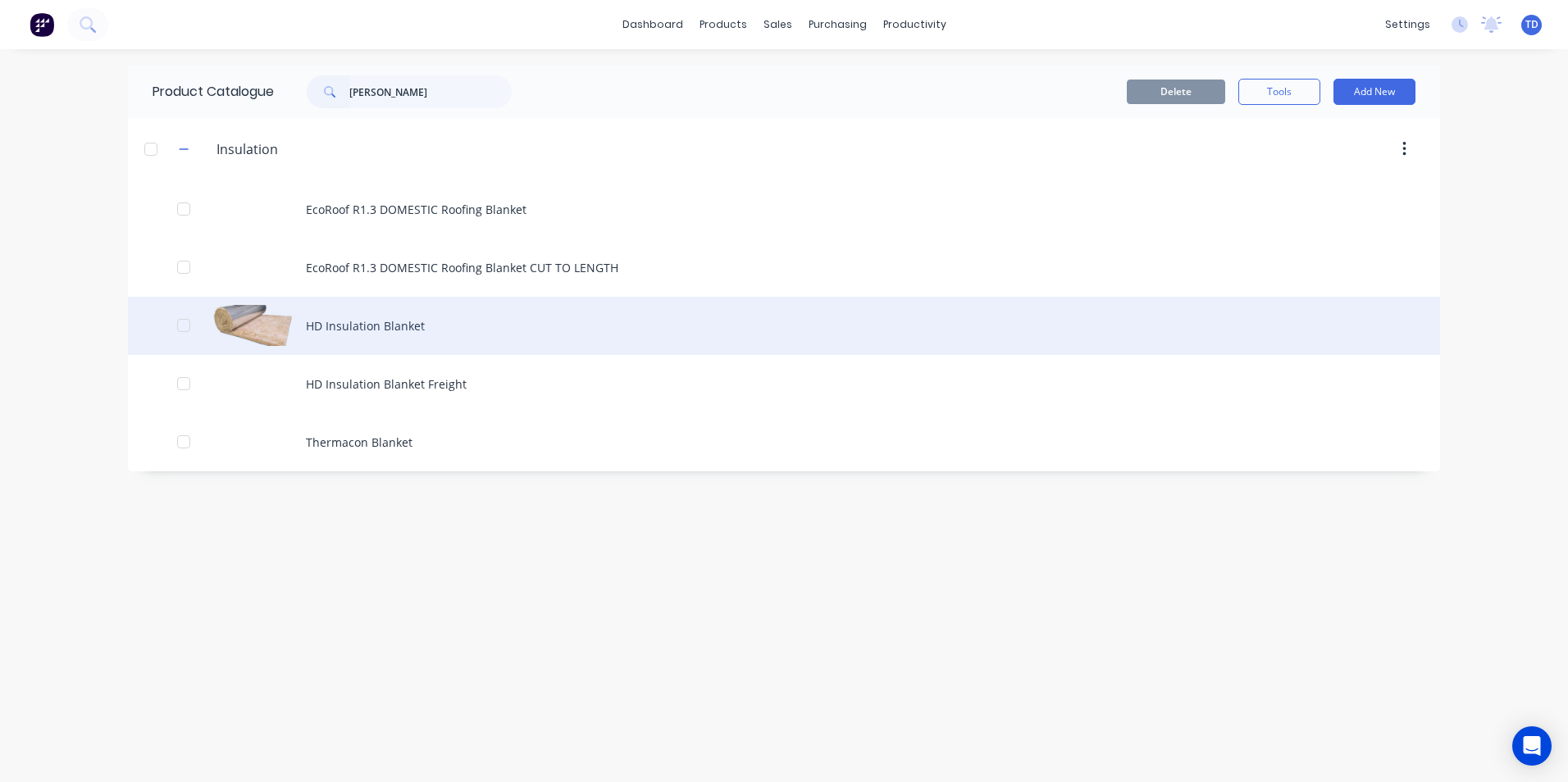
click at [393, 318] on div "HD Insulation Blanket" at bounding box center [784, 326] width 1313 height 58
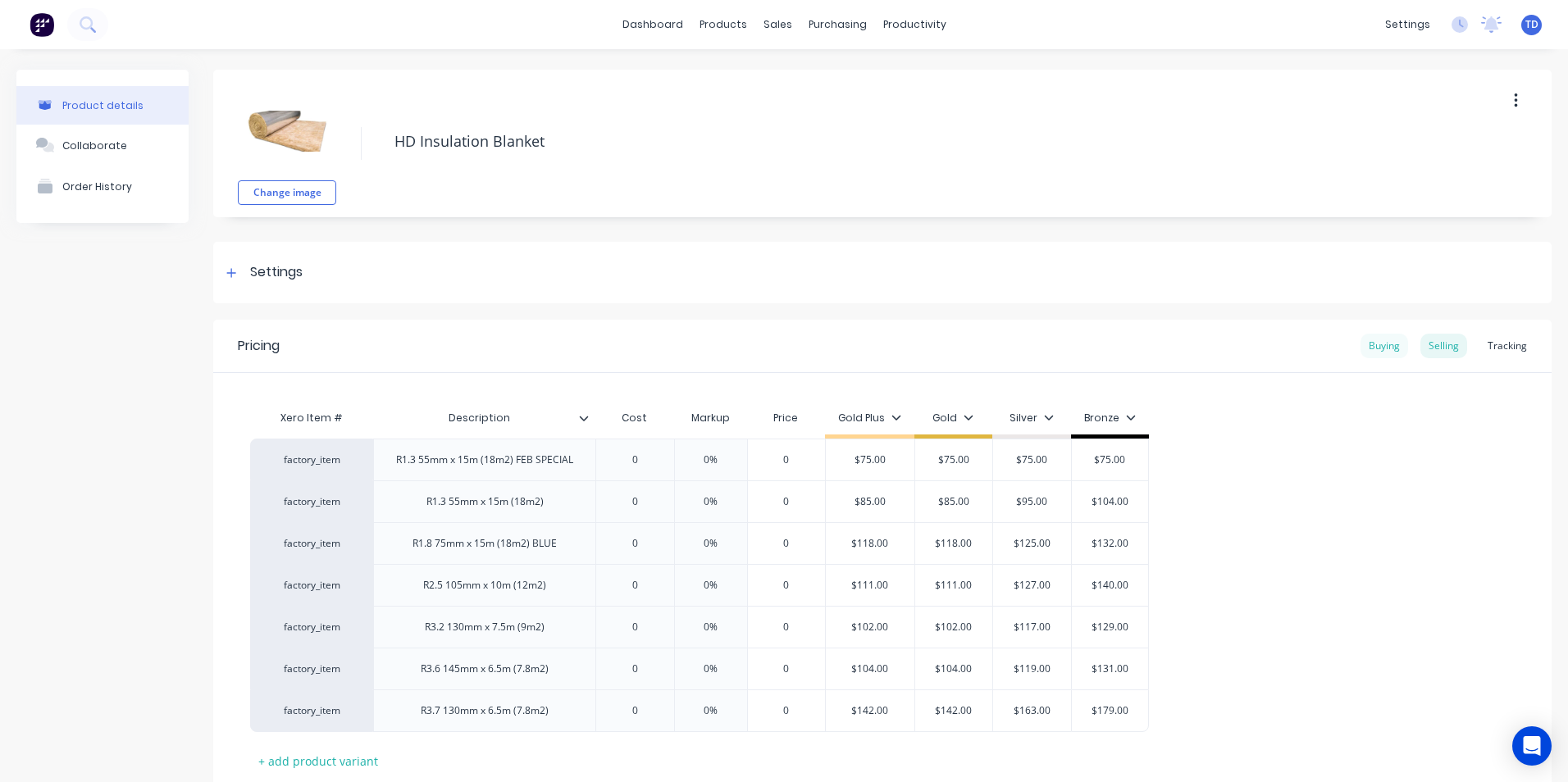
click at [1362, 347] on div "Buying" at bounding box center [1384, 346] width 48 height 24
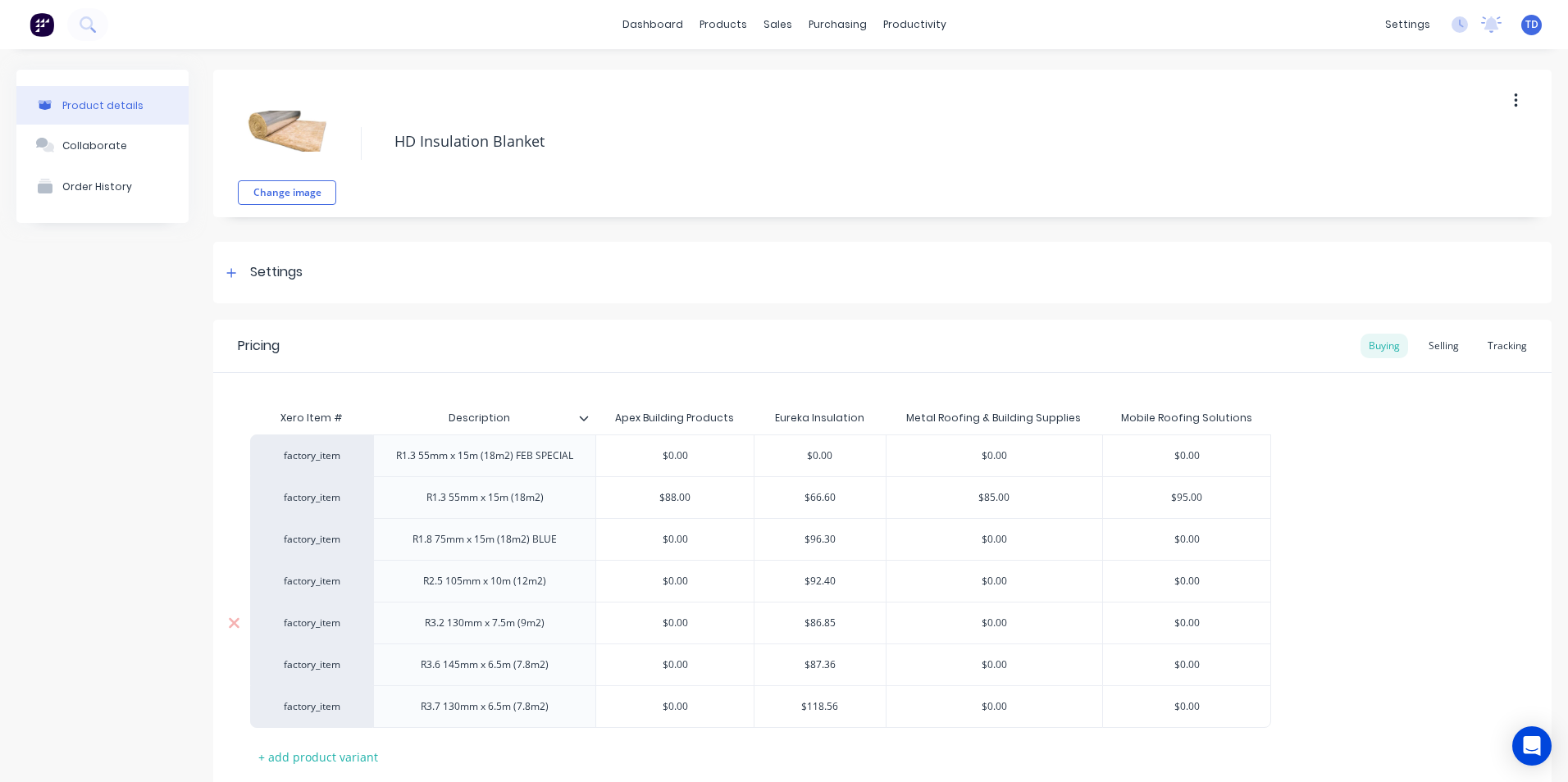
click at [847, 618] on input "$86.85" at bounding box center [819, 624] width 131 height 15
click at [847, 530] on div "$96.30" at bounding box center [819, 540] width 131 height 41
click at [853, 668] on input "$87.36" at bounding box center [819, 665] width 131 height 15
click at [853, 698] on div "$118.56" at bounding box center [819, 707] width 131 height 41
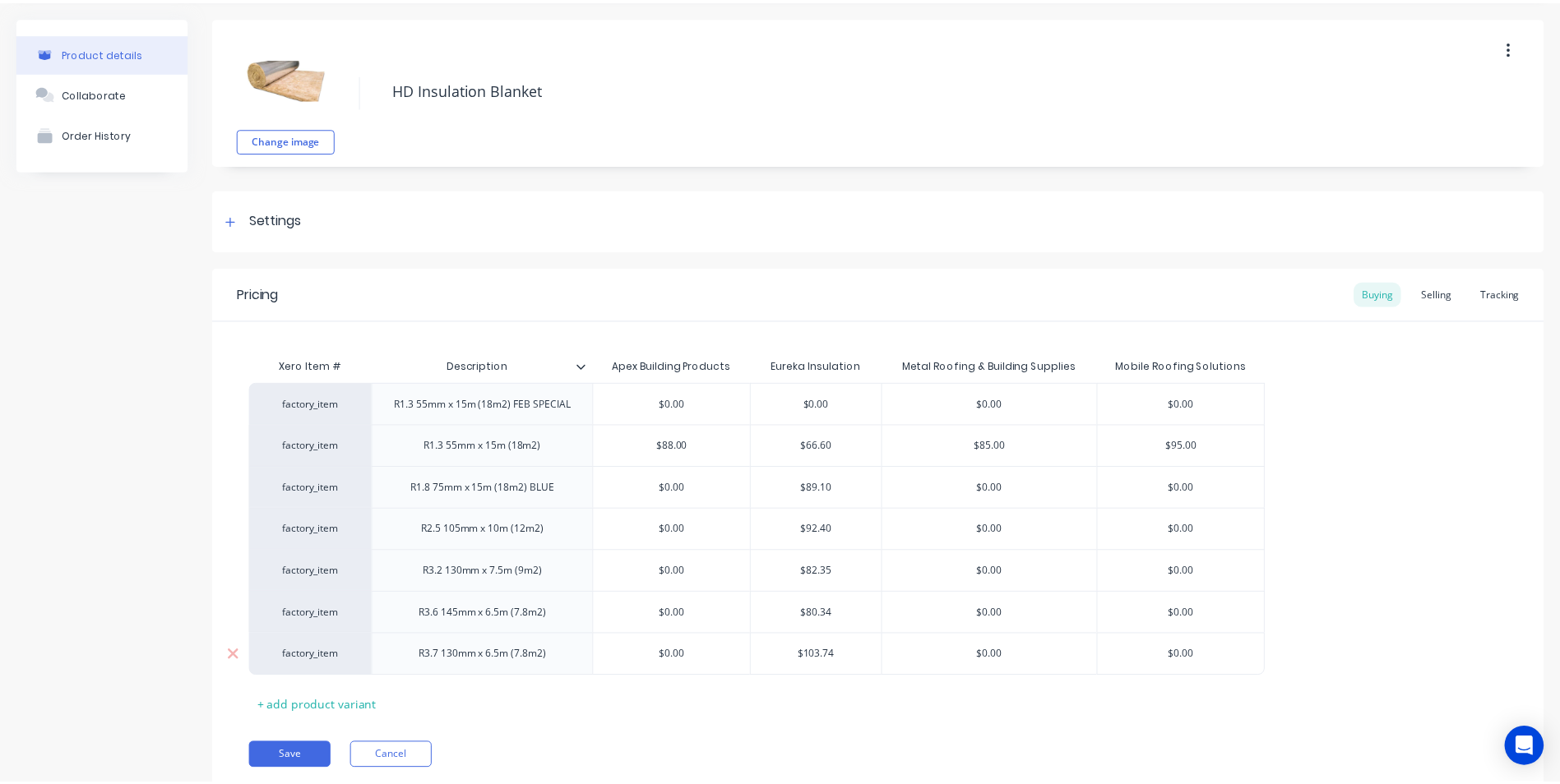
scroll to position [108, 0]
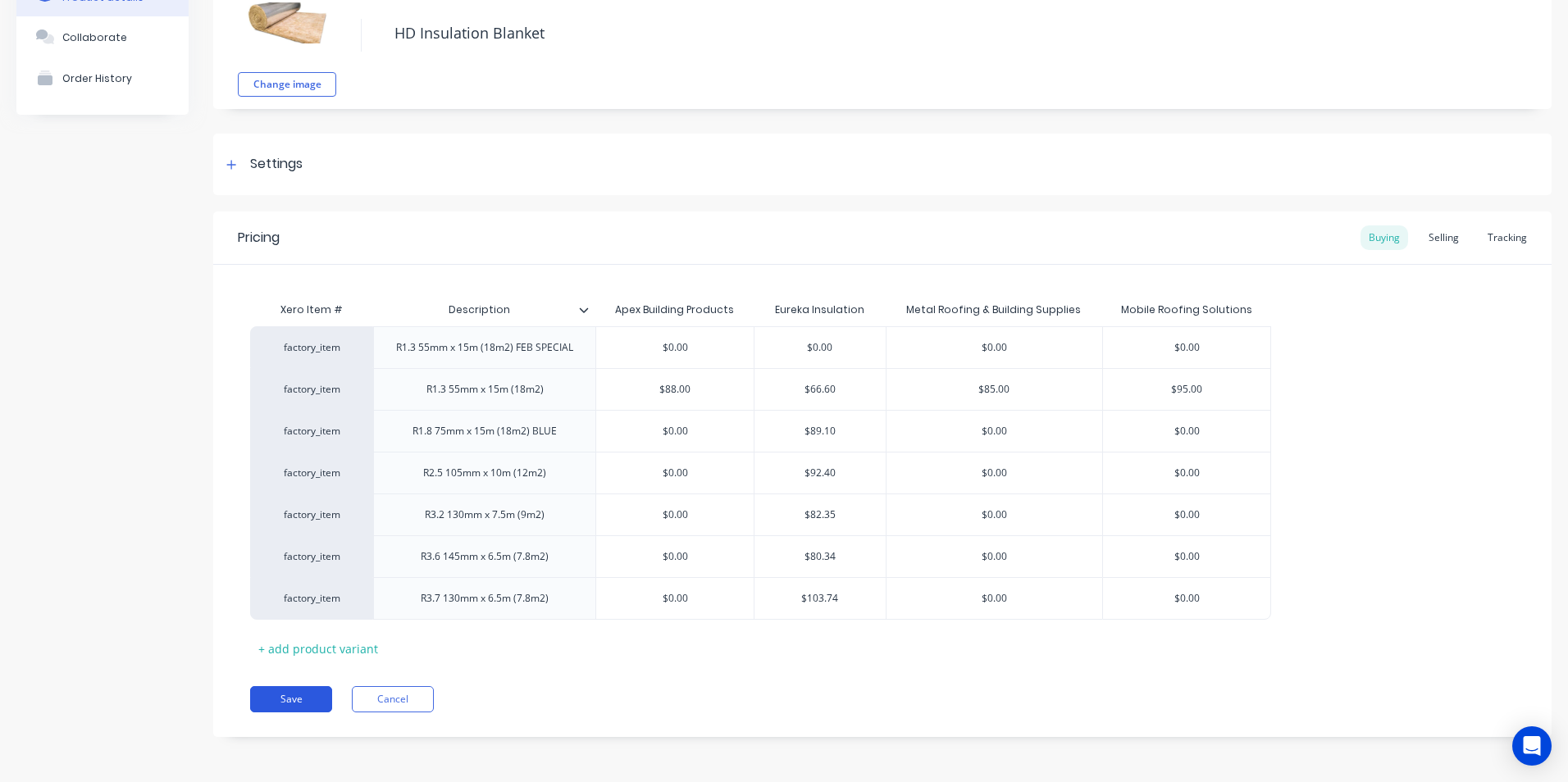
click at [296, 693] on button "Save" at bounding box center [291, 699] width 82 height 26
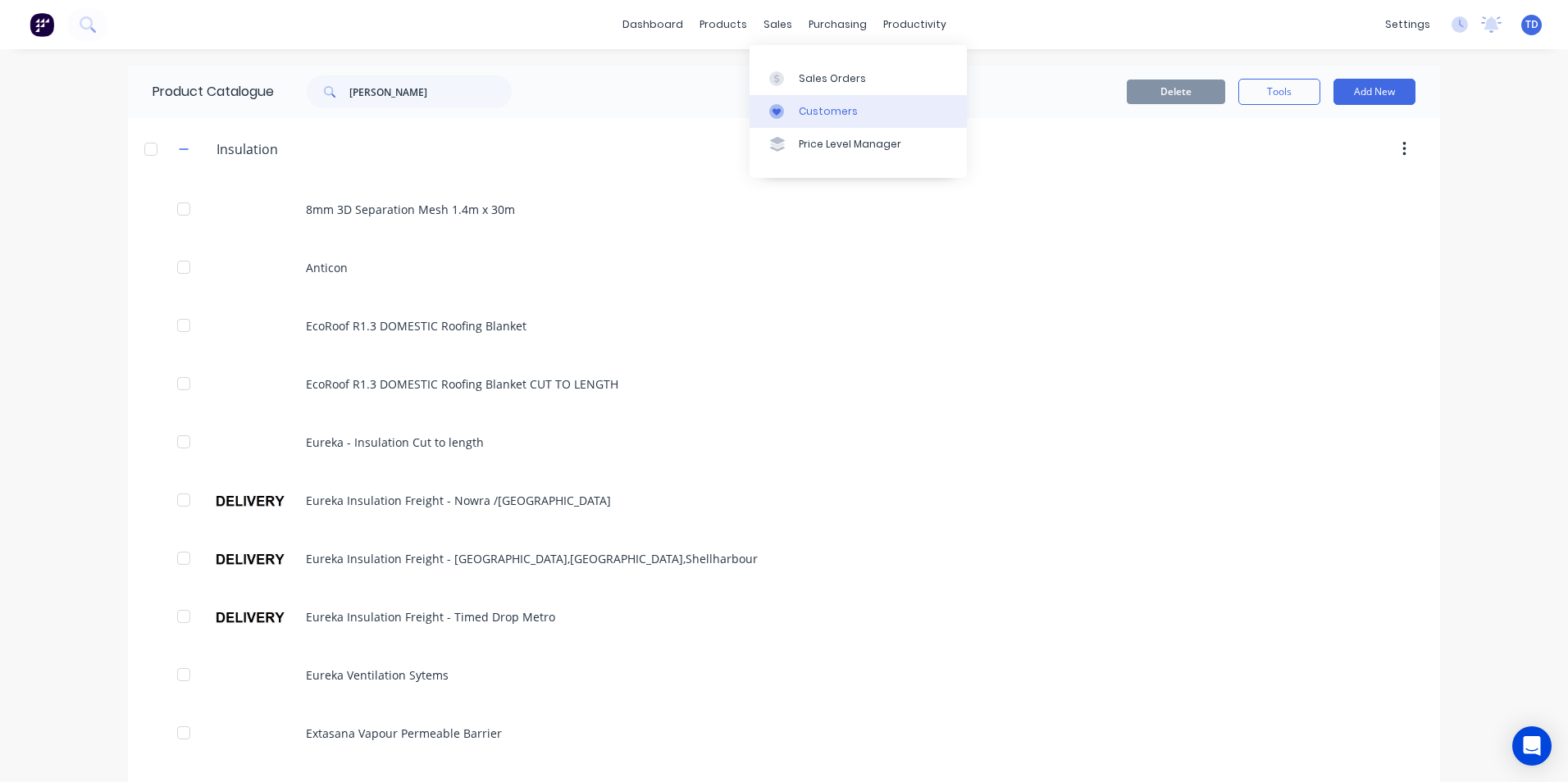
click at [806, 111] on div "Customers" at bounding box center [828, 112] width 59 height 15
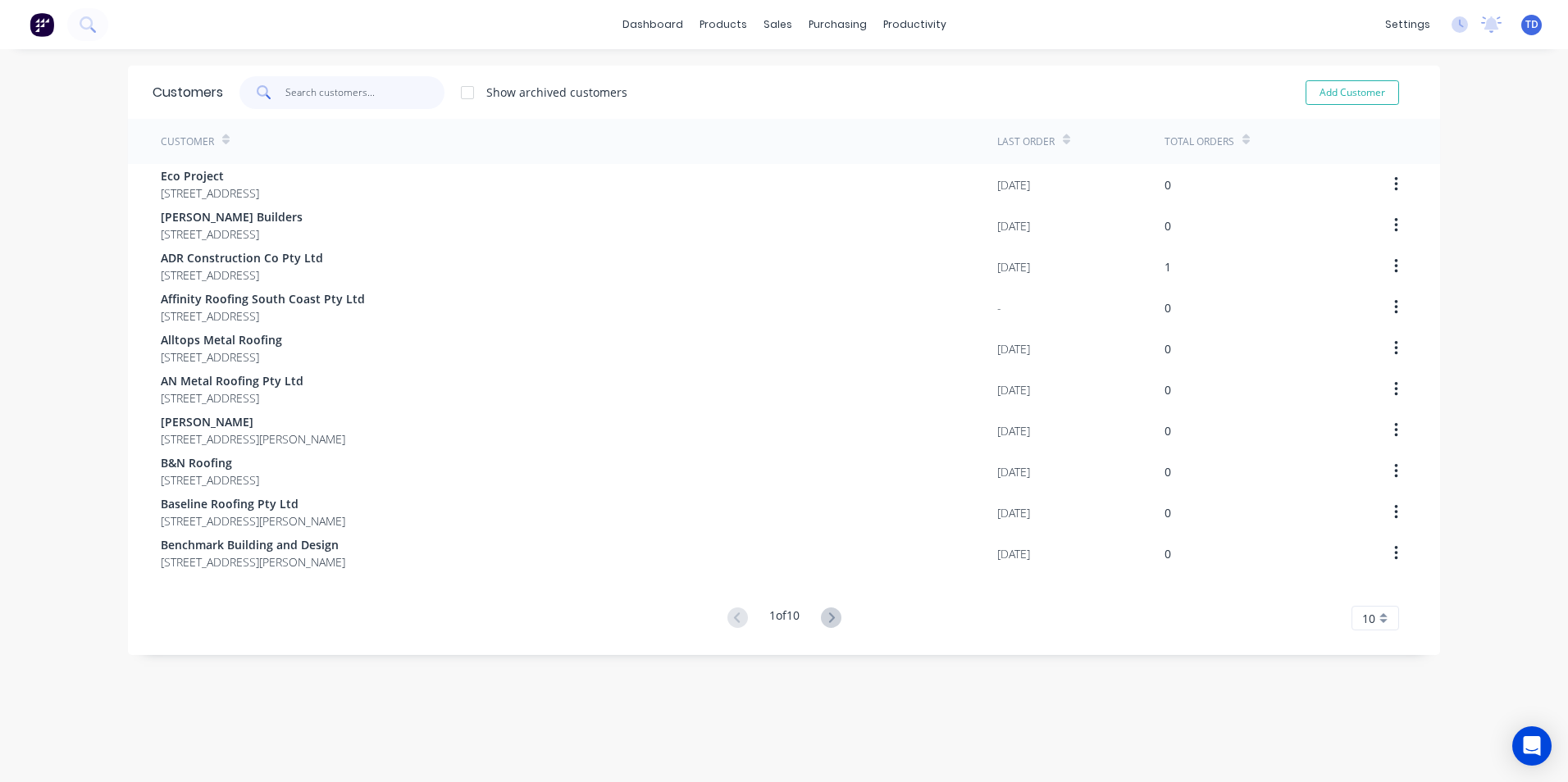
click at [367, 96] on input "text" at bounding box center [365, 92] width 160 height 33
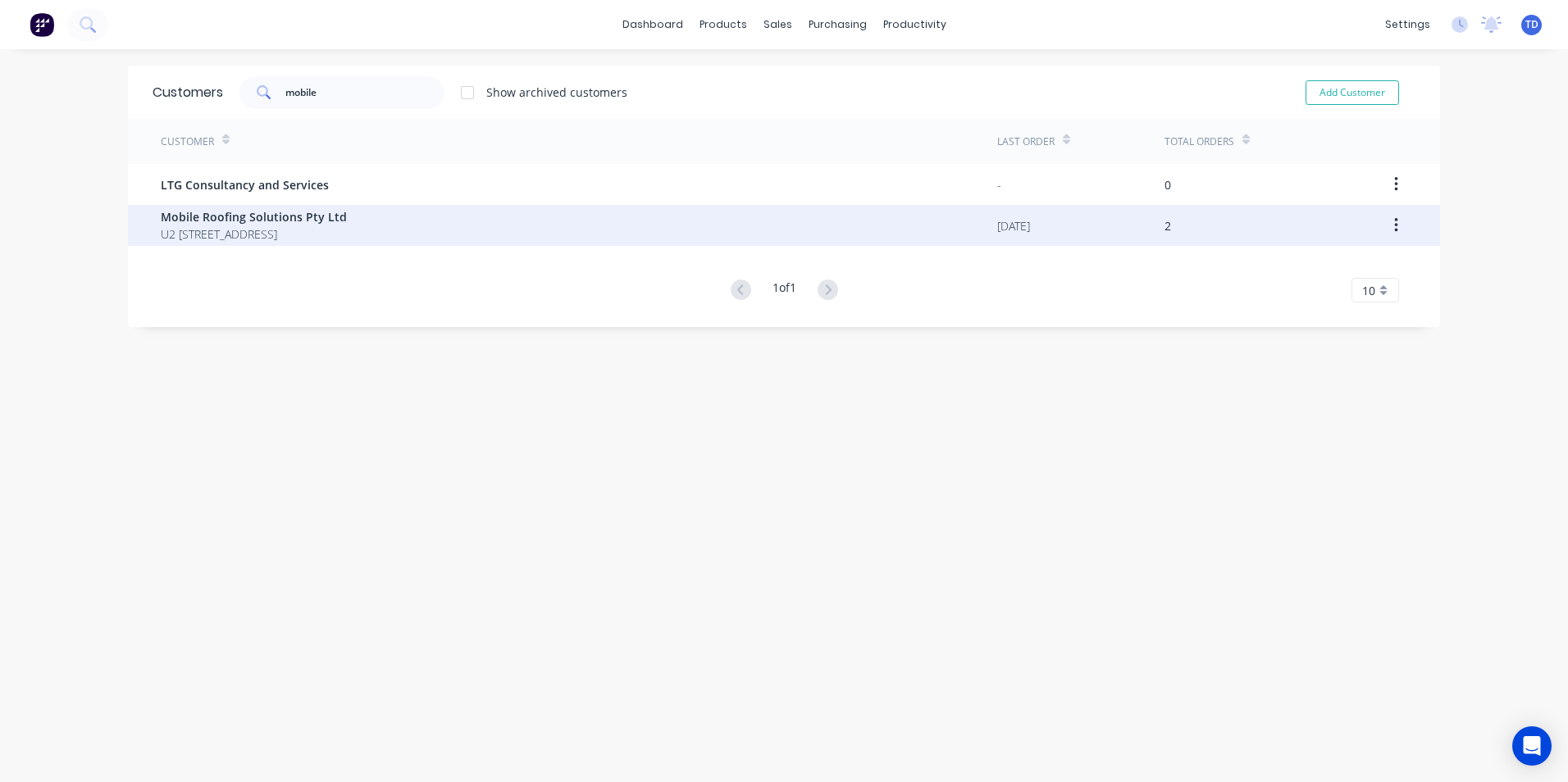
click at [337, 233] on span "U2 [STREET_ADDRESS]" at bounding box center [254, 234] width 186 height 17
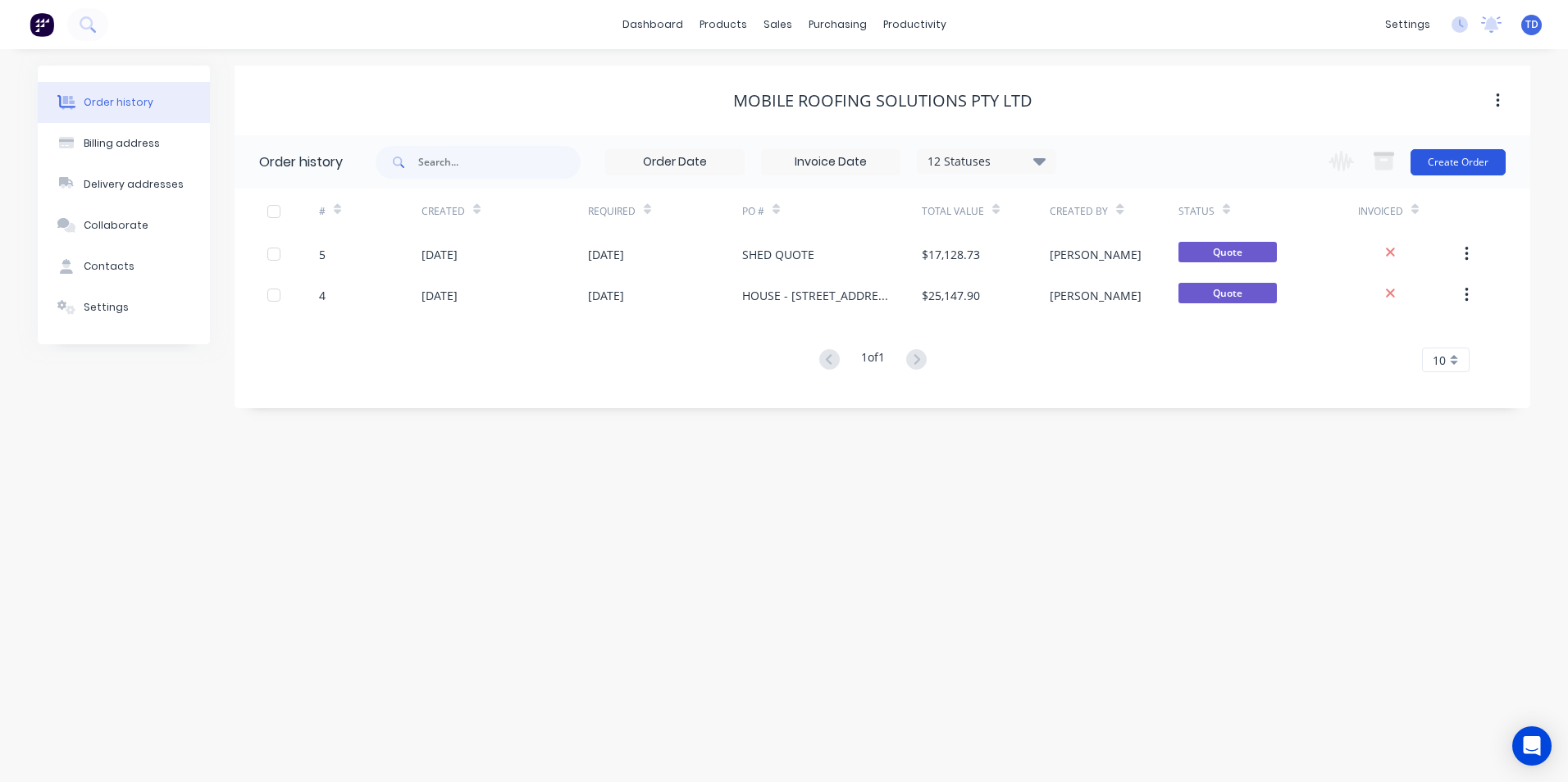
click at [1453, 161] on button "Create Order" at bounding box center [1458, 162] width 95 height 26
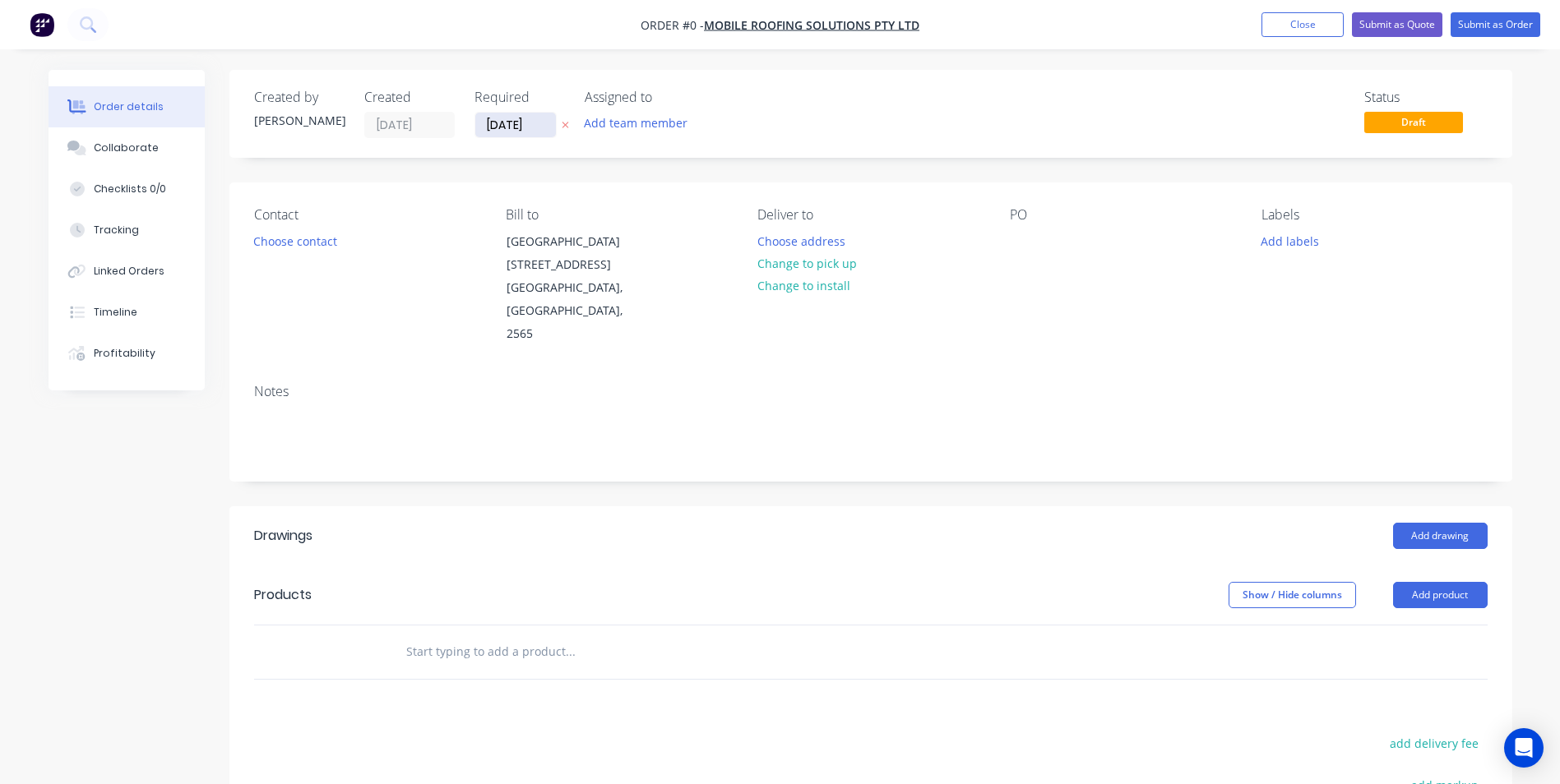
click at [544, 121] on input "[DATE]" at bounding box center [516, 125] width 80 height 24
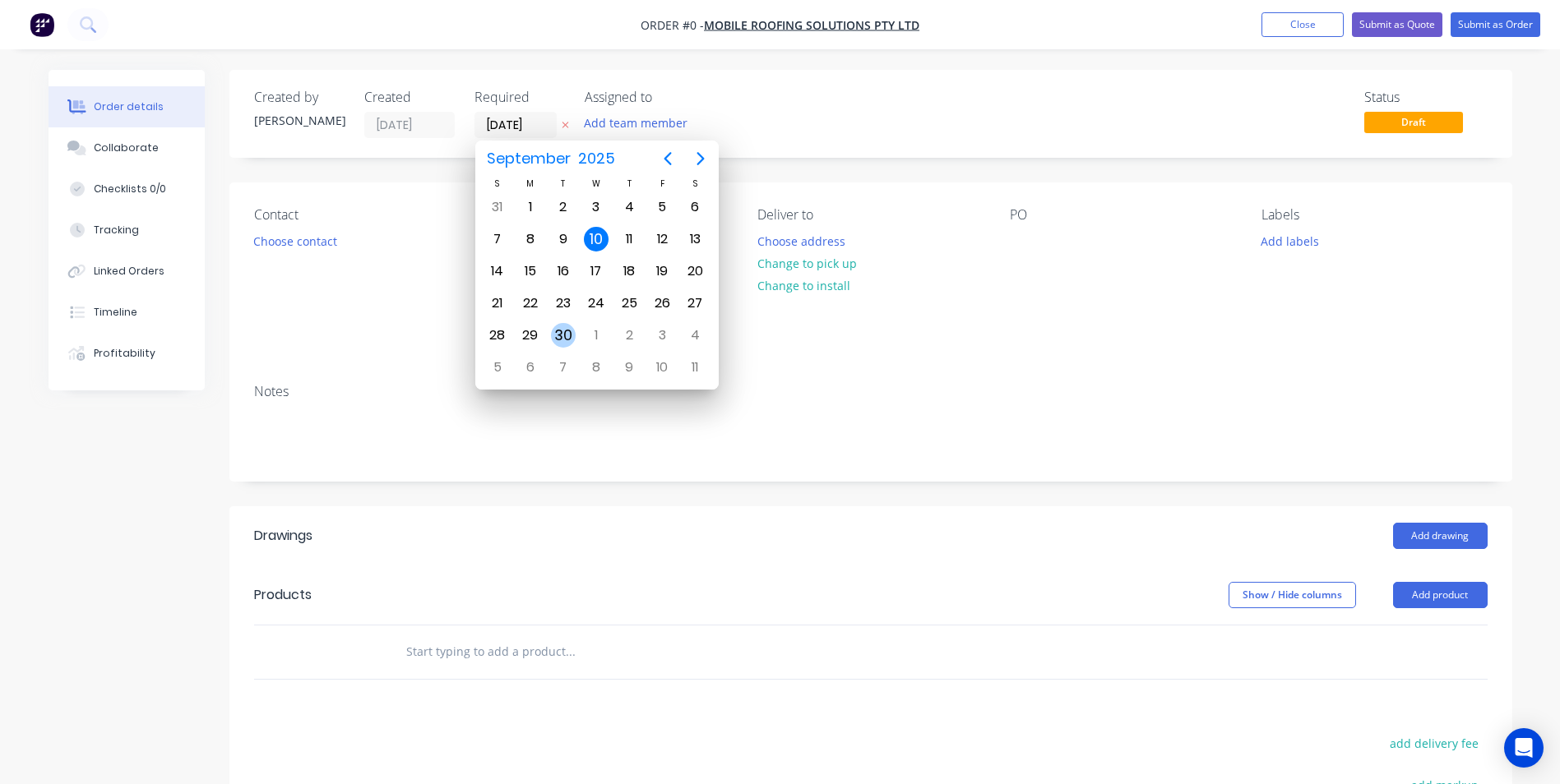
click at [567, 338] on div "30" at bounding box center [564, 335] width 24 height 24
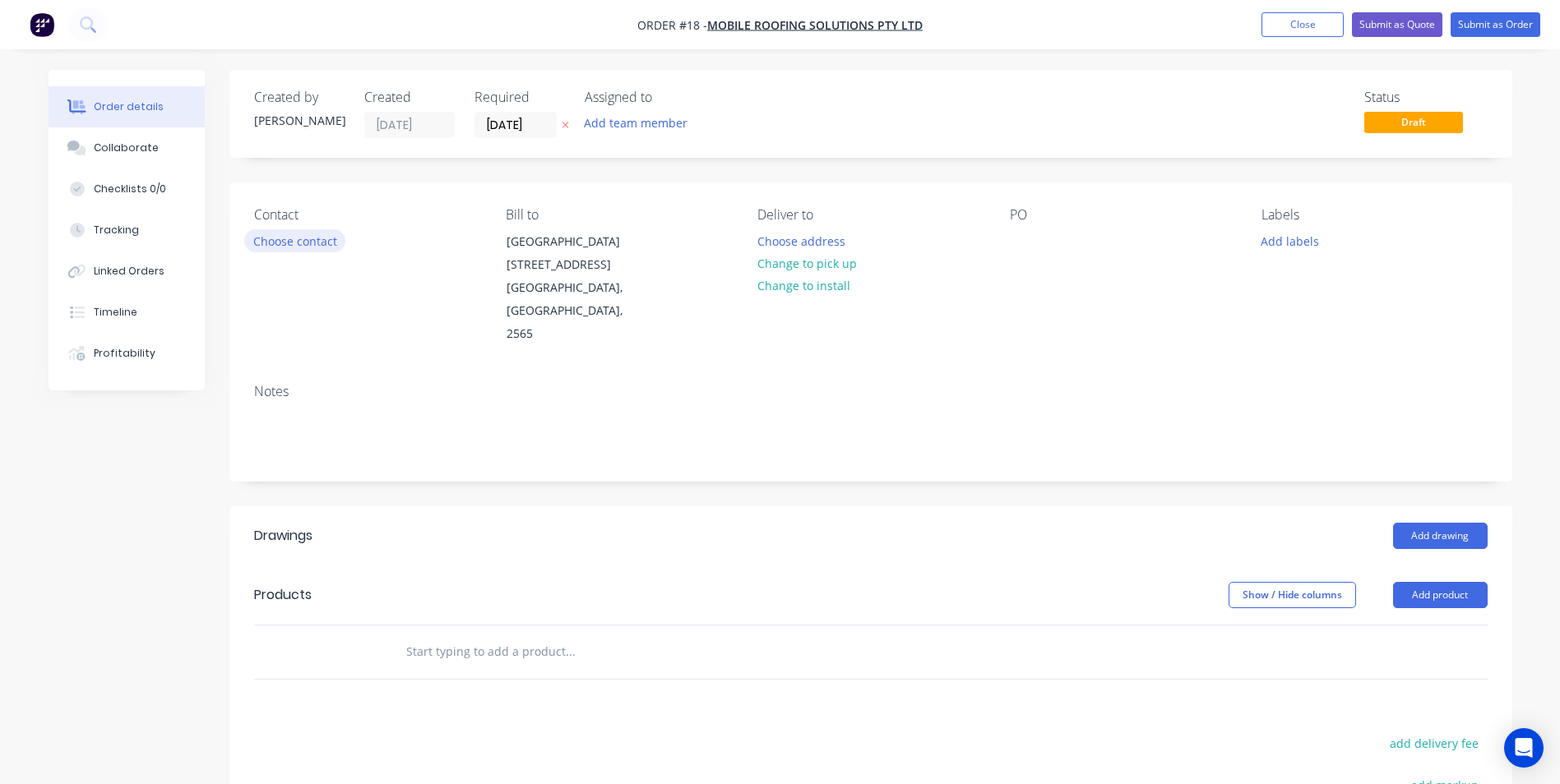
click at [317, 238] on button "Choose contact" at bounding box center [294, 240] width 101 height 22
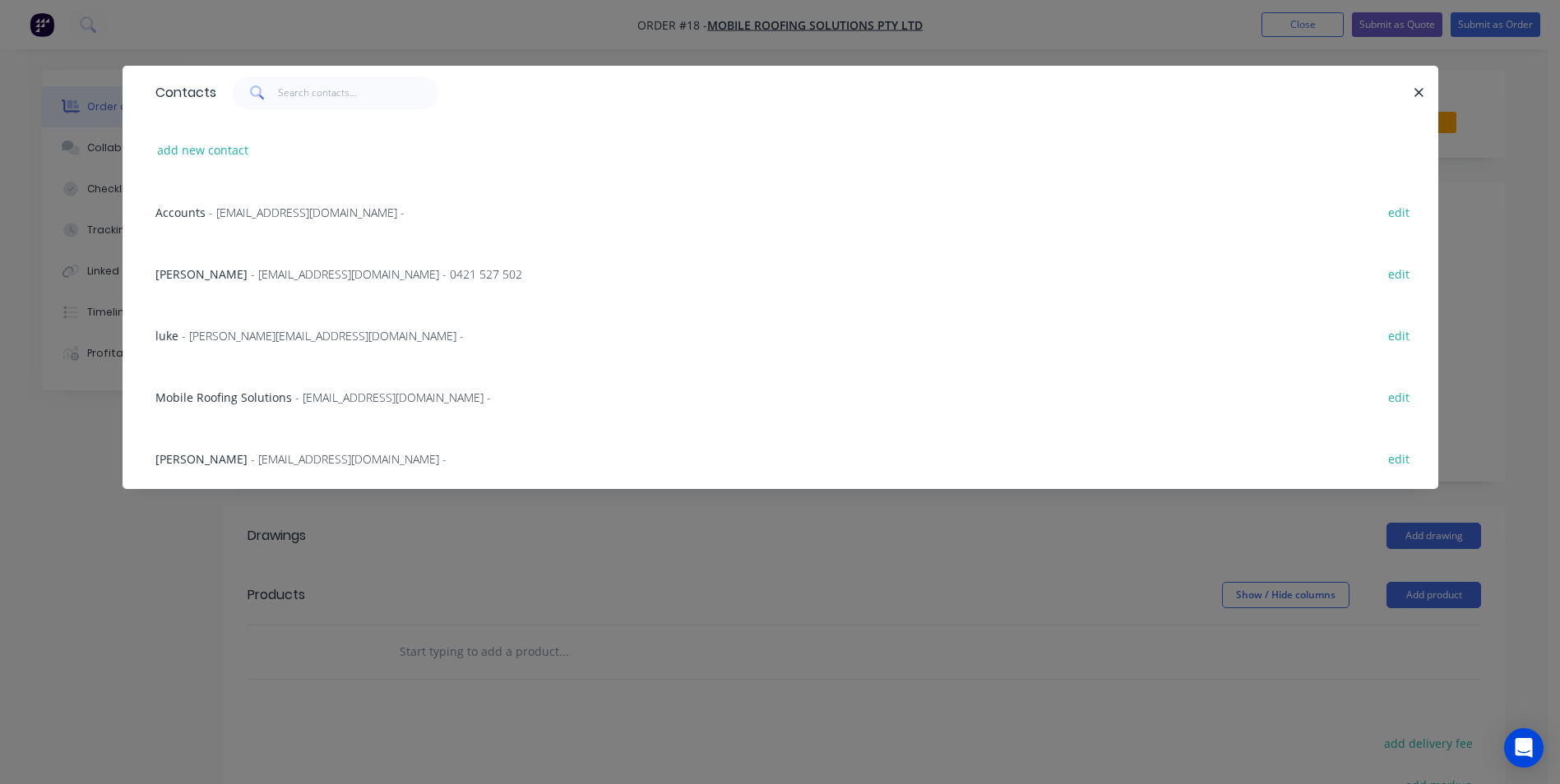
click at [301, 274] on span "- [EMAIL_ADDRESS][DOMAIN_NAME] - 0421 527 502" at bounding box center [386, 274] width 271 height 16
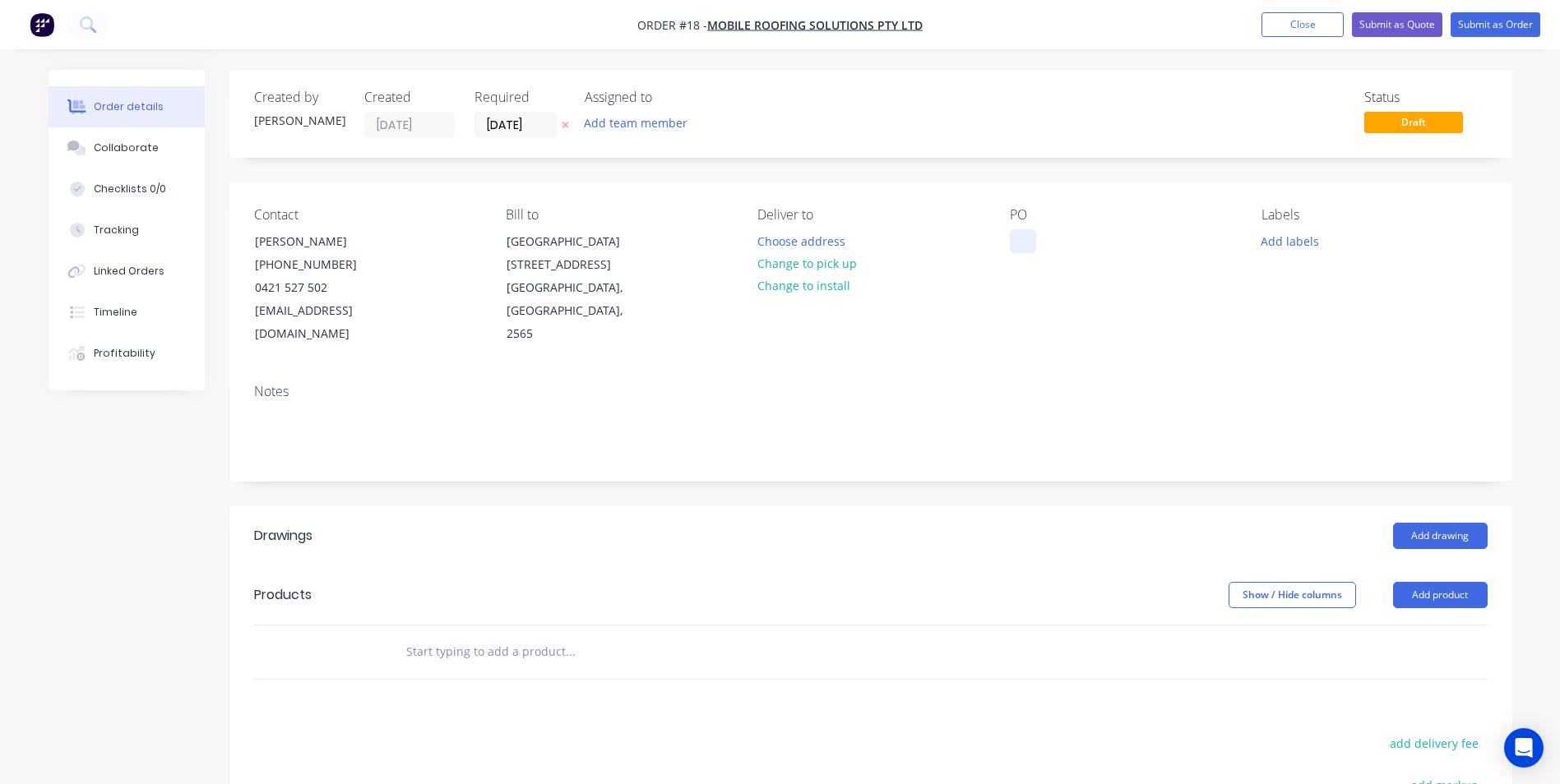
click at [1030, 239] on div at bounding box center [1023, 241] width 26 height 24
drag, startPoint x: 516, startPoint y: 634, endPoint x: 552, endPoint y: 633, distance: 36.0
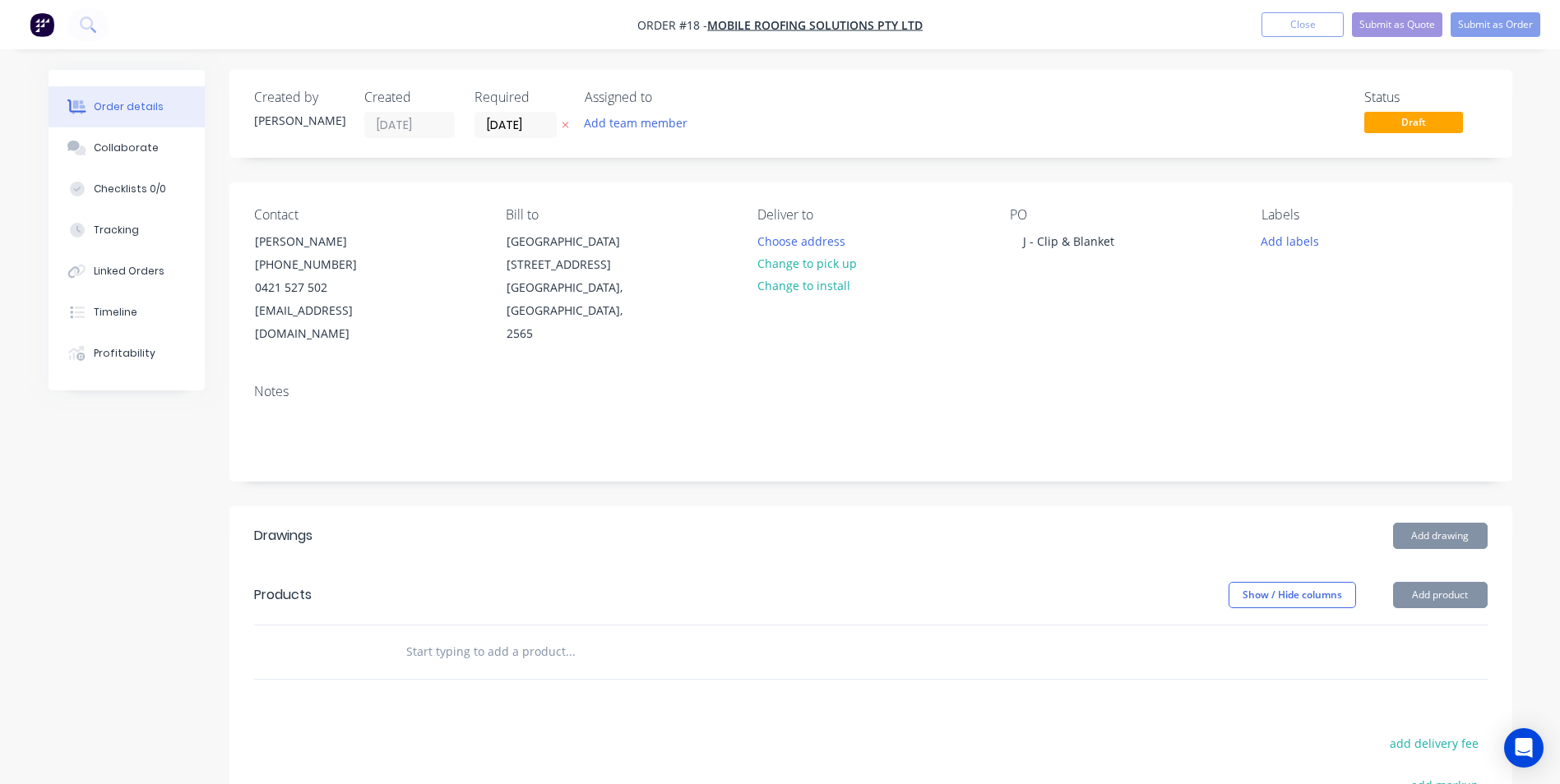
click at [517, 635] on input "text" at bounding box center [570, 651] width 329 height 33
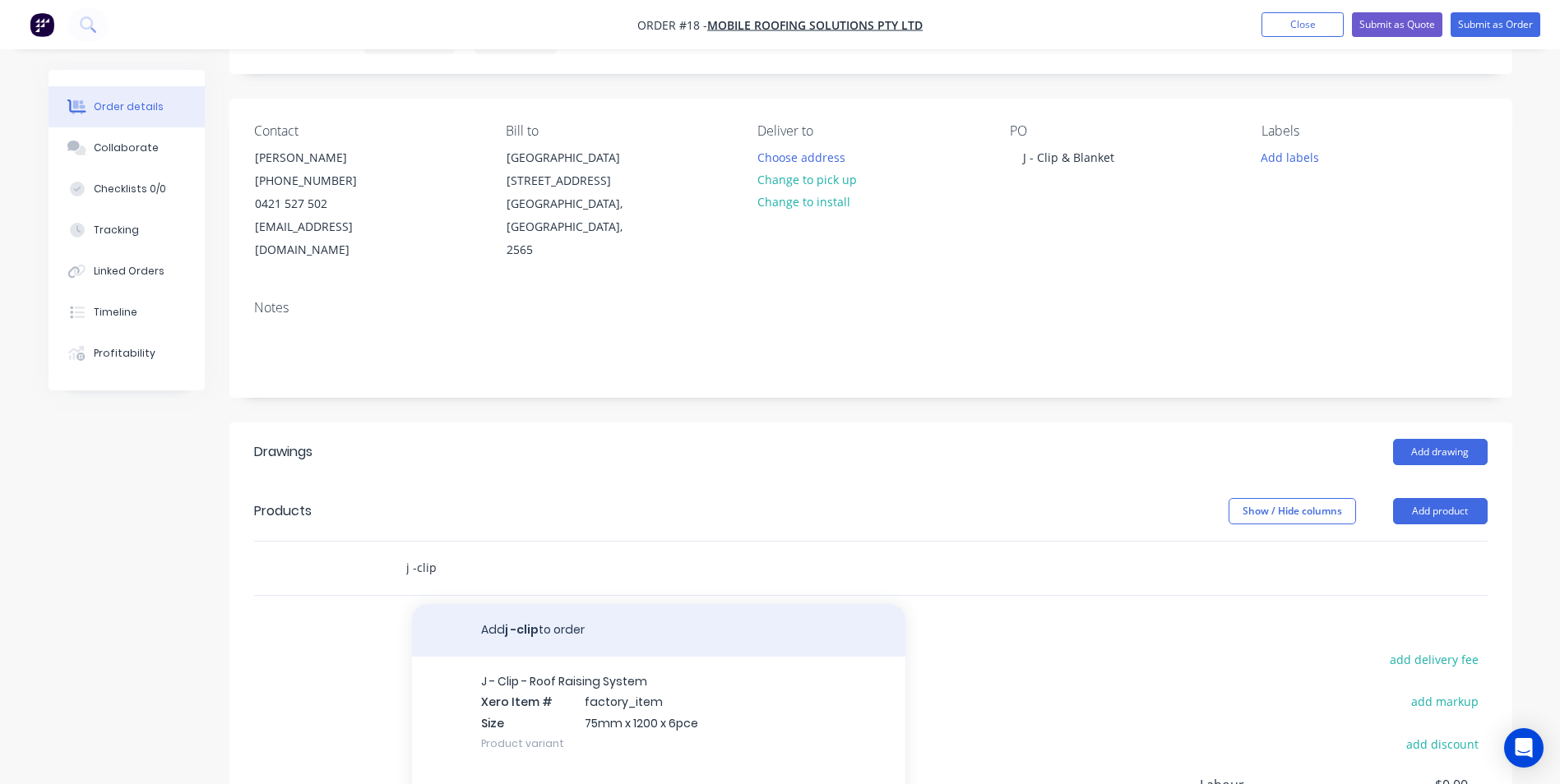
scroll to position [164, 0]
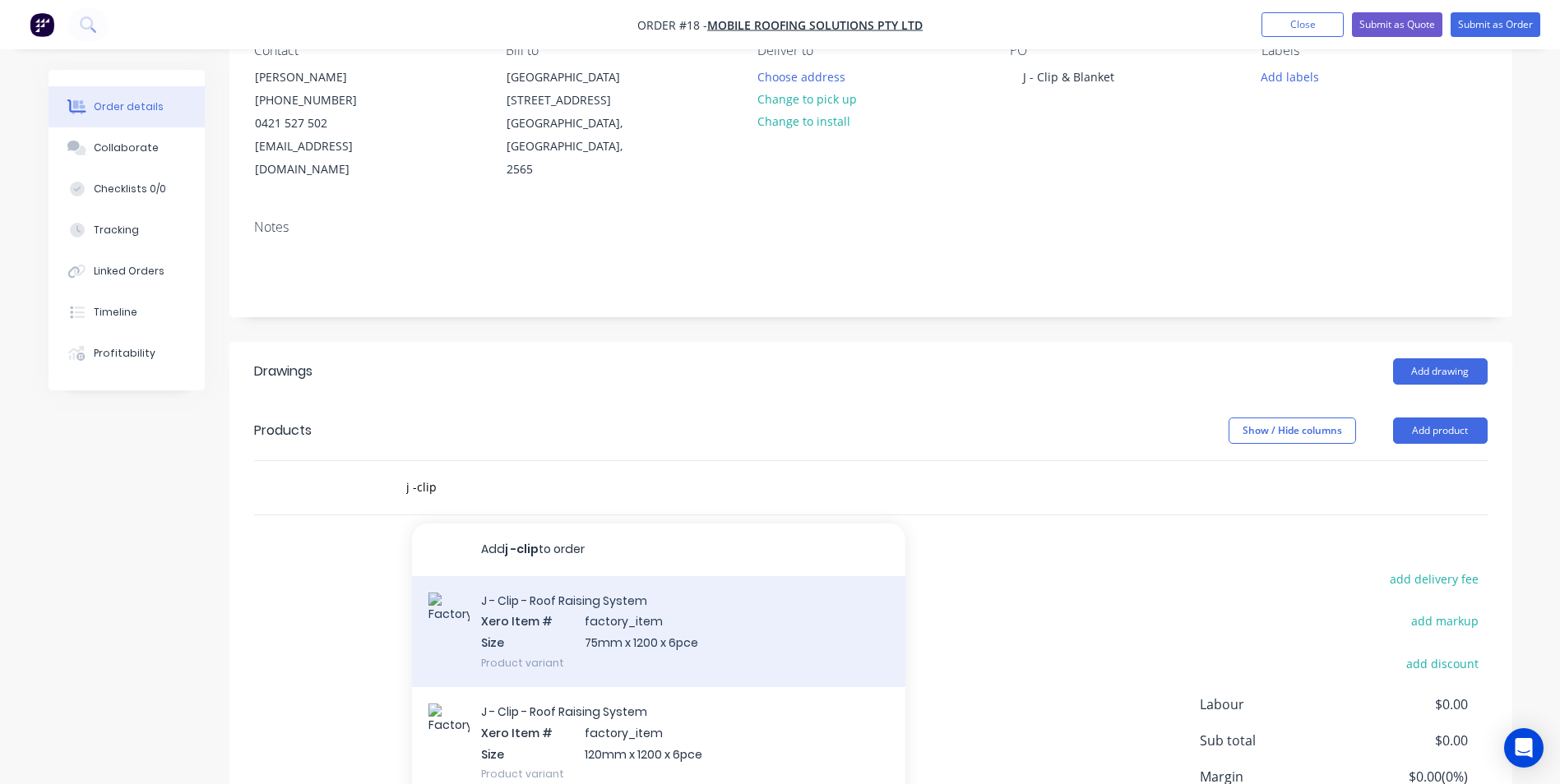
click at [641, 599] on div "J - Clip - Roof Raising System Xero Item # factory_item Size 75mm x 1200 x 6pce…" at bounding box center [659, 632] width 494 height 111
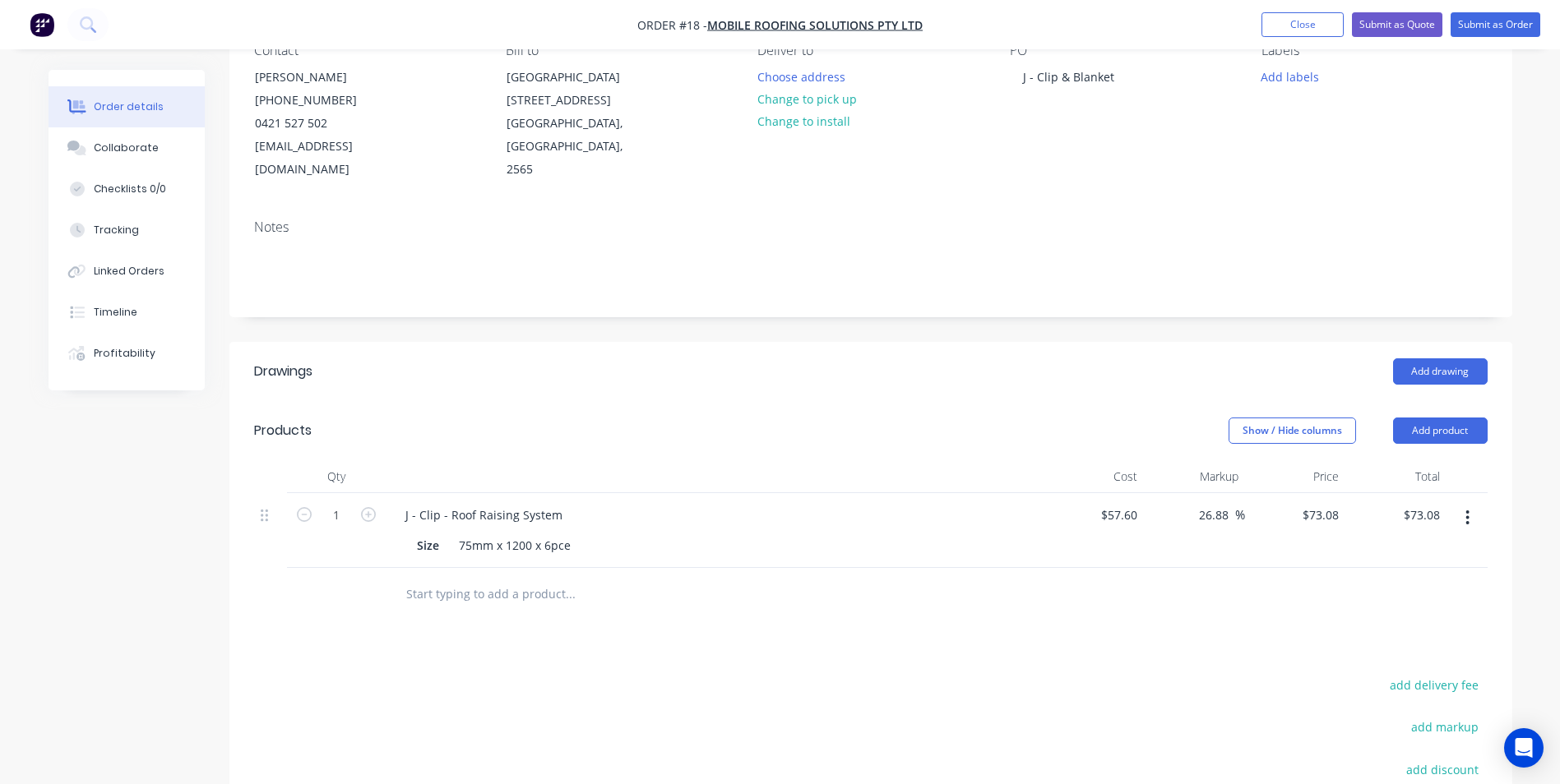
click at [509, 578] on input "text" at bounding box center [570, 594] width 329 height 33
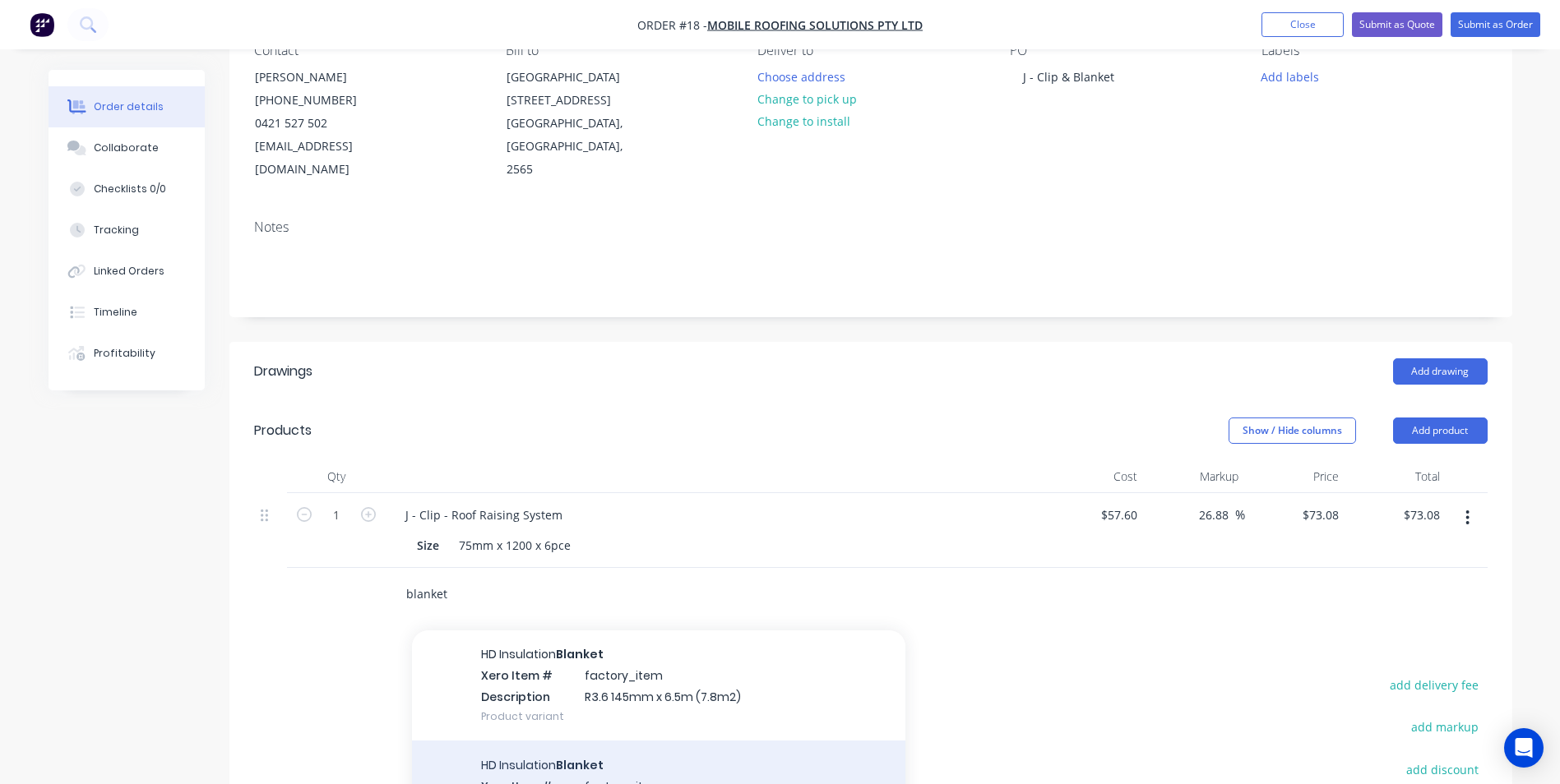
scroll to position [247, 0]
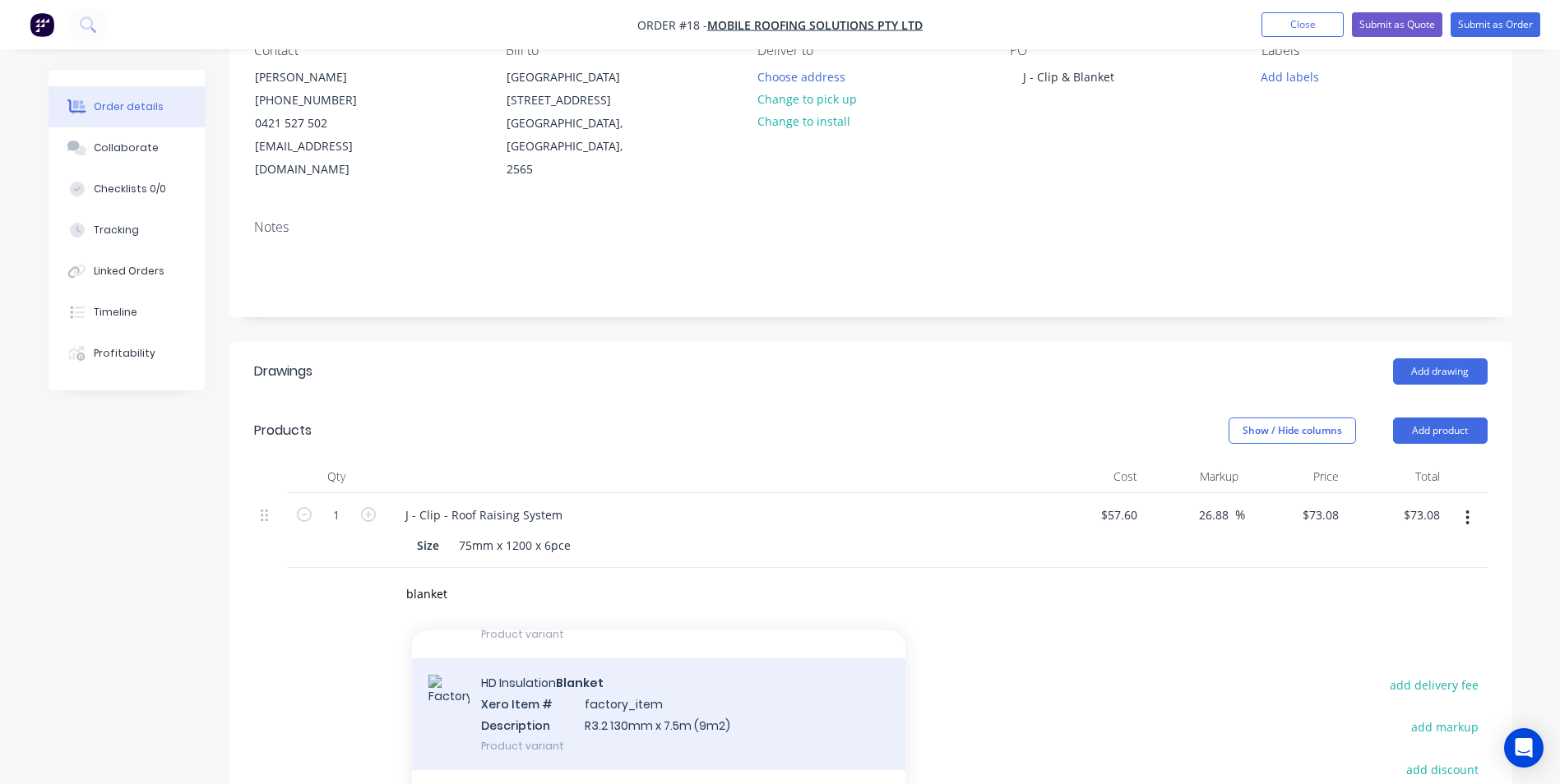
click at [627, 675] on div "HD Insulation Blanket Xero Item # factory_item Description R3.2 130mm x 7.5m (9…" at bounding box center [659, 714] width 494 height 111
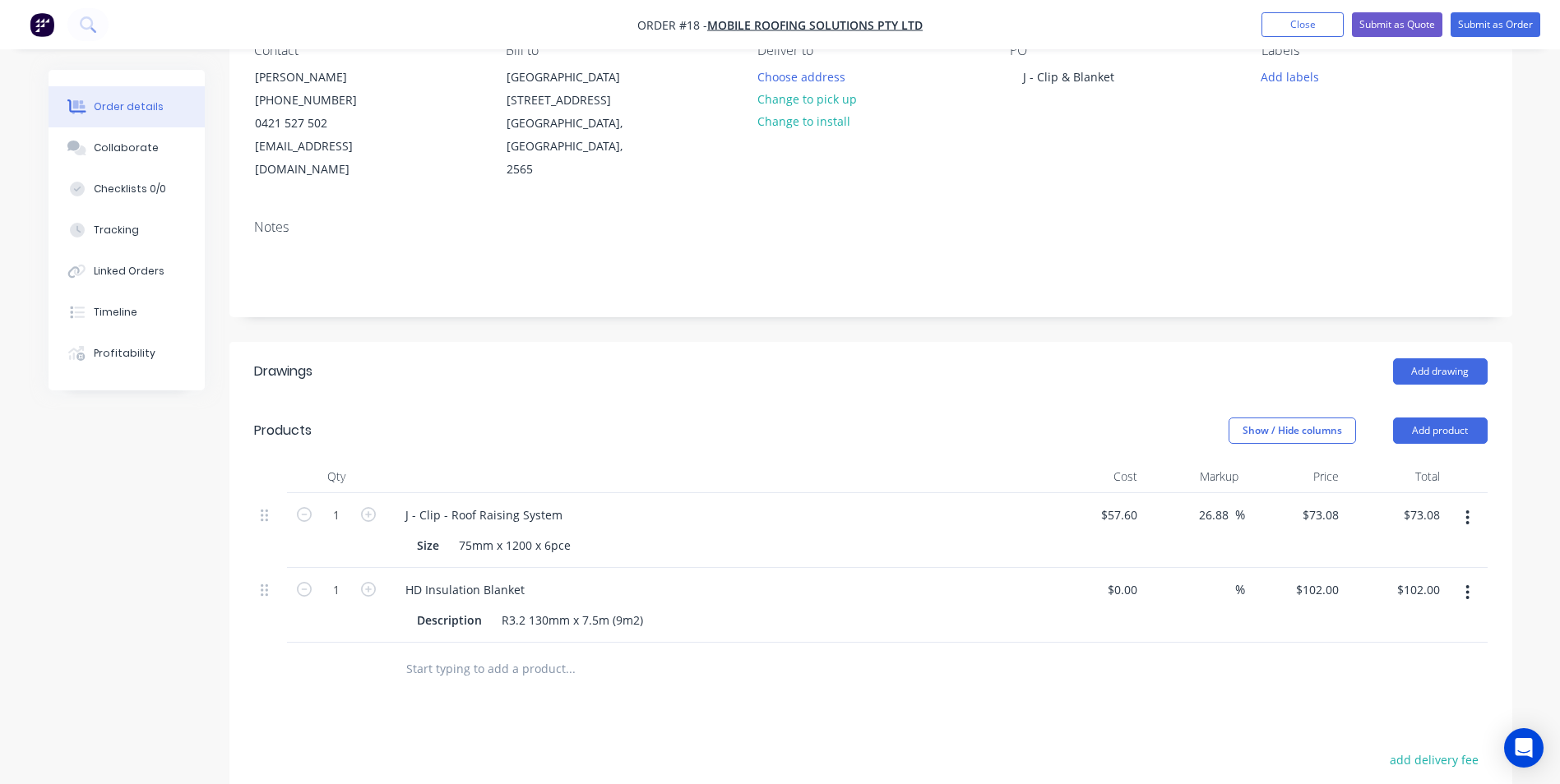
click at [525, 653] on input "text" at bounding box center [570, 669] width 329 height 33
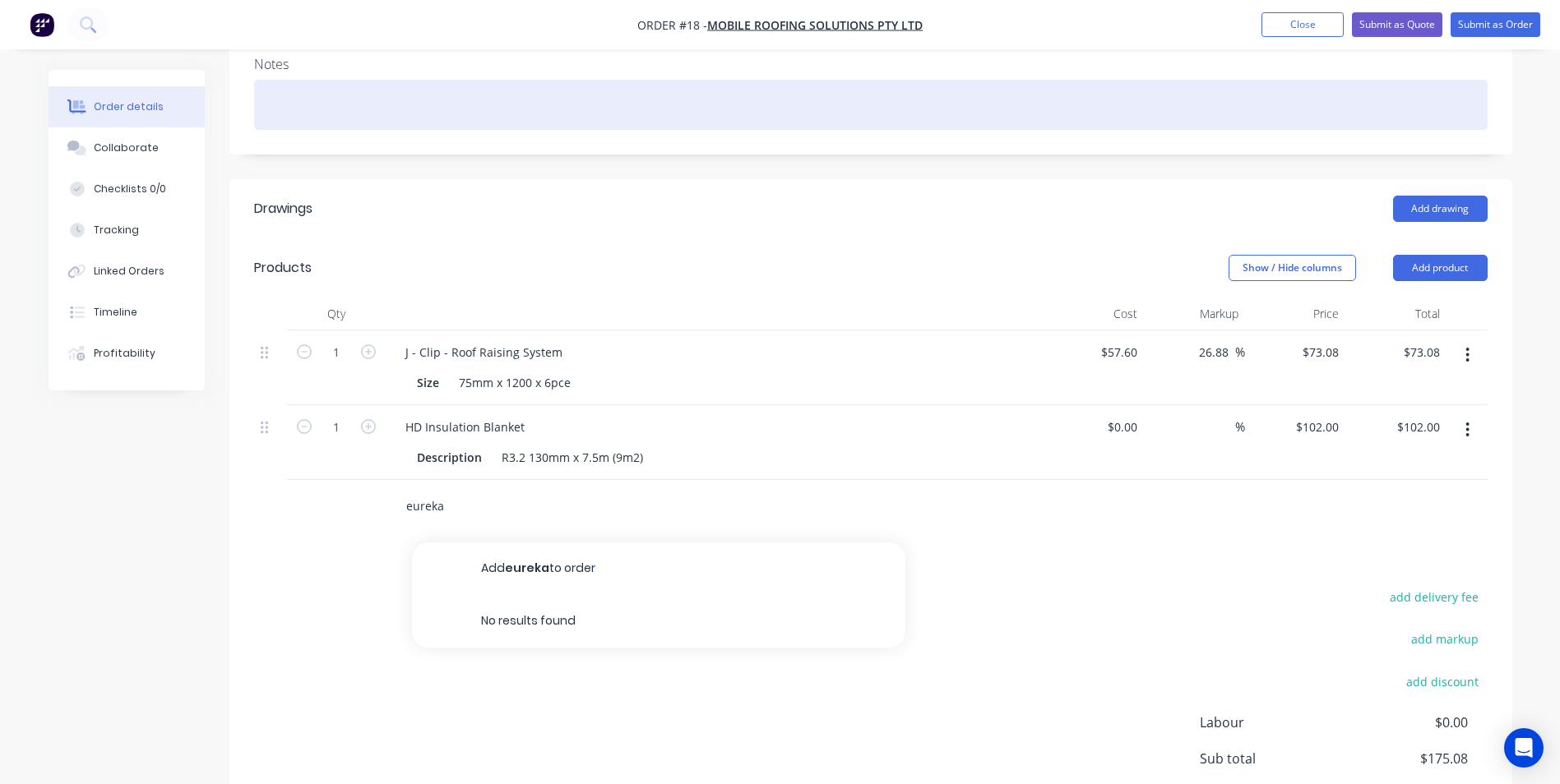
scroll to position [329, 0]
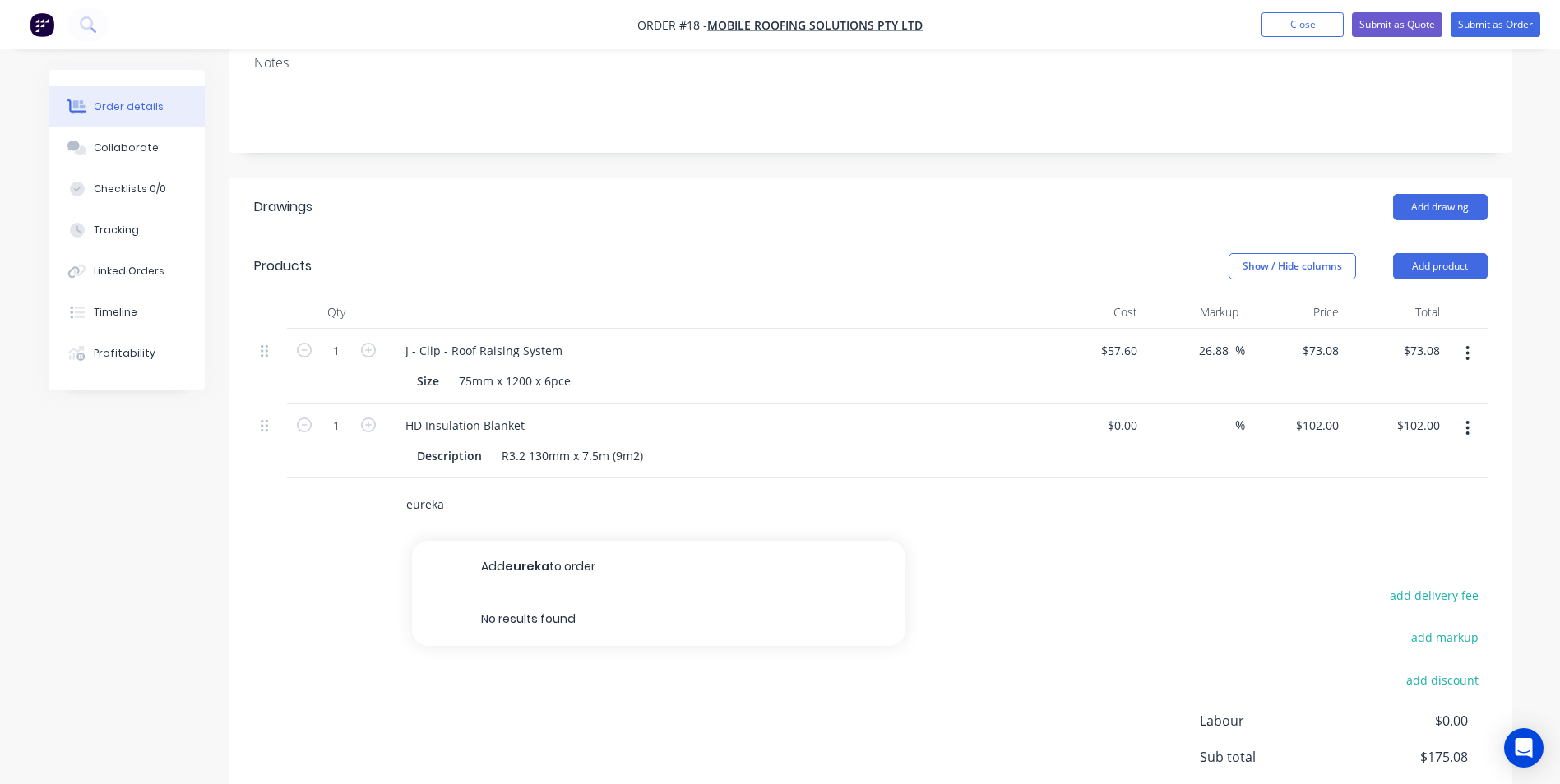
click at [514, 489] on input "eureka" at bounding box center [570, 505] width 329 height 33
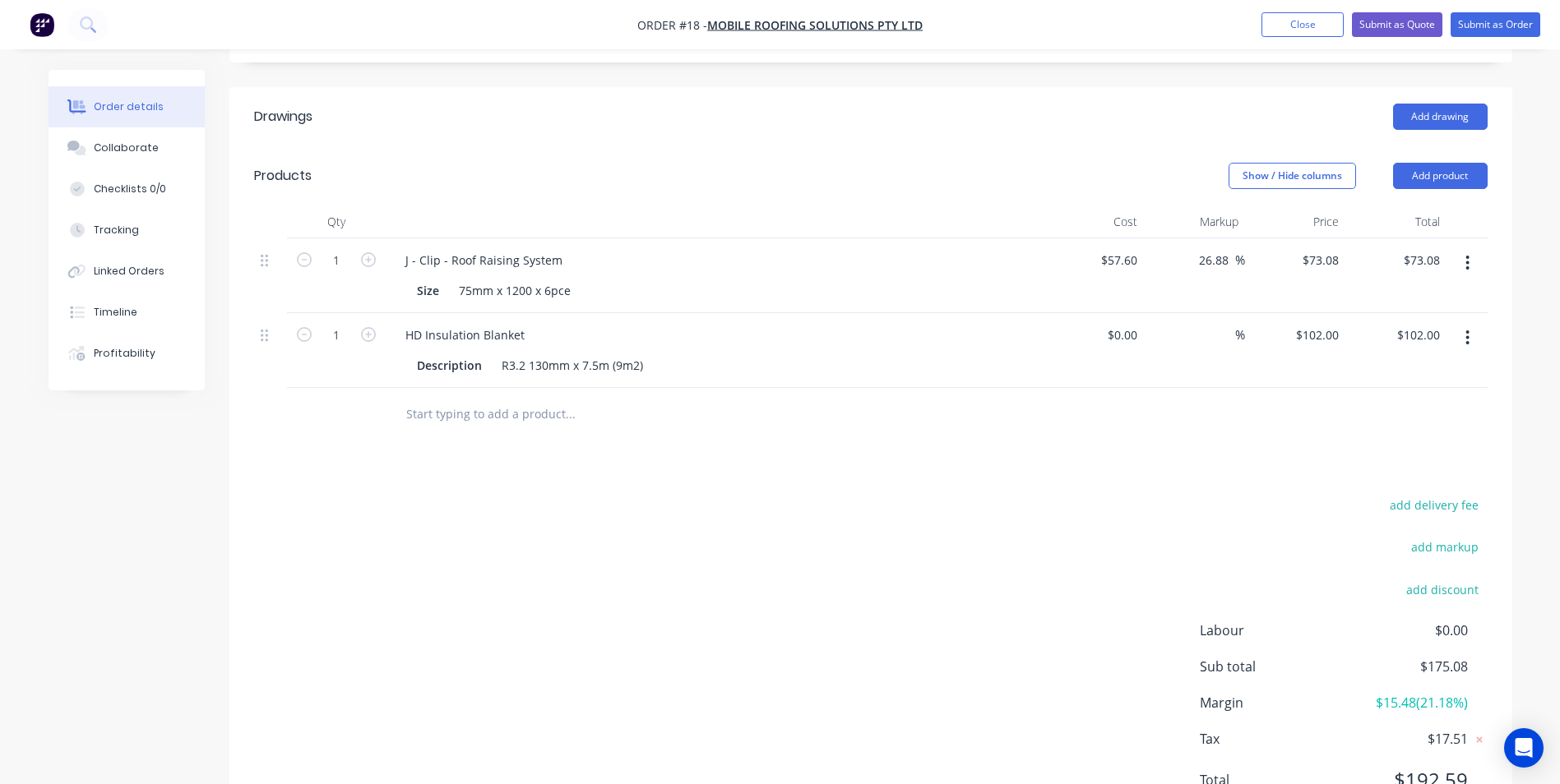
scroll to position [391, 0]
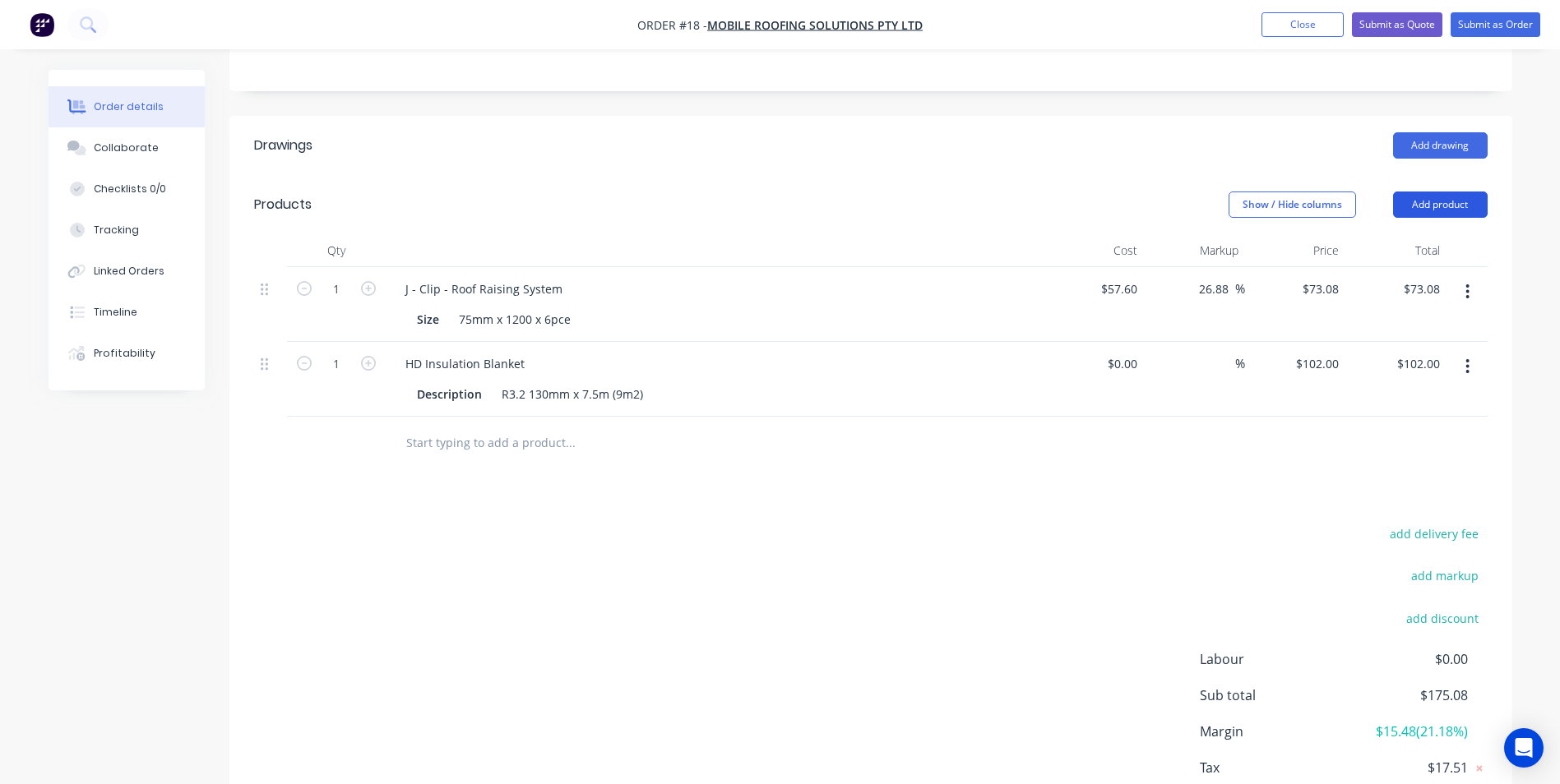
click at [1456, 192] on button "Add product" at bounding box center [1440, 205] width 94 height 26
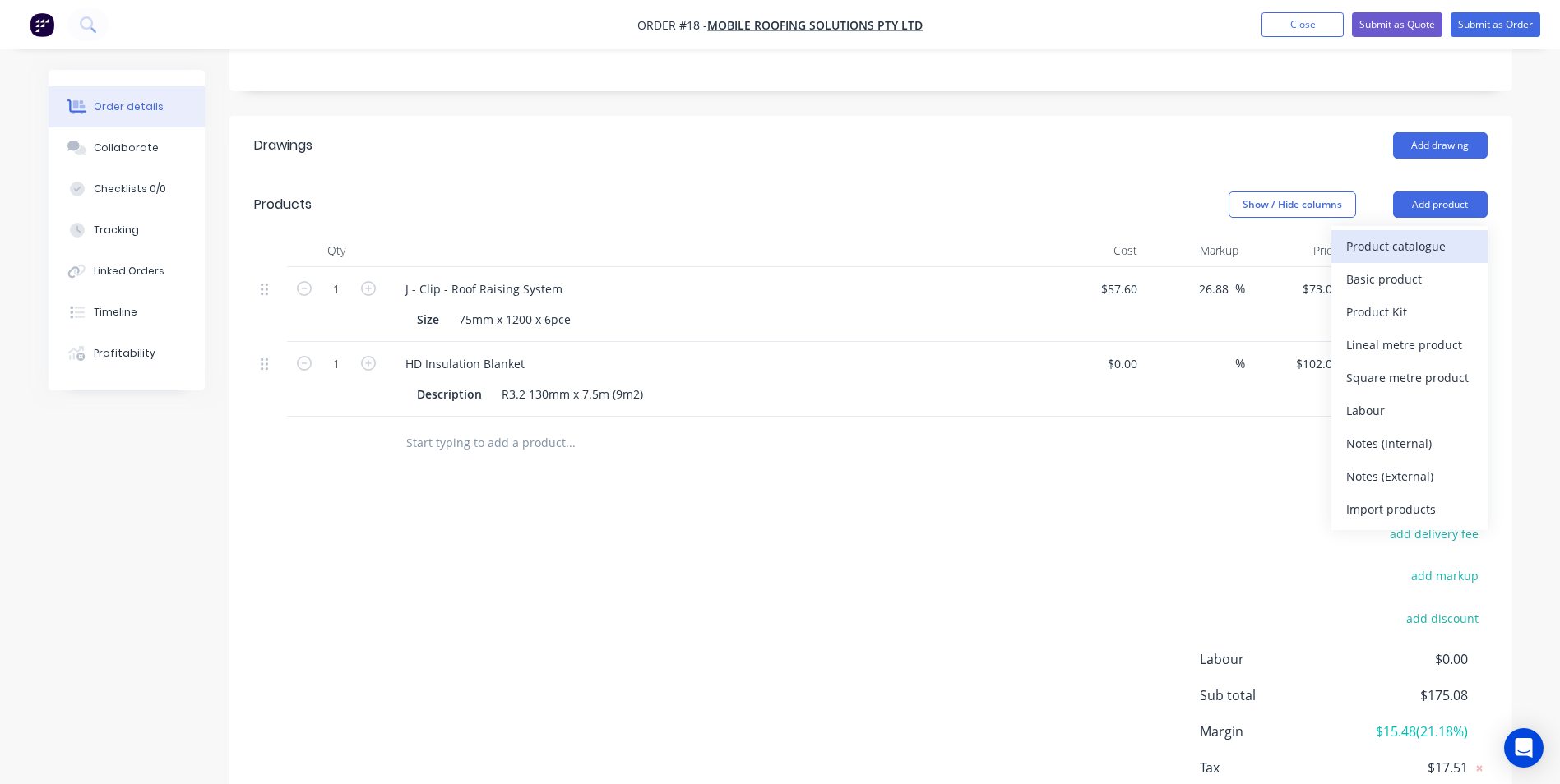
click at [1416, 235] on div "Product catalogue" at bounding box center [1410, 247] width 127 height 24
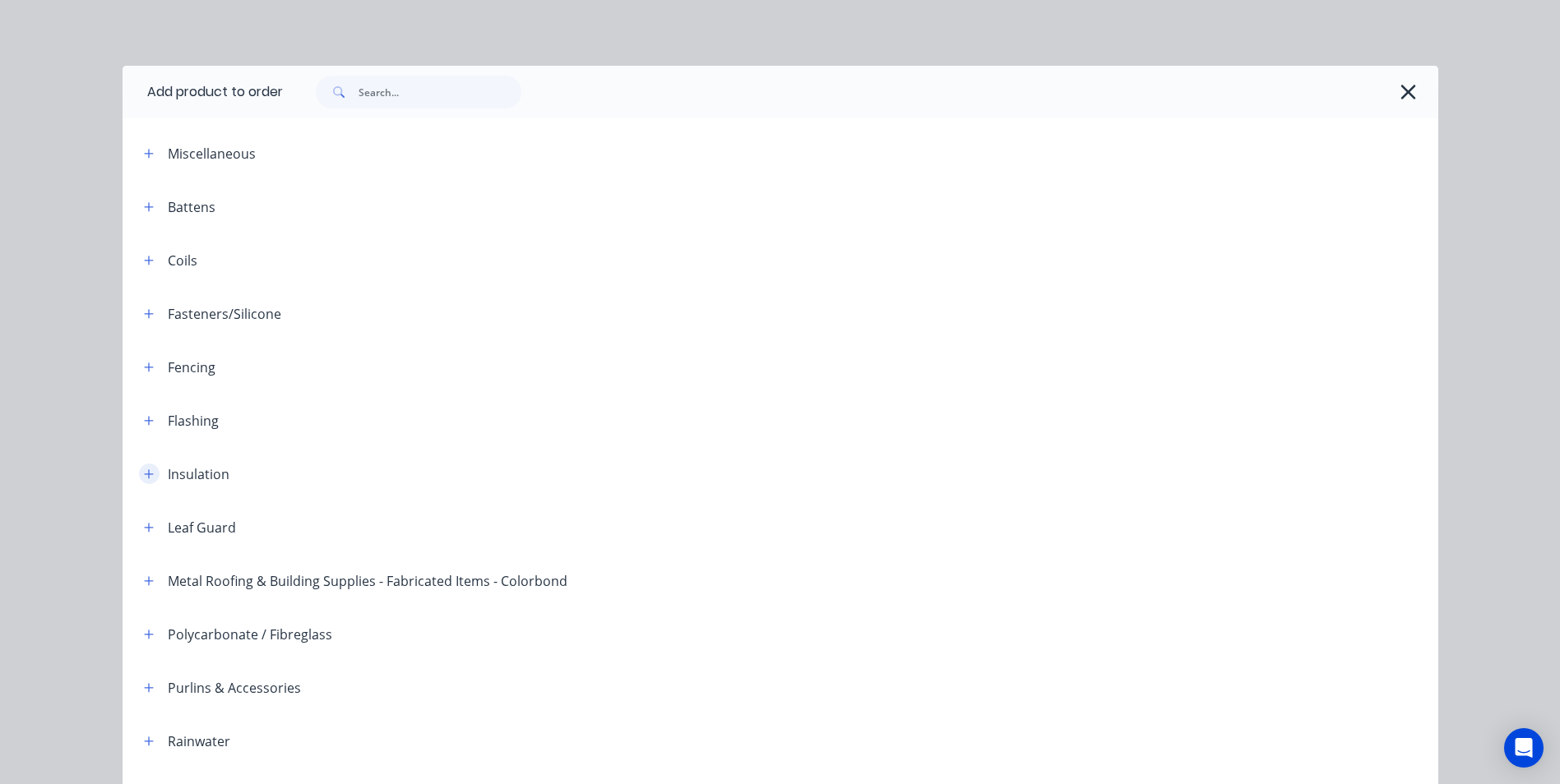
click at [144, 473] on icon "button" at bounding box center [149, 475] width 10 height 11
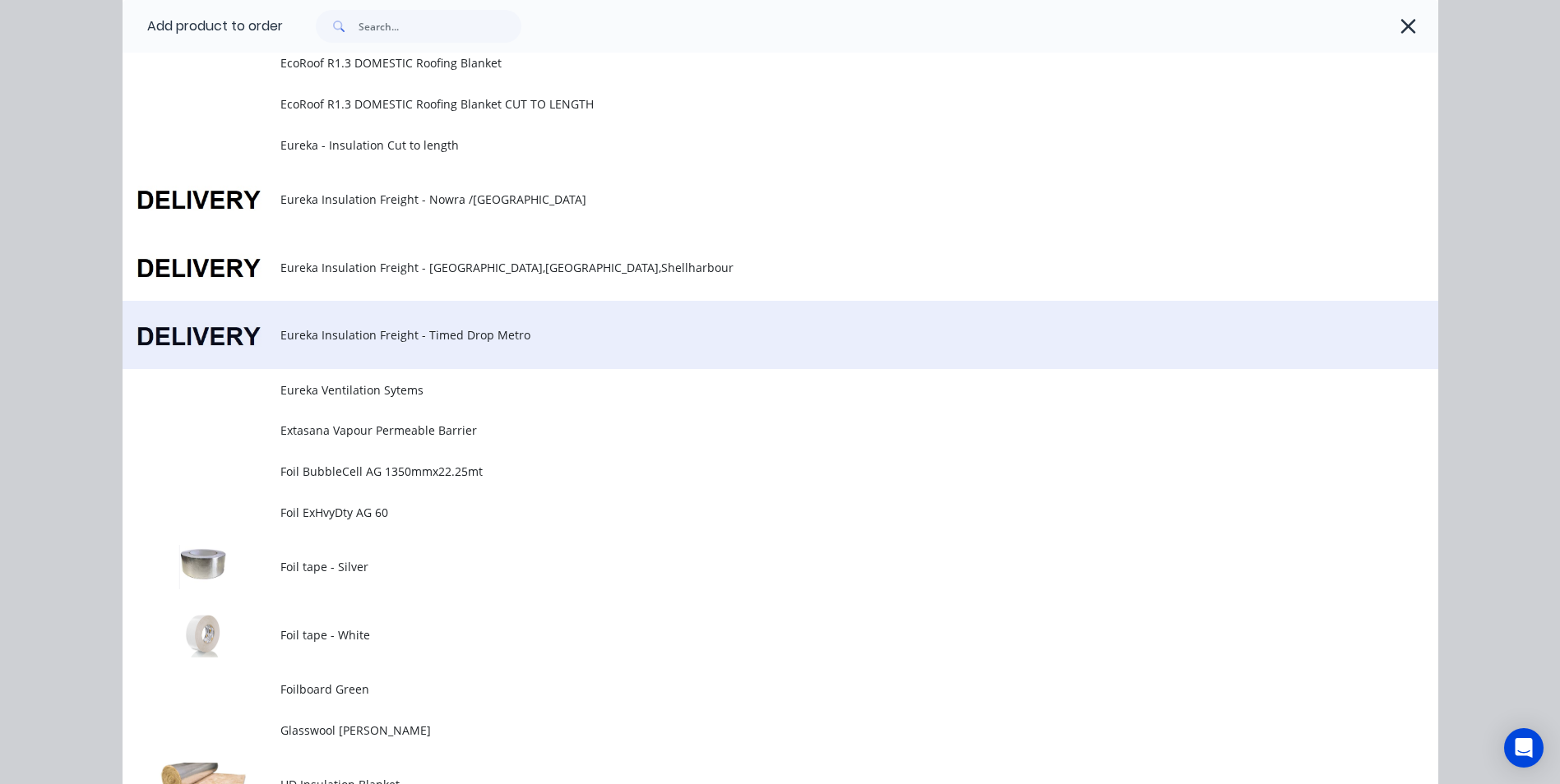
scroll to position [576, 0]
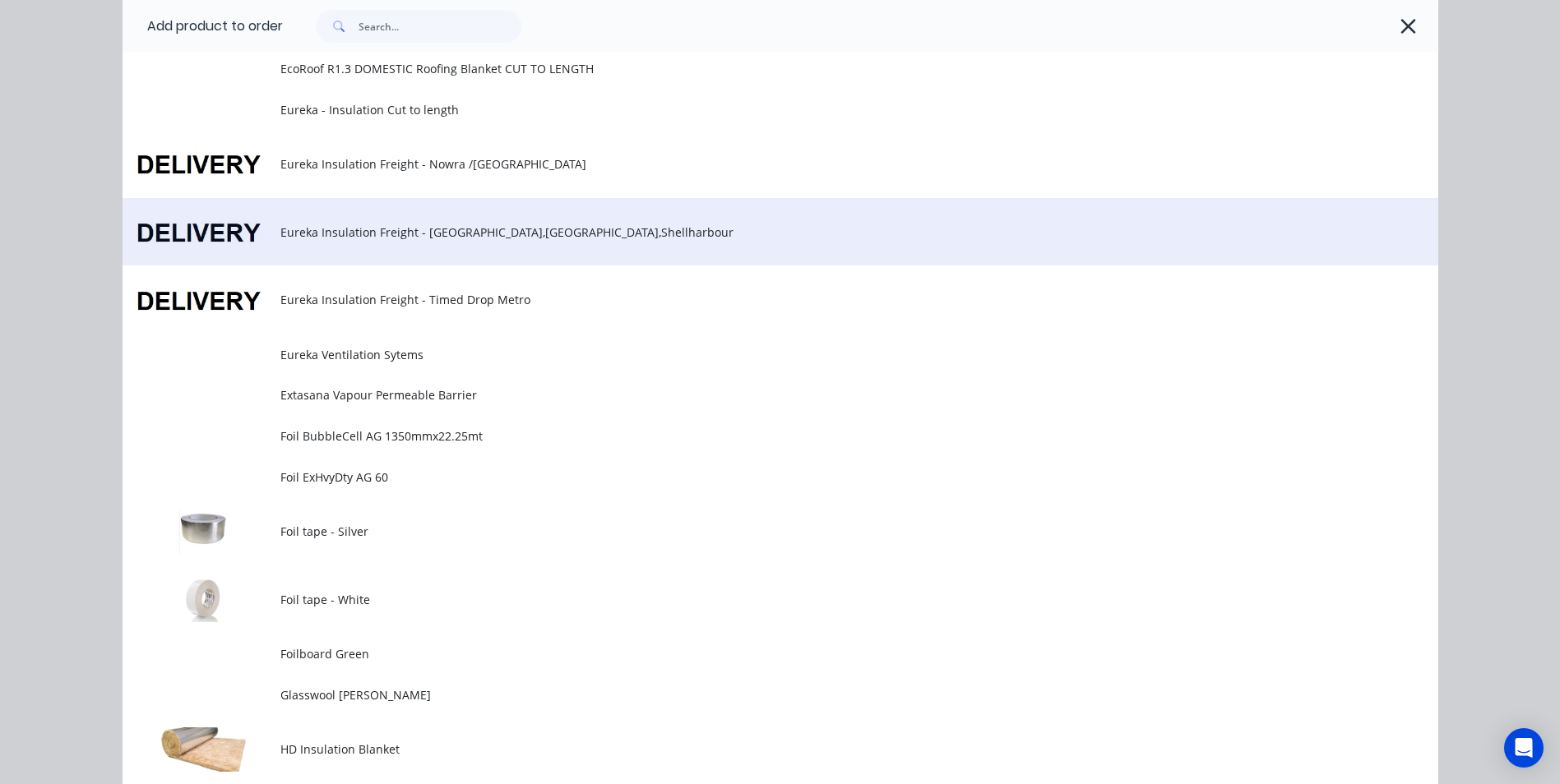
click at [388, 234] on span "Eureka Insulation Freight - [GEOGRAPHIC_DATA],[GEOGRAPHIC_DATA],Shellharbour" at bounding box center [743, 232] width 926 height 17
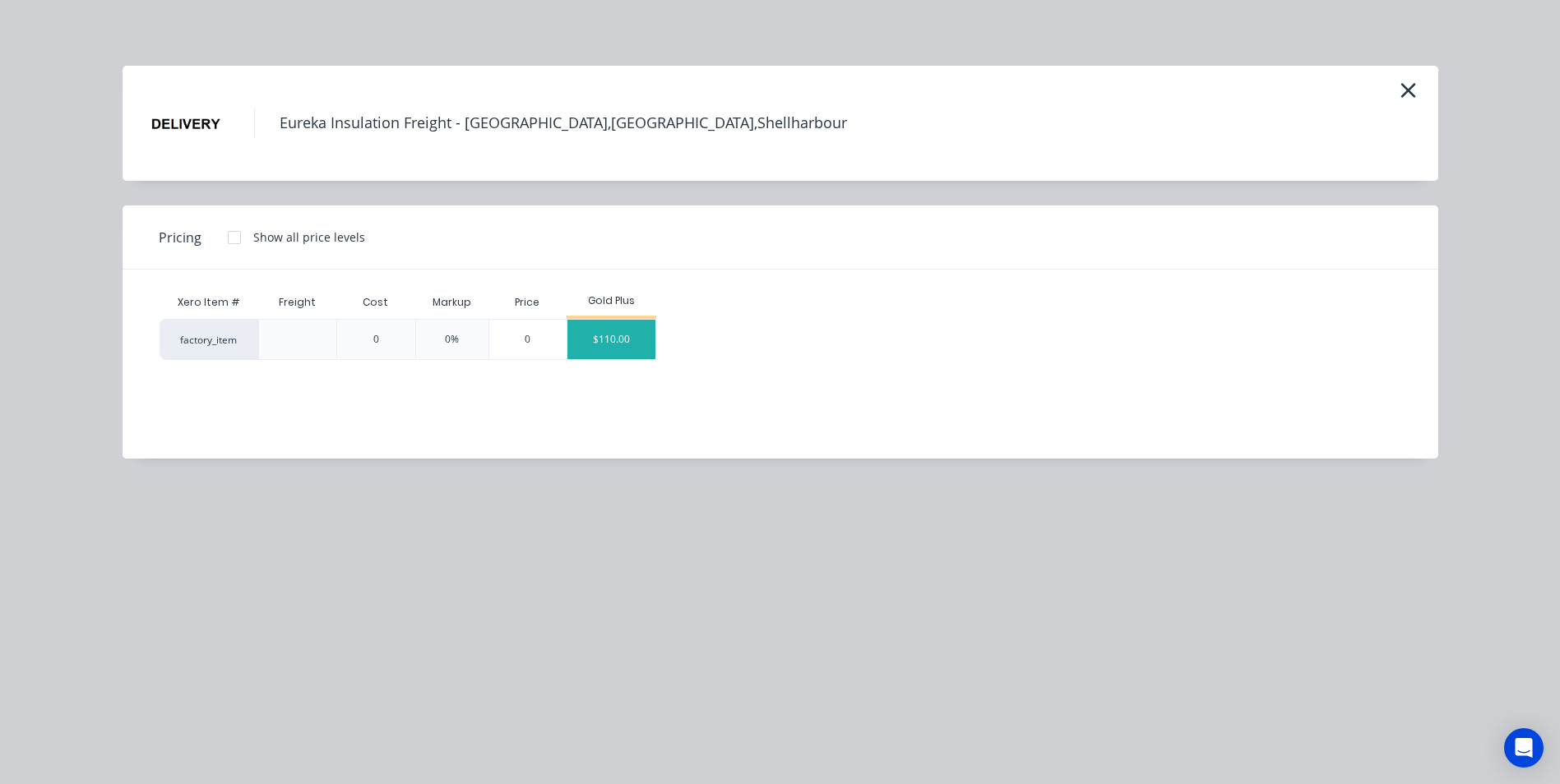
click at [648, 333] on div "$110.00" at bounding box center [611, 339] width 88 height 39
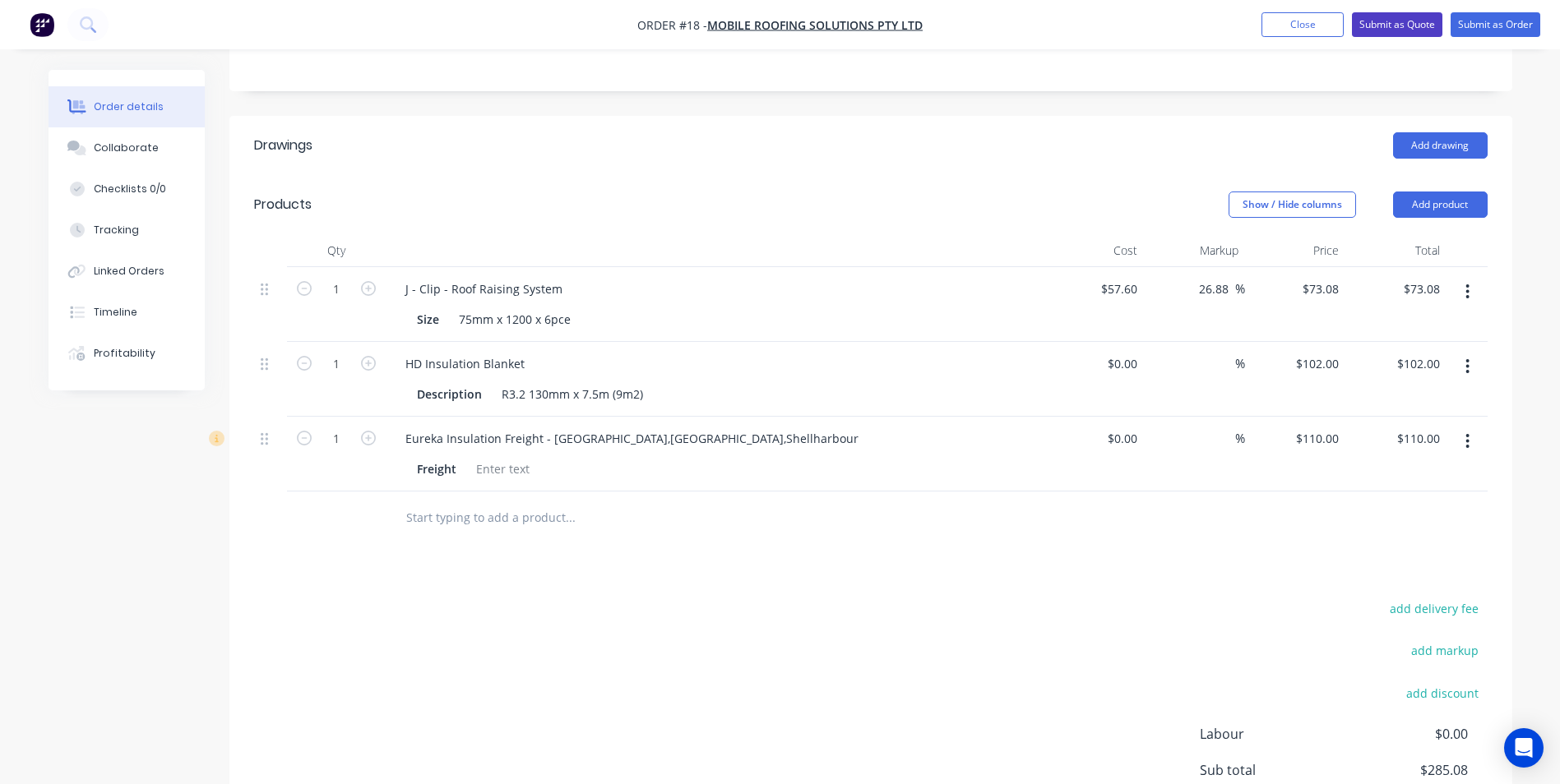
click at [1380, 22] on button "Submit as Quote" at bounding box center [1397, 24] width 91 height 24
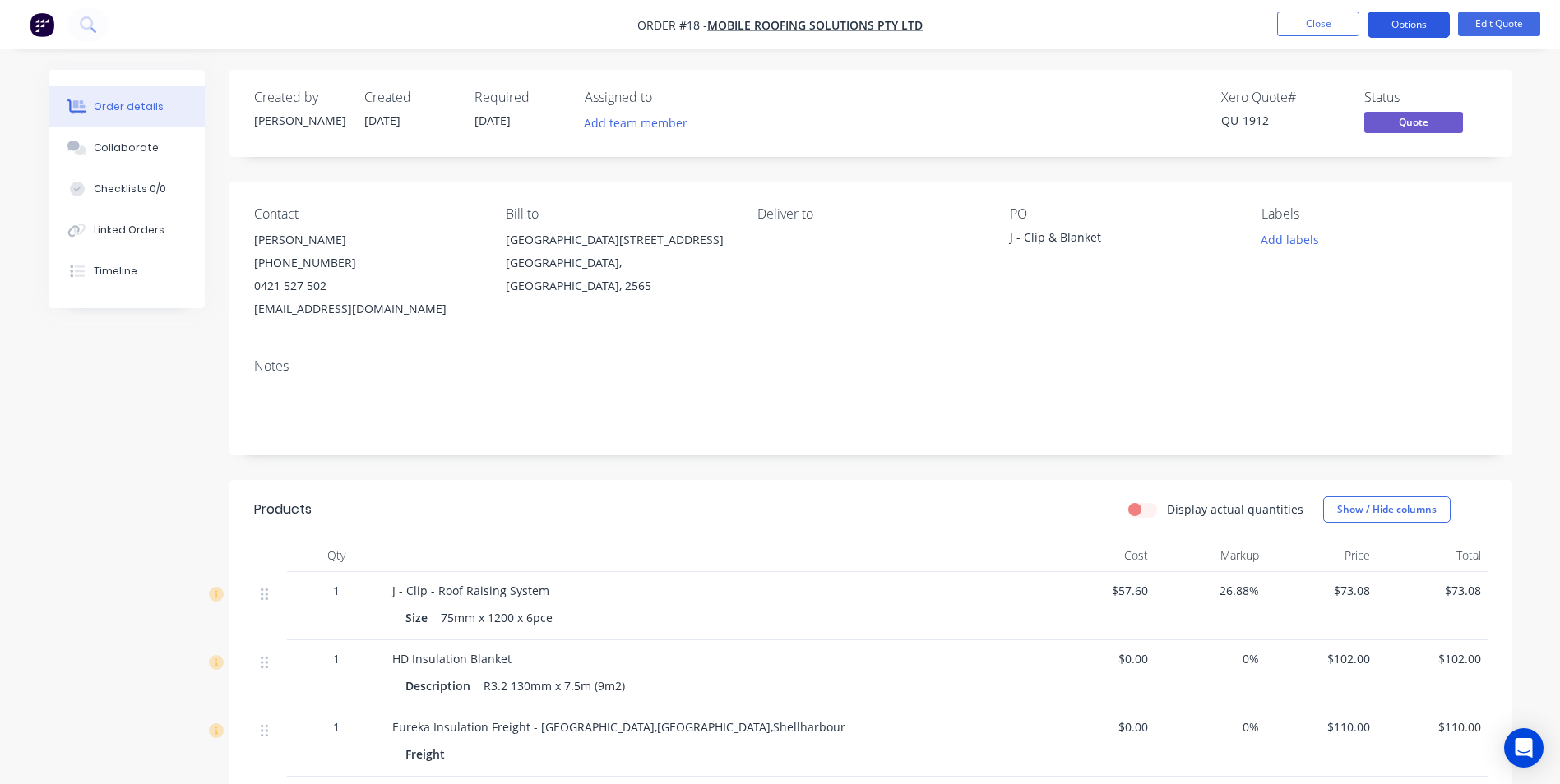
click at [1381, 24] on button "Options" at bounding box center [1409, 24] width 82 height 26
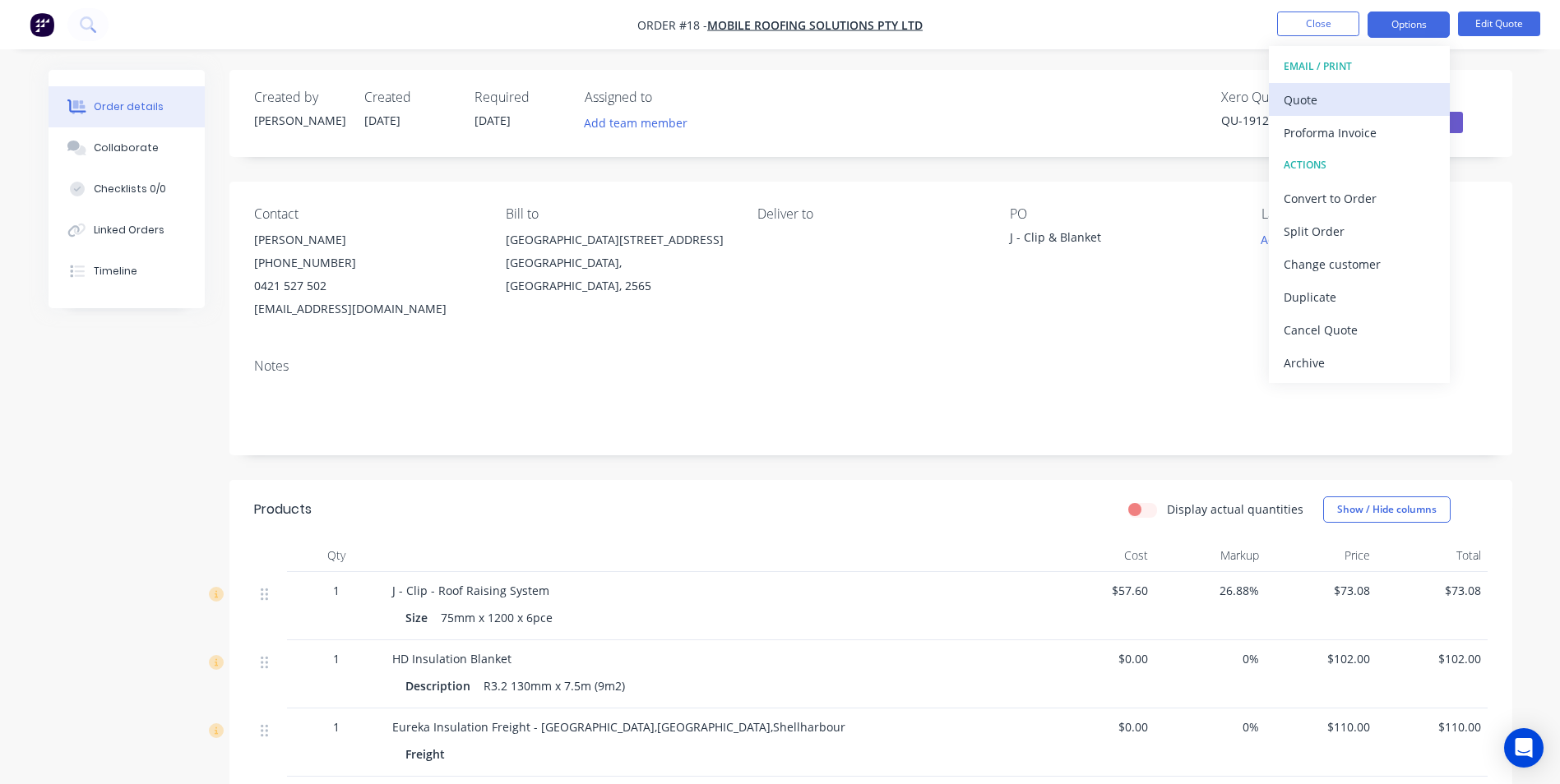
click at [1346, 93] on div "Quote" at bounding box center [1359, 100] width 151 height 24
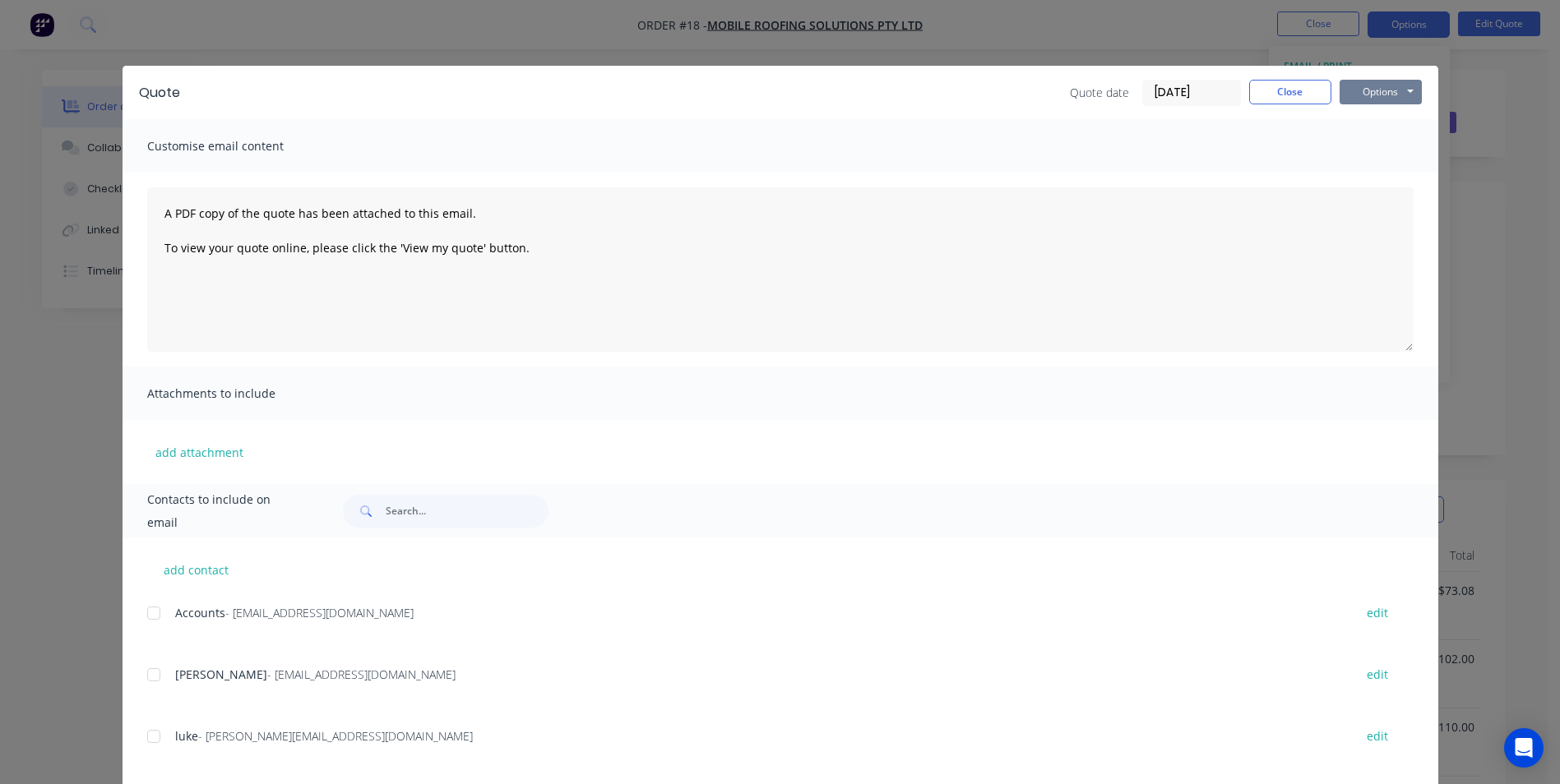
click at [1357, 94] on button "Options" at bounding box center [1381, 92] width 82 height 24
click at [1373, 174] on button "Email" at bounding box center [1392, 175] width 106 height 27
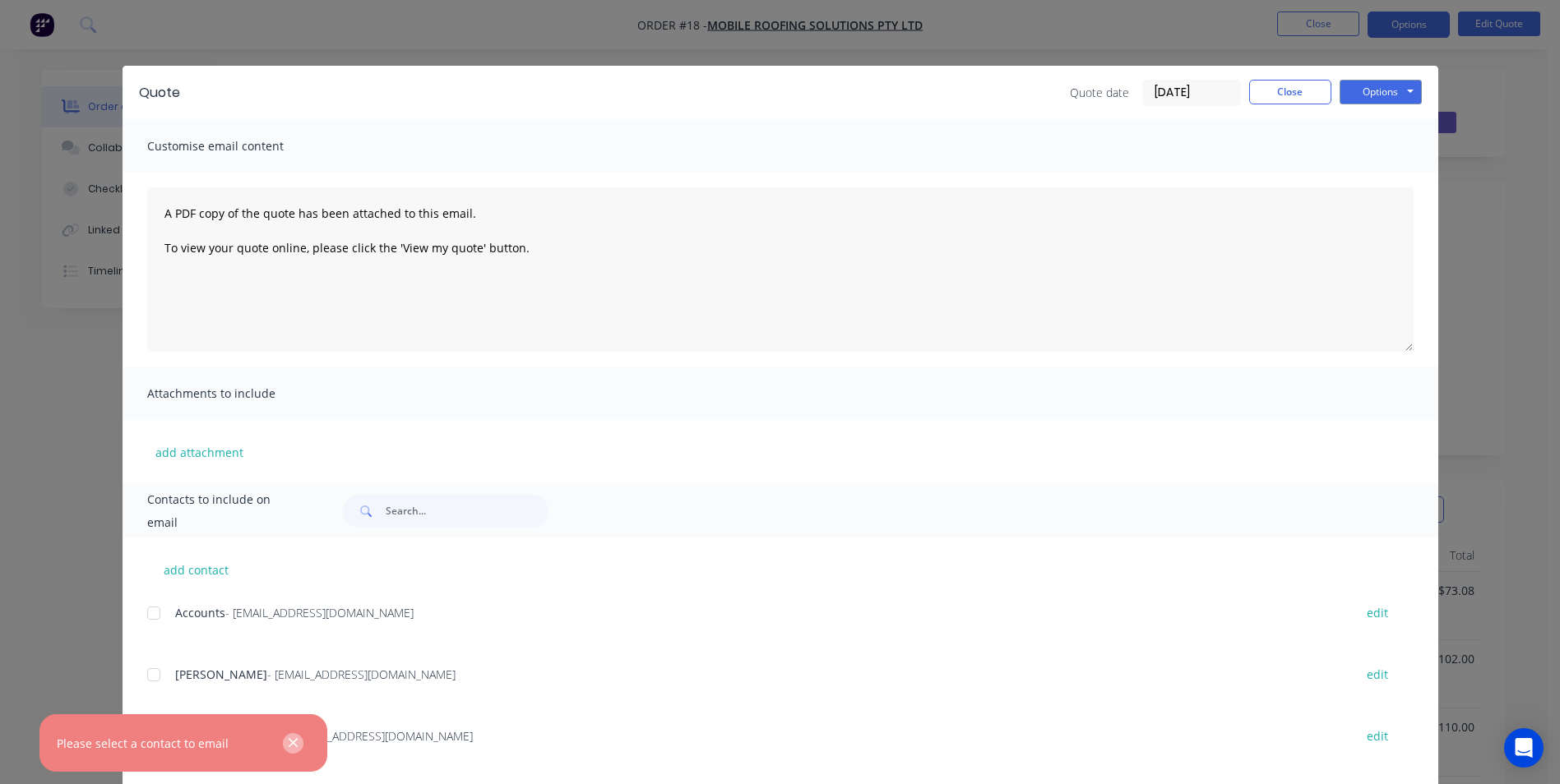
click at [303, 742] on button "button" at bounding box center [293, 744] width 21 height 21
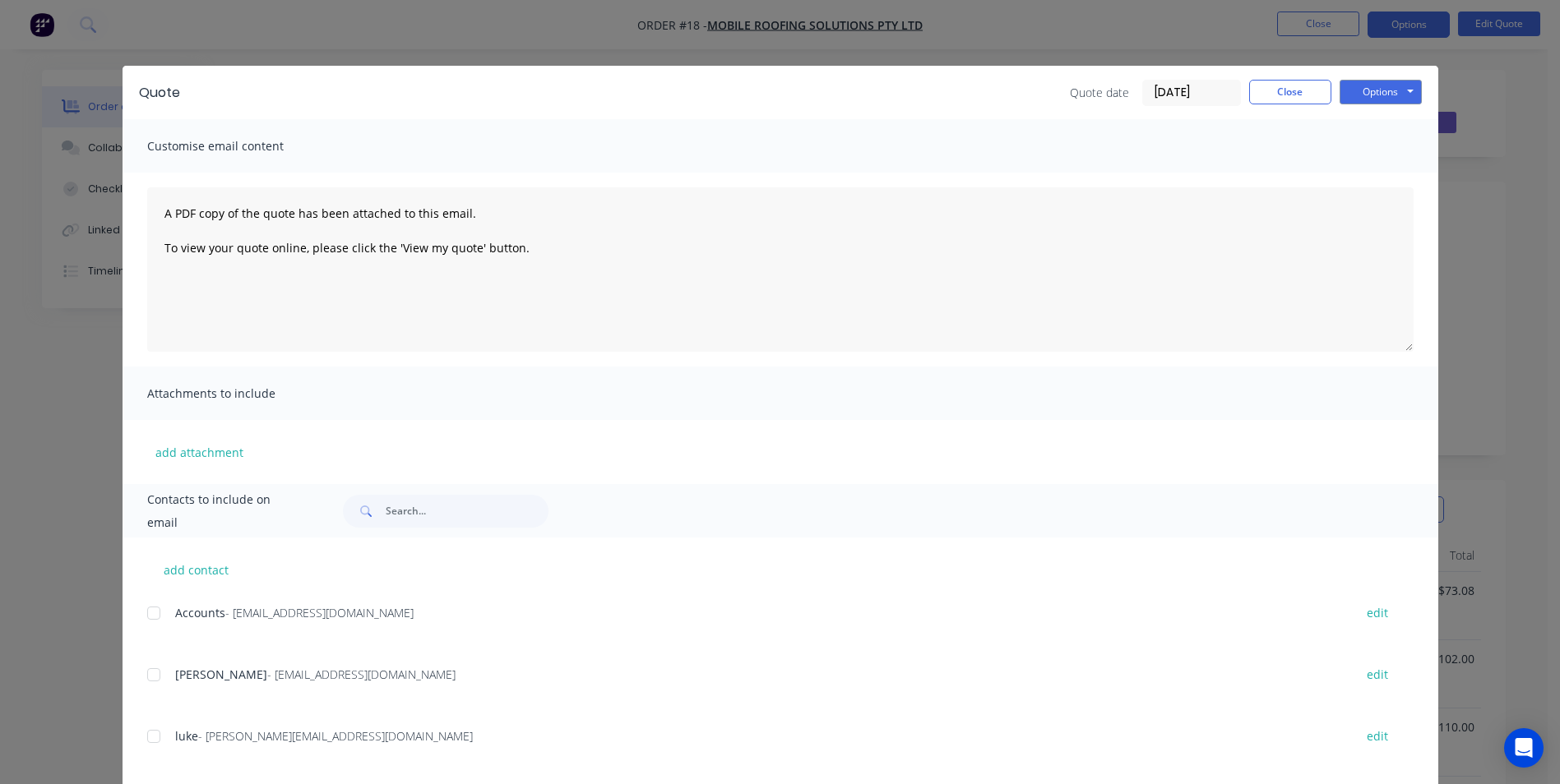
click at [150, 677] on div at bounding box center [153, 675] width 33 height 33
click at [1356, 96] on button "Options" at bounding box center [1381, 92] width 82 height 24
click at [1357, 175] on button "Email" at bounding box center [1392, 175] width 106 height 27
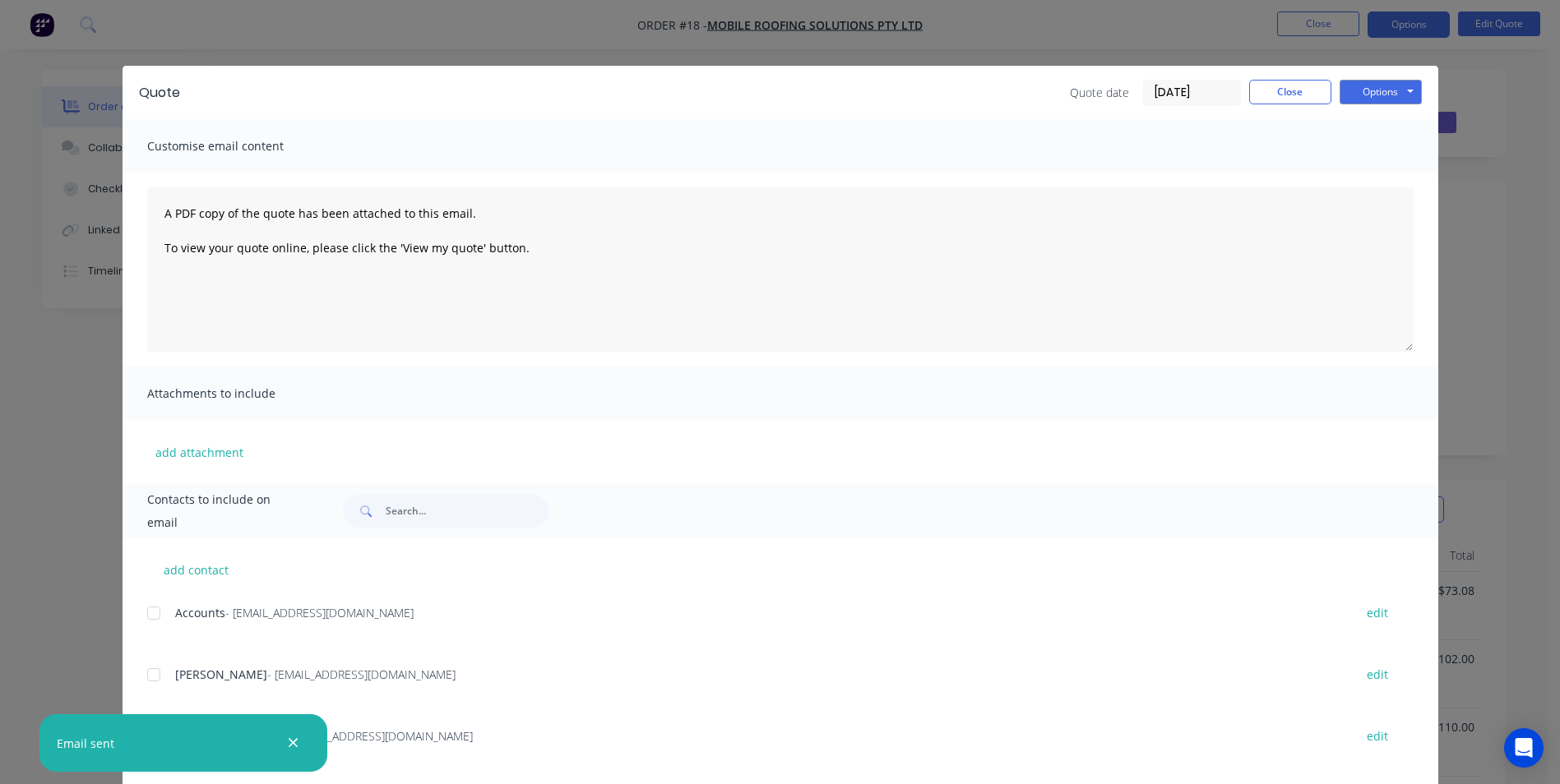
click at [288, 743] on button "button" at bounding box center [293, 744] width 21 height 21
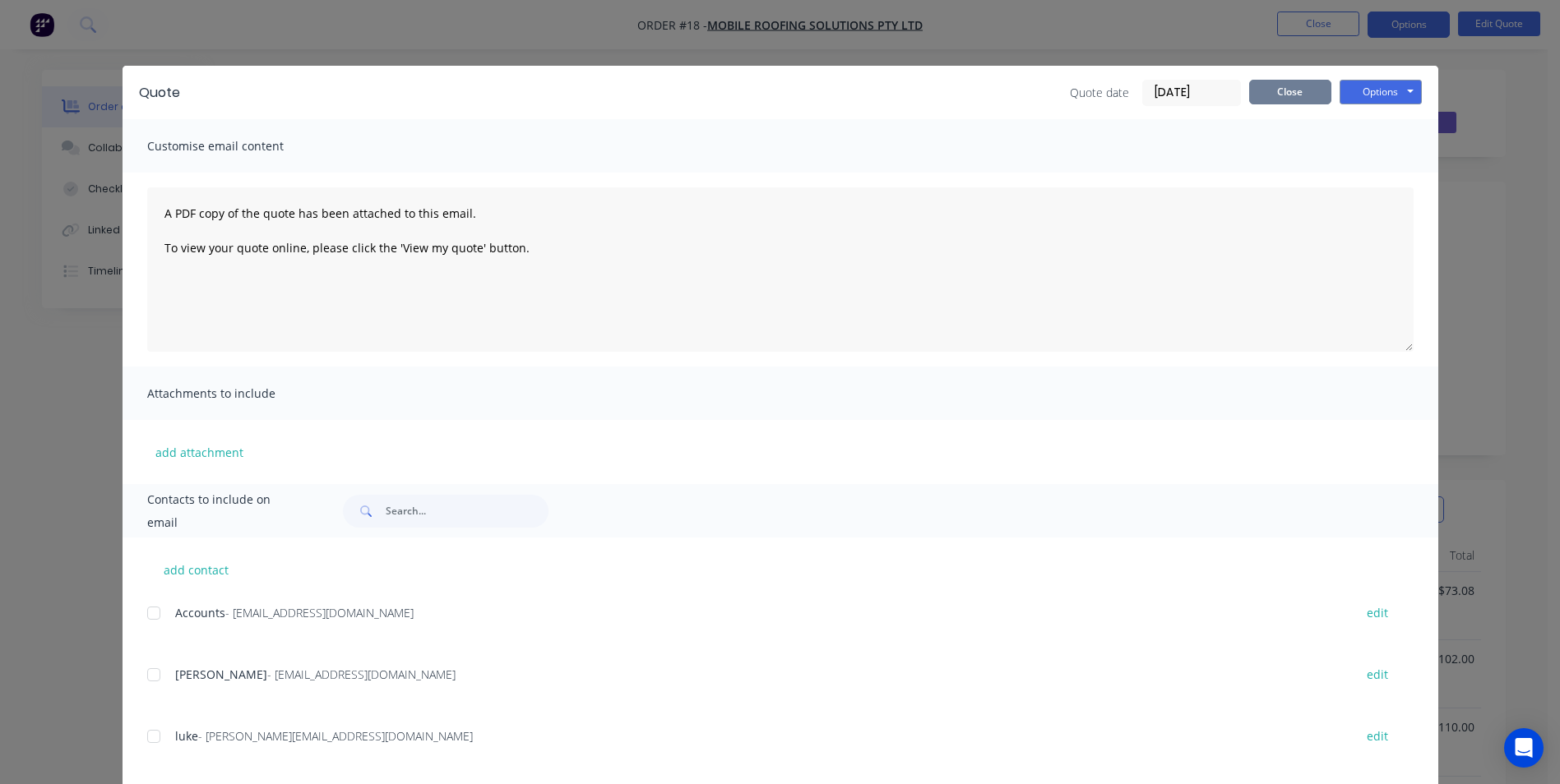
click at [1264, 98] on button "Close" at bounding box center [1291, 92] width 82 height 24
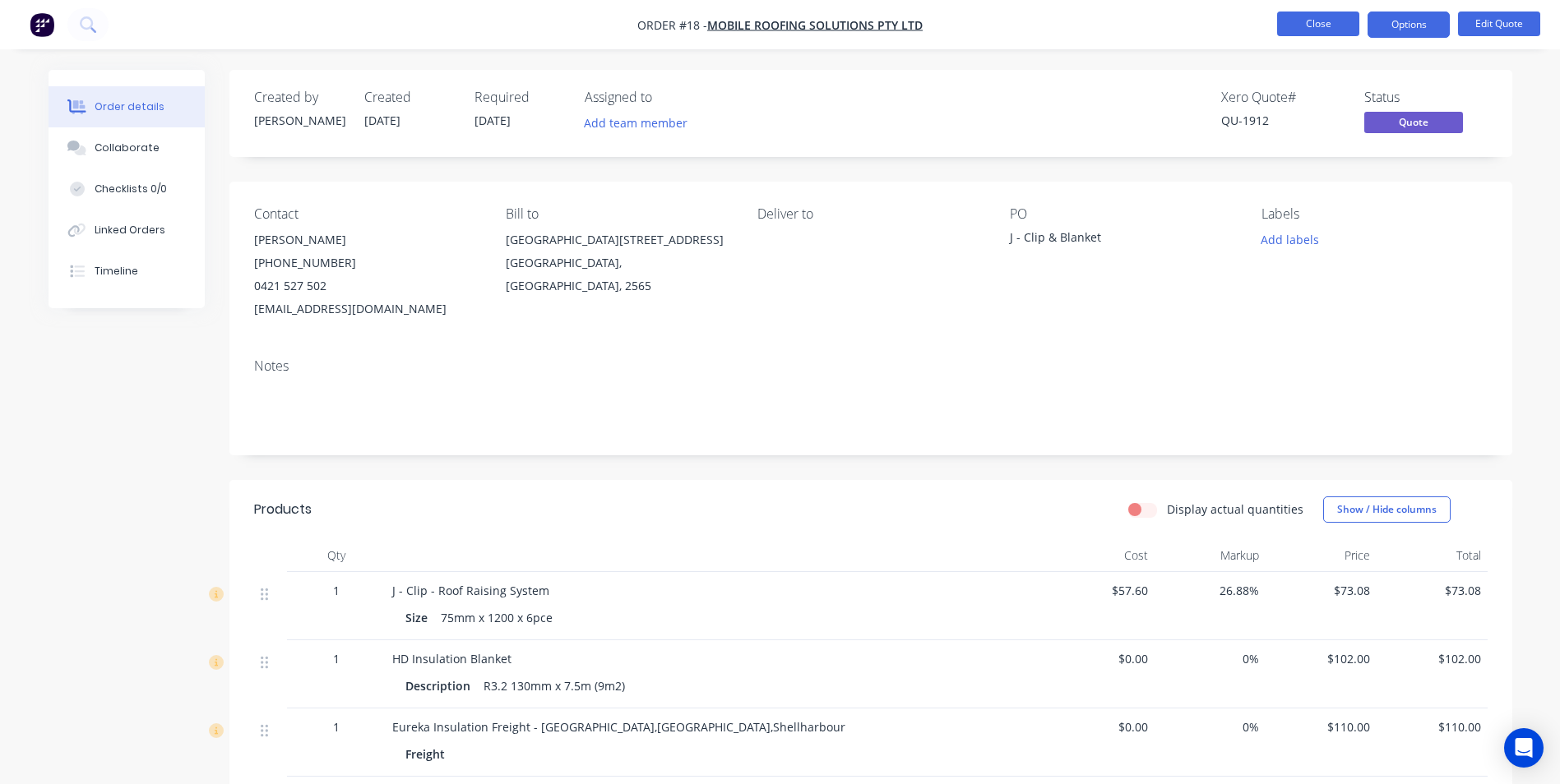
click at [1324, 26] on button "Close" at bounding box center [1318, 23] width 82 height 24
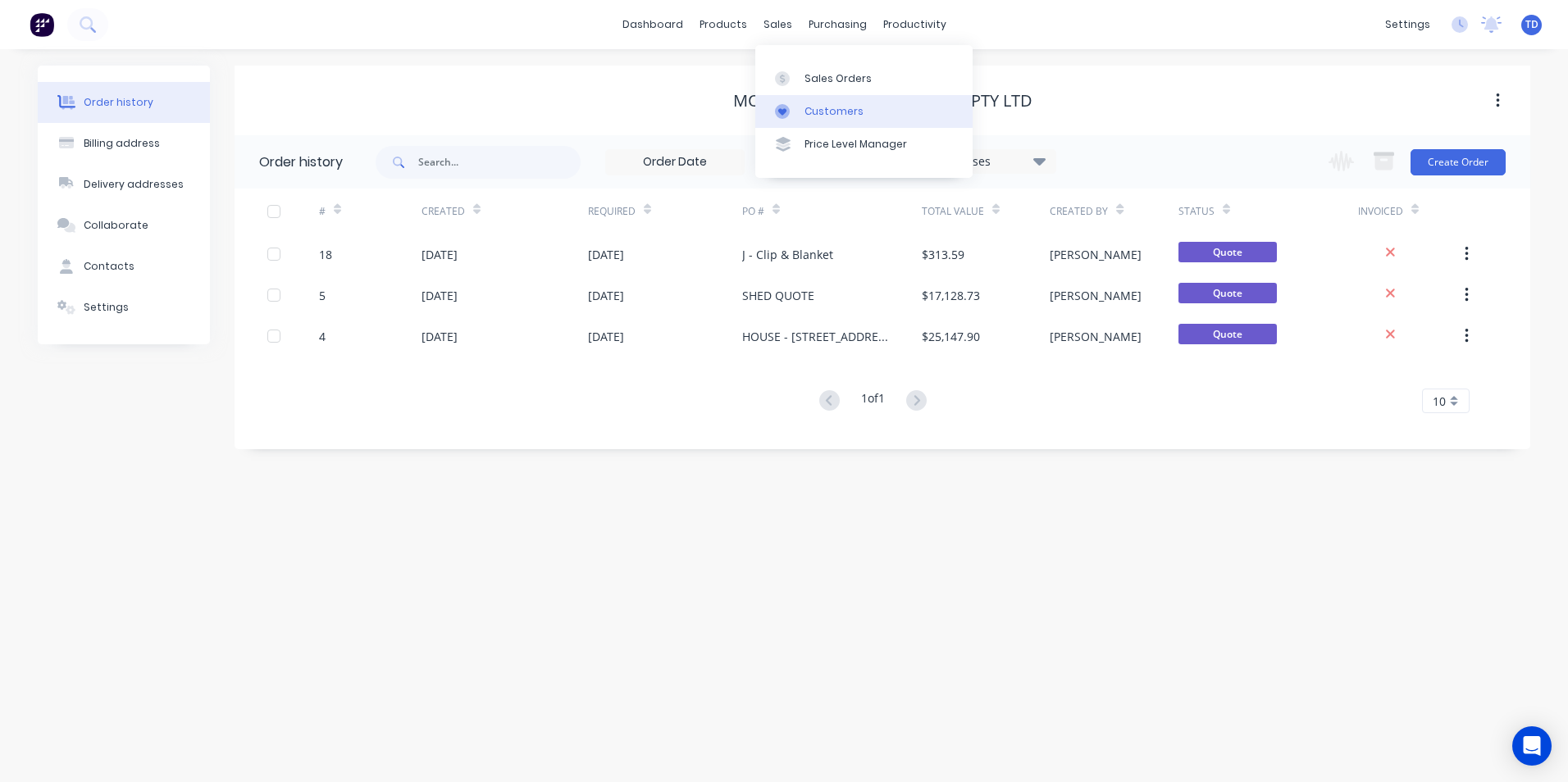
click at [796, 117] on div at bounding box center [787, 112] width 24 height 15
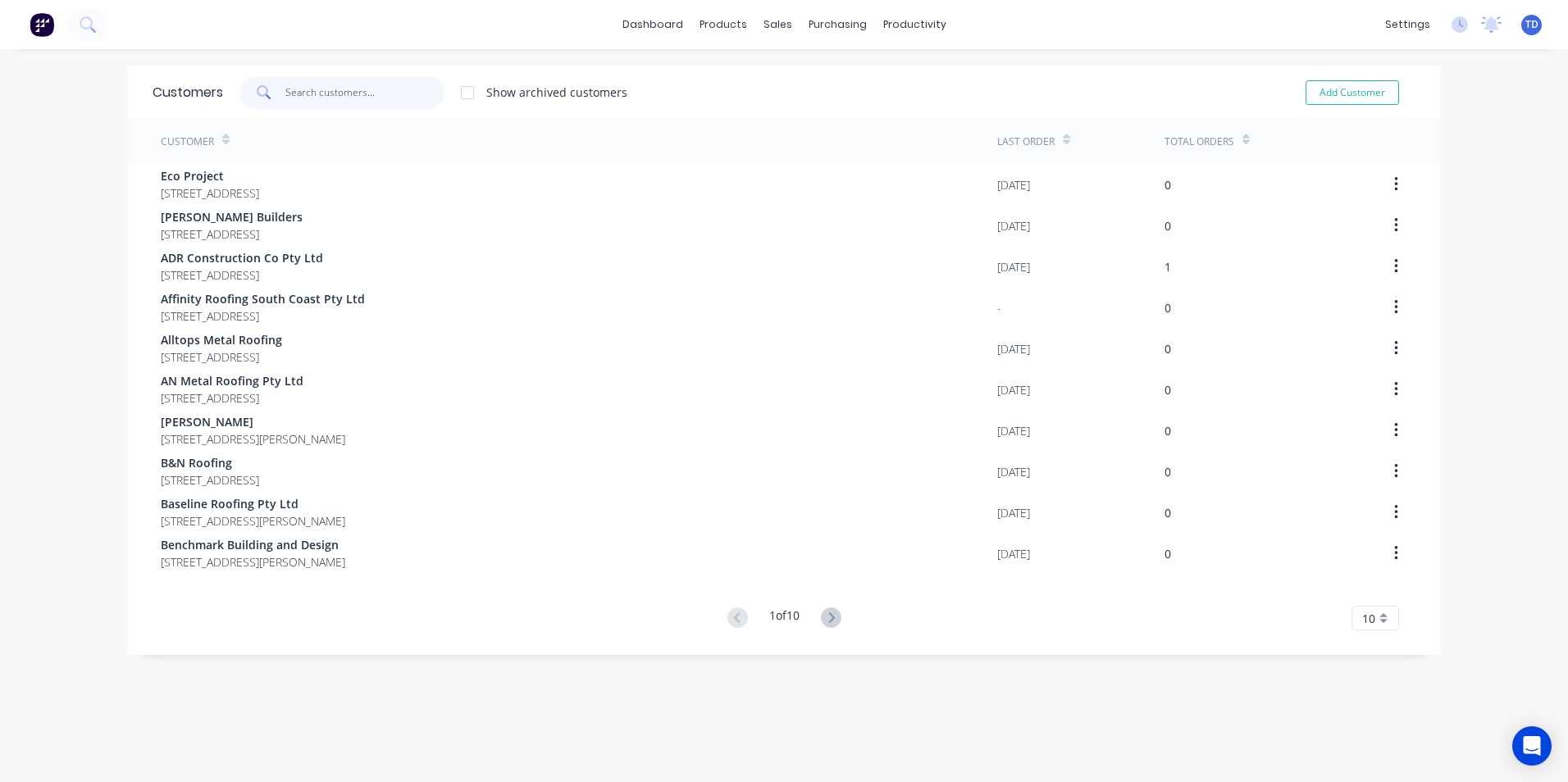
click at [343, 89] on input "text" at bounding box center [365, 92] width 160 height 33
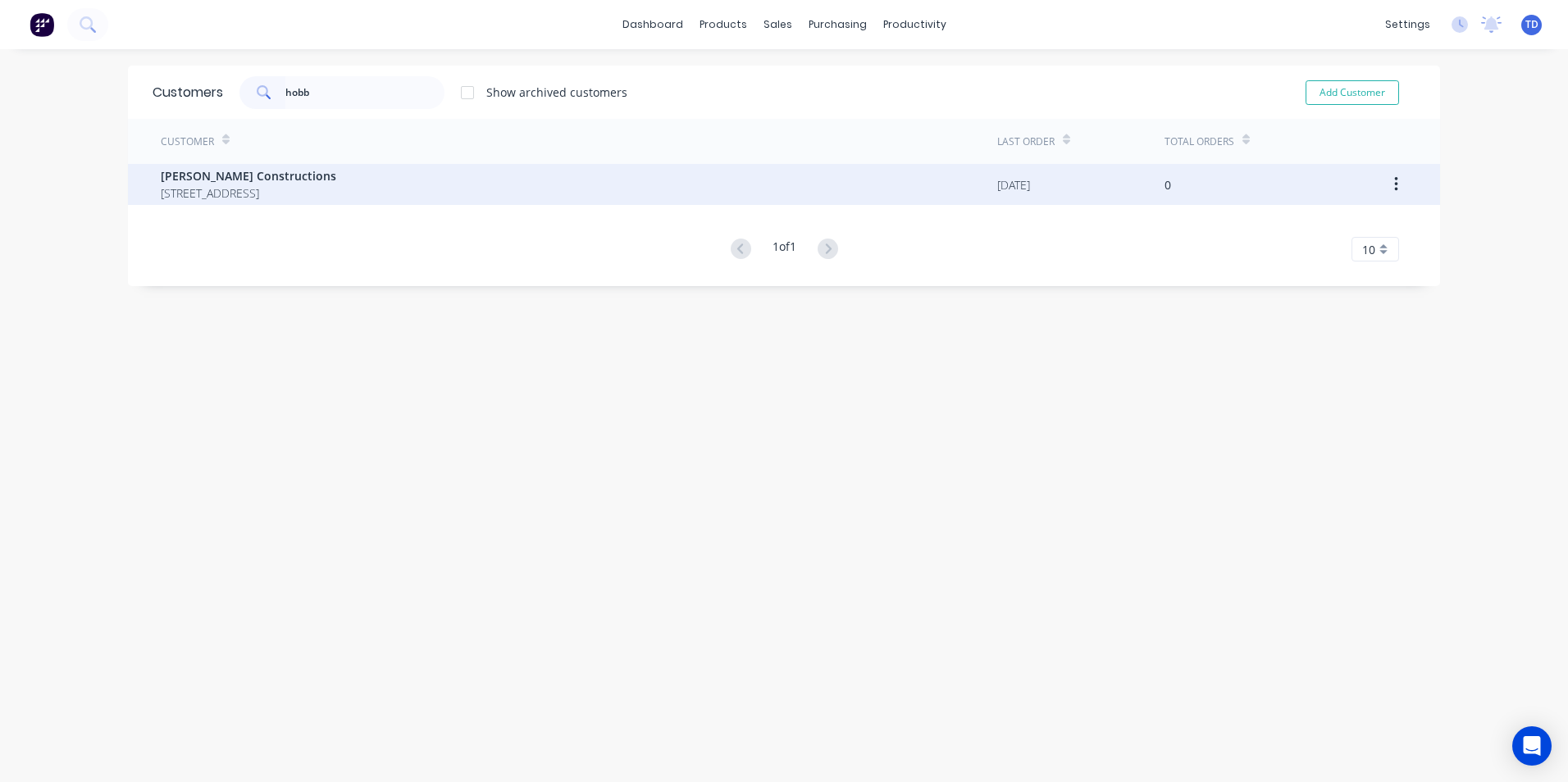
click at [252, 174] on span "[PERSON_NAME] Constructions" at bounding box center [248, 175] width 175 height 17
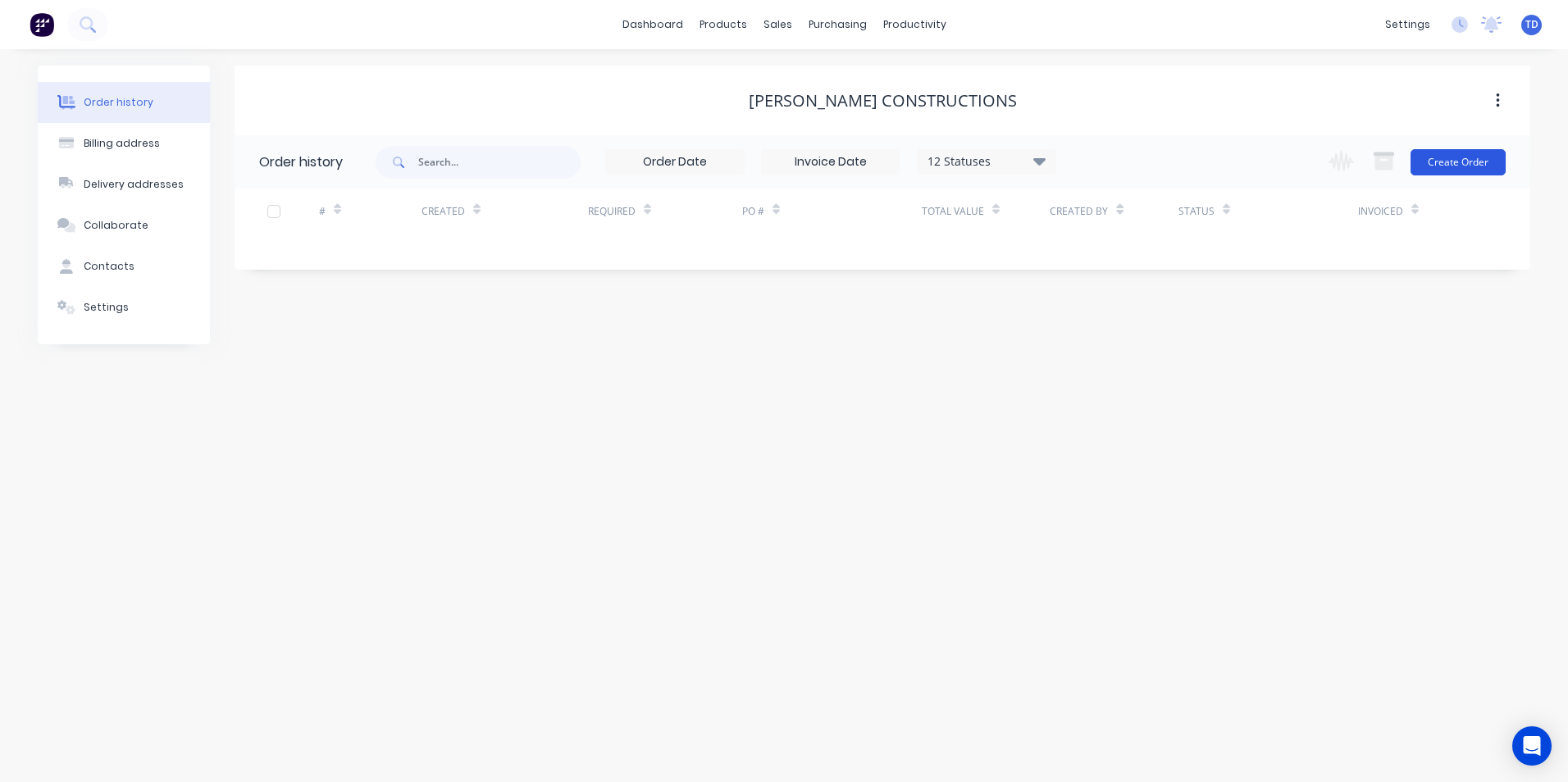
click at [1452, 161] on button "Create Order" at bounding box center [1458, 162] width 95 height 26
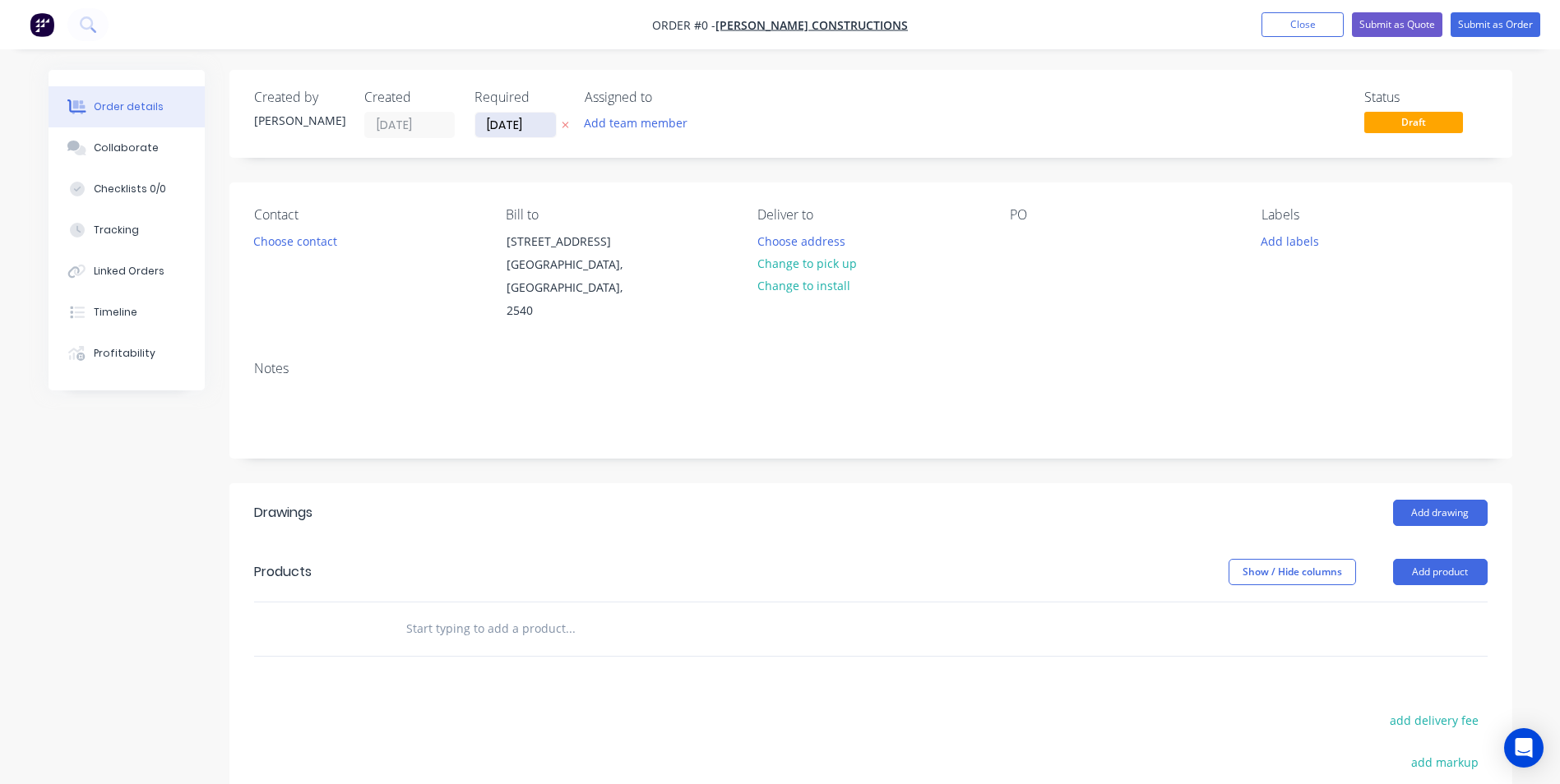
click at [537, 128] on input "[DATE]" at bounding box center [516, 125] width 80 height 24
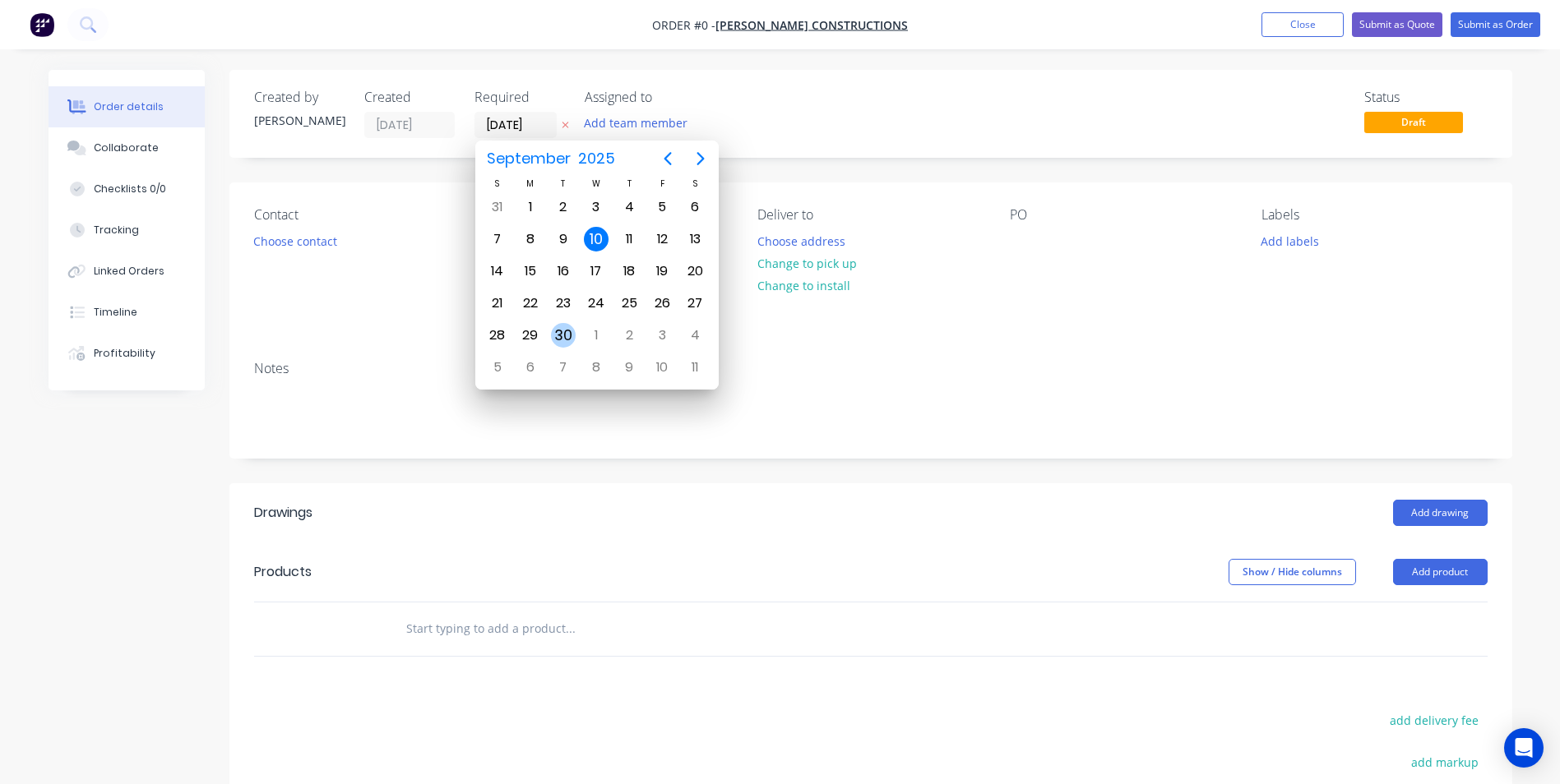
click at [557, 335] on div "30" at bounding box center [564, 335] width 24 height 24
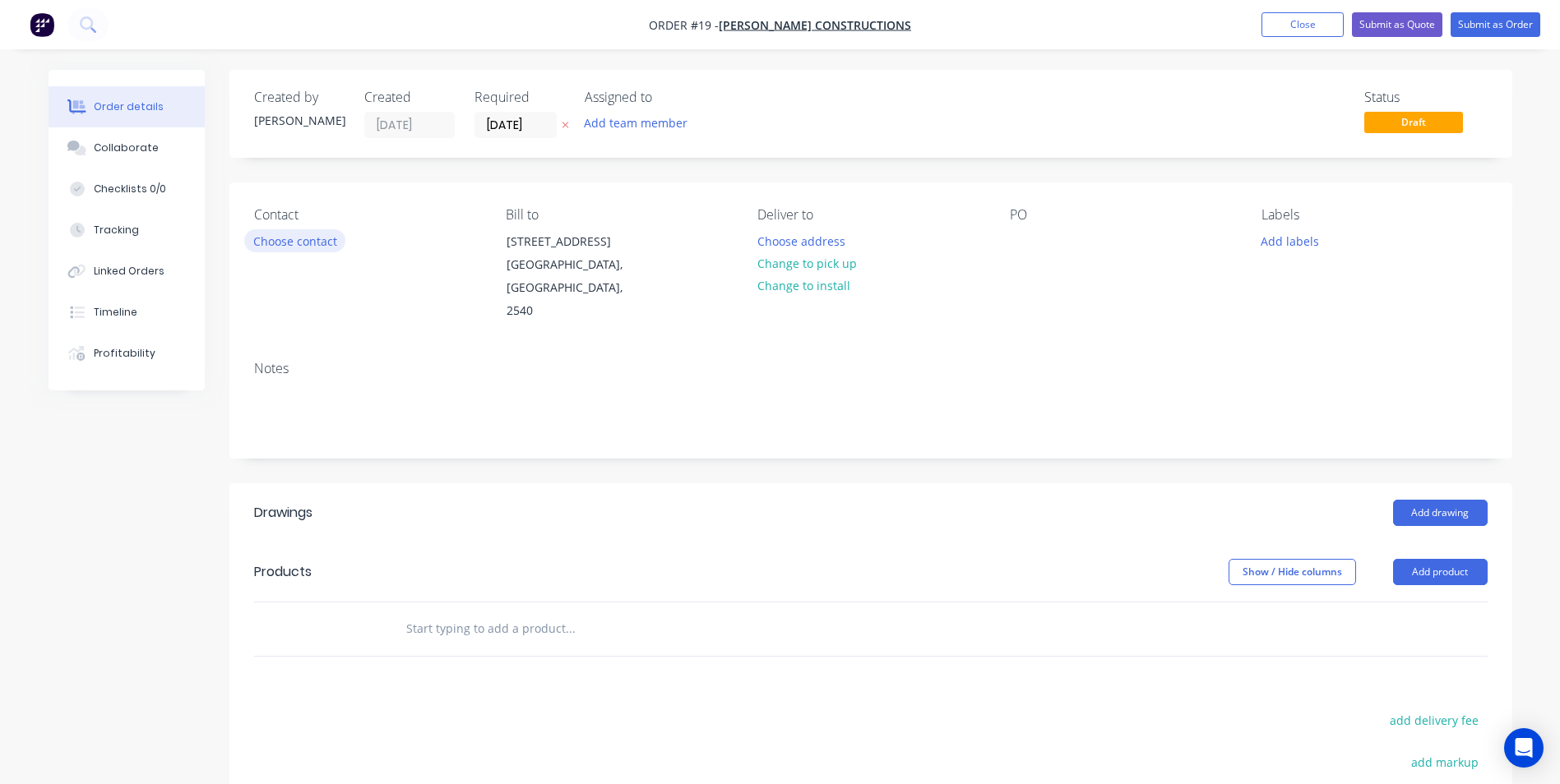
click at [297, 245] on button "Choose contact" at bounding box center [294, 240] width 101 height 22
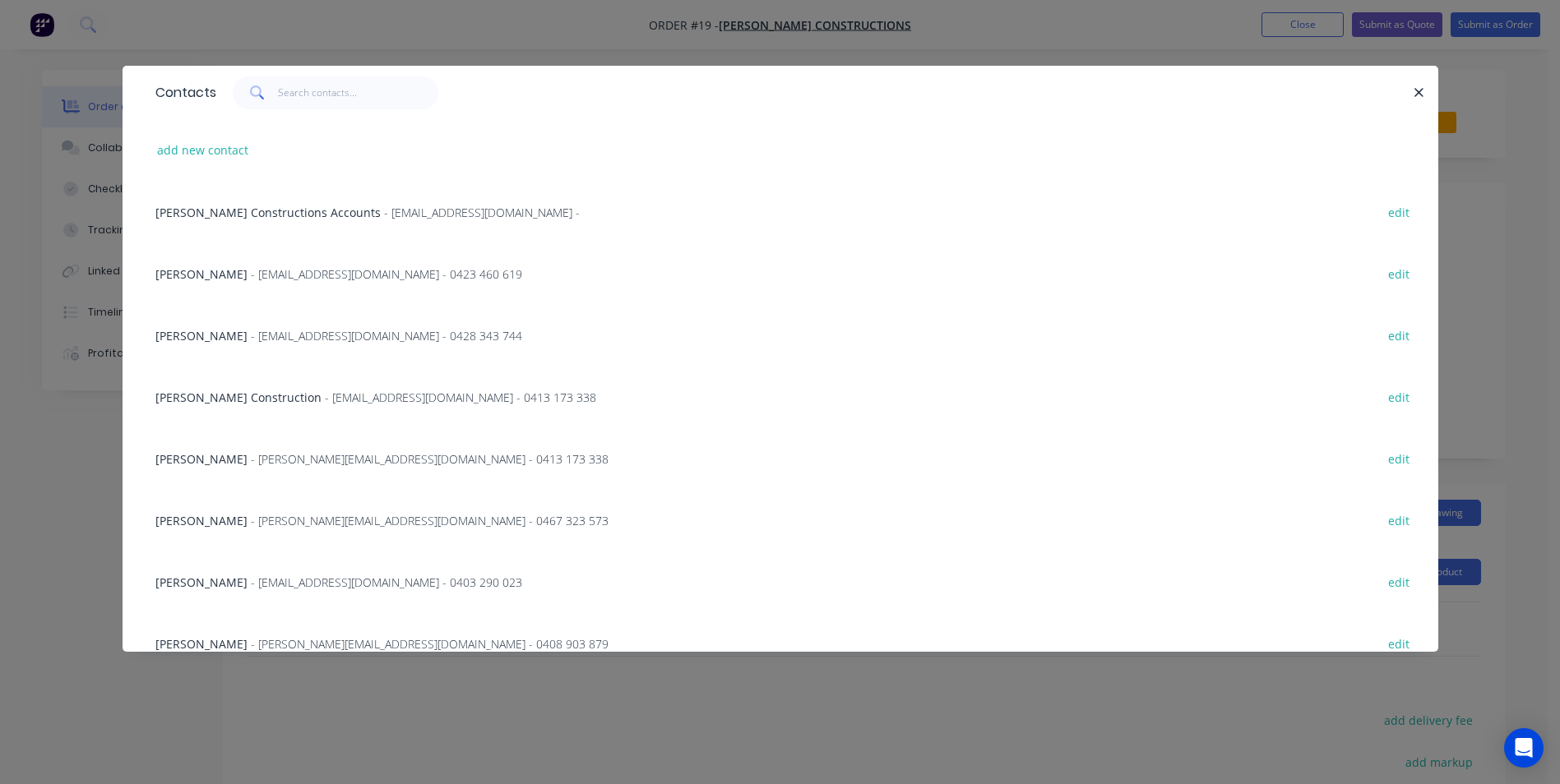
click at [280, 334] on span "- [EMAIL_ADDRESS][DOMAIN_NAME] - 0428 343 744" at bounding box center [386, 335] width 271 height 16
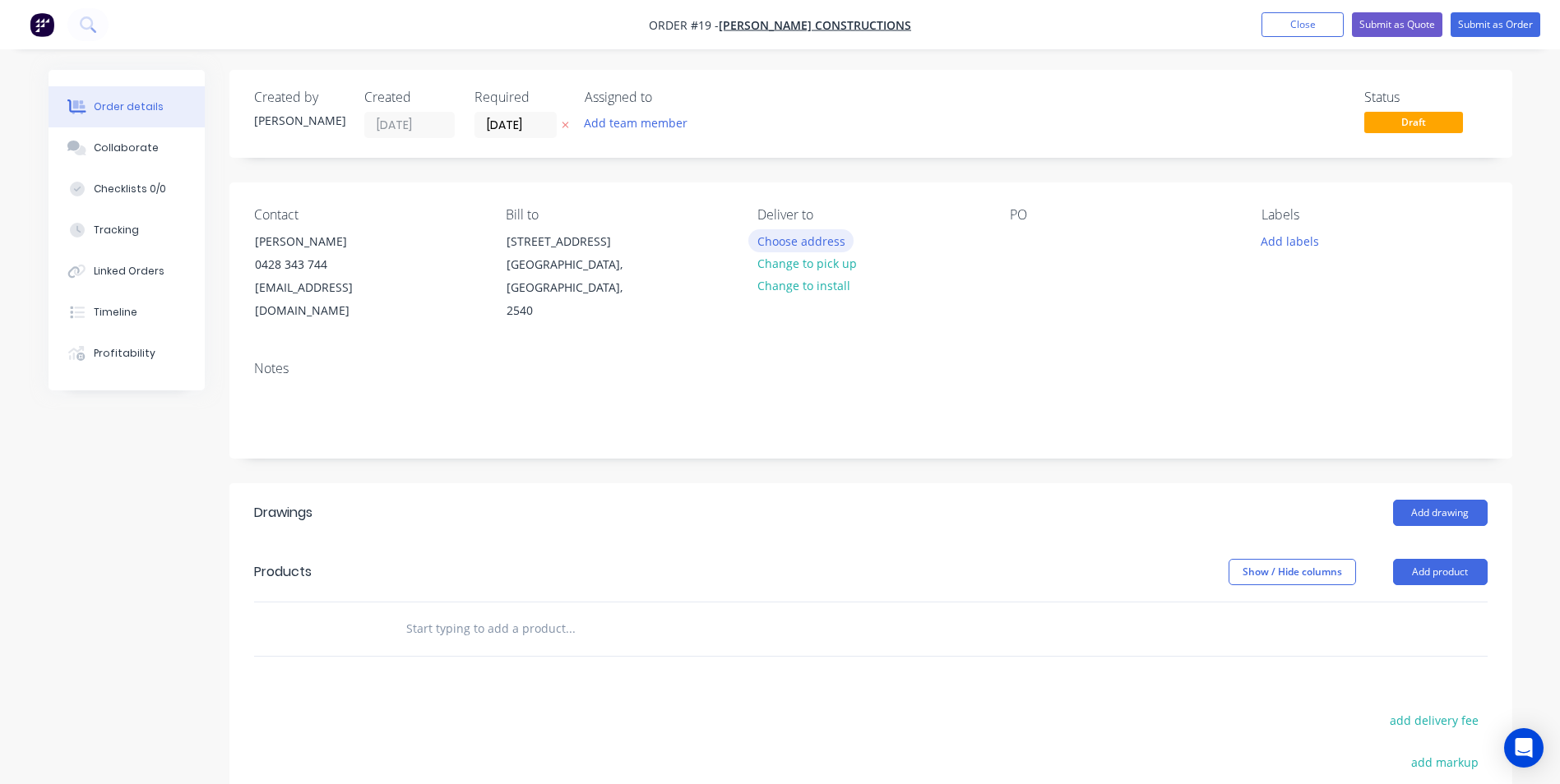
click at [791, 248] on button "Choose address" at bounding box center [801, 240] width 106 height 22
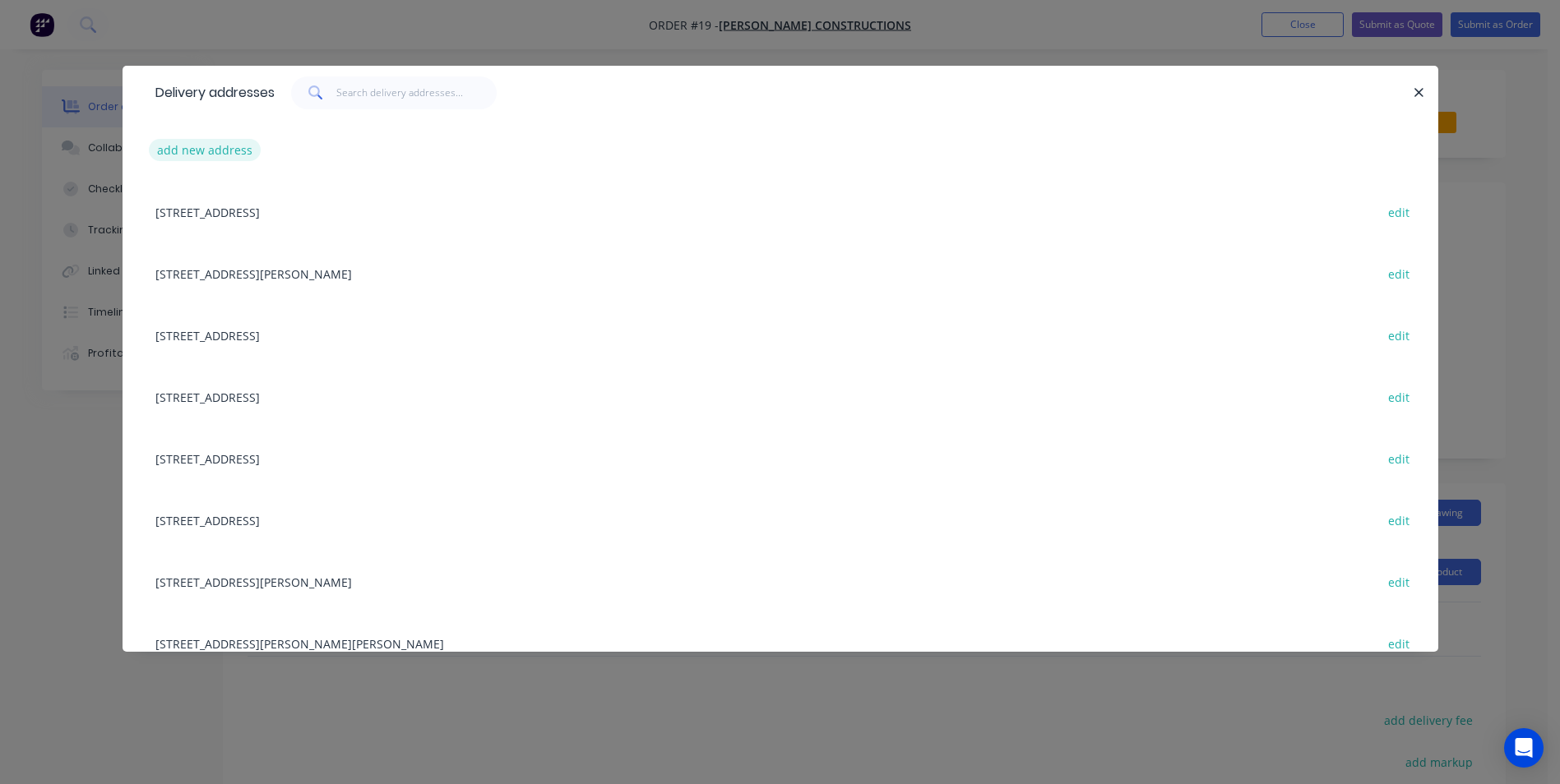
click at [206, 147] on button "add new address" at bounding box center [205, 150] width 113 height 22
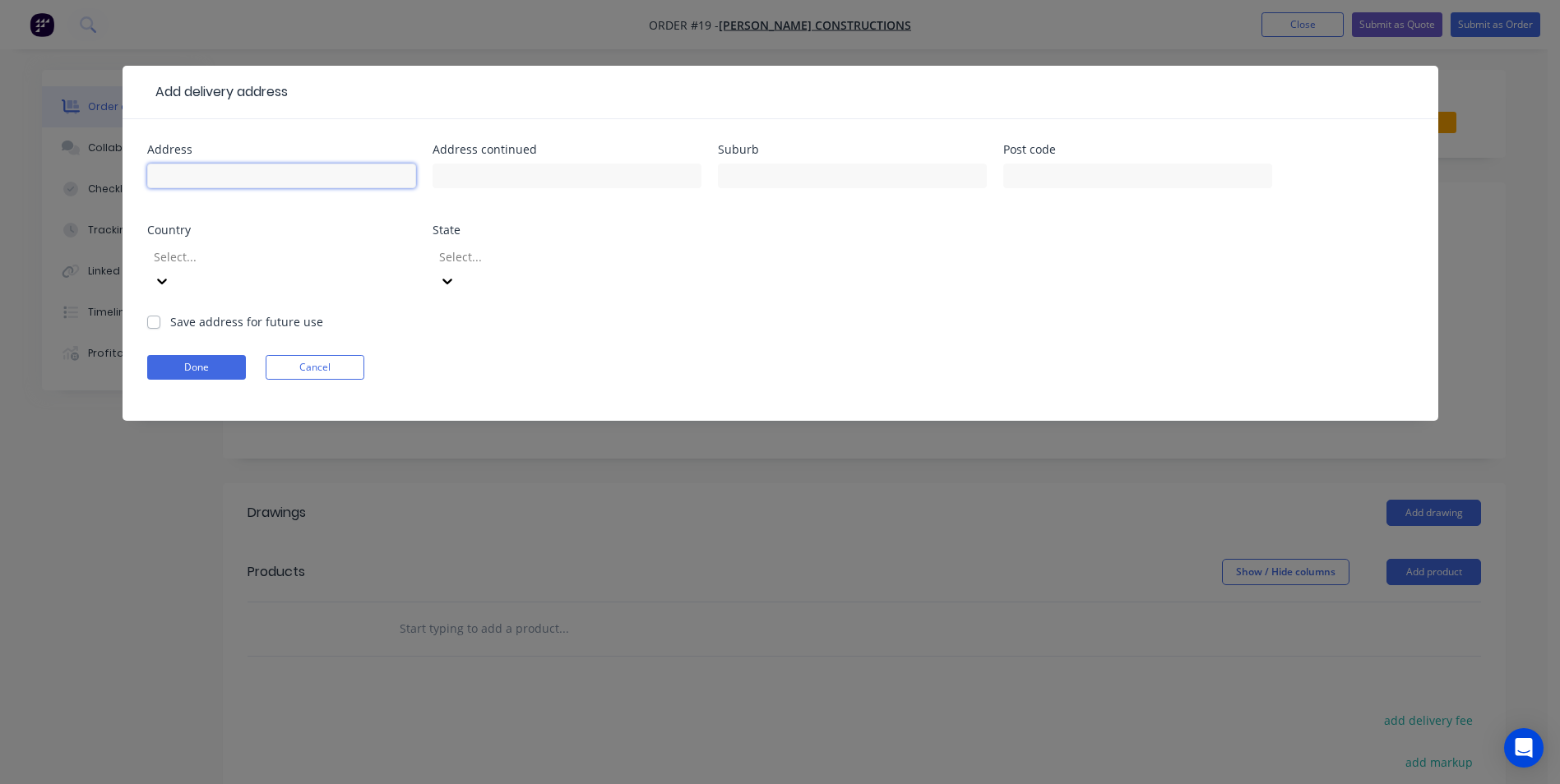
click at [216, 168] on input "text" at bounding box center [281, 176] width 269 height 24
click at [170, 313] on label "Save address for future use" at bounding box center [247, 321] width 153 height 17
click at [157, 313] on input "Save address for future use" at bounding box center [153, 321] width 13 height 16
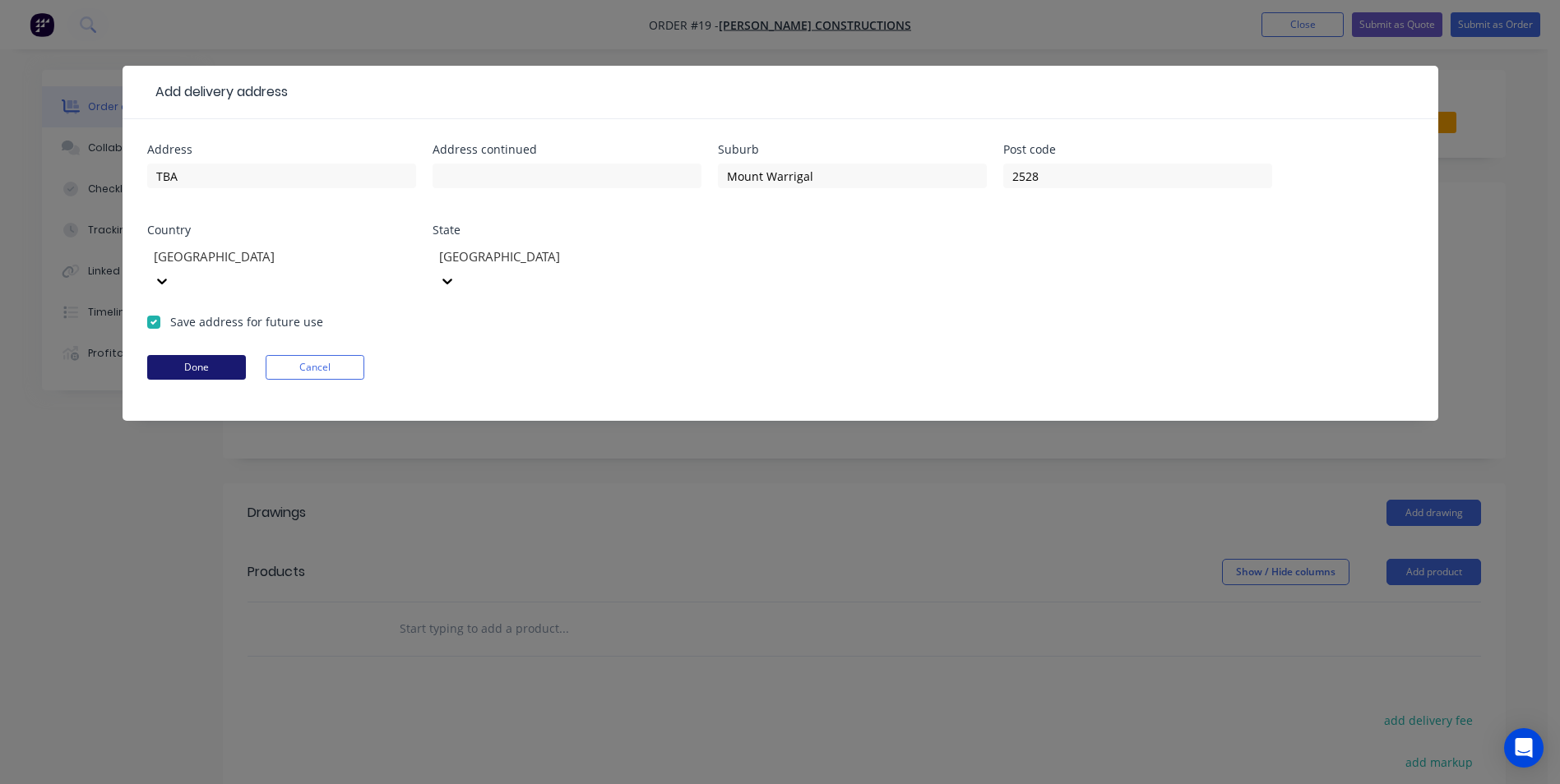
click at [167, 355] on button "Done" at bounding box center [196, 367] width 99 height 24
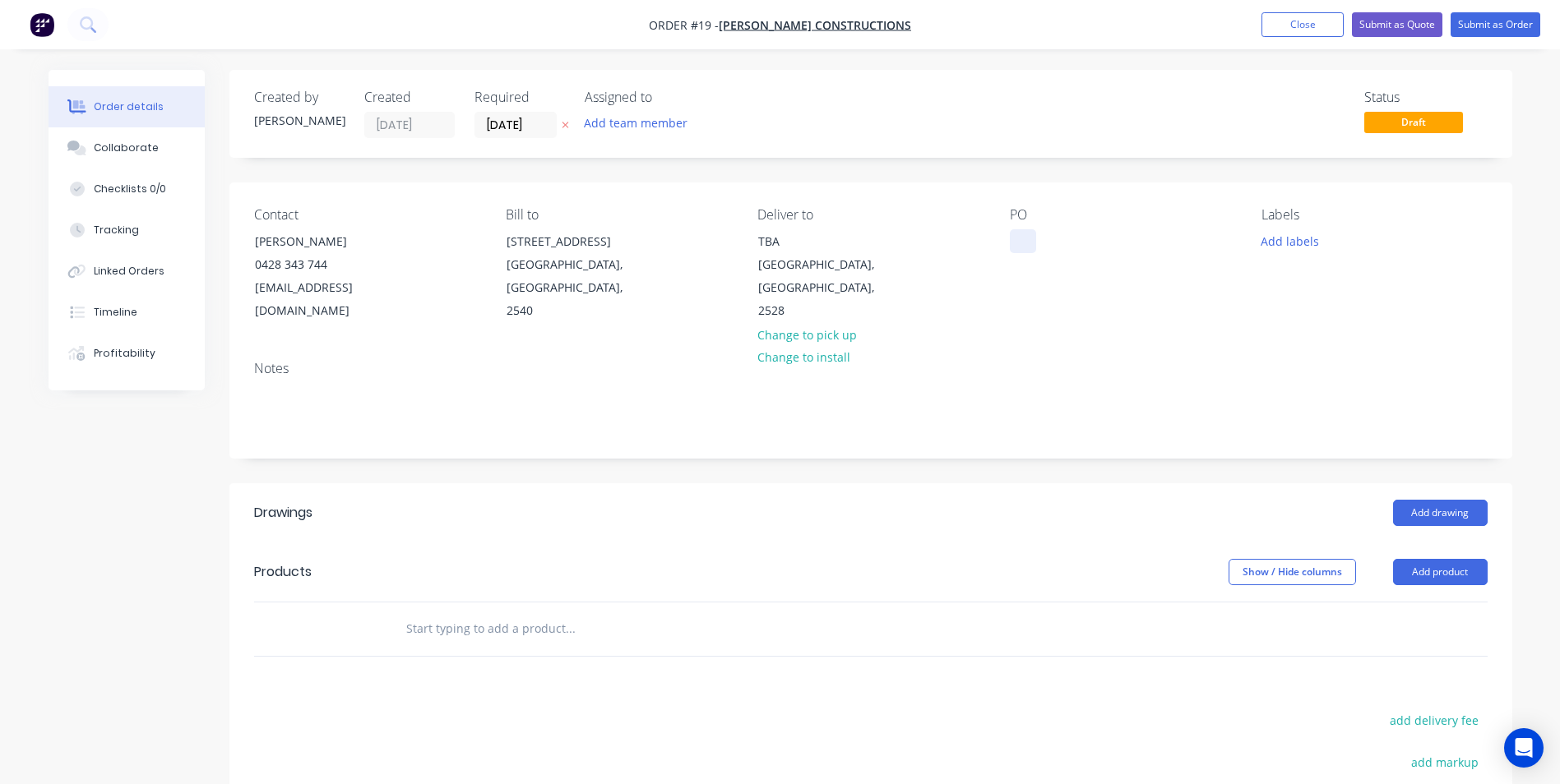
click at [1017, 237] on div at bounding box center [1023, 241] width 26 height 24
click at [557, 614] on input "text" at bounding box center [570, 629] width 329 height 33
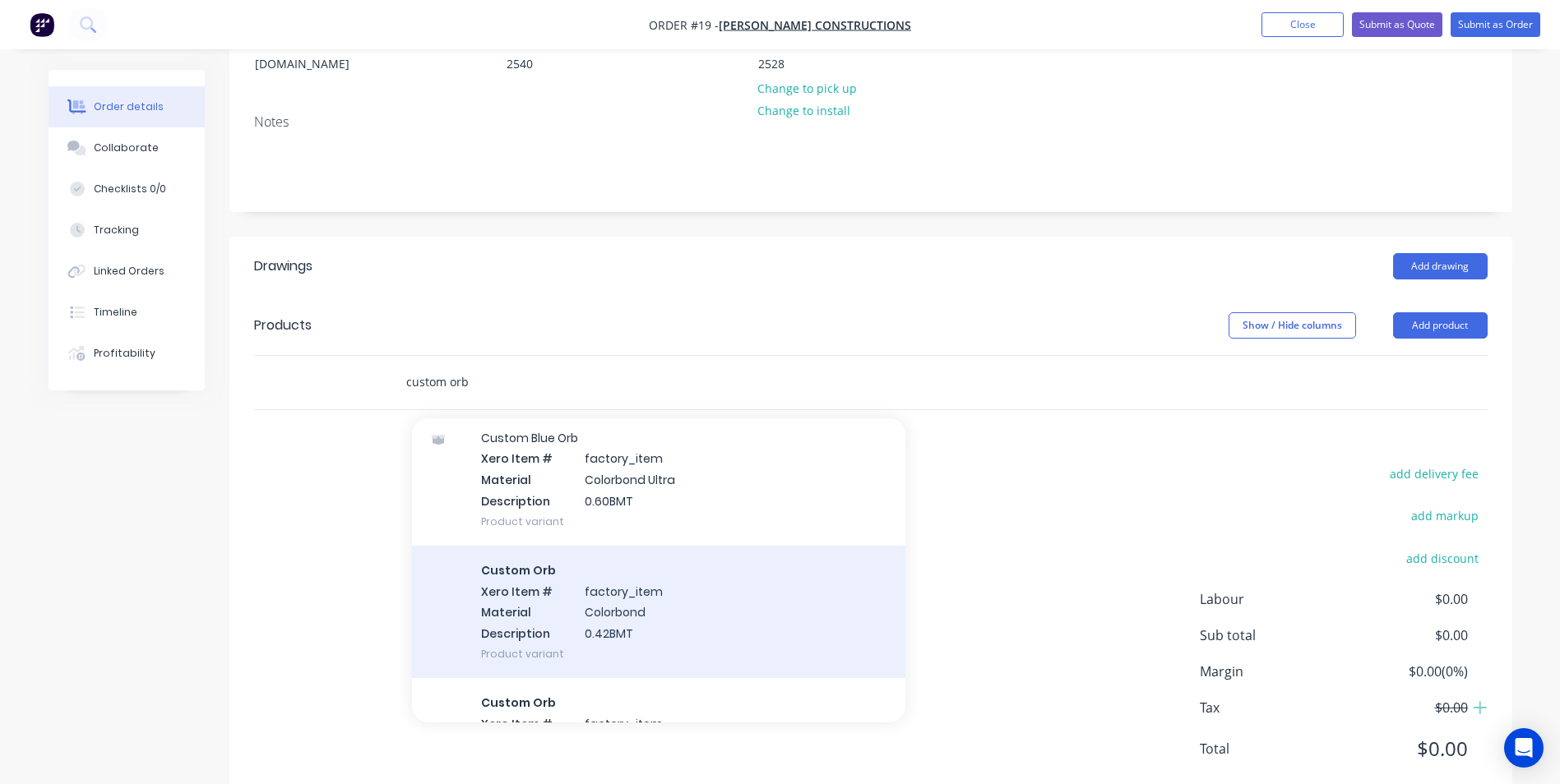
scroll to position [82, 0]
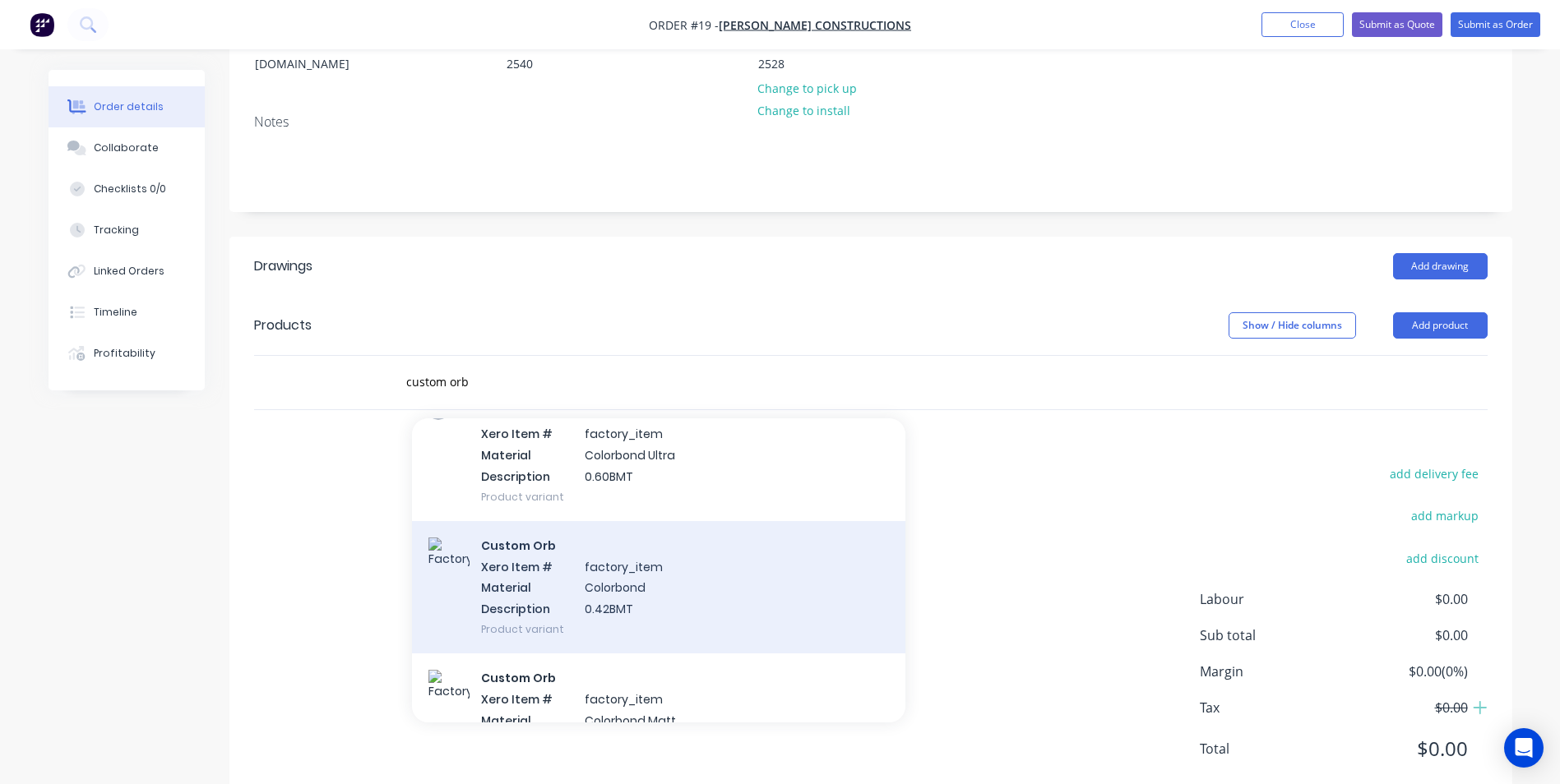
click at [578, 565] on div "Custom Orb Xero Item # factory_item Material Colorbond Description 0.42BMT Prod…" at bounding box center [659, 588] width 494 height 133
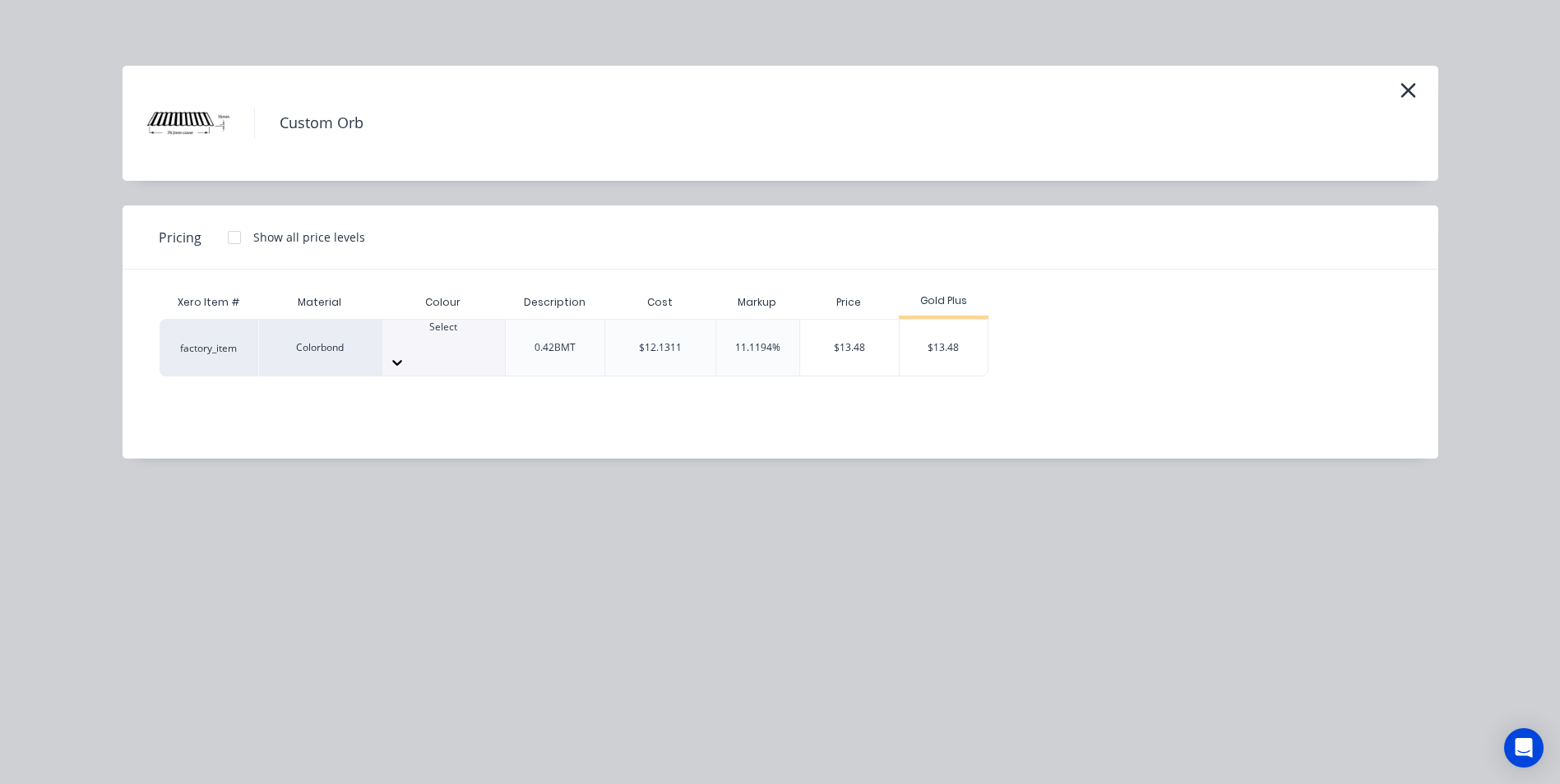
click at [429, 352] on div "Select" at bounding box center [443, 348] width 122 height 56
click at [933, 336] on div "$13.48" at bounding box center [944, 348] width 88 height 56
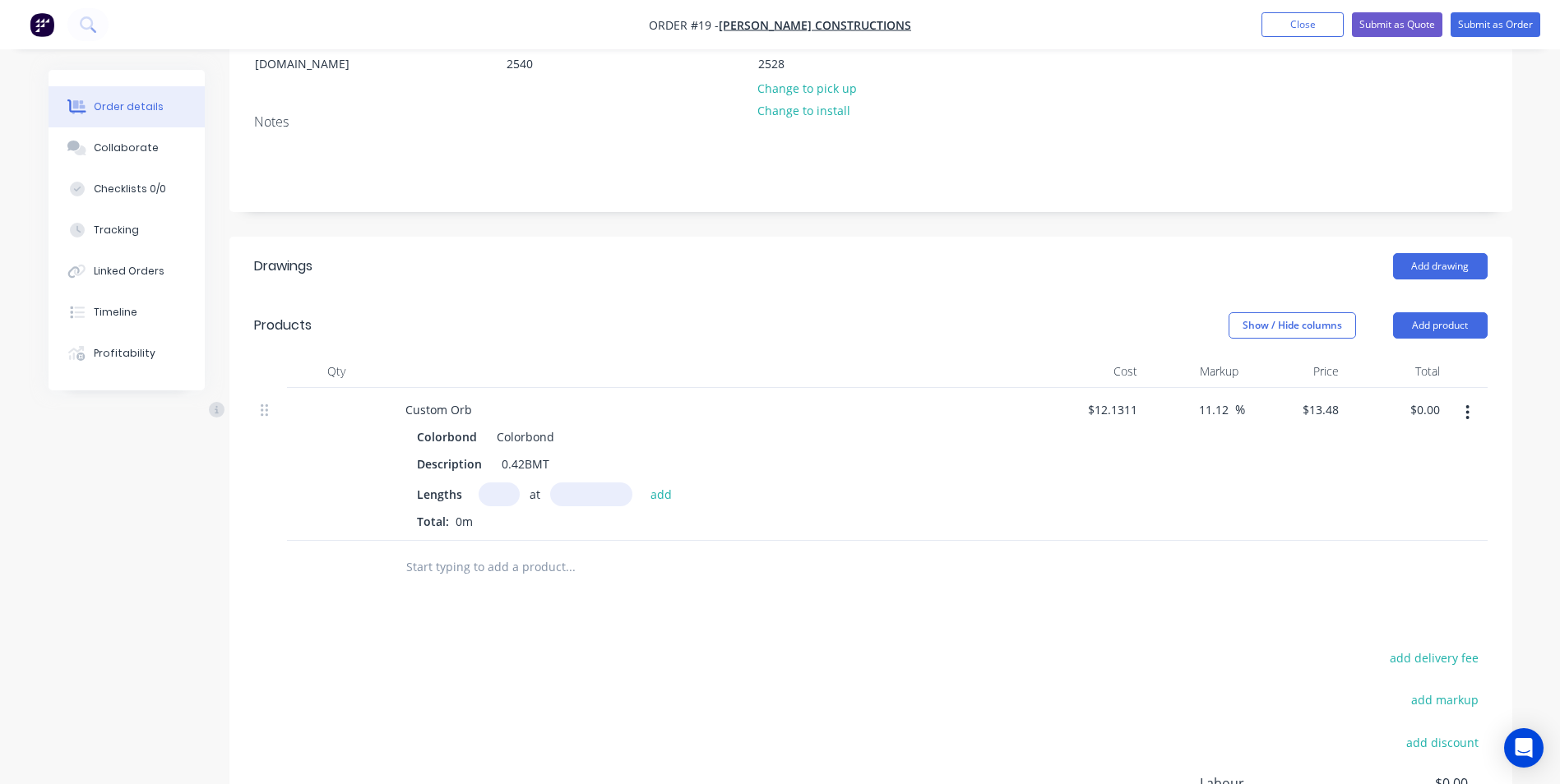
click at [508, 482] on input "text" at bounding box center [499, 494] width 41 height 24
click at [642, 482] on button "add" at bounding box center [661, 493] width 38 height 22
click at [489, 606] on input "text" at bounding box center [570, 621] width 329 height 33
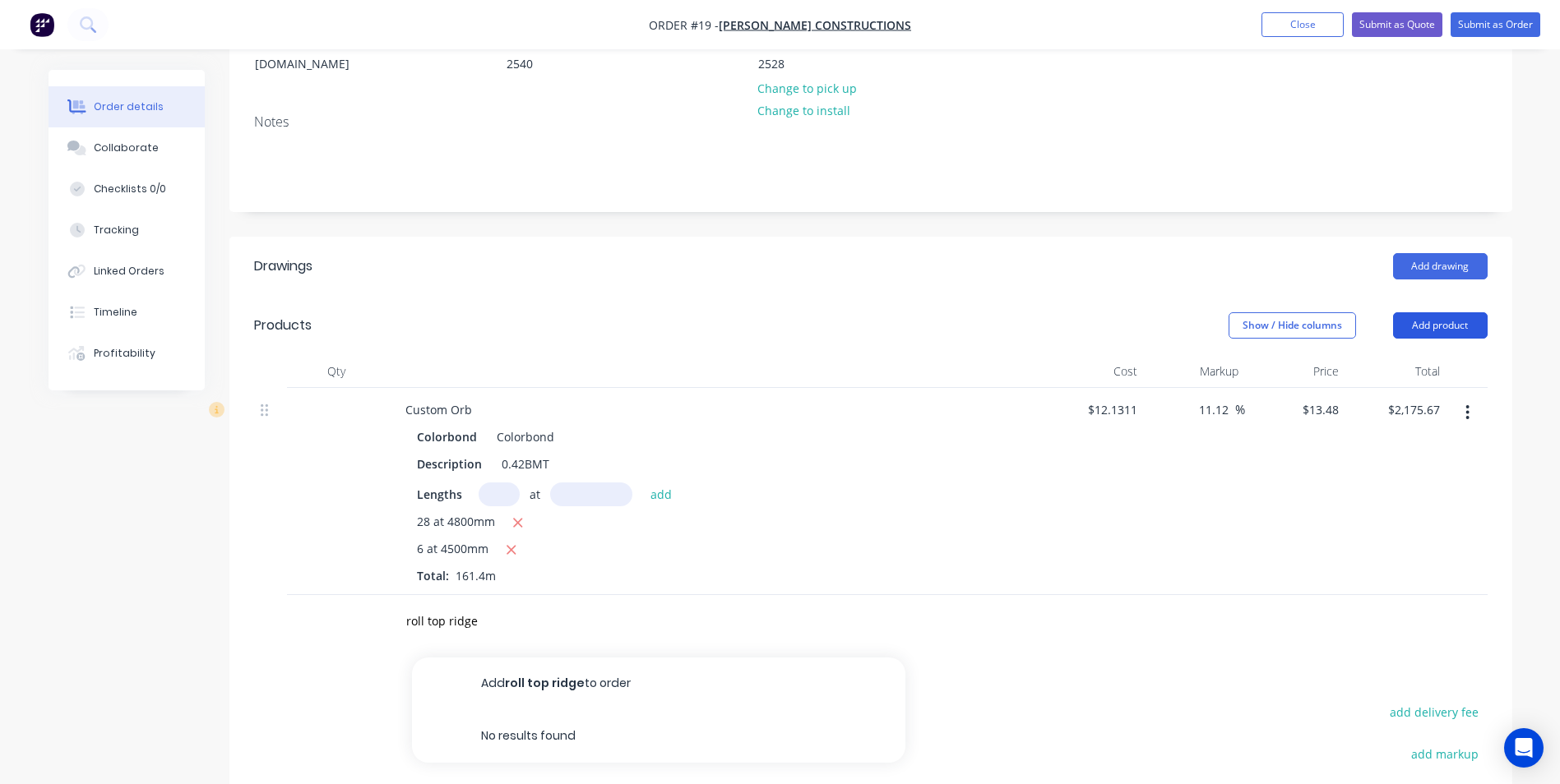
click at [1405, 312] on button "Add product" at bounding box center [1440, 325] width 94 height 26
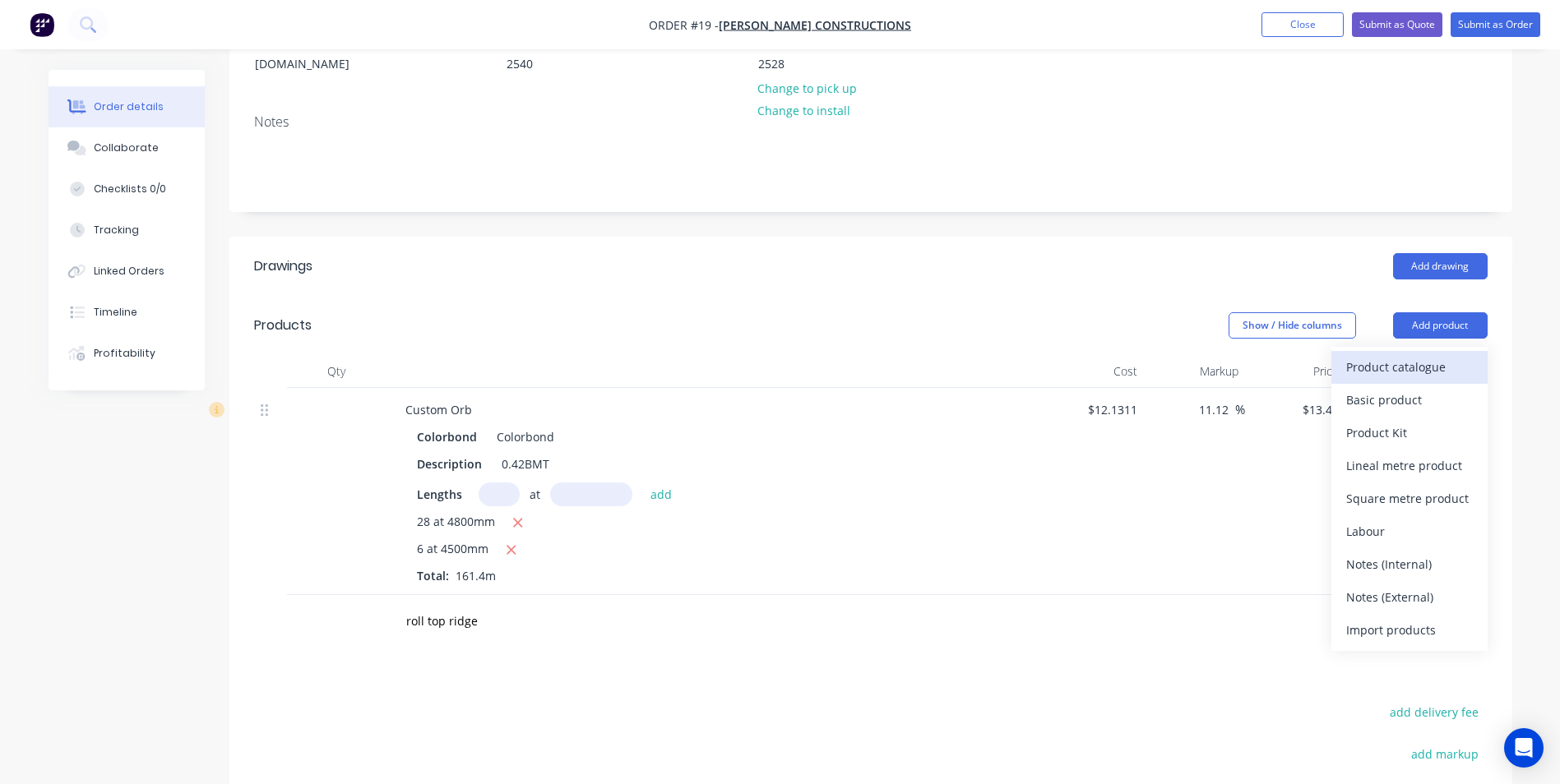
click at [1432, 355] on div "Product catalogue" at bounding box center [1410, 367] width 127 height 24
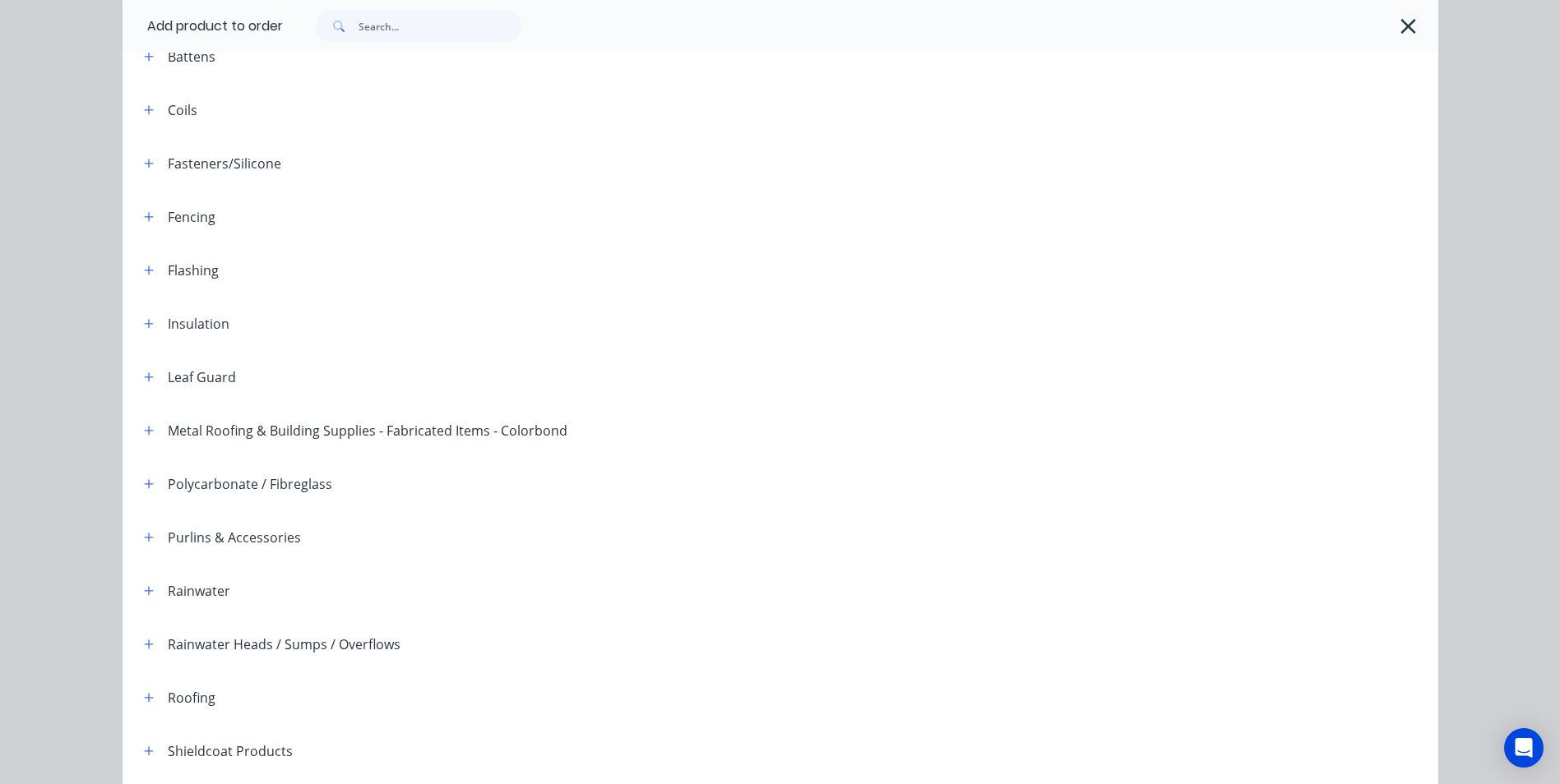
scroll to position [164, 0]
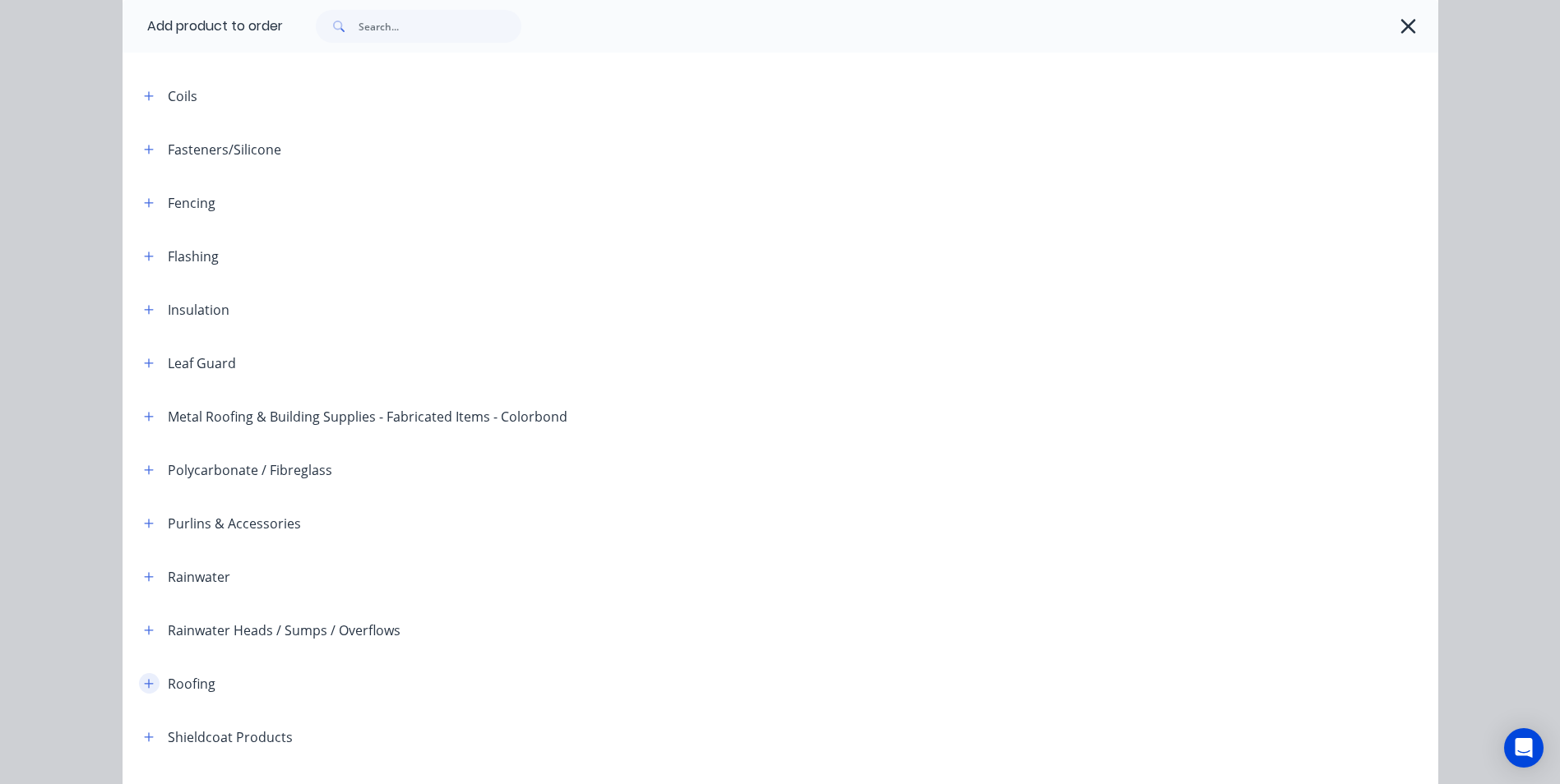
click at [144, 681] on icon "button" at bounding box center [149, 684] width 10 height 11
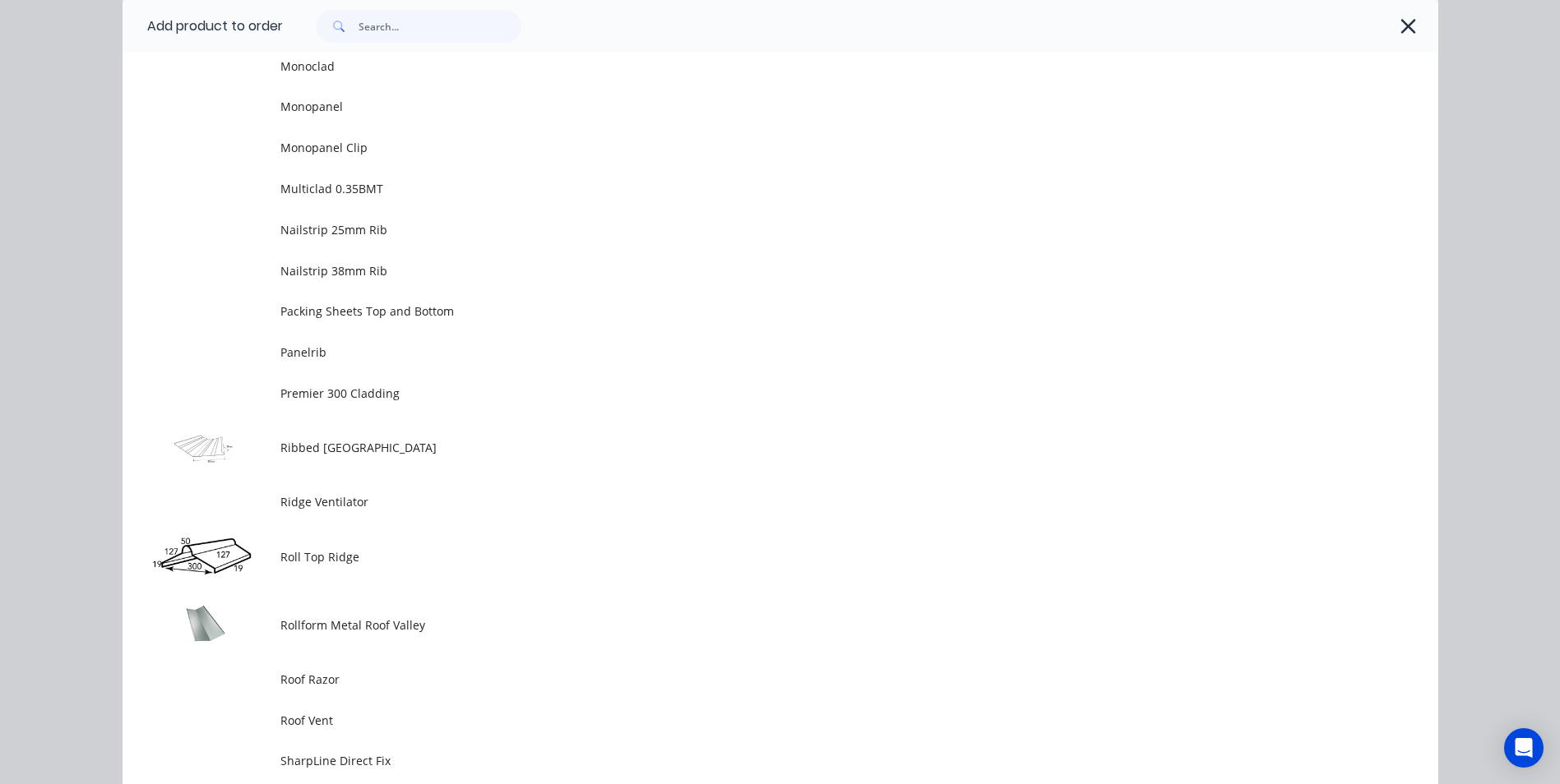
scroll to position [2549, 0]
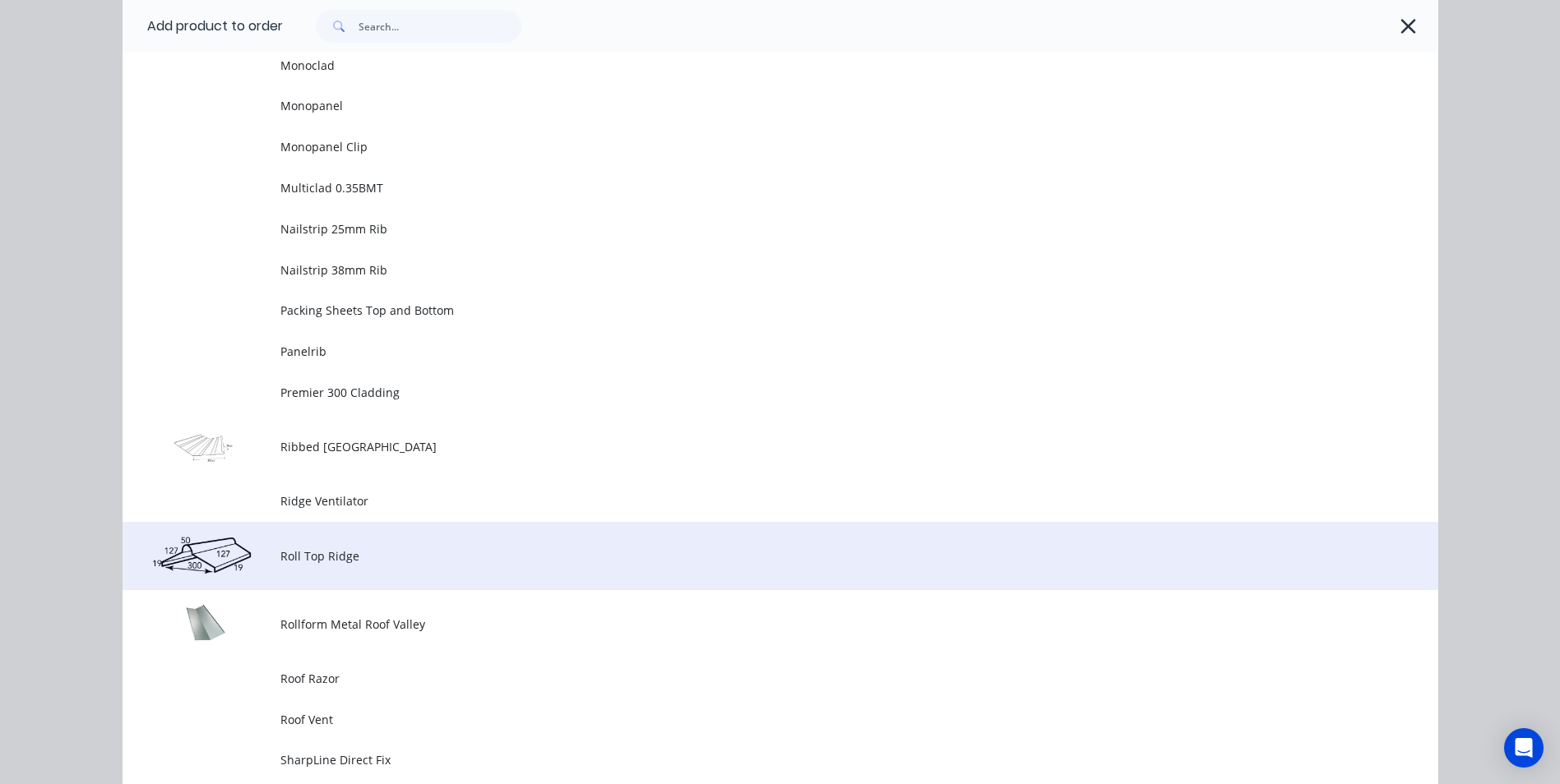
click at [346, 571] on td "Roll Top Ridge" at bounding box center [859, 556] width 1158 height 68
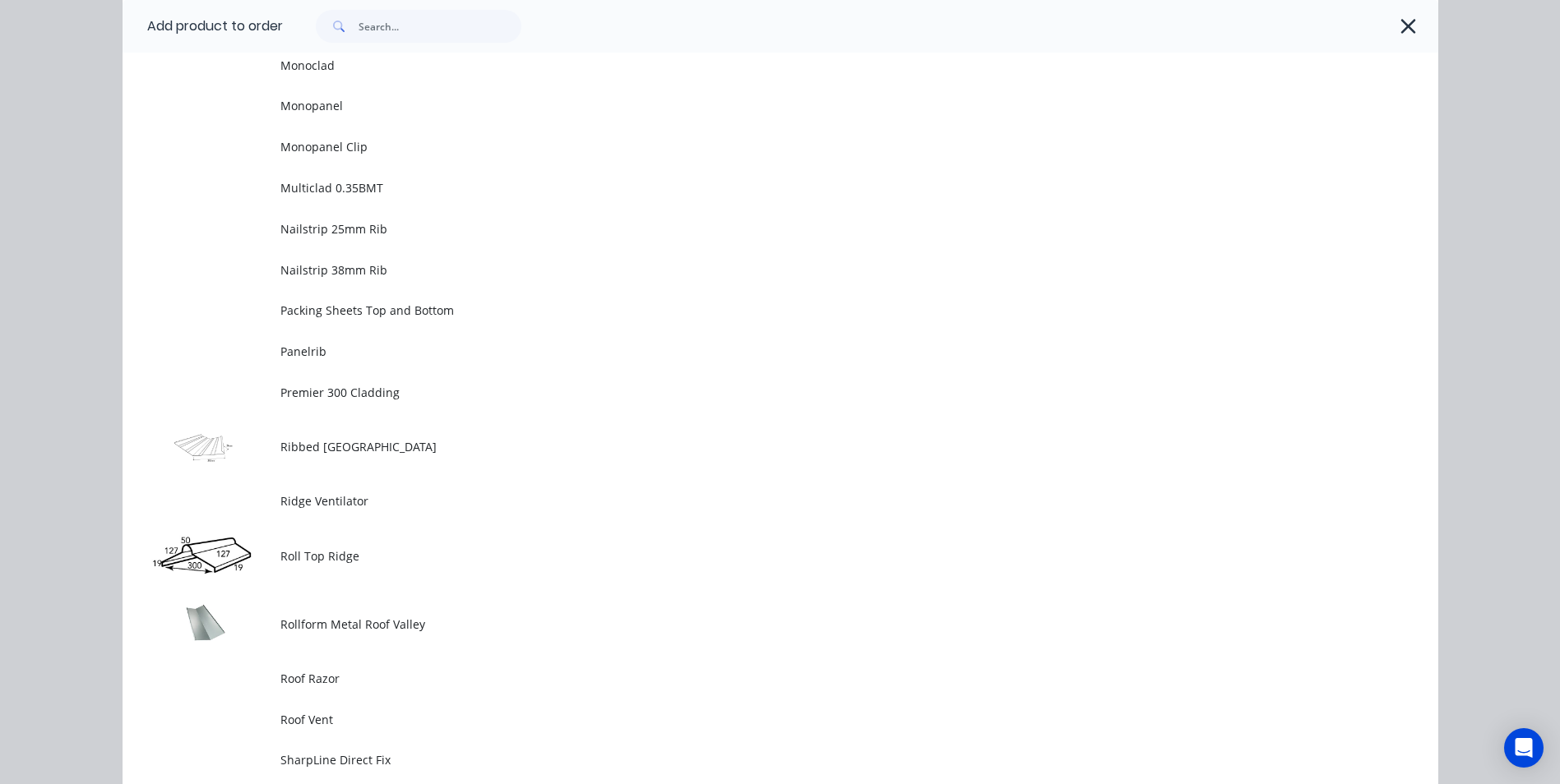
scroll to position [0, 0]
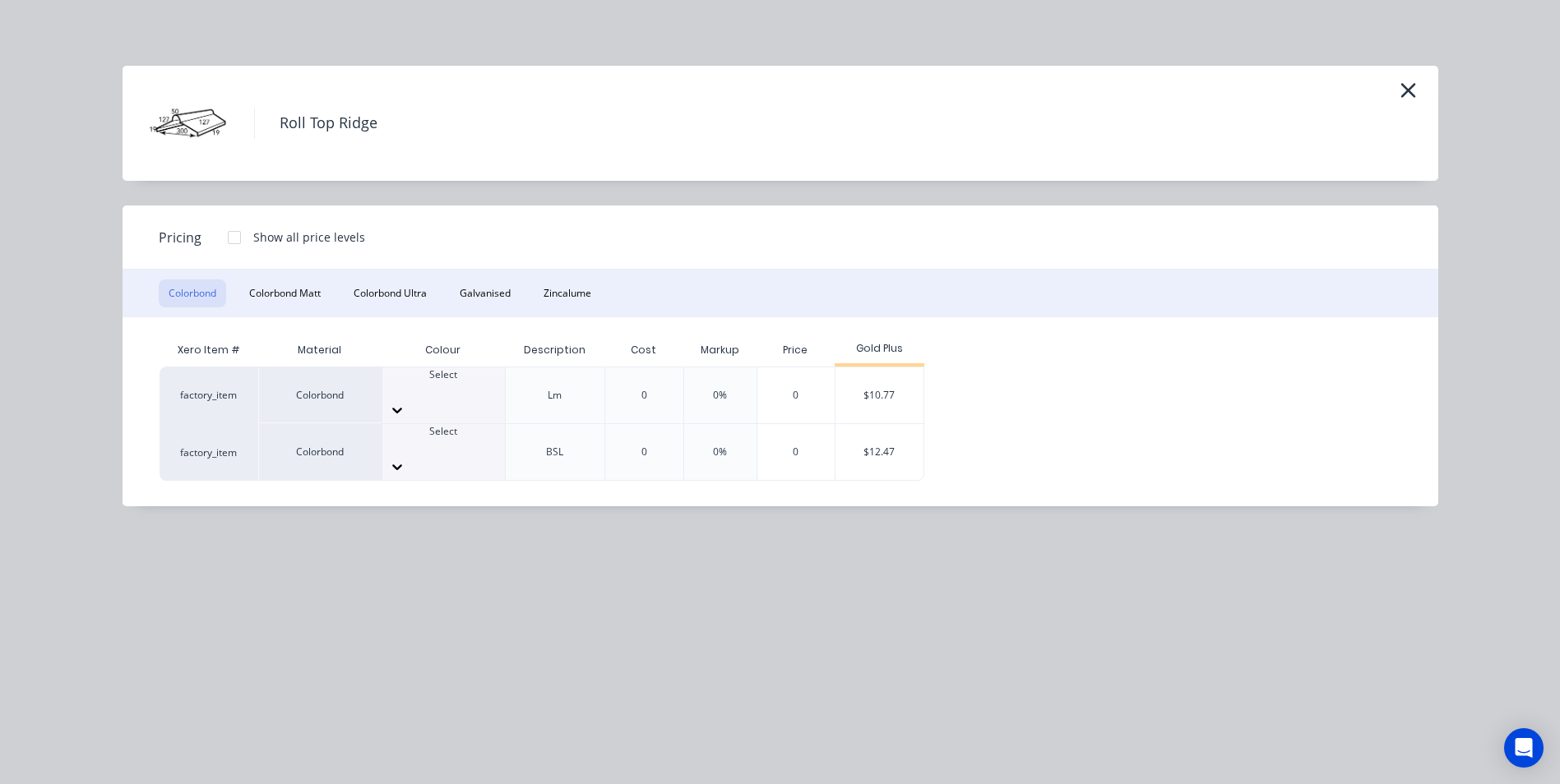
click at [469, 392] on div "Select" at bounding box center [443, 382] width 122 height 30
click at [878, 379] on div "$10.77" at bounding box center [880, 395] width 88 height 56
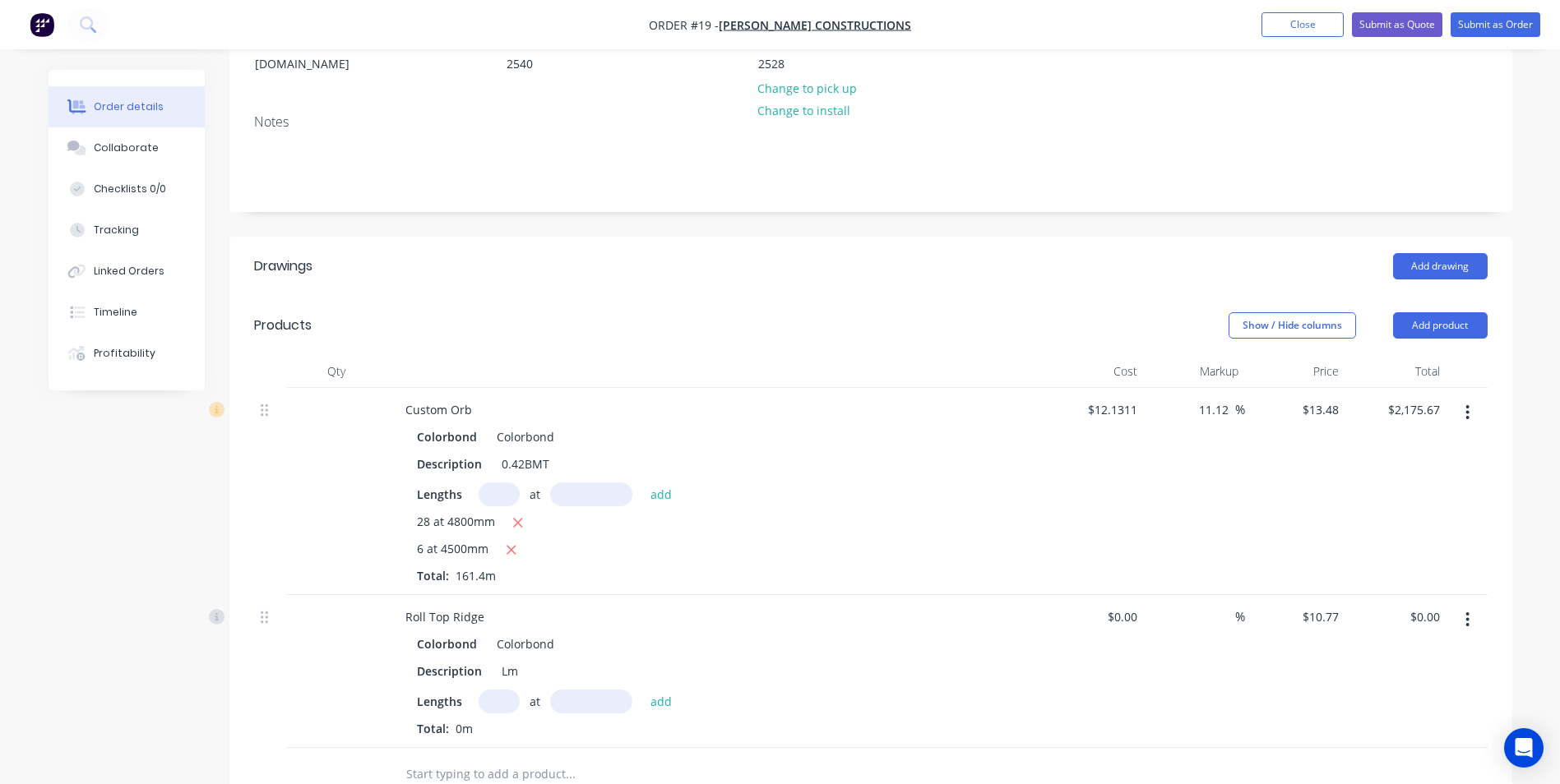
drag, startPoint x: 506, startPoint y: 677, endPoint x: 524, endPoint y: 675, distance: 18.1
click at [517, 690] on input "text" at bounding box center [499, 702] width 41 height 24
click at [642, 690] on button "add" at bounding box center [661, 701] width 38 height 22
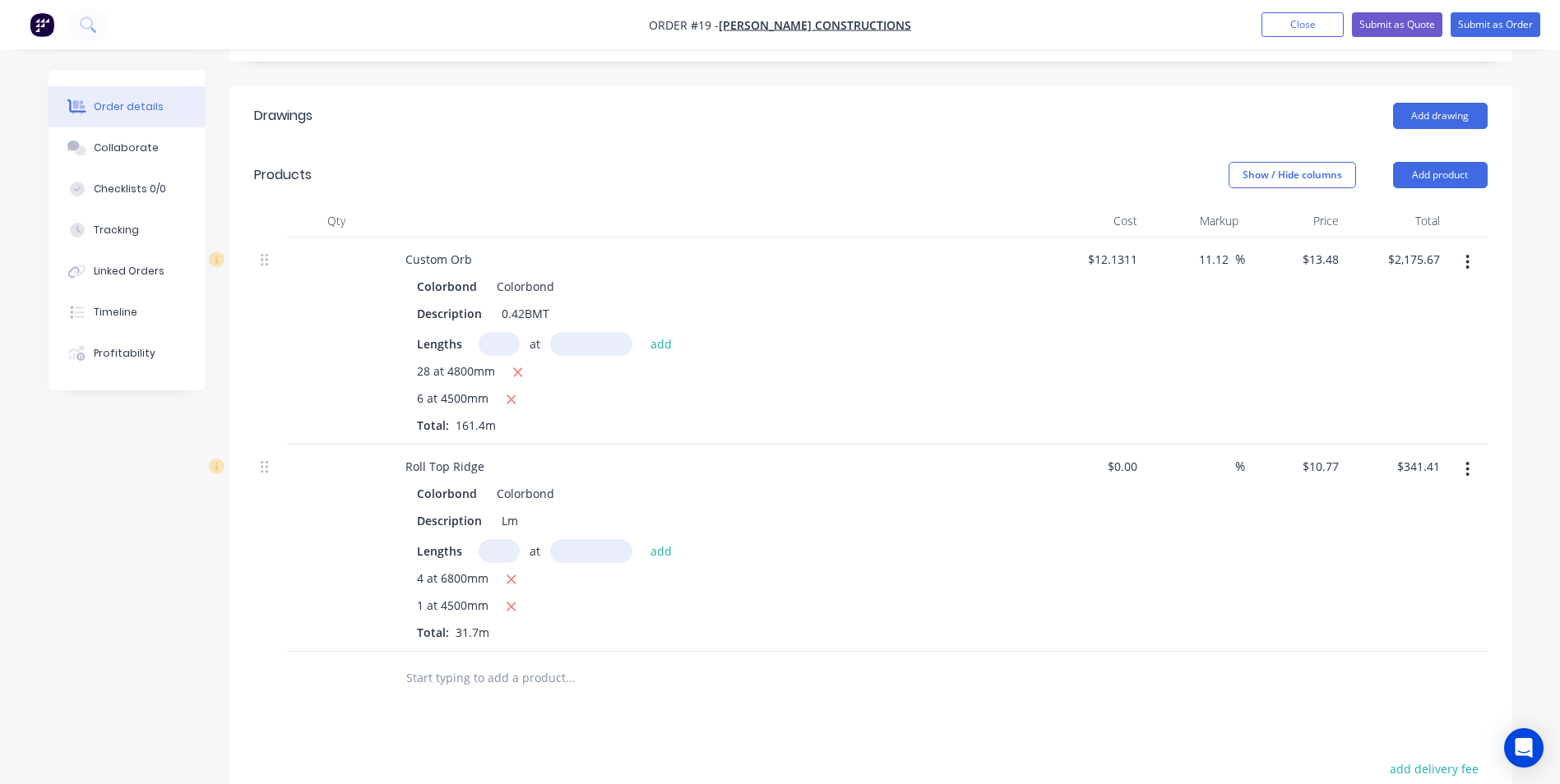
scroll to position [411, 0]
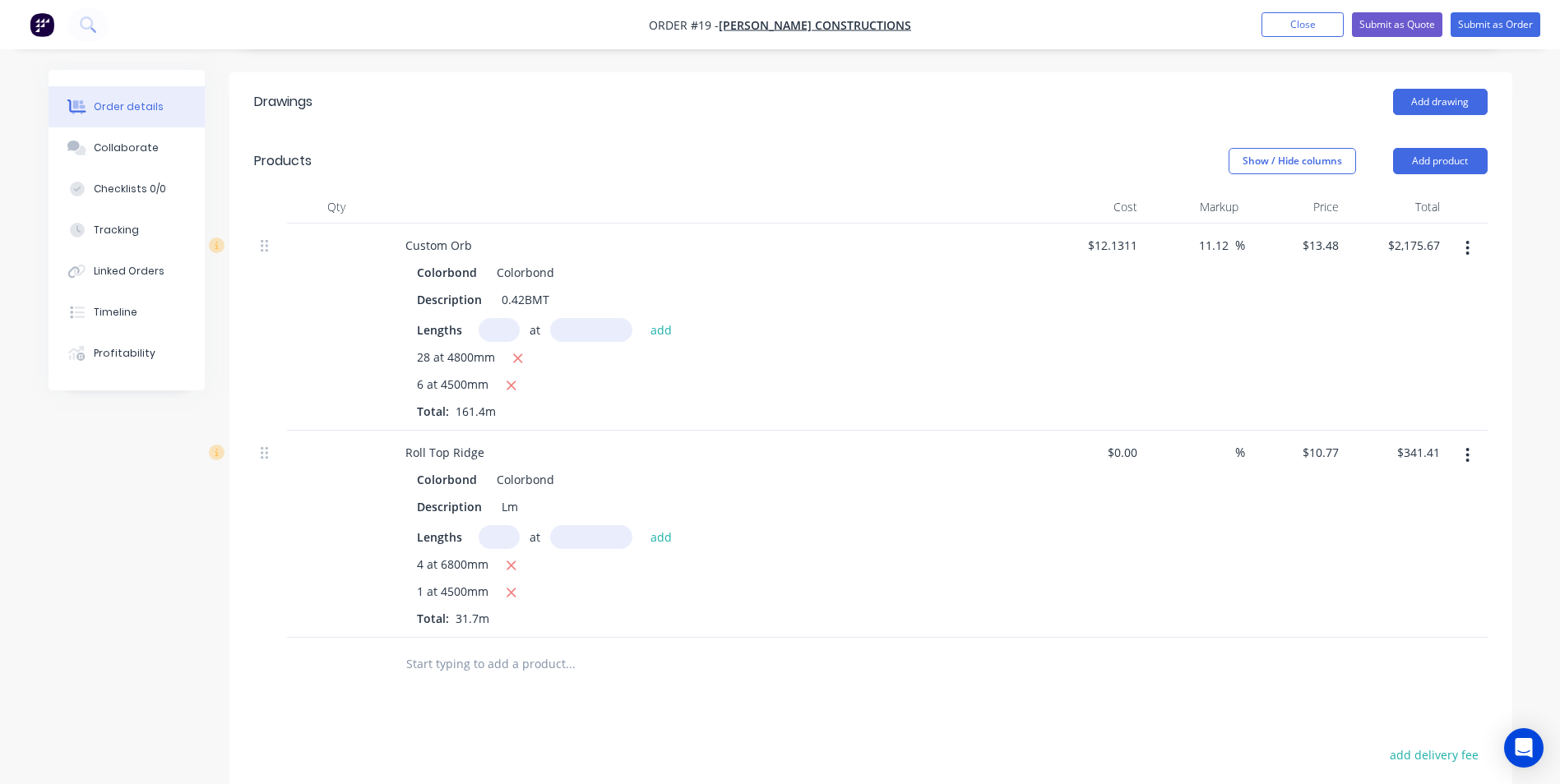
click at [552, 653] on input "text" at bounding box center [570, 663] width 329 height 33
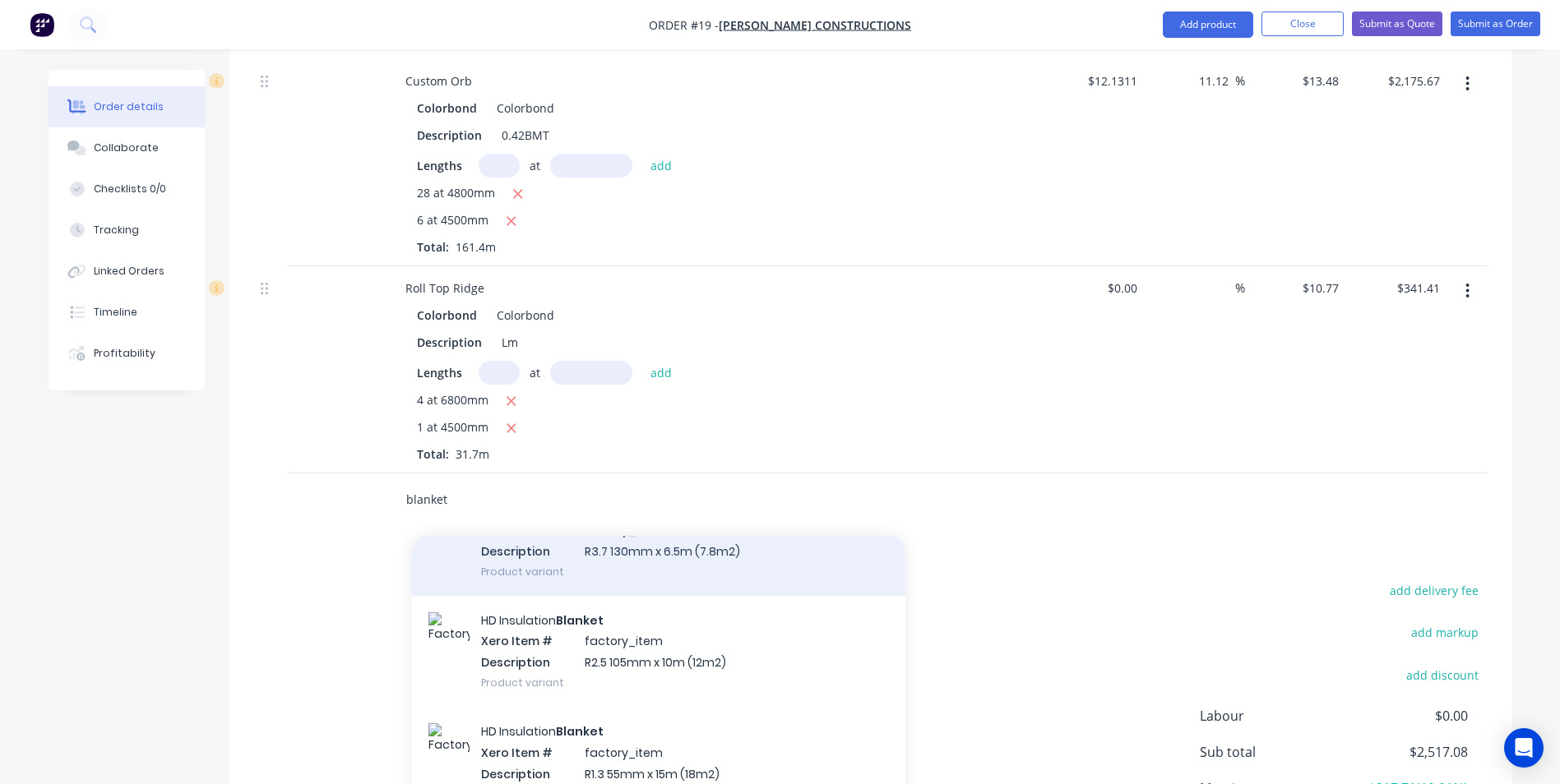
scroll to position [576, 0]
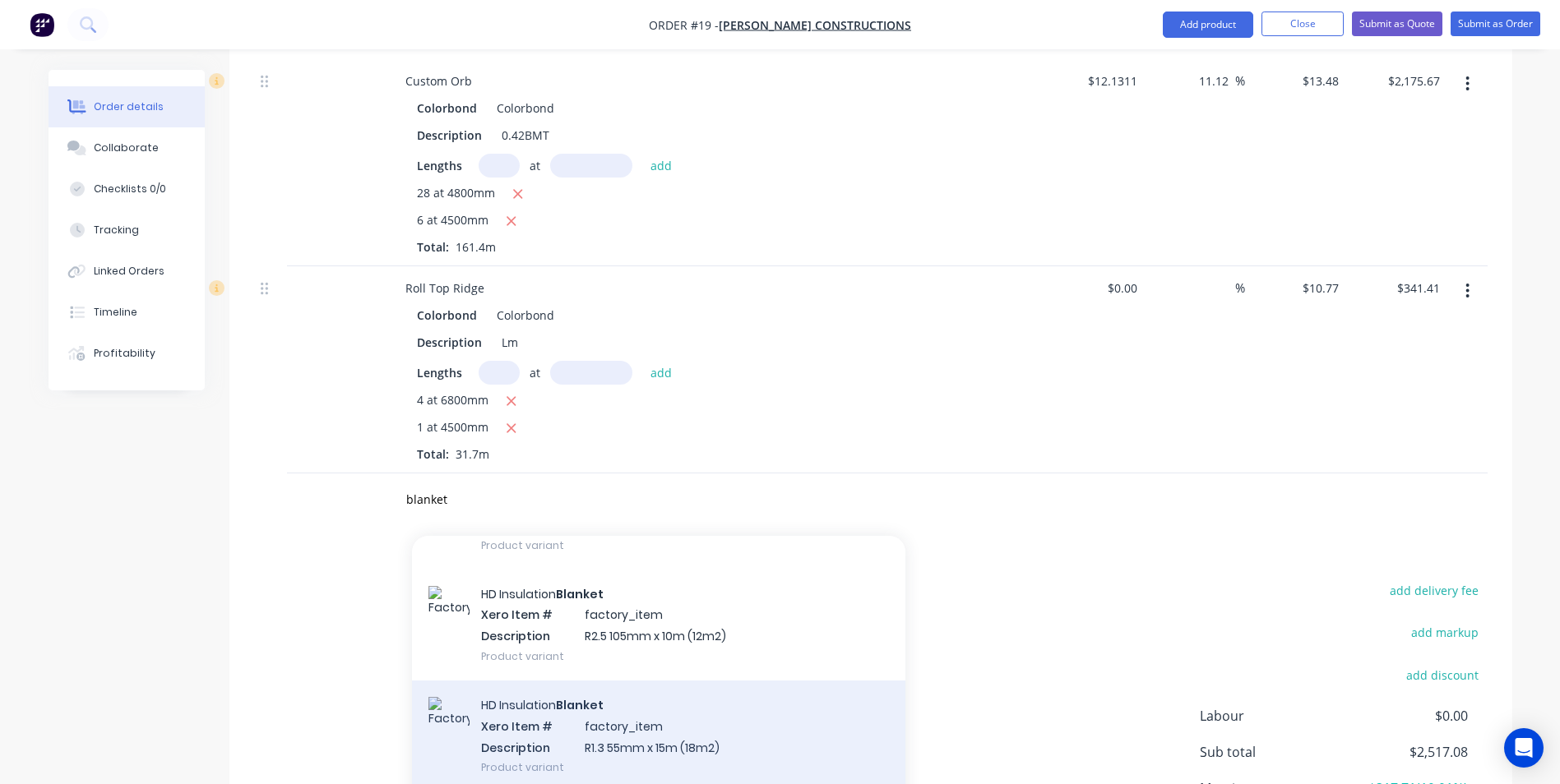
click at [639, 699] on div "HD Insulation Blanket Xero Item # factory_item Description R1.3 55mm x 15m (18m…" at bounding box center [659, 736] width 494 height 111
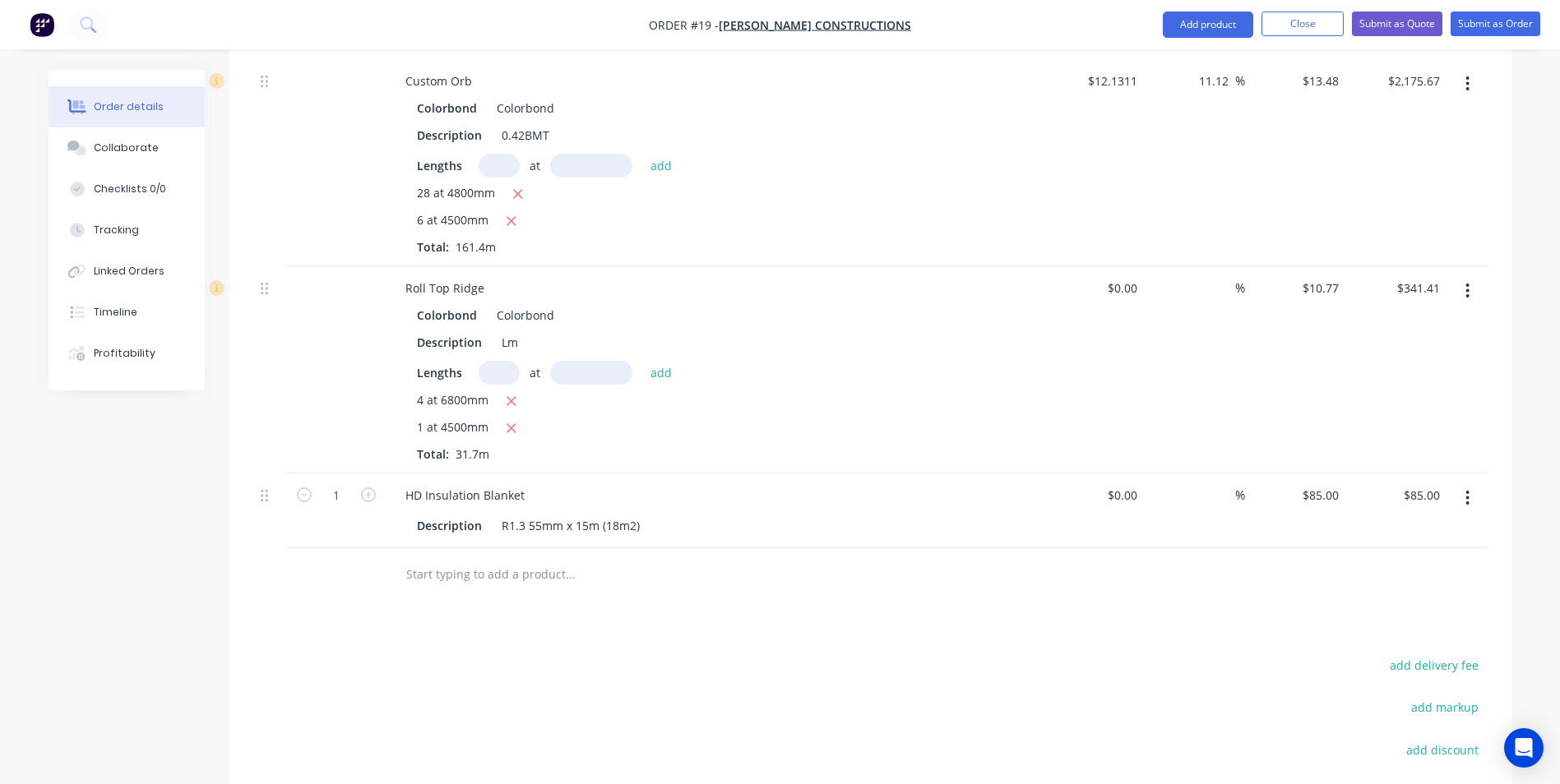
click at [376, 485] on button "button" at bounding box center [368, 493] width 21 height 17
click at [375, 488] on icon "button" at bounding box center [368, 495] width 15 height 15
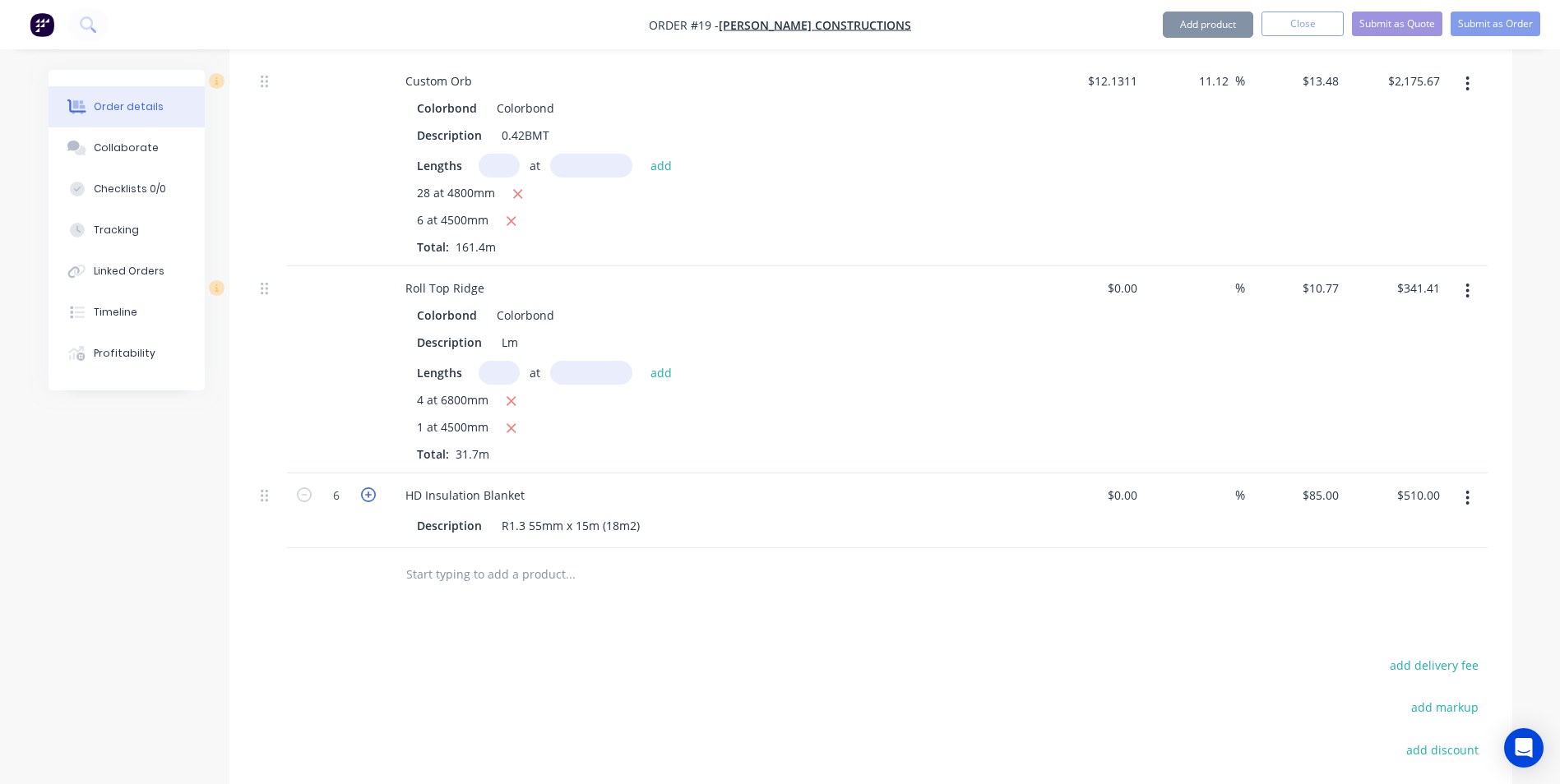
click at [375, 488] on icon "button" at bounding box center [368, 495] width 15 height 15
click at [374, 549] on div at bounding box center [336, 575] width 99 height 53
click at [426, 558] on input "text" at bounding box center [570, 574] width 329 height 33
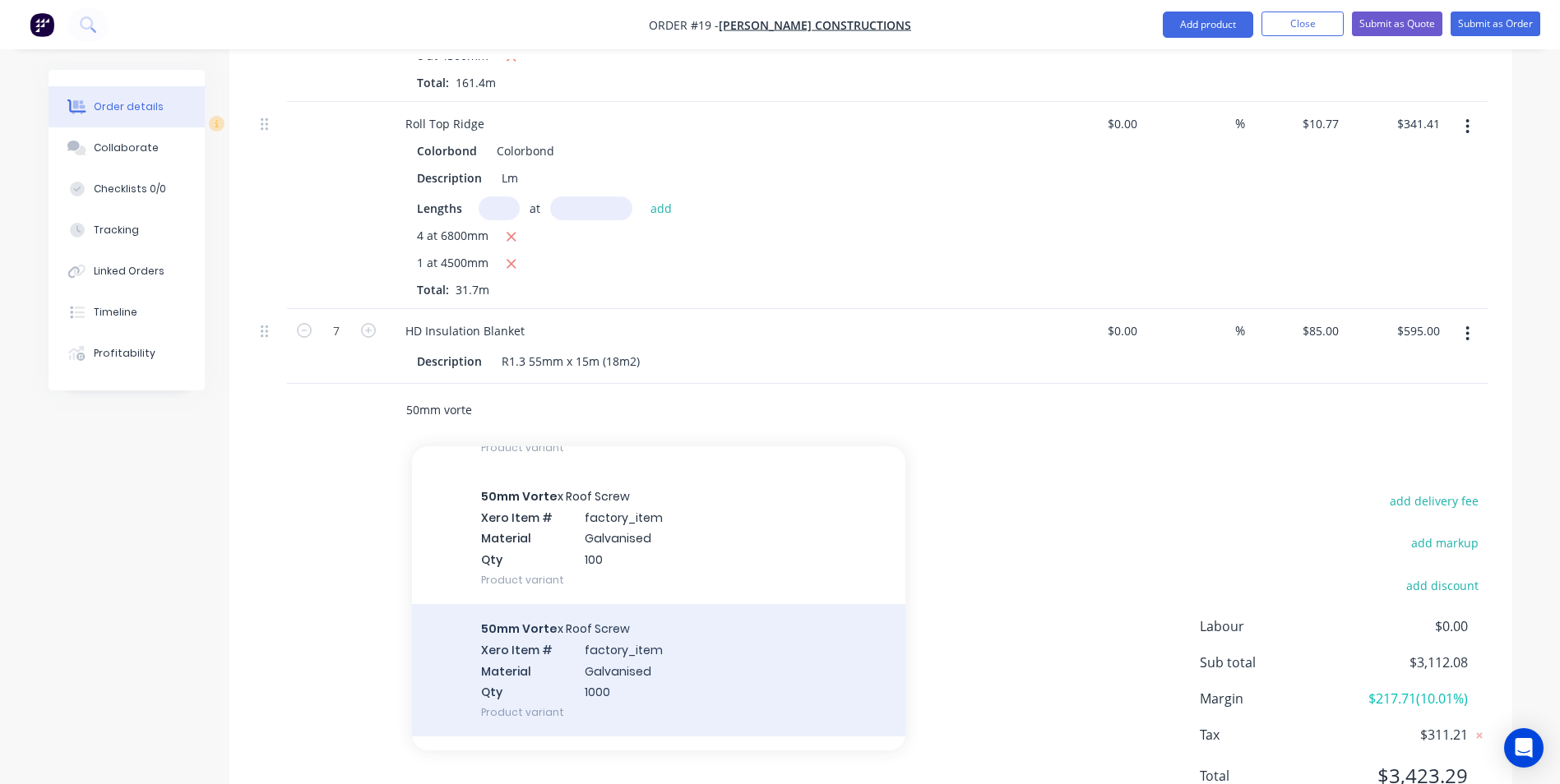
scroll to position [164, 0]
click at [555, 620] on div "50mm Vorte x Roof Screw Xero Item # factory_item Material Galvanised Qty 1000 P…" at bounding box center [659, 665] width 494 height 133
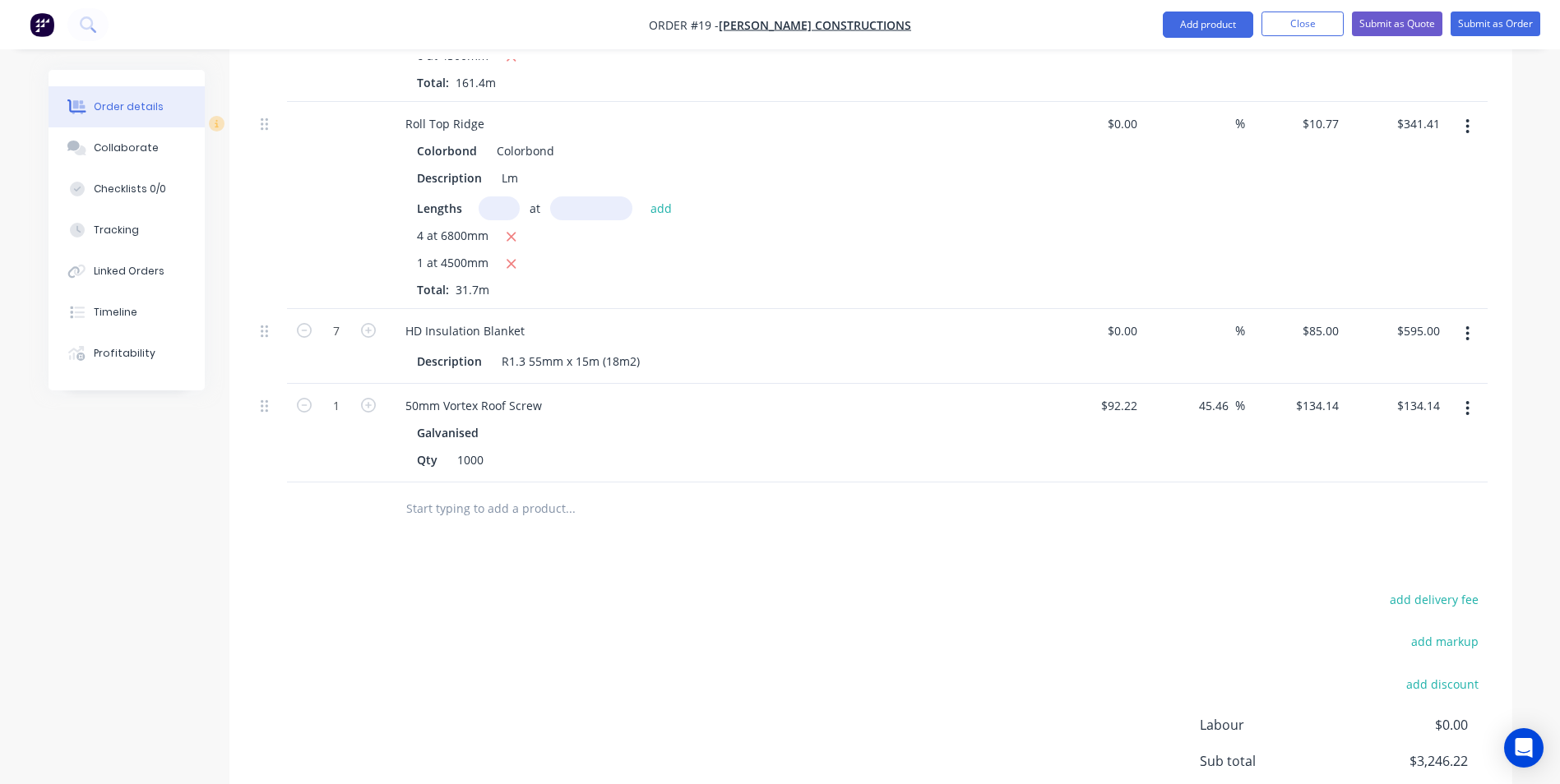
click at [1468, 400] on icon "button" at bounding box center [1467, 408] width 4 height 18
click at [1417, 440] on div "Edit" at bounding box center [1410, 452] width 127 height 24
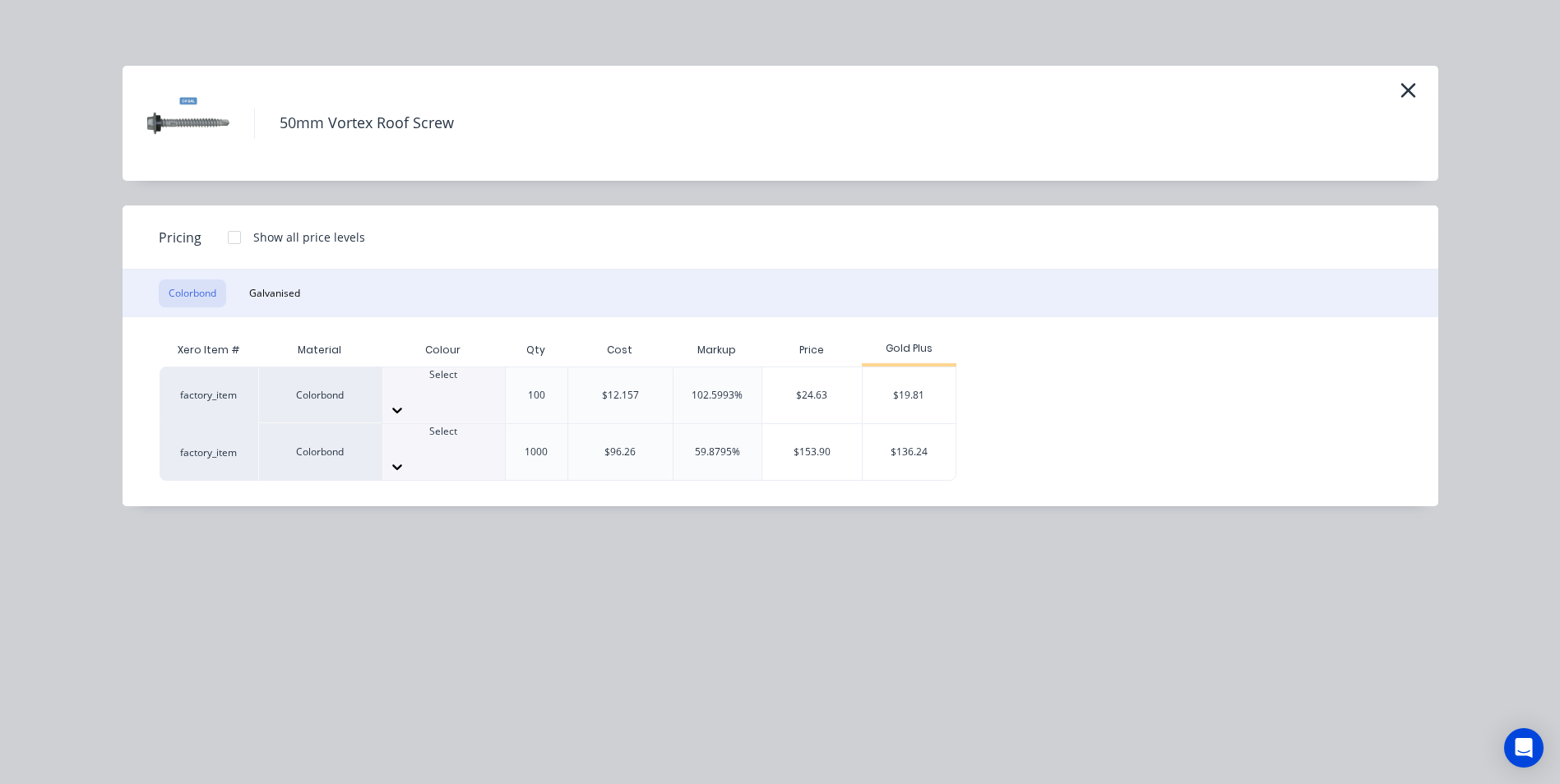
click at [428, 439] on div at bounding box center [443, 447] width 122 height 15
click at [918, 434] on div "$136.24" at bounding box center [909, 452] width 93 height 56
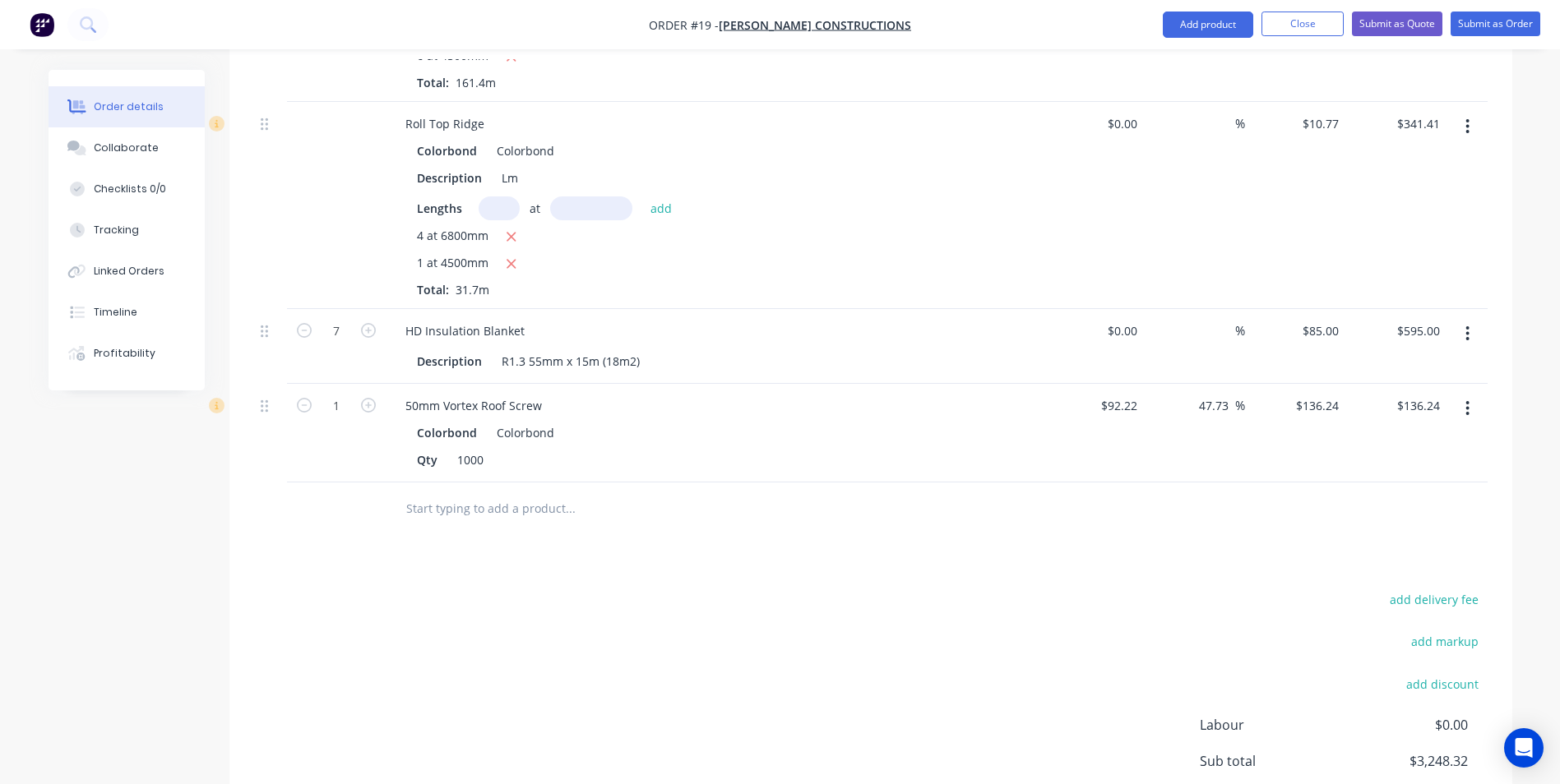
click at [495, 492] on input "text" at bounding box center [570, 508] width 329 height 33
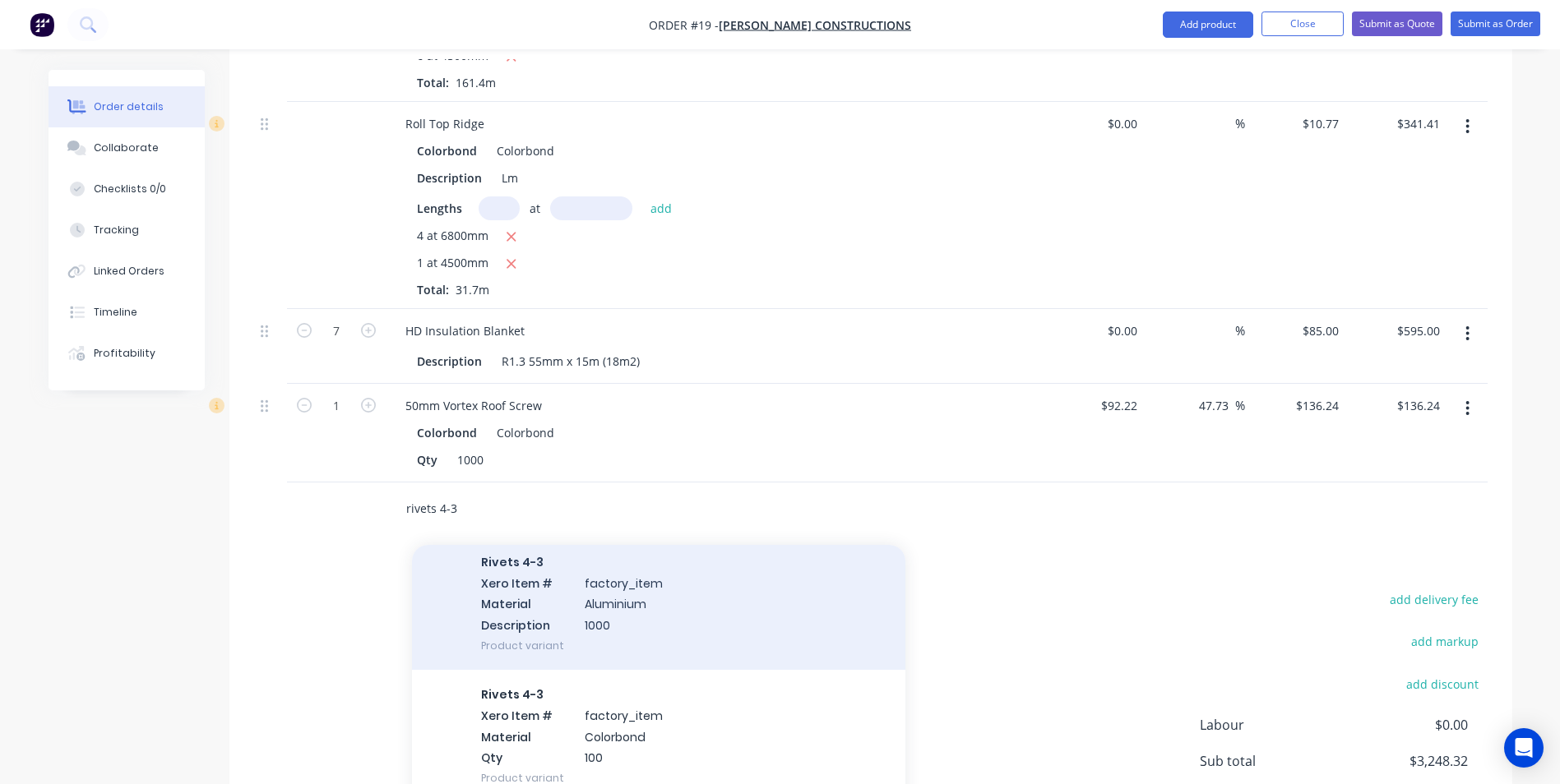
scroll to position [247, 0]
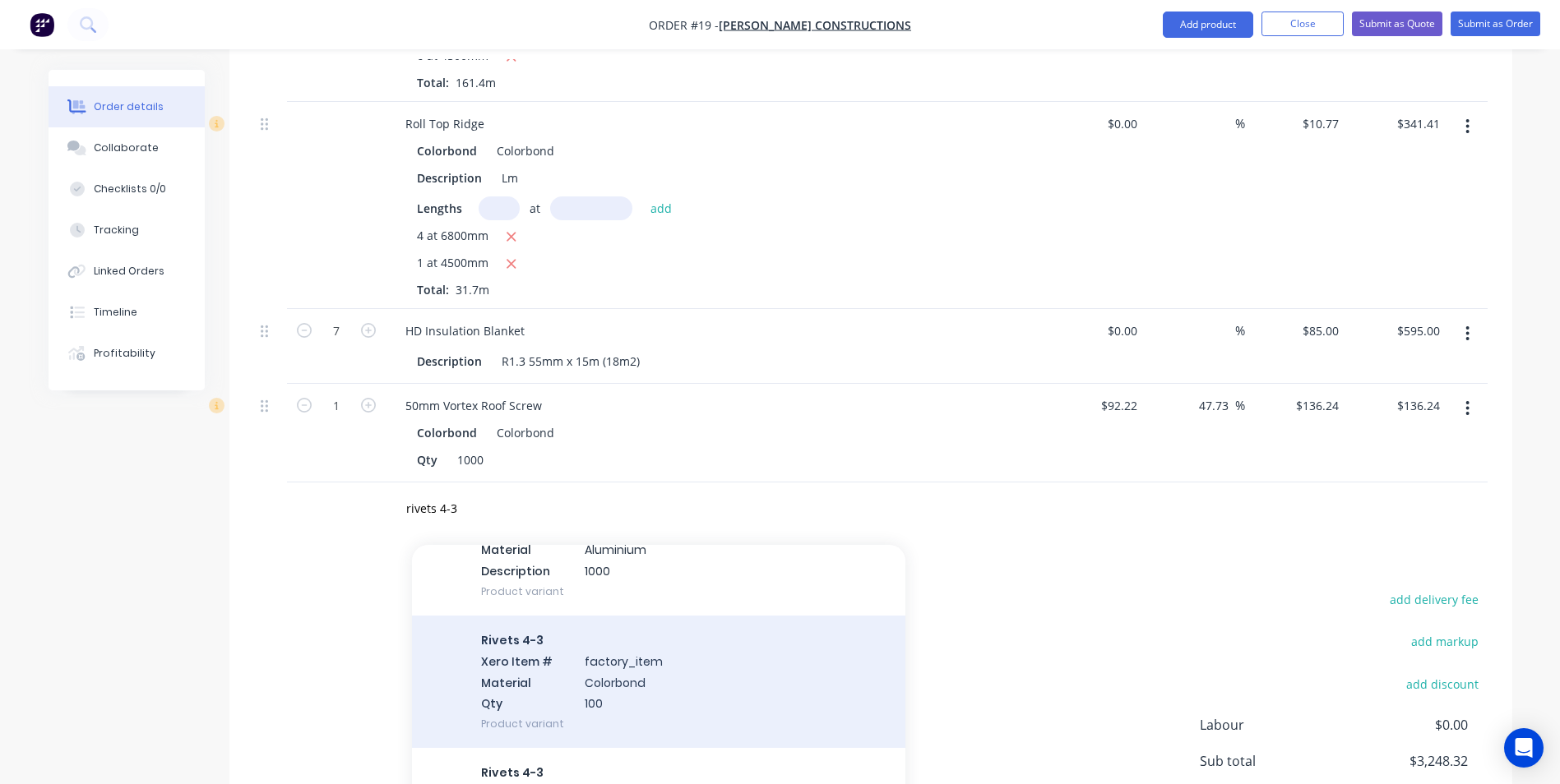
click at [546, 676] on div "Rivets 4-3 Xero Item # factory_item Material Colorbond Qty 100 Product variant" at bounding box center [659, 682] width 494 height 133
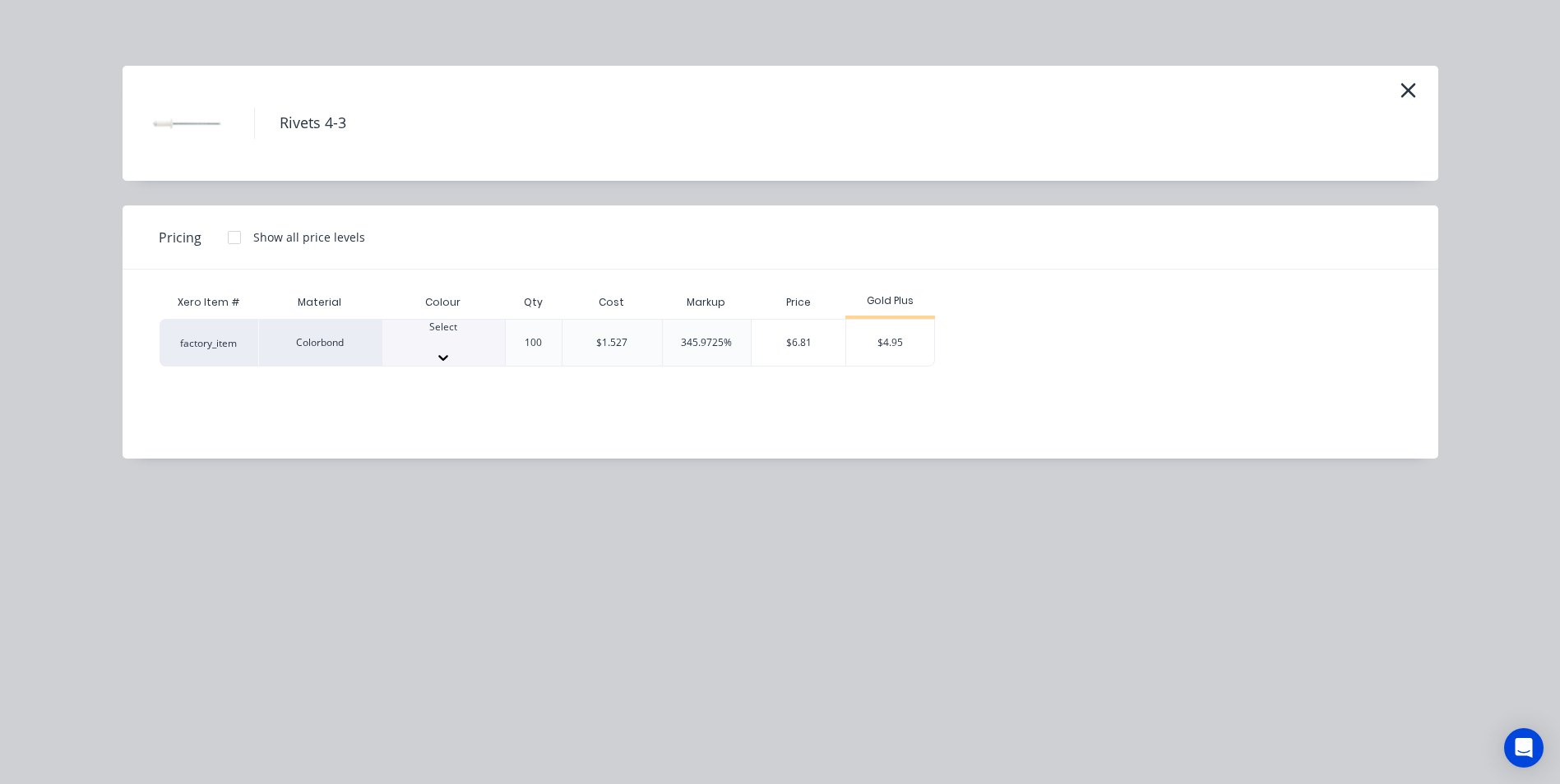
click at [421, 335] on div at bounding box center [443, 342] width 122 height 15
click at [884, 345] on div "$4.95" at bounding box center [890, 348] width 88 height 56
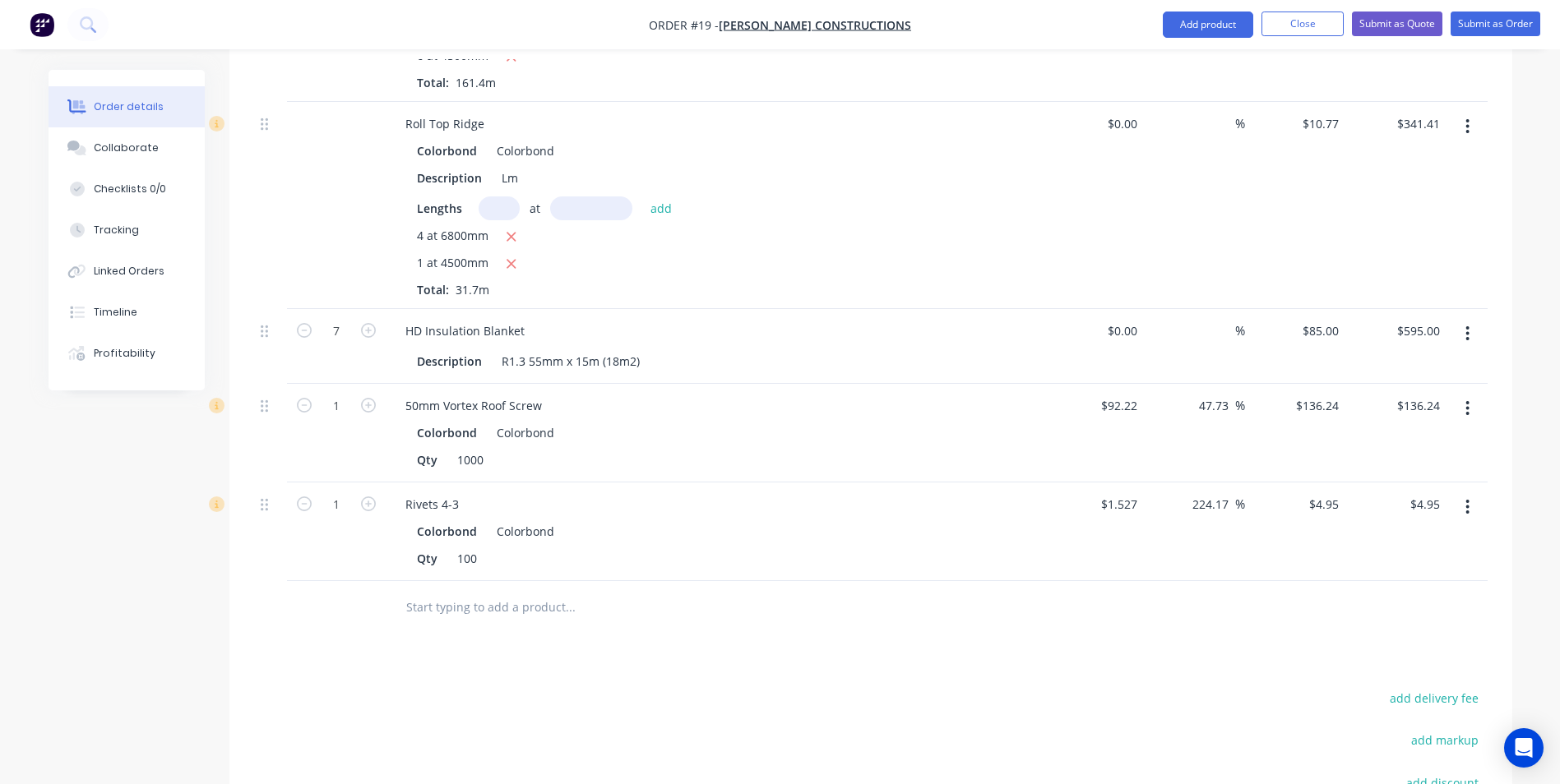
click at [476, 592] on input "text" at bounding box center [570, 607] width 329 height 33
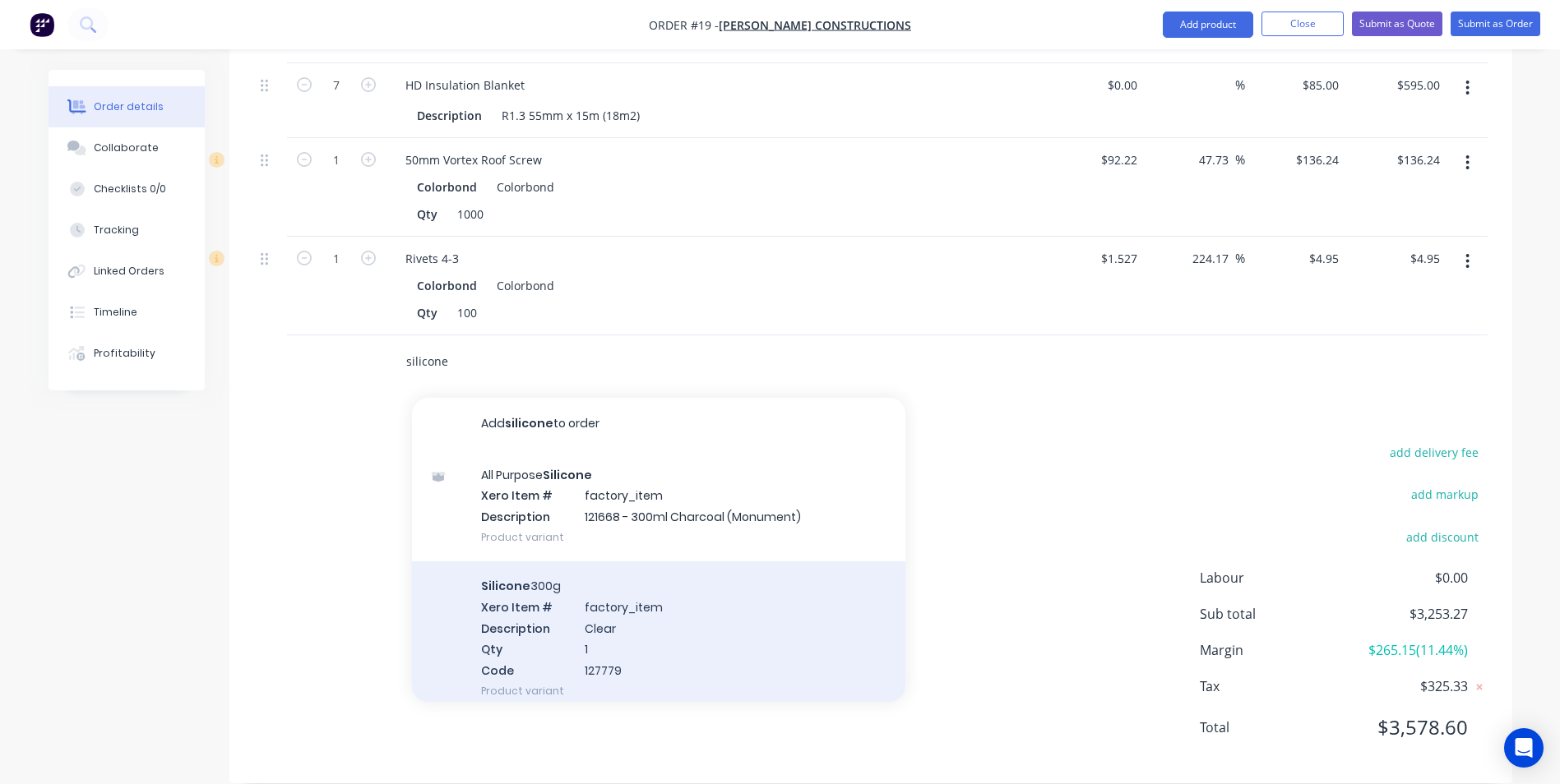
scroll to position [987, 0]
click at [569, 589] on div "Silicone 300g Xero Item # factory_item Description Clear Qty 1 Code 127779 Prod…" at bounding box center [659, 637] width 494 height 154
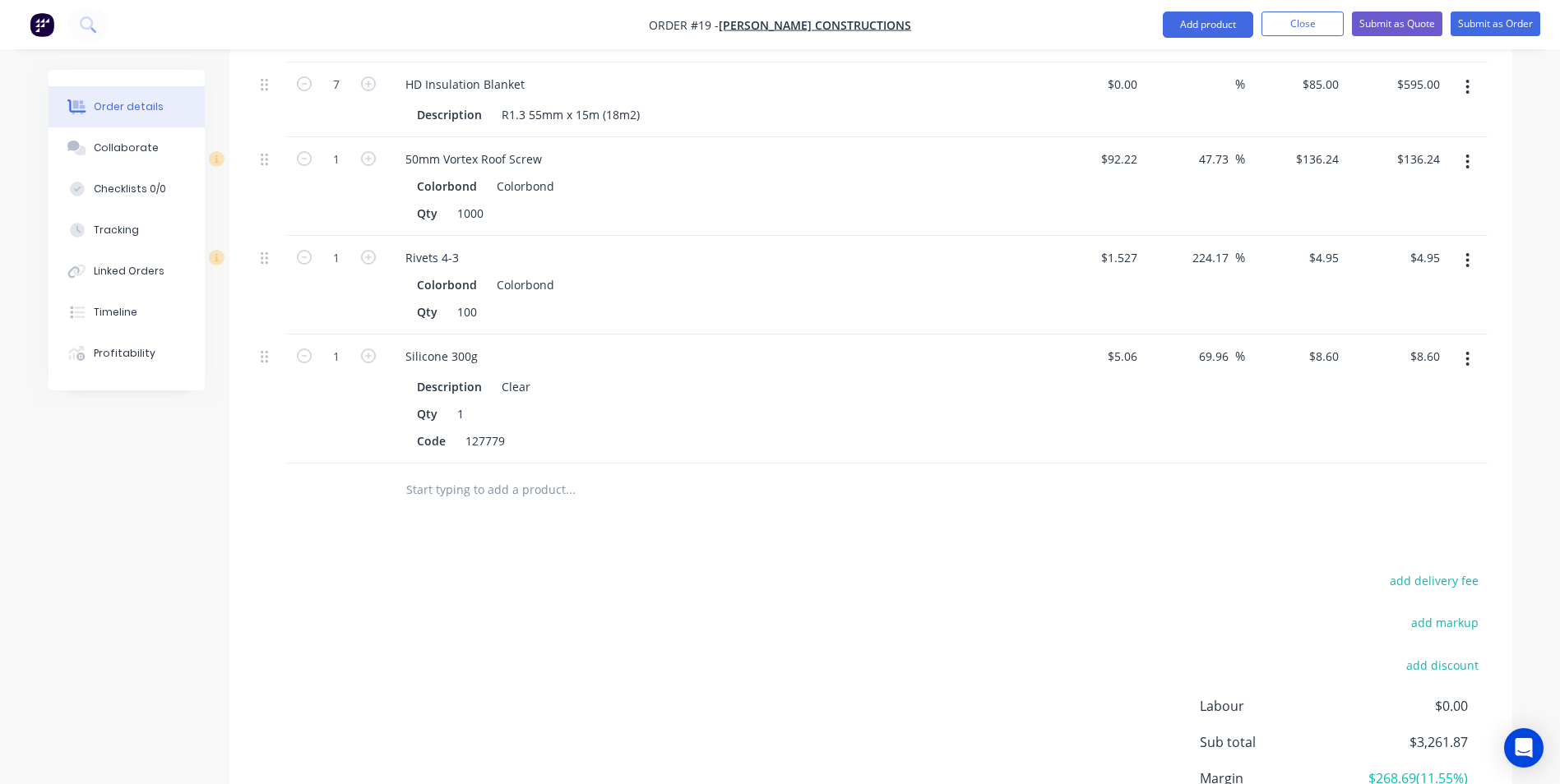
click at [481, 474] on input "text" at bounding box center [570, 490] width 329 height 33
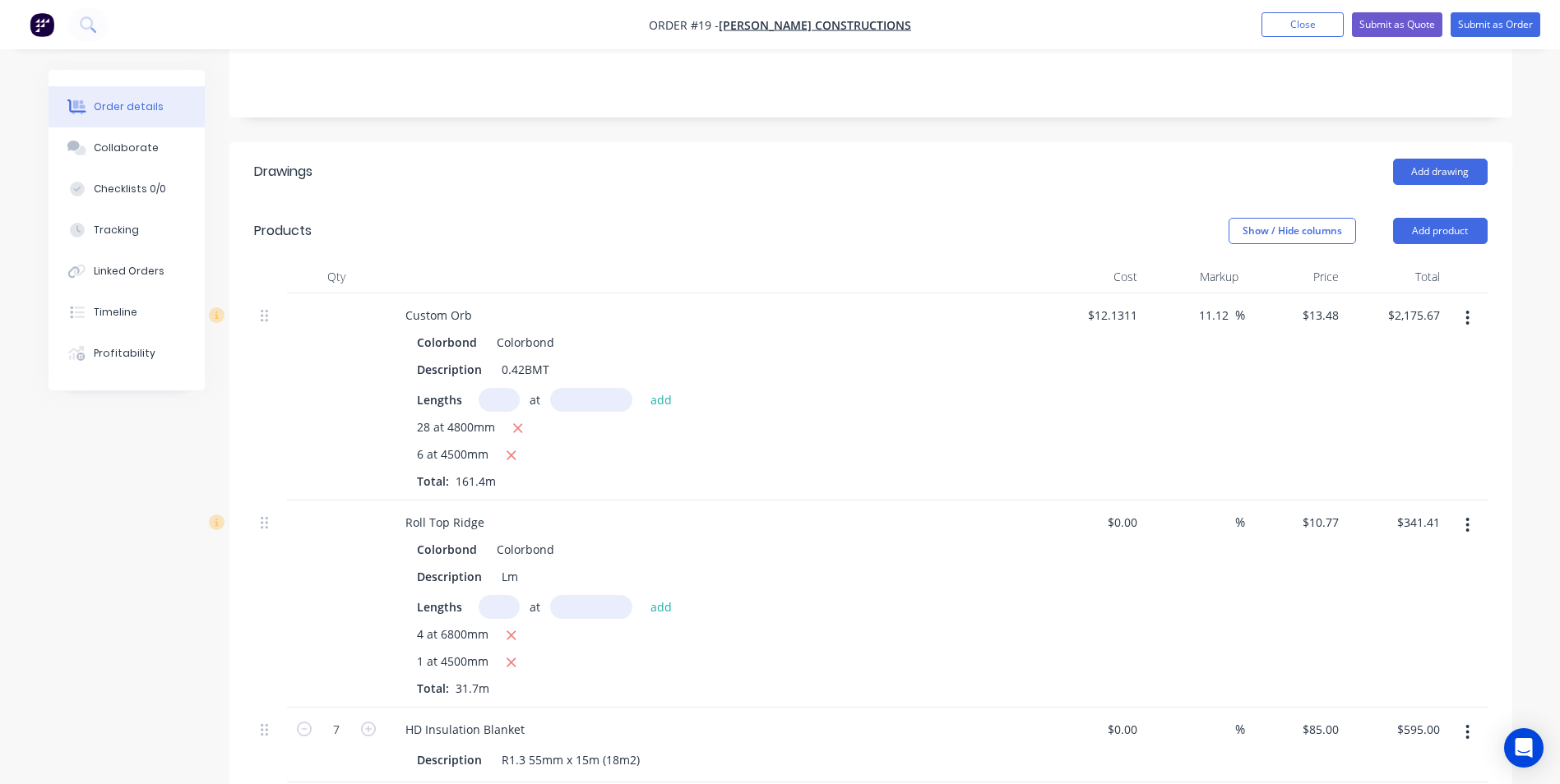
scroll to position [329, 0]
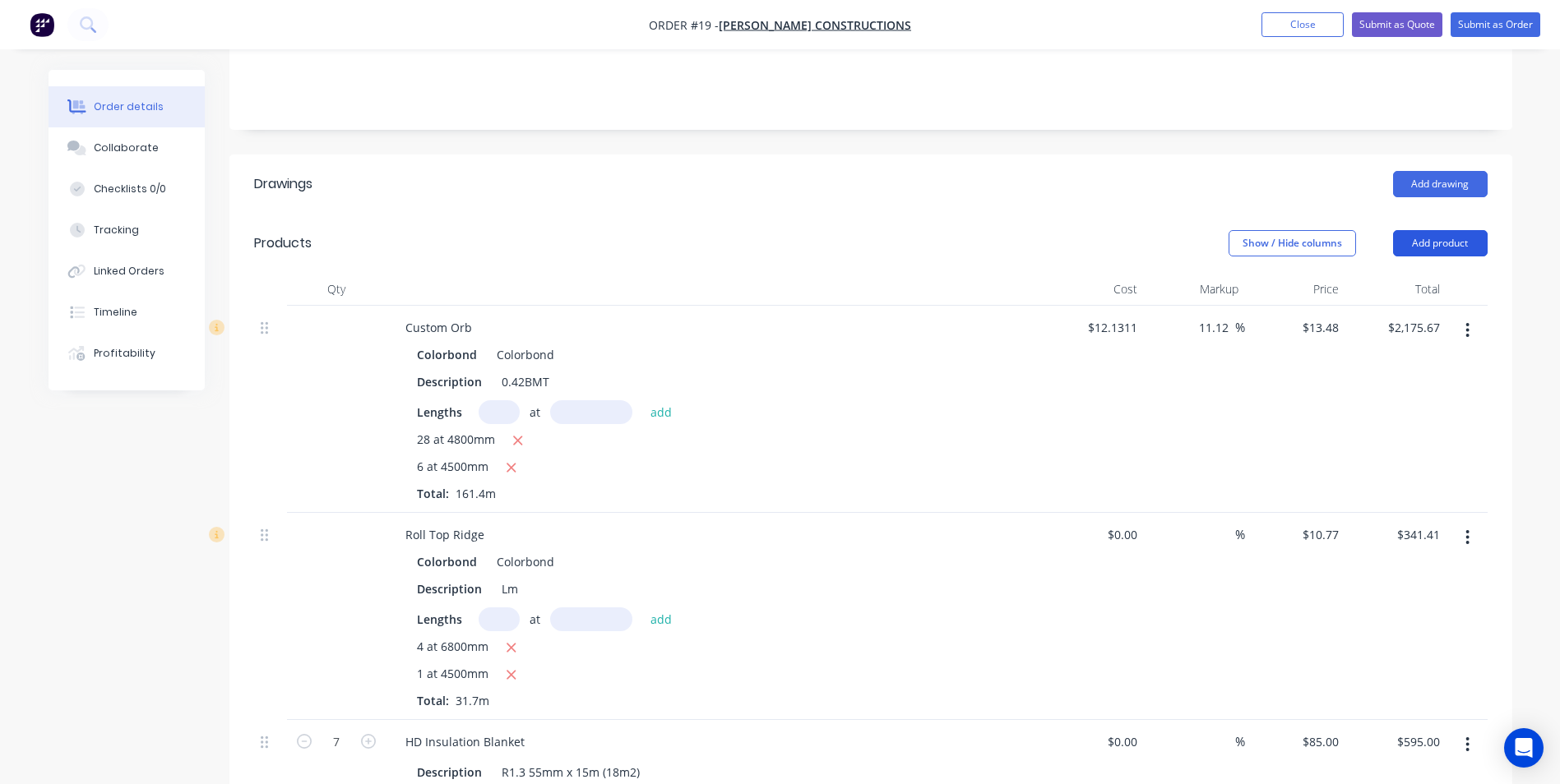
click at [1440, 230] on button "Add product" at bounding box center [1440, 243] width 94 height 26
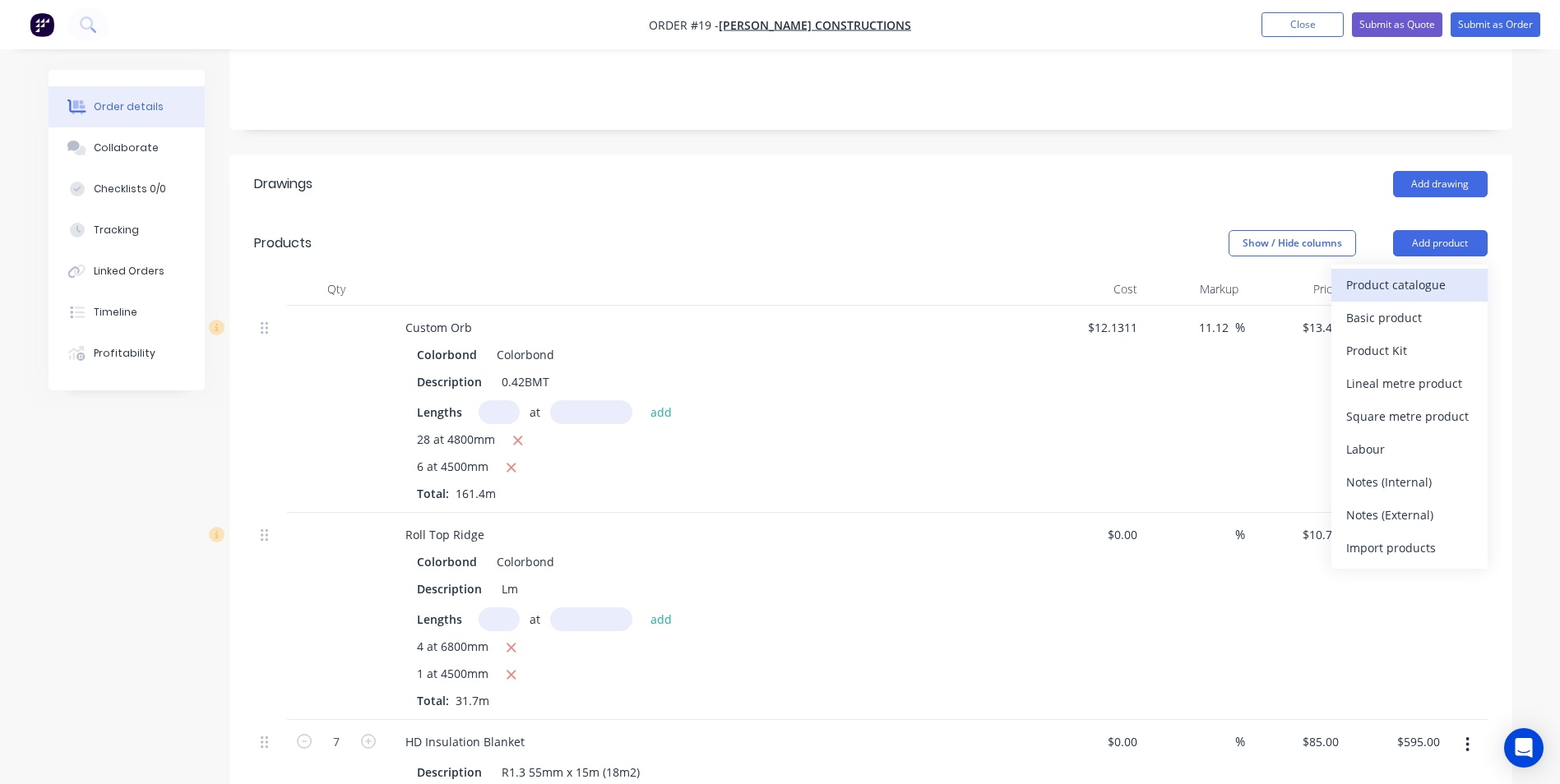
click at [1425, 273] on div "Product catalogue" at bounding box center [1410, 285] width 127 height 24
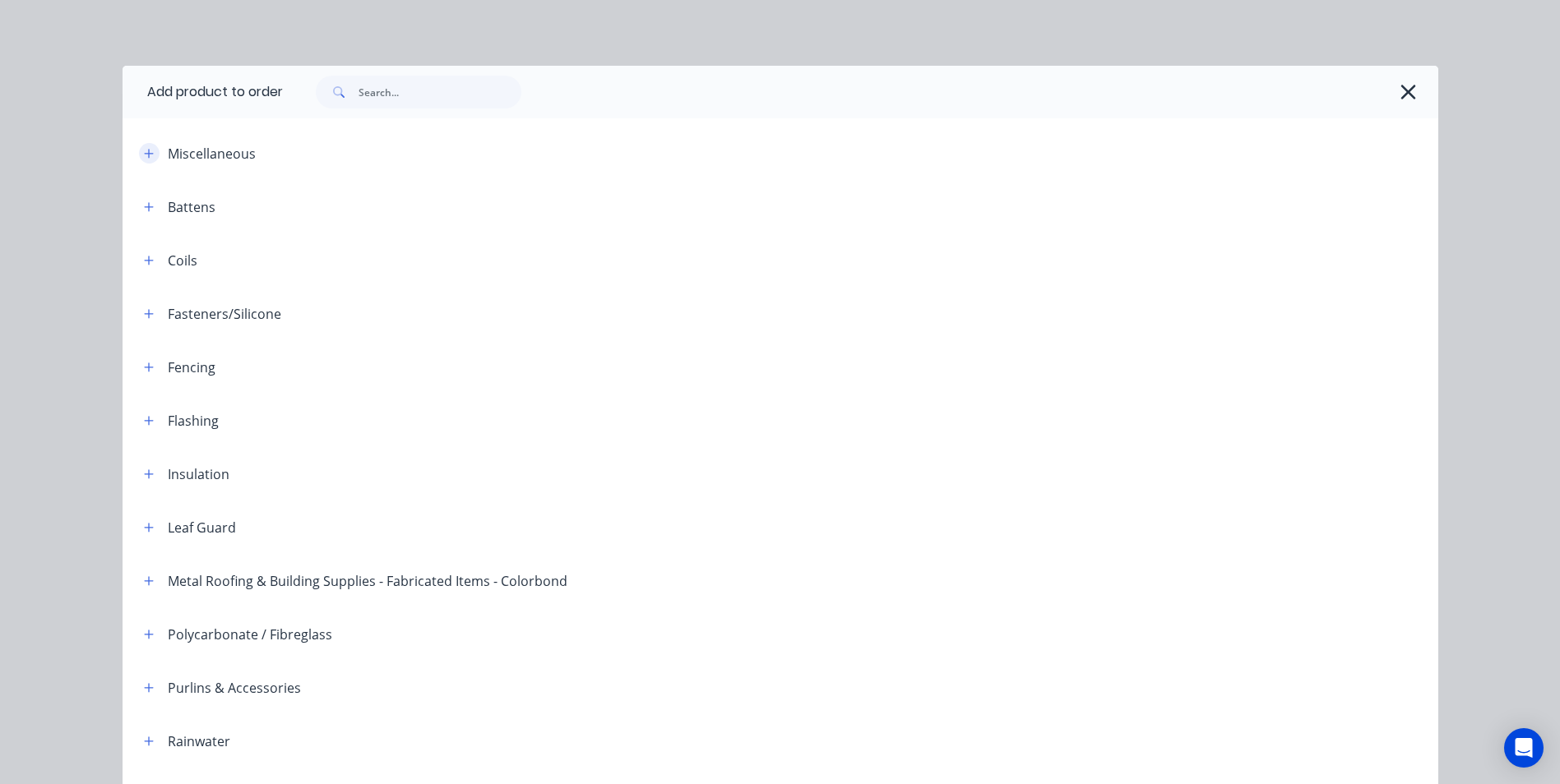
click at [147, 154] on icon "button" at bounding box center [149, 153] width 10 height 11
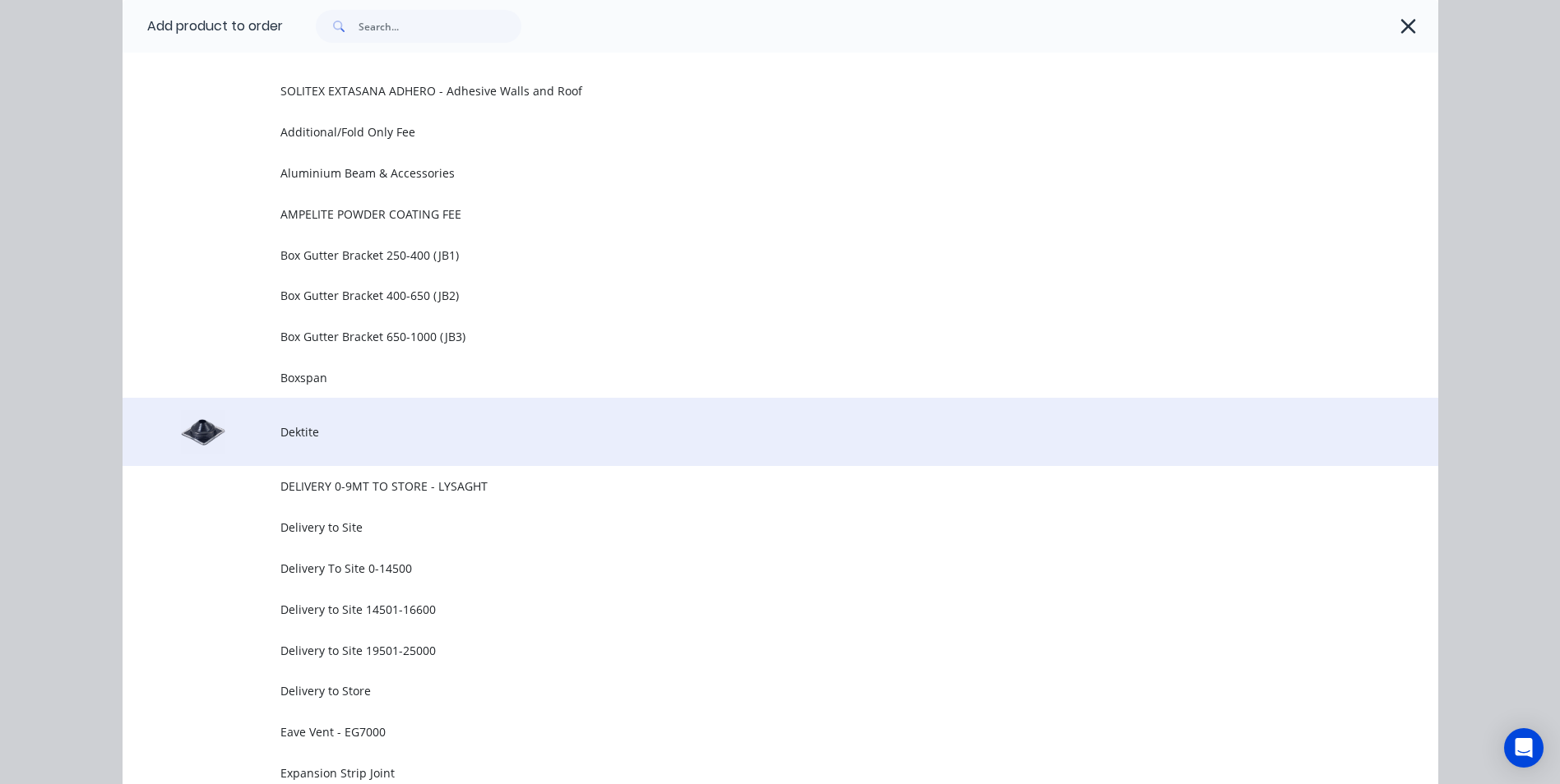
scroll to position [493, 0]
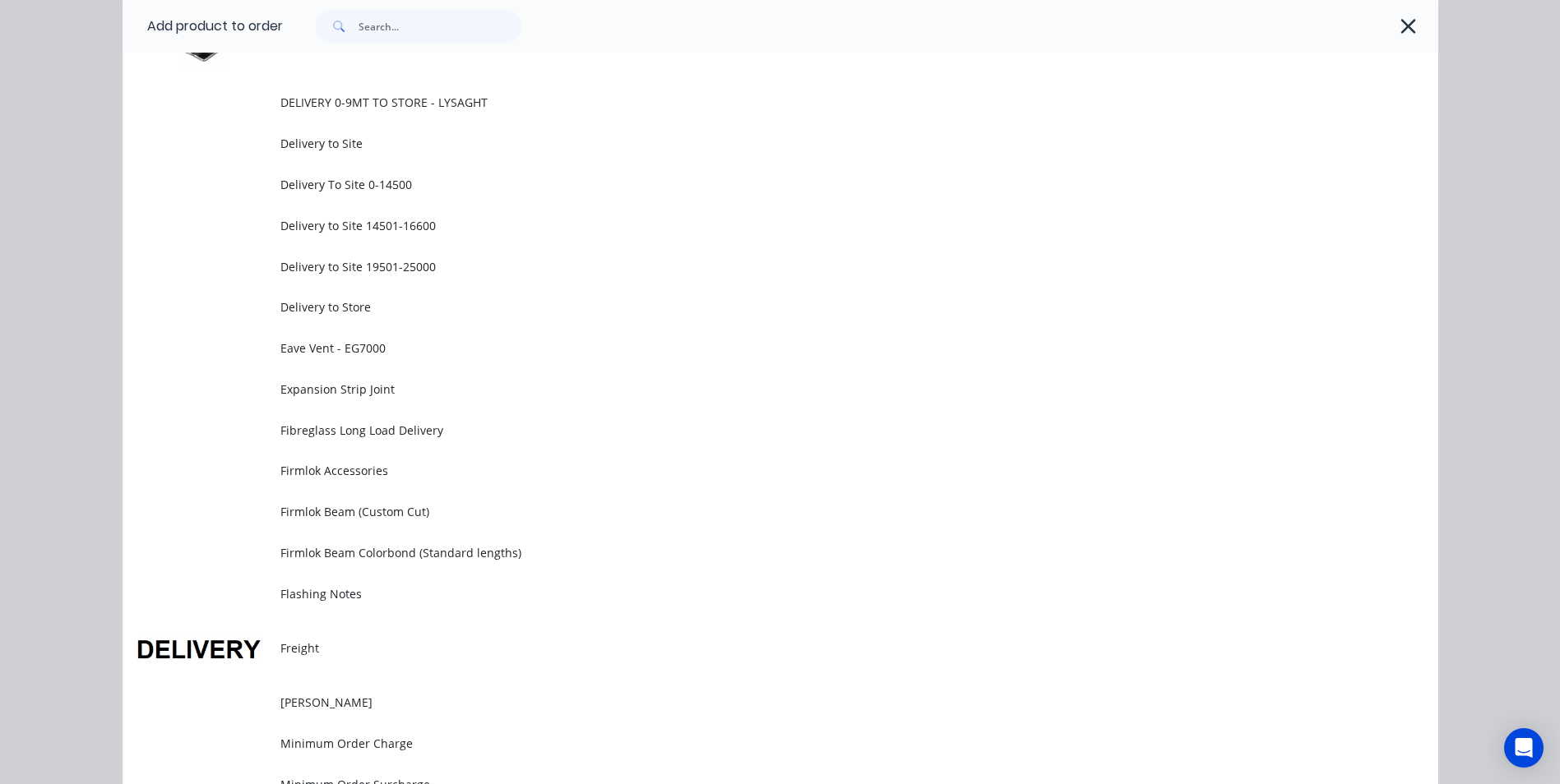
drag, startPoint x: 262, startPoint y: 649, endPoint x: 282, endPoint y: 646, distance: 20.2
click at [262, 650] on td at bounding box center [201, 648] width 158 height 68
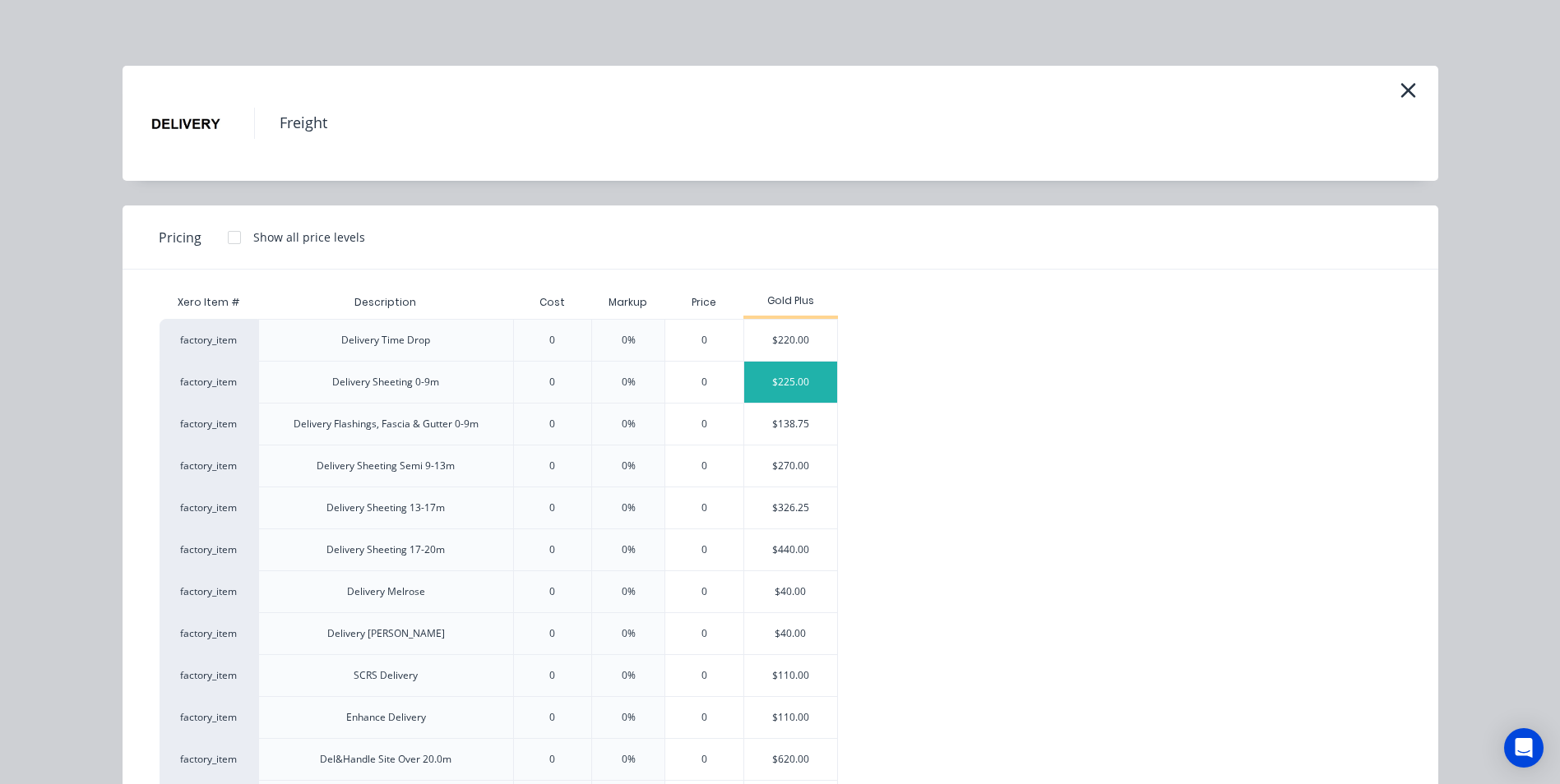
click at [784, 388] on div "$225.00" at bounding box center [790, 382] width 93 height 41
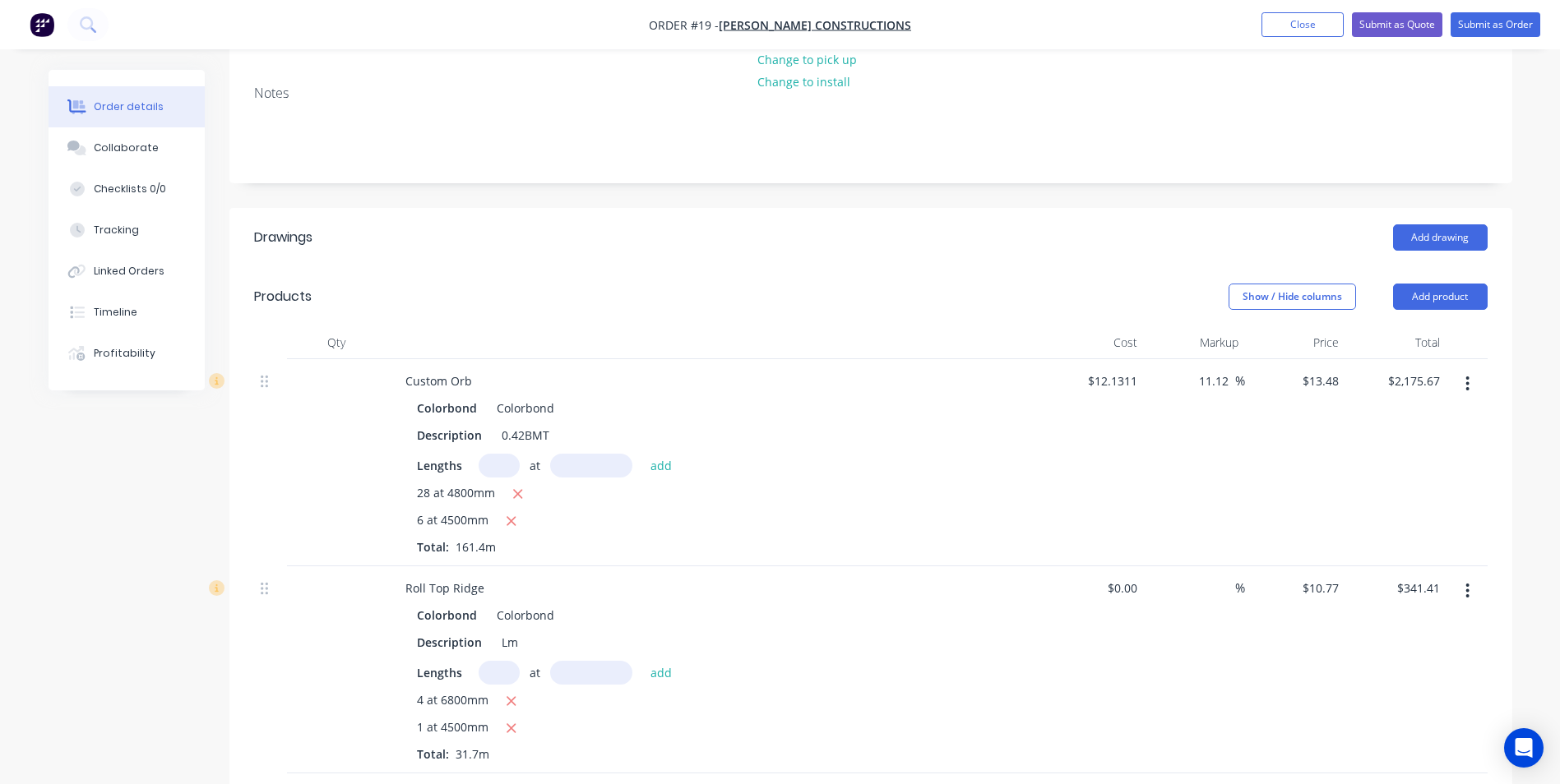
scroll to position [247, 0]
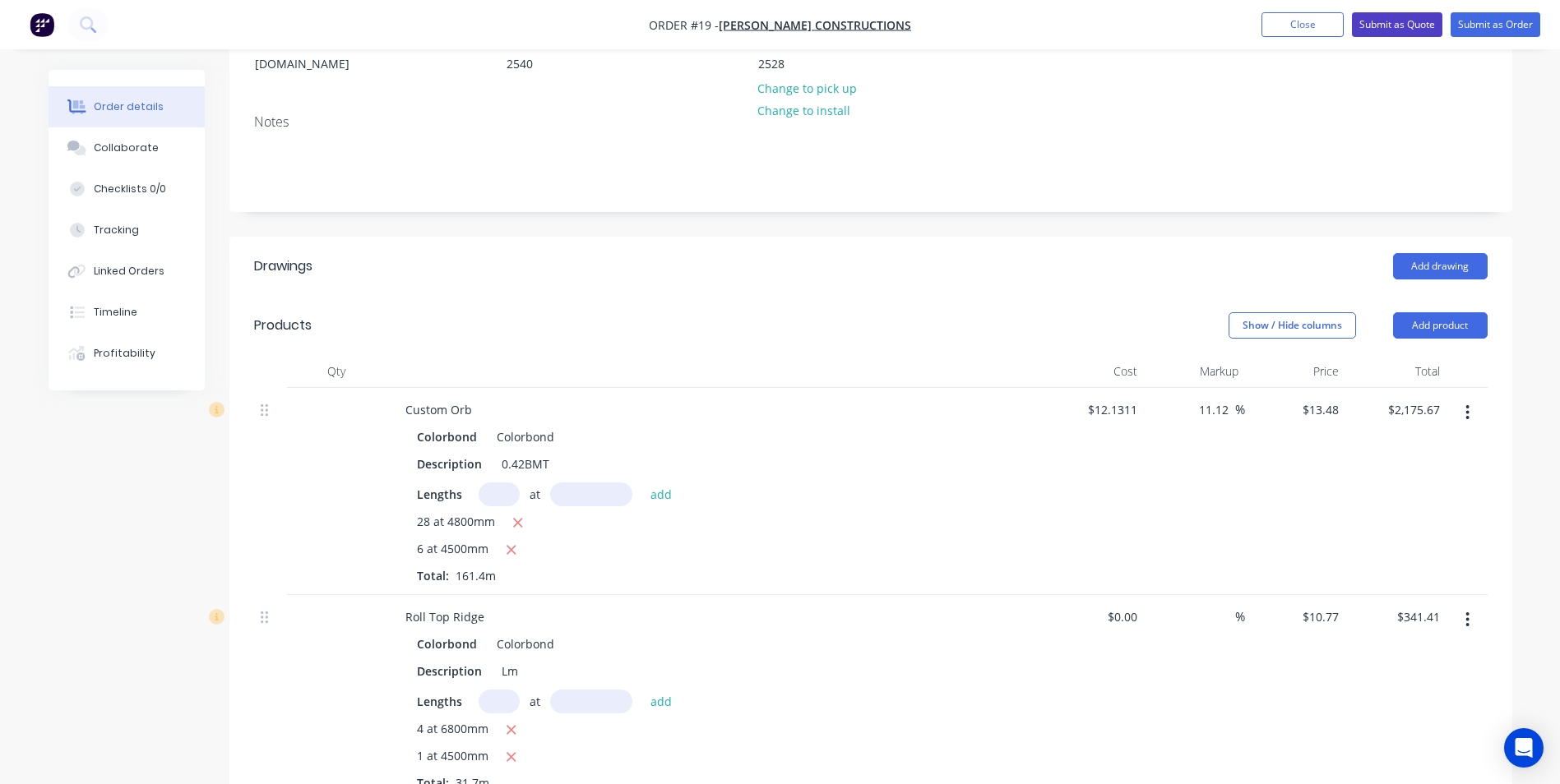
click at [1397, 29] on button "Submit as Quote" at bounding box center [1397, 24] width 91 height 24
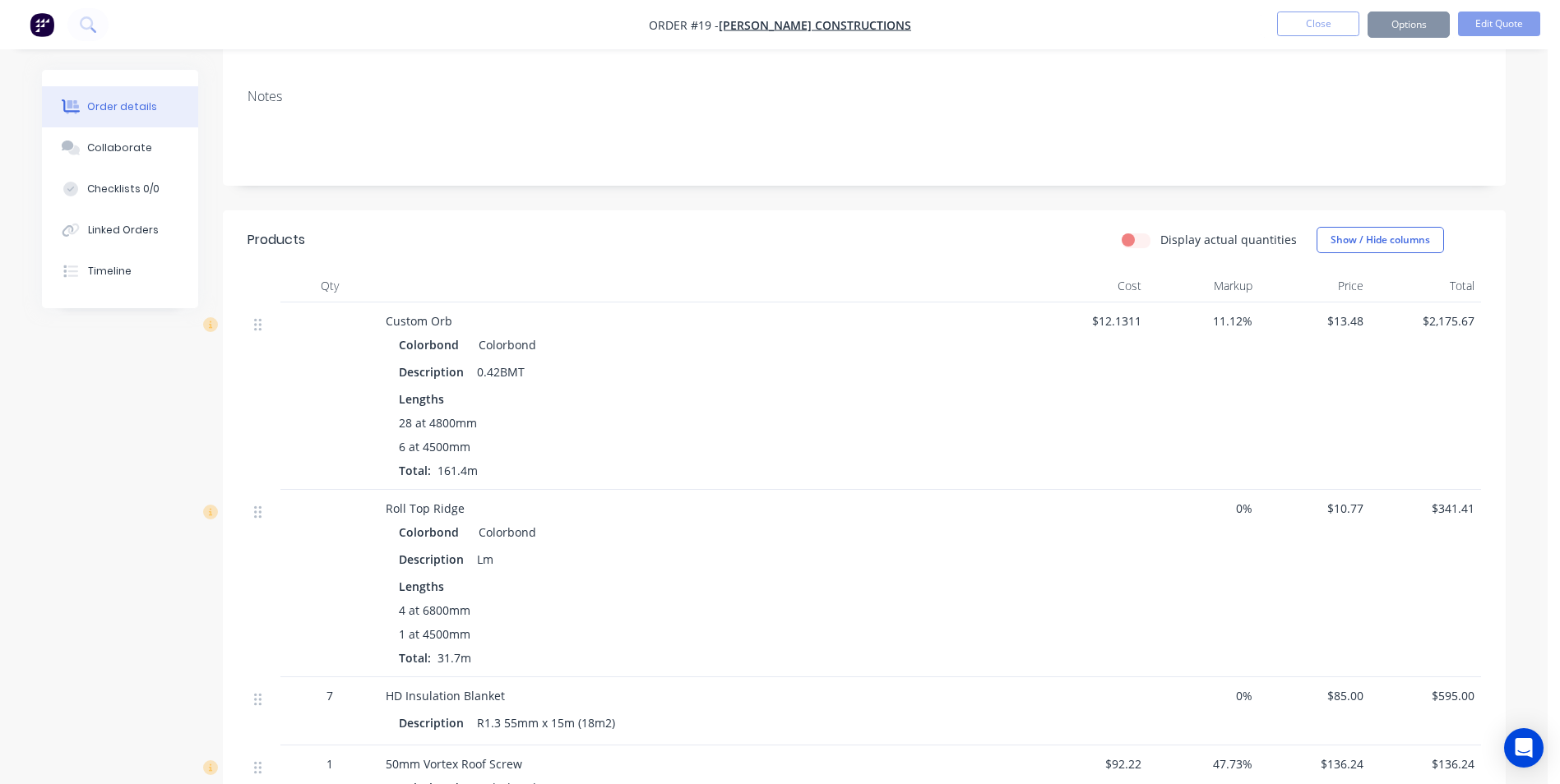
scroll to position [0, 0]
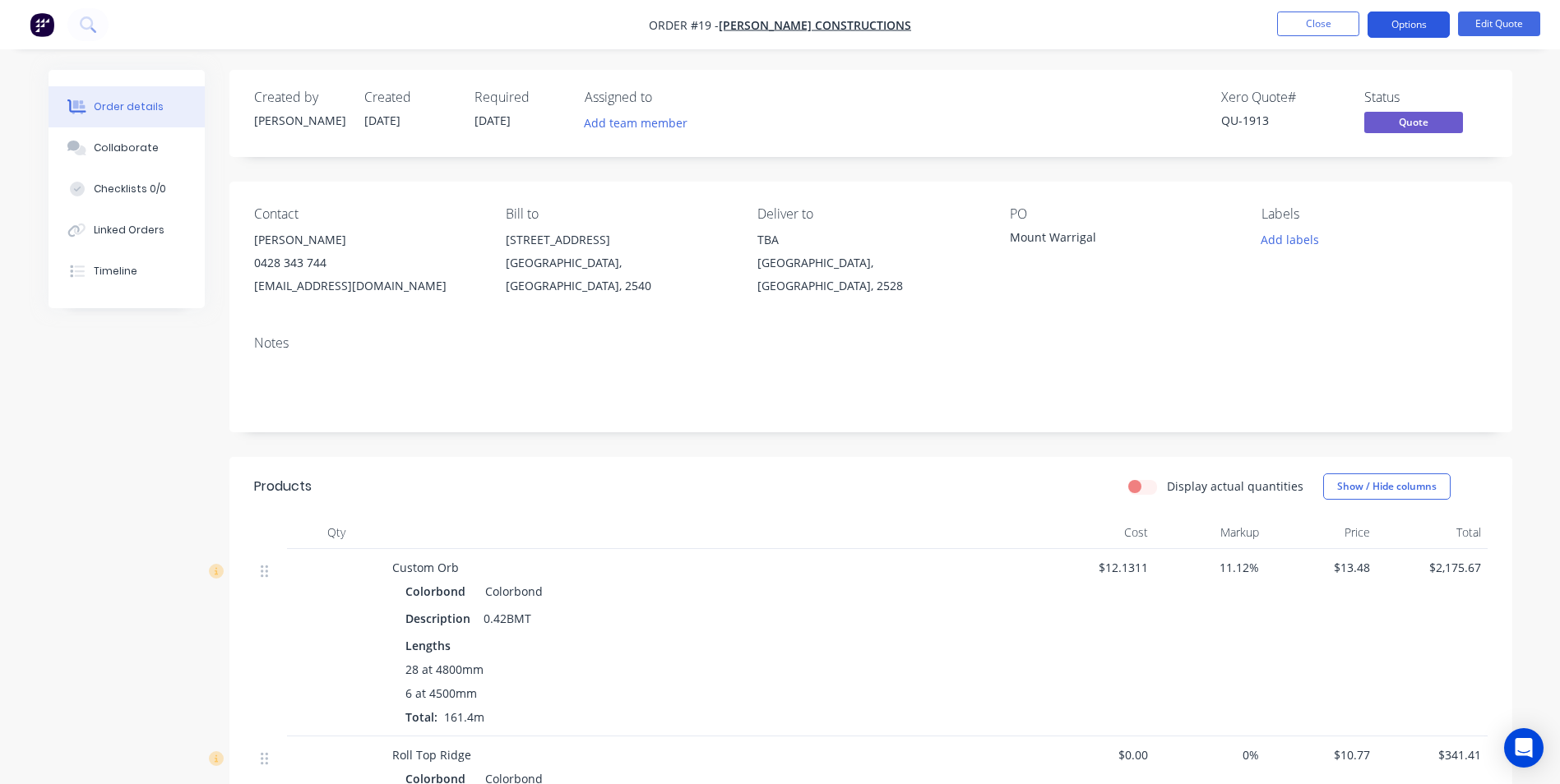
click at [1387, 24] on button "Options" at bounding box center [1409, 24] width 82 height 26
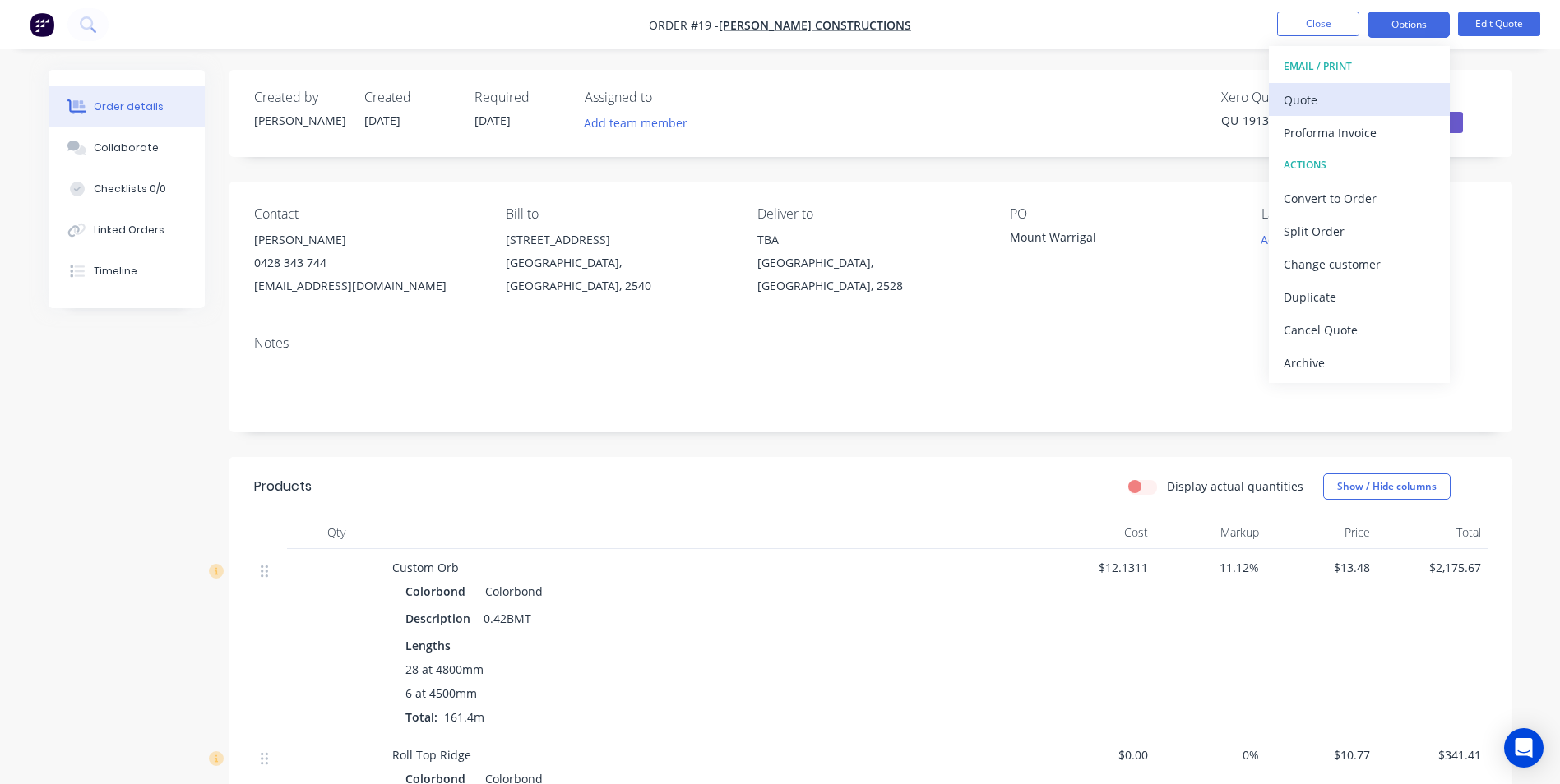
click at [1328, 95] on div "Quote" at bounding box center [1359, 100] width 151 height 24
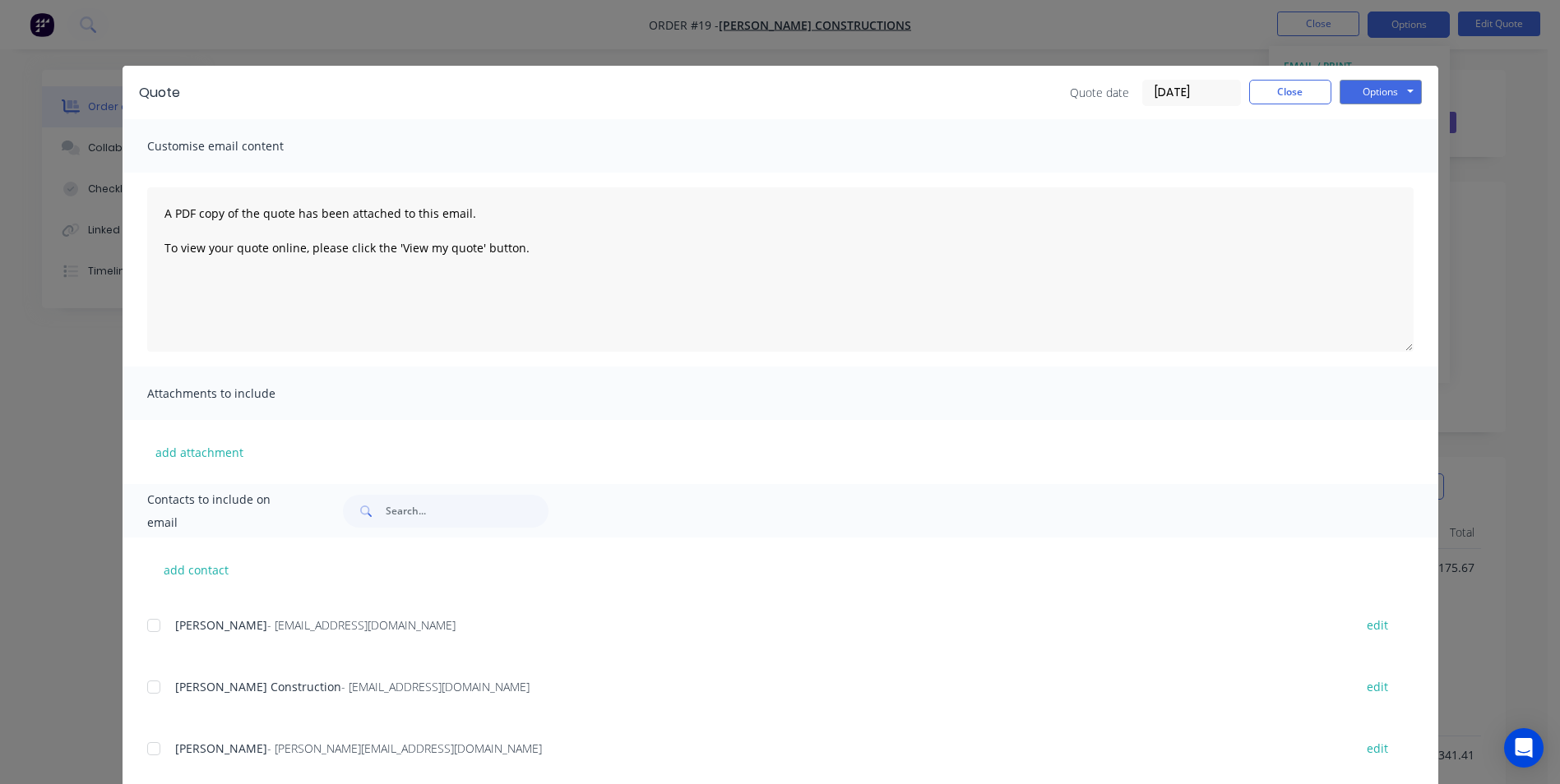
scroll to position [82, 0]
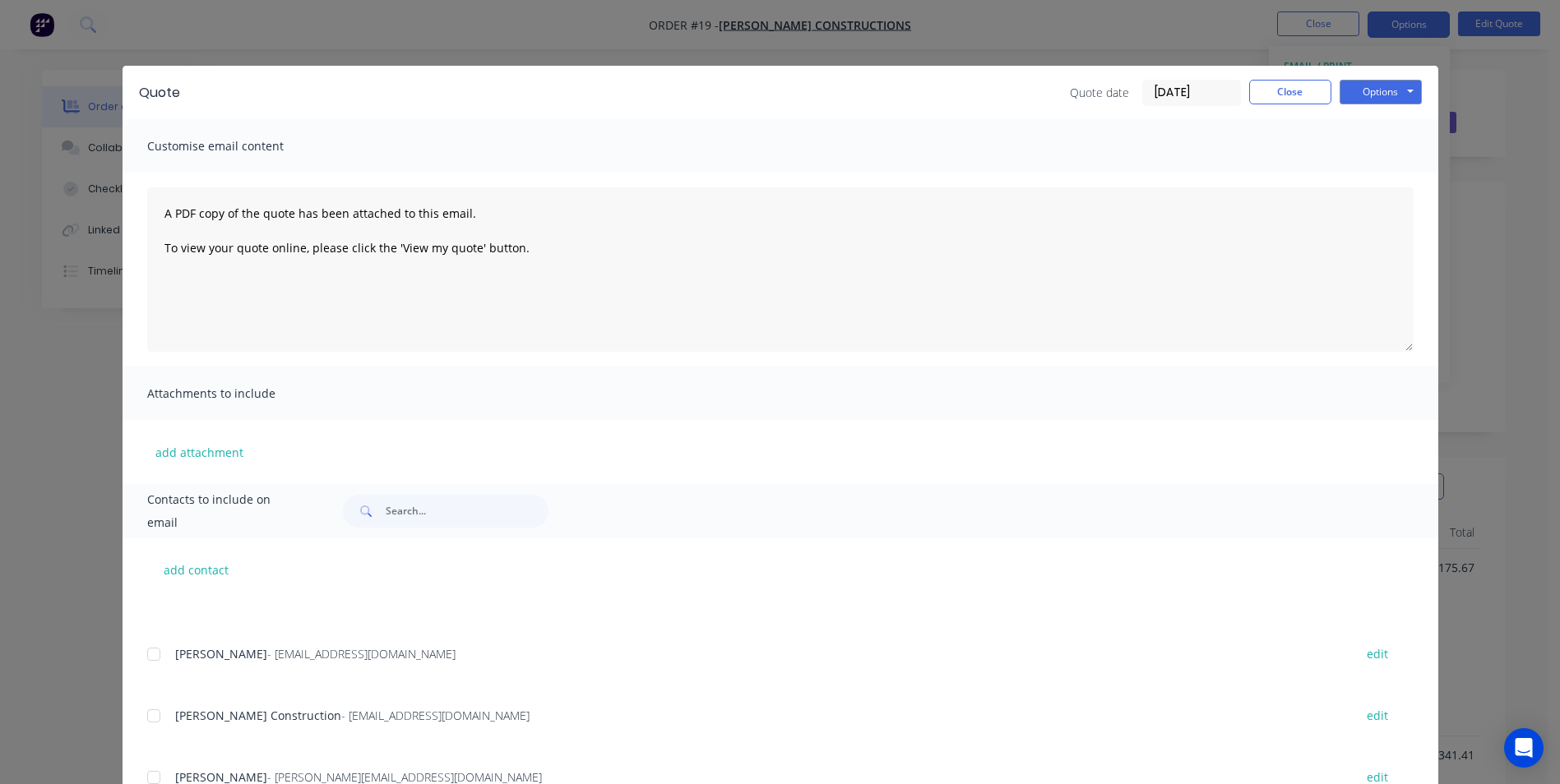
click at [147, 656] on div at bounding box center [153, 654] width 33 height 33
click at [1359, 93] on button "Options" at bounding box center [1381, 92] width 82 height 24
click at [1359, 178] on button "Email" at bounding box center [1392, 175] width 106 height 27
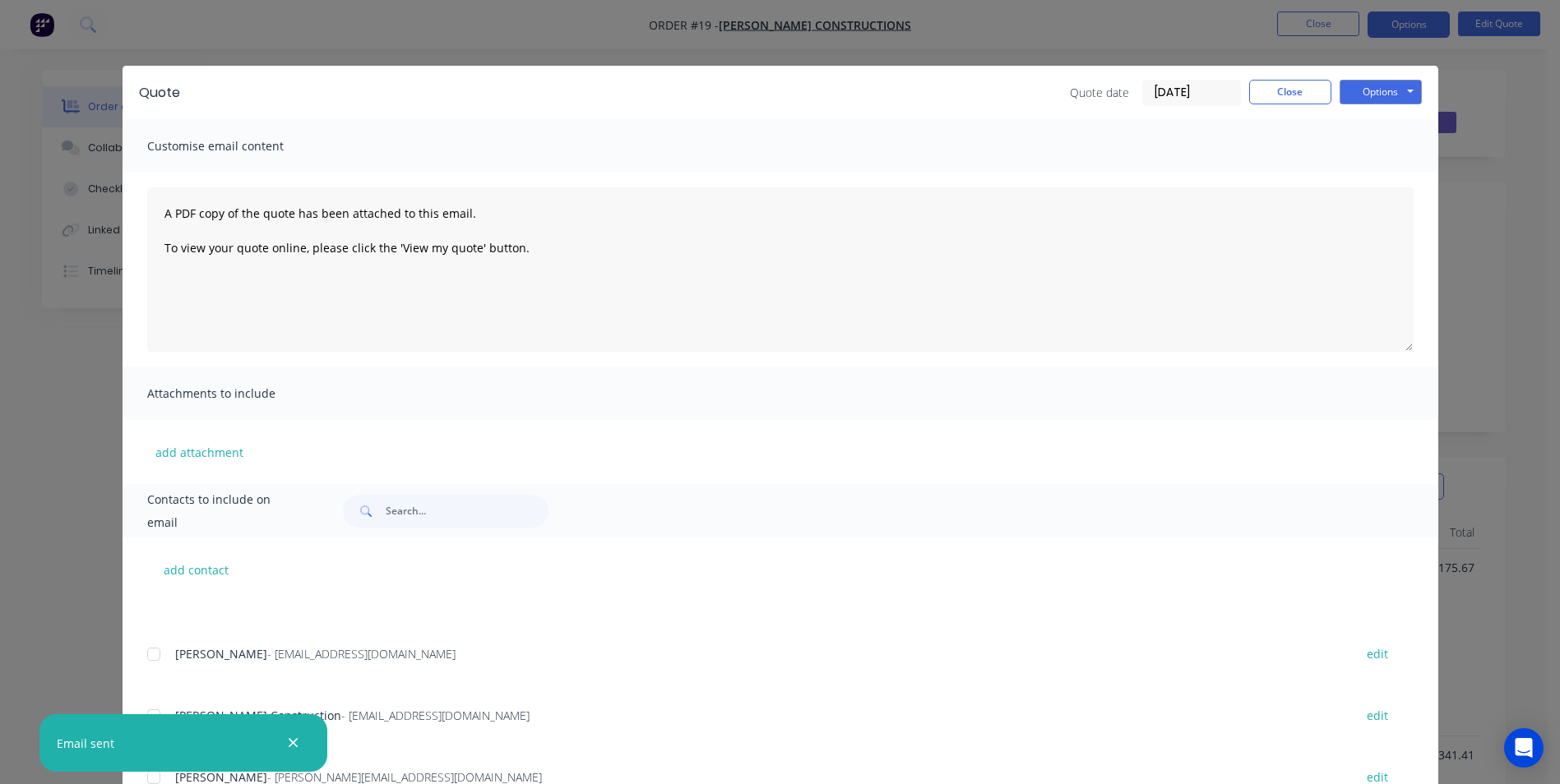
click at [297, 744] on icon "button" at bounding box center [293, 743] width 10 height 15
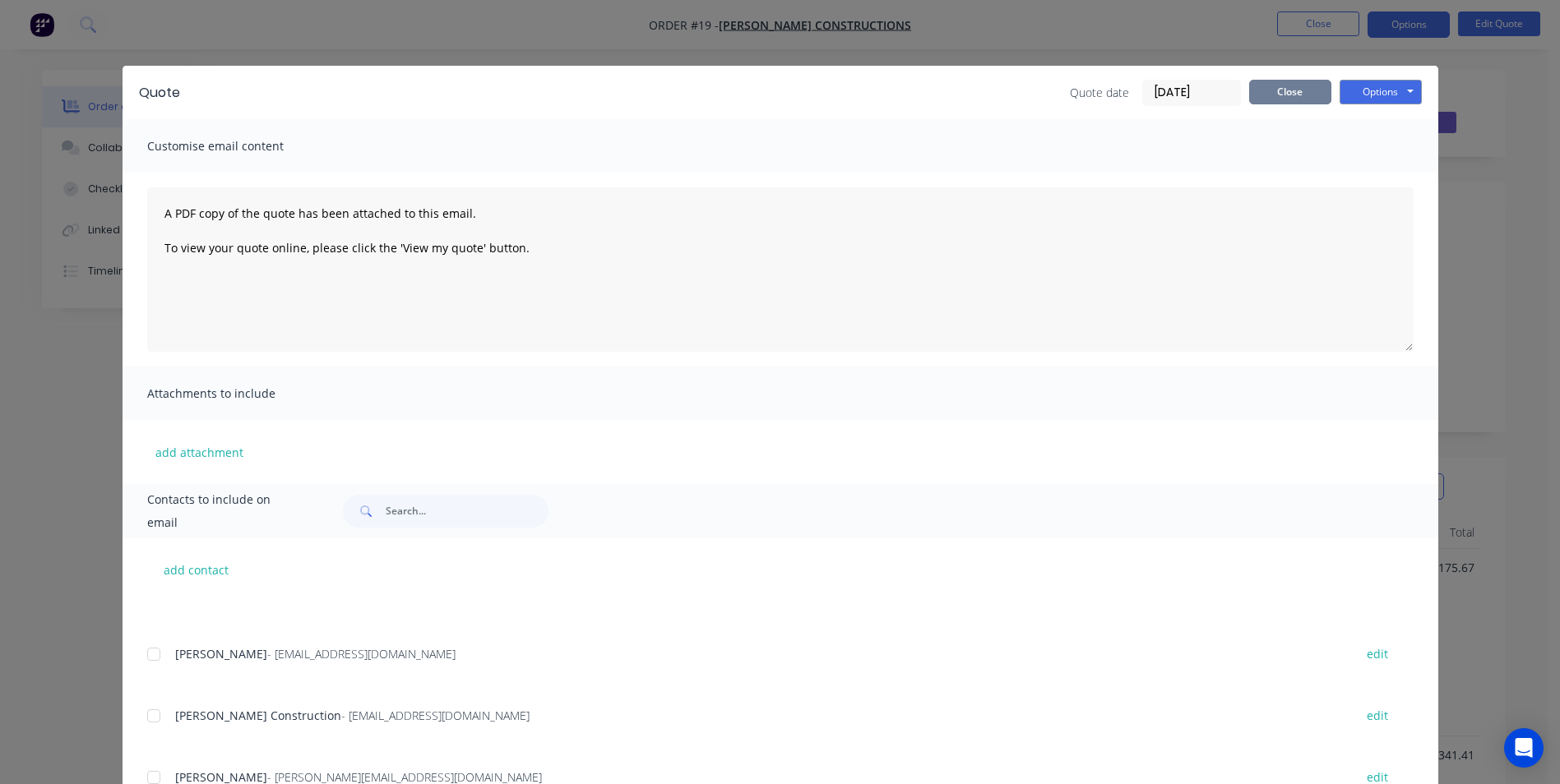
click at [1259, 100] on button "Close" at bounding box center [1291, 92] width 82 height 24
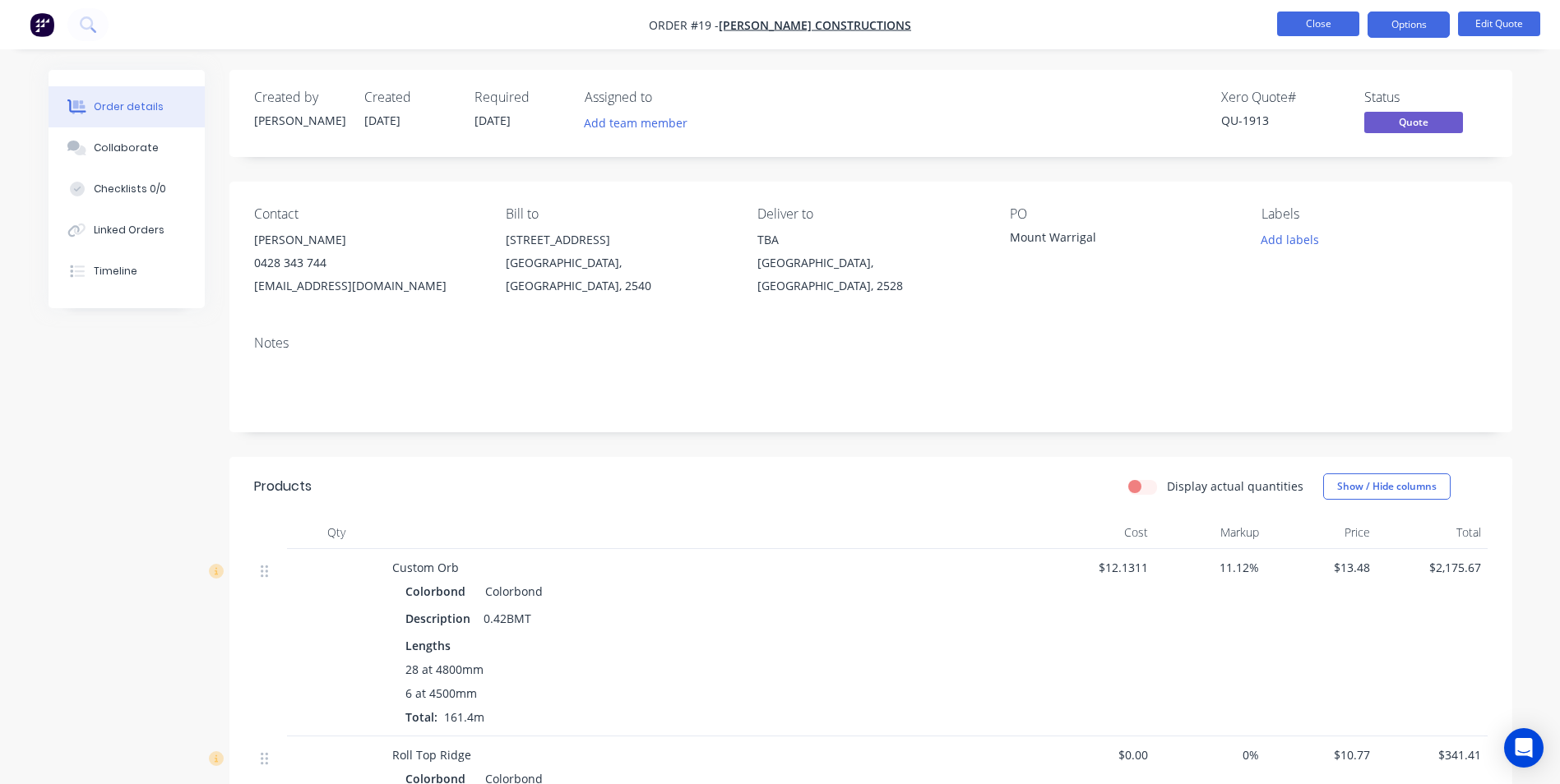
click at [1322, 27] on button "Close" at bounding box center [1318, 23] width 82 height 24
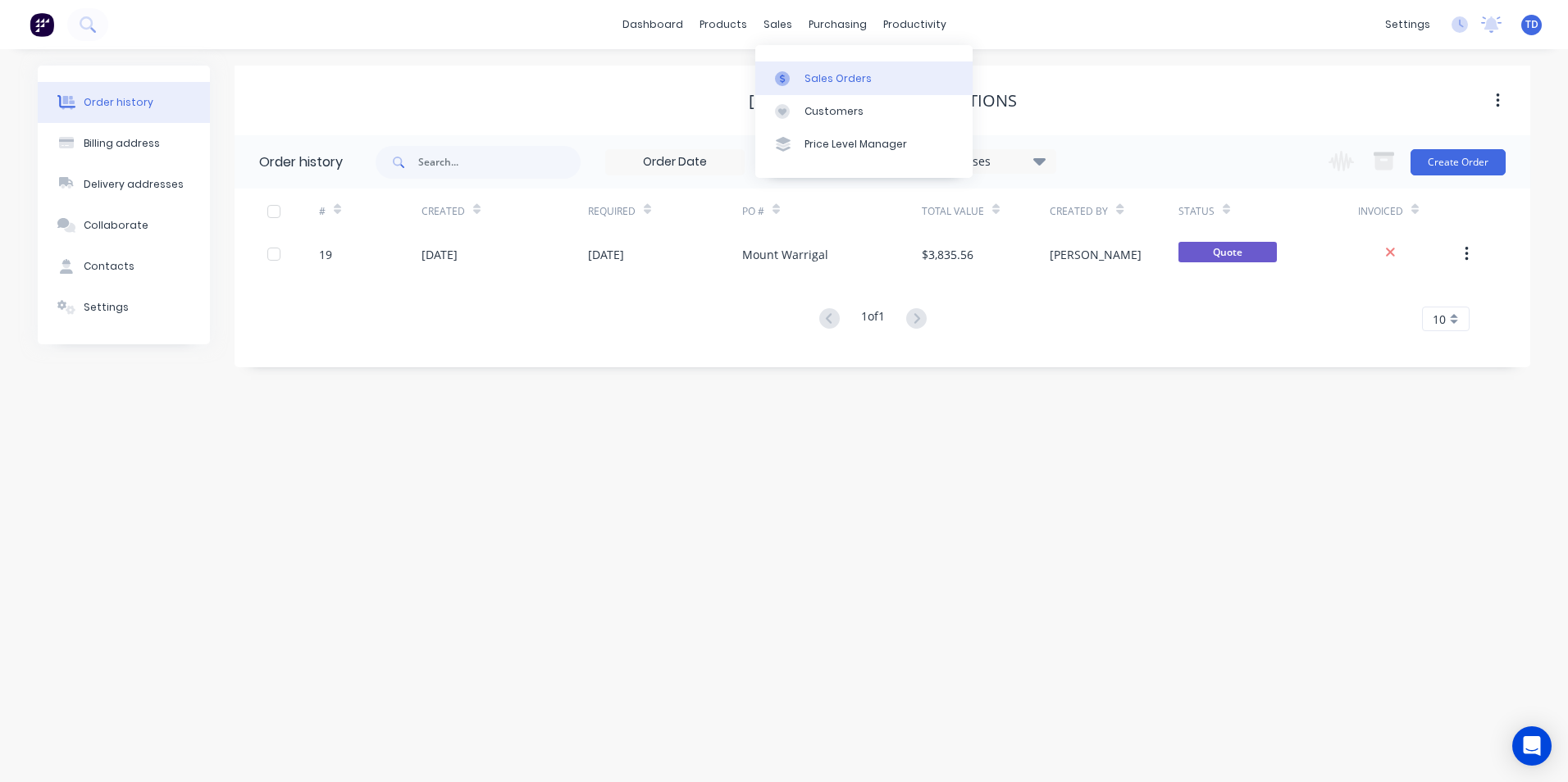
click at [834, 84] on div "Sales Orders" at bounding box center [838, 79] width 67 height 15
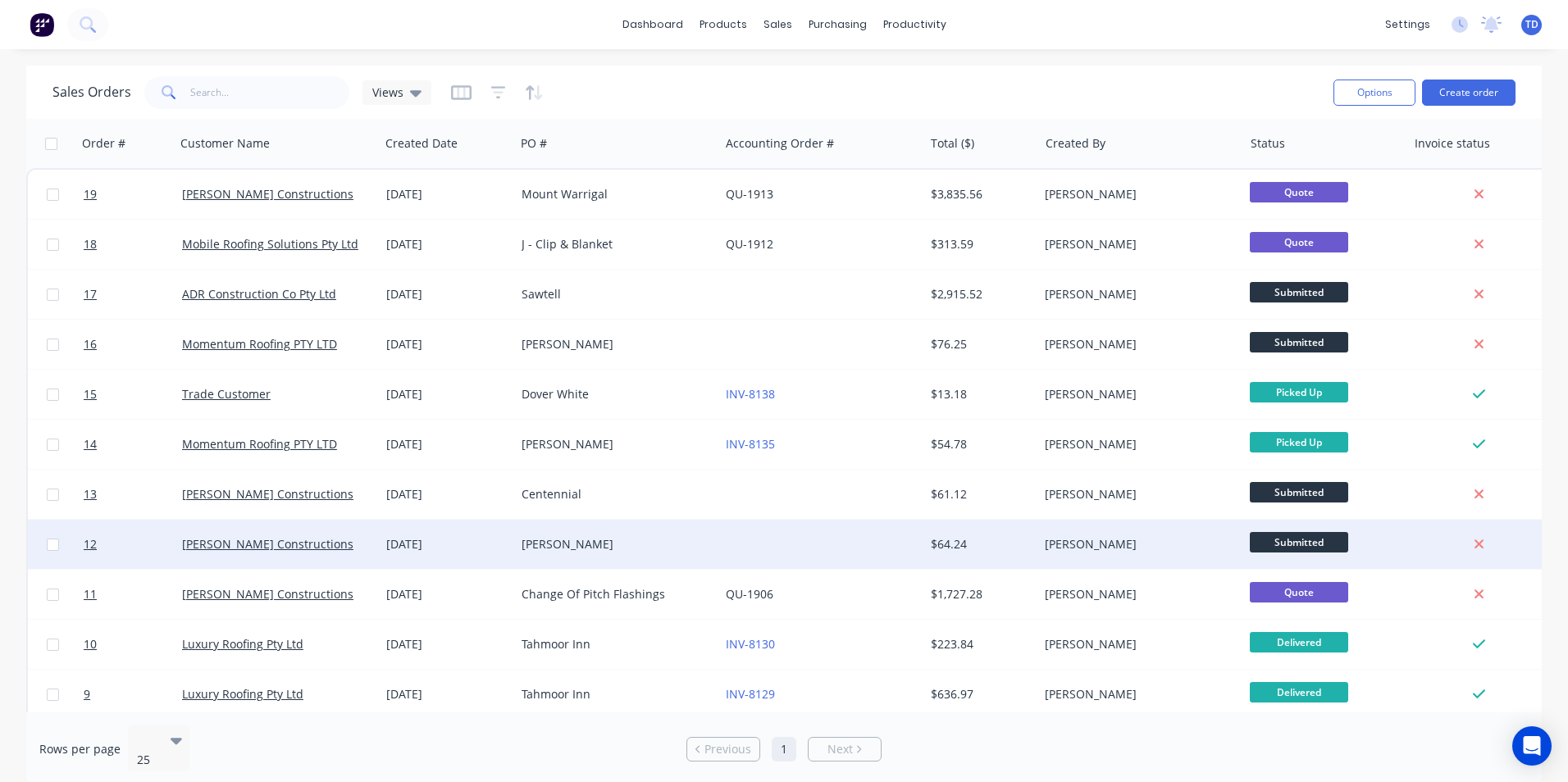
click at [1114, 544] on div "[PERSON_NAME]" at bounding box center [1135, 544] width 182 height 17
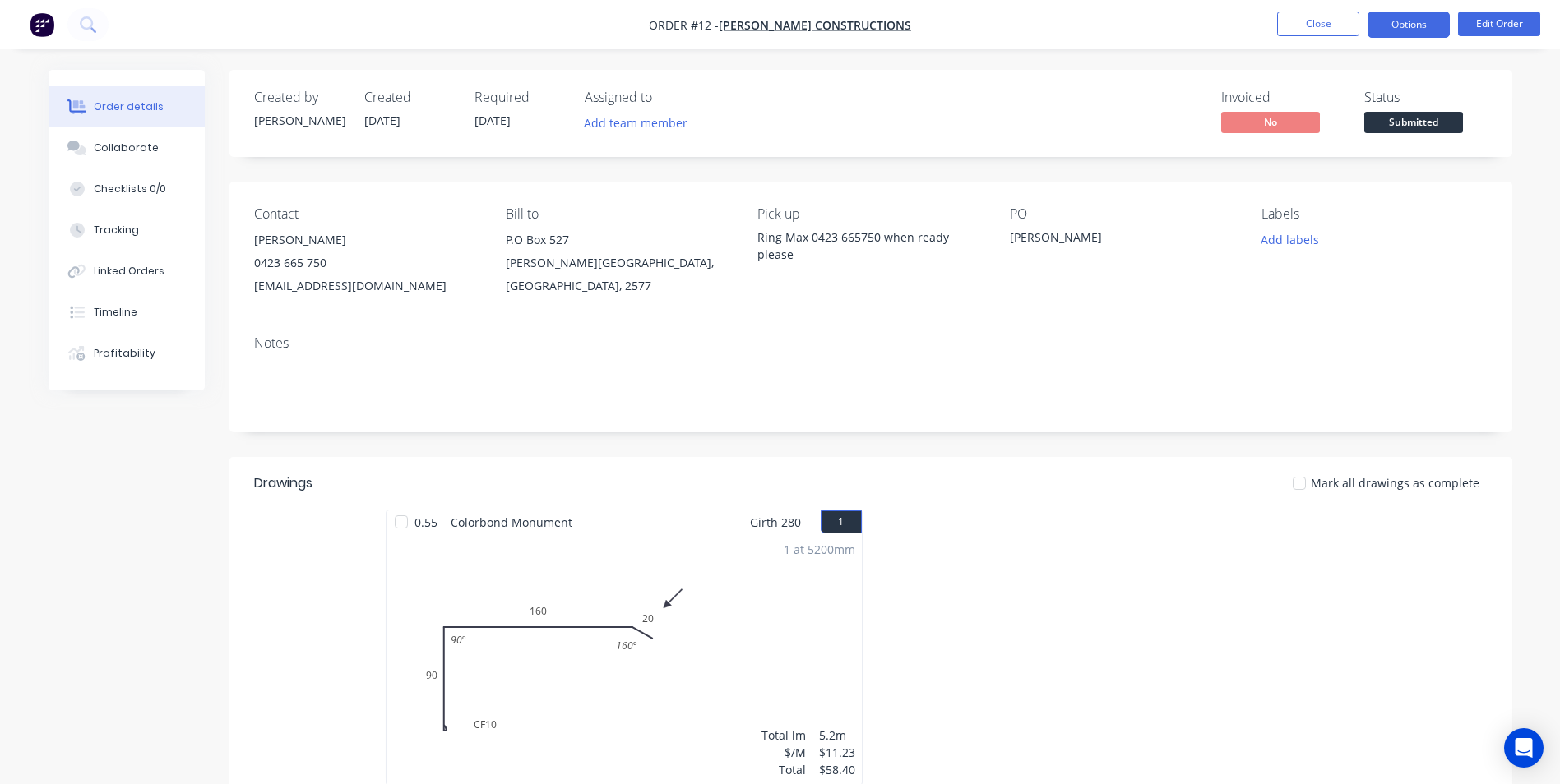
click at [1396, 17] on button "Options" at bounding box center [1409, 24] width 82 height 26
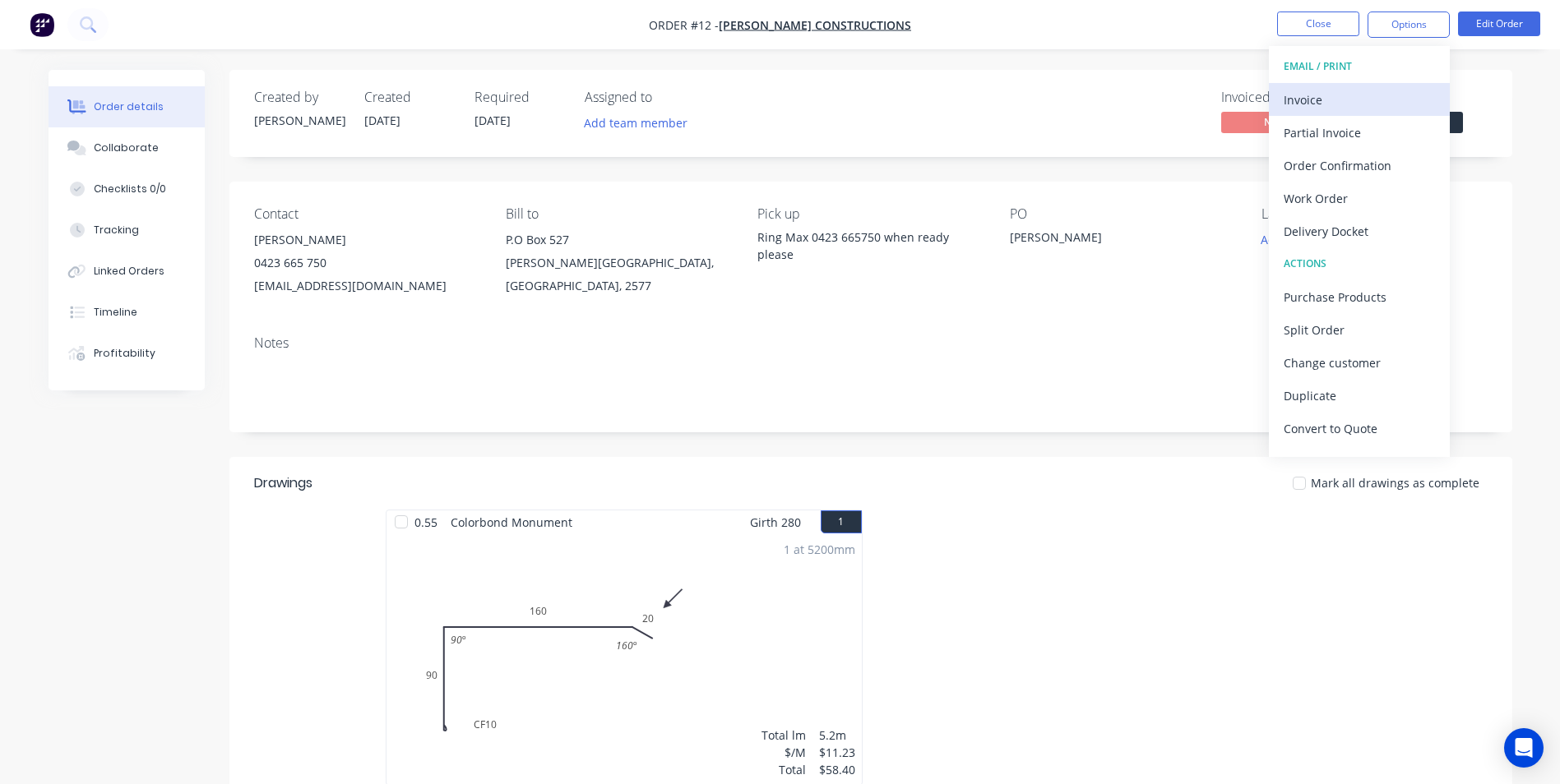
click at [1295, 99] on div "Invoice" at bounding box center [1359, 100] width 151 height 24
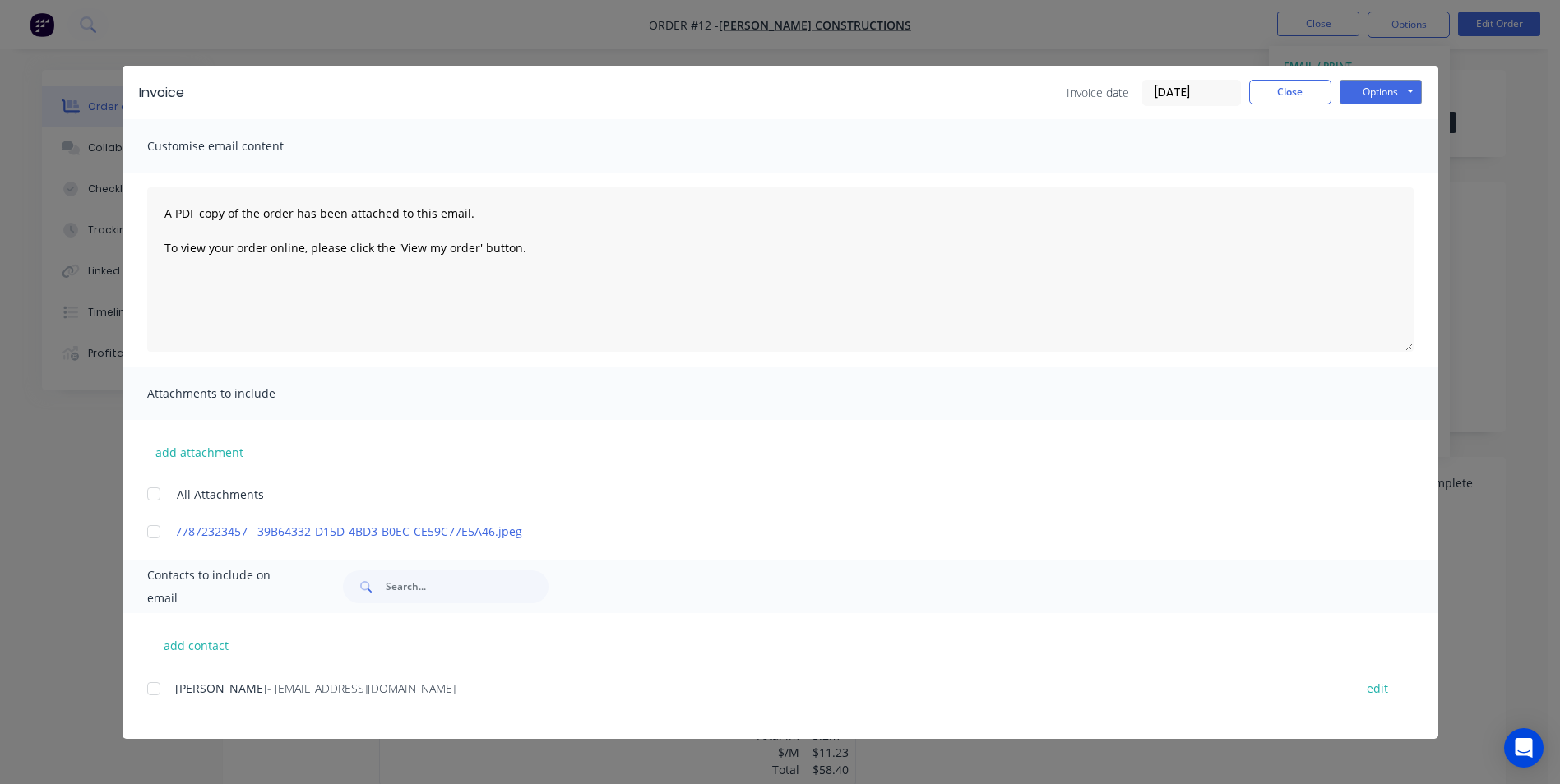
click at [157, 688] on div at bounding box center [153, 689] width 33 height 33
click at [1352, 93] on button "Options" at bounding box center [1381, 92] width 82 height 24
click at [1396, 180] on button "Email" at bounding box center [1392, 175] width 106 height 27
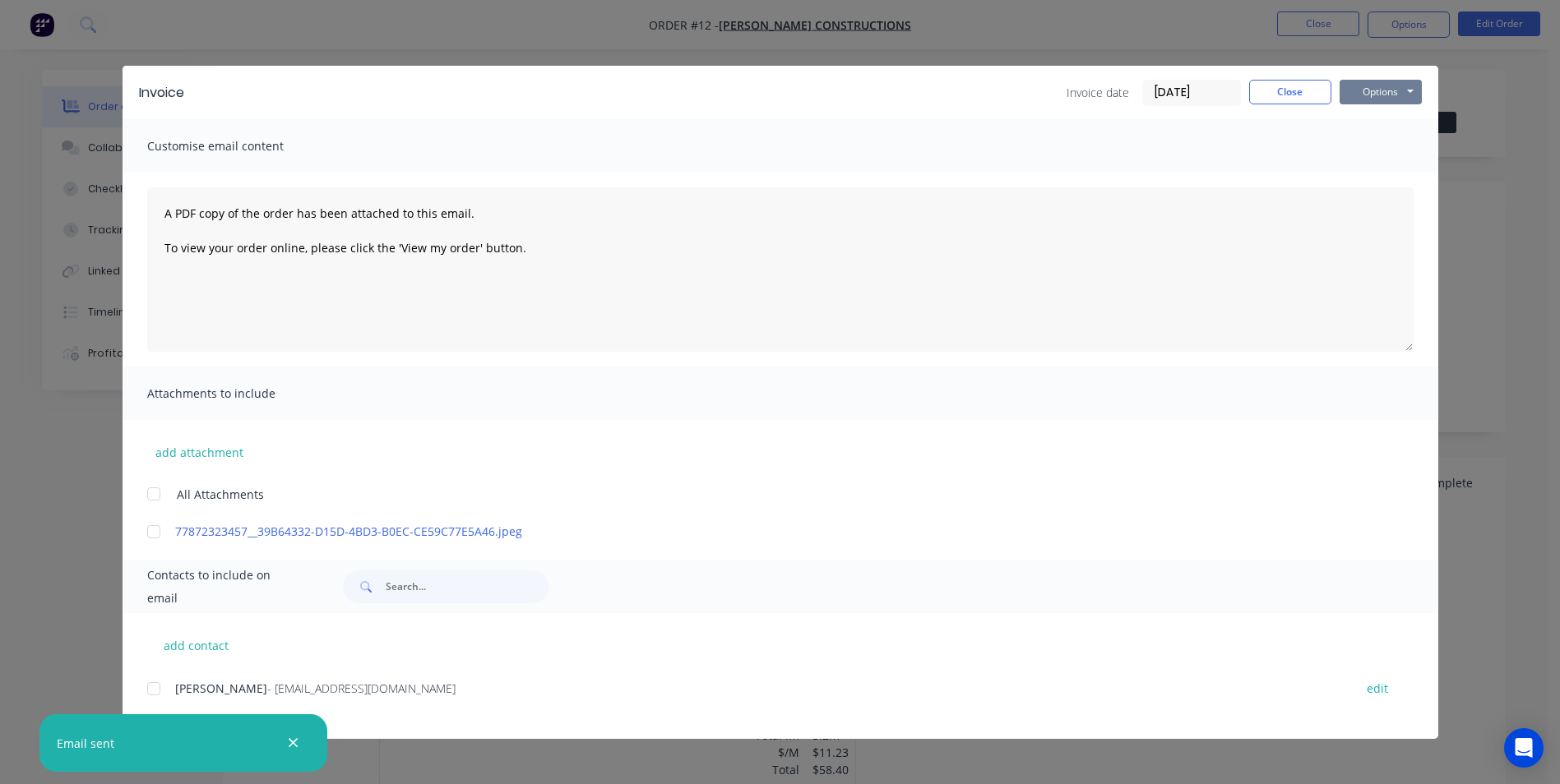
click at [1375, 87] on button "Options" at bounding box center [1381, 92] width 82 height 24
click at [1358, 145] on button "Print" at bounding box center [1392, 148] width 106 height 27
click at [1258, 96] on button "Close" at bounding box center [1291, 92] width 82 height 24
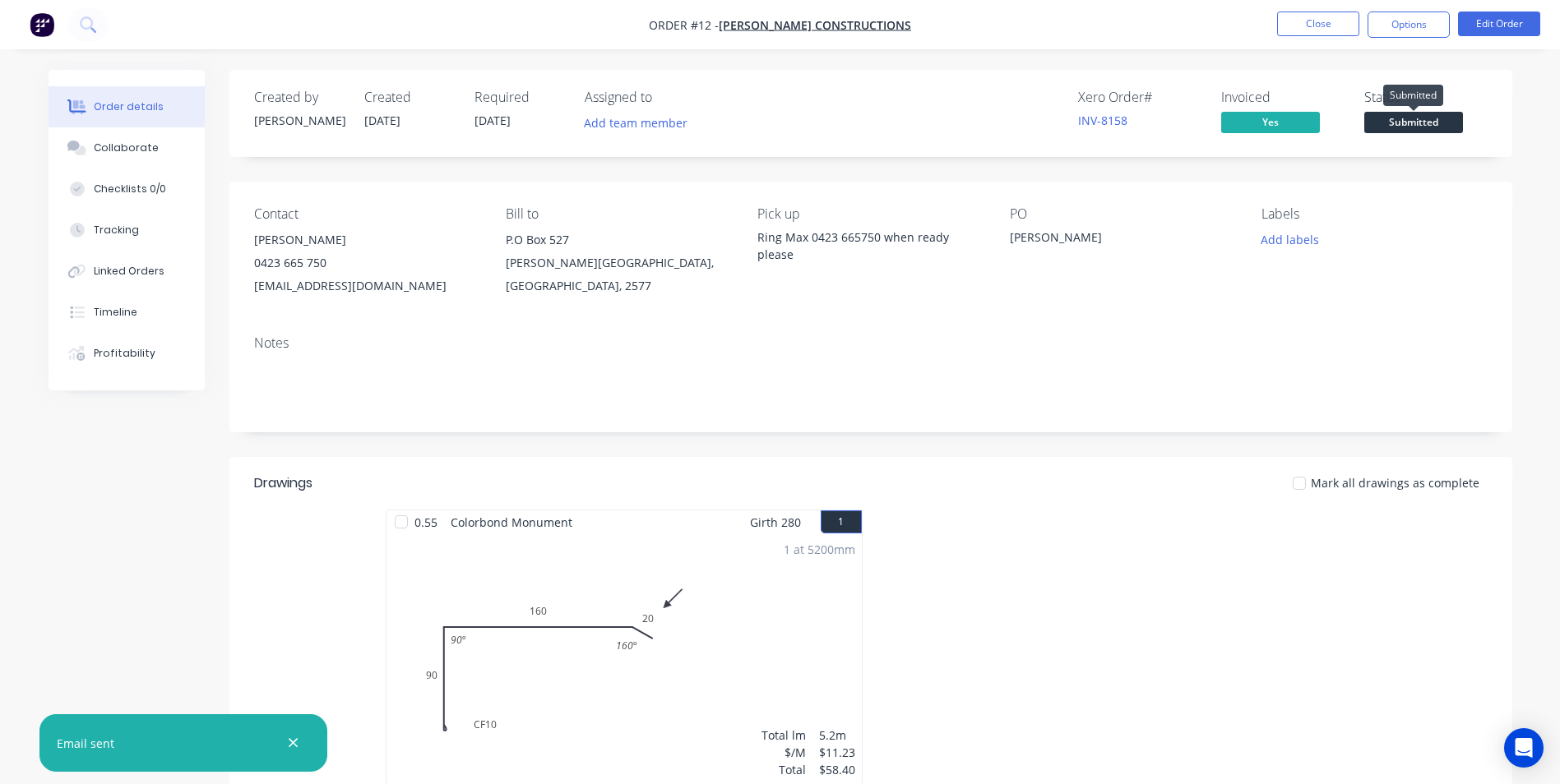
click at [1420, 120] on span "Submitted" at bounding box center [1414, 122] width 99 height 21
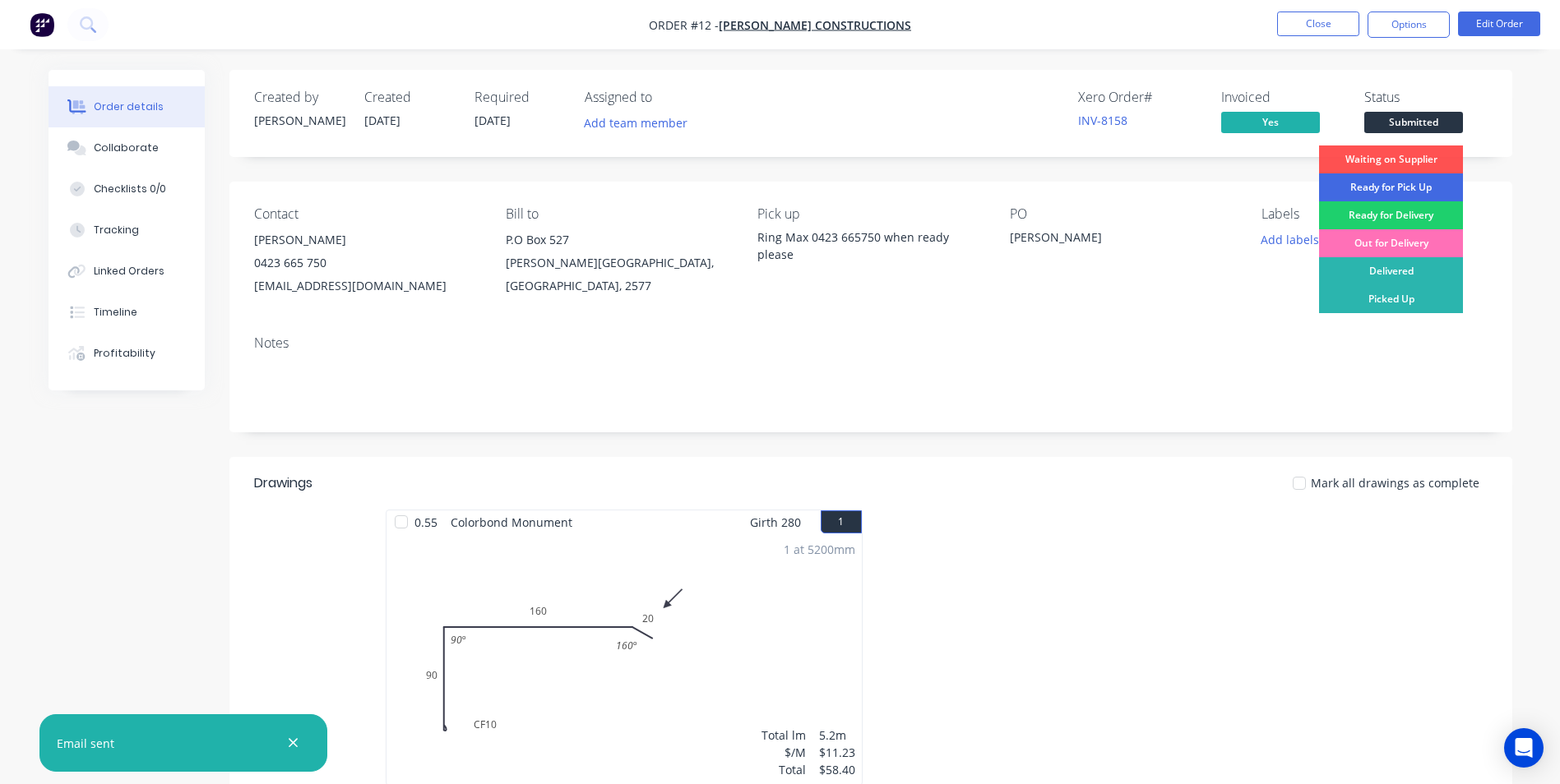
click at [1421, 186] on div "Ready for Pick Up" at bounding box center [1391, 188] width 144 height 28
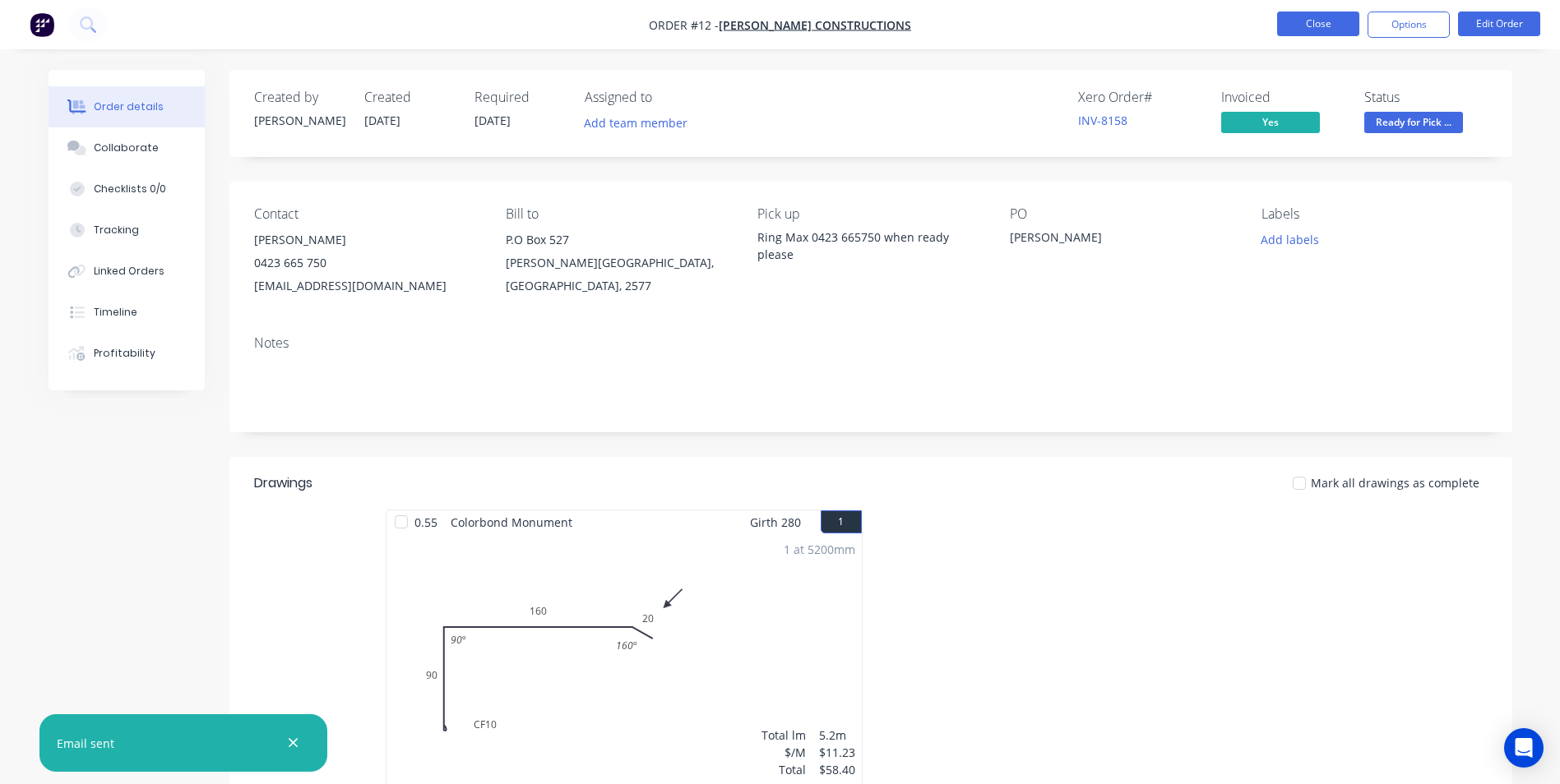
click at [1334, 17] on button "Close" at bounding box center [1318, 23] width 82 height 24
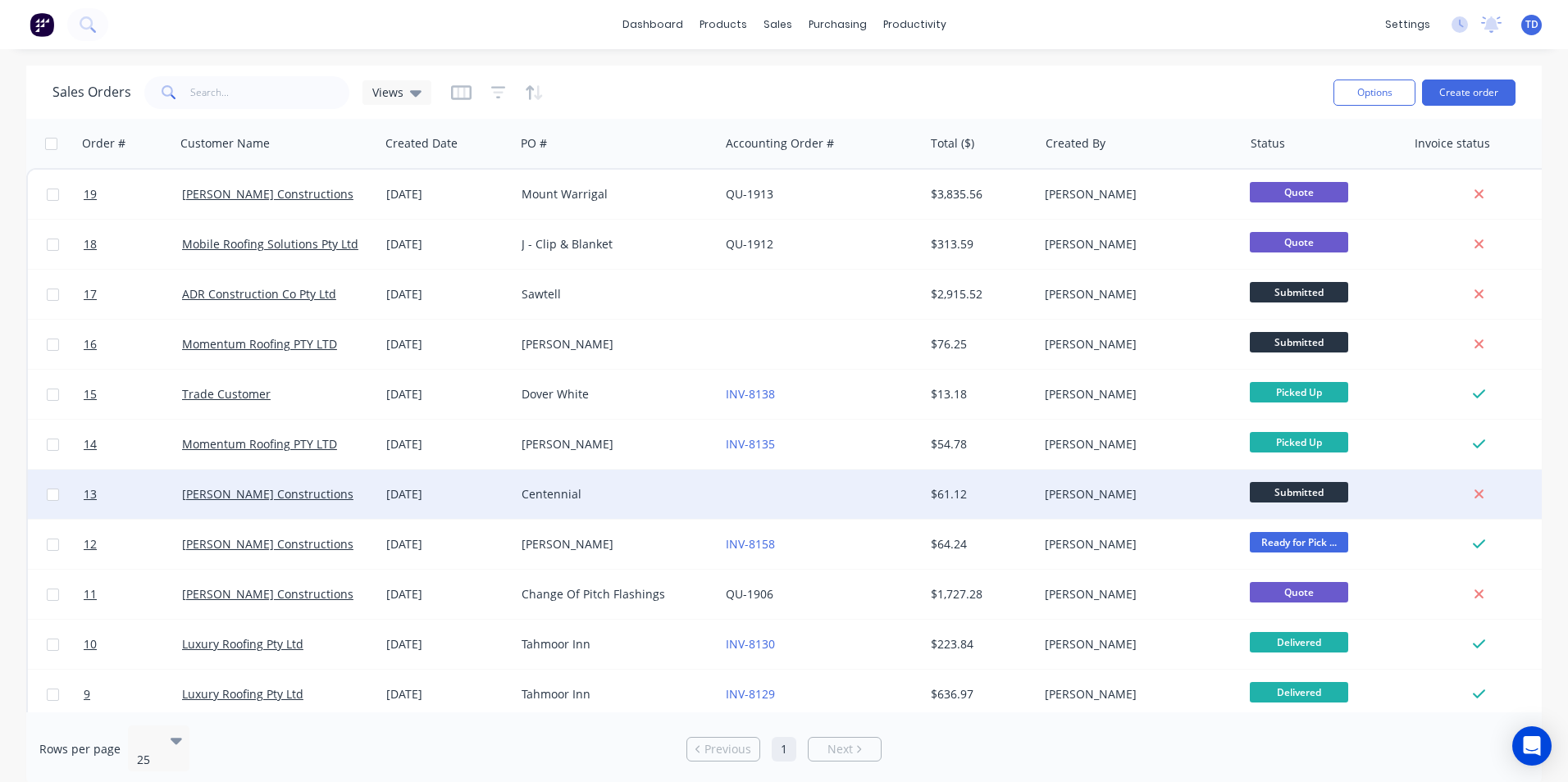
click at [1093, 488] on div "[PERSON_NAME]" at bounding box center [1135, 495] width 182 height 17
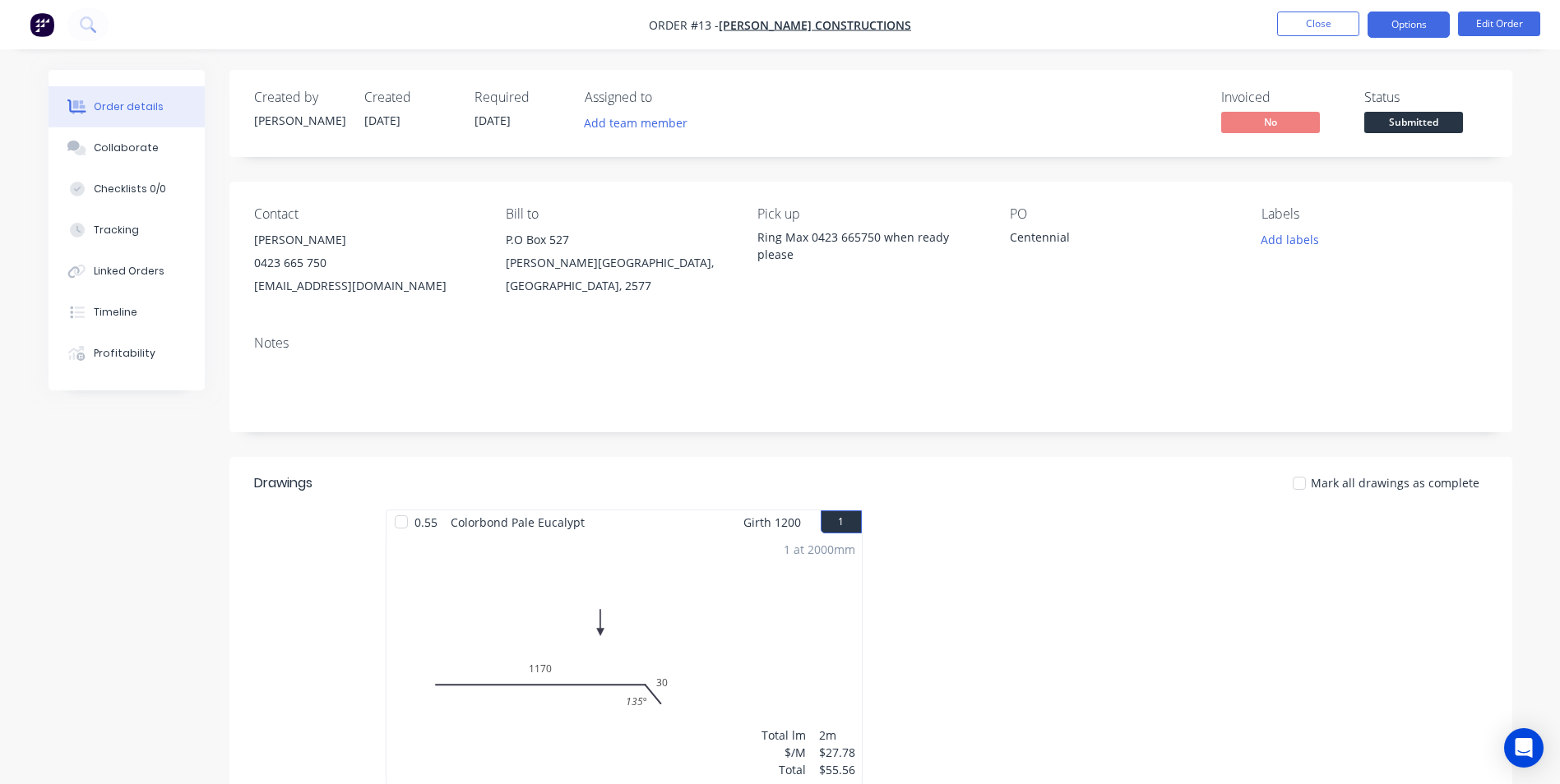
click at [1394, 32] on button "Options" at bounding box center [1409, 24] width 82 height 26
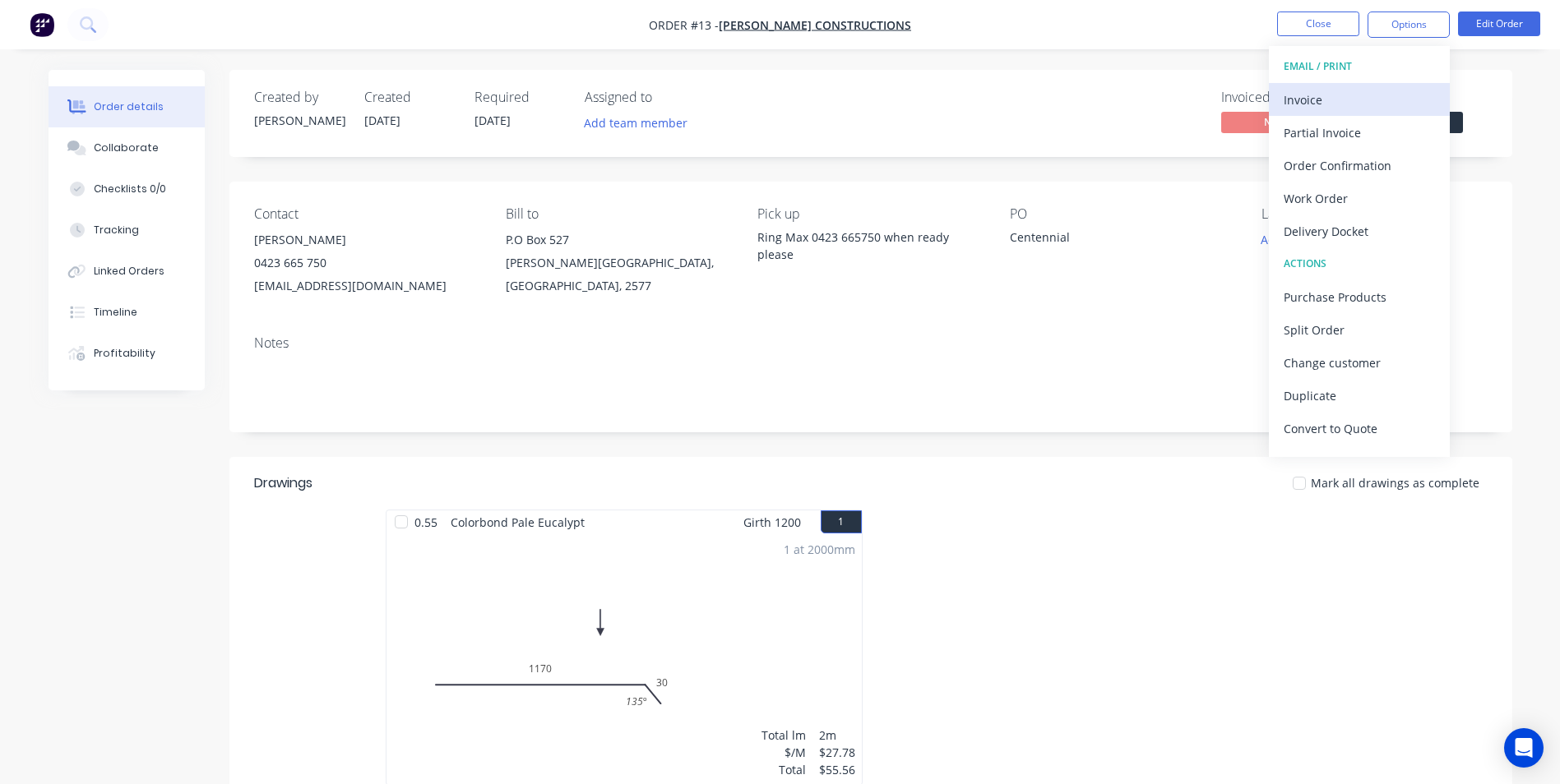
click at [1309, 90] on div "Invoice" at bounding box center [1359, 100] width 151 height 24
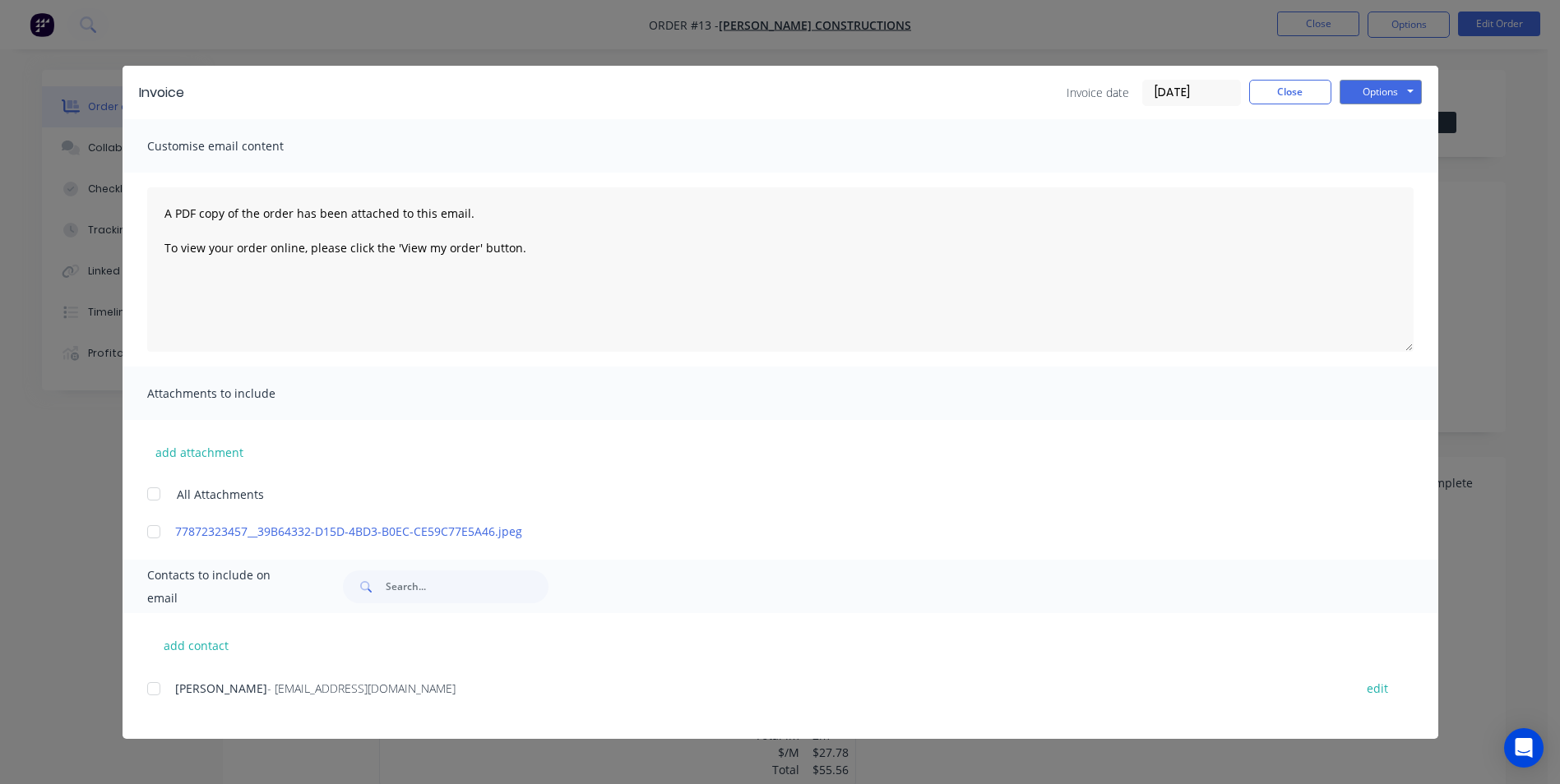
drag, startPoint x: 163, startPoint y: 682, endPoint x: 522, endPoint y: 618, distance: 364.7
click at [179, 687] on div "[PERSON_NAME] - [EMAIL_ADDRESS][DOMAIN_NAME] edit" at bounding box center [792, 689] width 1291 height 22
drag, startPoint x: 159, startPoint y: 692, endPoint x: 244, endPoint y: 688, distance: 85.1
click at [159, 693] on div at bounding box center [153, 689] width 33 height 33
click at [1373, 96] on button "Options" at bounding box center [1381, 92] width 82 height 24
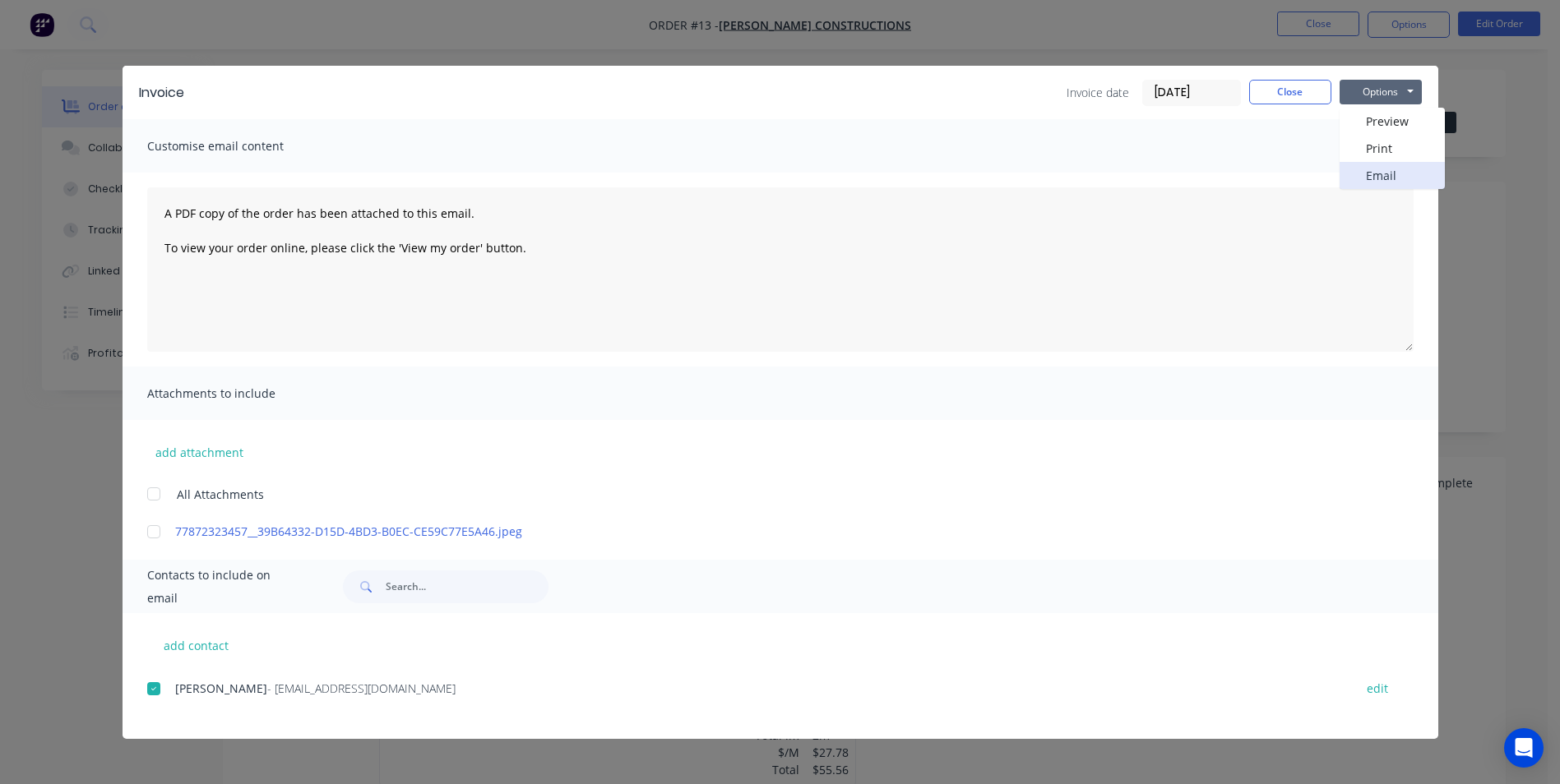
click at [1373, 172] on button "Email" at bounding box center [1392, 175] width 106 height 27
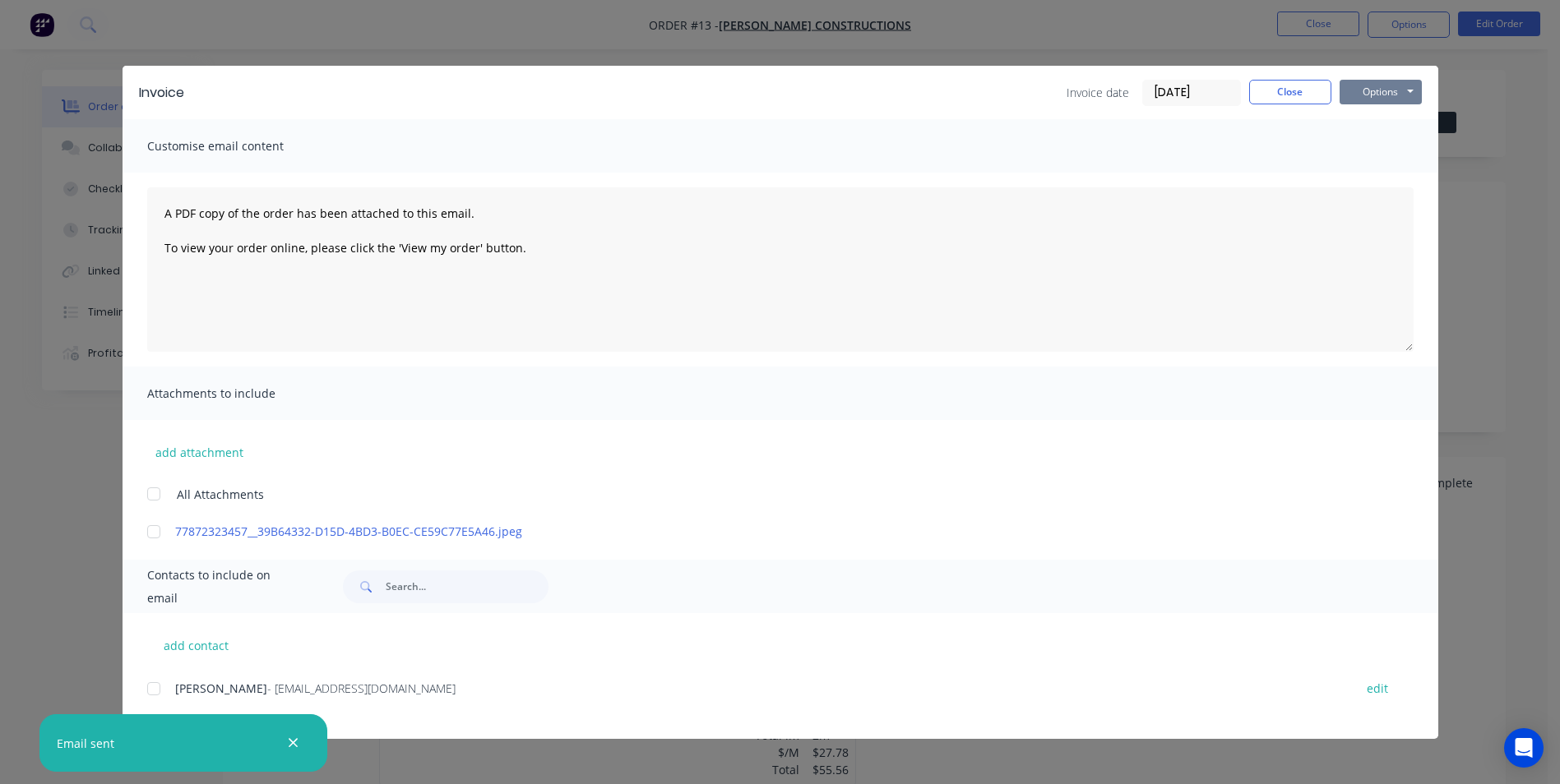
click at [1359, 87] on button "Options" at bounding box center [1381, 92] width 82 height 24
click at [1359, 141] on button "Print" at bounding box center [1392, 148] width 106 height 27
click at [1281, 94] on button "Close" at bounding box center [1291, 92] width 82 height 24
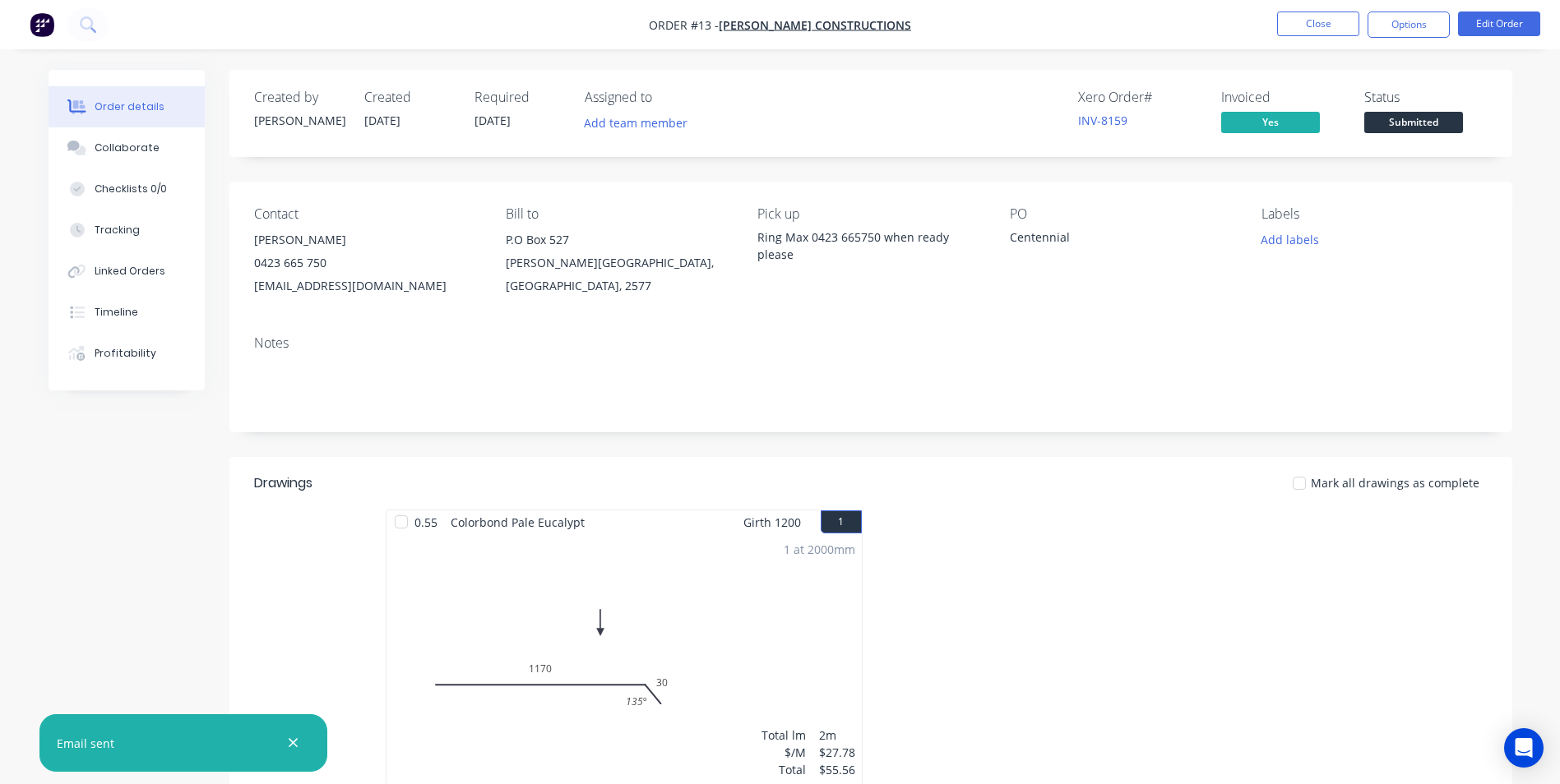
click at [1409, 120] on span "Submitted" at bounding box center [1414, 122] width 99 height 21
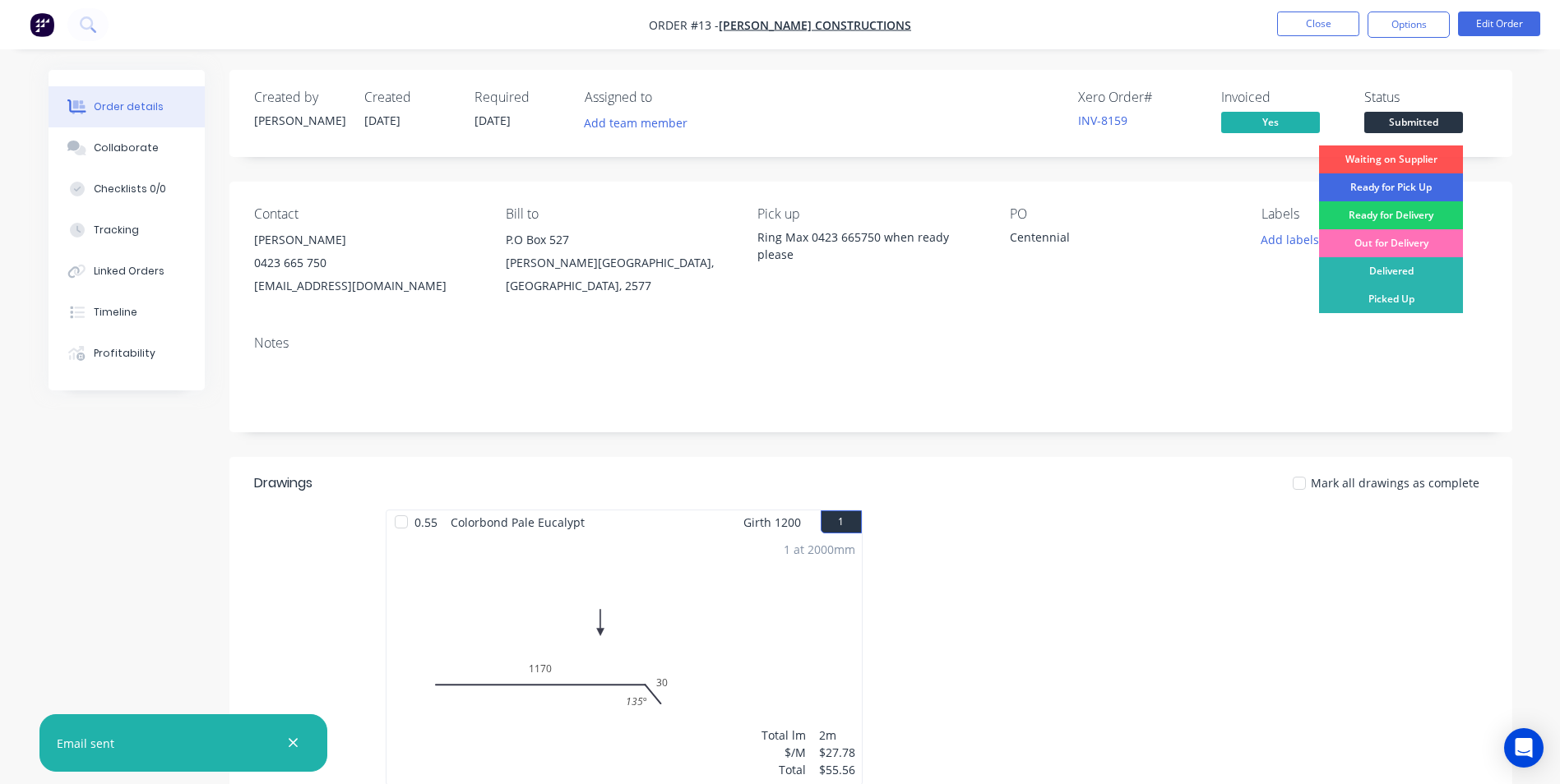
click at [1411, 188] on div "Ready for Pick Up" at bounding box center [1391, 188] width 144 height 28
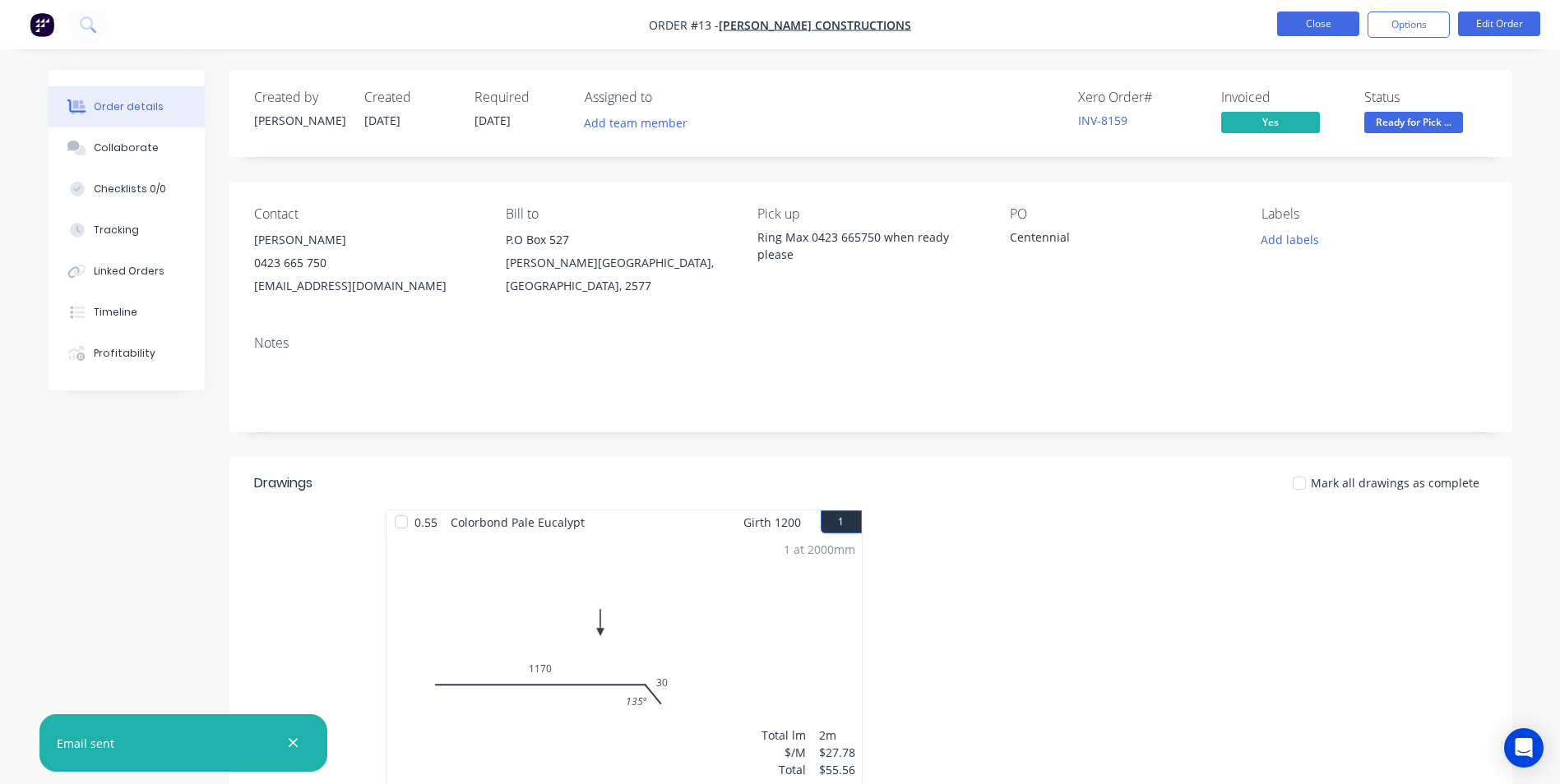
click at [1332, 25] on button "Close" at bounding box center [1318, 23] width 82 height 24
